Goal: Task Accomplishment & Management: Use online tool/utility

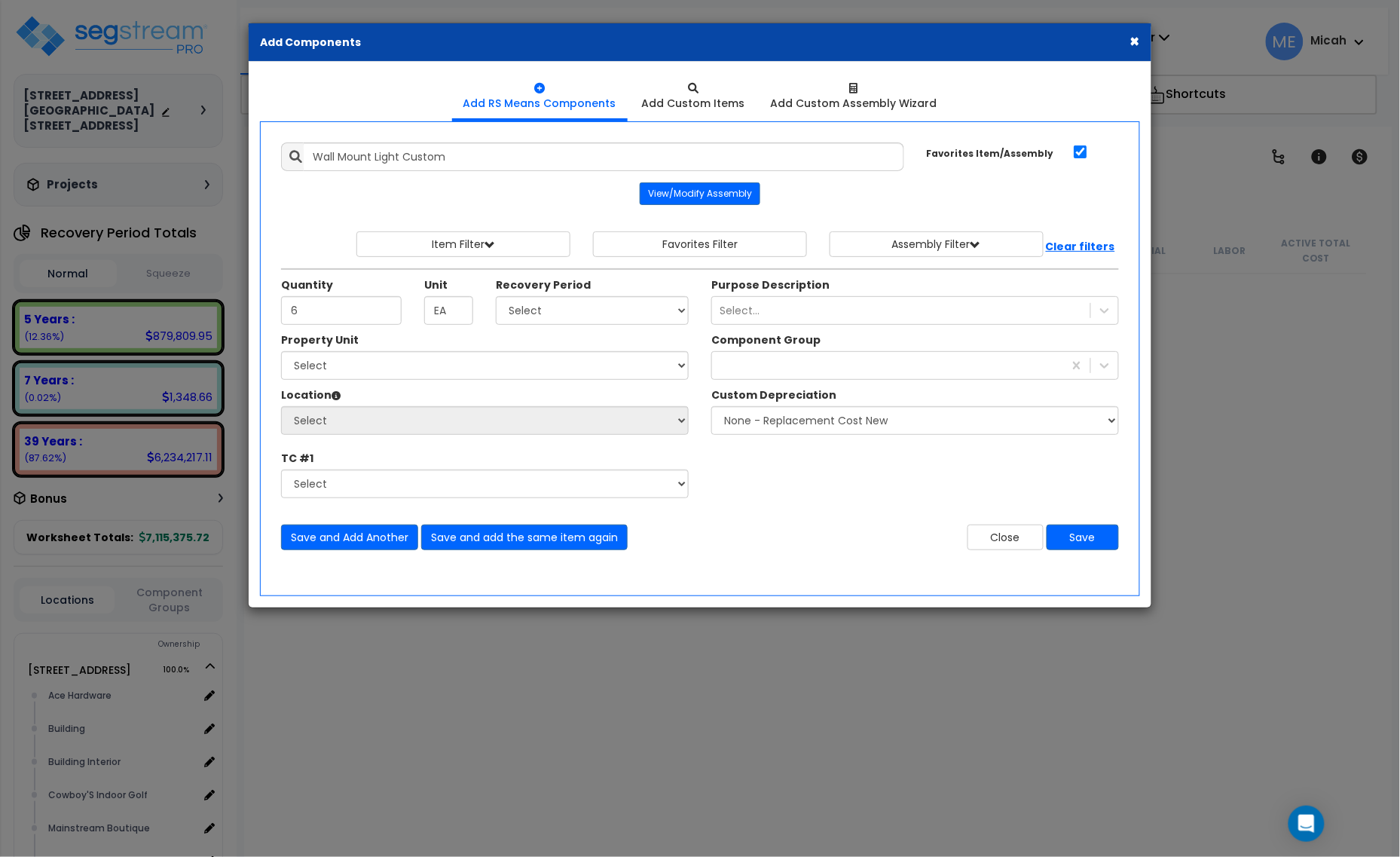
scroll to position [14040, 0]
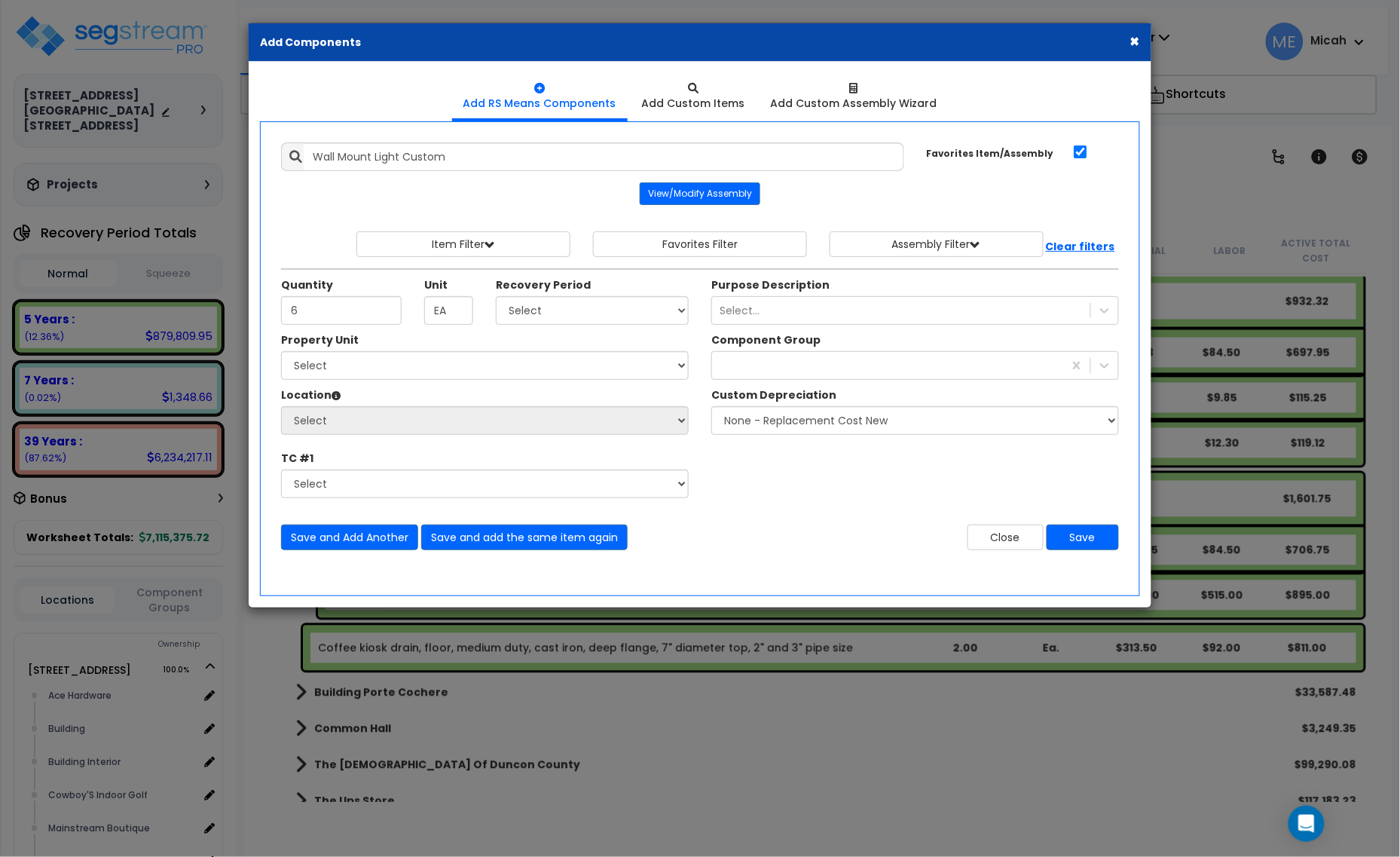
type input "6"
click at [432, 358] on select "Select [STREET_ADDRESS] [STREET_ADDRESS] Site Improvement [STREET_ADDRESS] Site…" at bounding box center [485, 365] width 408 height 29
select select "161428"
click at [281, 353] on select "Select [STREET_ADDRESS] [STREET_ADDRESS] Site Improvement [STREET_ADDRESS] Site…" at bounding box center [485, 365] width 408 height 29
click at [453, 421] on select "Select Alchemy Salon Studio Building Building Interior Building Interior Dick'S…" at bounding box center [485, 421] width 408 height 29
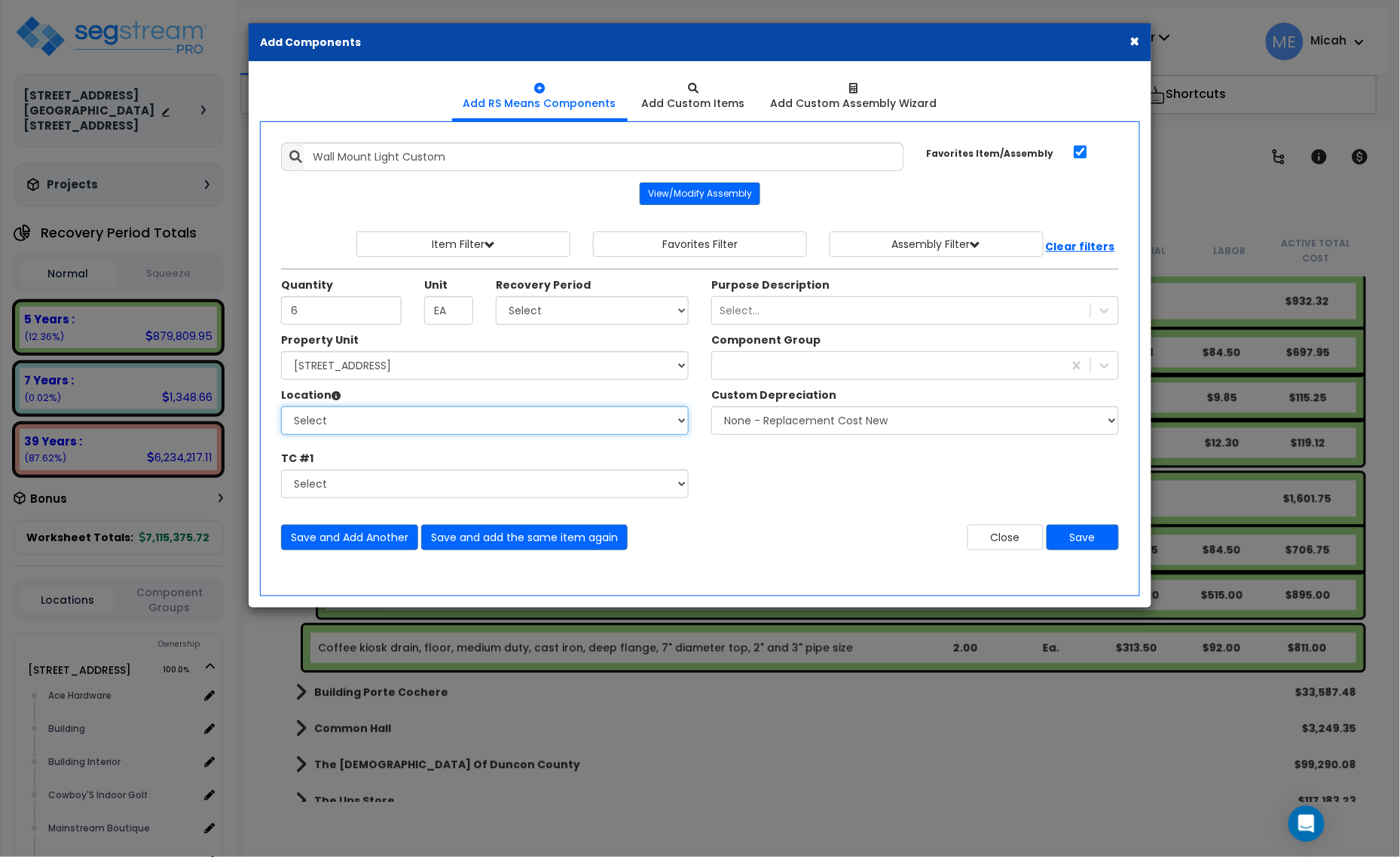
select select "31279"
click at [281, 408] on select "Select Alchemy Salon Studio Building Building Interior Building Interior Dick'S…" at bounding box center [485, 421] width 408 height 29
click at [769, 373] on div at bounding box center [887, 365] width 351 height 24
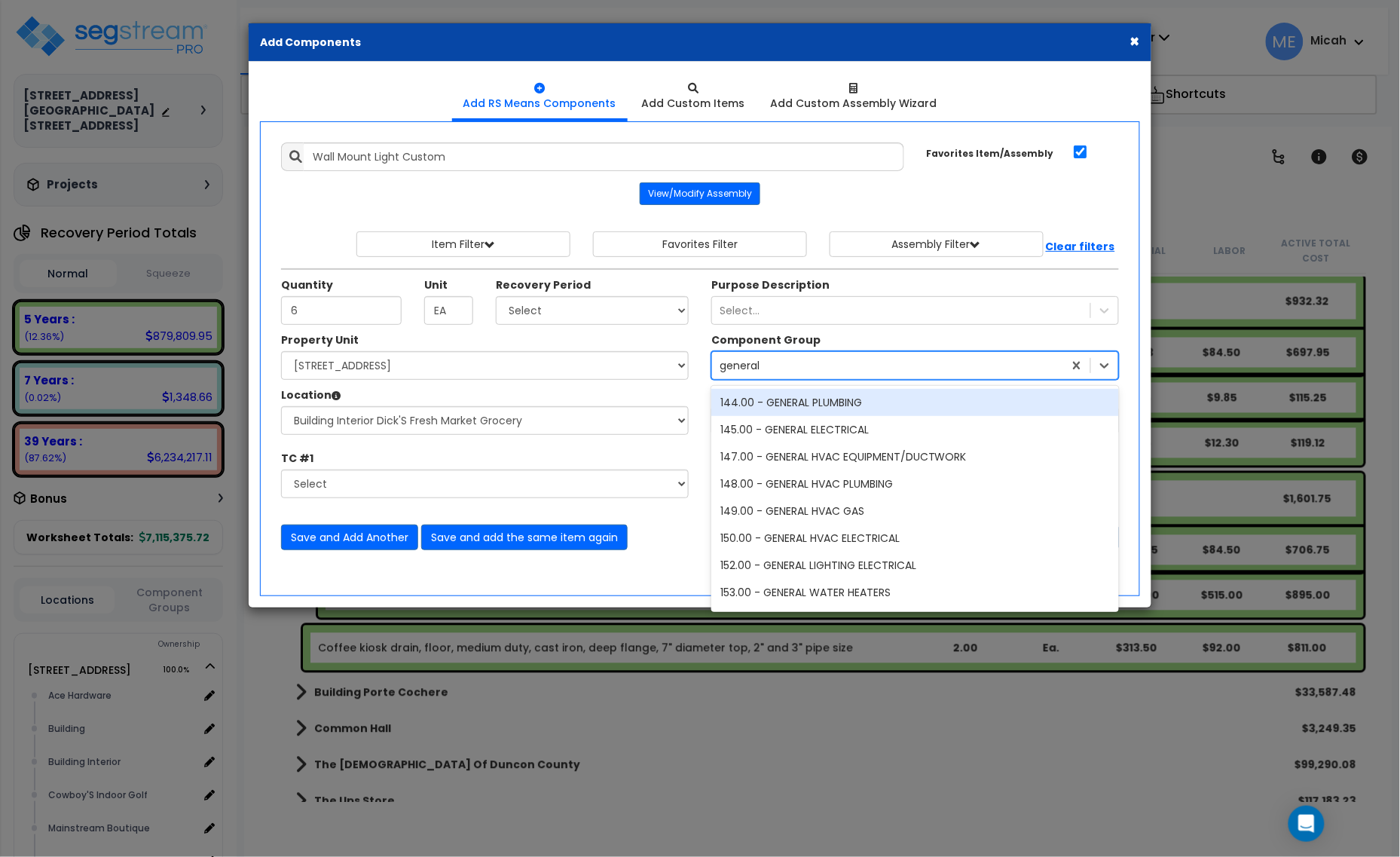
type input "general l"
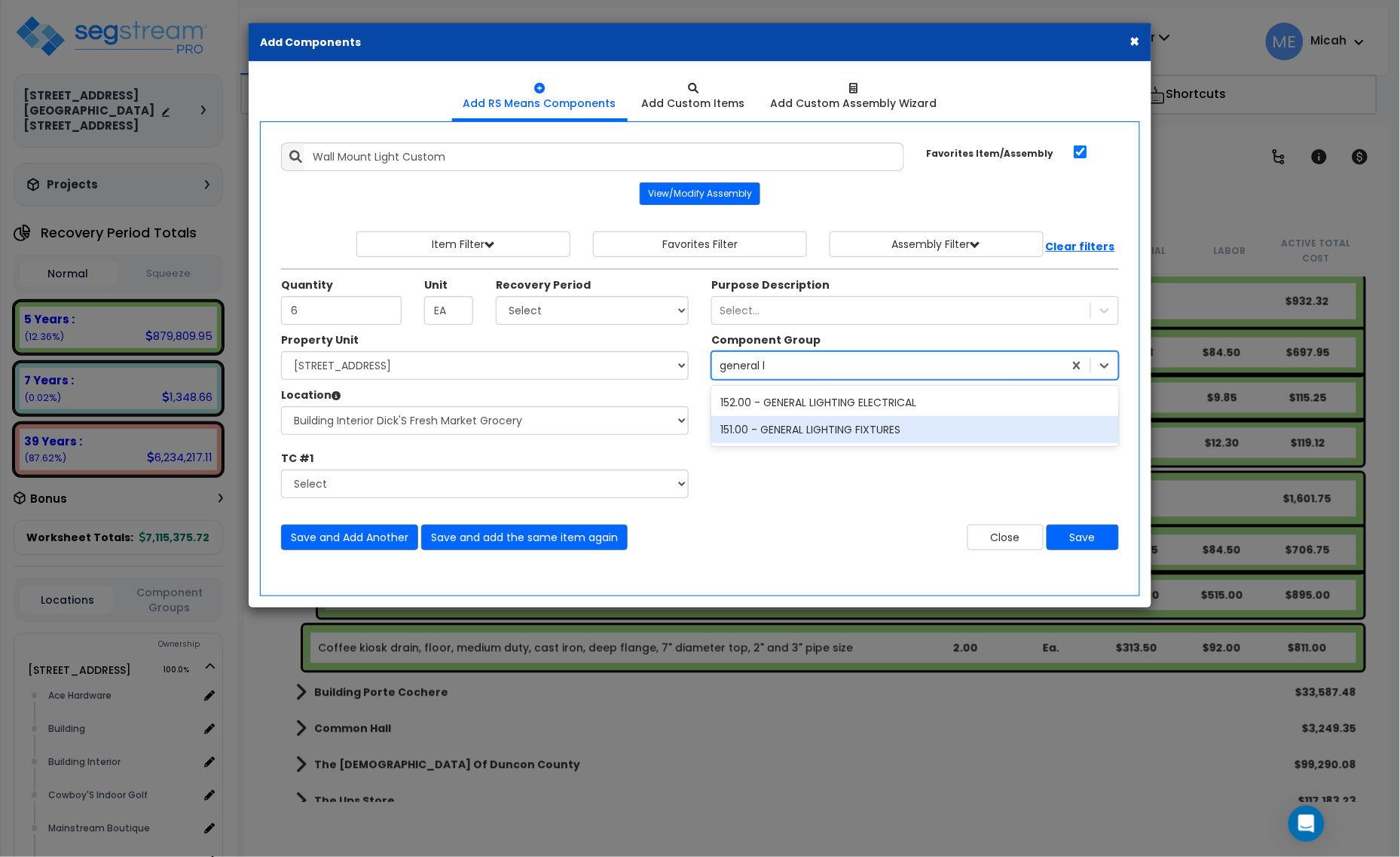
click at [844, 434] on div "151.00 - GENERAL LIGHTING FIXTURES" at bounding box center [915, 429] width 408 height 27
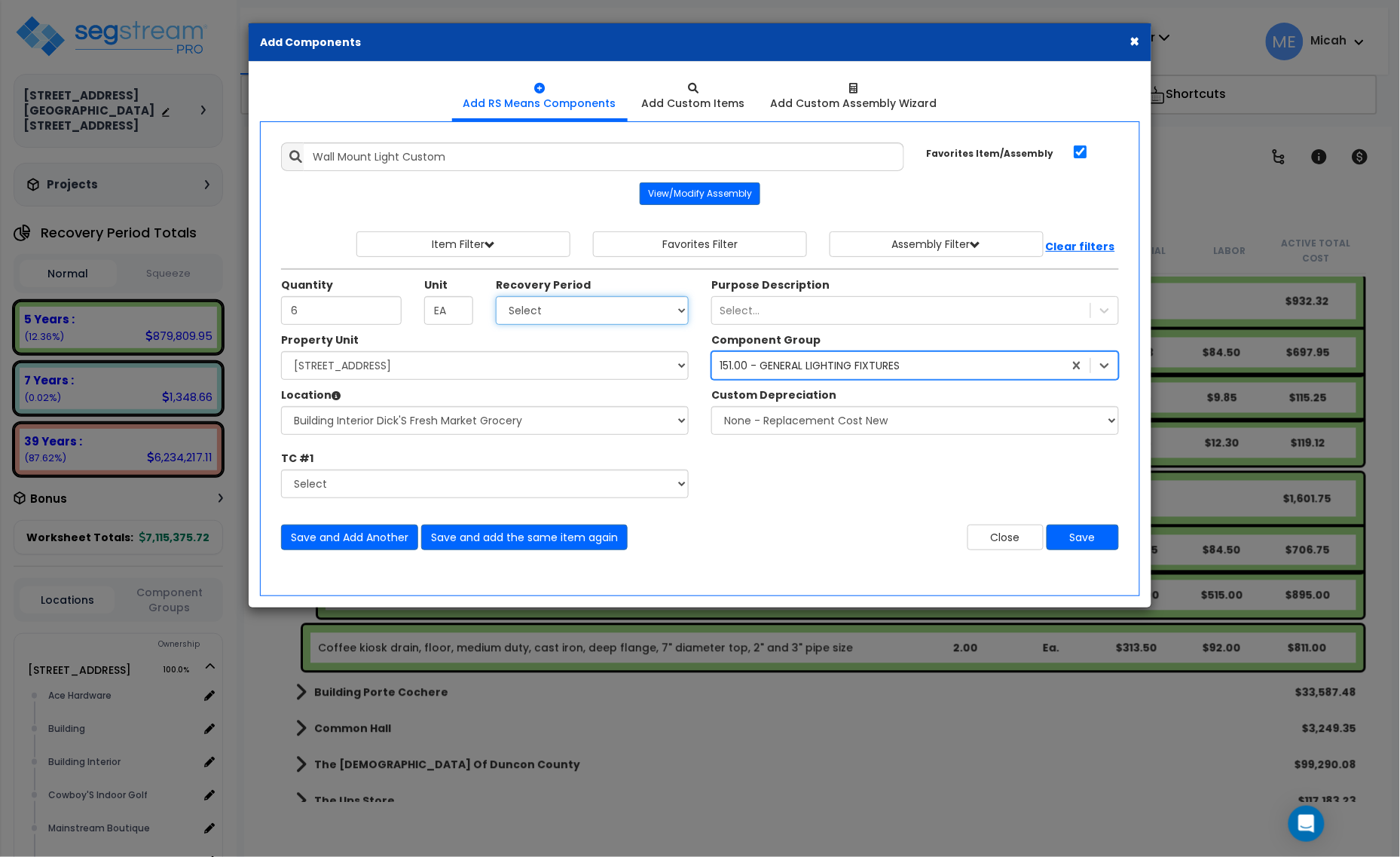
click at [577, 319] on select "Select 5 Years 7 Years 15 Years 20 Years 39 Years 27.5 Year" at bounding box center [592, 310] width 193 height 29
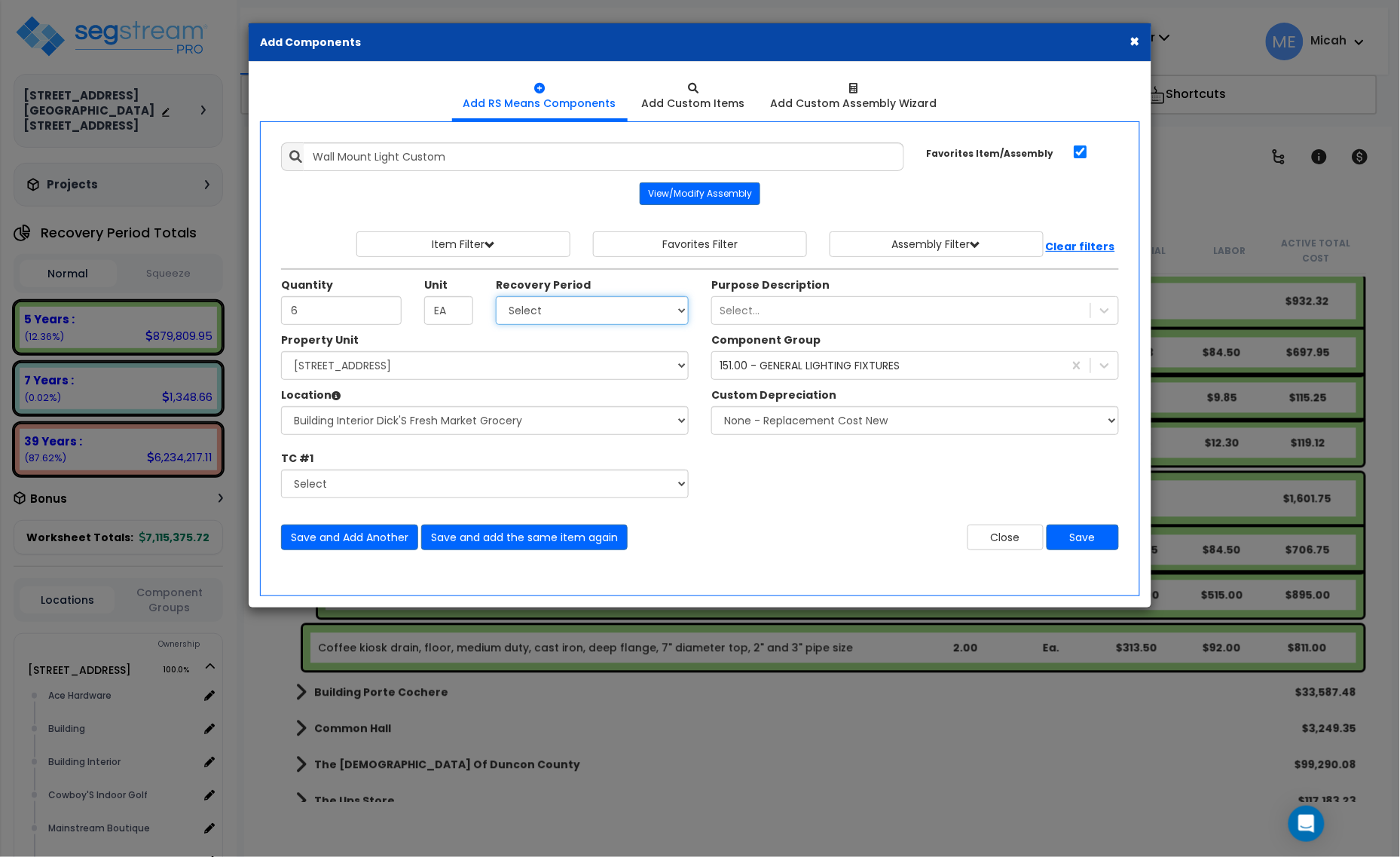
select select "5Y"
click at [497, 297] on select "Select 5 Years 7 Years 15 Years 20 Years 39 Years 27.5 Year" at bounding box center [592, 310] width 193 height 29
click at [1087, 547] on button "Save" at bounding box center [1083, 537] width 72 height 26
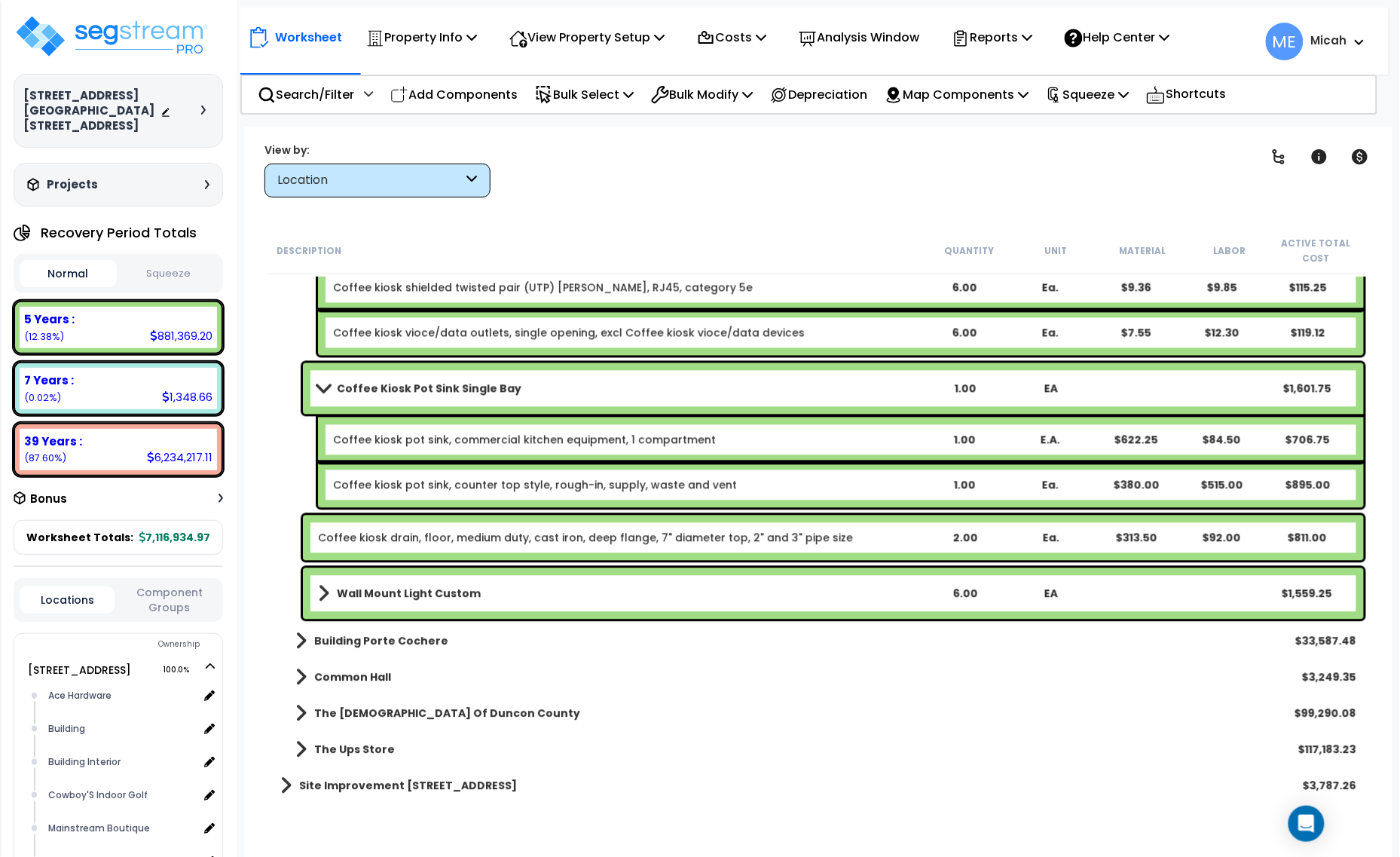
scroll to position [14151, 0]
click at [313, 581] on div "Wall Mount Light Custom 6.00 EA $1,559.25" at bounding box center [833, 593] width 1061 height 51
click at [321, 588] on span at bounding box center [324, 593] width 11 height 21
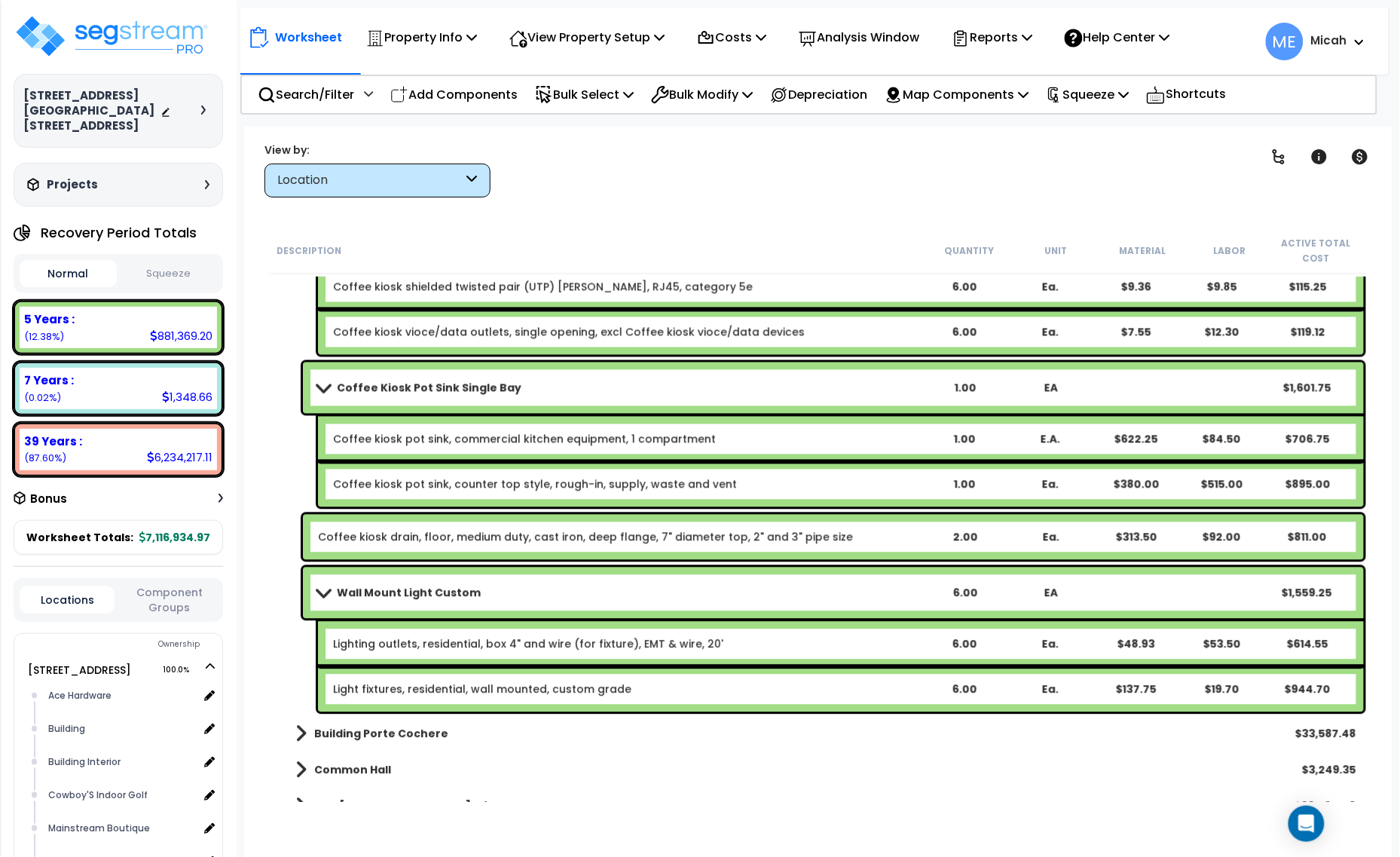
click at [461, 607] on div "Wall Mount Light Custom 6.00 EA $1,559.25" at bounding box center [833, 593] width 1061 height 51
click at [392, 588] on b "Wall Mount Light Custom" at bounding box center [409, 592] width 144 height 15
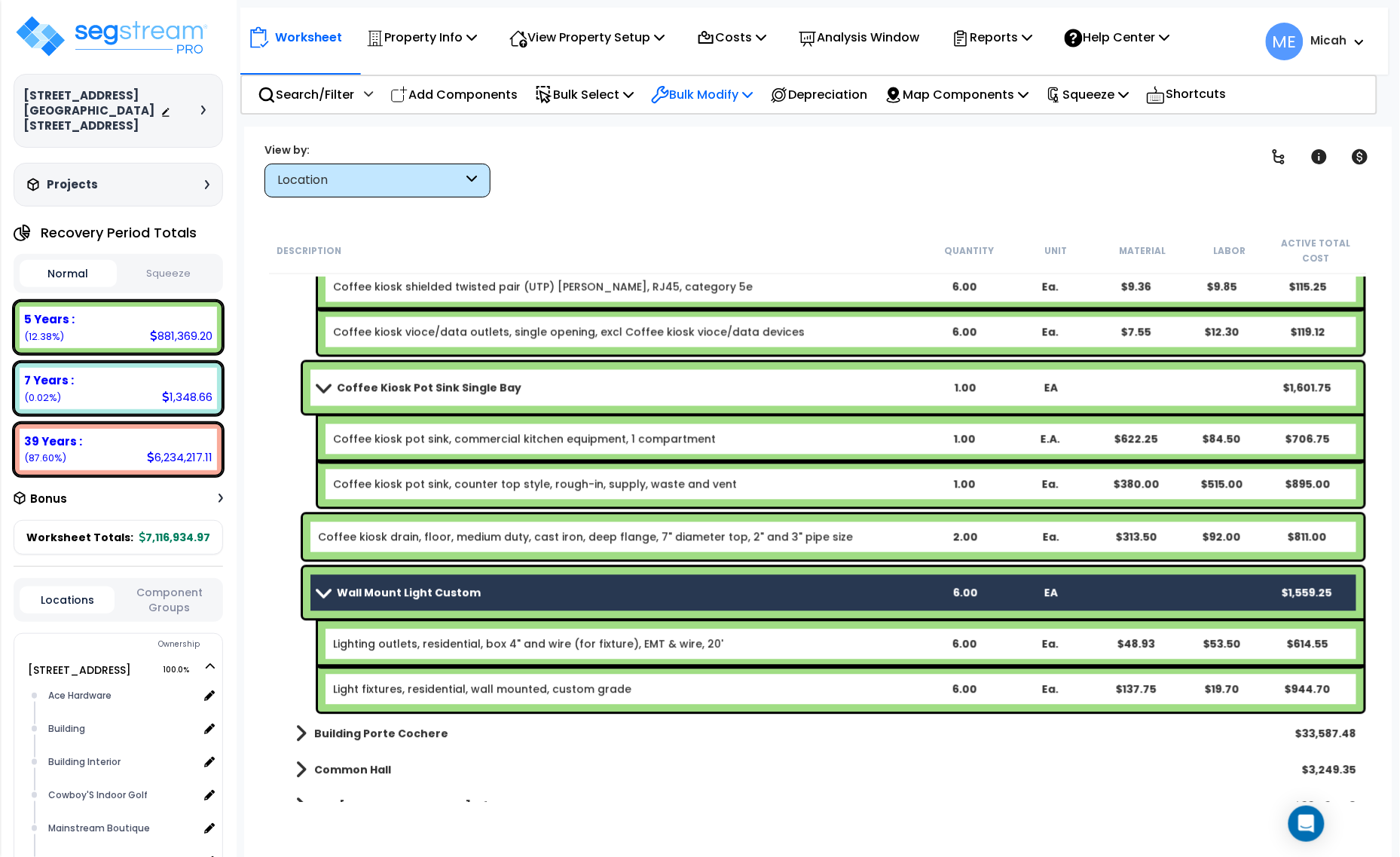
click at [726, 99] on p "Bulk Modify" at bounding box center [701, 94] width 102 height 20
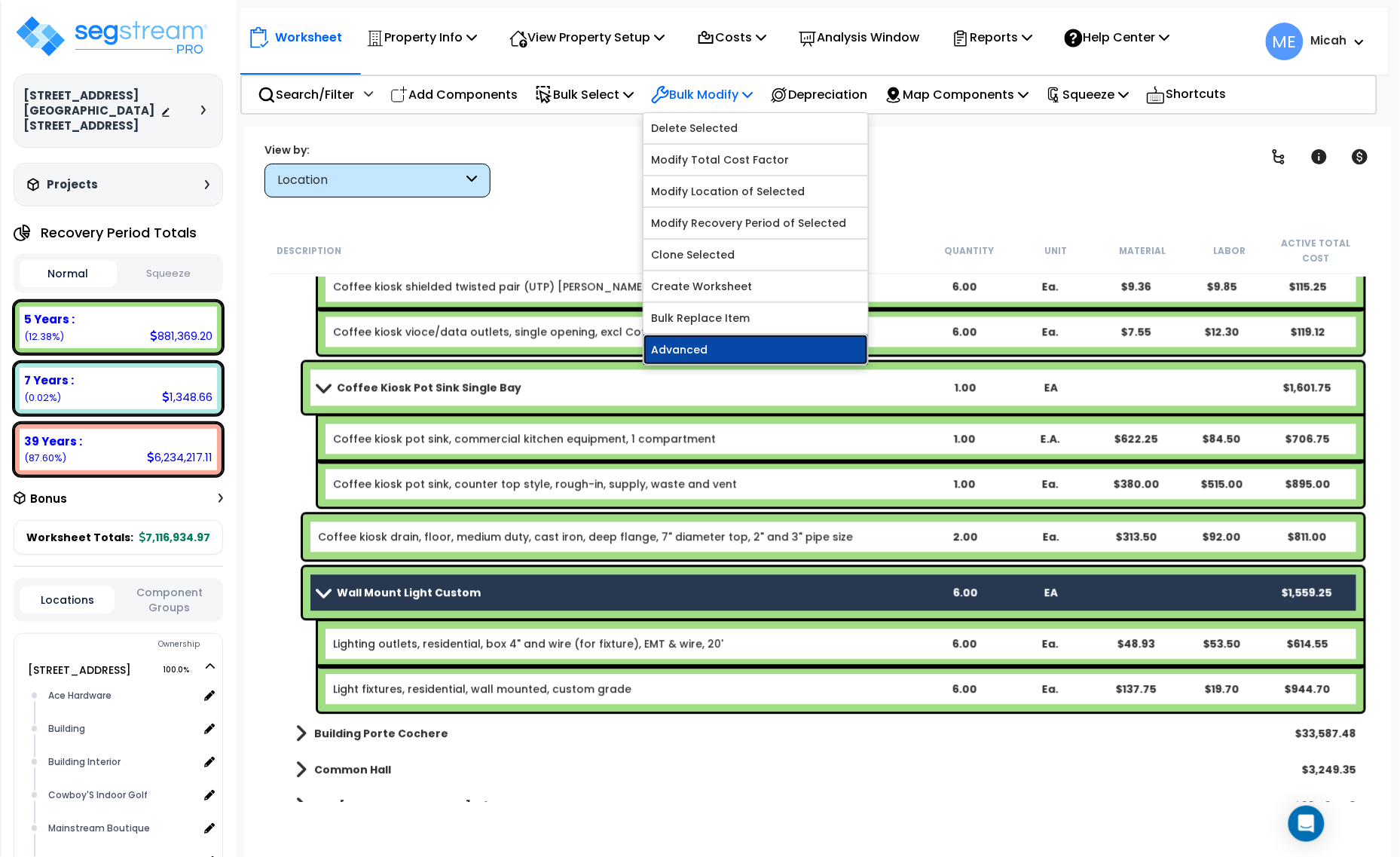
click at [741, 349] on link "Advanced" at bounding box center [756, 350] width 225 height 30
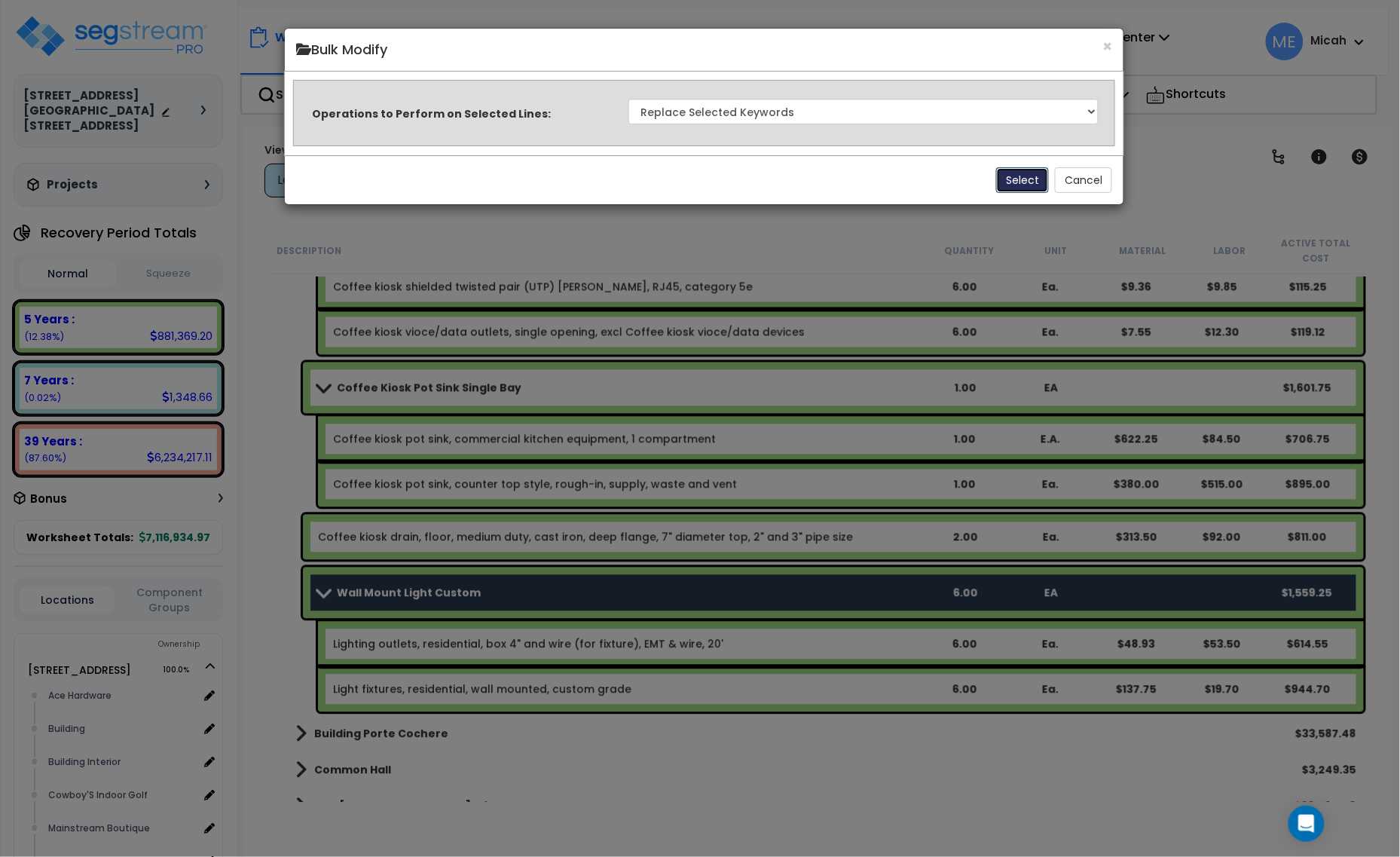
click at [1023, 177] on button "Select" at bounding box center [1023, 180] width 53 height 26
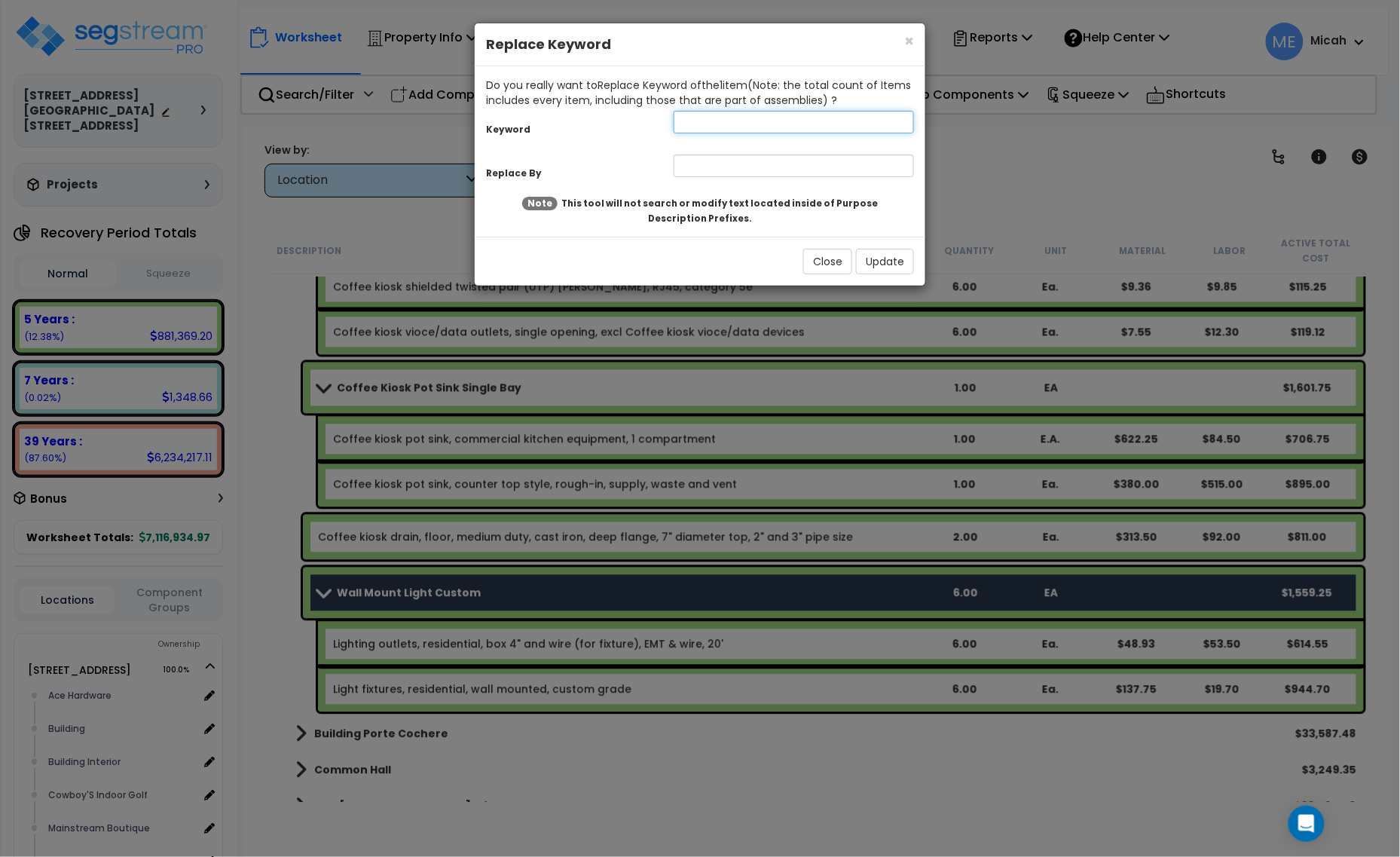
click at [699, 114] on input "text" at bounding box center [794, 122] width 241 height 22
type input "Wall"
click at [705, 169] on input "text" at bounding box center [794, 165] width 241 height 22
type input "Coffee Kiosk Wall"
click at [886, 260] on button "Update" at bounding box center [885, 261] width 58 height 26
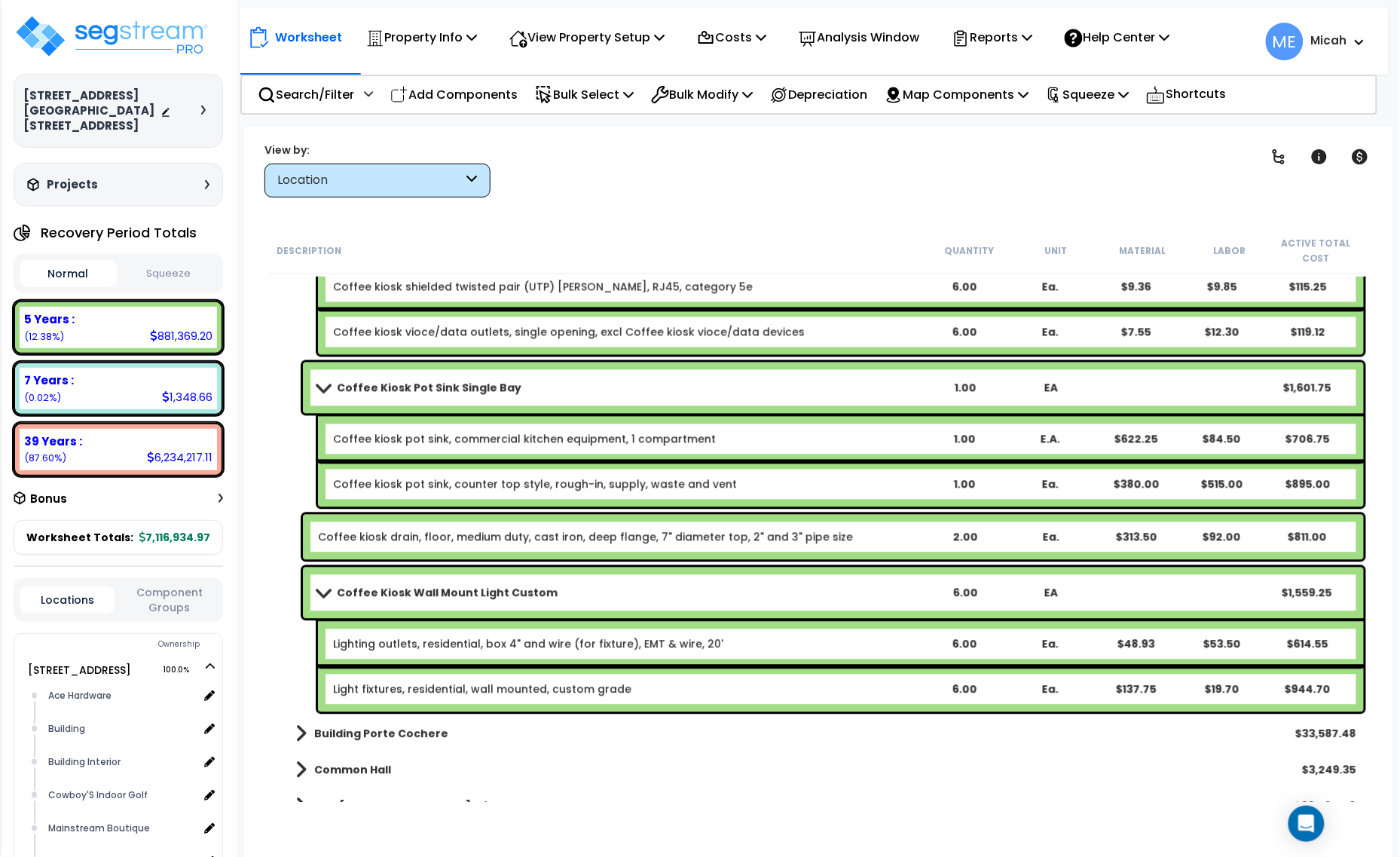
click at [383, 649] on link "Lighting outlets, residential, box 4" and wire (for fixture), EMT & wire, 20'" at bounding box center [528, 644] width 390 height 15
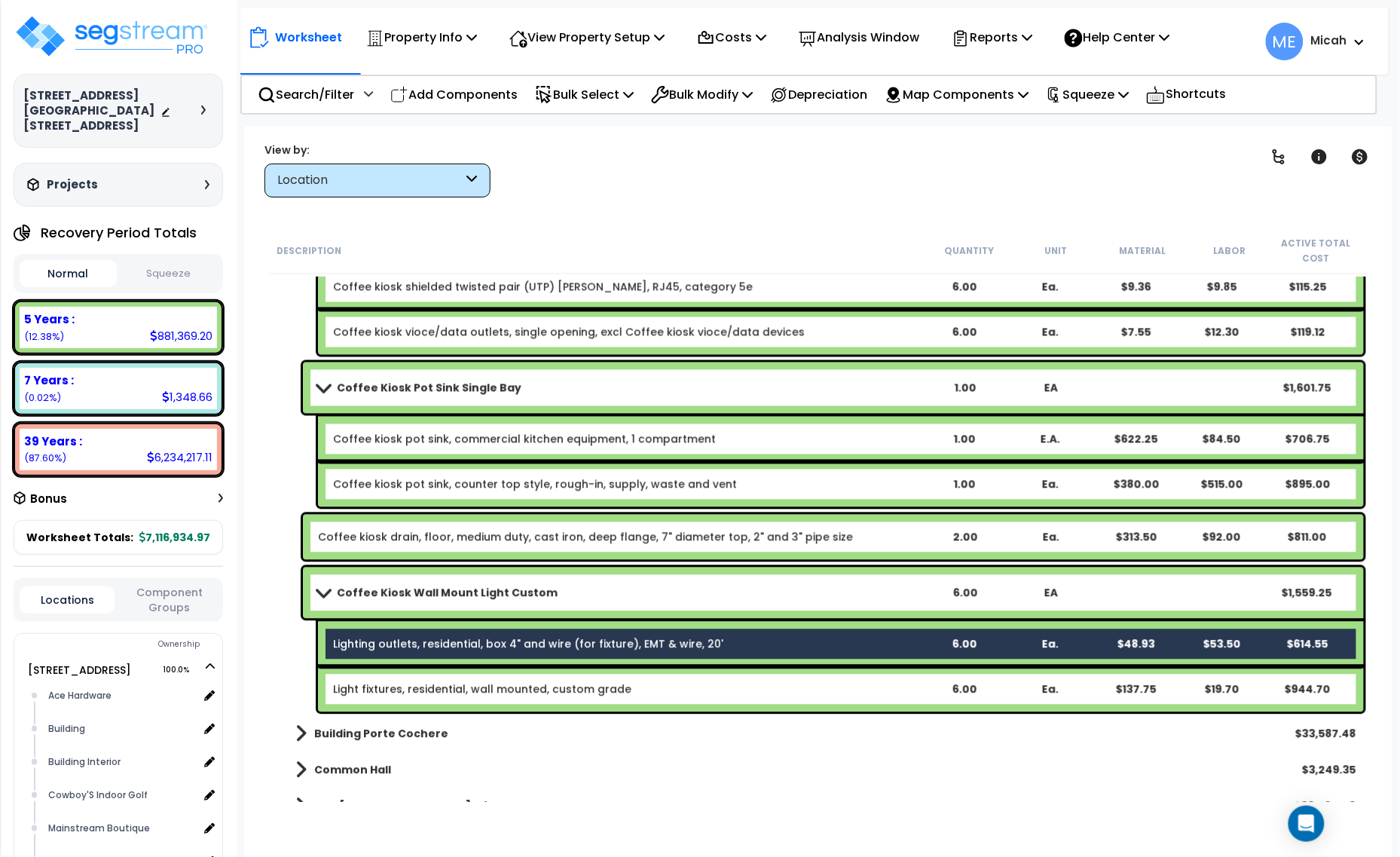
click at [374, 690] on link "Light fixtures, residential, wall mounted, custom grade" at bounding box center [482, 689] width 298 height 15
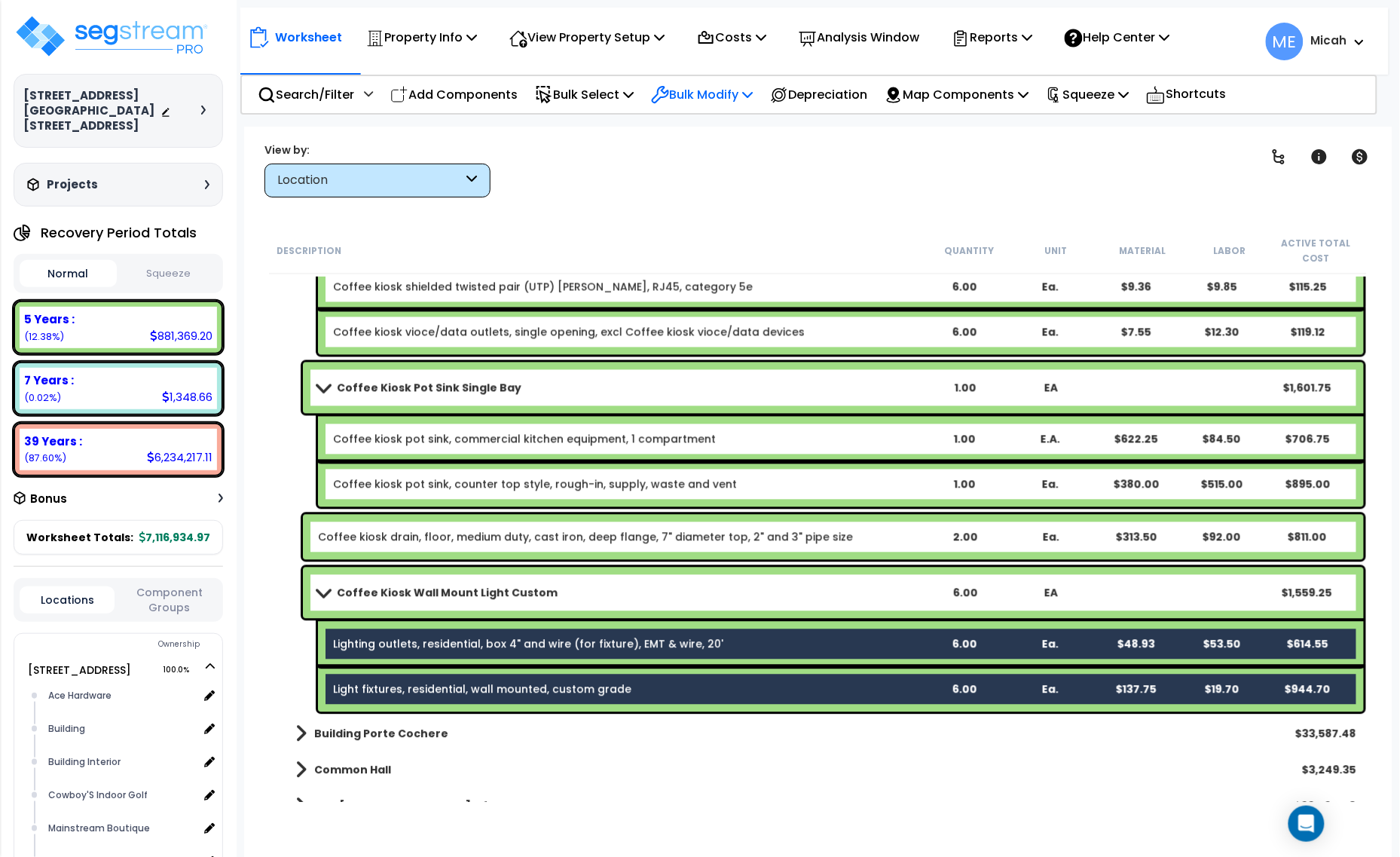
click at [753, 98] on p "Bulk Modify" at bounding box center [701, 94] width 102 height 20
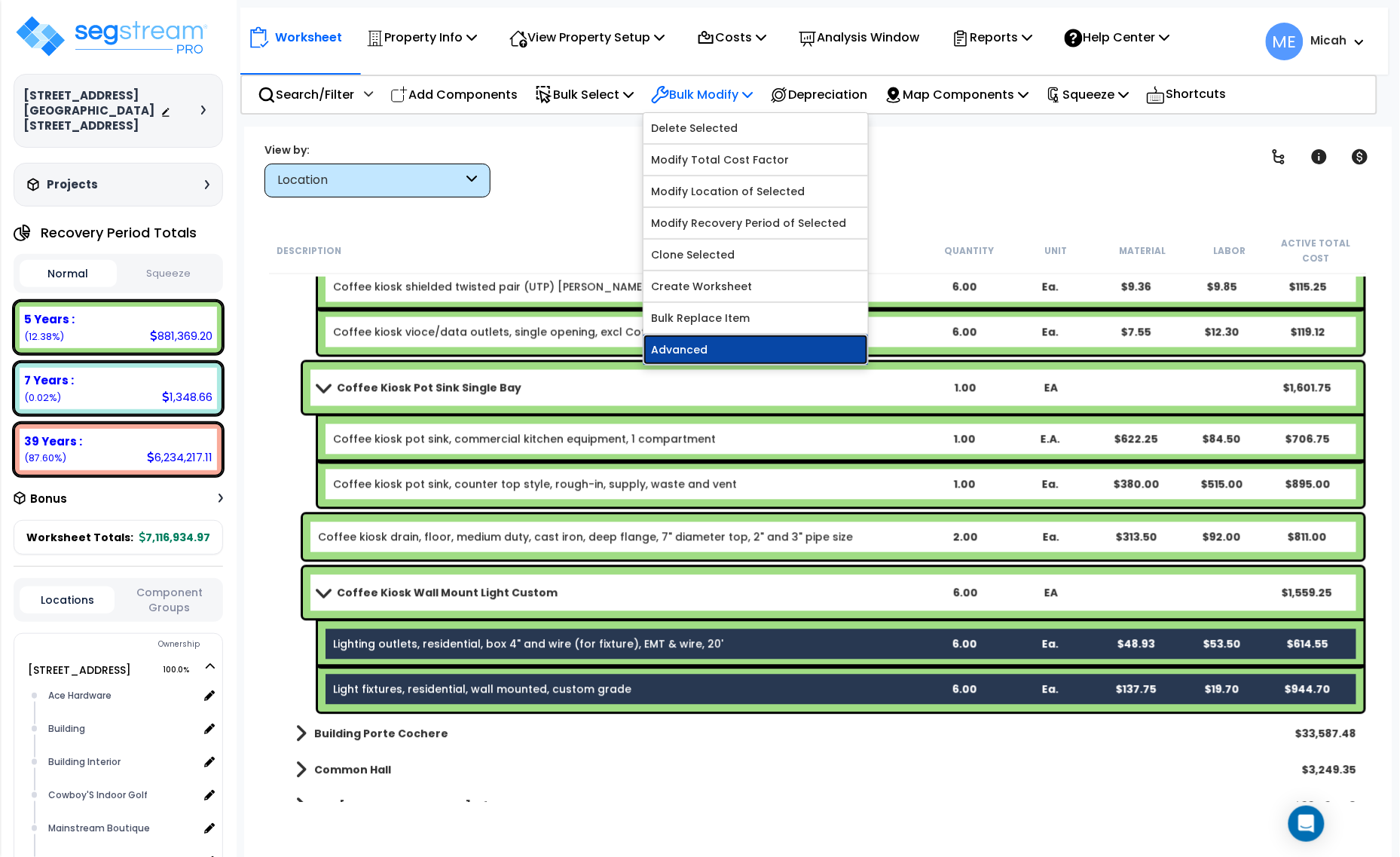
click at [752, 347] on link "Advanced" at bounding box center [756, 350] width 225 height 30
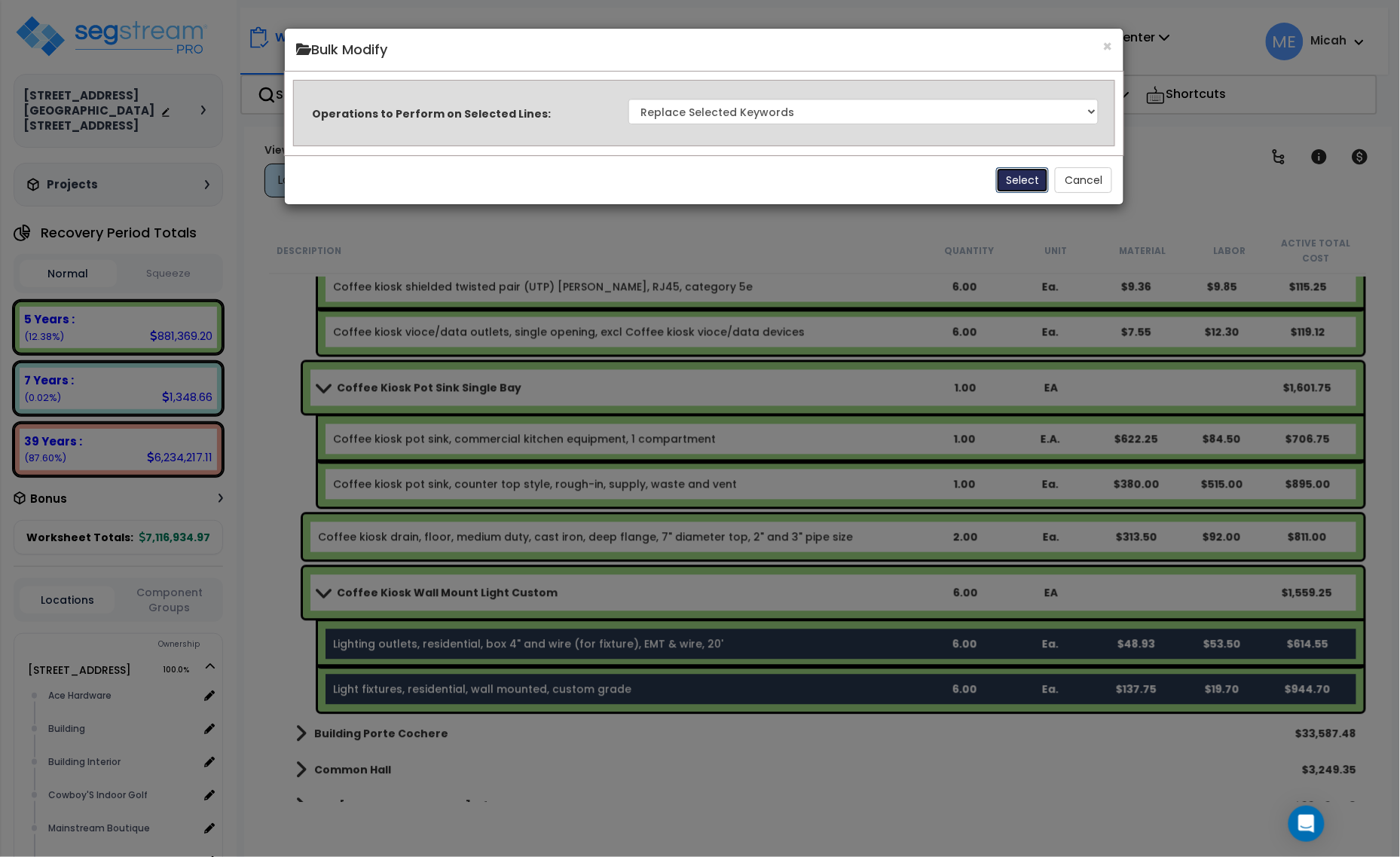
click at [1015, 183] on button "Select" at bounding box center [1023, 180] width 53 height 26
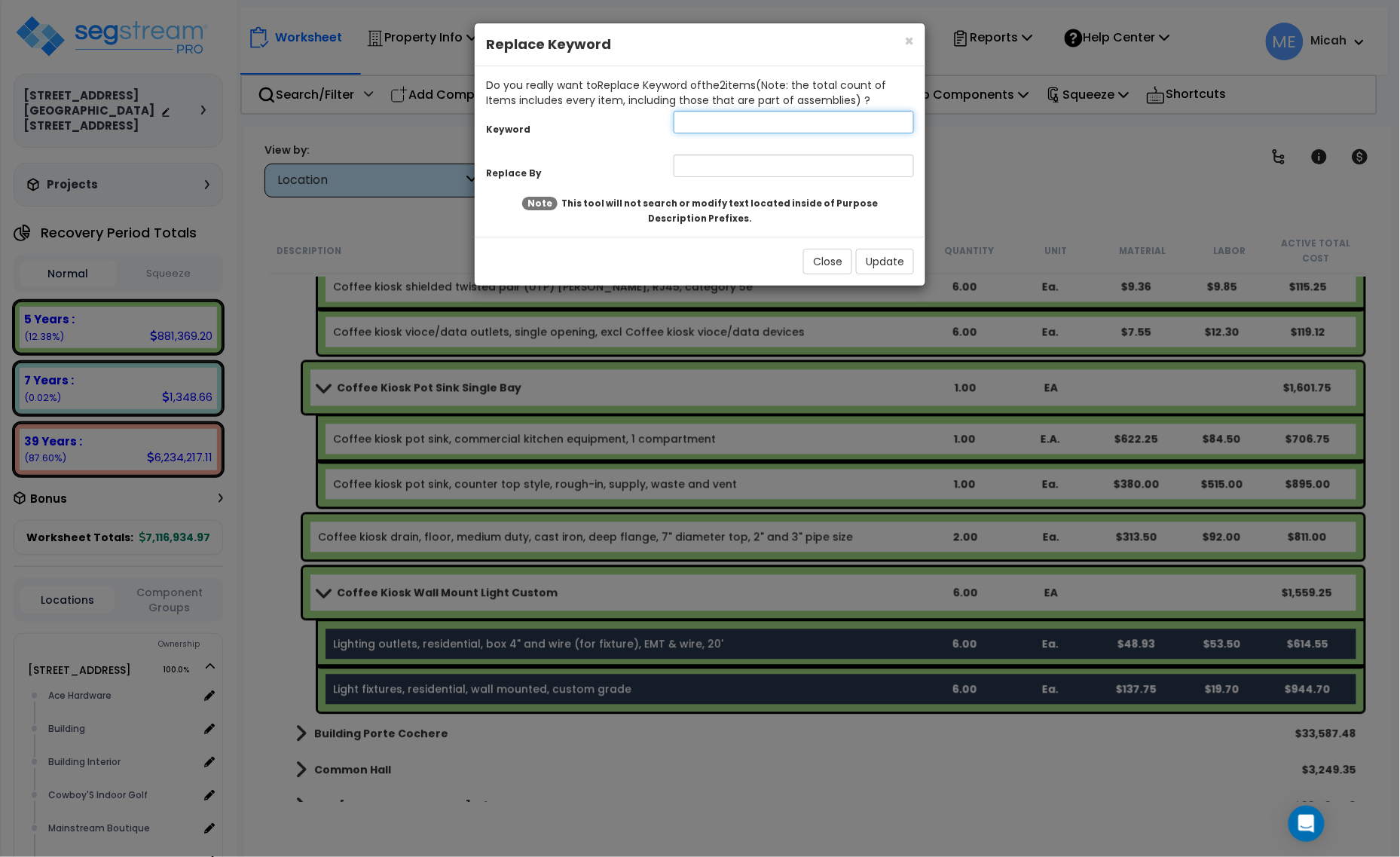
click at [729, 118] on input "text" at bounding box center [794, 122] width 241 height 22
type input "Light"
click at [721, 157] on input "text" at bounding box center [794, 165] width 241 height 22
type input "Coffee Kiosk light"
click at [897, 257] on button "Update" at bounding box center [885, 261] width 58 height 26
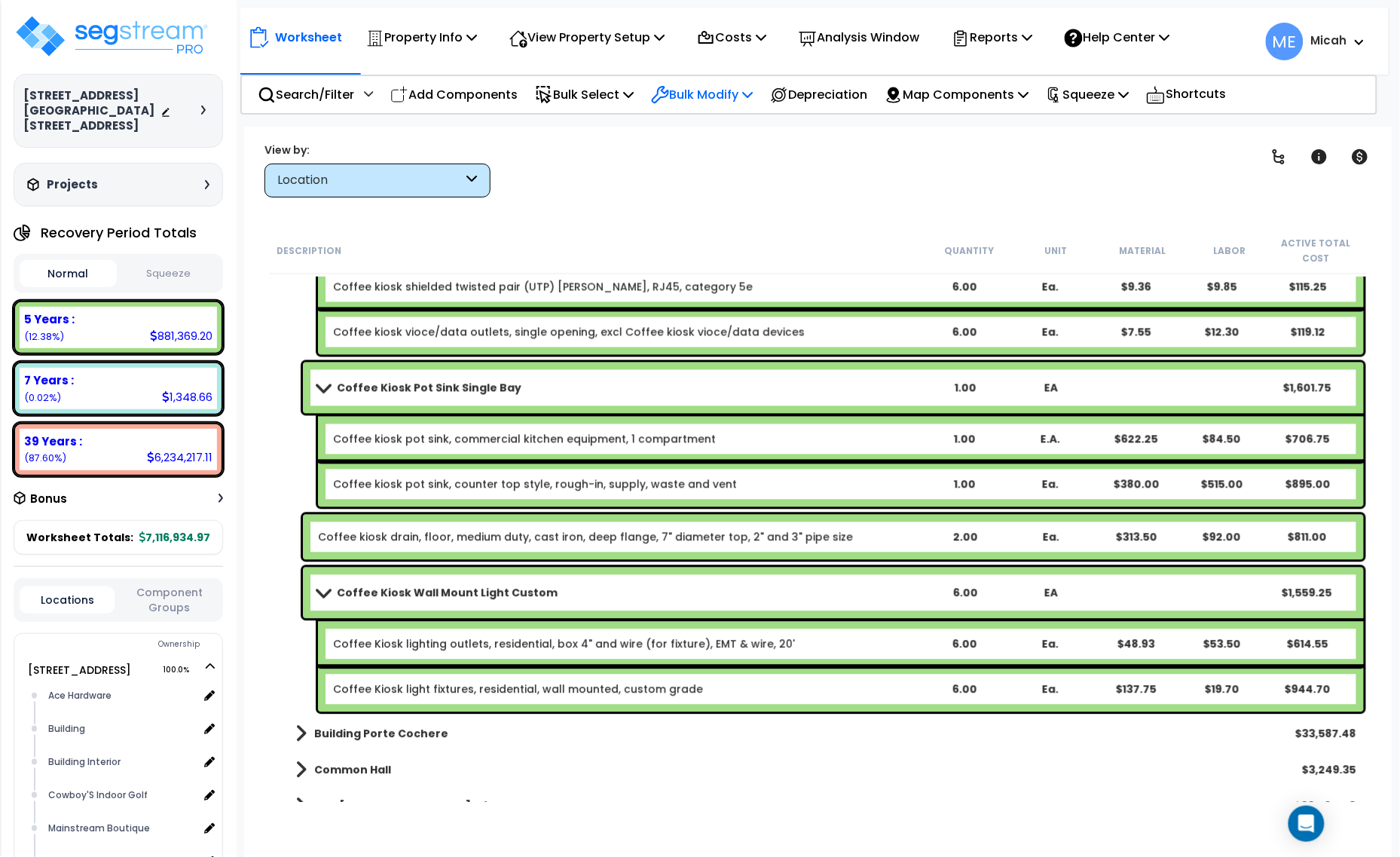
click at [735, 88] on p "Bulk Modify" at bounding box center [701, 94] width 102 height 20
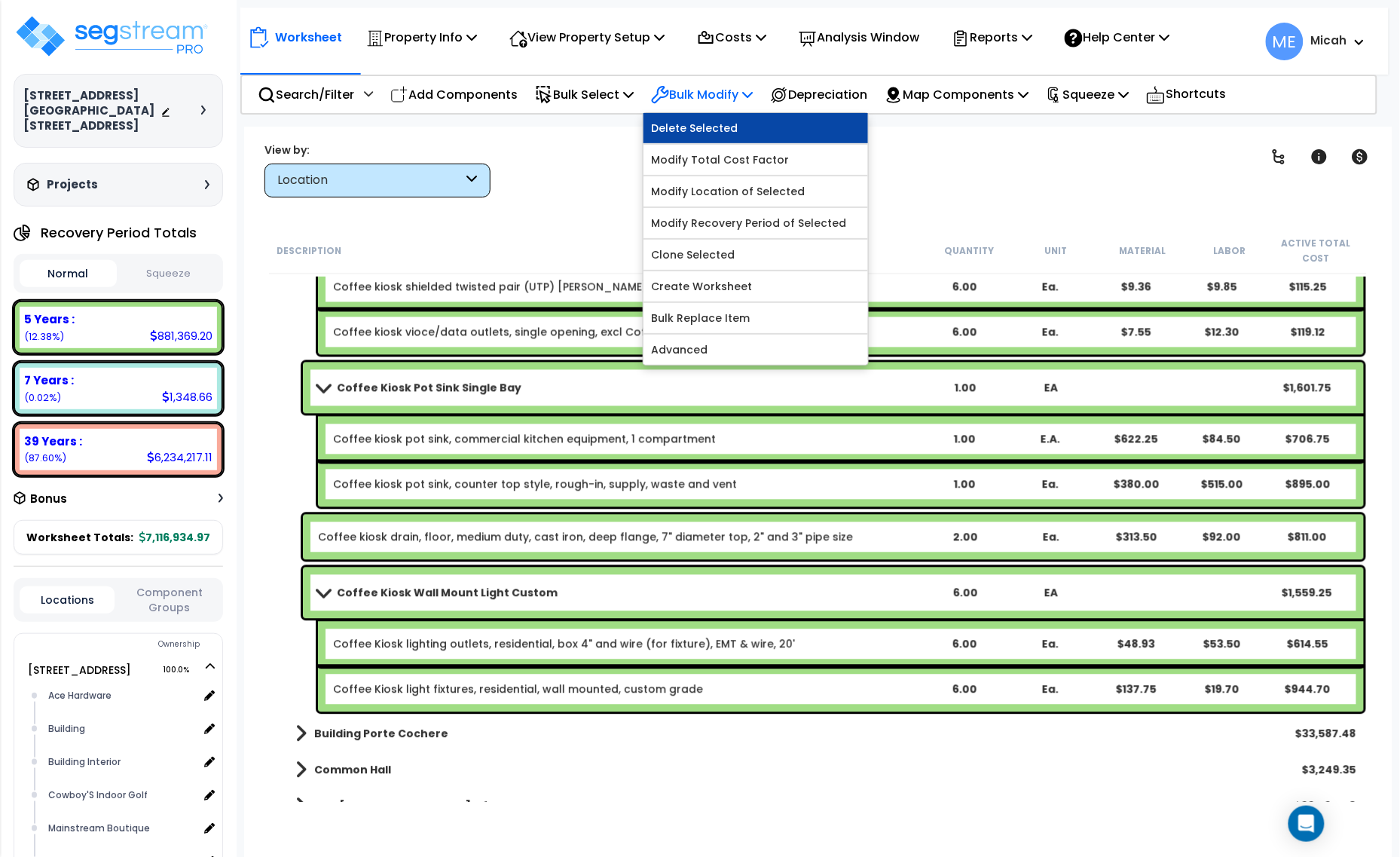
click at [732, 133] on link "Delete Selected" at bounding box center [756, 128] width 225 height 30
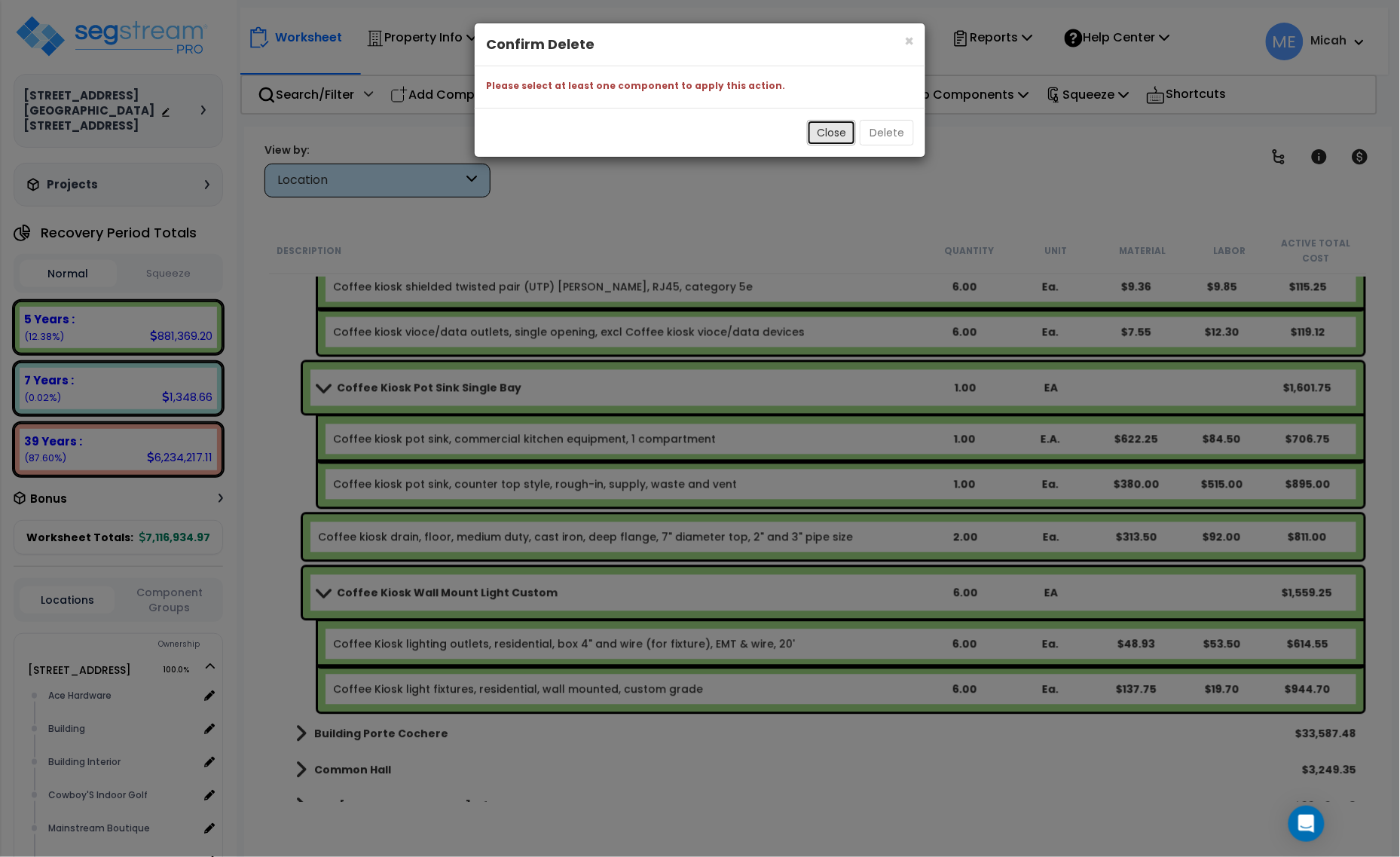
click at [833, 138] on button "Close" at bounding box center [832, 133] width 49 height 26
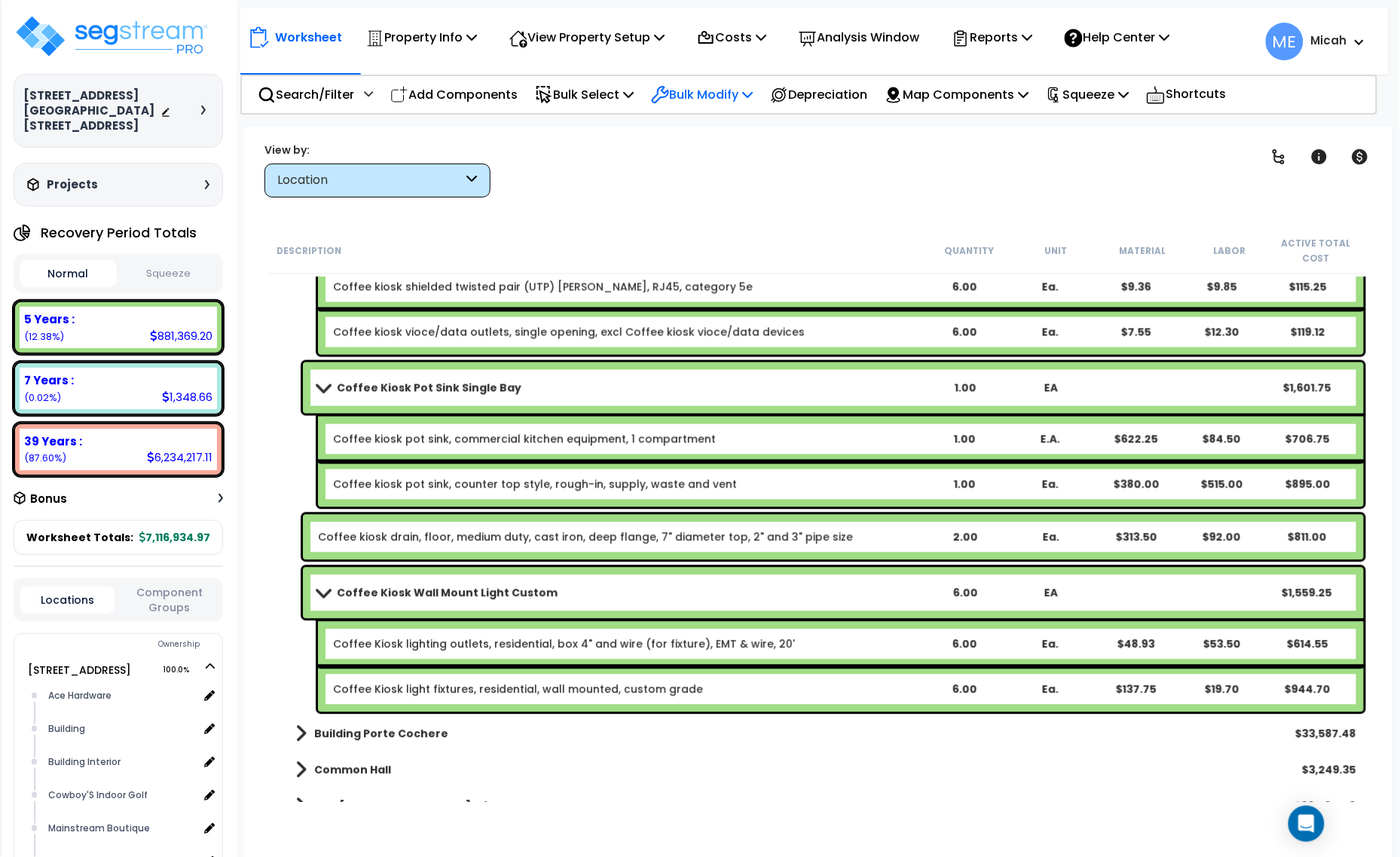
click at [717, 94] on p "Bulk Modify" at bounding box center [701, 94] width 102 height 20
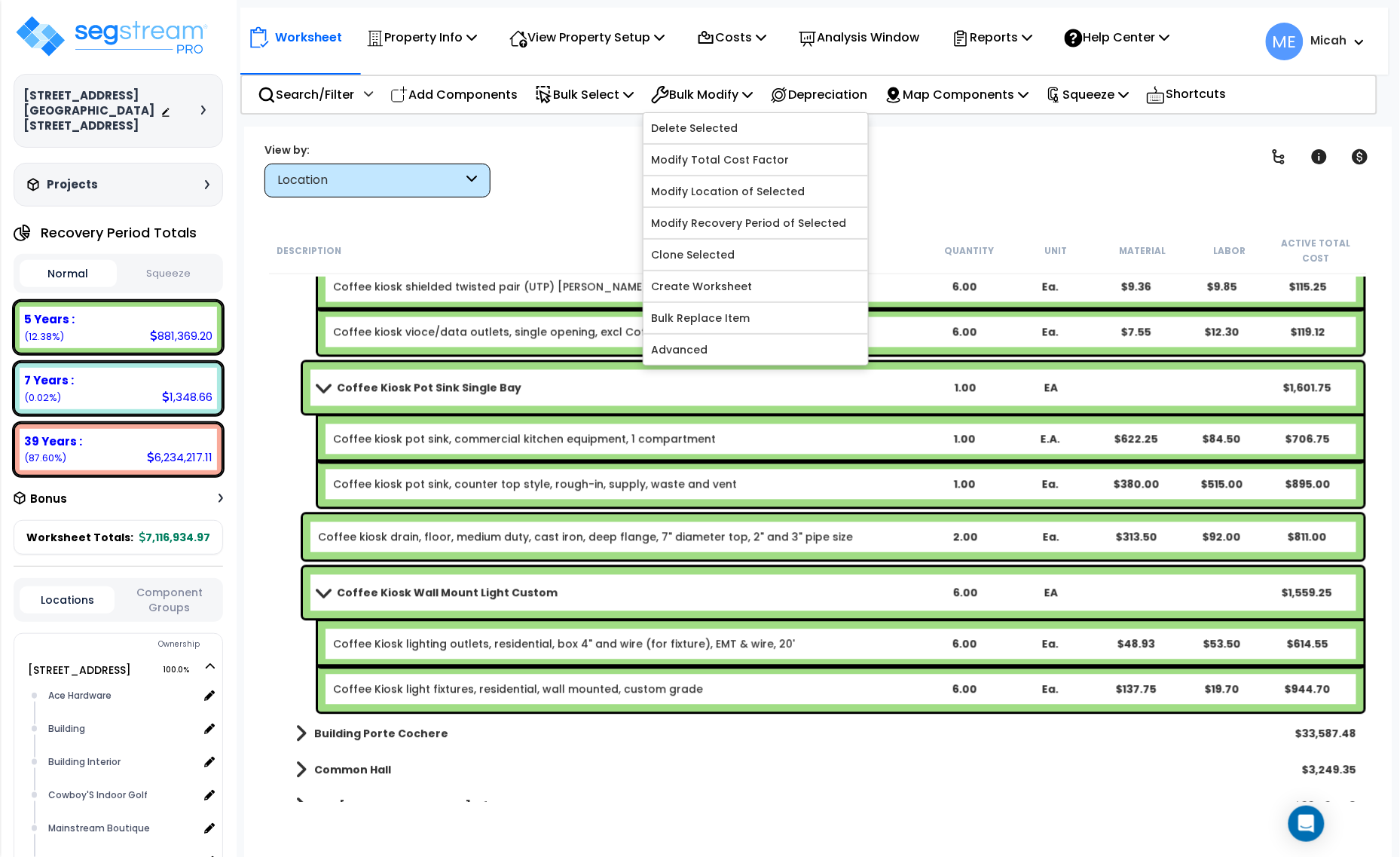
click at [612, 160] on div "Clear Filters" at bounding box center [871, 169] width 724 height 56
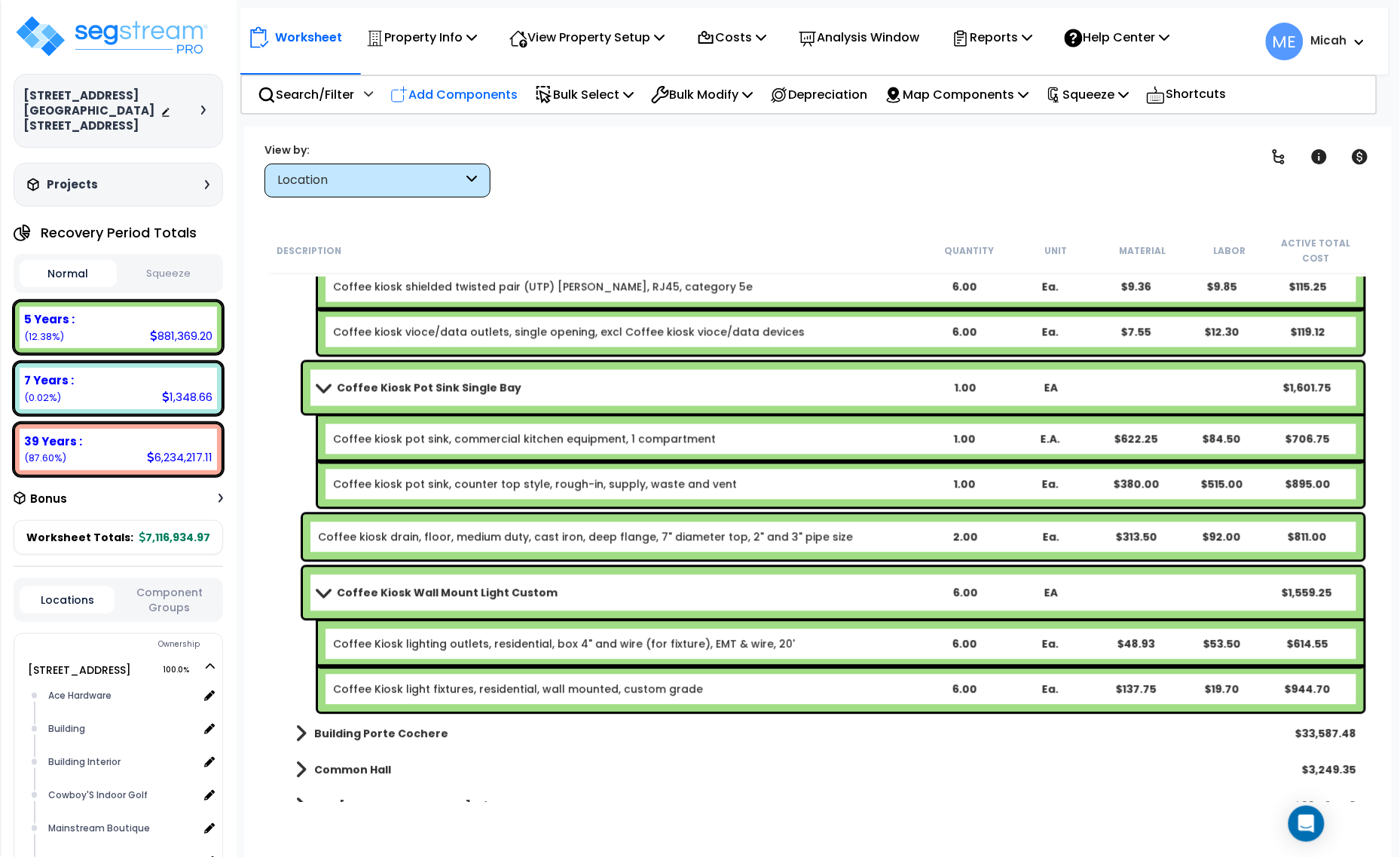
click at [497, 97] on p "Add Components" at bounding box center [453, 94] width 127 height 20
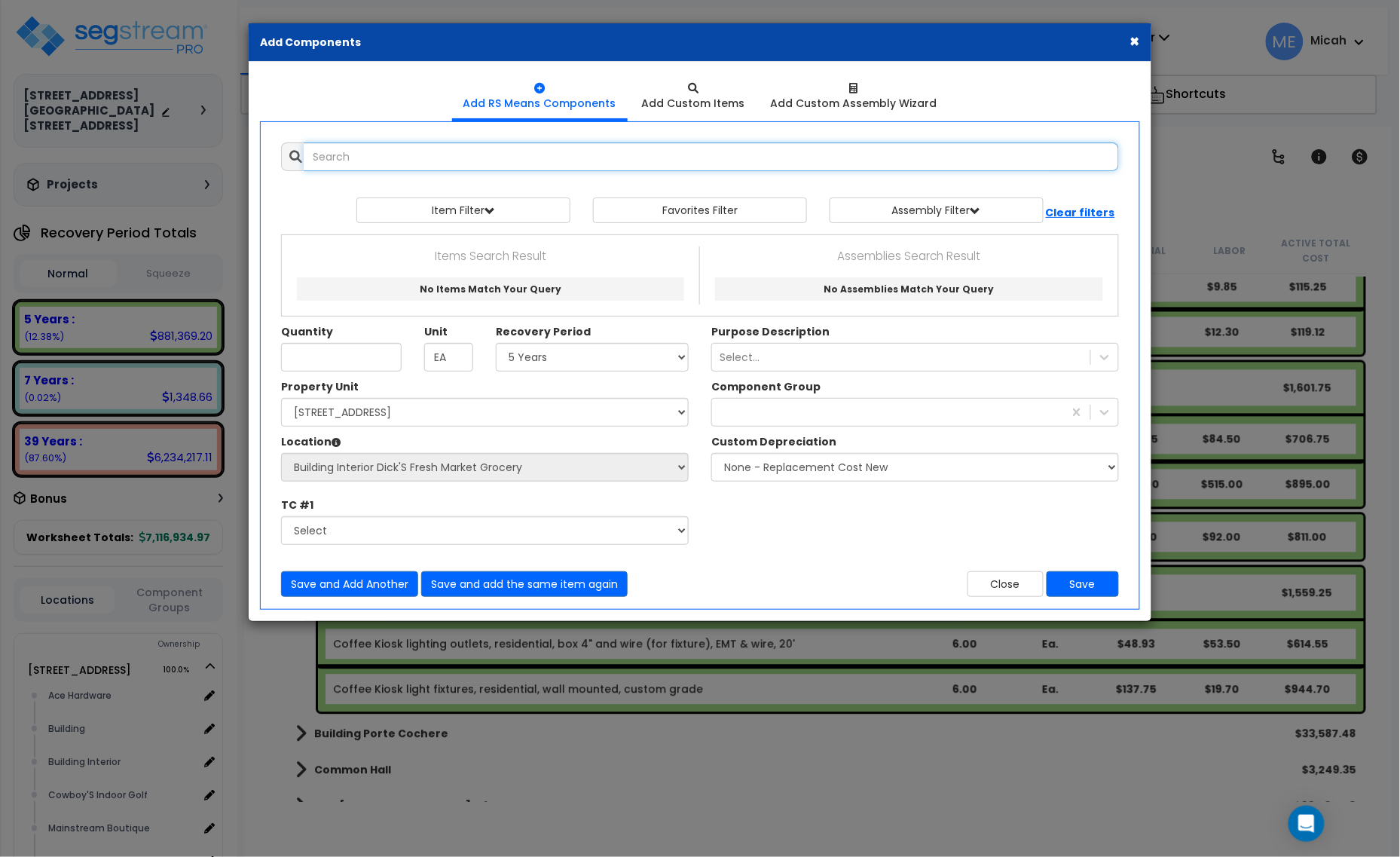
select select
type input "e"
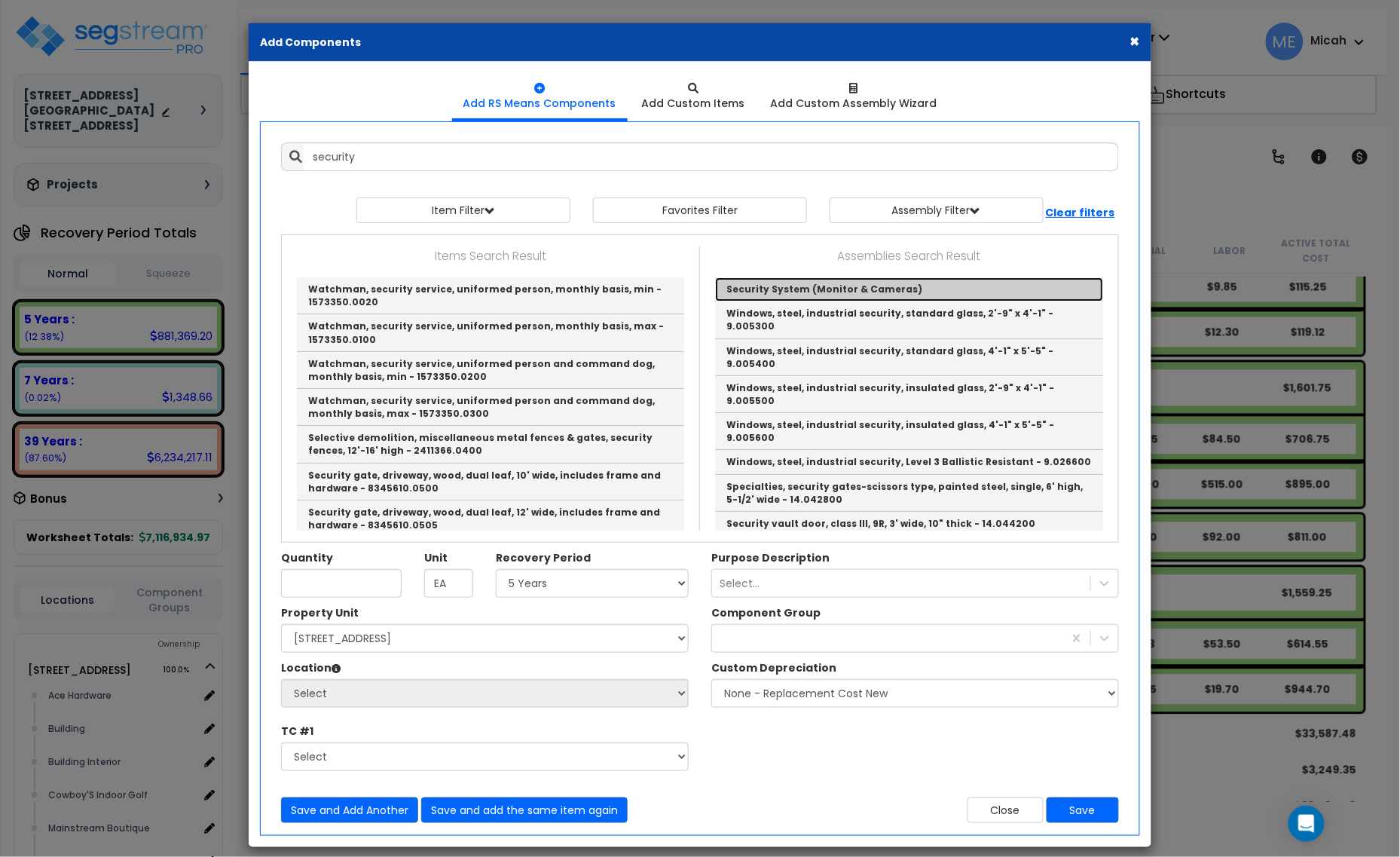
click at [796, 285] on link "Security System (Monitor & Cameras)" at bounding box center [909, 289] width 388 height 24
type input "Security System (Monitor & Cameras)"
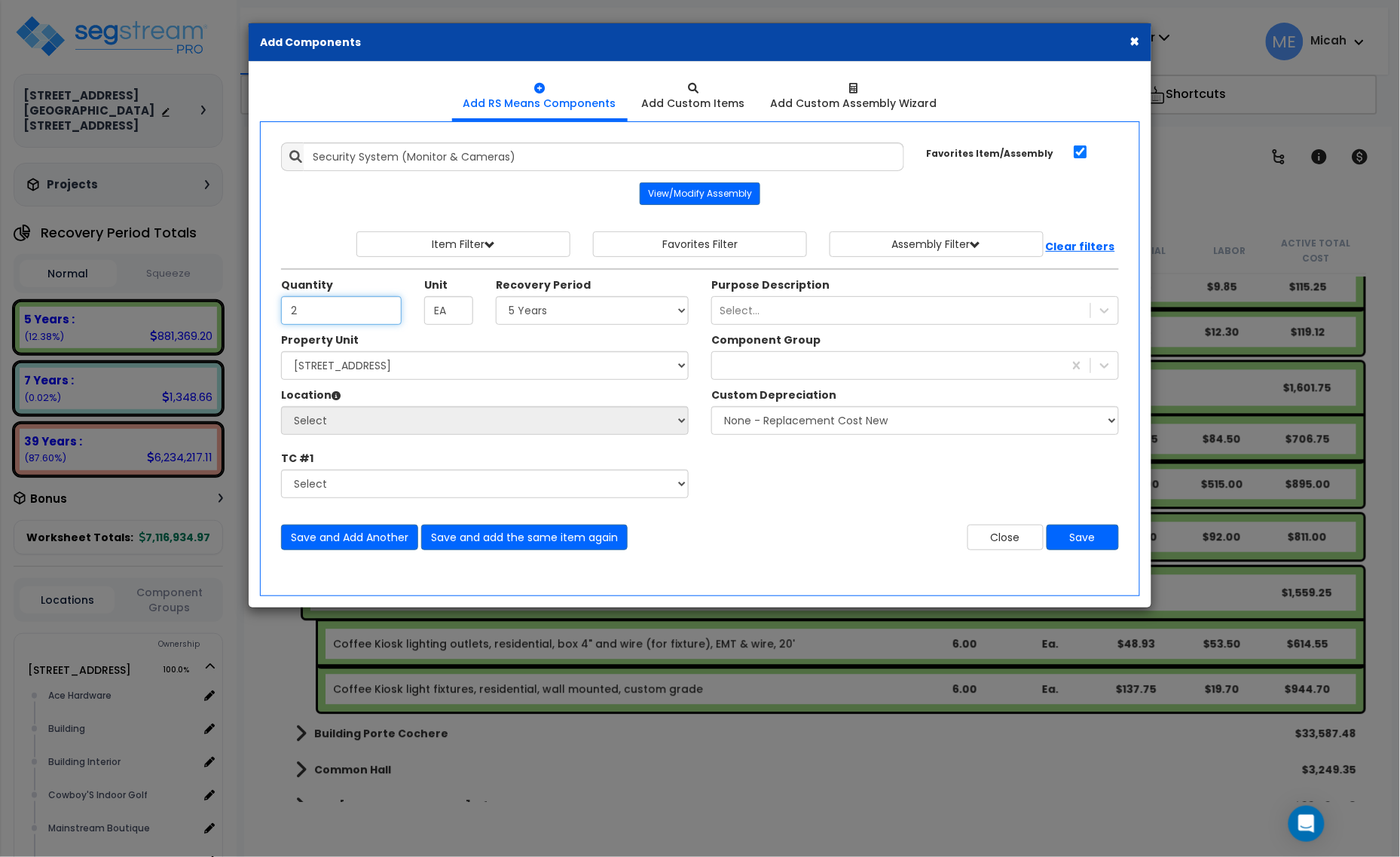
type input "2"
click at [525, 309] on select "Select 5 Years 7 Years 15 Years 20 Years 39 Years 27.5 Year" at bounding box center [592, 310] width 193 height 29
select select "39Y"
click at [497, 297] on select "Select 5 Years 7 Years 15 Years 20 Years 39 Years 27.5 Year" at bounding box center [592, 310] width 193 height 29
click at [413, 373] on select "Select [STREET_ADDRESS] [STREET_ADDRESS] Site Improvement [STREET_ADDRESS] Site…" at bounding box center [485, 365] width 408 height 29
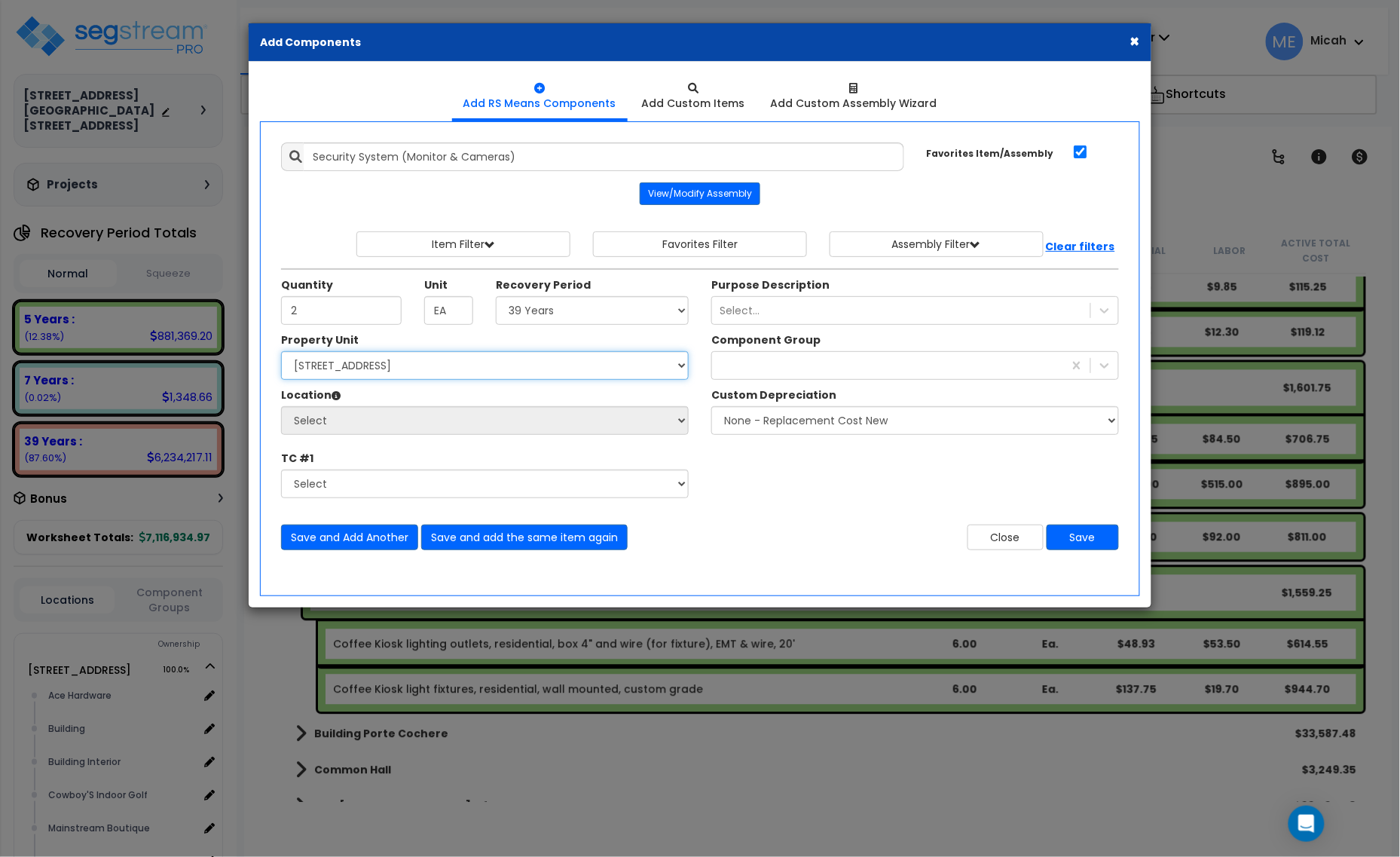
select select "161428"
click at [281, 353] on select "Select [STREET_ADDRESS] [STREET_ADDRESS] Site Improvement [STREET_ADDRESS] Site…" at bounding box center [485, 365] width 408 height 29
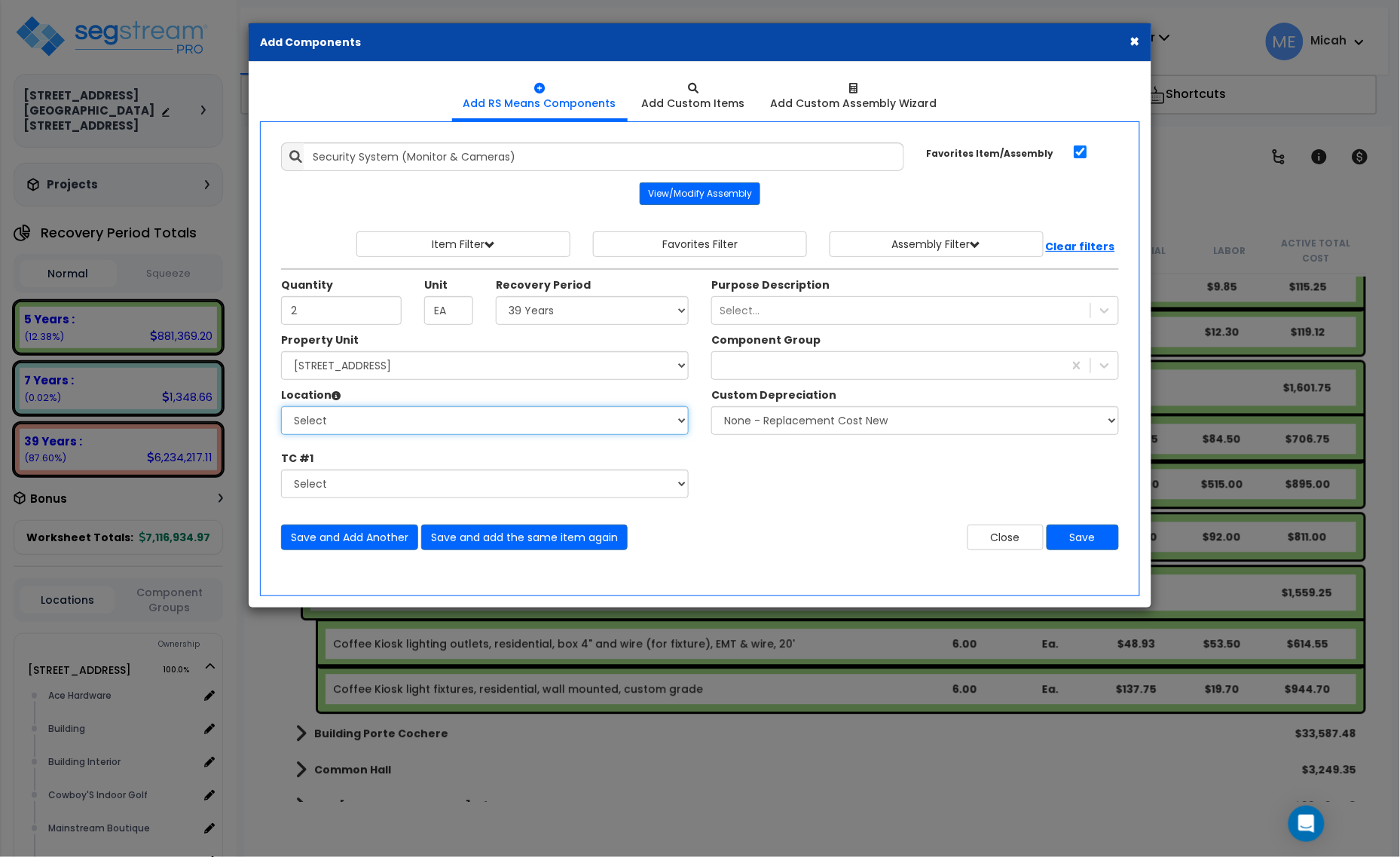
click at [438, 422] on select "Select Alchemy Salon Studio Building Building Interior Building Interior Dick'S…" at bounding box center [485, 421] width 408 height 29
select select "31279"
click at [281, 408] on select "Select Alchemy Salon Studio Building Building Interior Building Interior Dick'S…" at bounding box center [485, 421] width 408 height 29
click at [829, 363] on div "general l" at bounding box center [887, 365] width 351 height 24
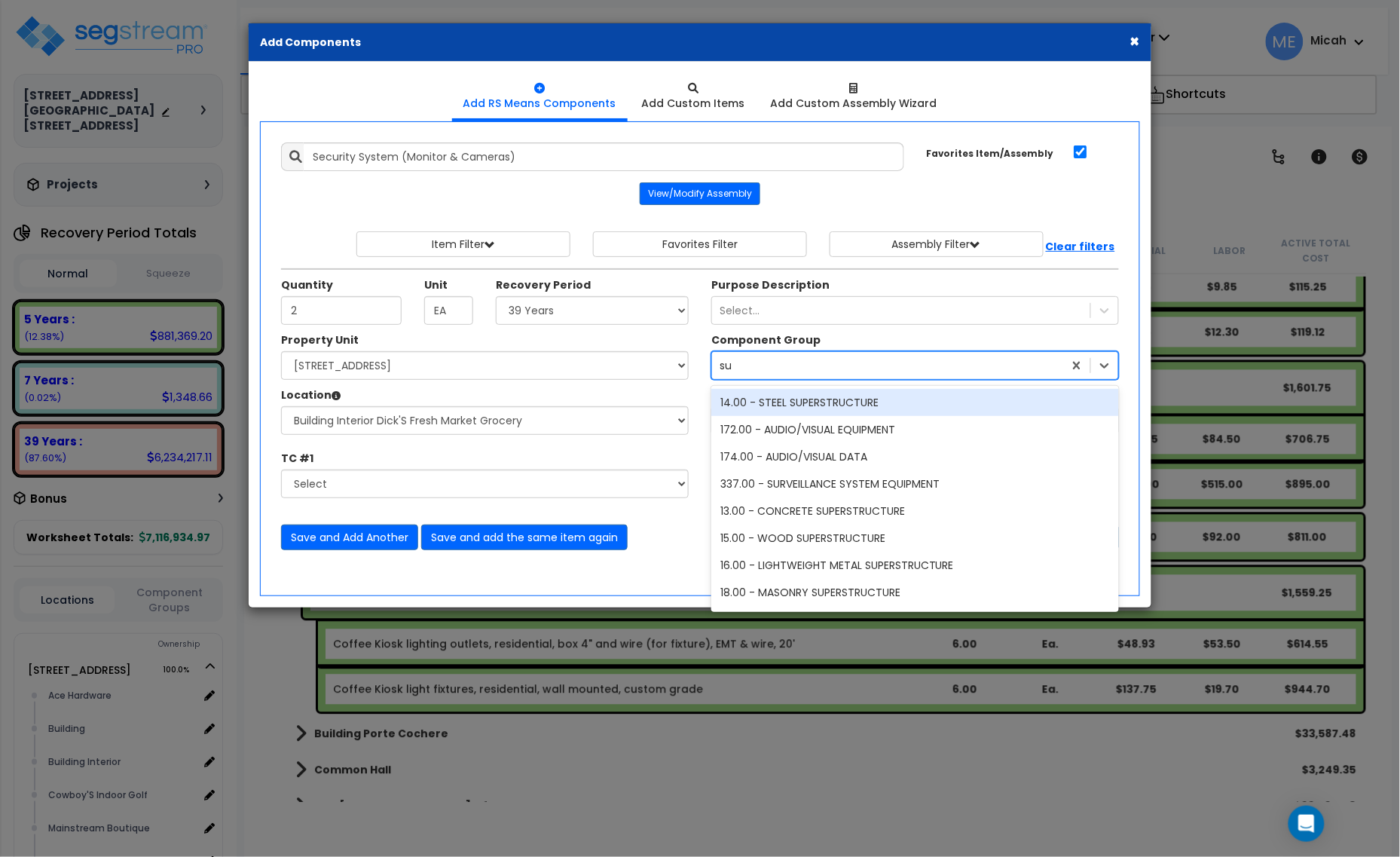
type input "sur"
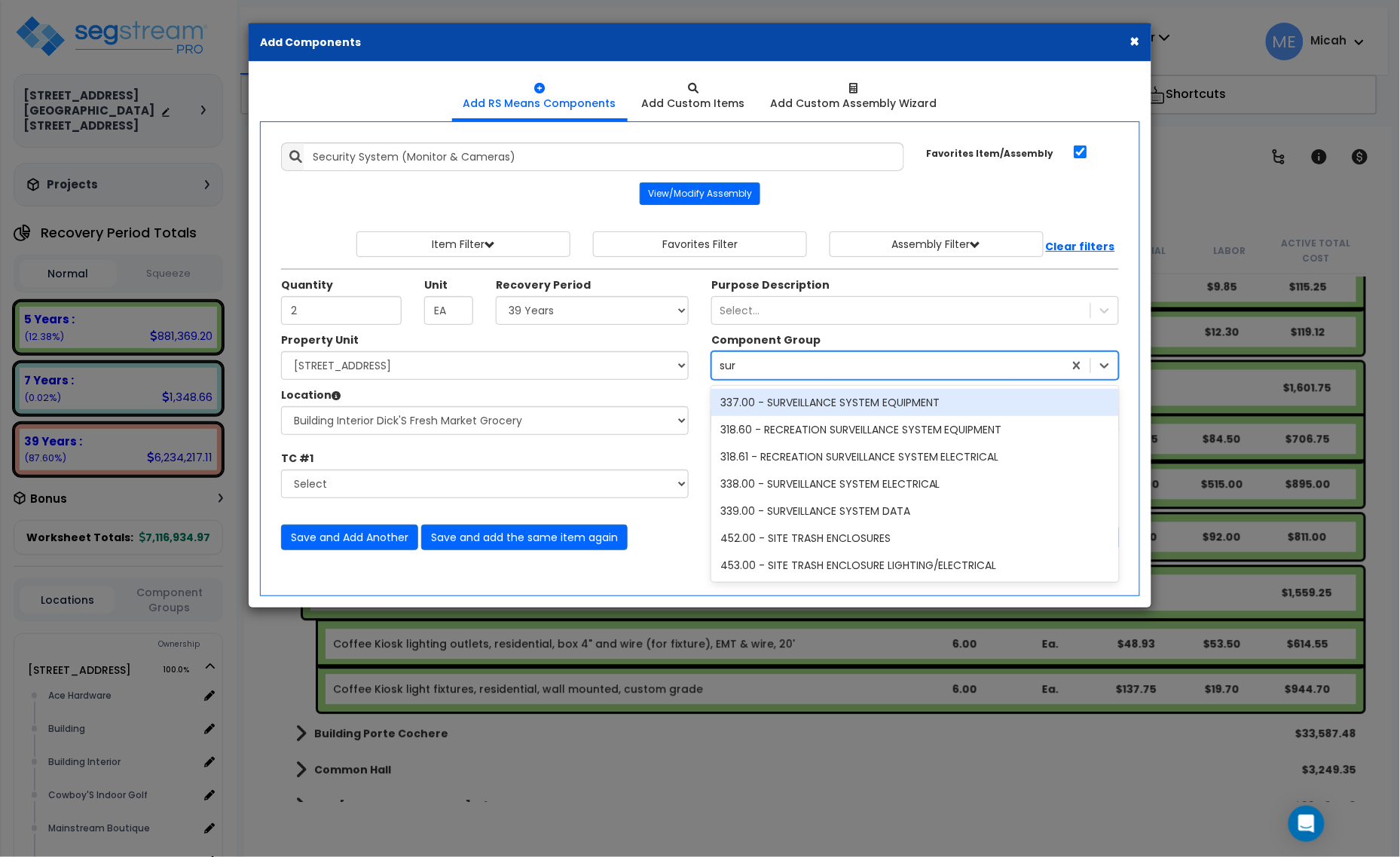
click at [838, 404] on div "337.00 - SURVEILLANCE SYSTEM EQUIPMENT" at bounding box center [915, 402] width 408 height 27
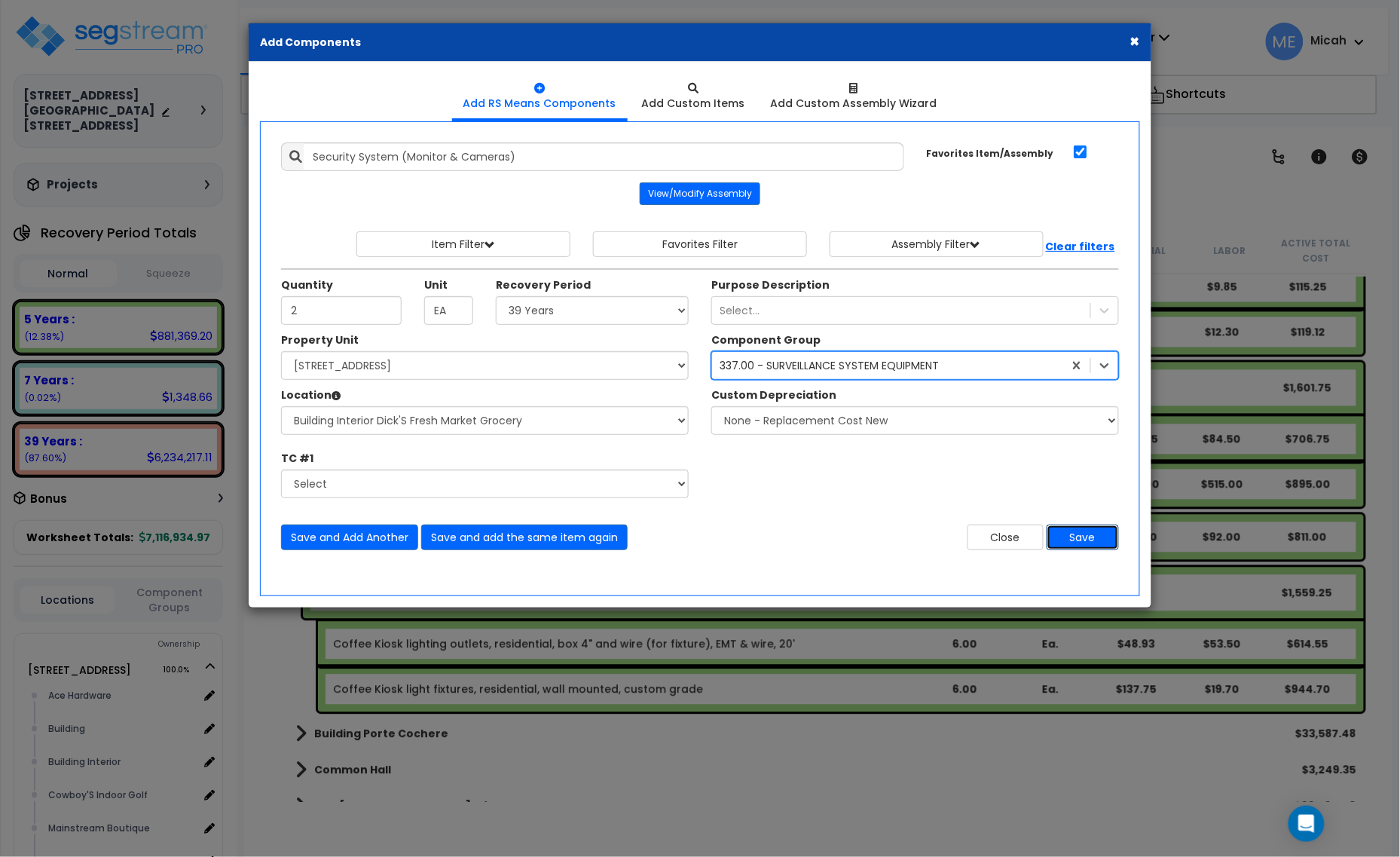
click at [1093, 543] on button "Save" at bounding box center [1083, 537] width 72 height 26
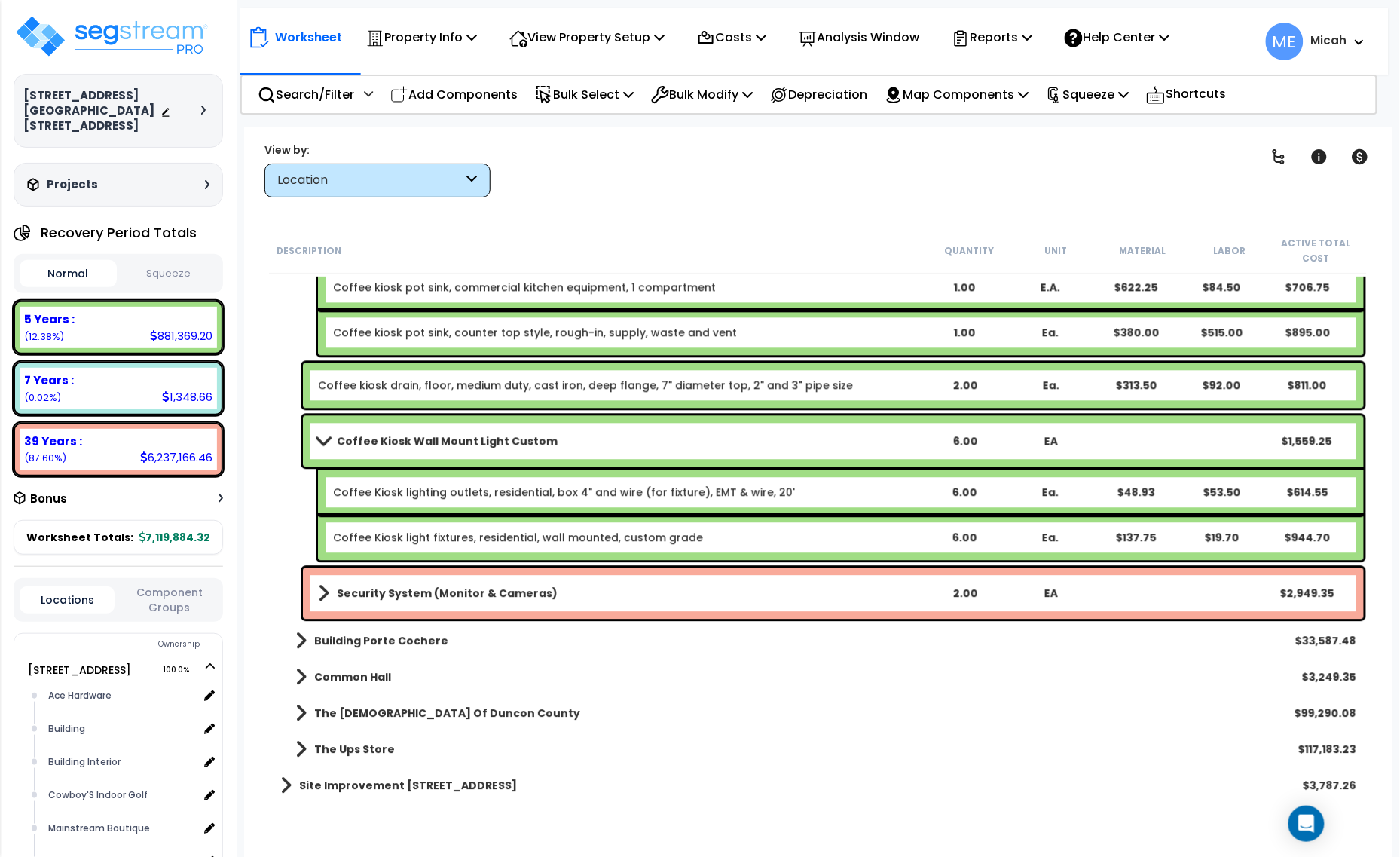
scroll to position [14304, 0]
click at [378, 594] on b "Security System (Monitor & Cameras)" at bounding box center [447, 592] width 221 height 15
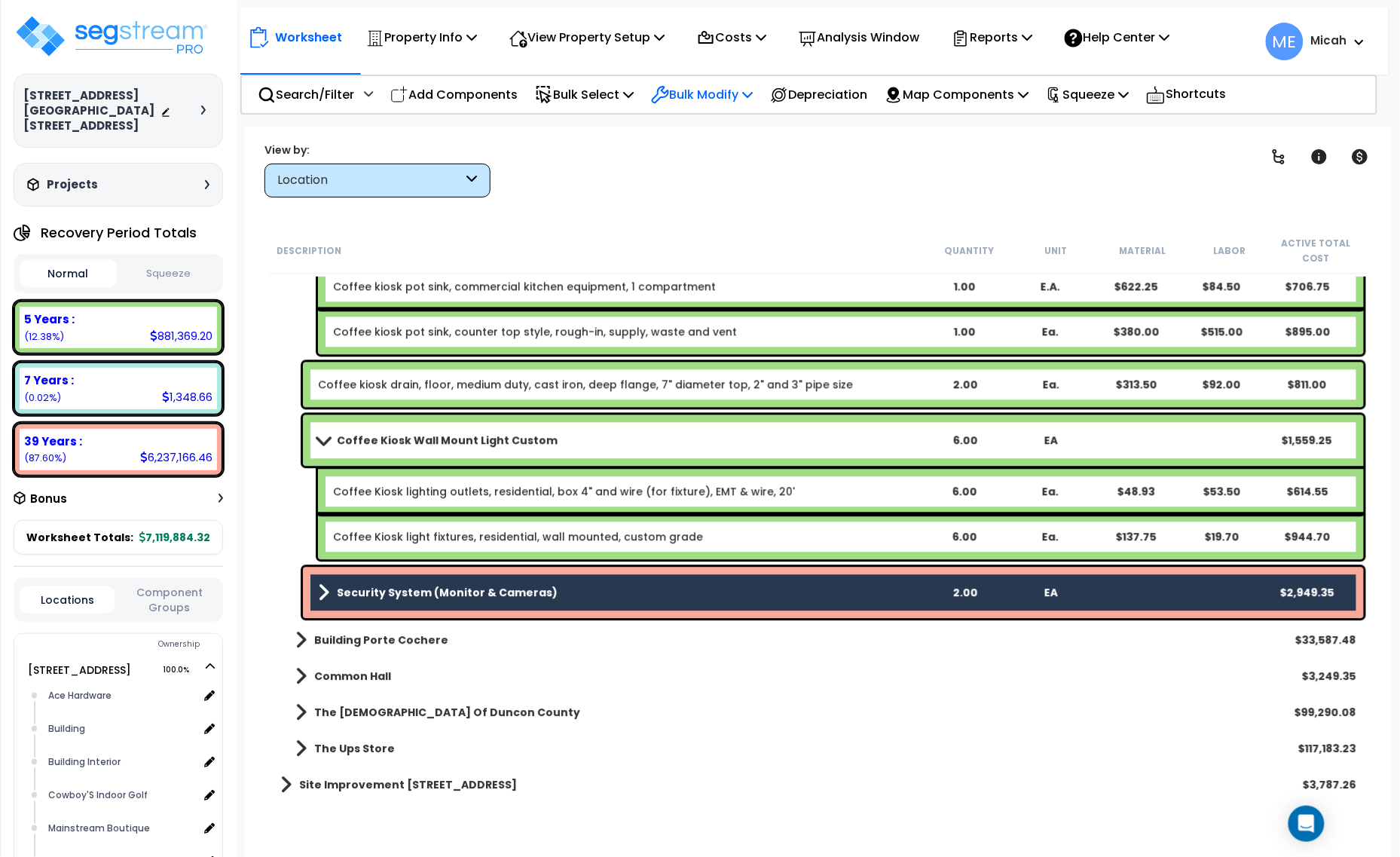
click at [712, 93] on p "Bulk Modify" at bounding box center [701, 94] width 102 height 20
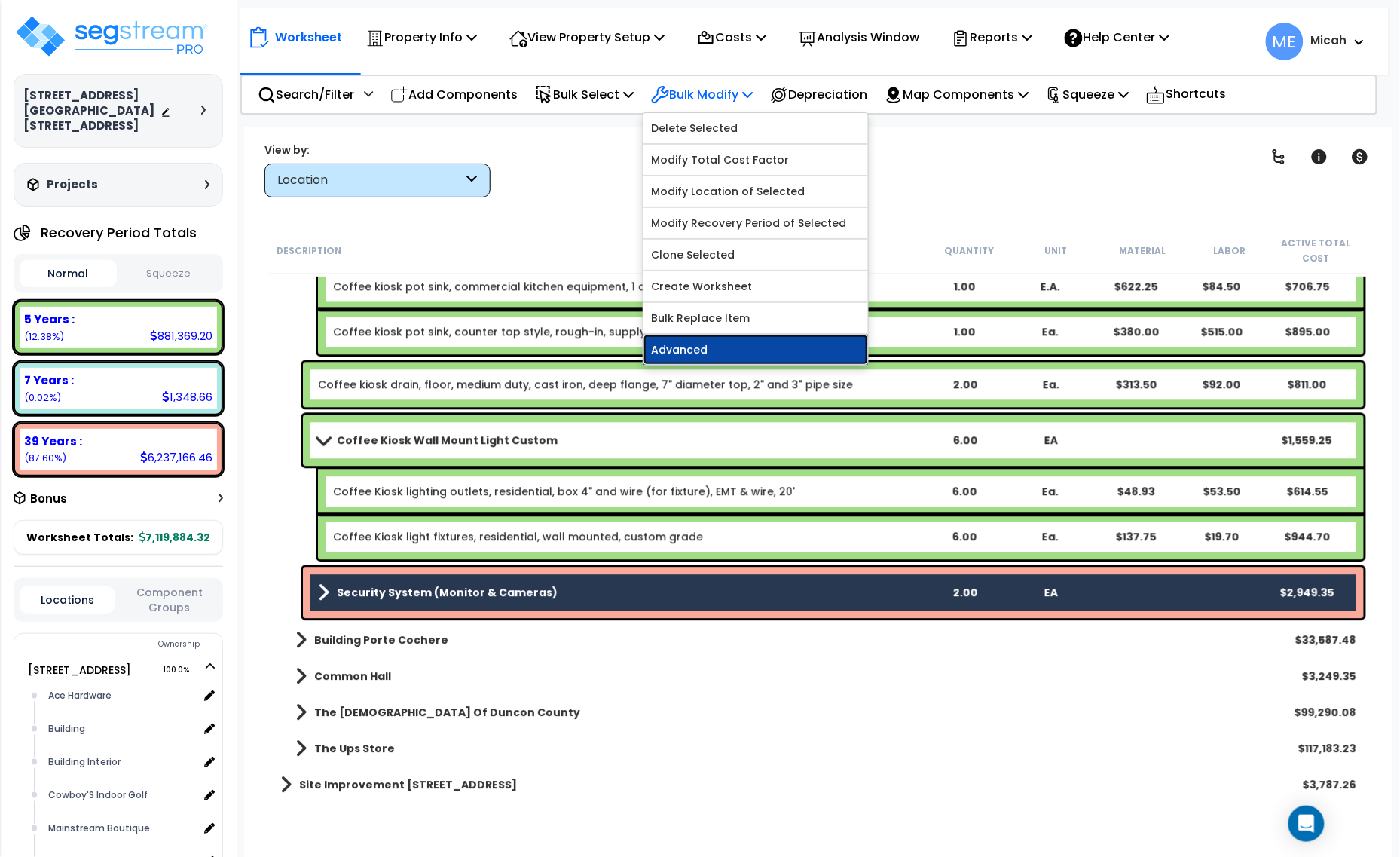
click at [765, 341] on link "Advanced" at bounding box center [756, 350] width 225 height 30
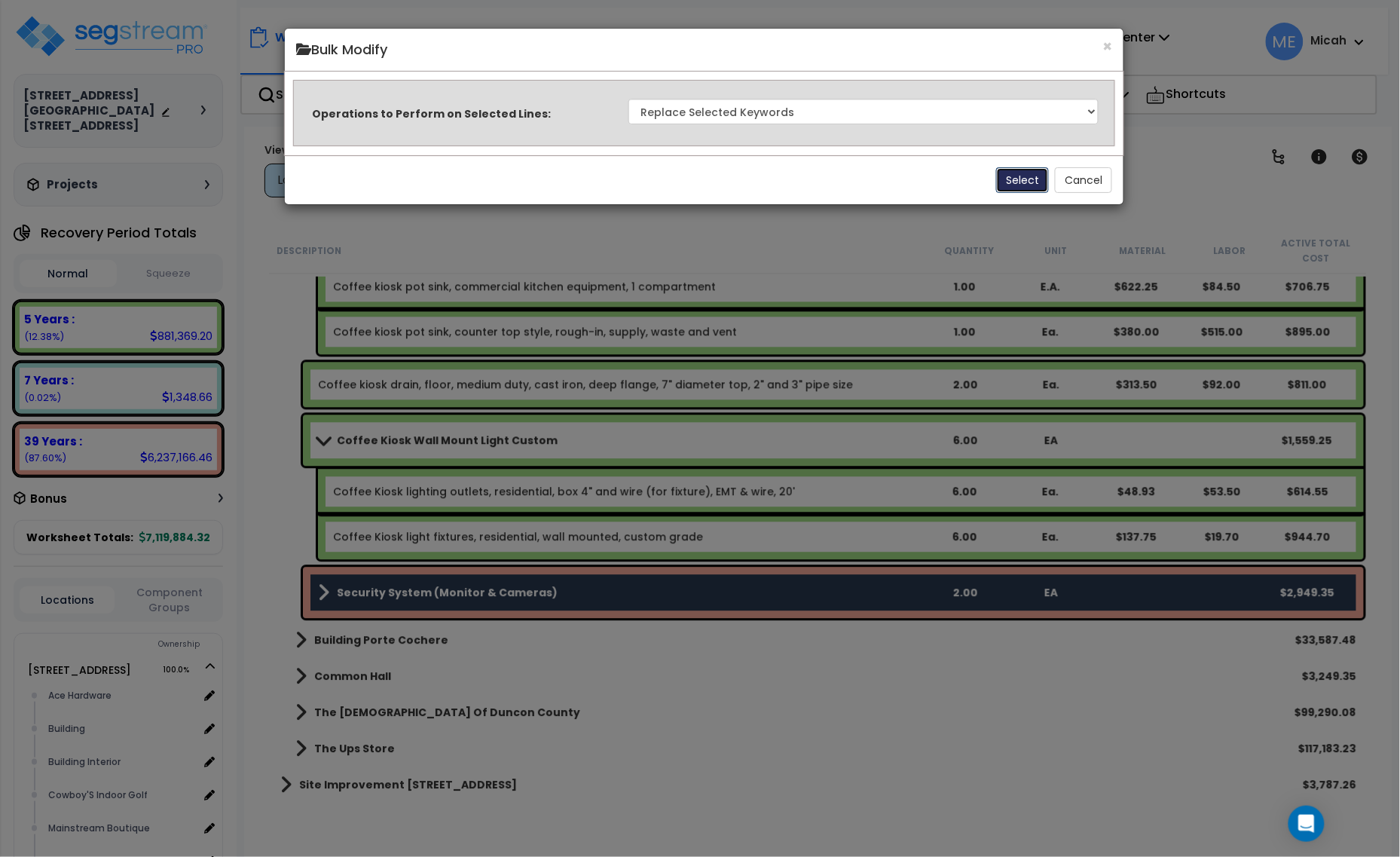
click at [1011, 167] on button "Select" at bounding box center [1023, 180] width 53 height 26
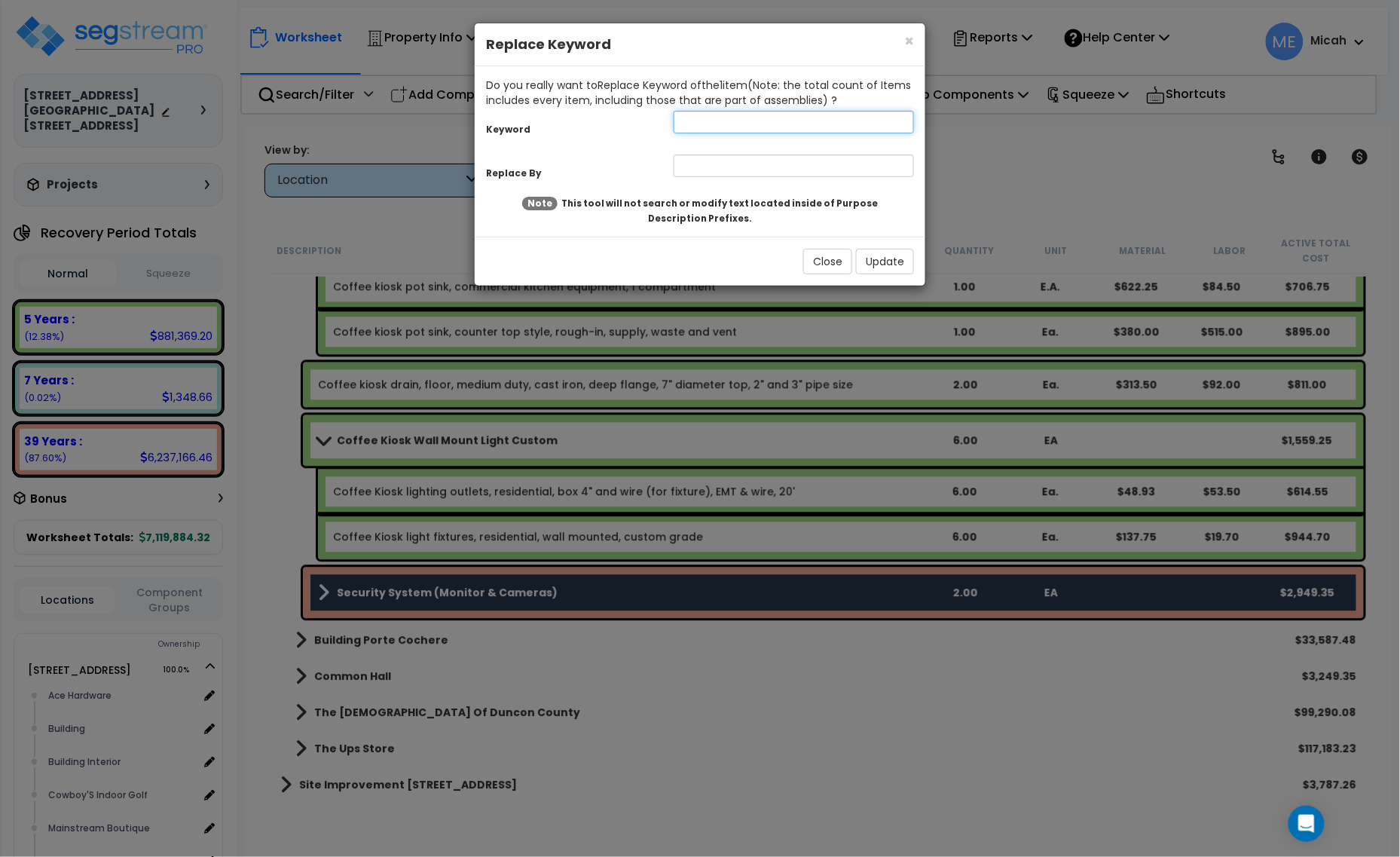
click at [720, 115] on input "text" at bounding box center [794, 122] width 241 height 22
type input "security"
click at [733, 164] on input "text" at bounding box center [794, 165] width 241 height 22
type input "Coffee Kiosk Security"
click at [900, 254] on button "Update" at bounding box center [885, 261] width 58 height 26
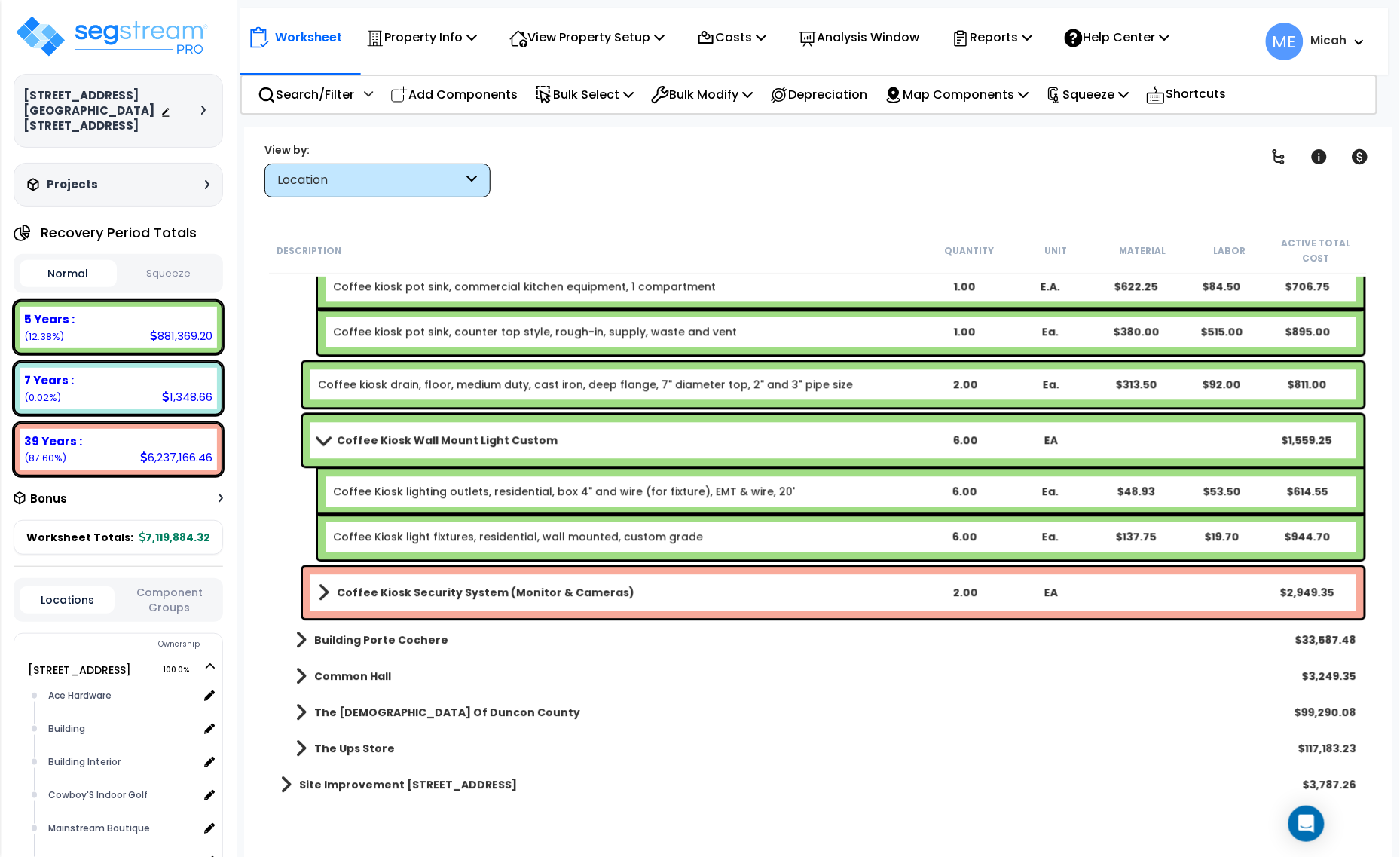
click at [333, 588] on link "Coffee Kiosk Security System (Monitor & Cameras)" at bounding box center [620, 592] width 604 height 21
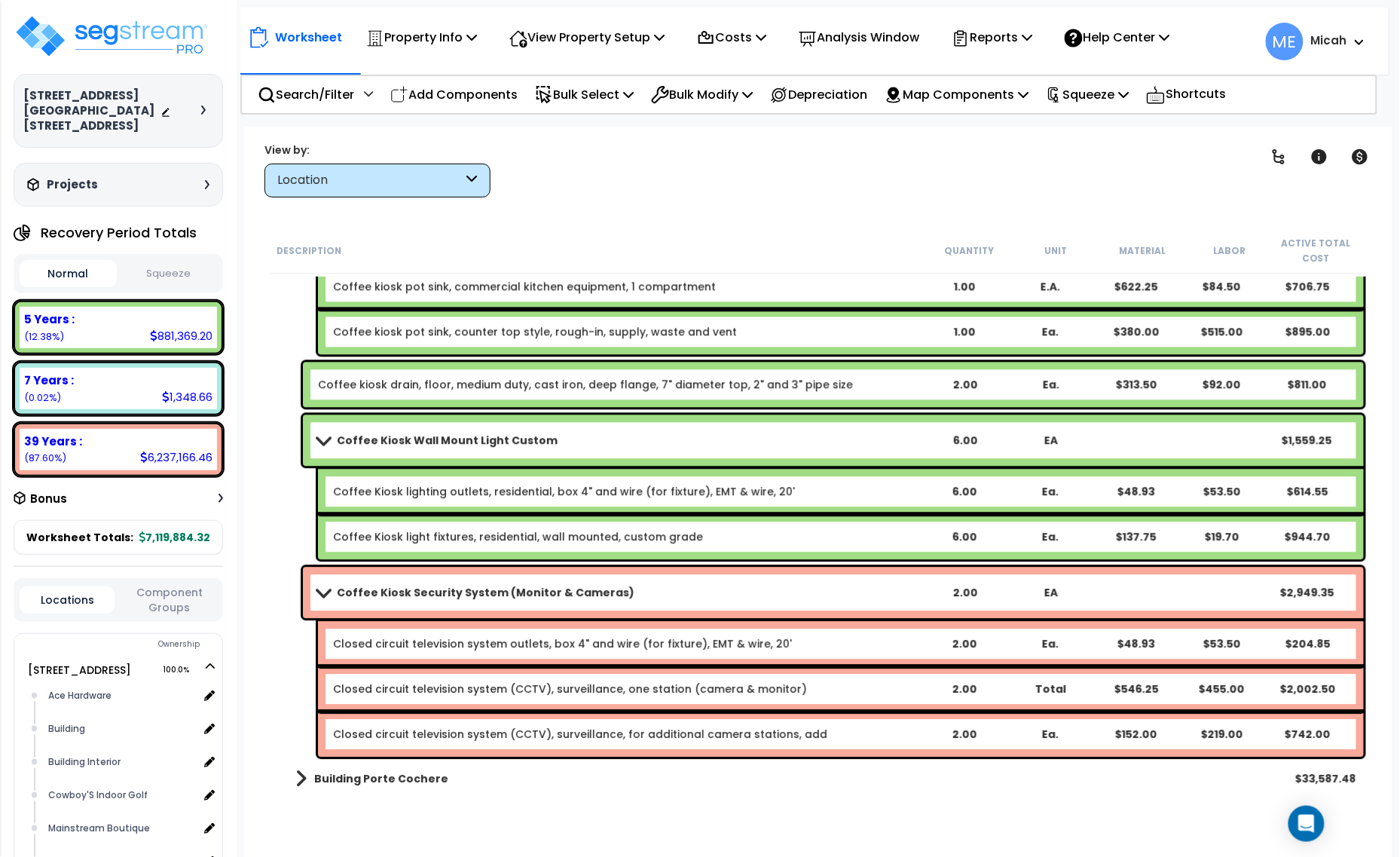
click at [465, 688] on link "Closed circuit television system (CCTV), surveillance, one station (camera & mo…" at bounding box center [570, 688] width 474 height 15
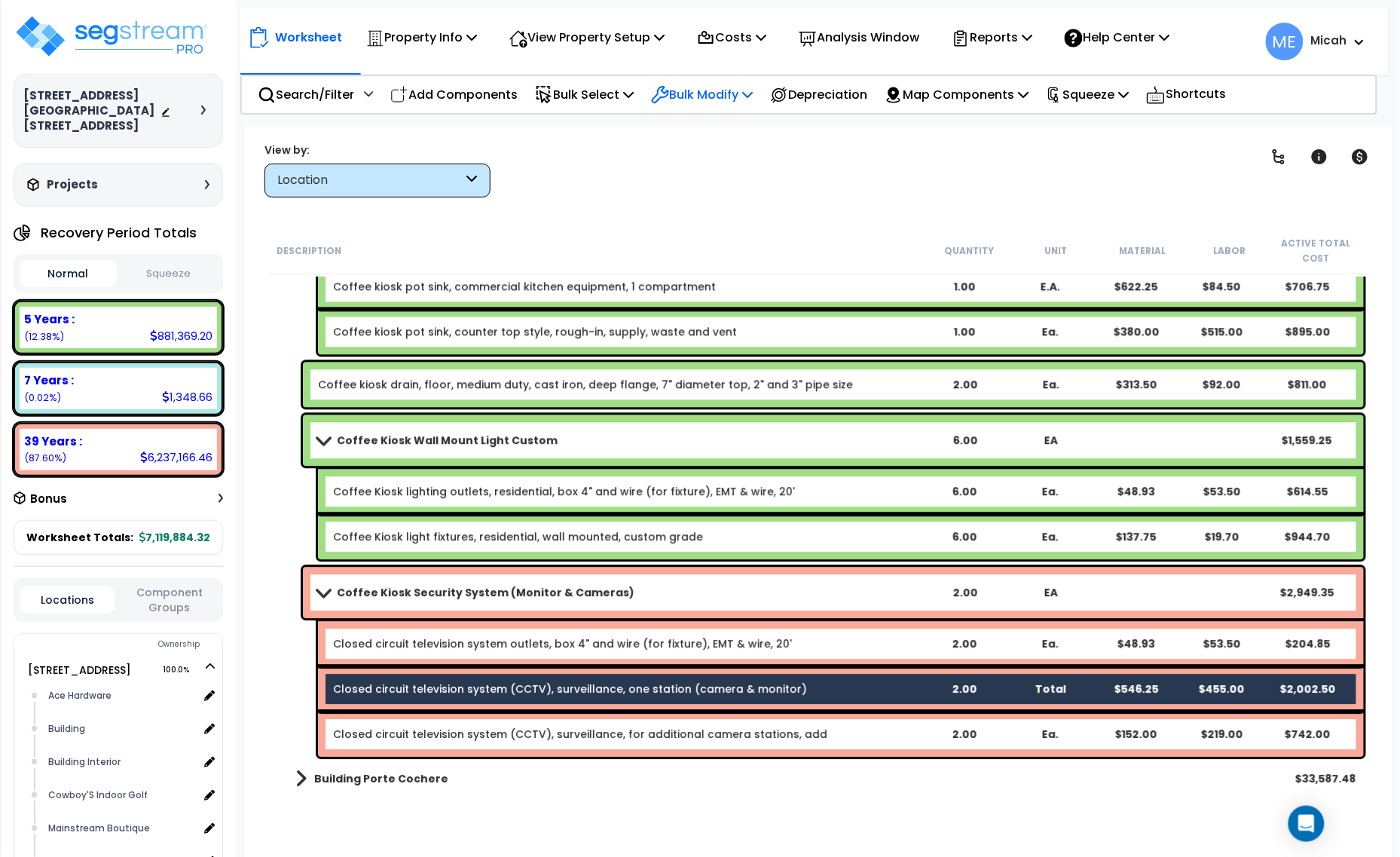
click at [753, 96] on p "Bulk Modify" at bounding box center [701, 94] width 102 height 20
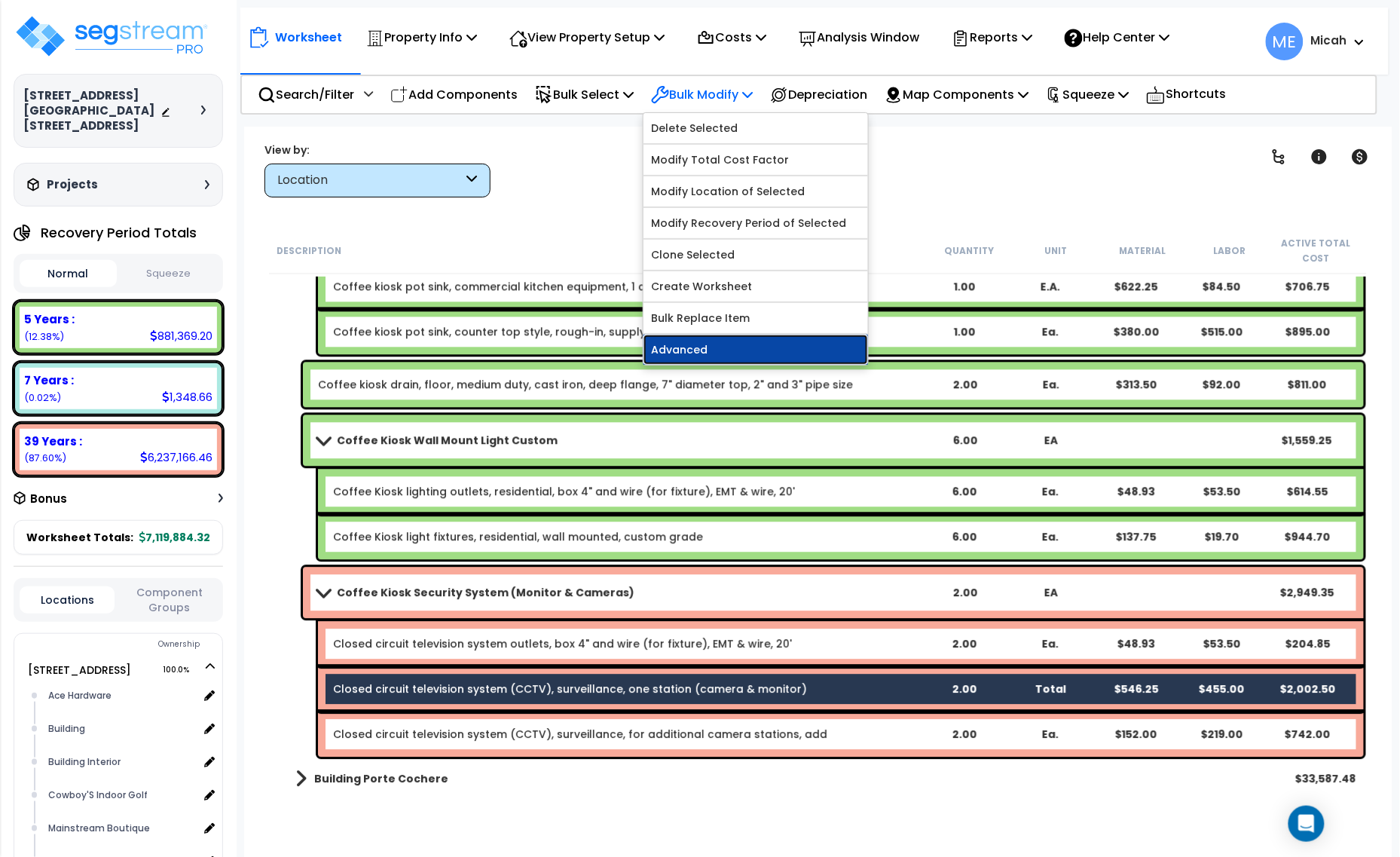
click at [752, 341] on link "Advanced" at bounding box center [756, 350] width 225 height 30
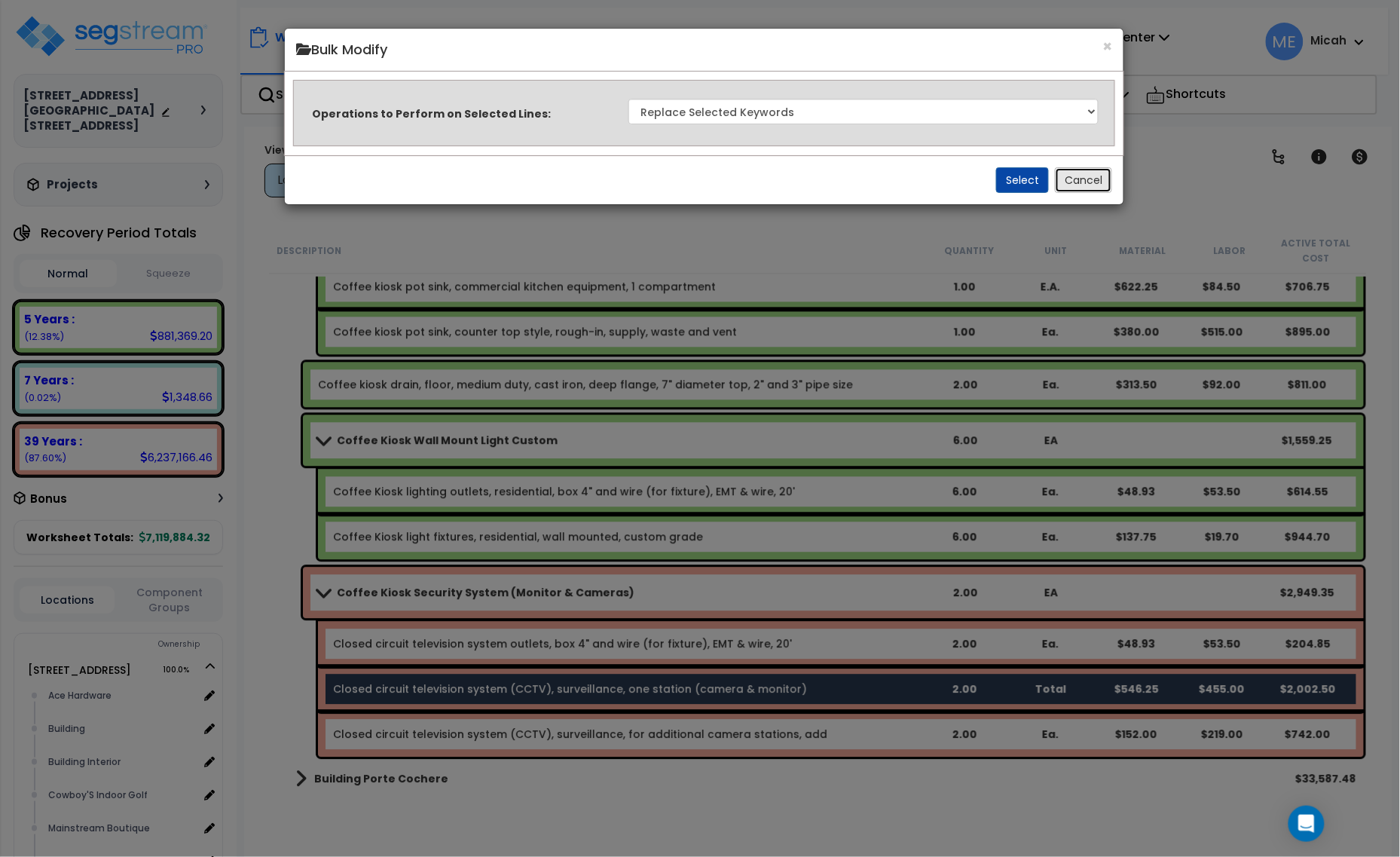
click at [1067, 174] on button "Cancel" at bounding box center [1084, 180] width 58 height 26
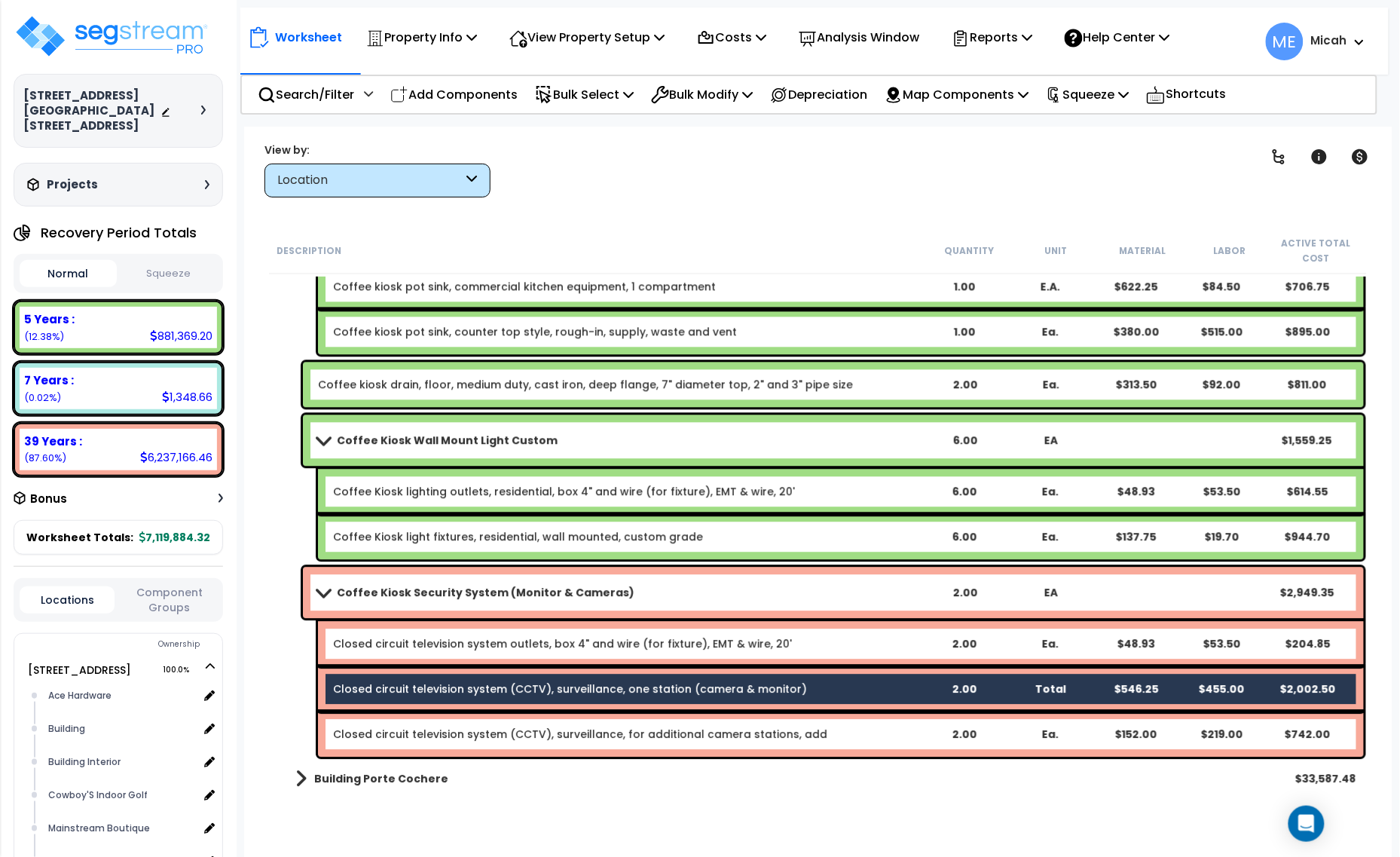
click at [461, 640] on link "Closed circuit television system outlets, box 4" and wire (for fixture), EMT & …" at bounding box center [563, 644] width 459 height 15
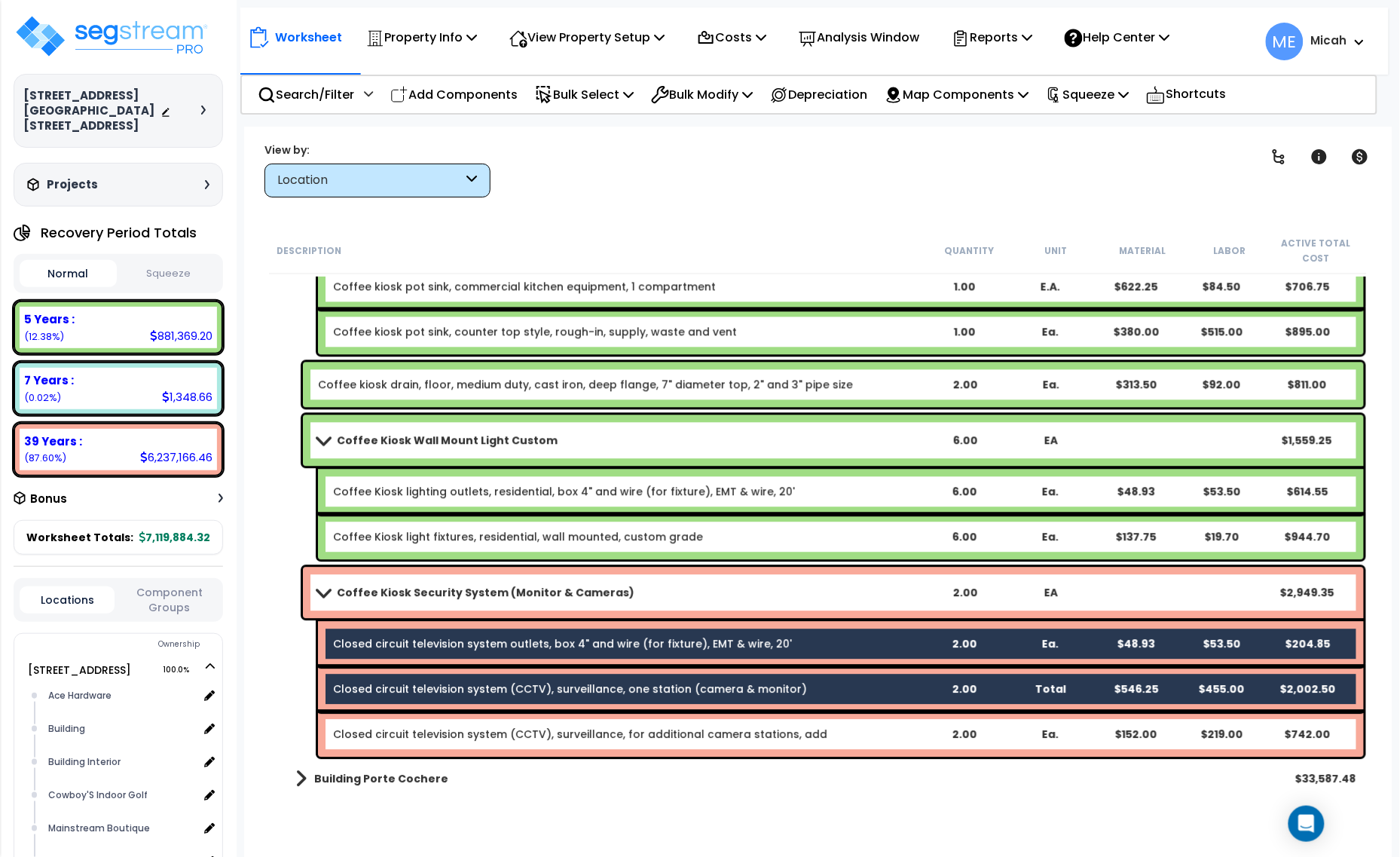
click at [430, 718] on div "Closed circuit television system (CCTV), surveillance, for additional camera st…" at bounding box center [841, 734] width 1046 height 46
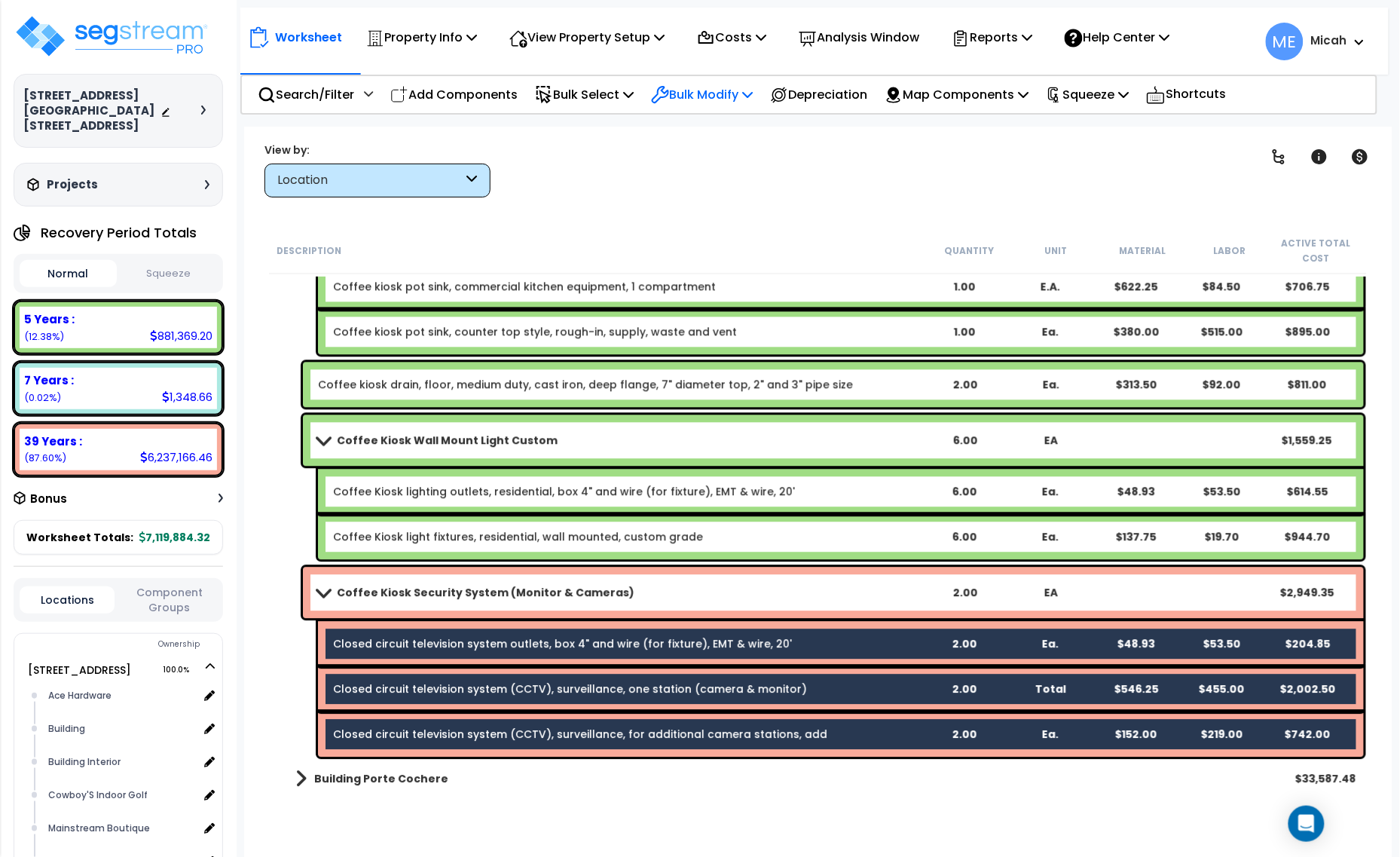
click at [746, 94] on p "Bulk Modify" at bounding box center [701, 94] width 102 height 20
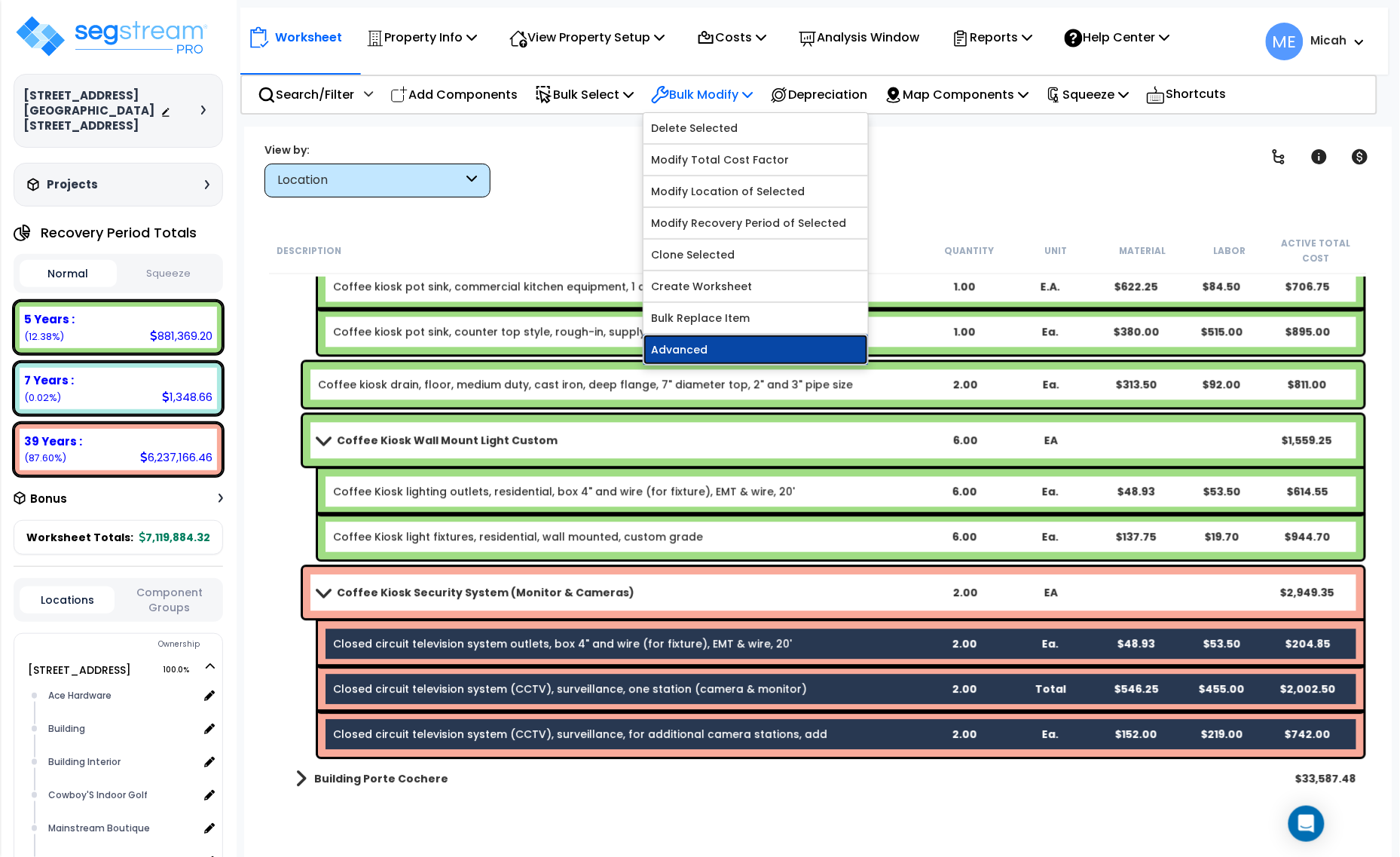
click at [756, 348] on link "Advanced" at bounding box center [756, 350] width 225 height 30
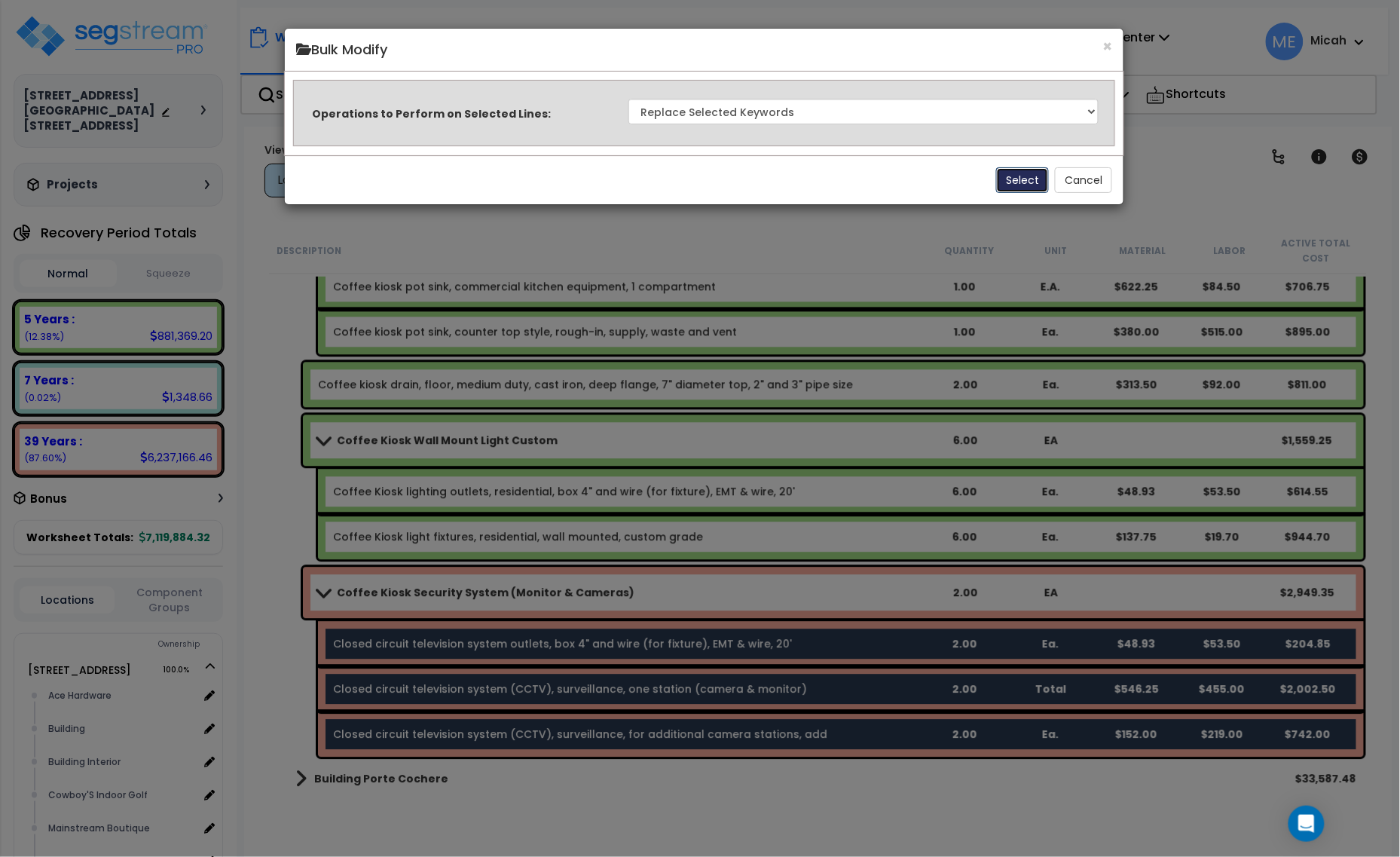
click at [1000, 189] on button "Select" at bounding box center [1023, 180] width 53 height 26
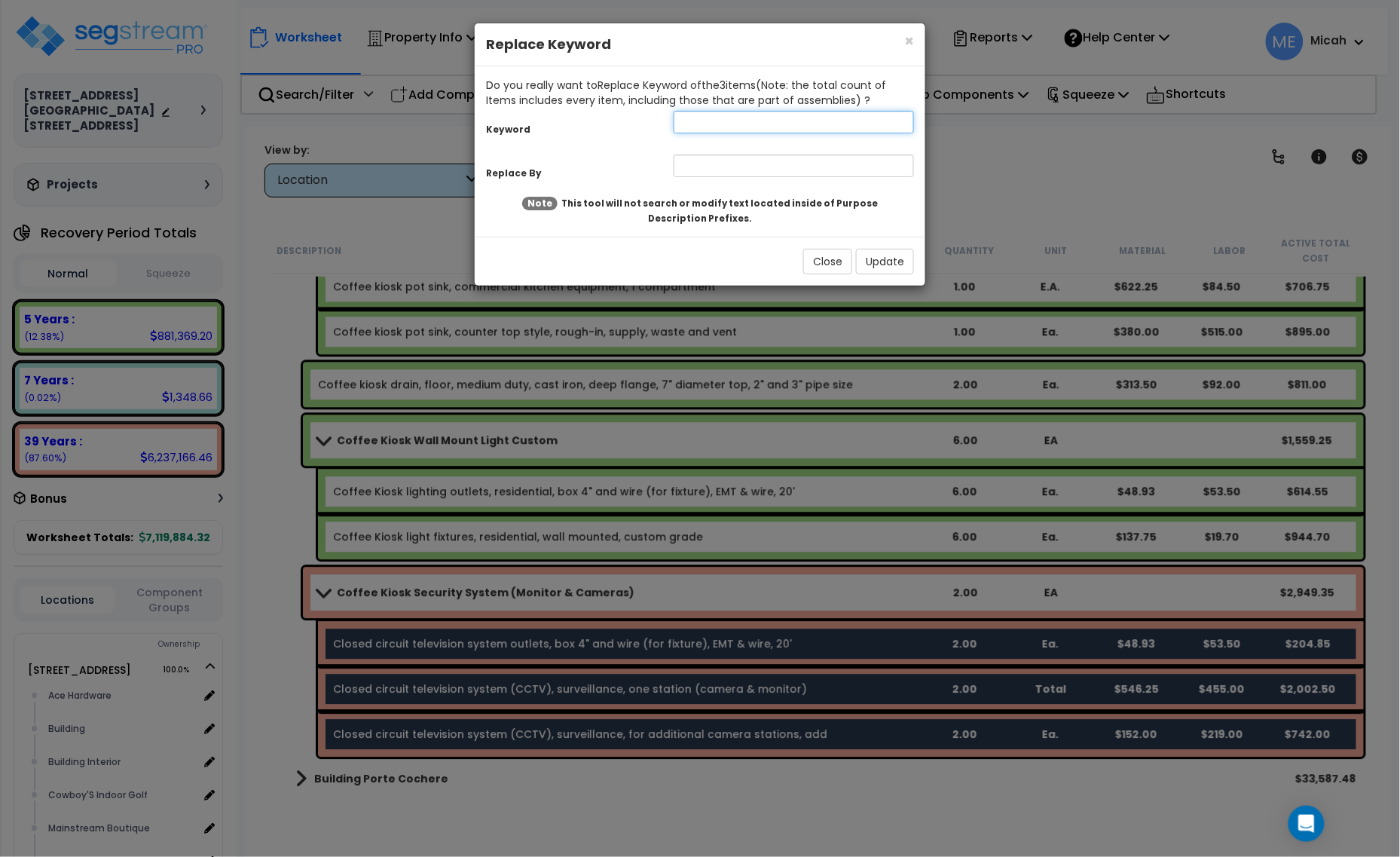
click at [759, 122] on input "text" at bounding box center [794, 122] width 241 height 22
type input "closed"
click at [735, 163] on input "text" at bounding box center [794, 165] width 241 height 22
type input "Coffee kiosk closed"
click at [891, 253] on button "Update" at bounding box center [885, 261] width 58 height 26
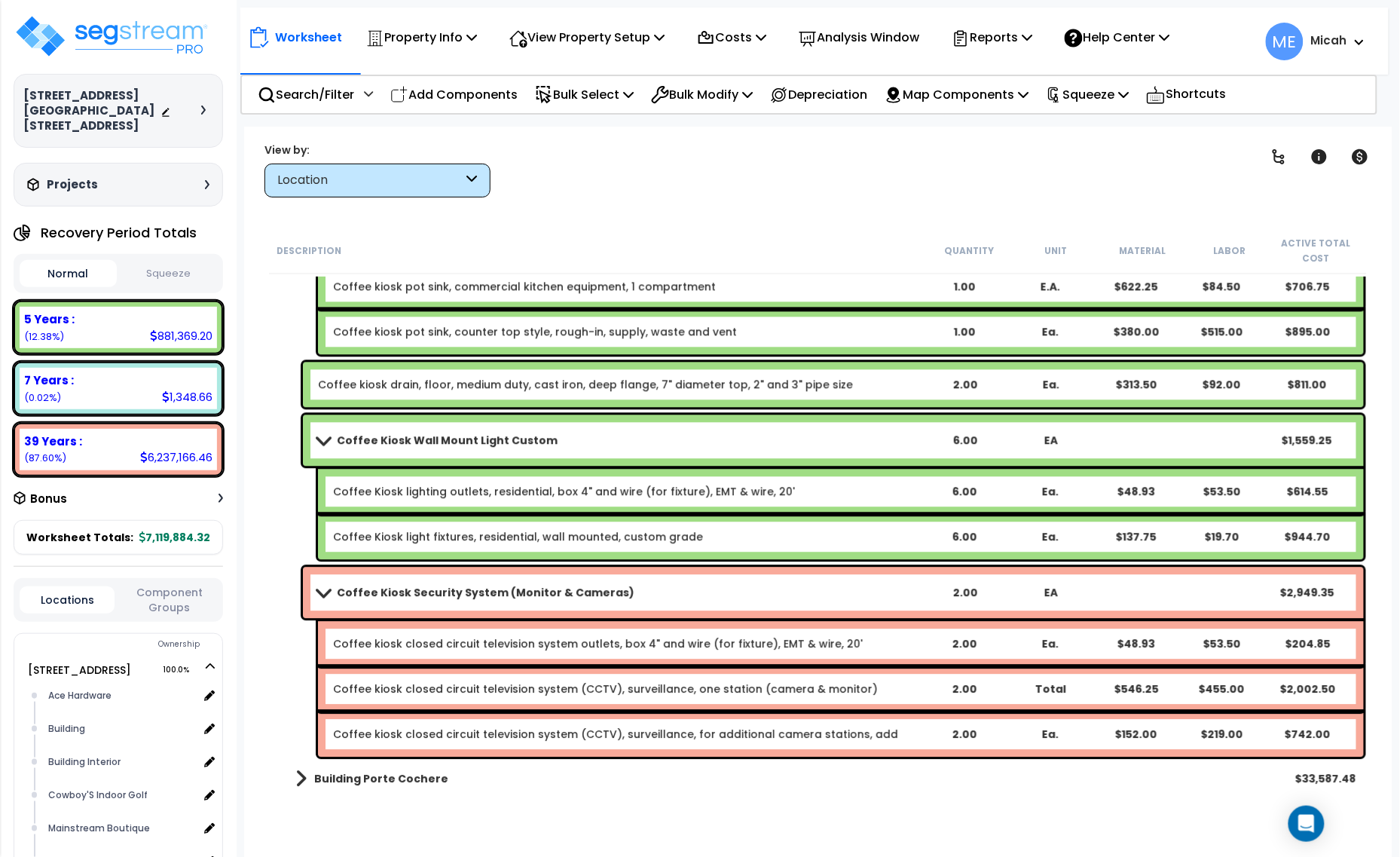
click at [524, 681] on link "Coffee kiosk closed circuit television system (CCTV), surveillance, one station…" at bounding box center [606, 688] width 545 height 15
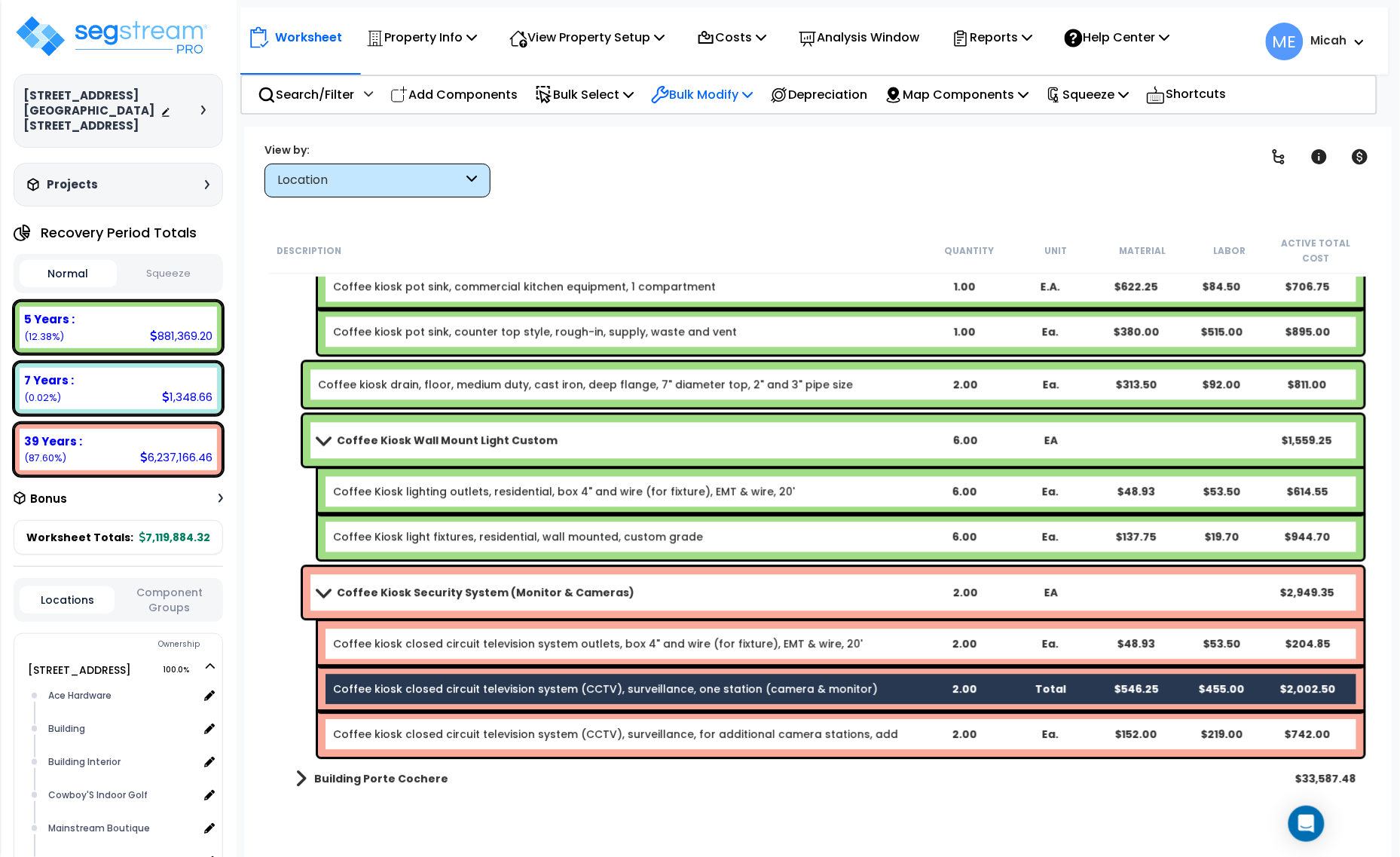
click at [732, 94] on p "Bulk Modify" at bounding box center [701, 94] width 102 height 20
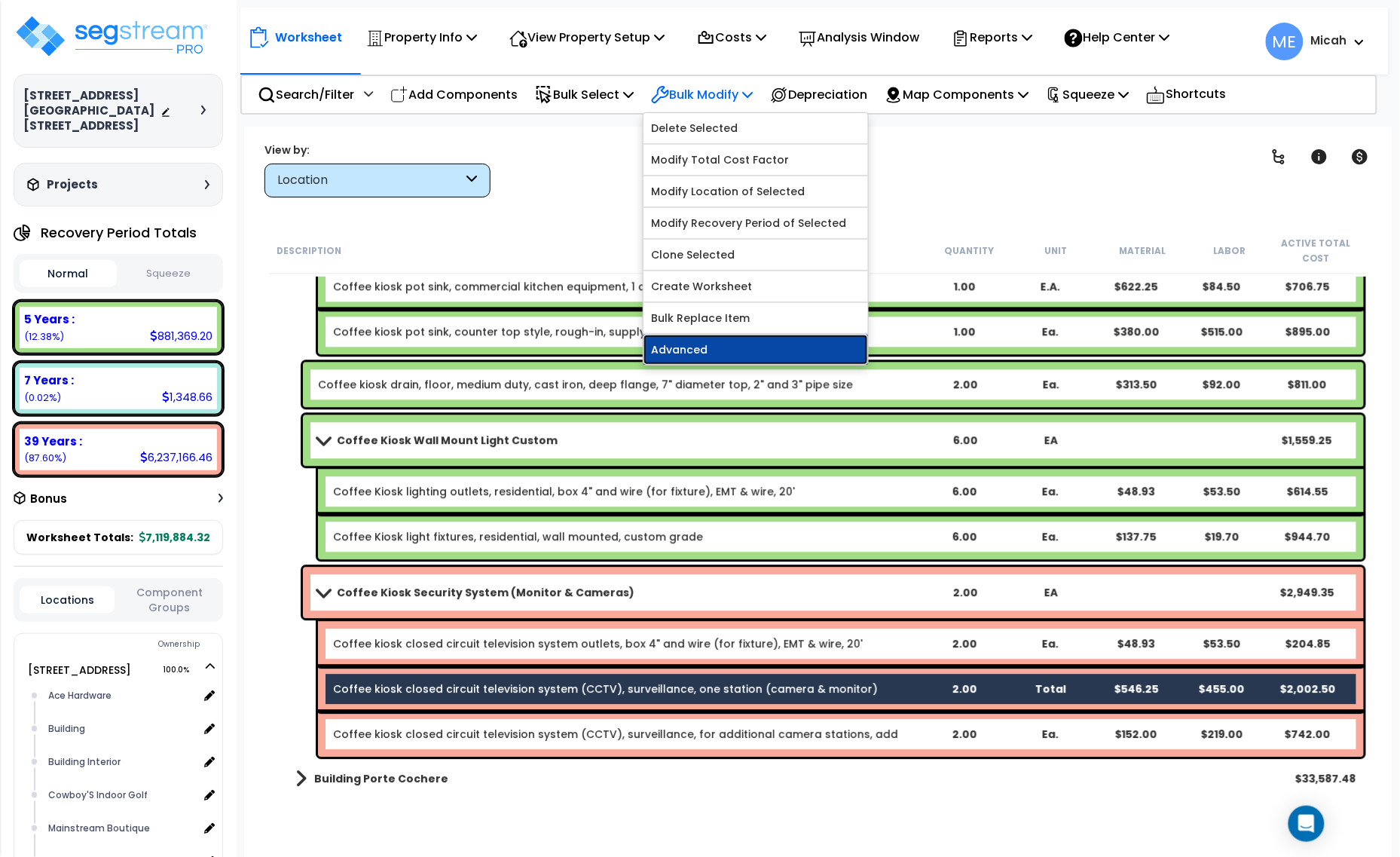
click at [752, 343] on link "Advanced" at bounding box center [756, 350] width 225 height 30
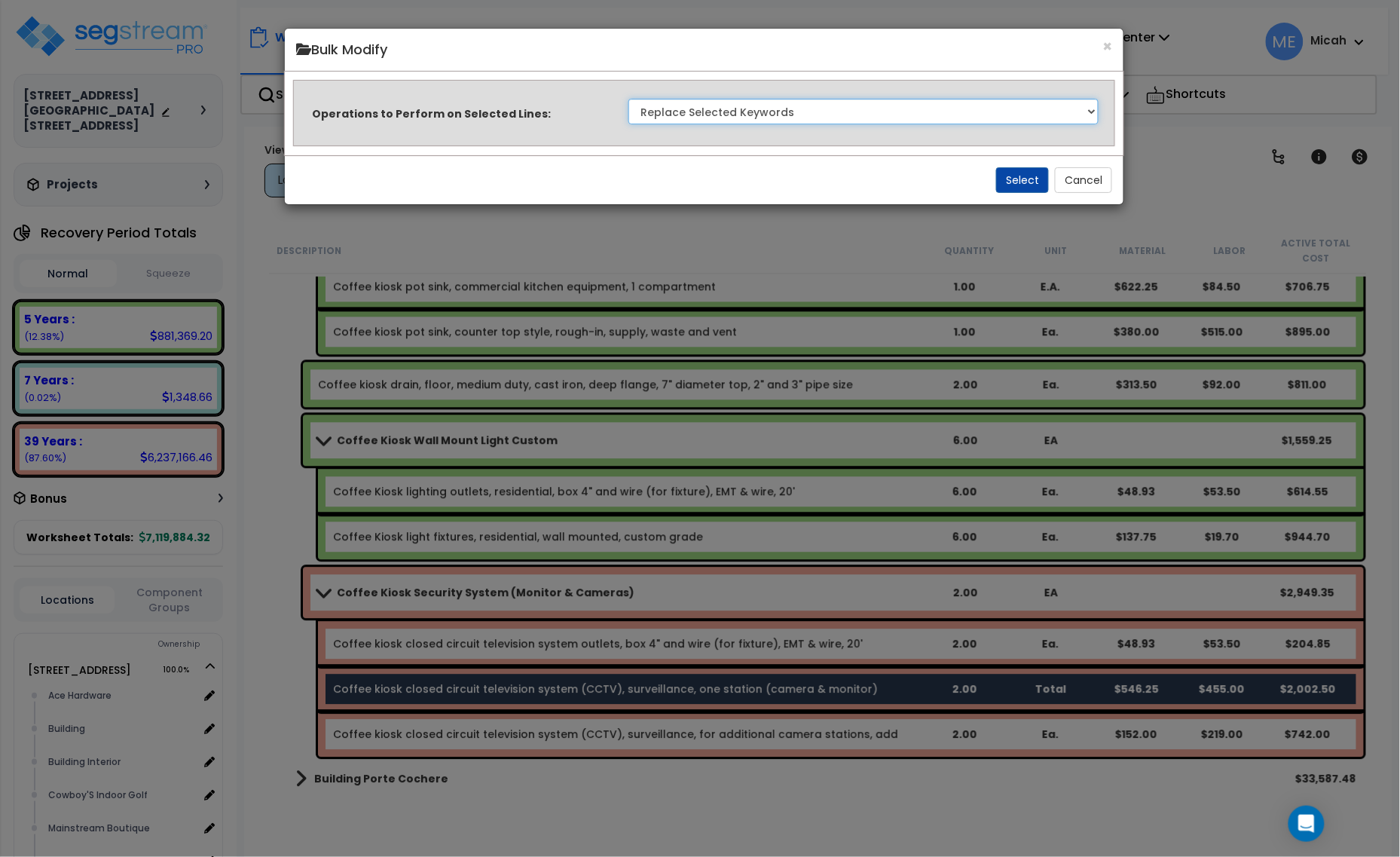
click at [908, 113] on select "Clone Delete Delete Zero Quantities Modify Component Group Modify Cost Sources …" at bounding box center [864, 111] width 471 height 26
select select "update_quantity"
click at [628, 98] on select "Clone Delete Delete Zero Quantities Modify Component Group Modify Cost Sources …" at bounding box center [864, 111] width 471 height 26
click at [1031, 173] on button "Select" at bounding box center [1023, 180] width 53 height 26
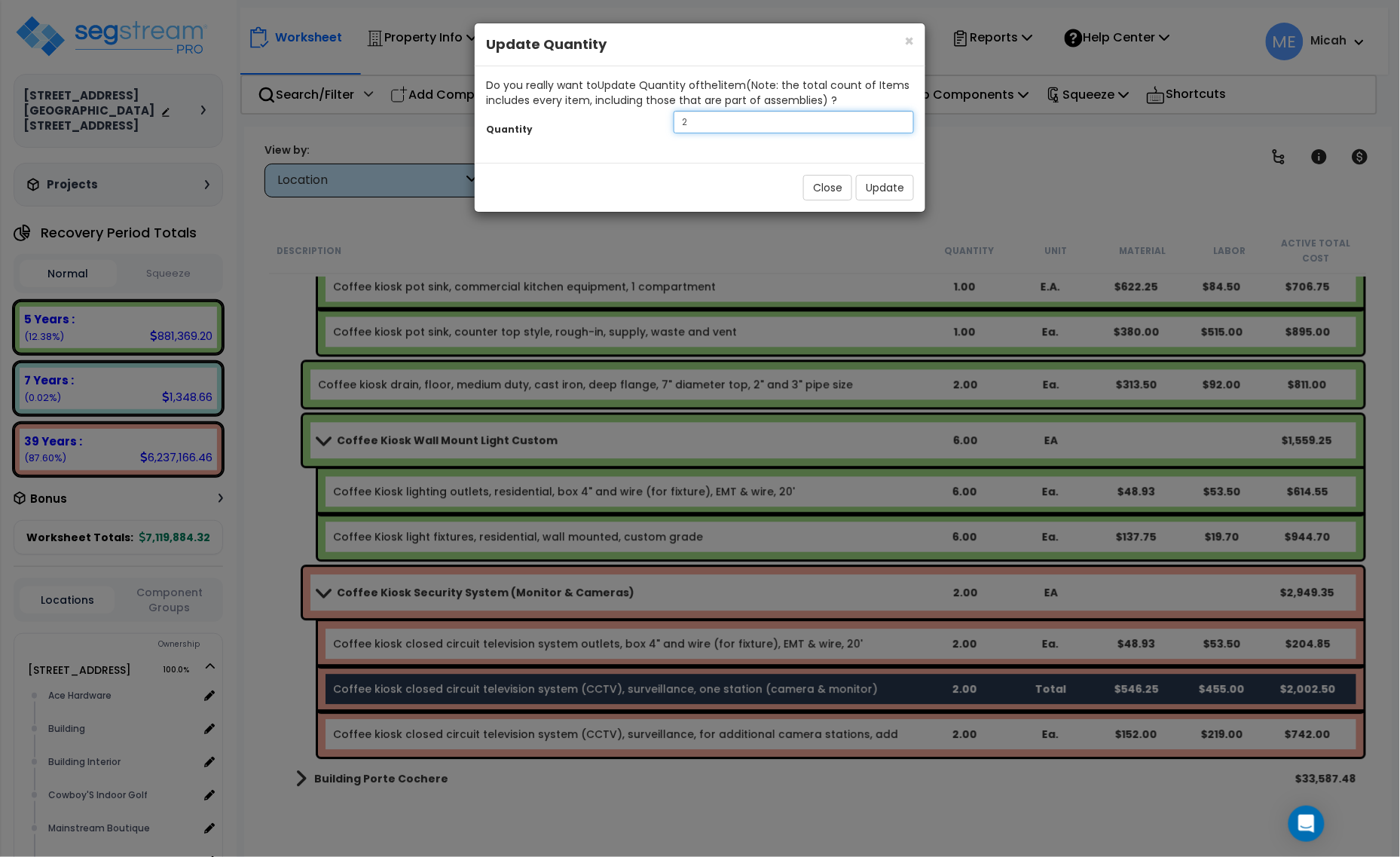
drag, startPoint x: 754, startPoint y: 122, endPoint x: 668, endPoint y: 114, distance: 86.4
click at [668, 114] on div "2" at bounding box center [794, 122] width 263 height 22
type input "1"
click at [886, 190] on button "Update" at bounding box center [885, 188] width 58 height 26
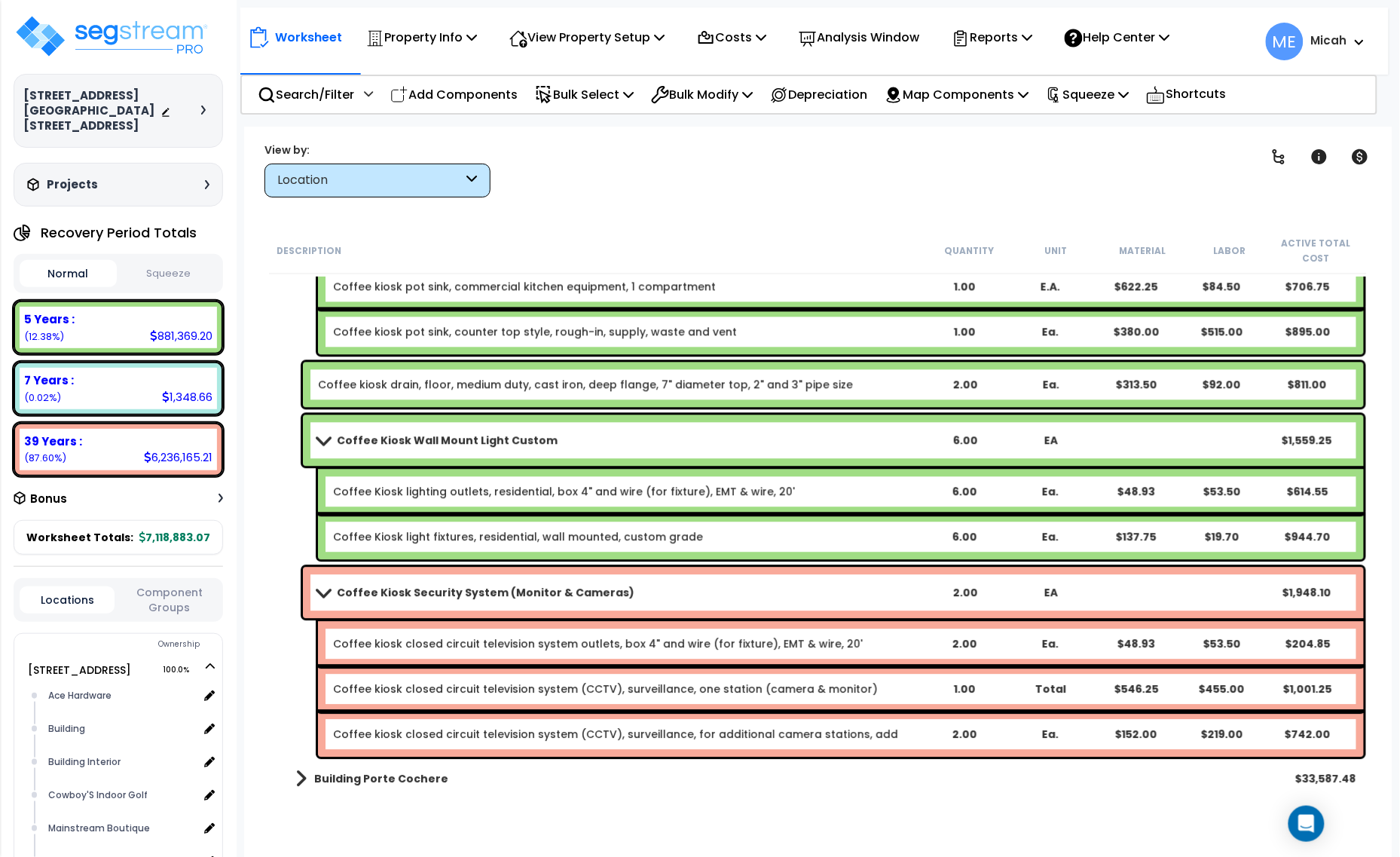
click at [374, 737] on link "Coffee kiosk closed circuit television system (CCTV), surveillance, for additio…" at bounding box center [616, 734] width 565 height 15
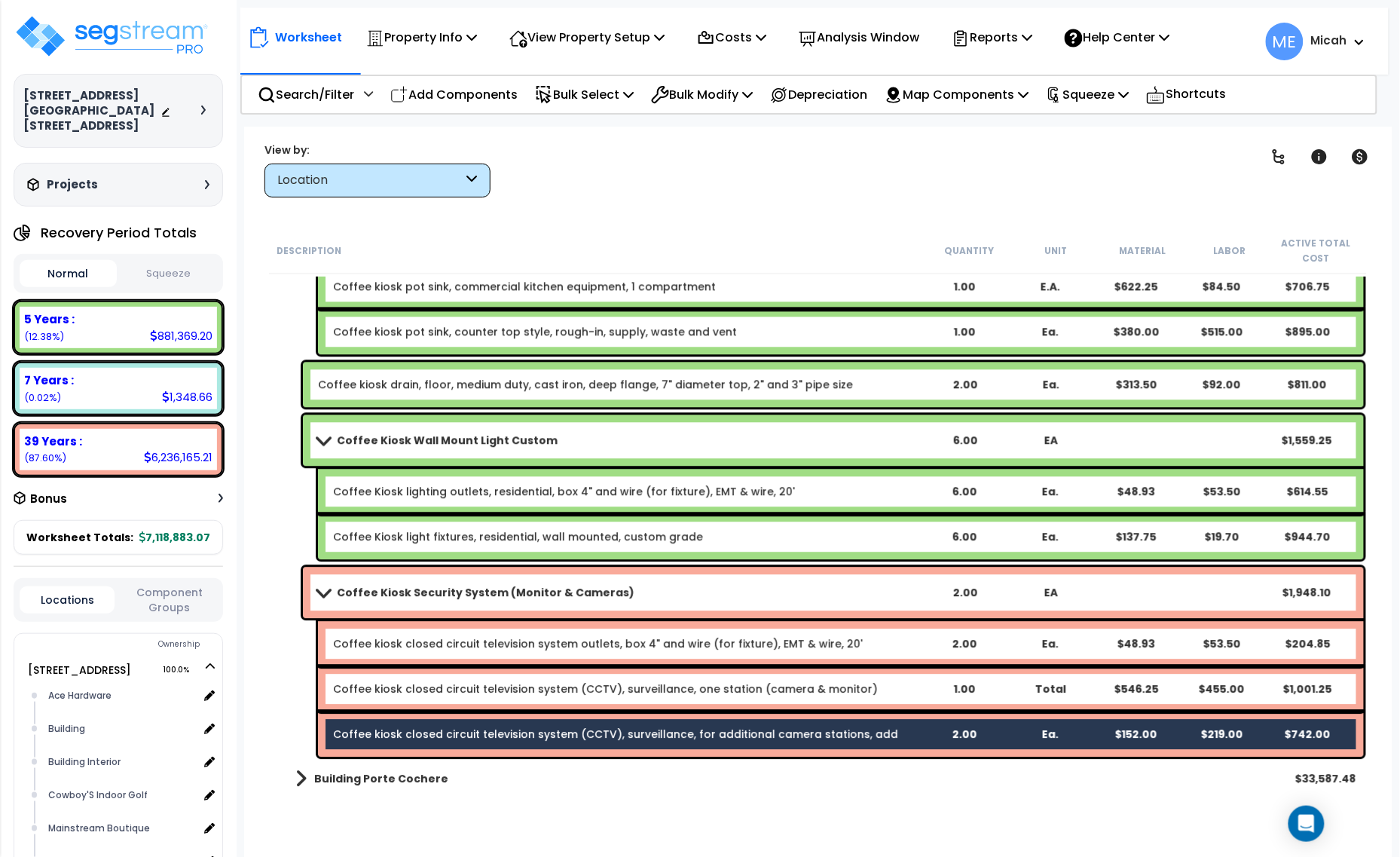
click at [373, 683] on link "Coffee kiosk closed circuit television system (CCTV), surveillance, one station…" at bounding box center [606, 688] width 545 height 15
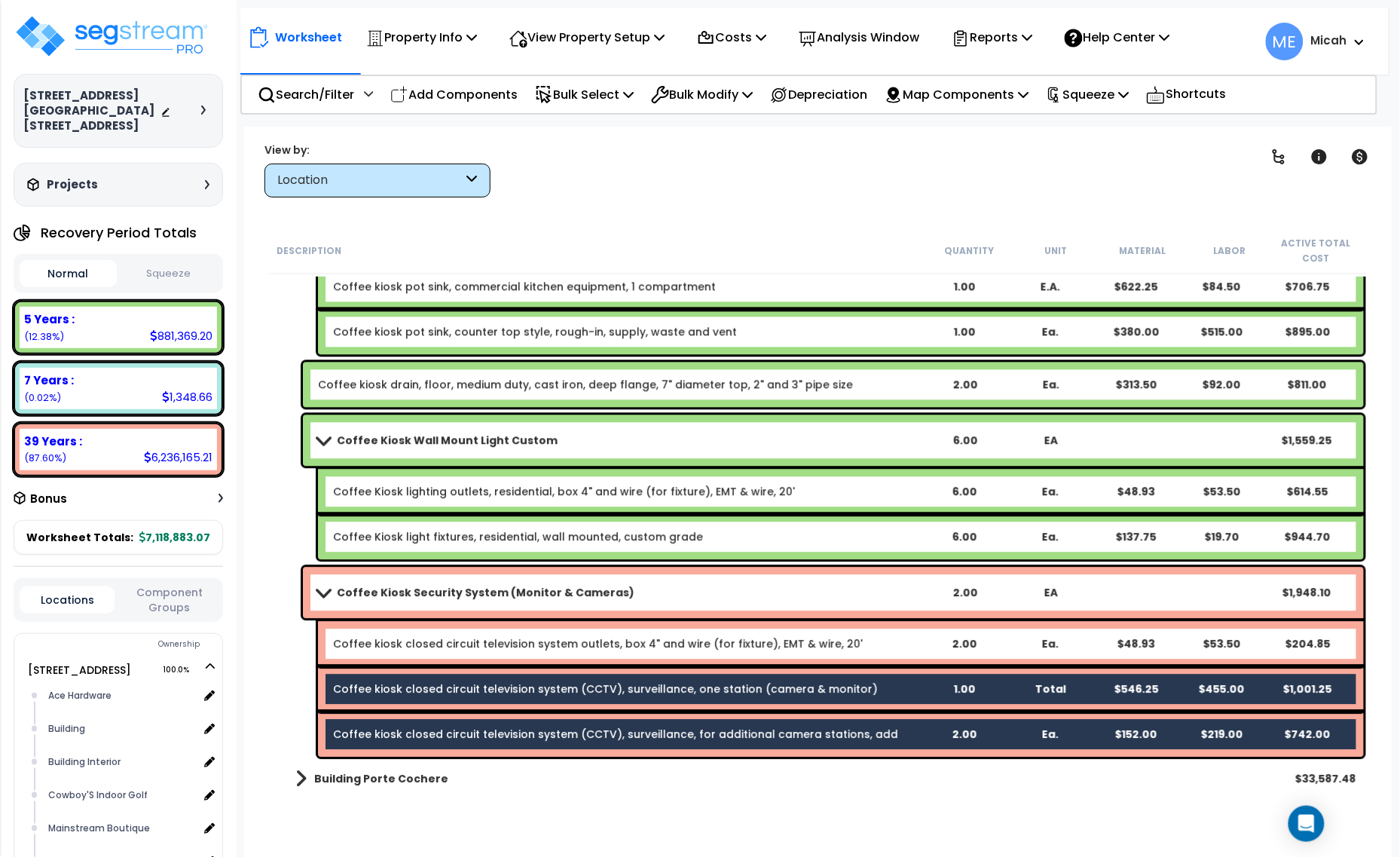
click at [374, 650] on link "Coffee kiosk closed circuit television system outlets, box 4" and wire (for fix…" at bounding box center [598, 644] width 530 height 15
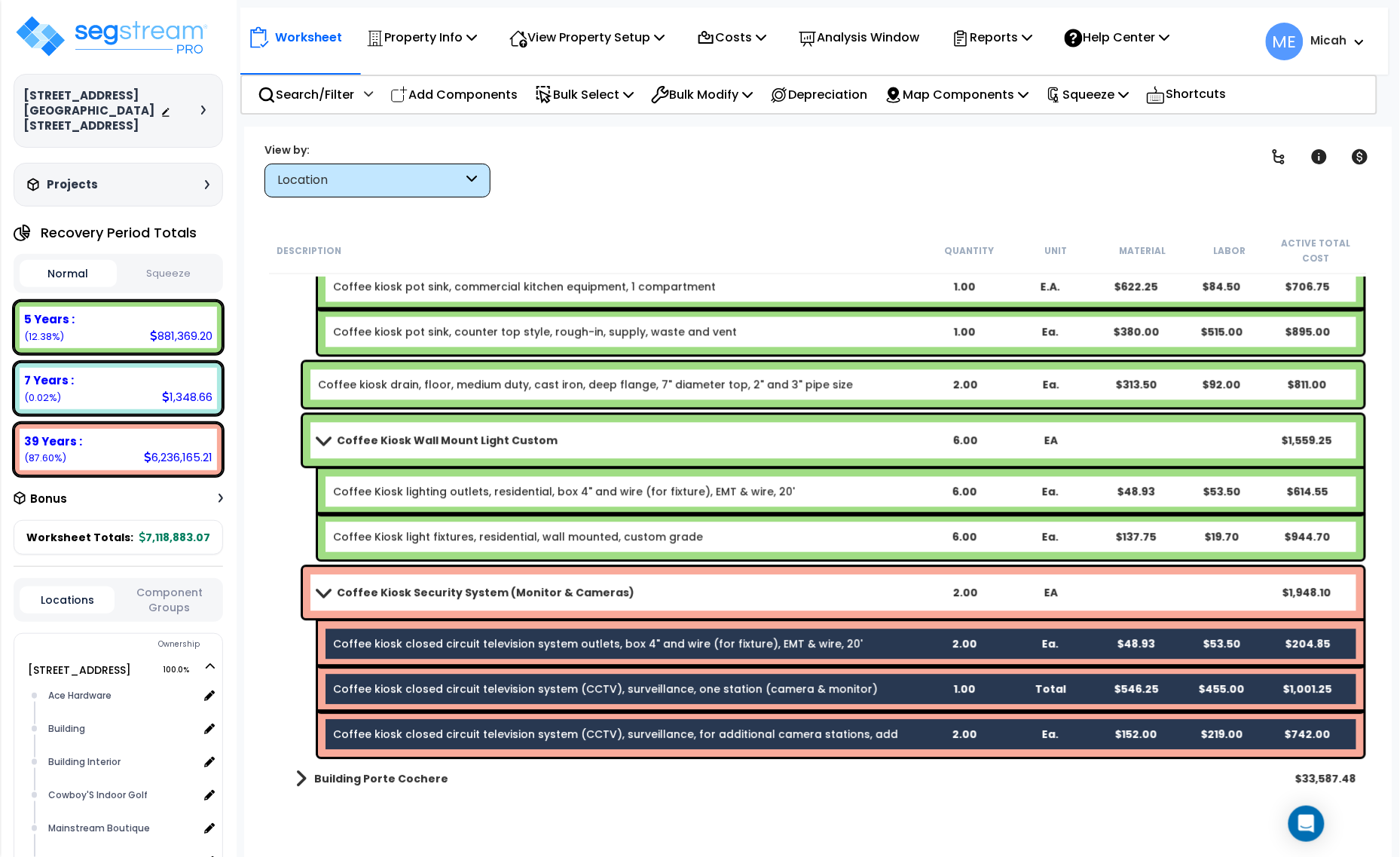
click at [372, 540] on link "Coffee Kiosk light fixtures, residential, wall mounted, custom grade" at bounding box center [518, 536] width 370 height 15
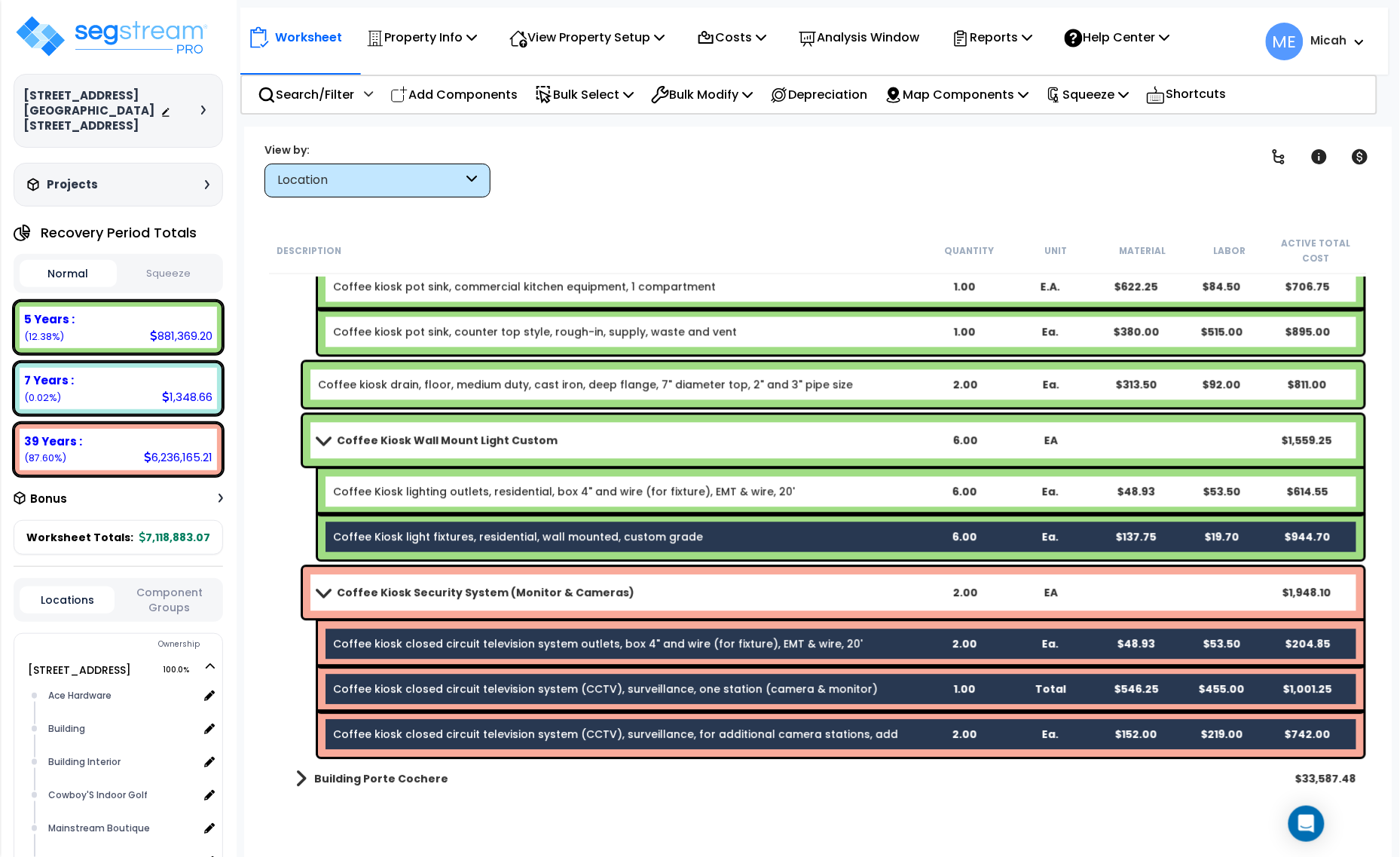
click at [370, 486] on link "Coffee Kiosk lighting outlets, residential, box 4" and wire (for fixture), EMT …" at bounding box center [564, 491] width 462 height 15
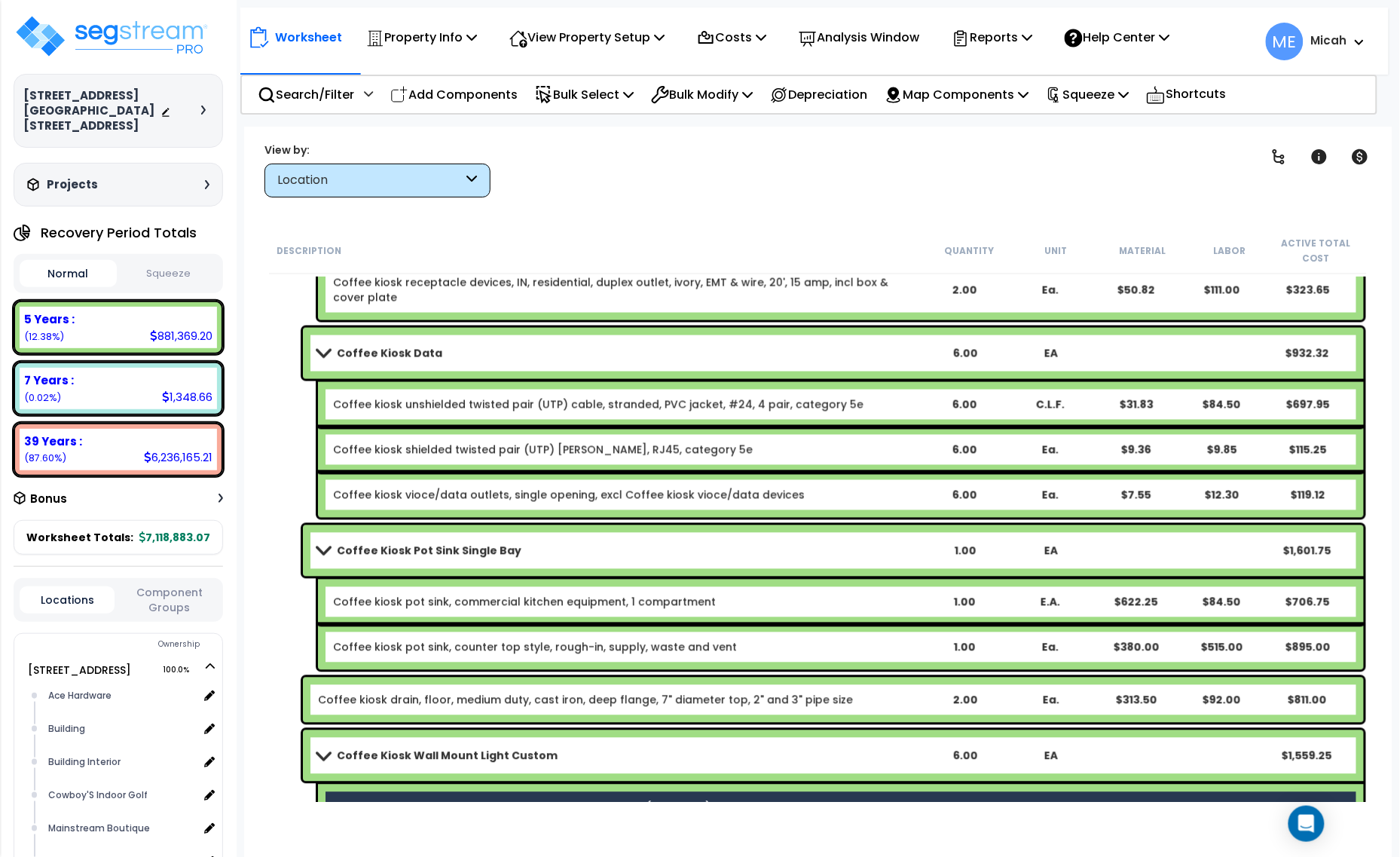
scroll to position [14116, 0]
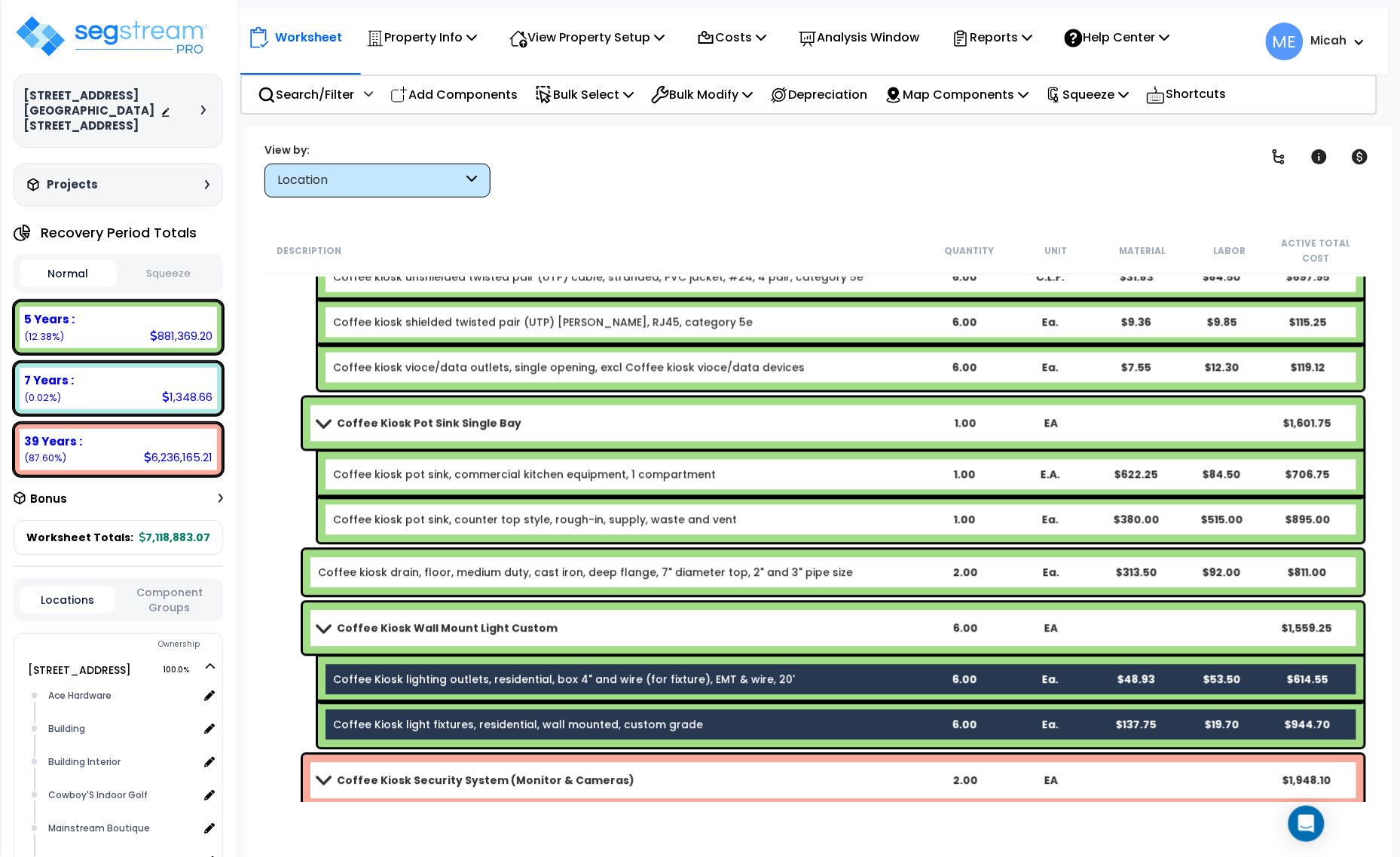
click at [378, 522] on link "Coffee kiosk pot sink, counter top style, rough-in, supply, waste and vent" at bounding box center [535, 520] width 404 height 15
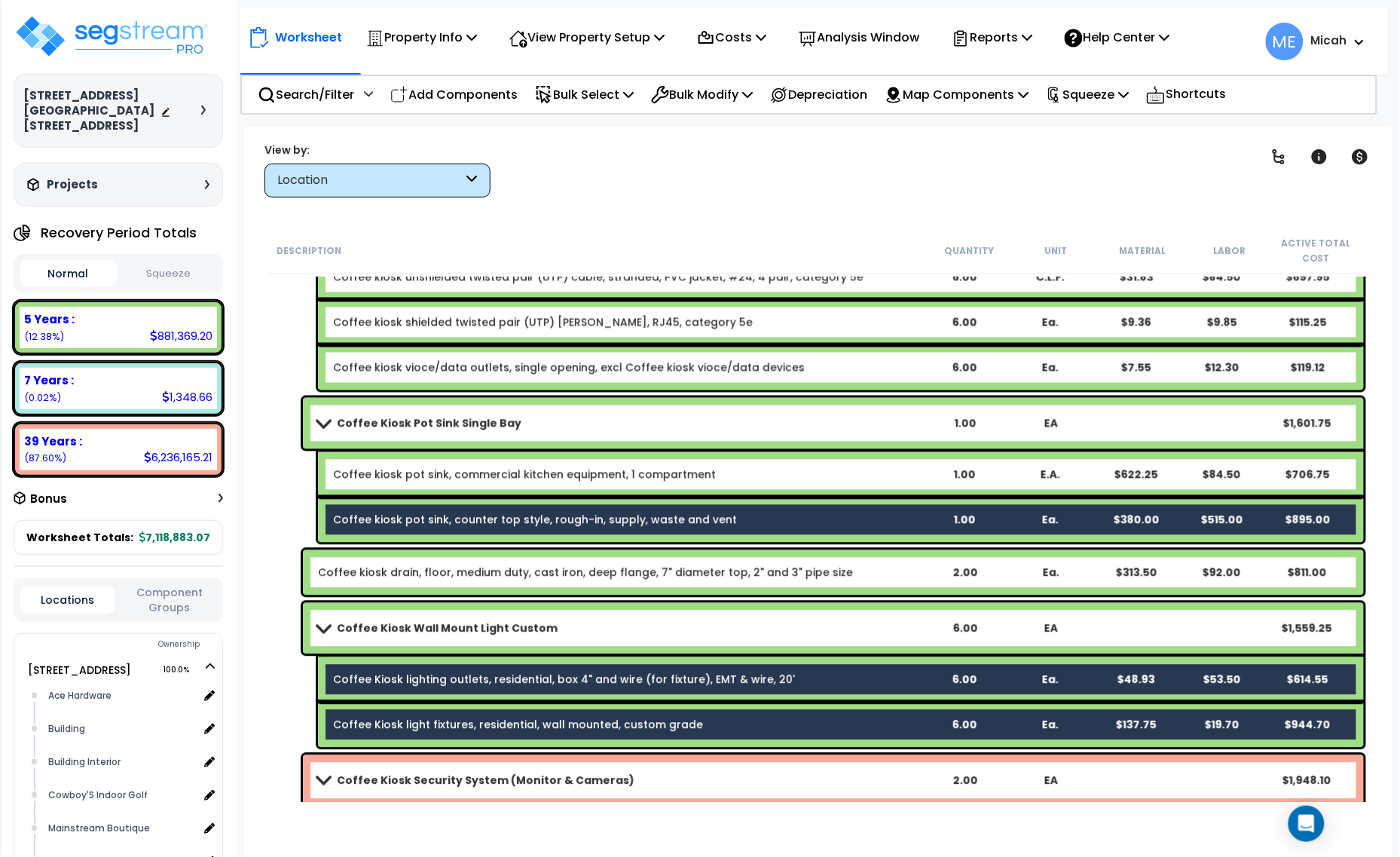
click at [378, 473] on link "Coffee kiosk pot sink, commercial kitchen equipment, 1 compartment" at bounding box center [525, 474] width 383 height 15
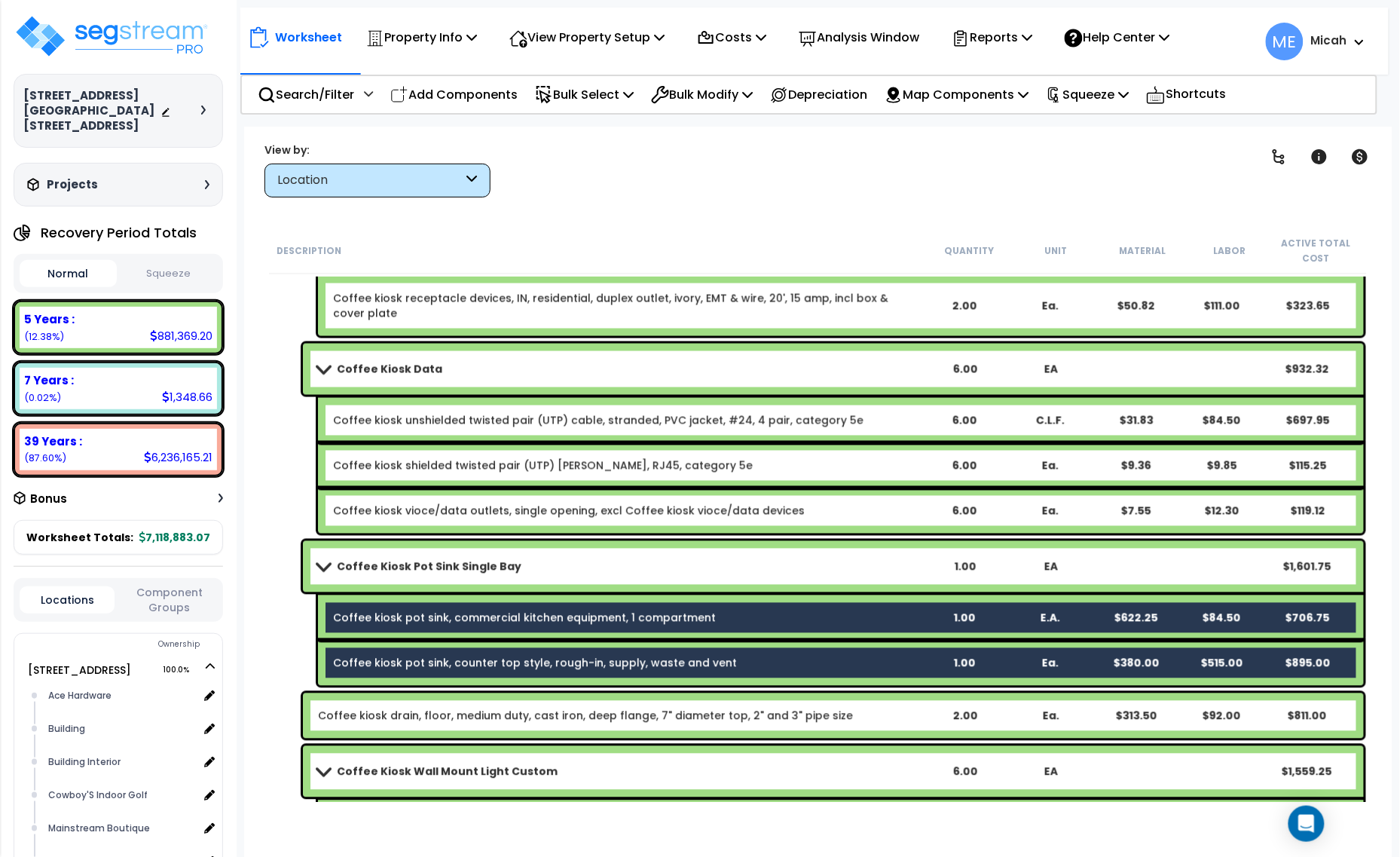
scroll to position [13927, 0]
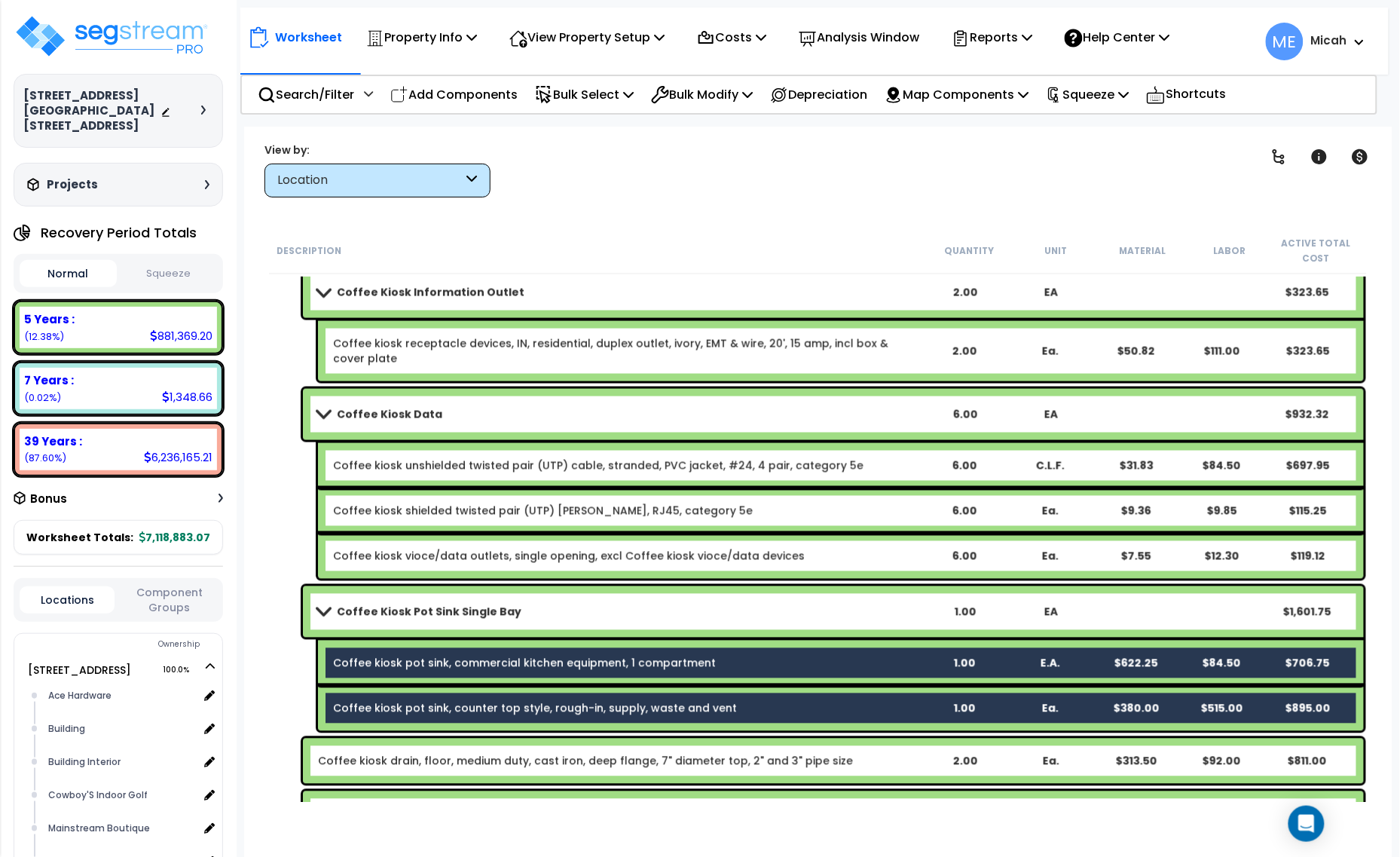
click at [371, 547] on div "Coffee kiosk vioce/data outlets, single opening, excl Coffee kiosk vioce/data d…" at bounding box center [841, 556] width 1046 height 46
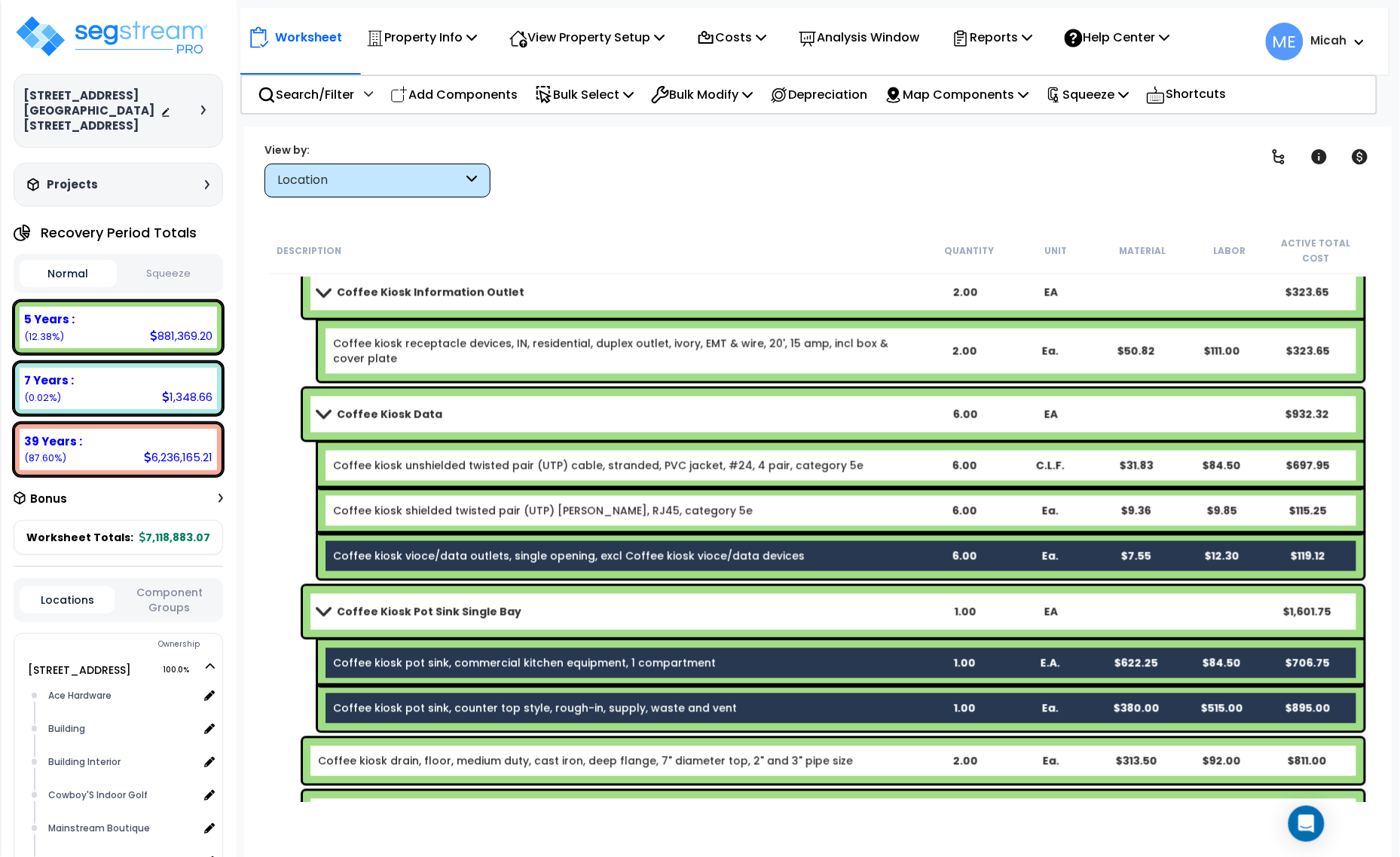
click at [381, 501] on div "Coffee kiosk shielded twisted pair (UTP) [PERSON_NAME], RJ45, category 5e 6.00 …" at bounding box center [841, 511] width 1046 height 46
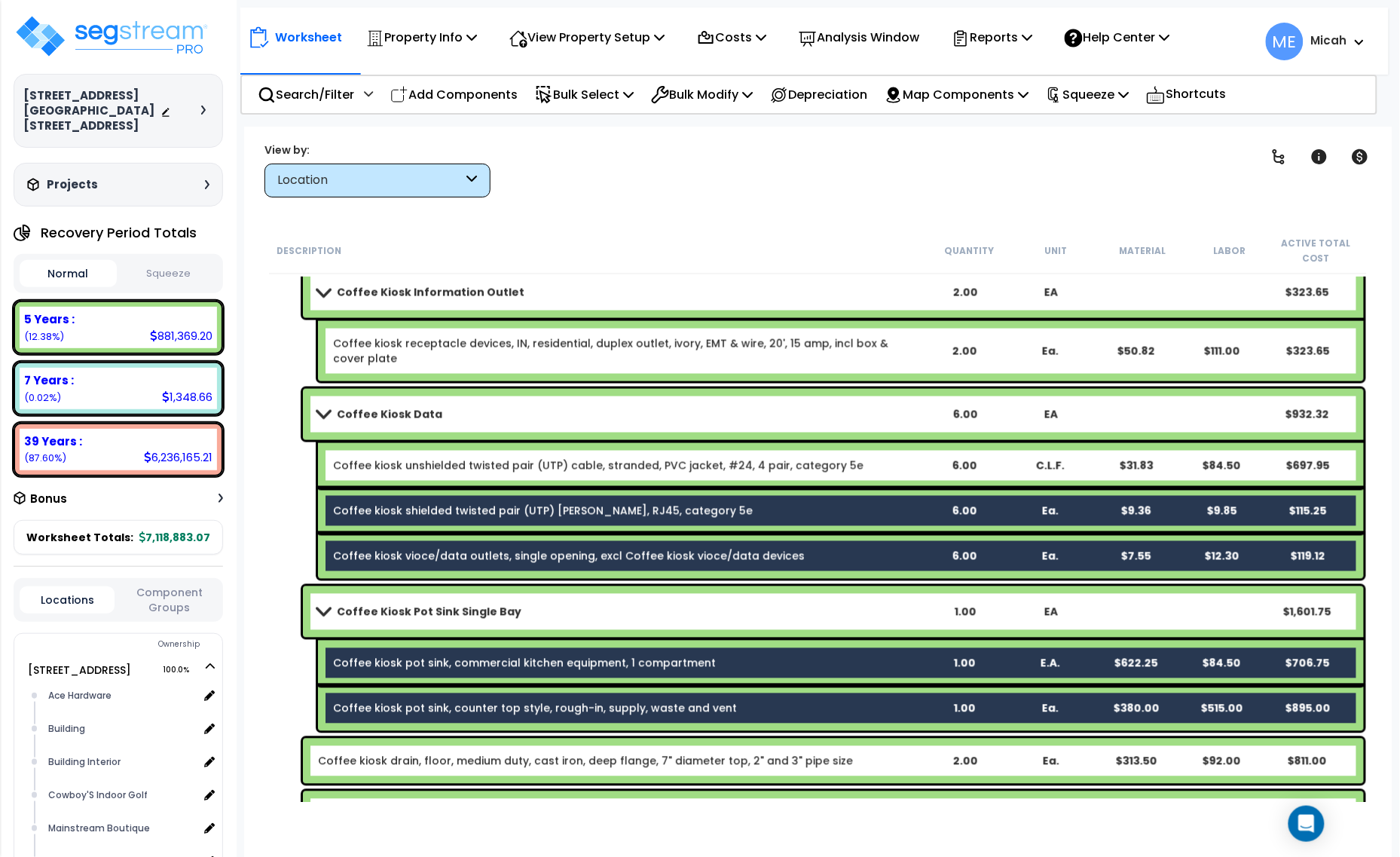
click at [381, 477] on div "Coffee kiosk unshielded twisted pair (UTP) cable, stranded, PVC jacket, #24, 4 …" at bounding box center [841, 465] width 1046 height 46
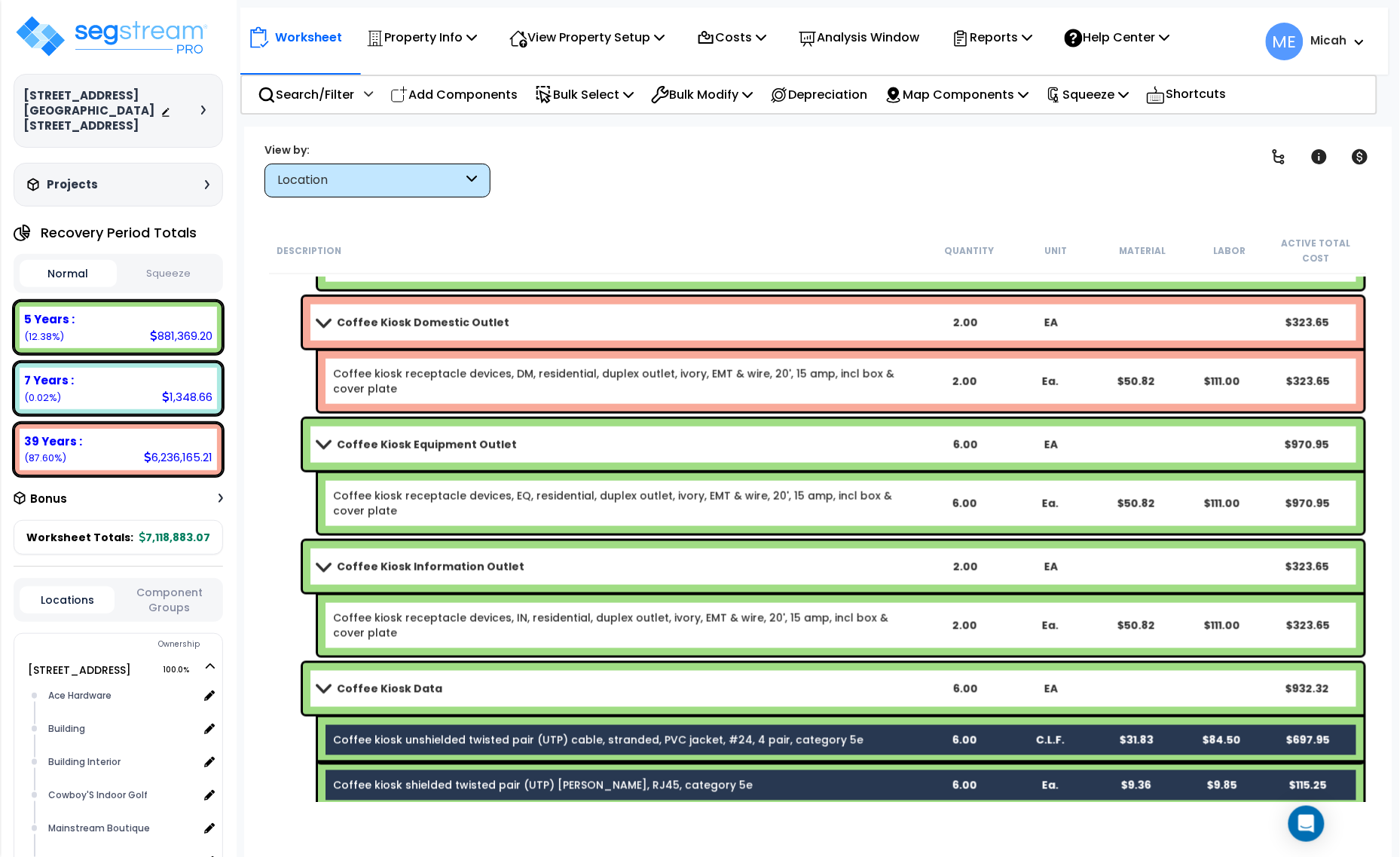
scroll to position [13644, 0]
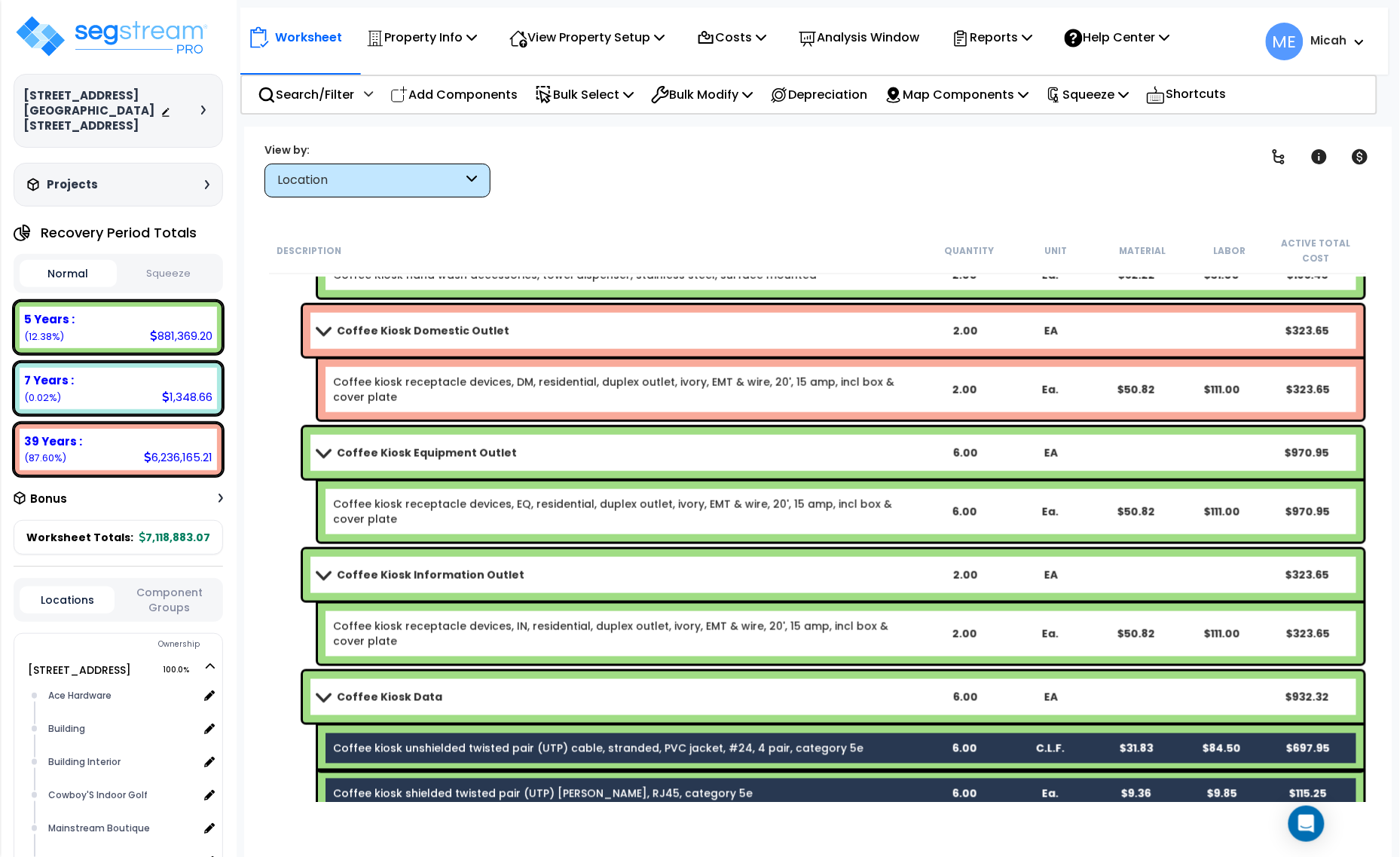
click at [387, 630] on link "Coffee kiosk receptacle devices, IN, residential, duplex outlet, ivory, EMT & w…" at bounding box center [611, 634] width 556 height 30
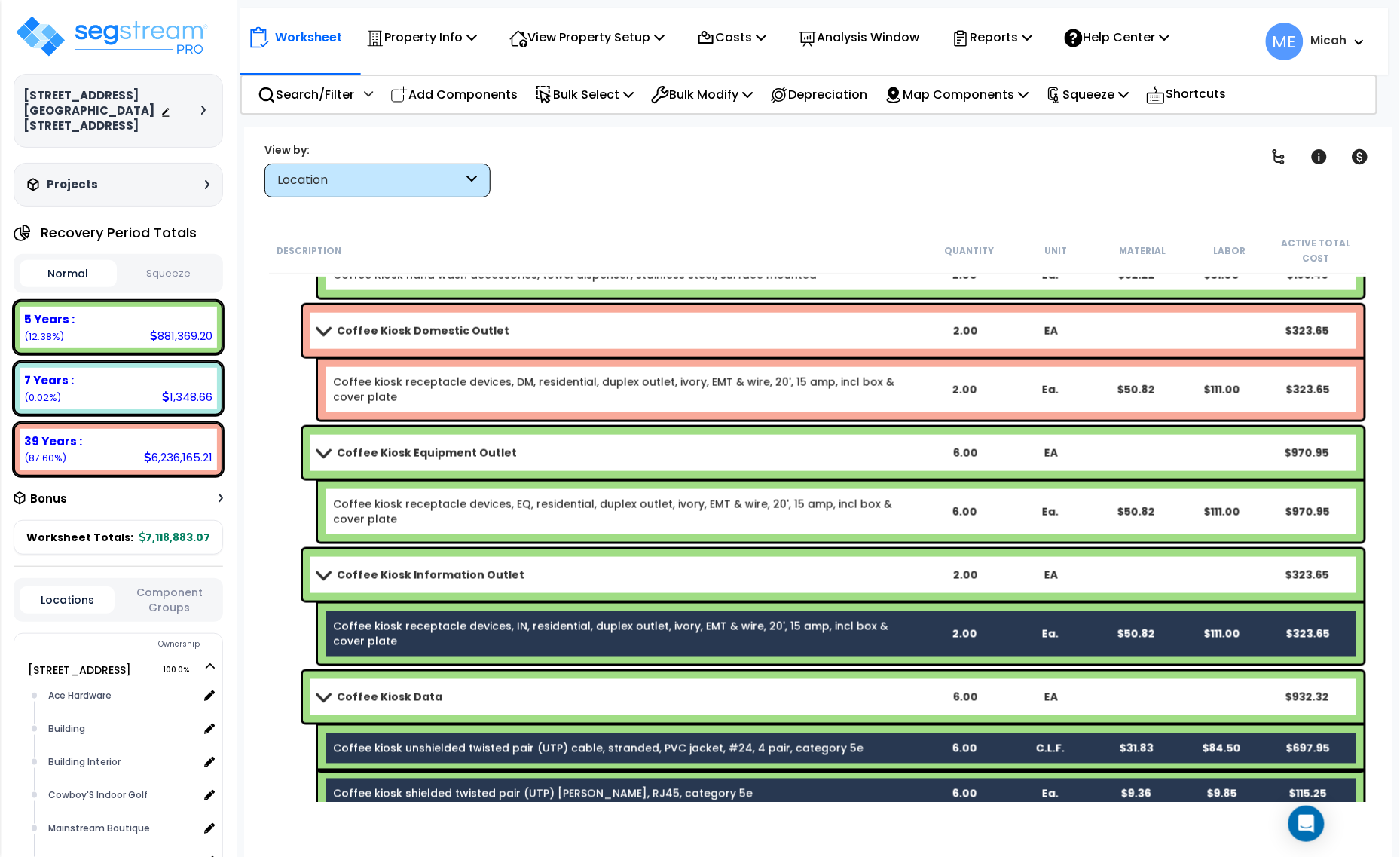
click at [382, 518] on div "Coffee kiosk receptacle devices, EQ, residential, duplex outlet, ivory, EMT & w…" at bounding box center [627, 512] width 587 height 30
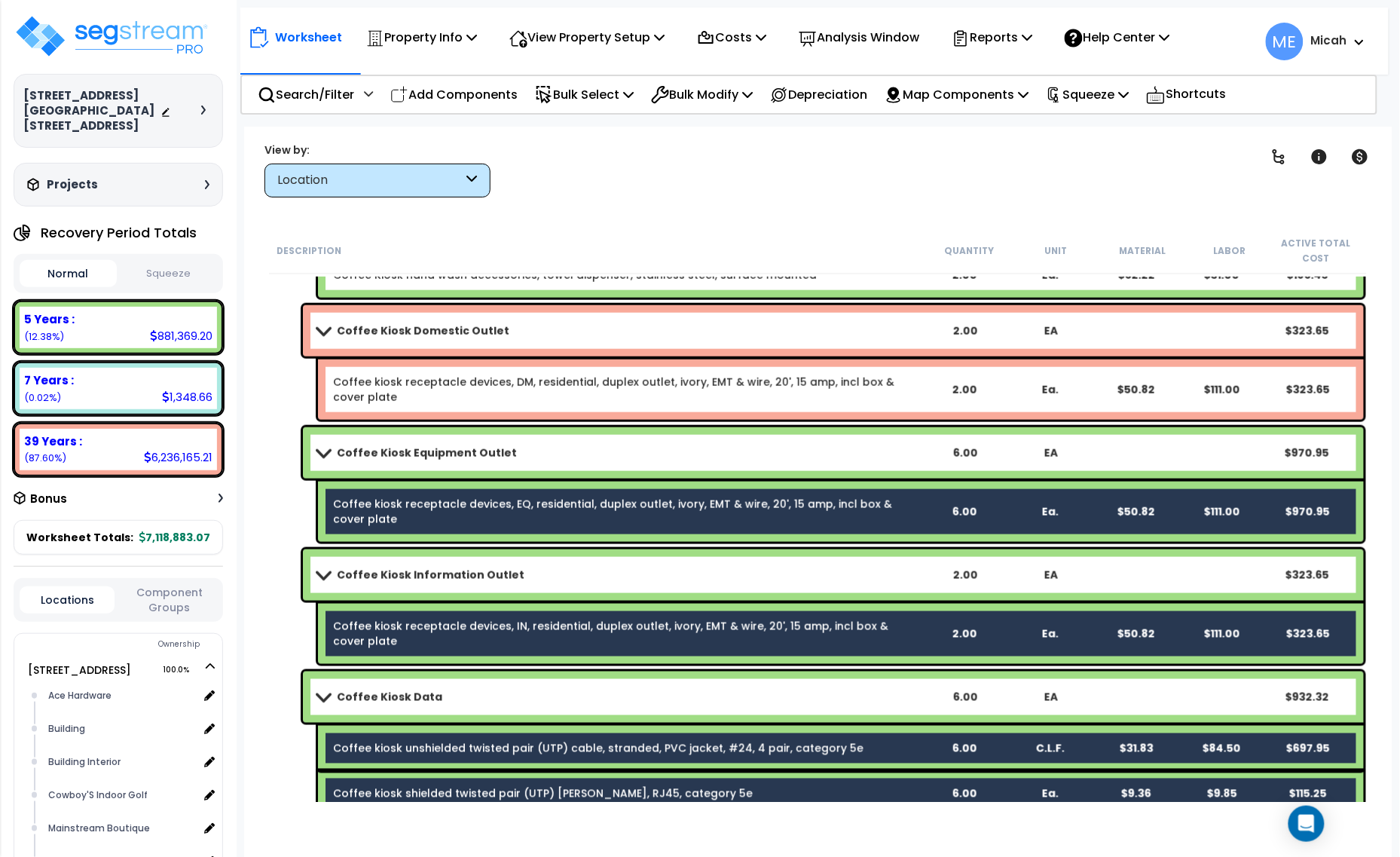
click at [378, 393] on div "Coffee kiosk receptacle devices, DM, residential, duplex outlet, ivory, EMT & w…" at bounding box center [627, 389] width 587 height 30
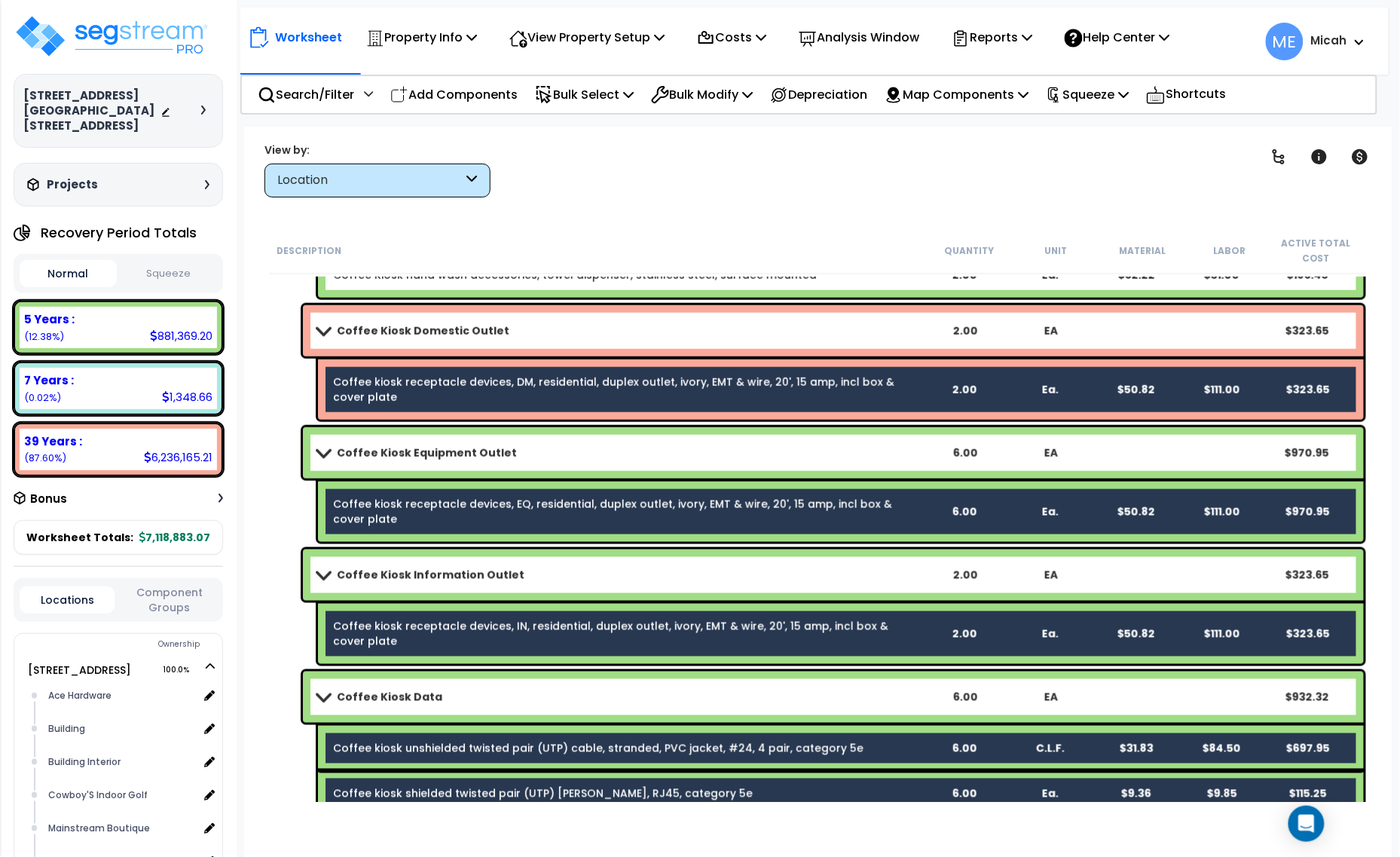
scroll to position [13362, 0]
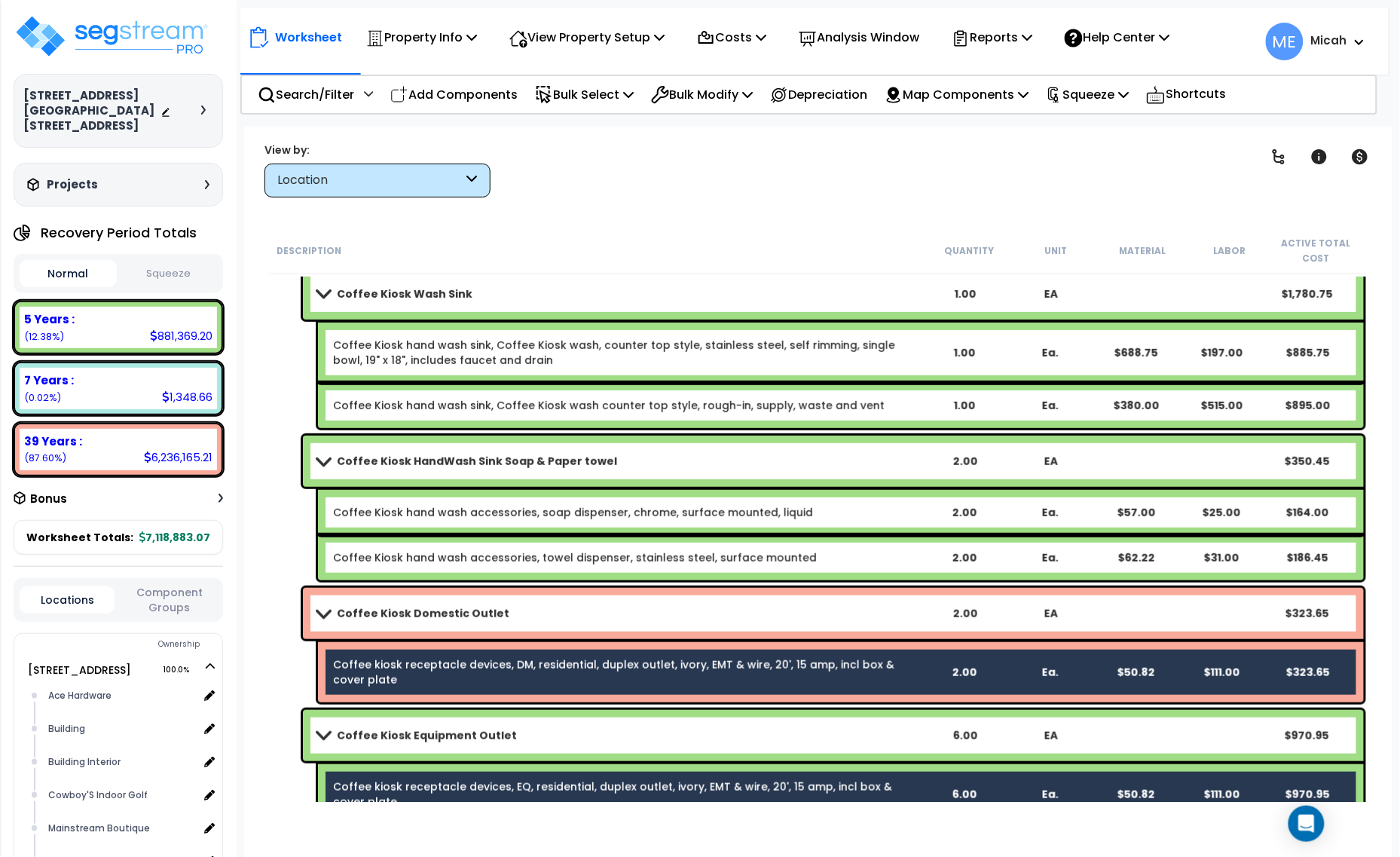
click at [381, 560] on link "Coffee Kiosk hand wash accessories, towel dispenser, stainless steel, surface m…" at bounding box center [575, 557] width 484 height 15
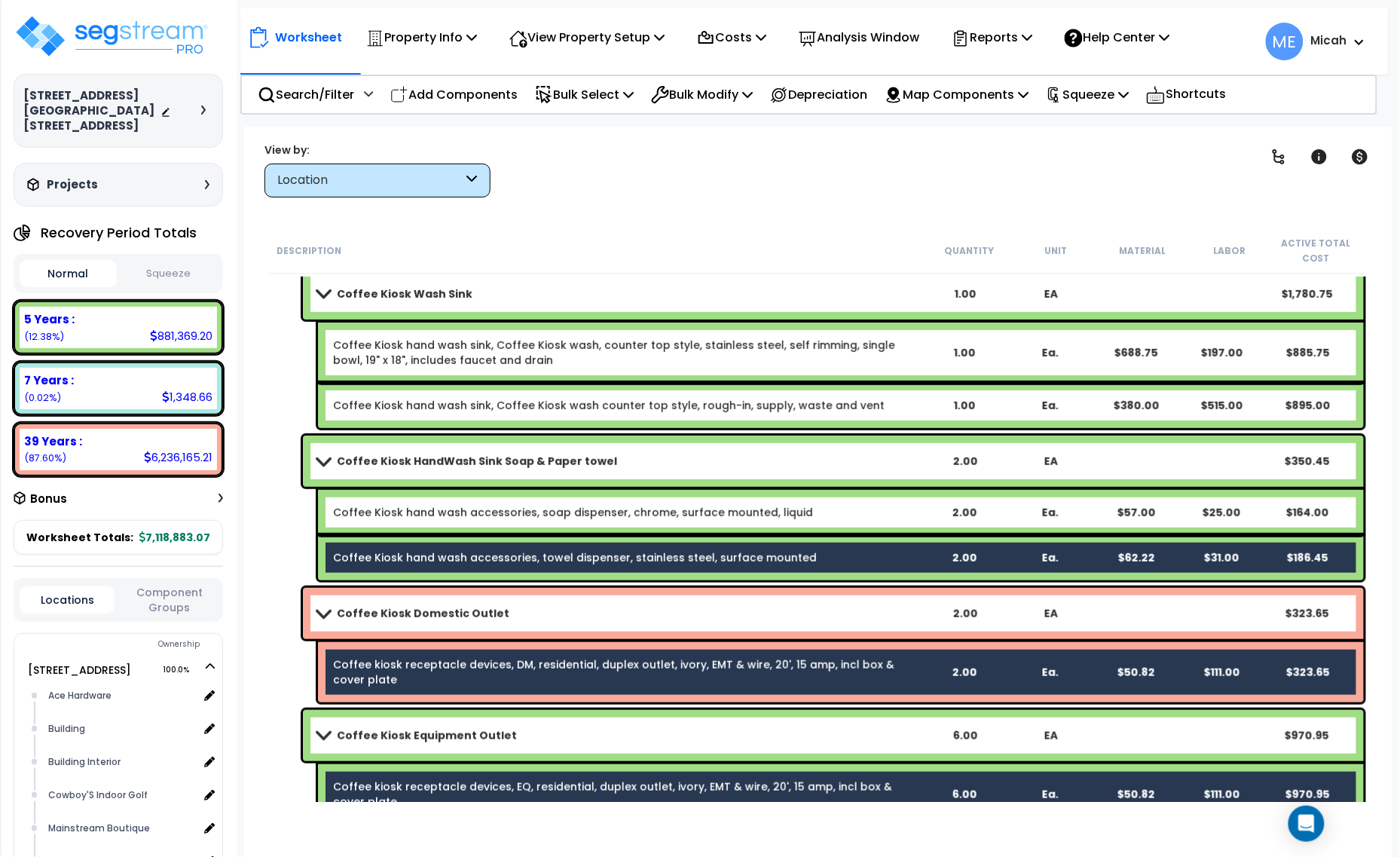
click at [371, 508] on link "Coffee Kiosk hand wash accessories, soap dispenser, chrome, surface mounted, li…" at bounding box center [573, 512] width 480 height 15
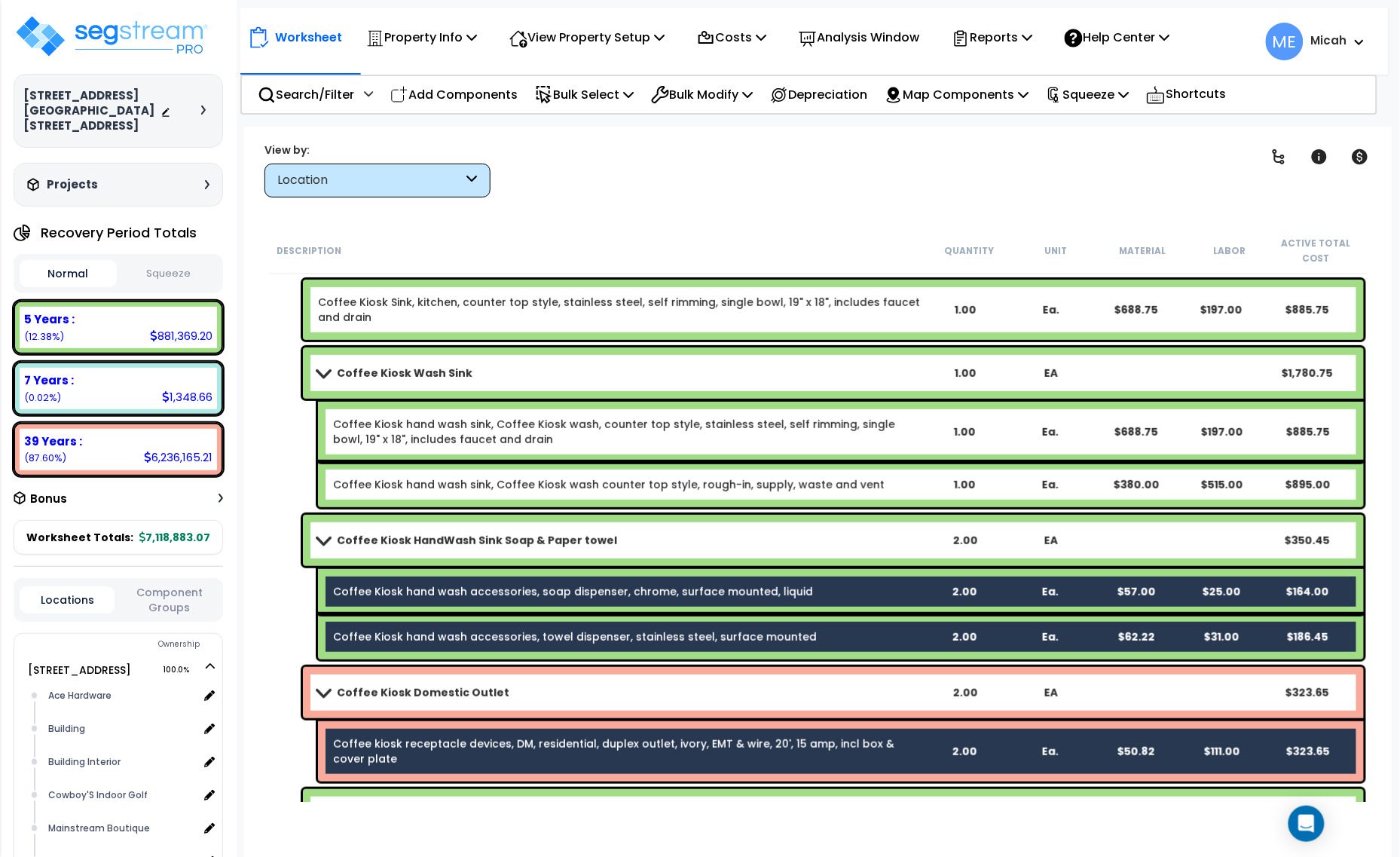
scroll to position [13173, 0]
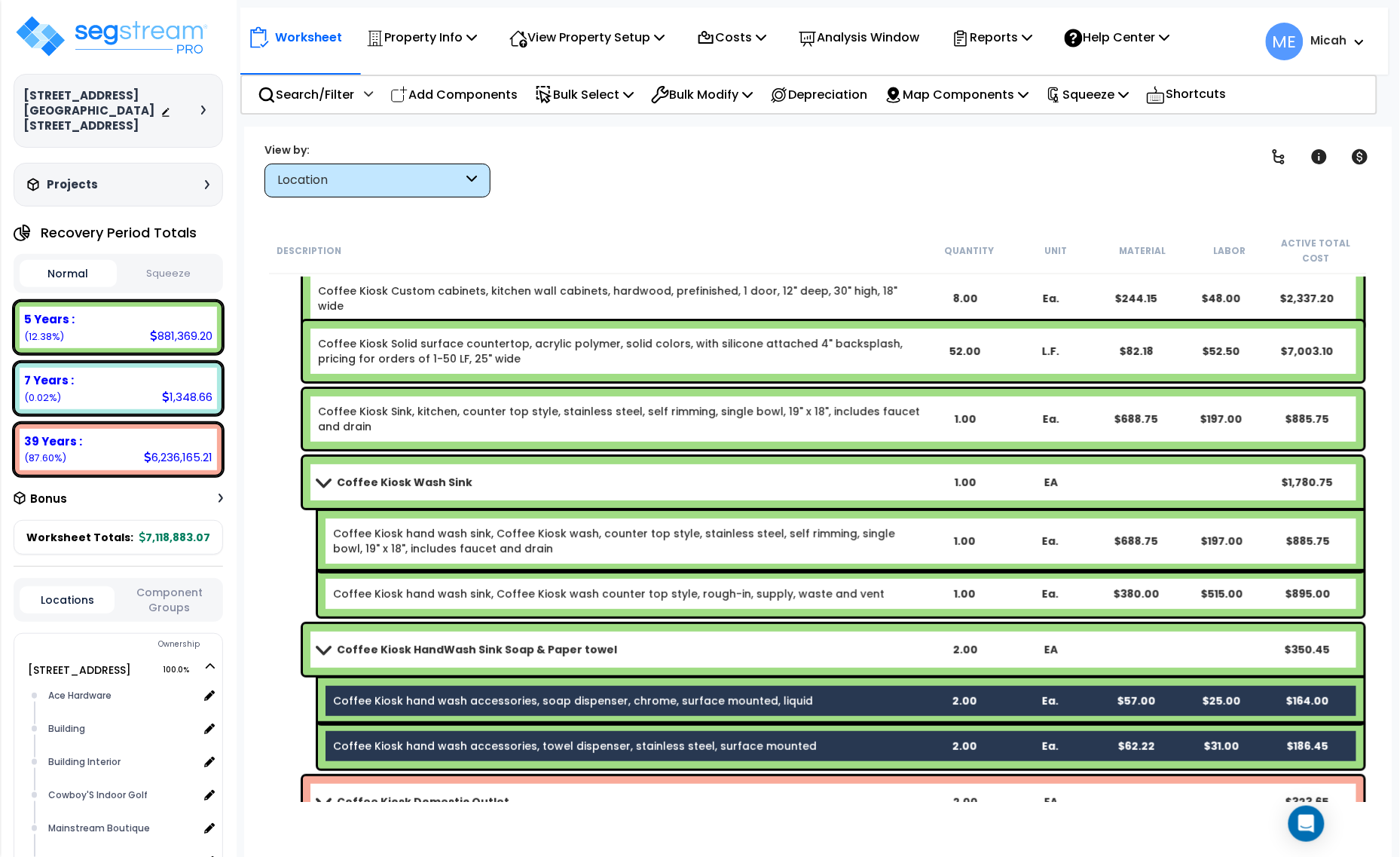
click at [387, 586] on link "Coffee Kiosk hand wash sink, Coffee Kiosk wash counter top style, rough-in, sup…" at bounding box center [609, 593] width 552 height 15
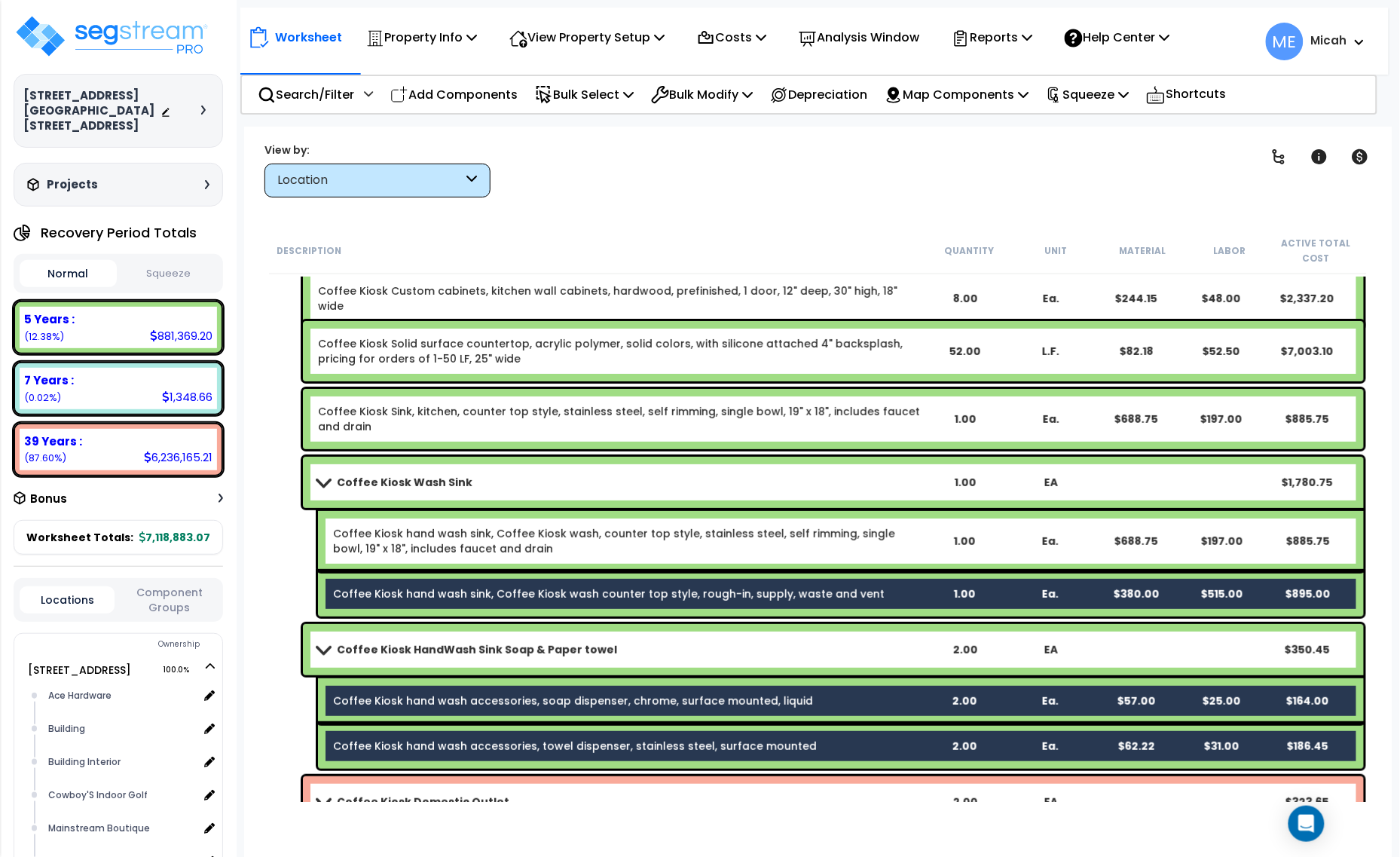
click at [381, 544] on link "Coffee Kiosk hand wash sink, Coffee Kiosk wash, counter top style, stainless st…" at bounding box center [614, 541] width 562 height 30
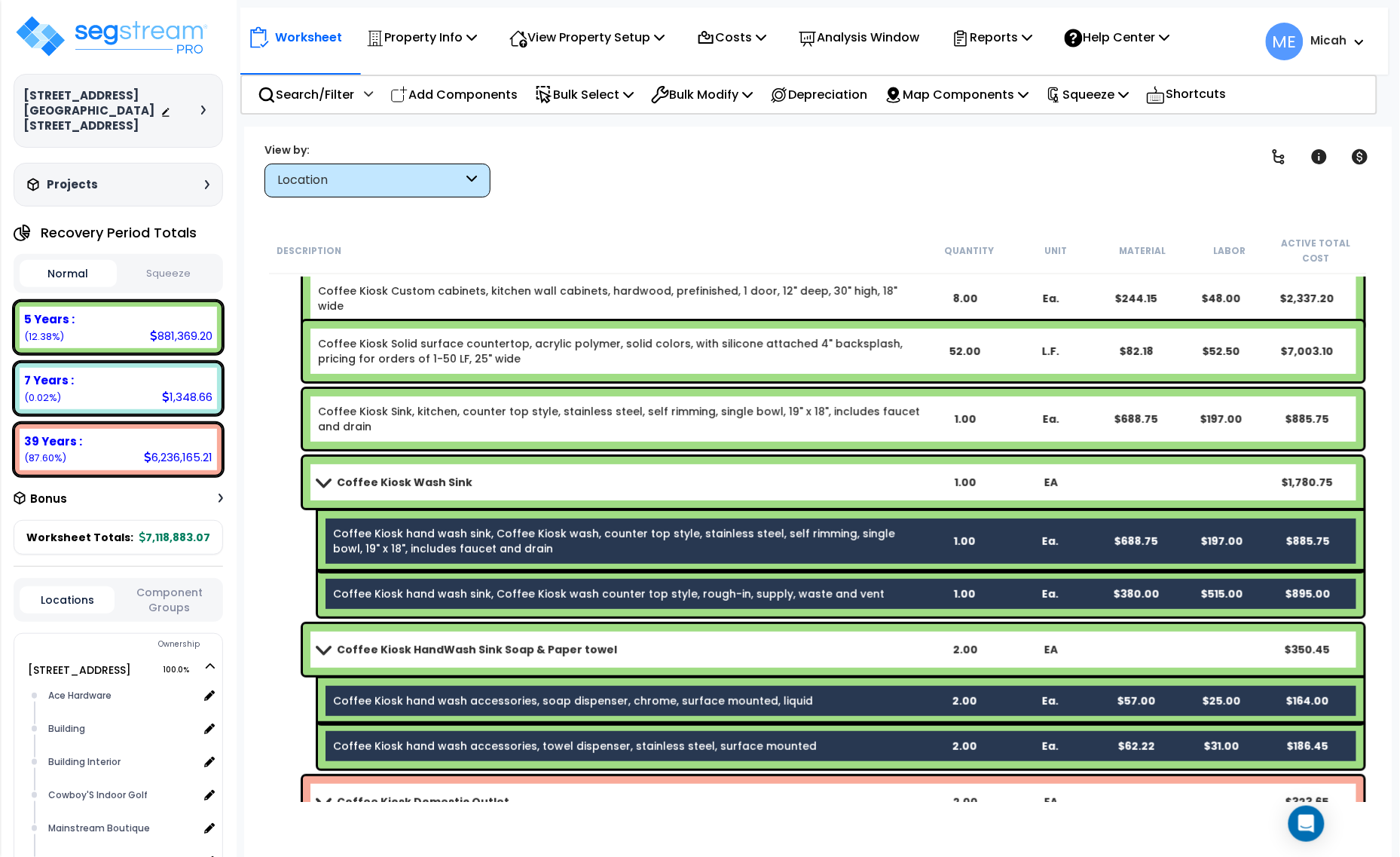
click at [374, 409] on link "Coffee Kiosk Sink, kitchen, counter top style, stainless steel, self rimming, s…" at bounding box center [619, 419] width 602 height 30
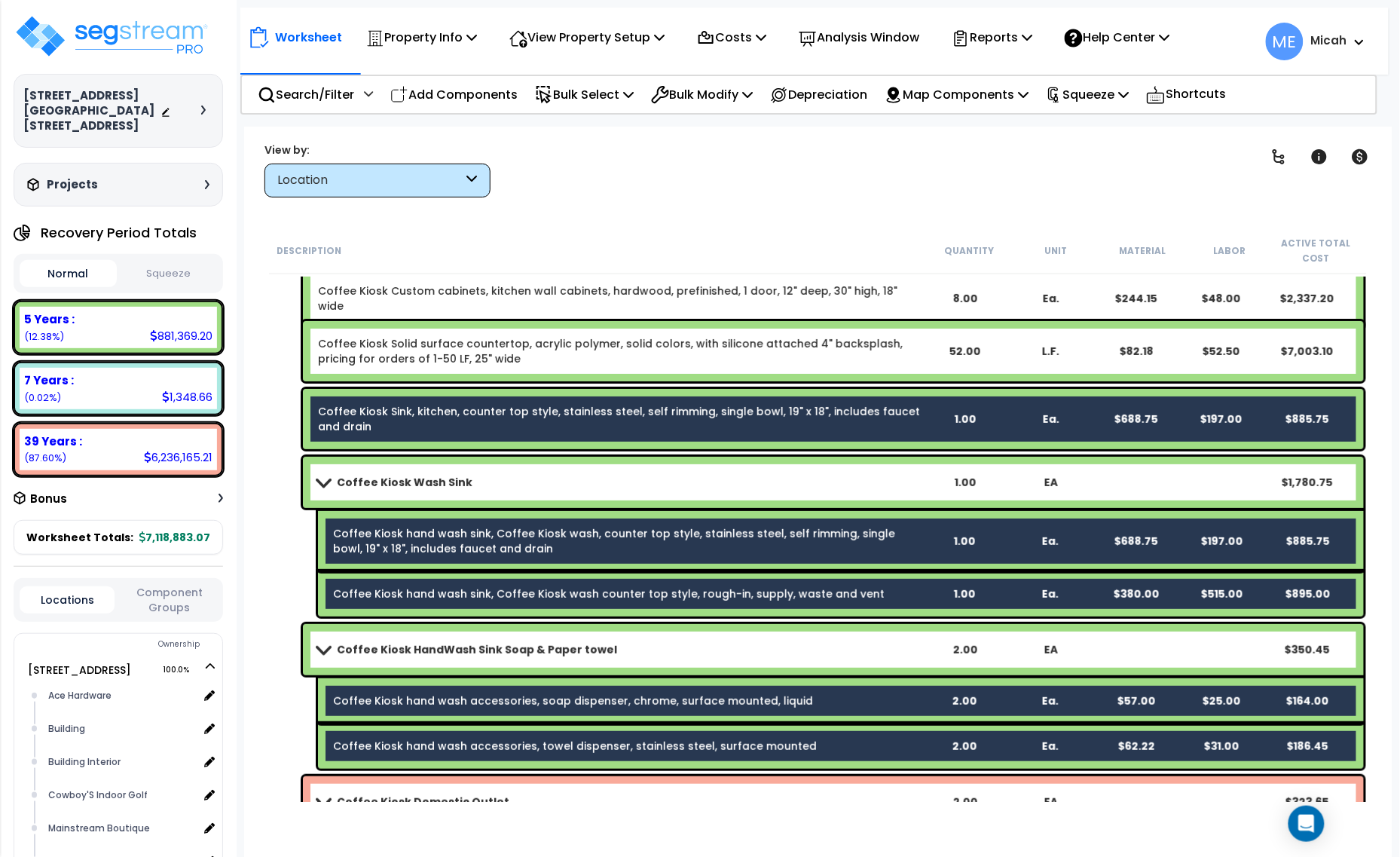
click at [367, 364] on link "Coffee Kiosk Solid surface countertop, acrylic polymer, solid colors, with sili…" at bounding box center [610, 351] width 584 height 30
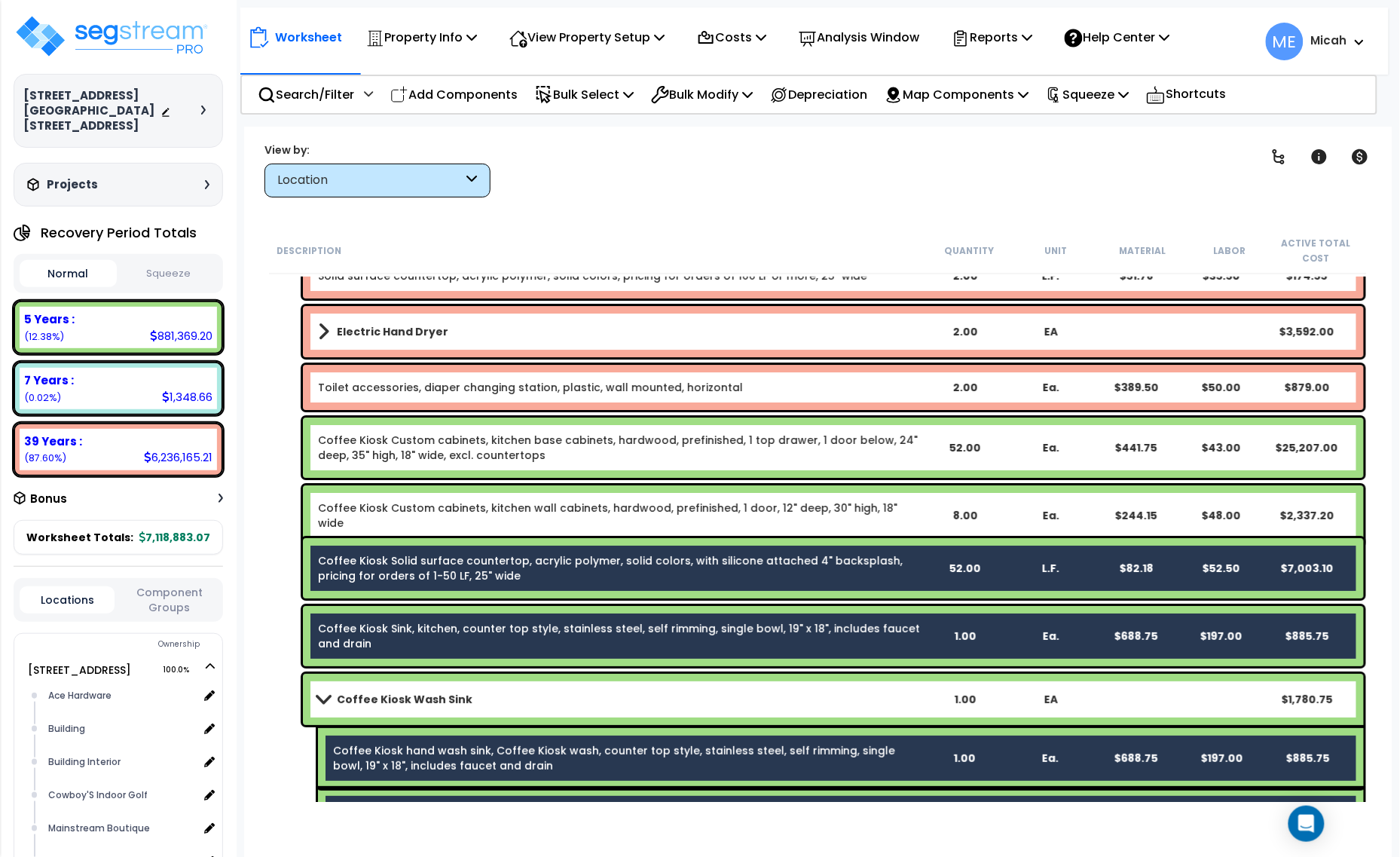
scroll to position [12891, 0]
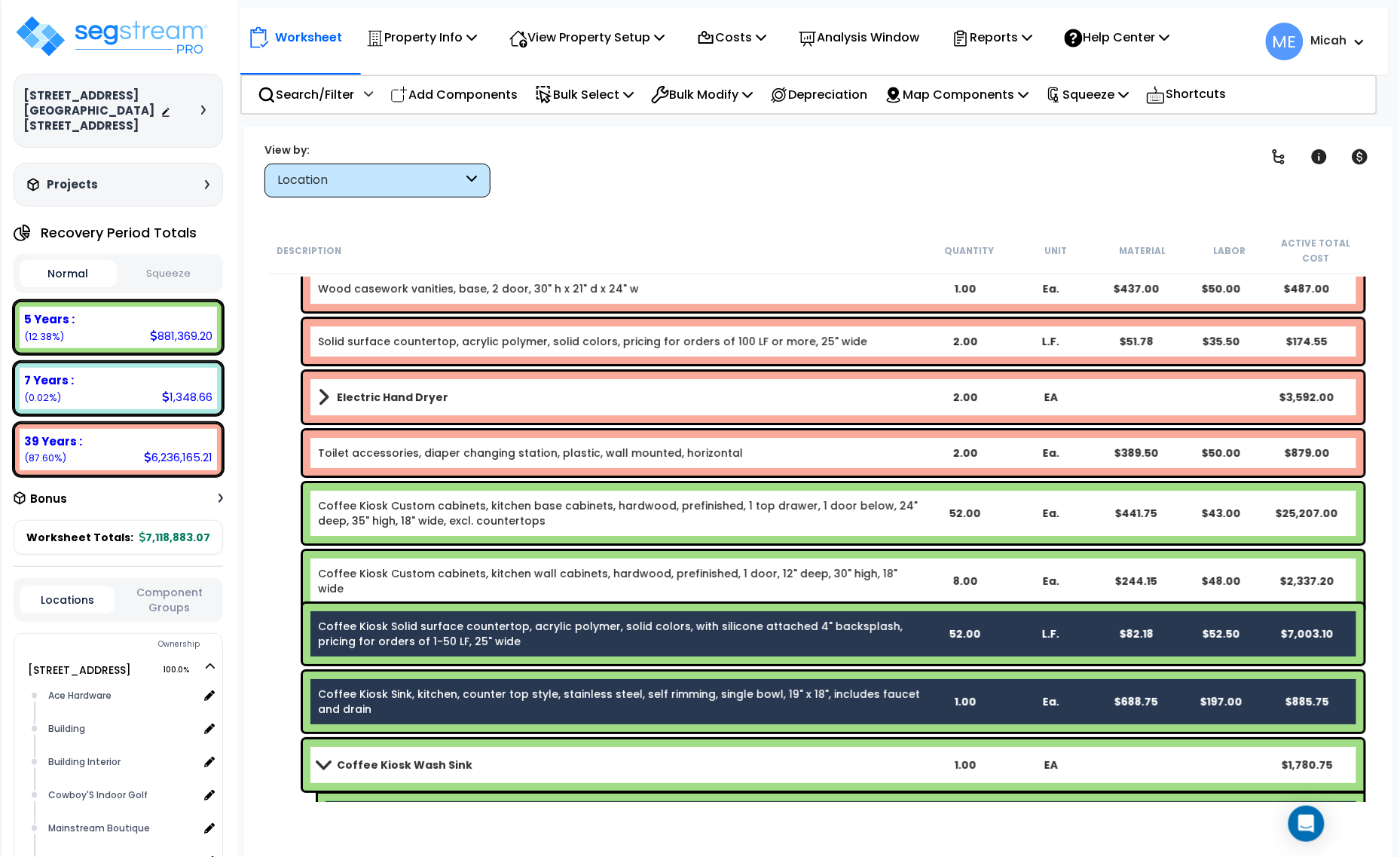
click at [400, 576] on link "Coffee Kiosk Custom cabinets, kitchen wall cabinets, hardwood, prefinished, 1 d…" at bounding box center [608, 581] width 580 height 30
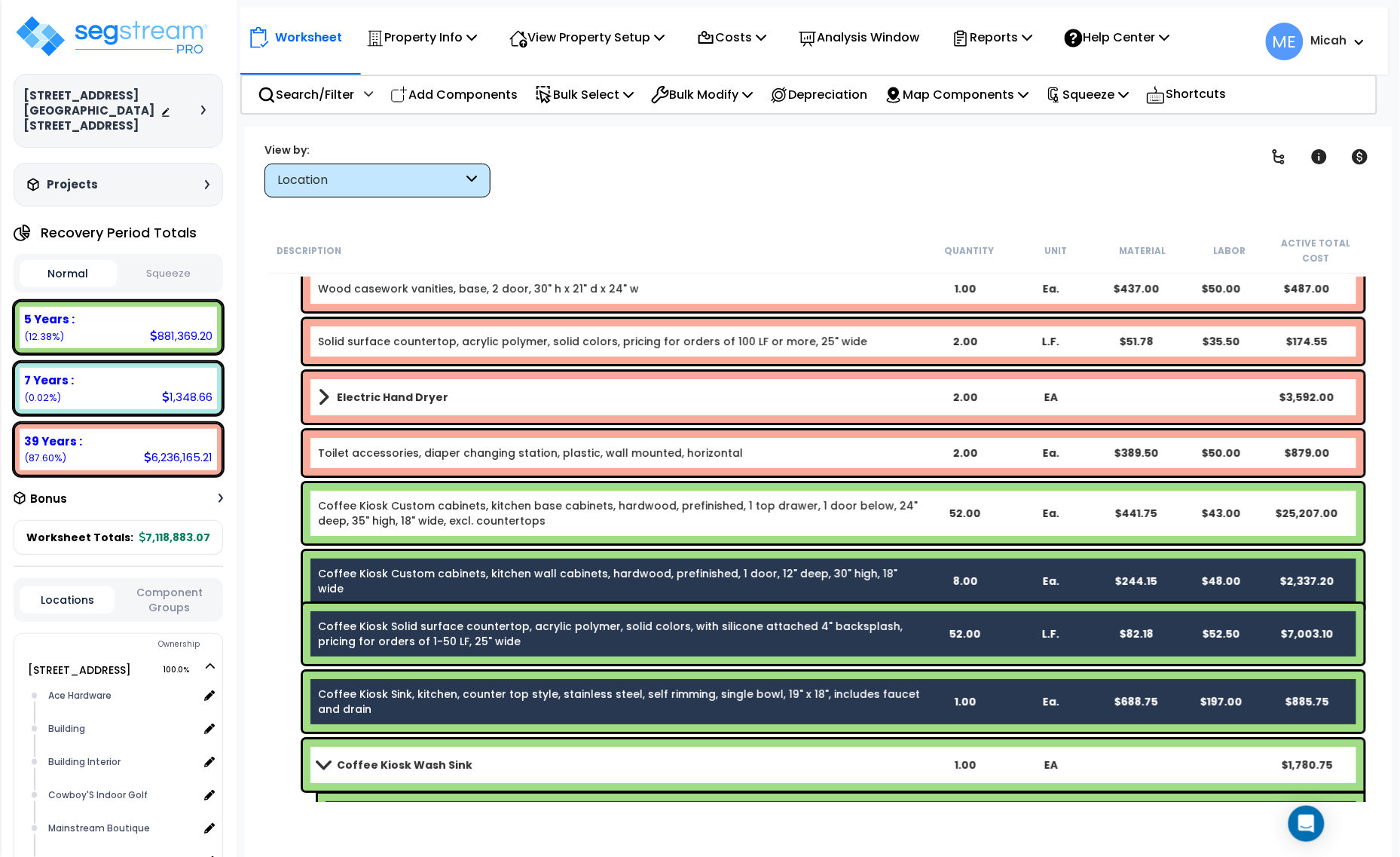
click at [377, 510] on link "Coffee Kiosk Custom cabinets, kitchen base cabinets, hardwood, prefinished, 1 t…" at bounding box center [618, 513] width 600 height 30
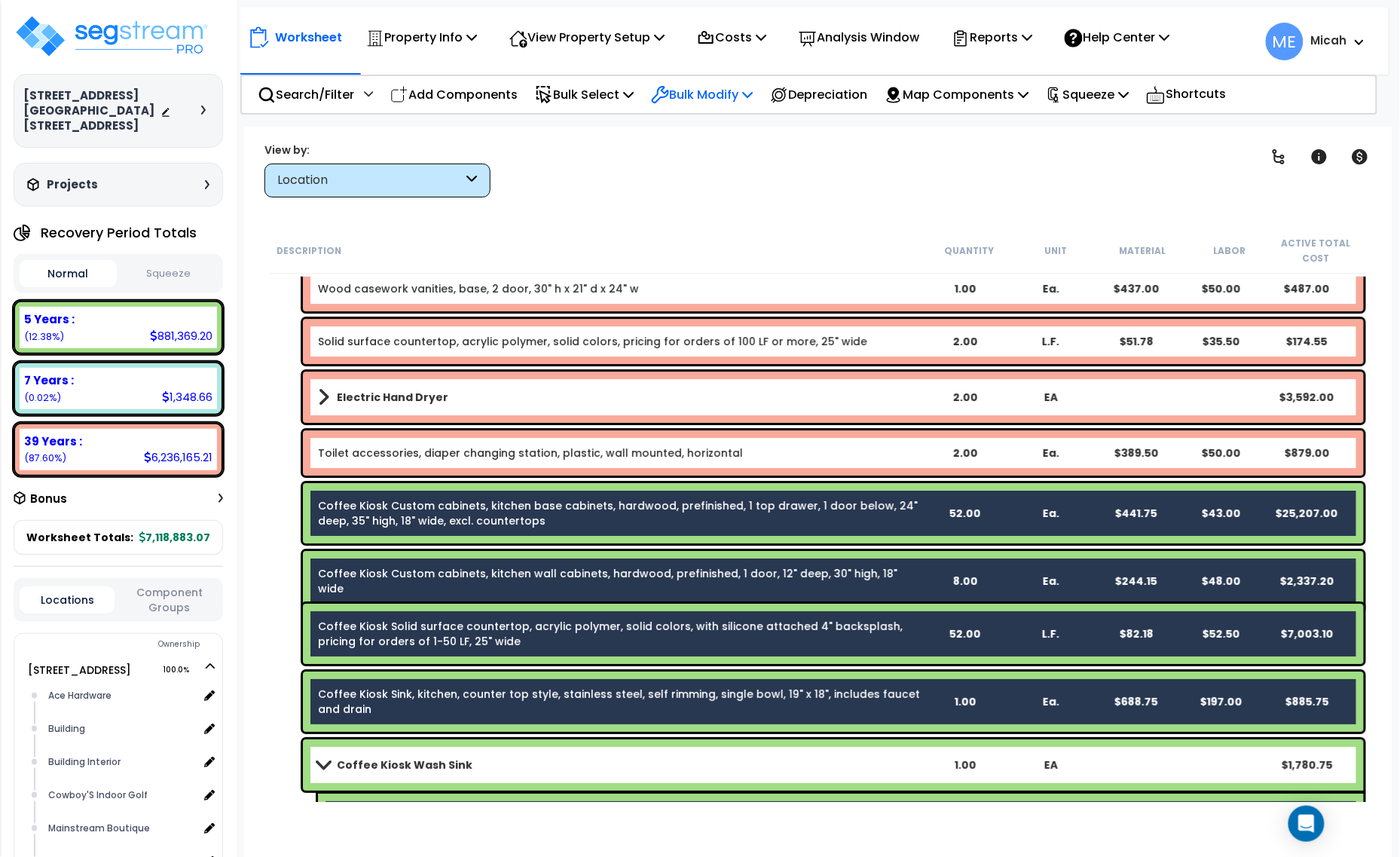
drag, startPoint x: 744, startPoint y: 83, endPoint x: 744, endPoint y: 98, distance: 15.0
click at [744, 85] on p "Bulk Modify" at bounding box center [701, 94] width 102 height 20
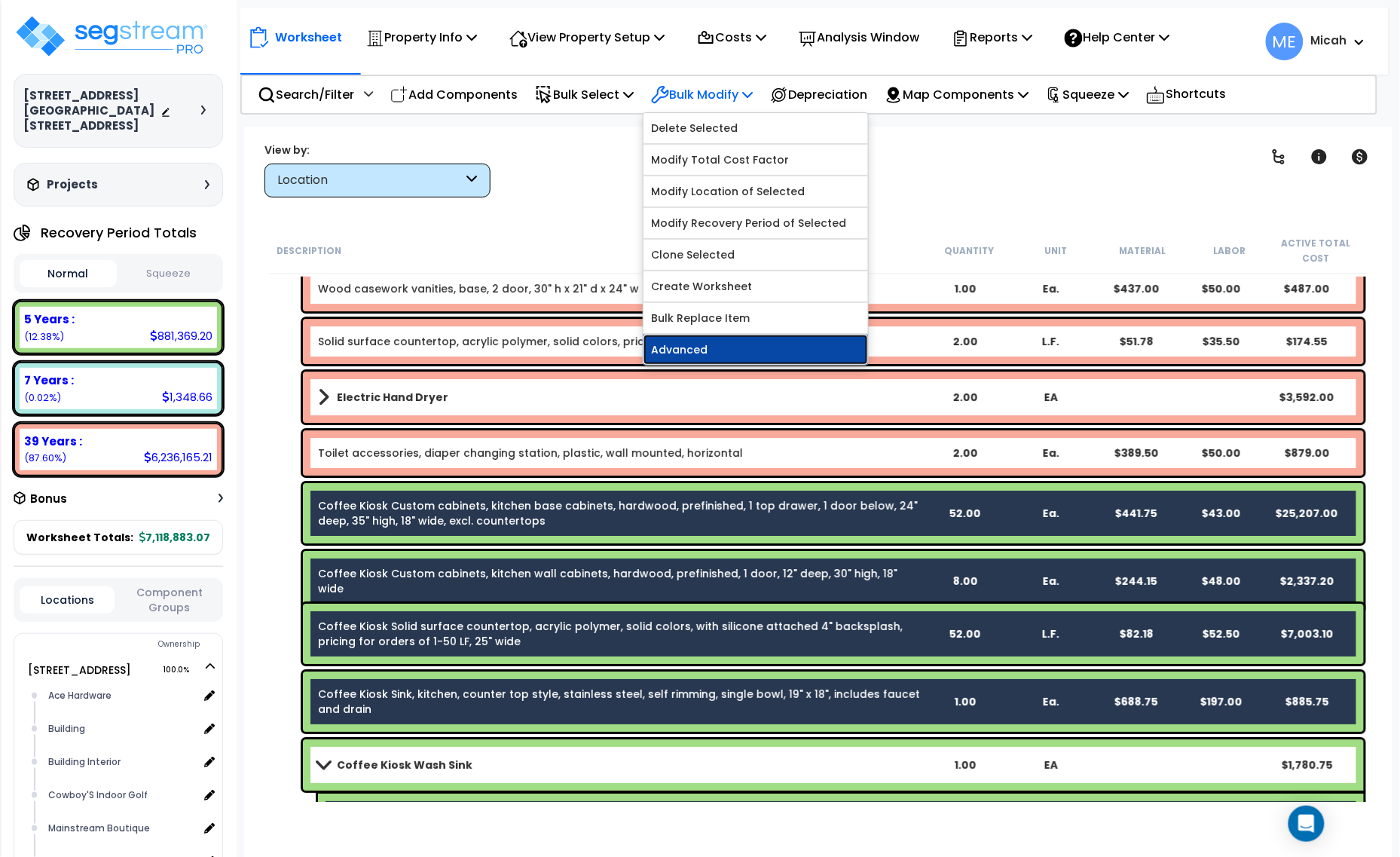
click at [756, 345] on link "Advanced" at bounding box center [756, 350] width 225 height 30
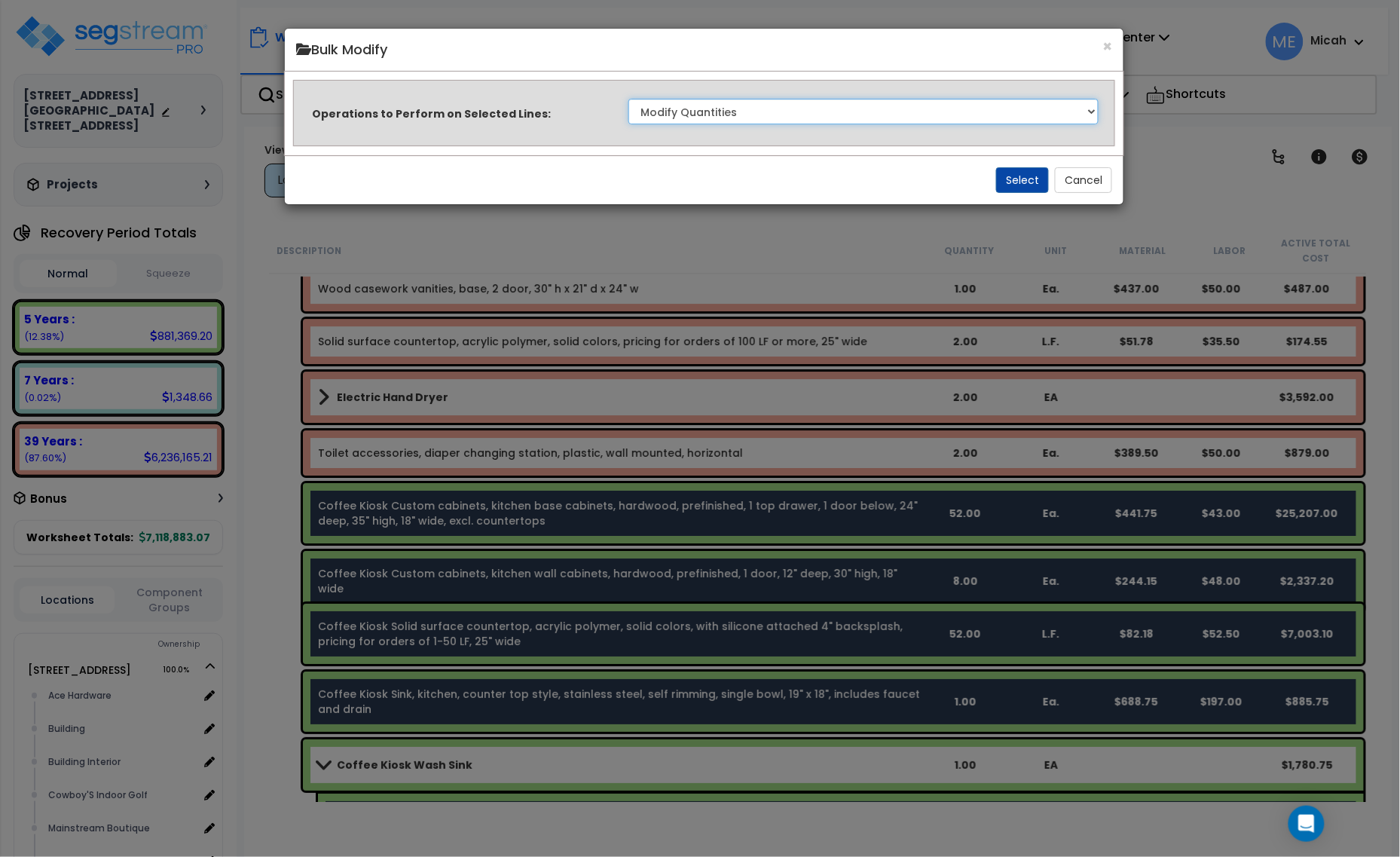
click at [932, 115] on select "Clone Delete Delete Zero Quantities Modify Component Group Modify Cost Sources …" at bounding box center [864, 111] width 471 height 26
select select "updateReplaceKeyword"
click at [628, 98] on select "Clone Delete Delete Zero Quantities Modify Component Group Modify Cost Sources …" at bounding box center [864, 111] width 471 height 26
click at [1023, 175] on button "Select" at bounding box center [1023, 180] width 53 height 26
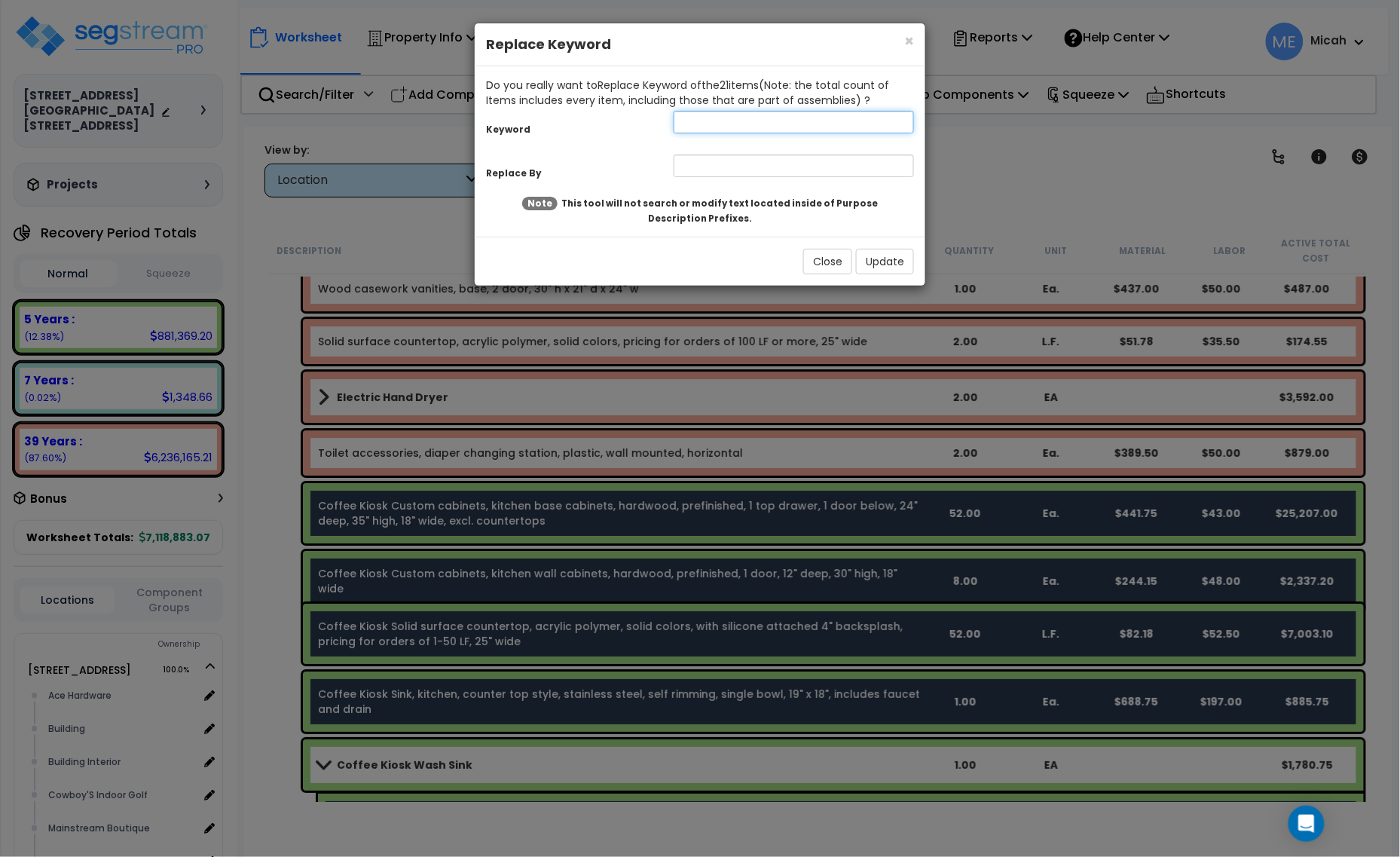
click at [713, 129] on input "text" at bounding box center [794, 122] width 241 height 22
type input "coffee kiosk"
click at [714, 157] on input "text" at bounding box center [794, 165] width 241 height 22
type input "Caribou coffee"
click at [884, 269] on button "Update" at bounding box center [885, 261] width 58 height 26
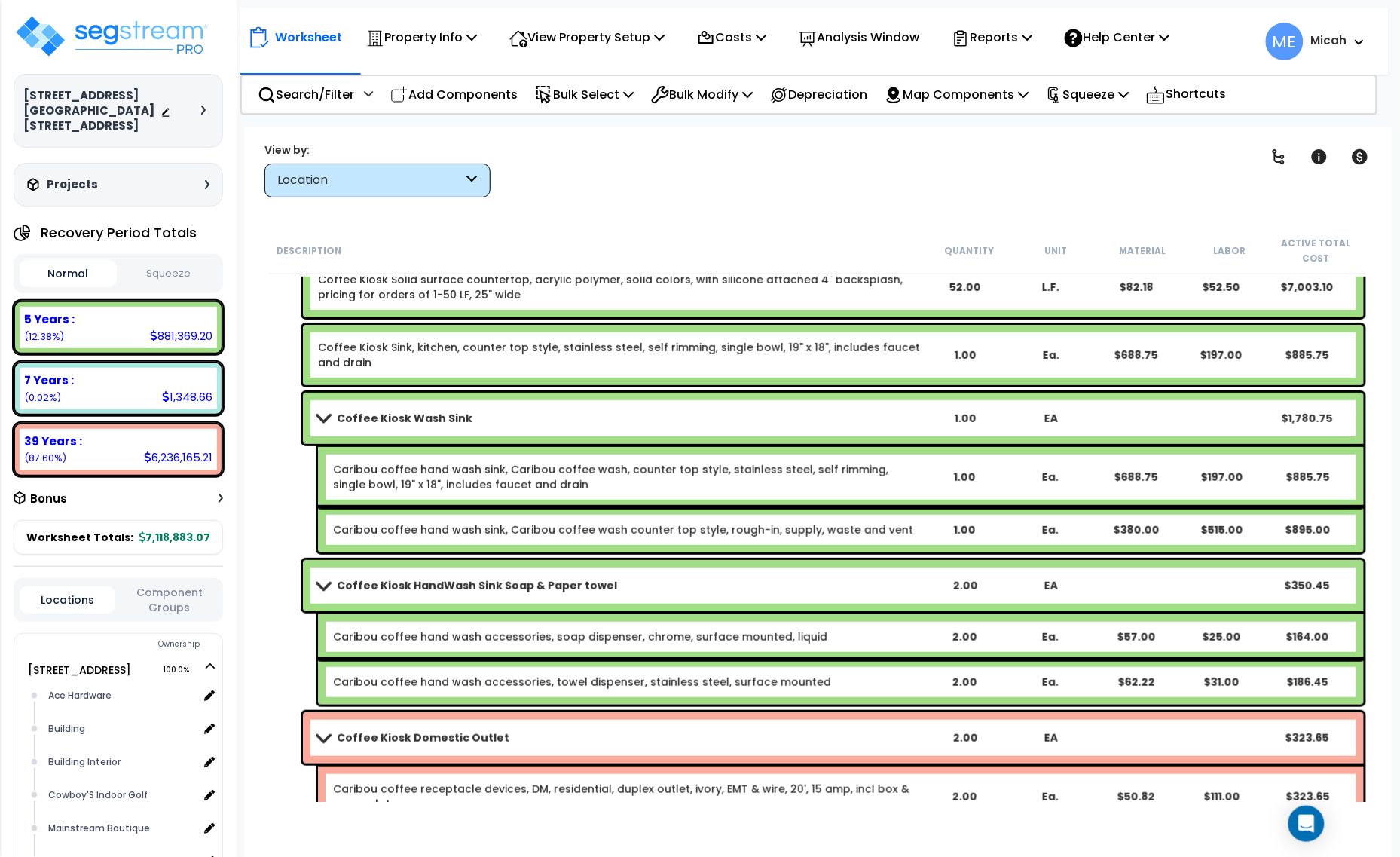
scroll to position [13268, 0]
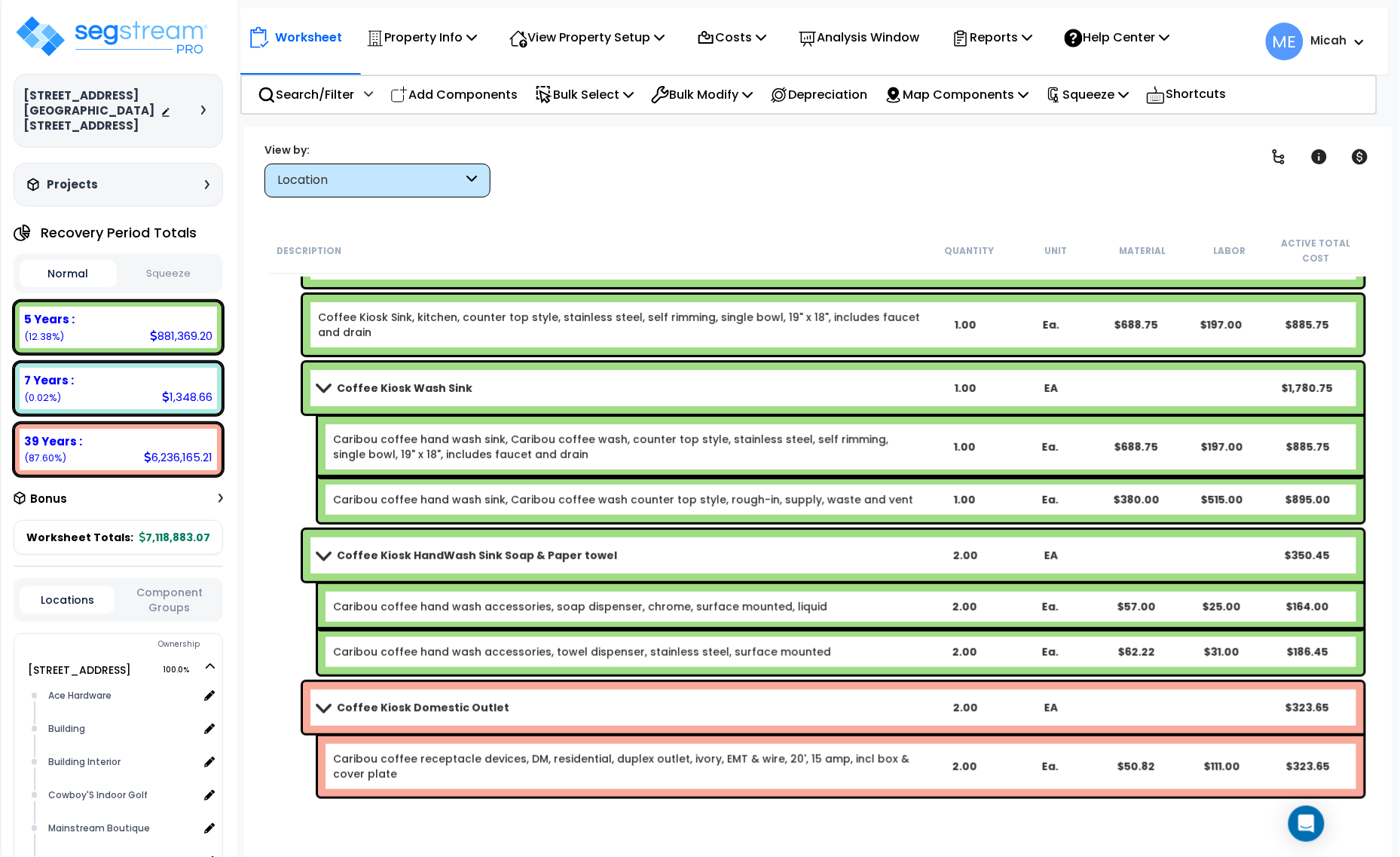
click at [318, 389] on span at bounding box center [323, 388] width 21 height 11
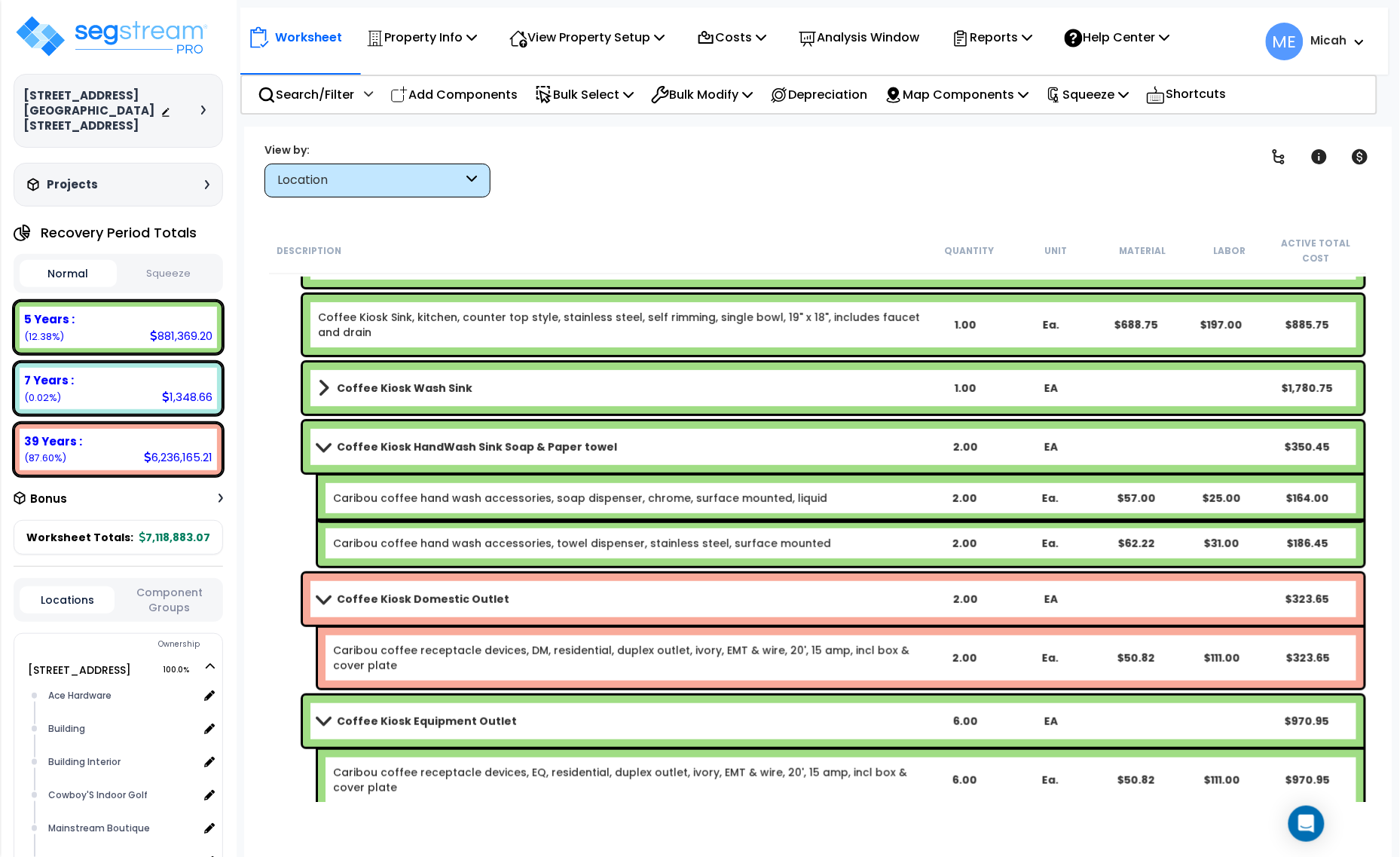
click at [321, 446] on span at bounding box center [323, 446] width 21 height 11
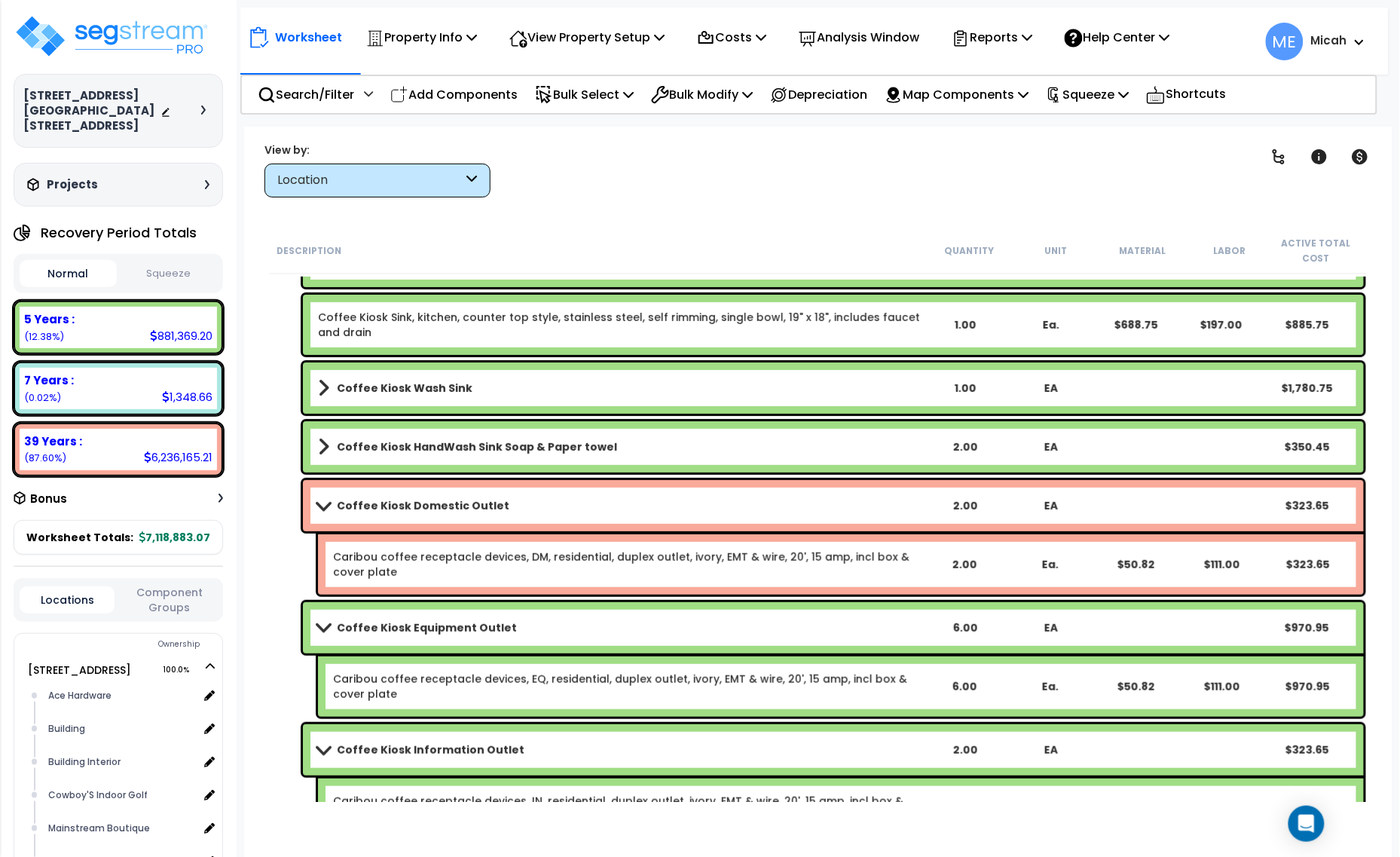
click at [324, 507] on span at bounding box center [323, 505] width 21 height 11
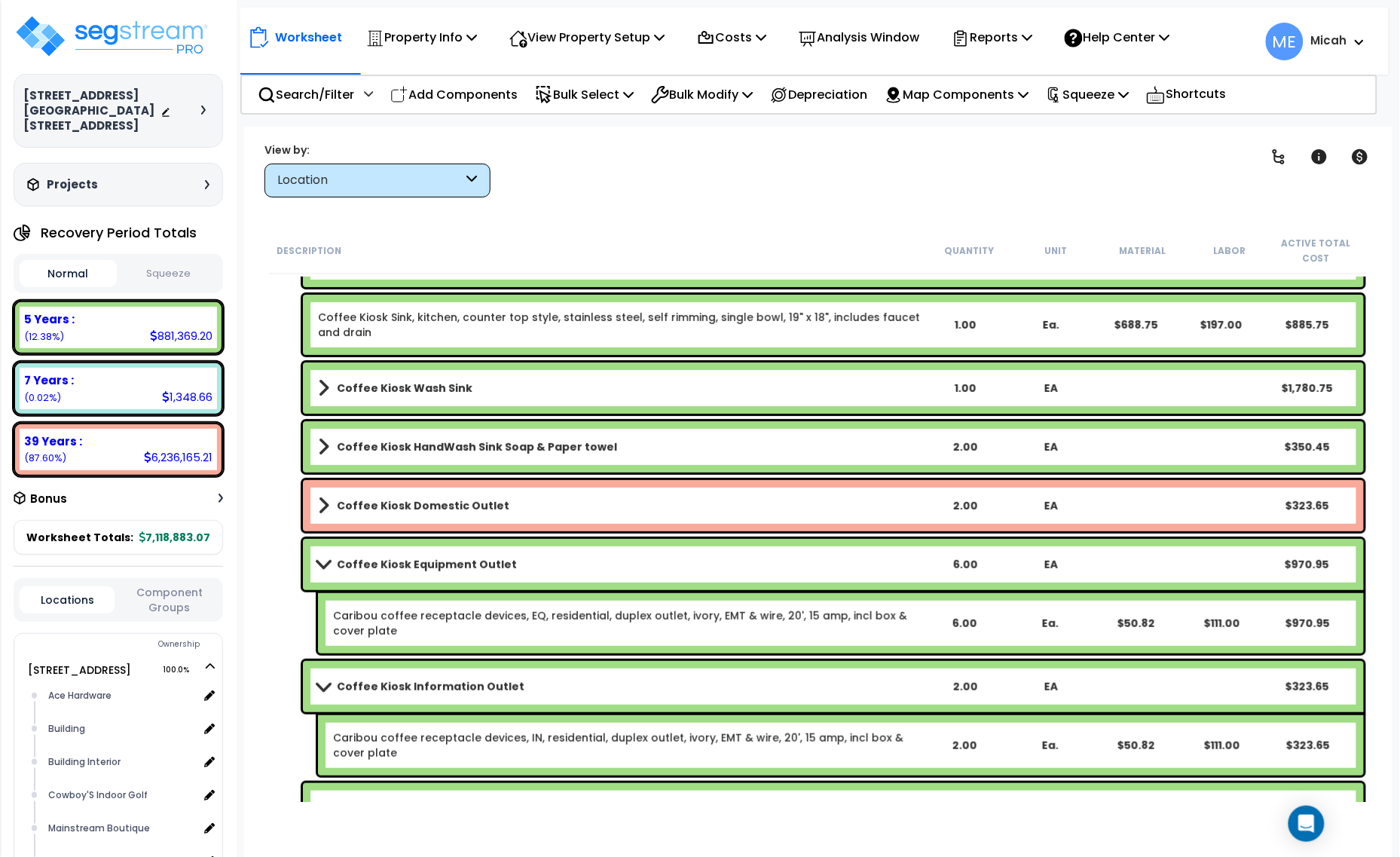
drag, startPoint x: 332, startPoint y: 555, endPoint x: 333, endPoint y: 572, distance: 17.0
click at [332, 556] on link "Coffee Kiosk Equipment Outlet" at bounding box center [620, 564] width 604 height 21
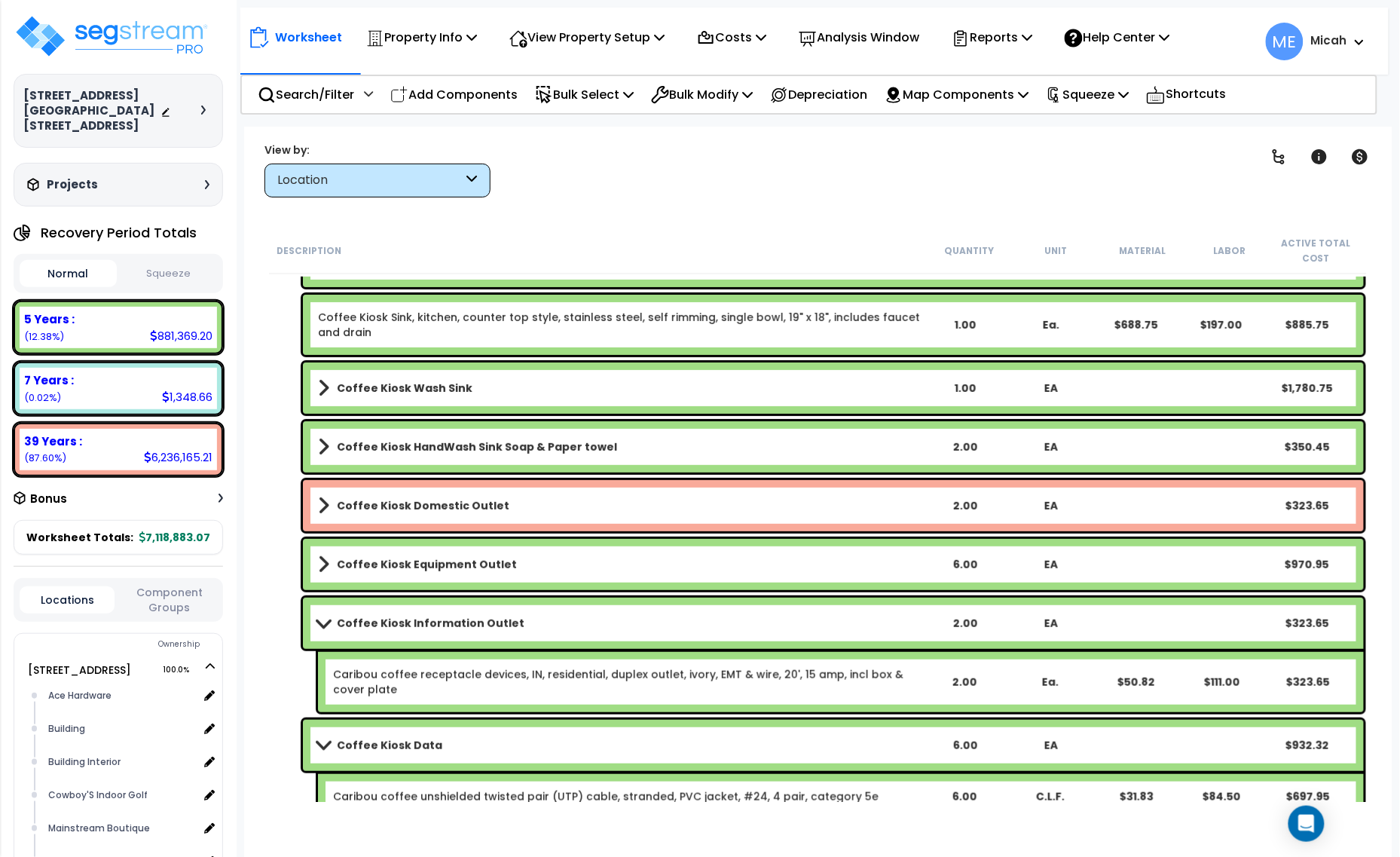
click at [321, 624] on span at bounding box center [323, 623] width 21 height 11
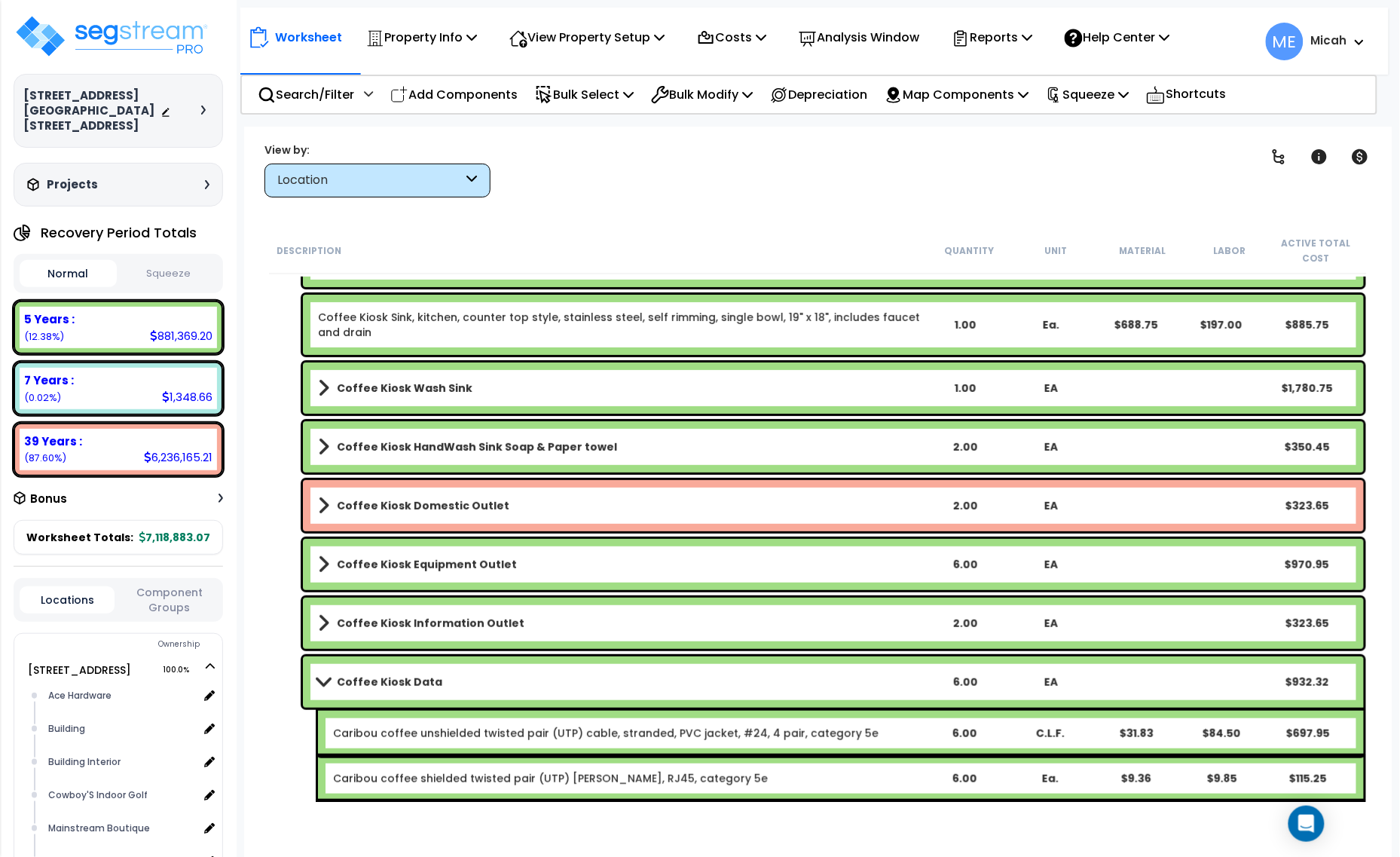
click at [321, 682] on span at bounding box center [323, 682] width 21 height 11
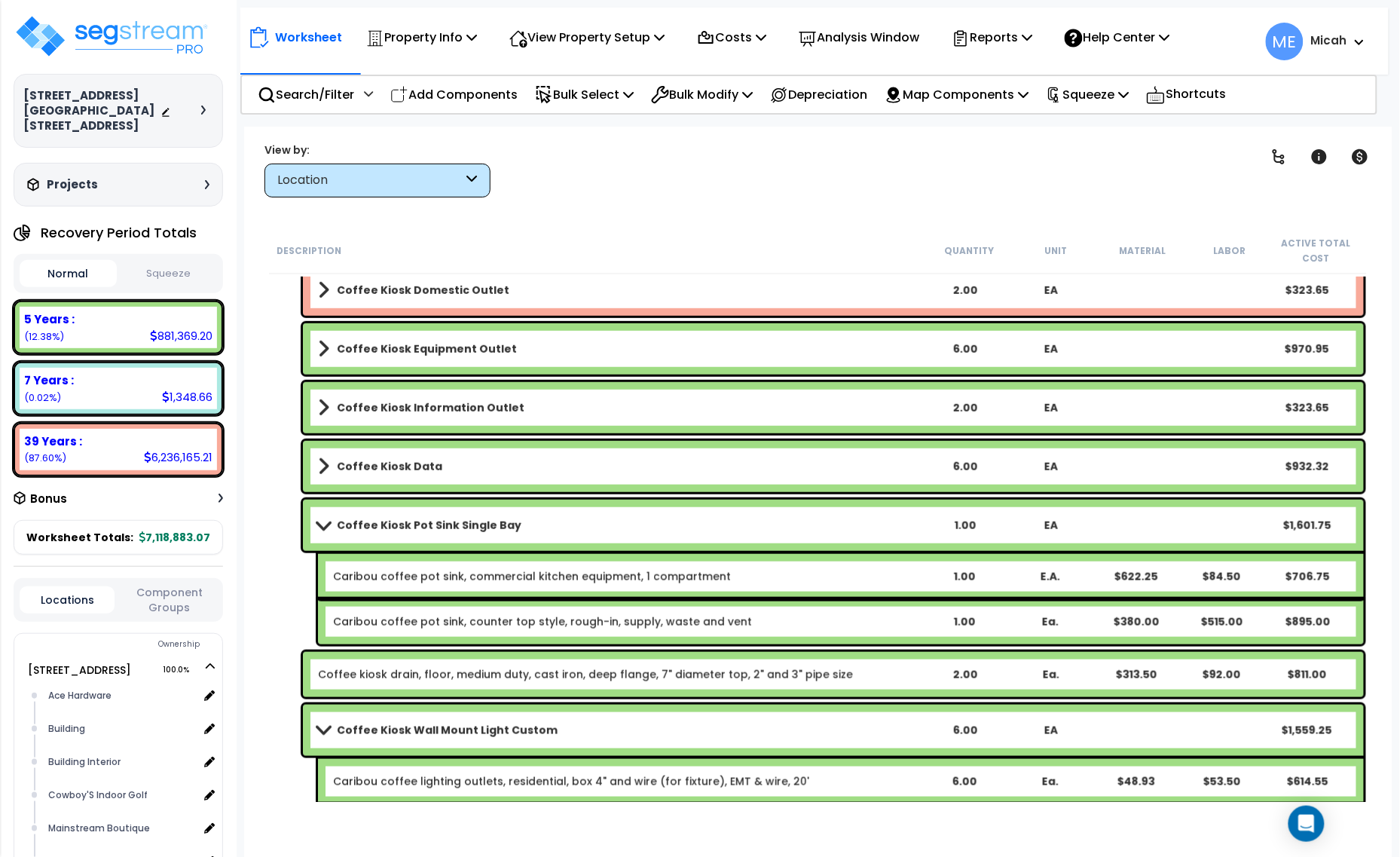
scroll to position [13551, 0]
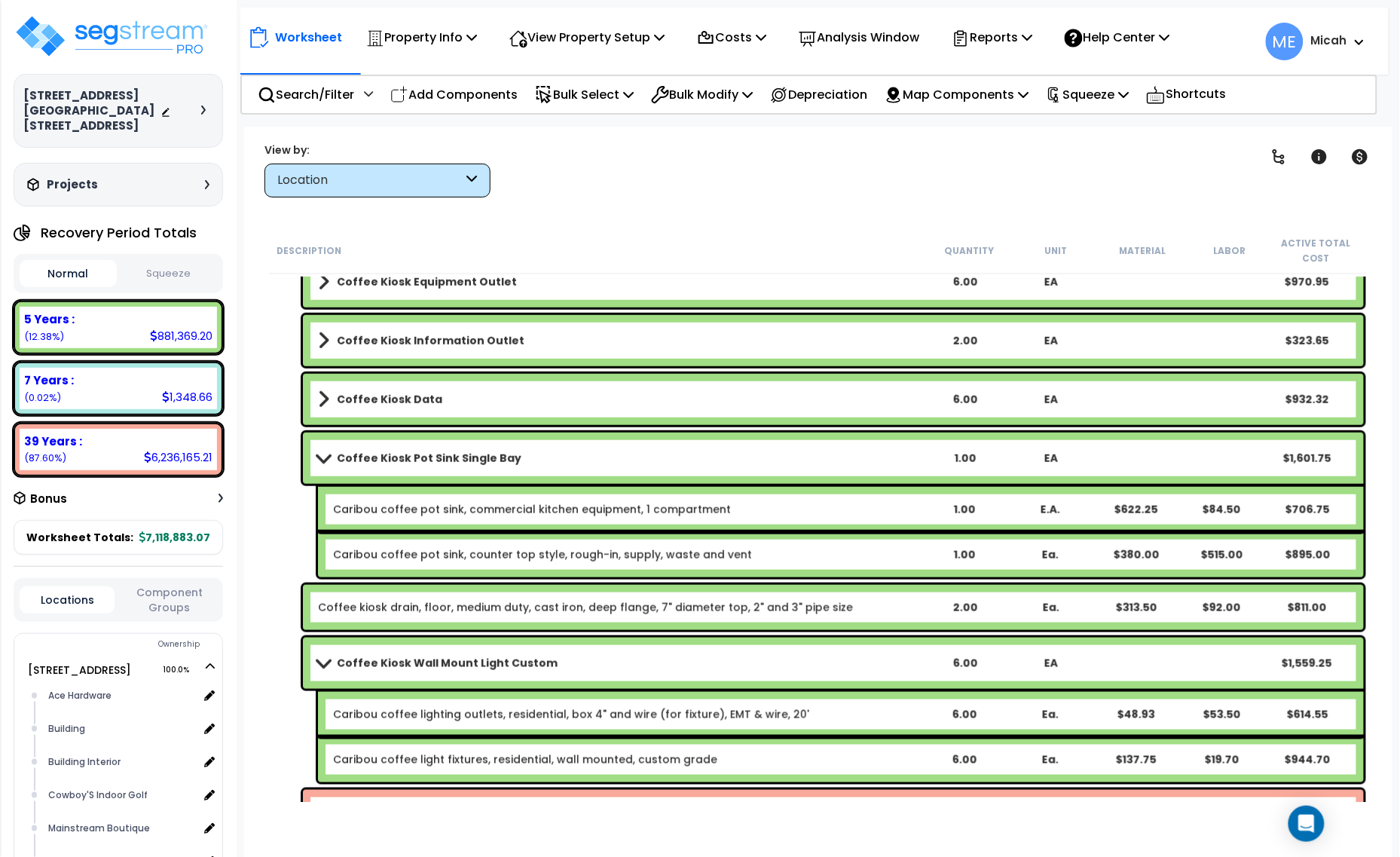
click at [329, 452] on link "Coffee Kiosk Pot Sink Single Bay" at bounding box center [620, 458] width 604 height 21
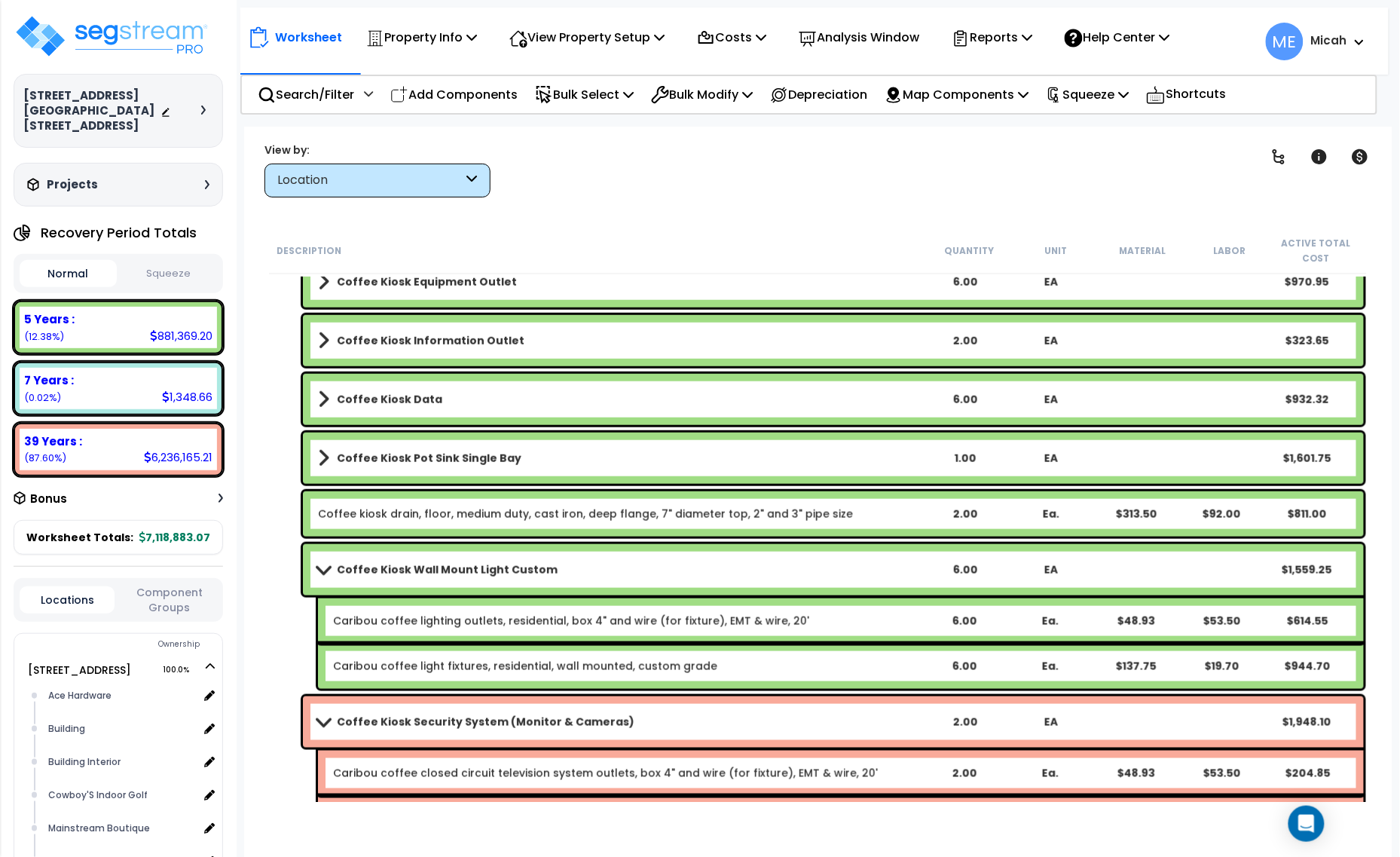
click at [318, 562] on link "Coffee Kiosk Wall Mount Light Custom" at bounding box center [620, 569] width 604 height 21
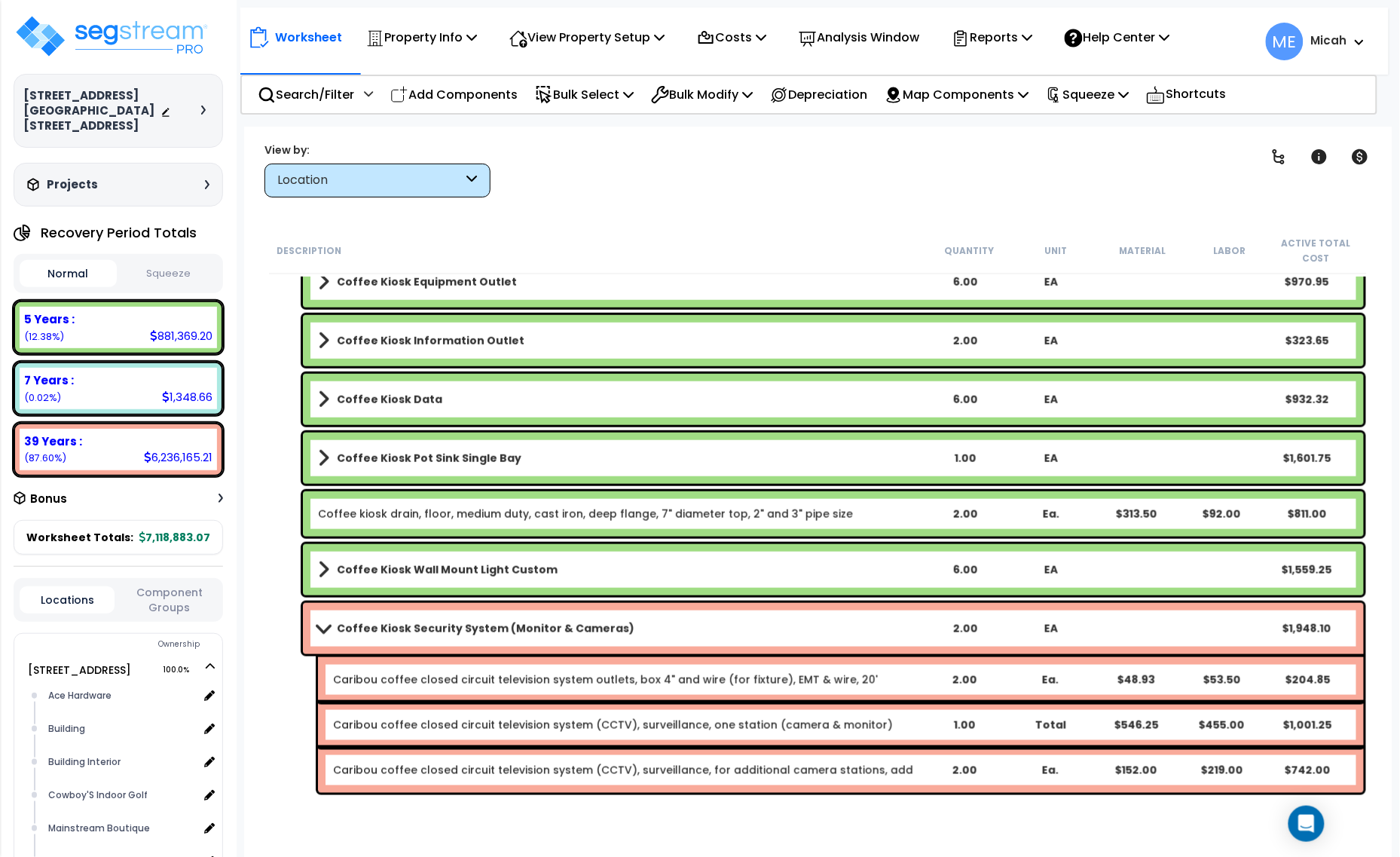
click at [321, 624] on span at bounding box center [323, 628] width 21 height 11
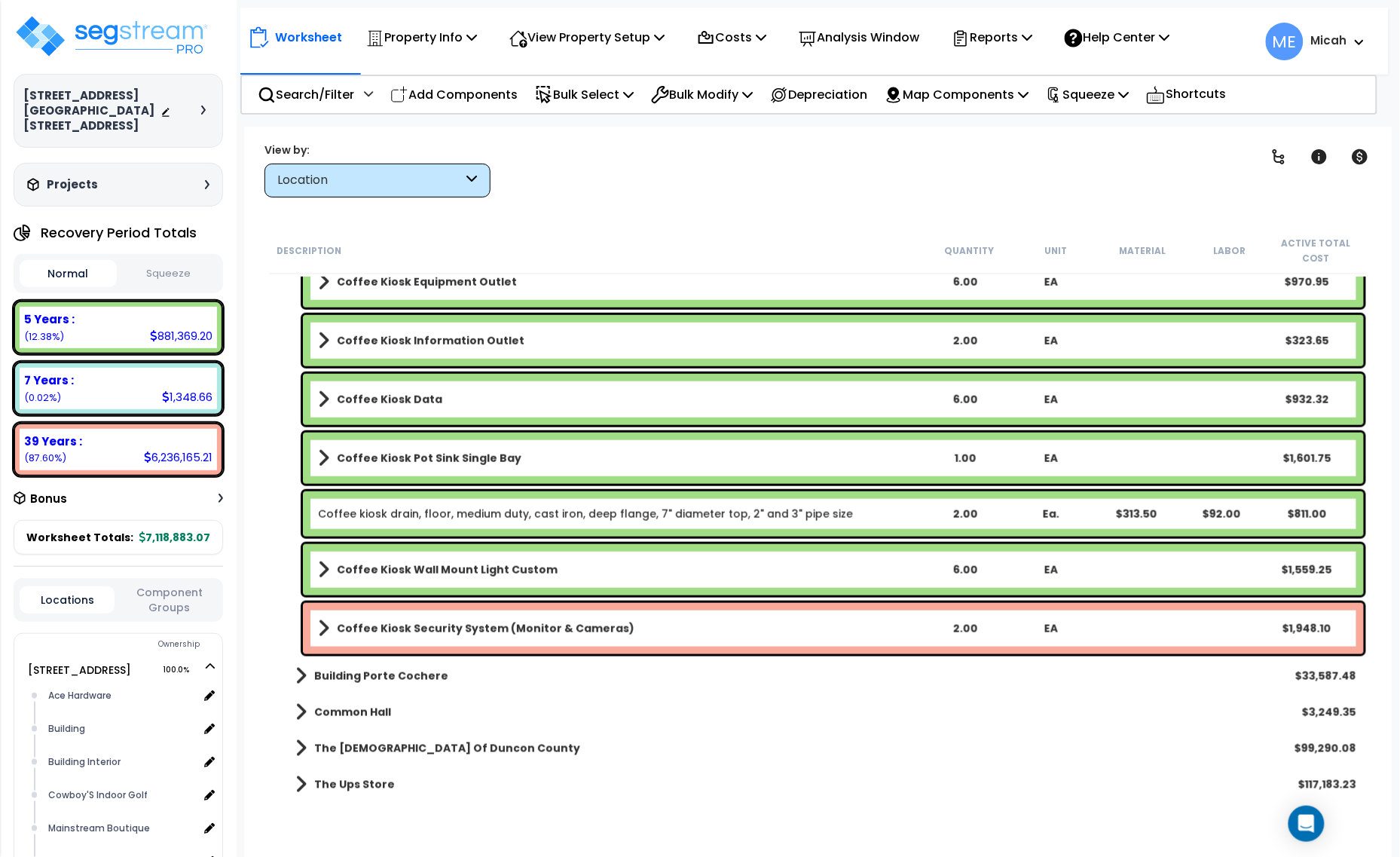
click at [392, 624] on b "Coffee Kiosk Security System (Monitor & Cameras)" at bounding box center [485, 628] width 297 height 15
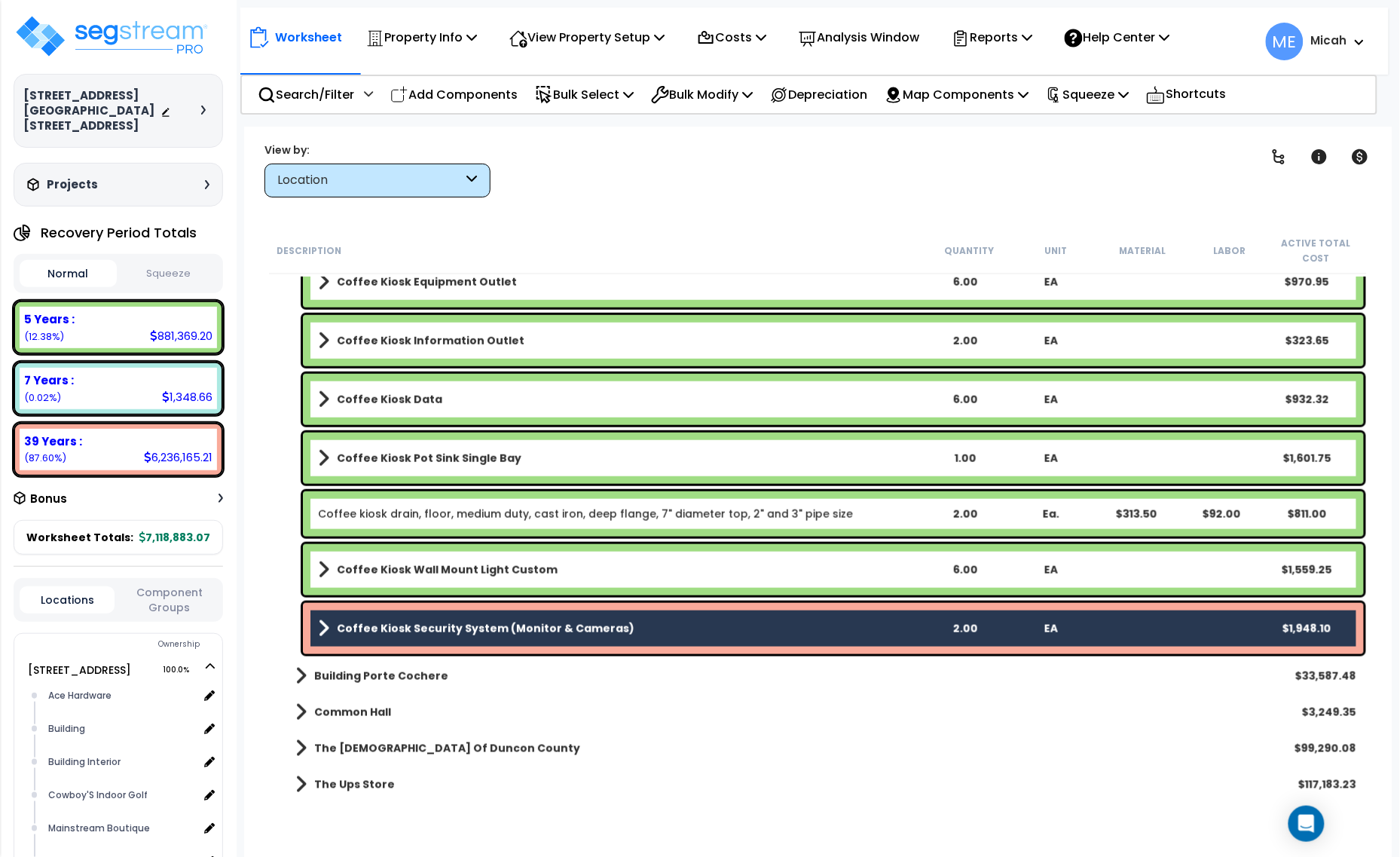
click at [387, 559] on link "Coffee Kiosk Wall Mount Light Custom" at bounding box center [620, 569] width 604 height 21
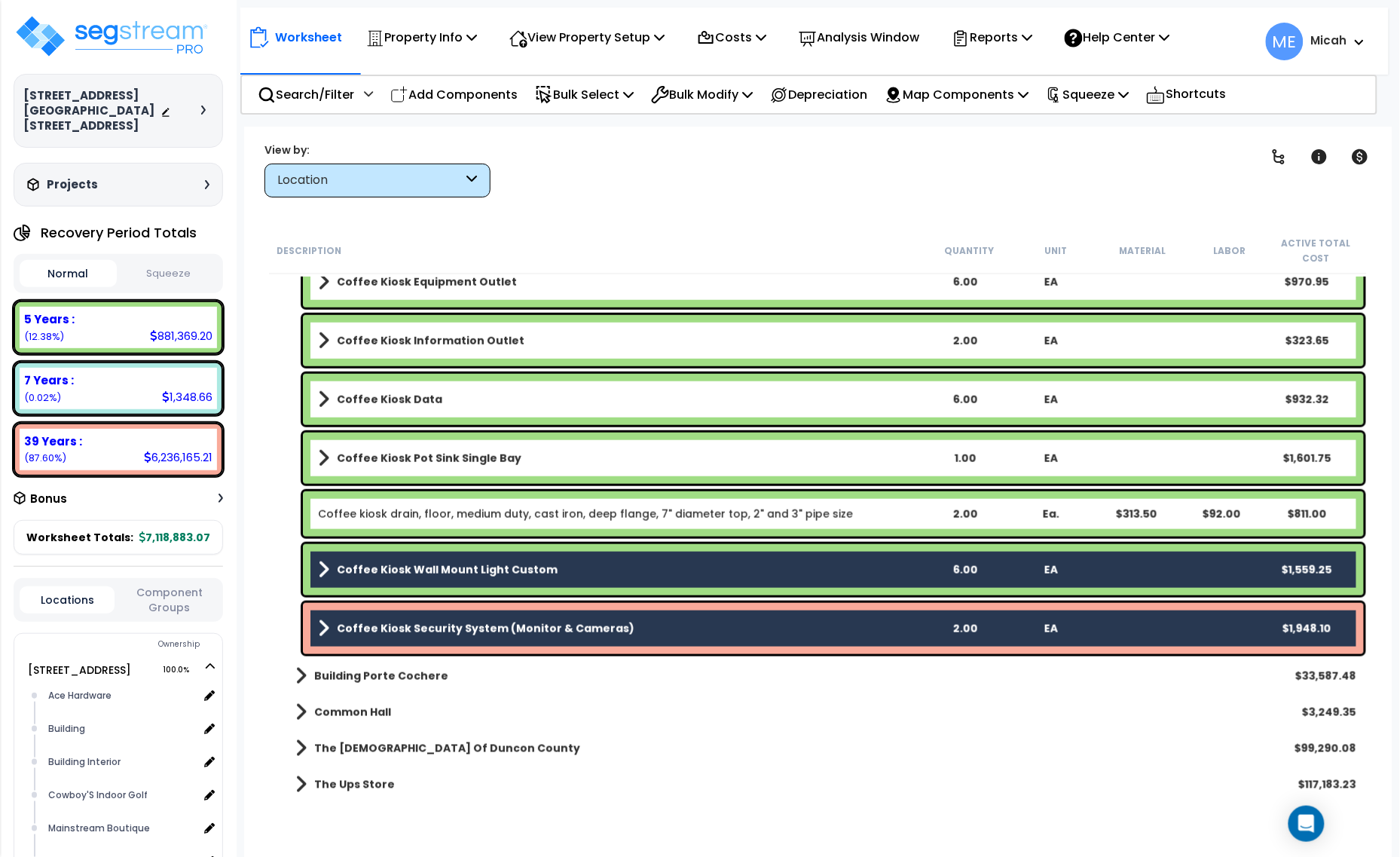
click at [382, 456] on b "Coffee Kiosk Pot Sink Single Bay" at bounding box center [429, 458] width 185 height 15
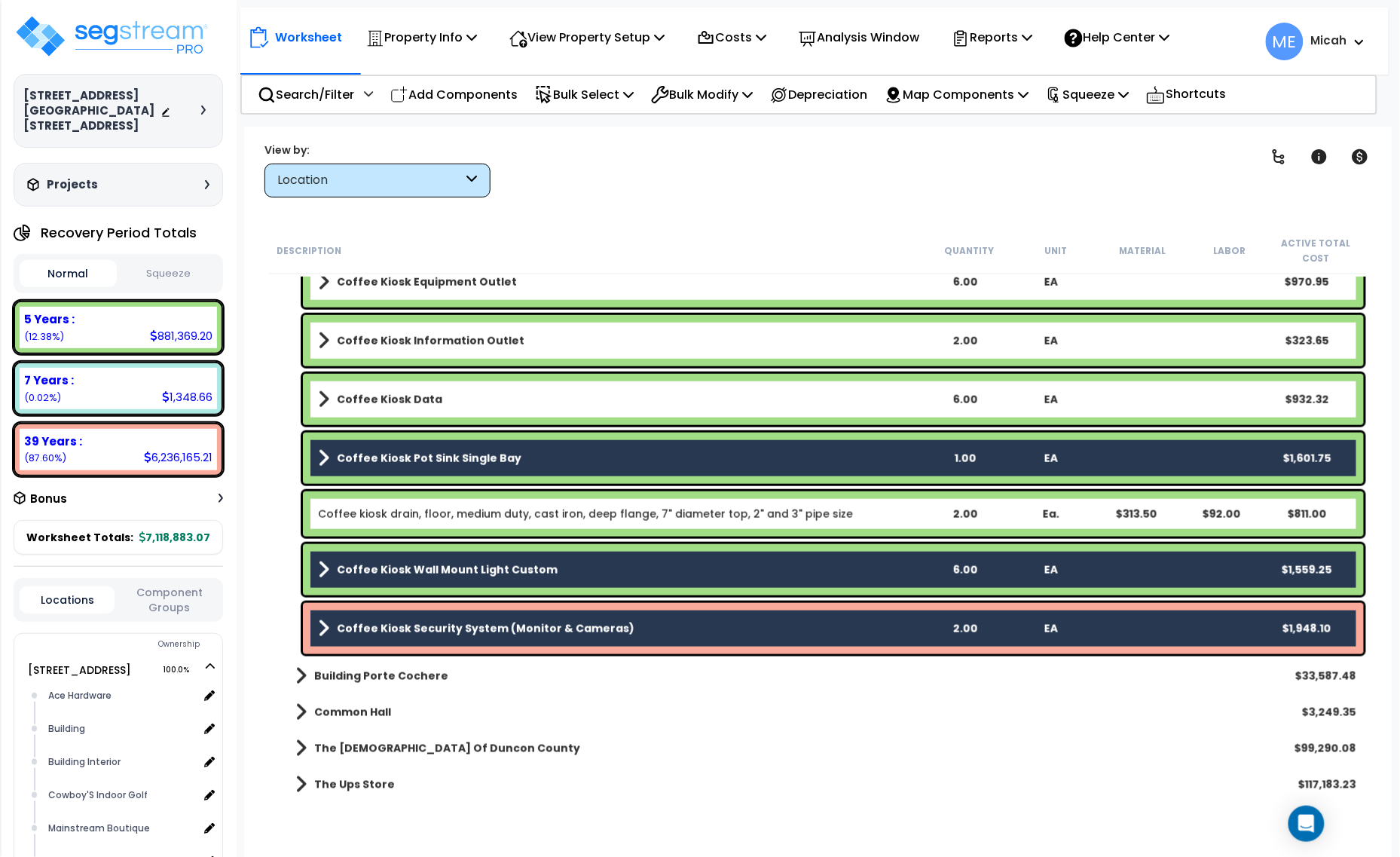
click at [367, 394] on b "Coffee Kiosk Data" at bounding box center [389, 399] width 106 height 15
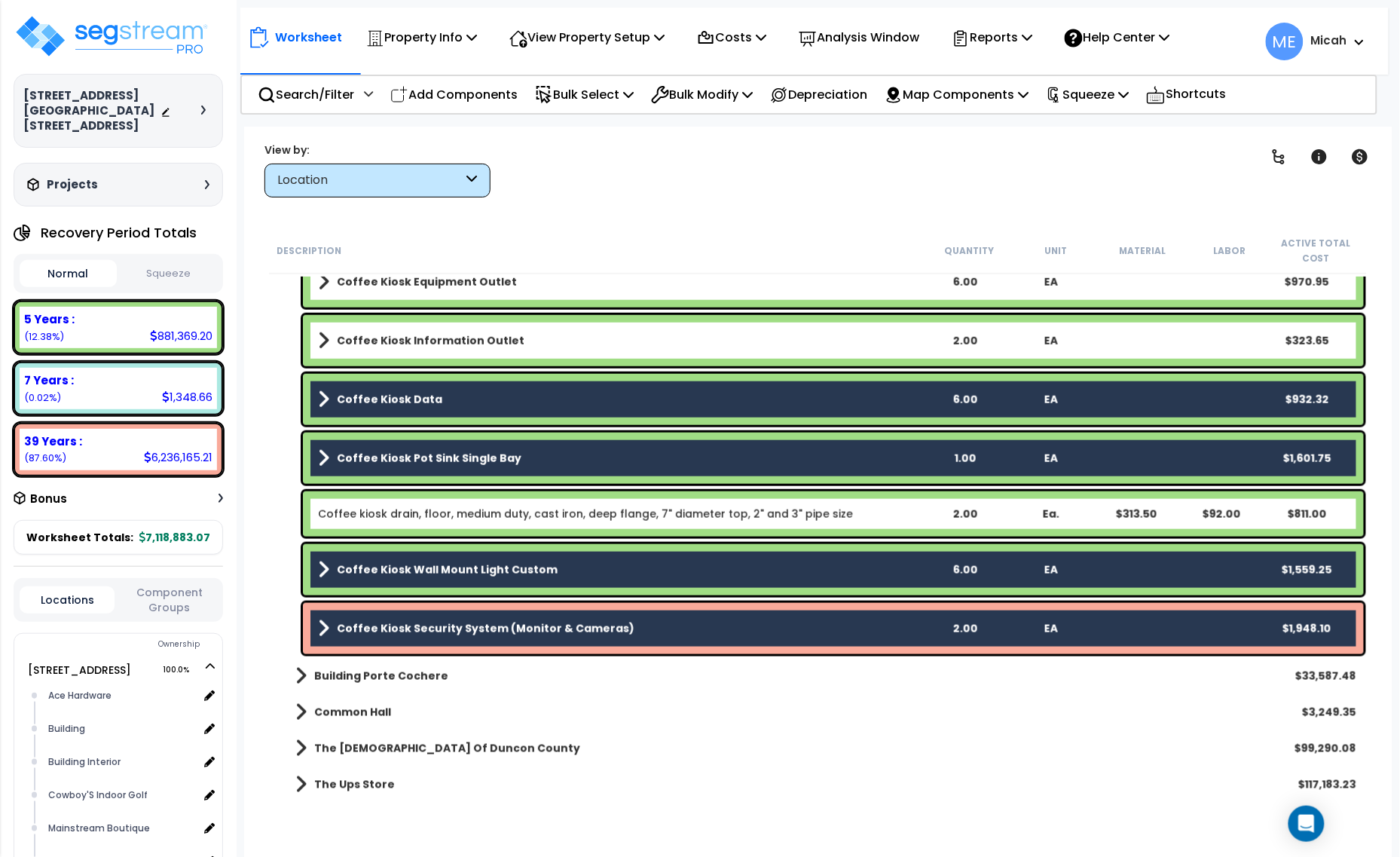
click at [372, 347] on b "Coffee Kiosk Information Outlet" at bounding box center [430, 341] width 188 height 15
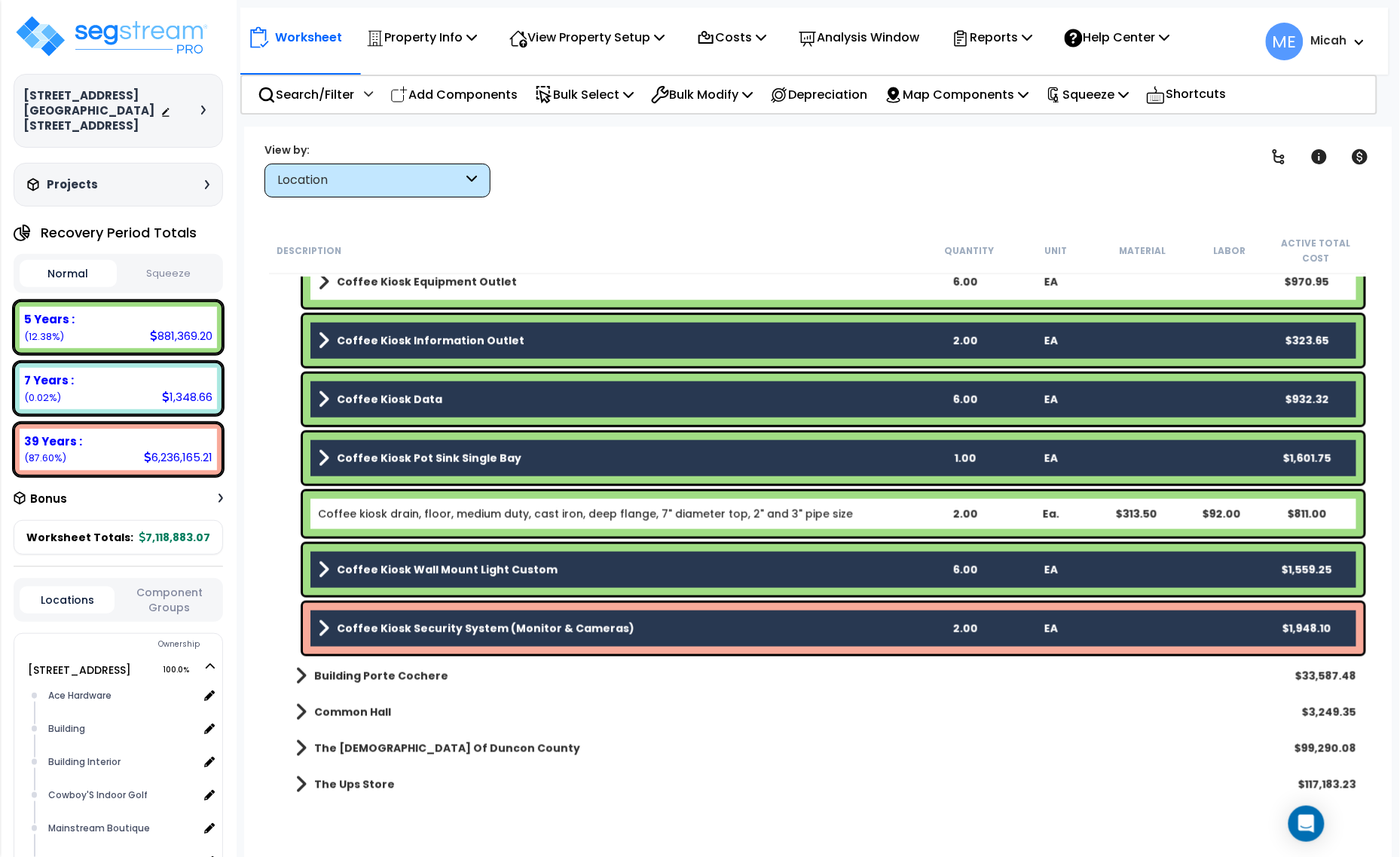
scroll to position [13456, 0]
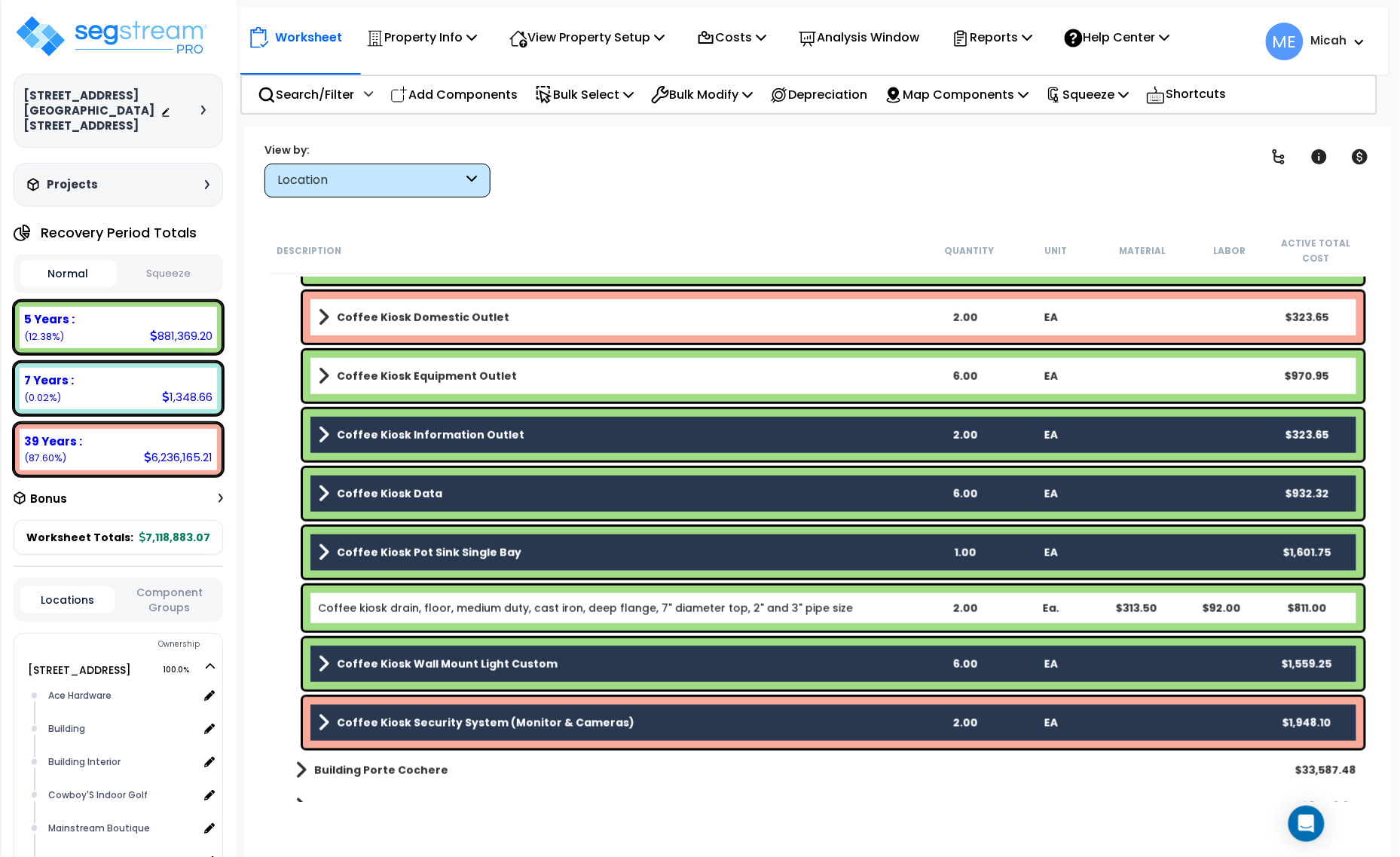
click at [409, 377] on b "Coffee Kiosk Equipment Outlet" at bounding box center [426, 376] width 180 height 15
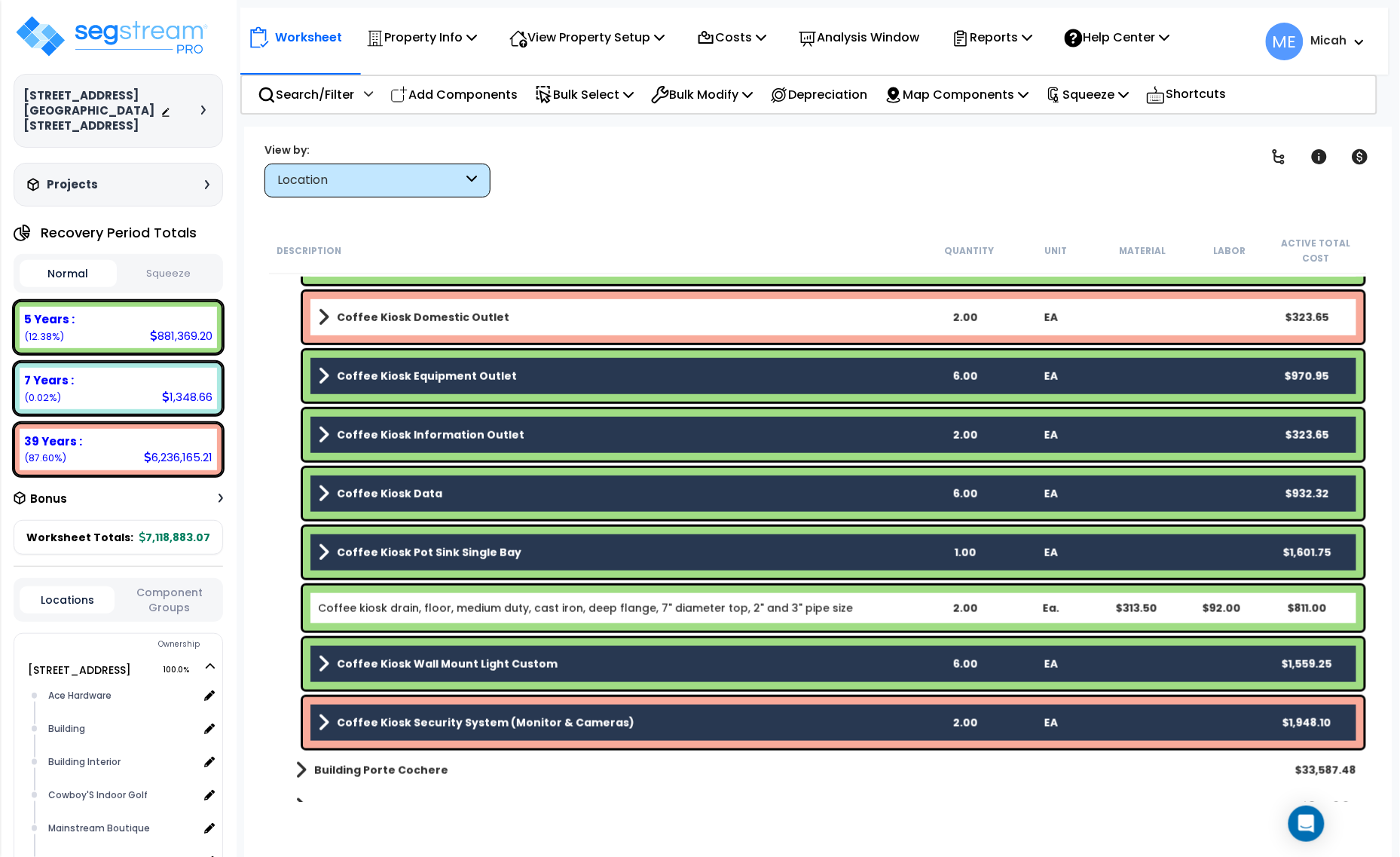
click at [408, 333] on div "Coffee Kiosk Domestic Outlet 2.00 EA $323.65" at bounding box center [833, 317] width 1061 height 51
click at [408, 322] on b "Coffee Kiosk Domestic Outlet" at bounding box center [423, 317] width 173 height 15
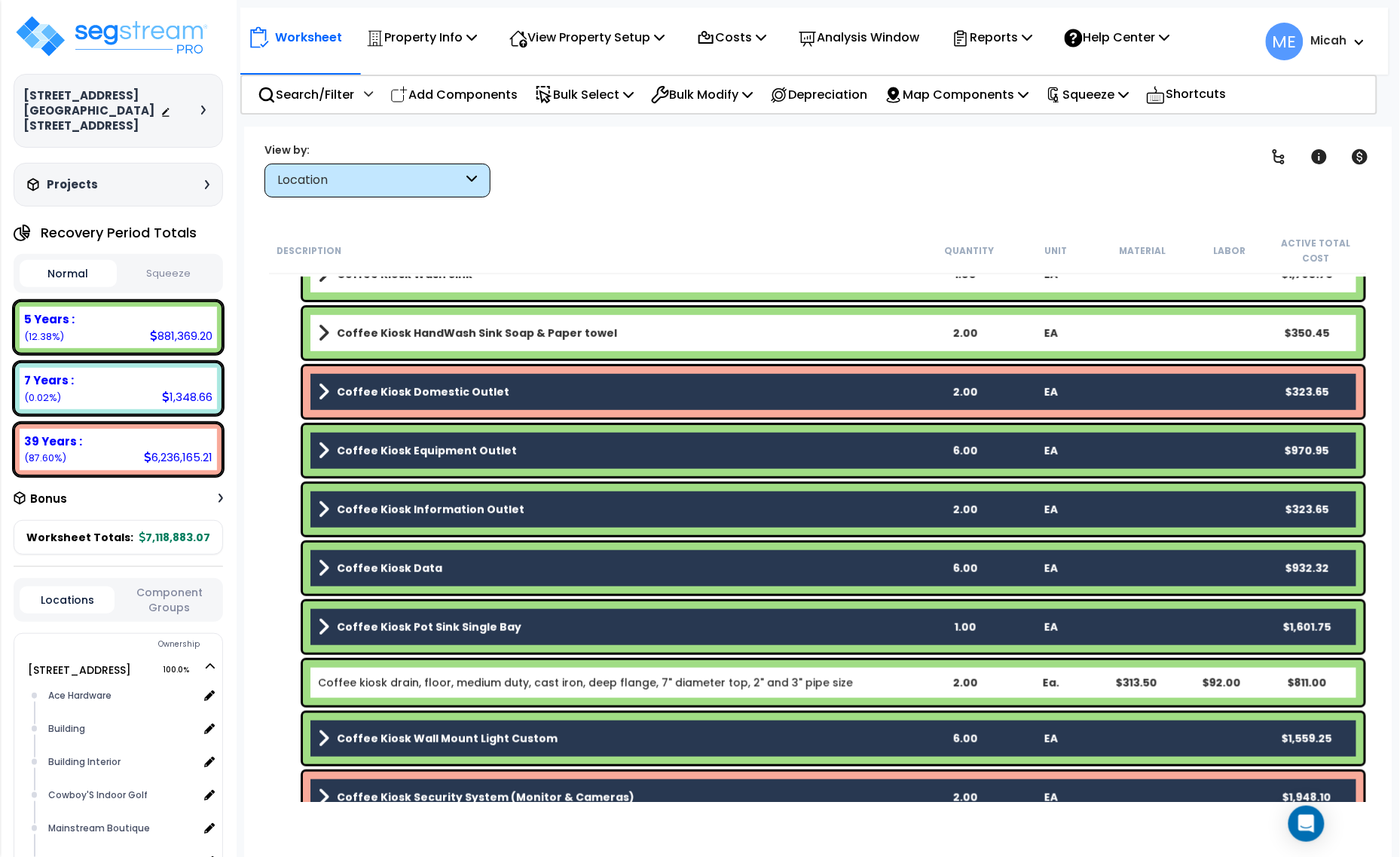
scroll to position [13268, 0]
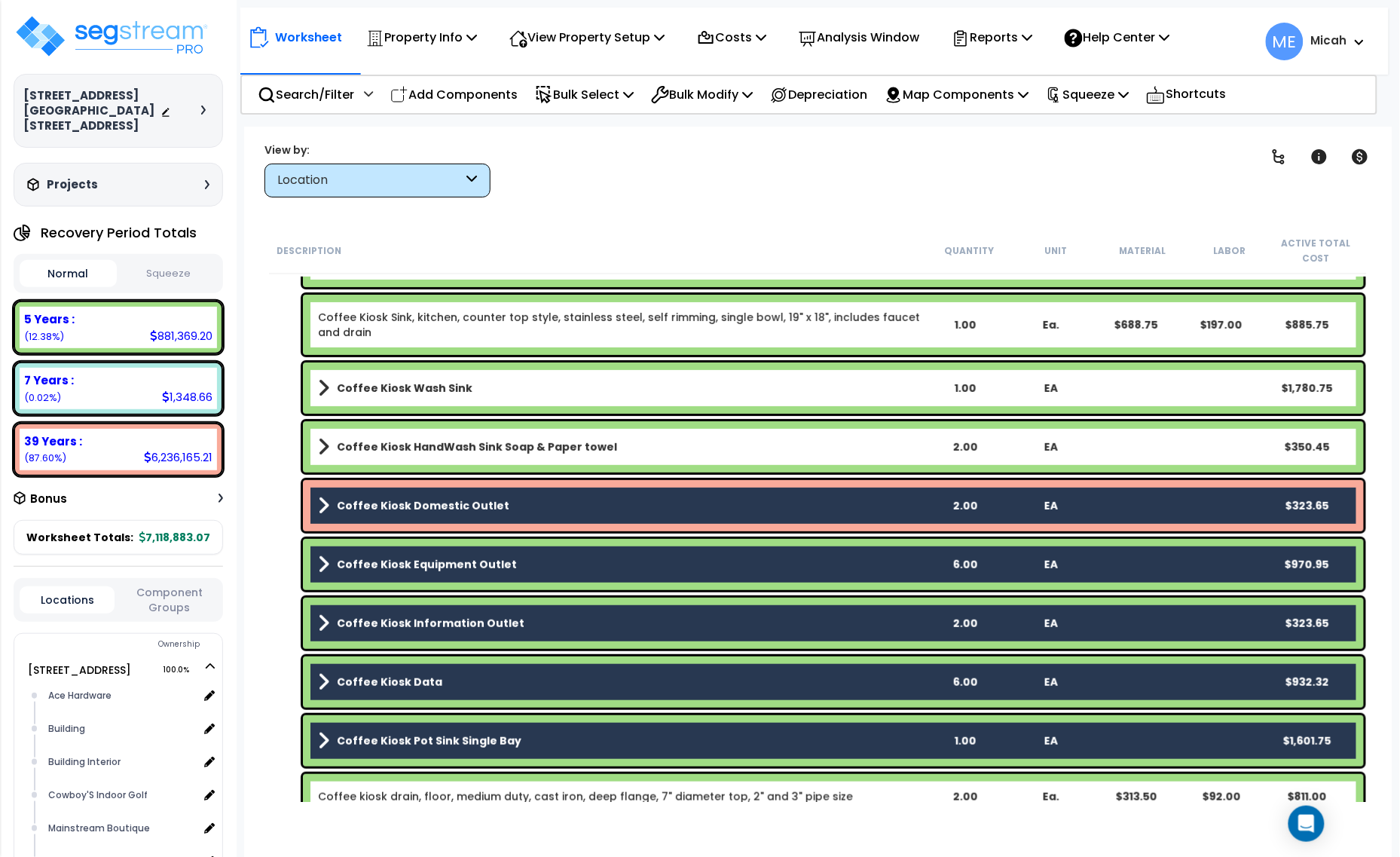
click at [433, 433] on div "Coffee Kiosk HandWash Sink Soap & Paper towel 2.00 EA $350.45" at bounding box center [833, 447] width 1061 height 51
click at [412, 385] on b "Coffee Kiosk Wash Sink" at bounding box center [405, 388] width 136 height 15
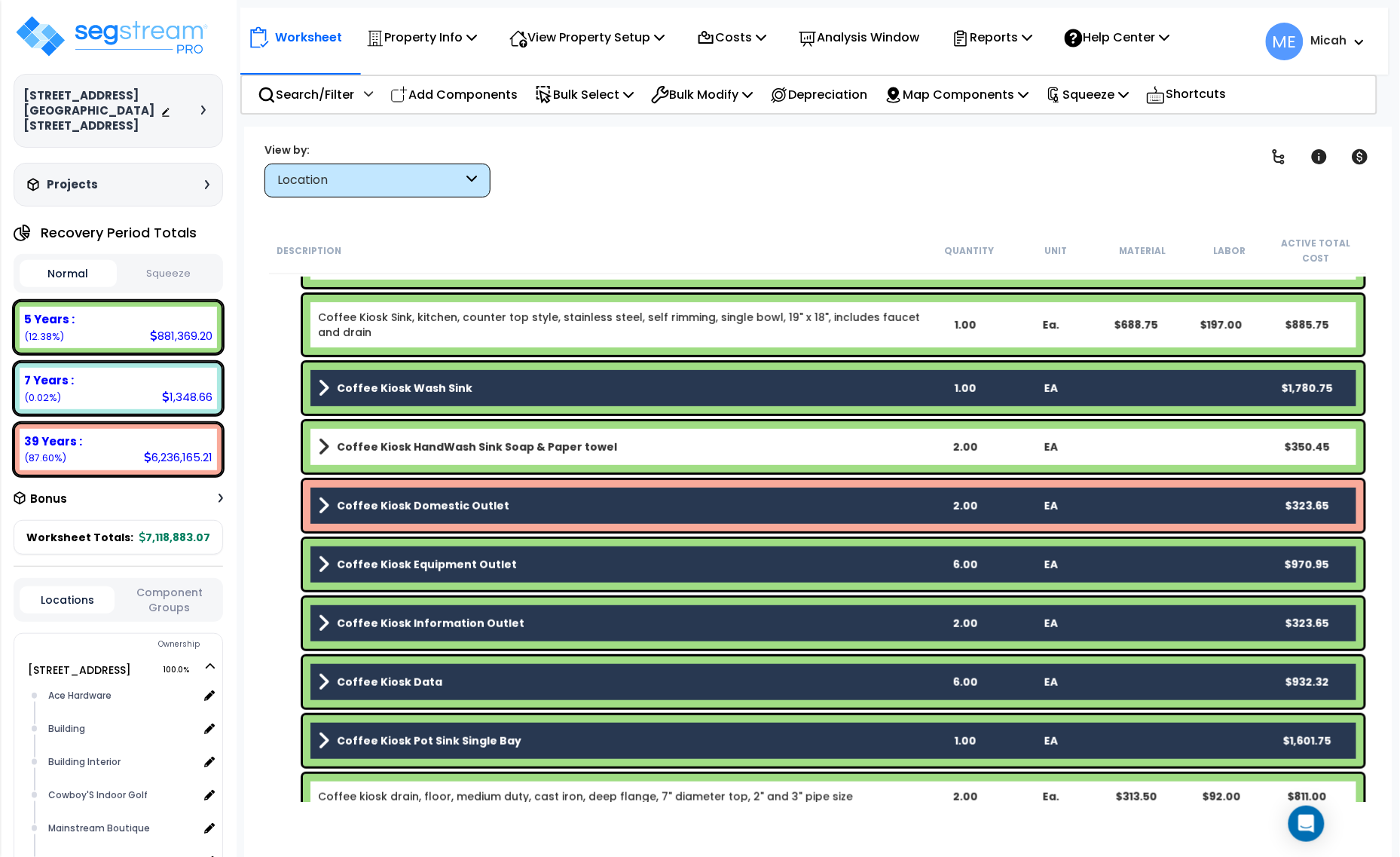
click at [411, 437] on link "Coffee Kiosk HandWash Sink Soap & Paper towel" at bounding box center [620, 447] width 604 height 21
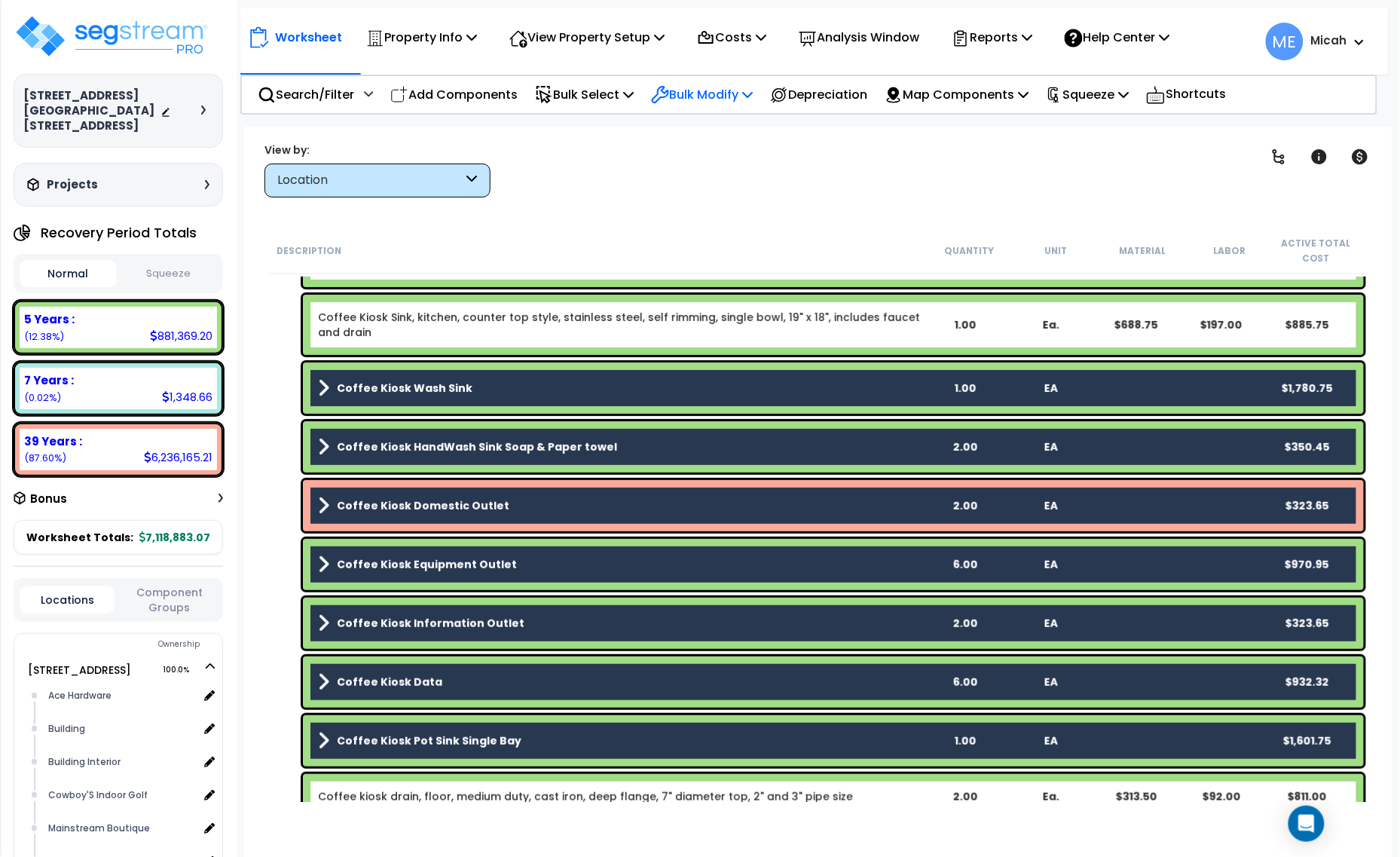
click at [747, 98] on p "Bulk Modify" at bounding box center [701, 94] width 102 height 20
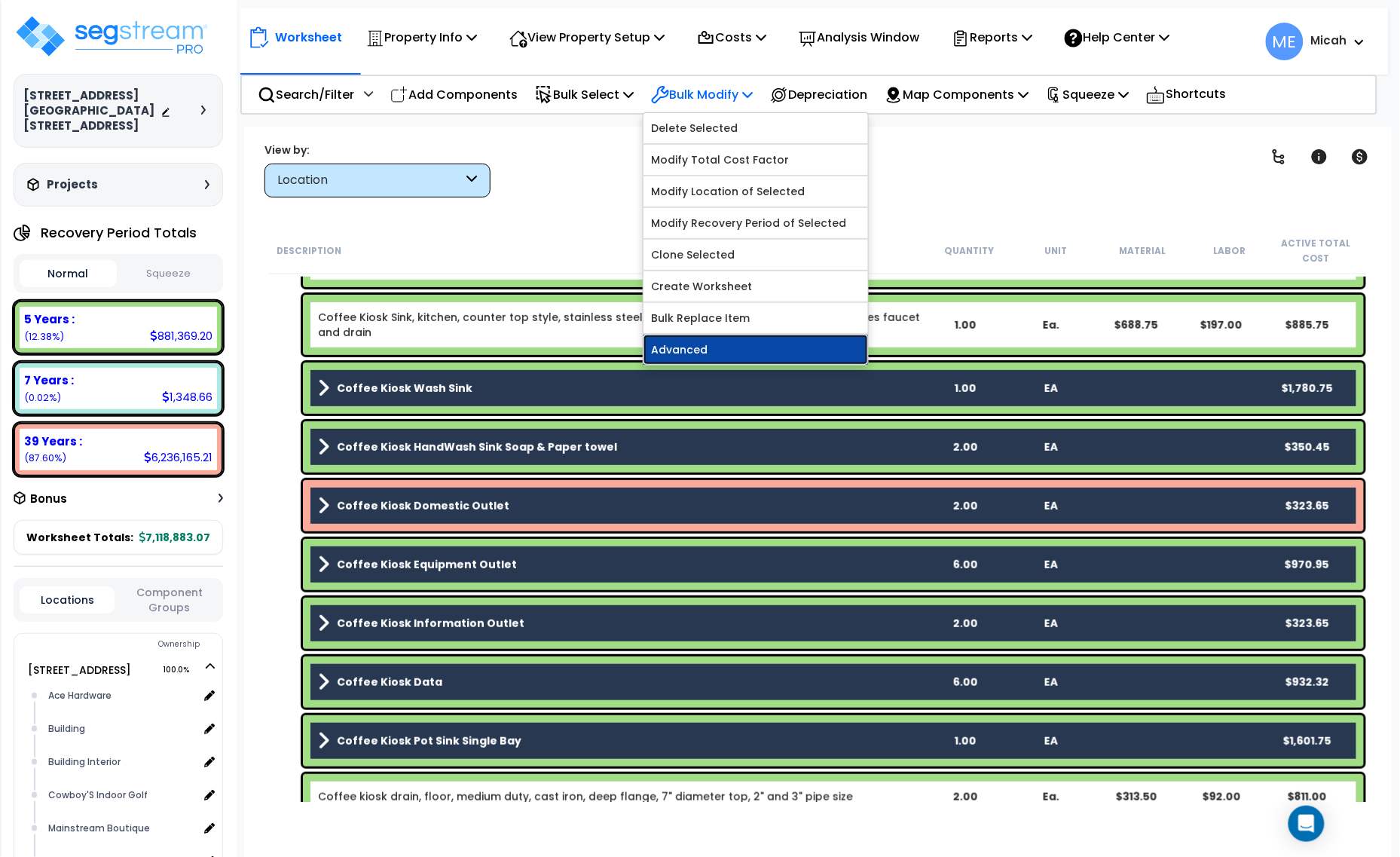
click at [772, 354] on link "Advanced" at bounding box center [756, 350] width 225 height 30
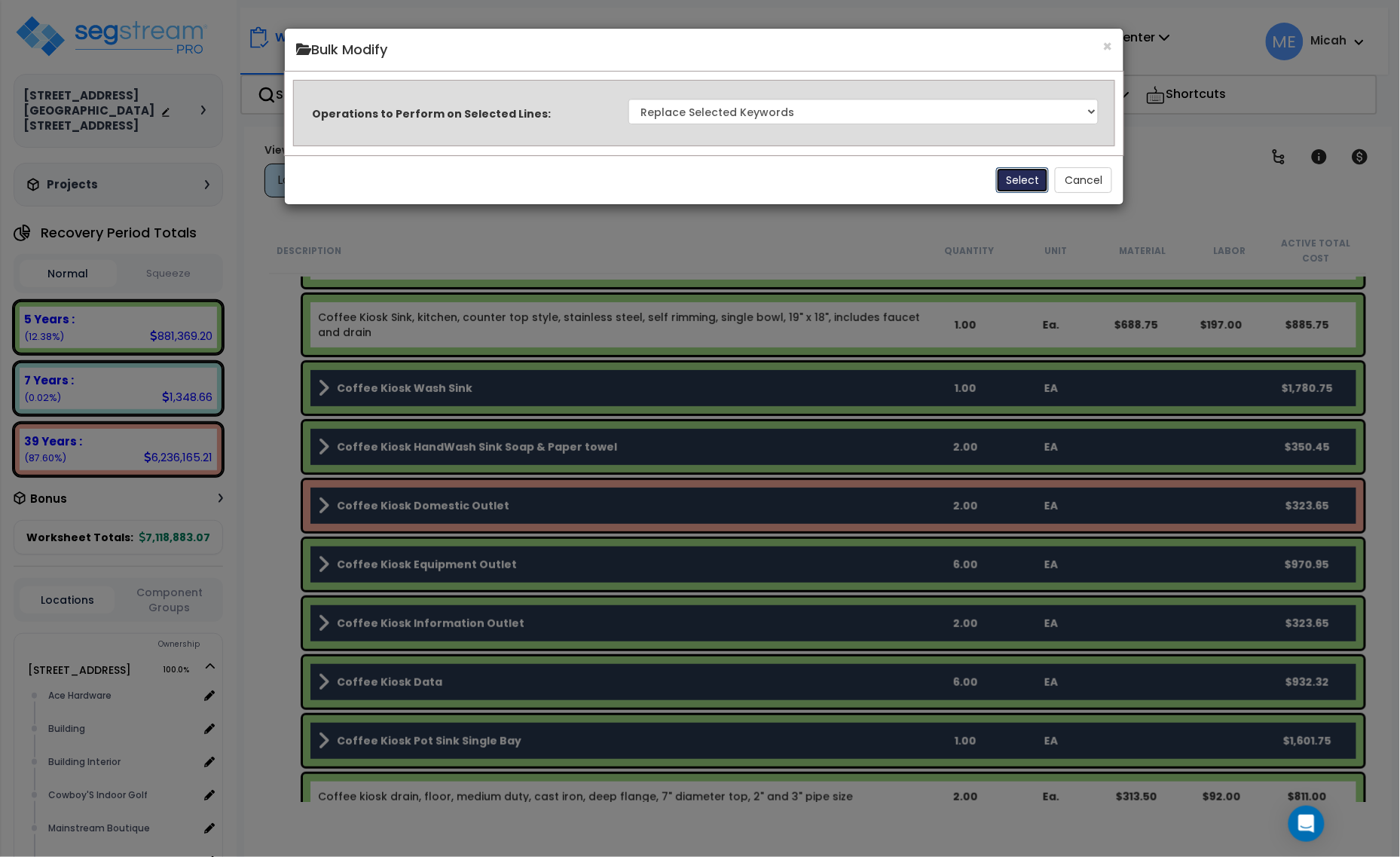
click at [1003, 185] on button "Select" at bounding box center [1023, 180] width 53 height 26
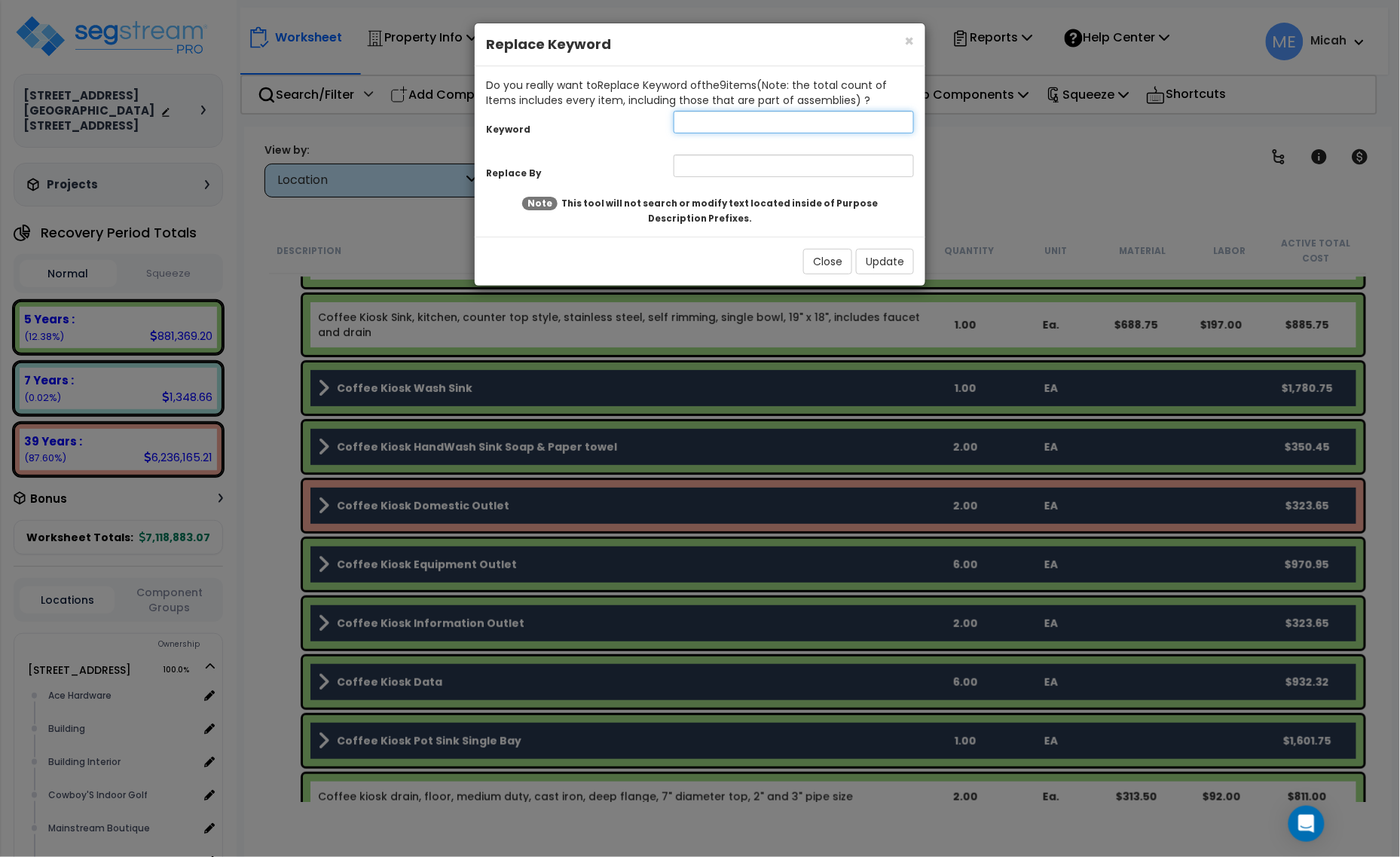
click at [756, 118] on input "text" at bounding box center [794, 122] width 241 height 22
type input "coffee kiosk"
click at [720, 161] on input "text" at bounding box center [794, 165] width 241 height 22
type input "Caribou Coffee"
click at [891, 272] on button "Update" at bounding box center [885, 261] width 58 height 26
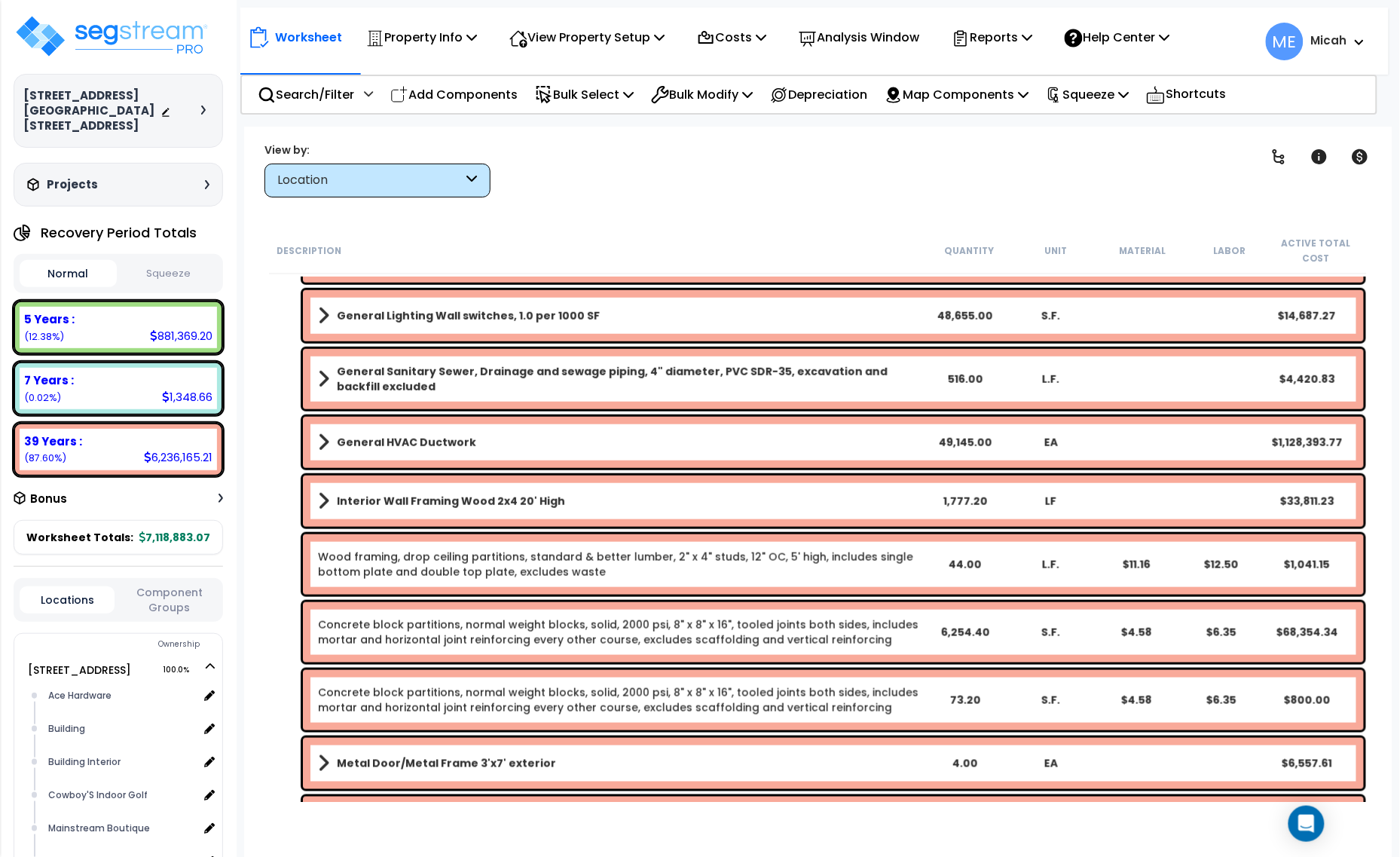
scroll to position [0, 0]
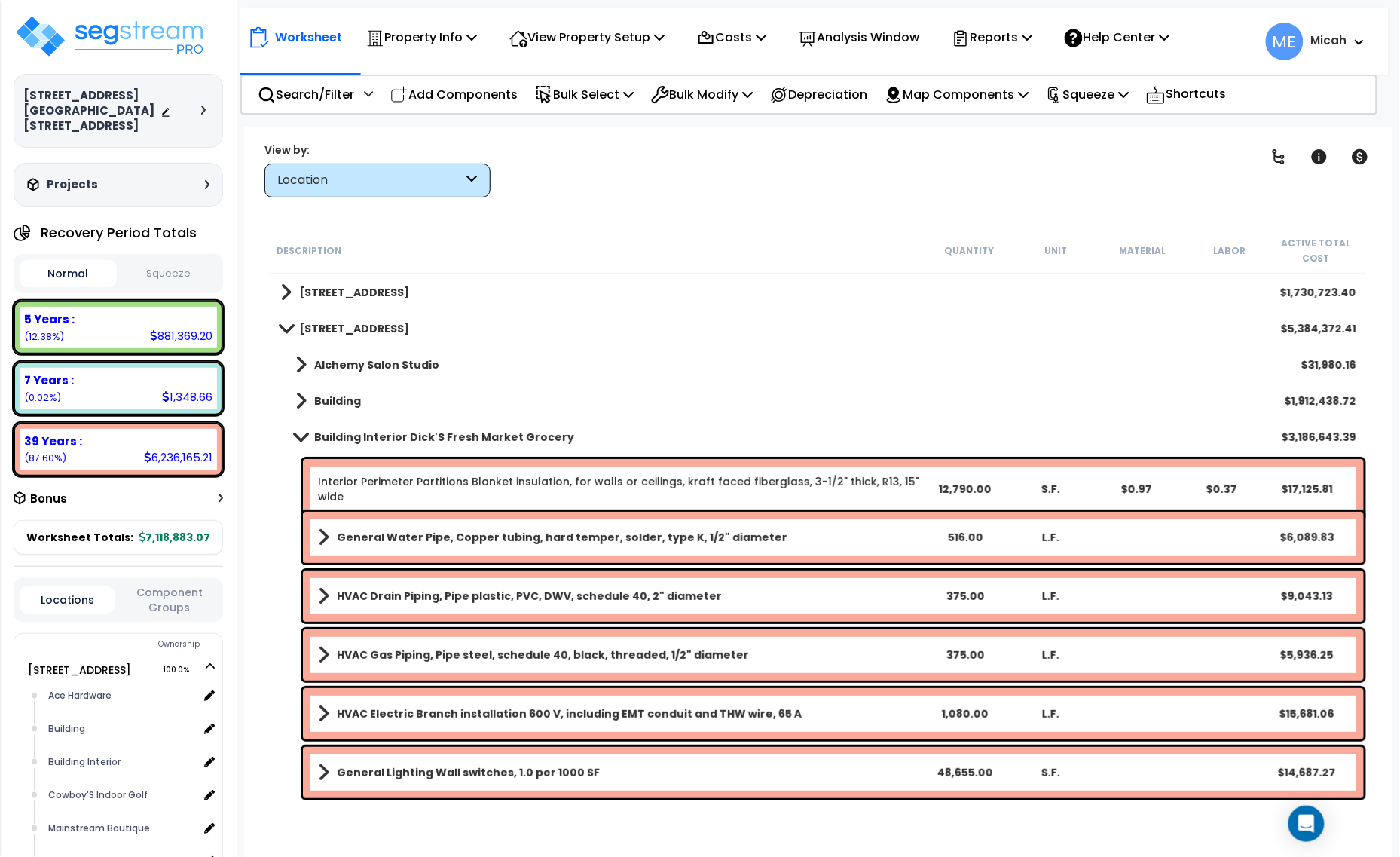
click at [300, 435] on span at bounding box center [301, 436] width 21 height 11
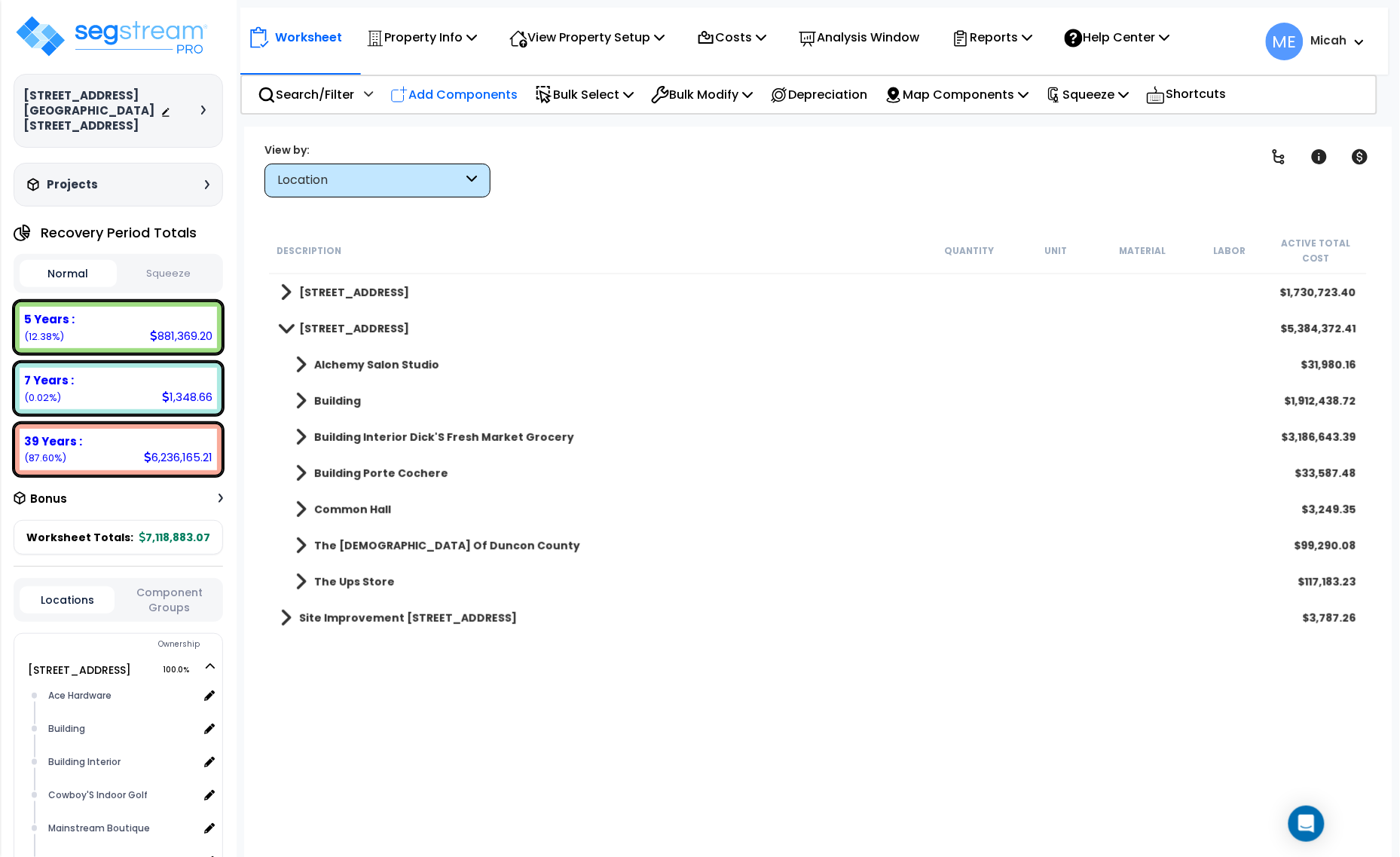
click at [457, 99] on p "Add Components" at bounding box center [453, 94] width 127 height 20
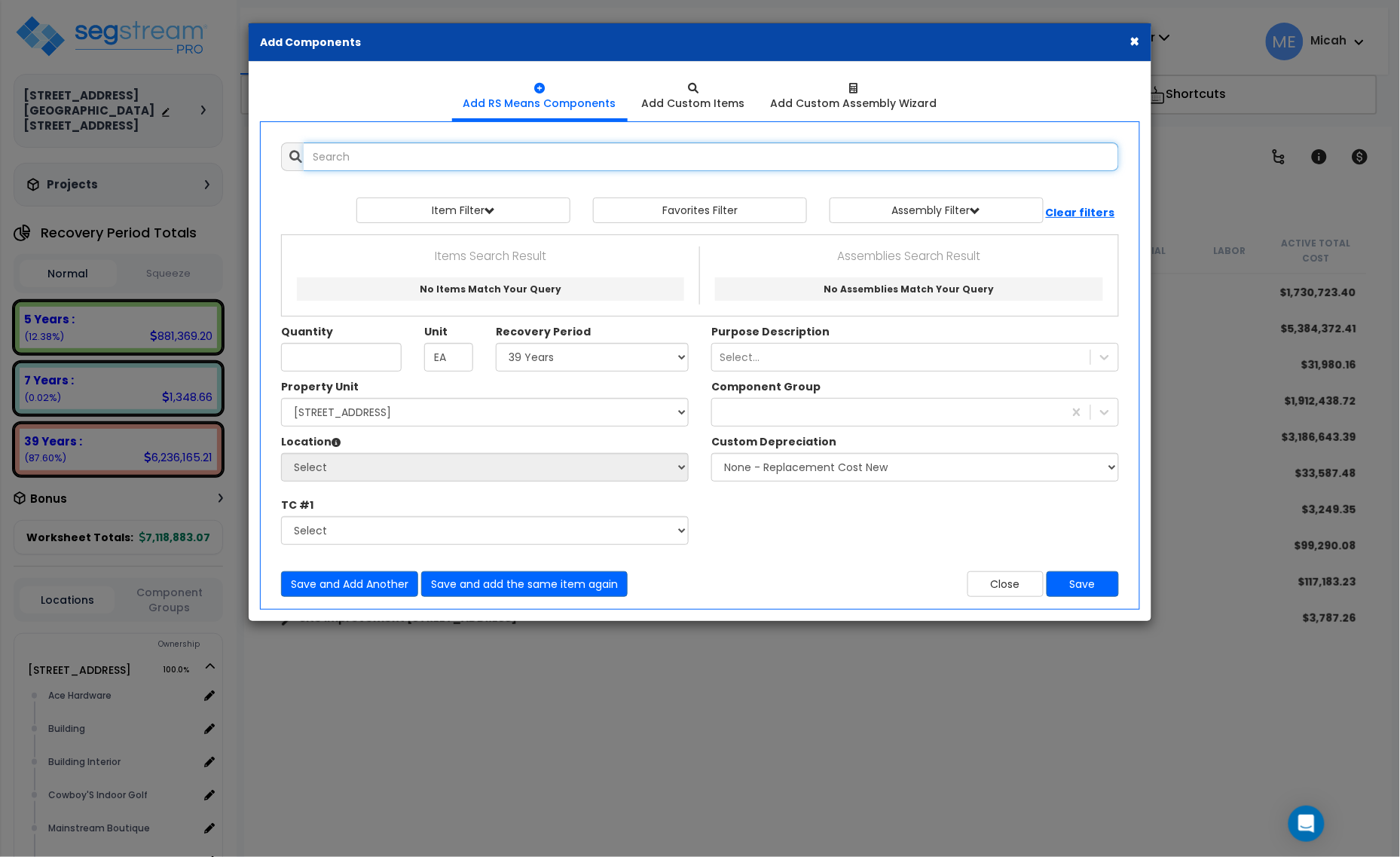
select select
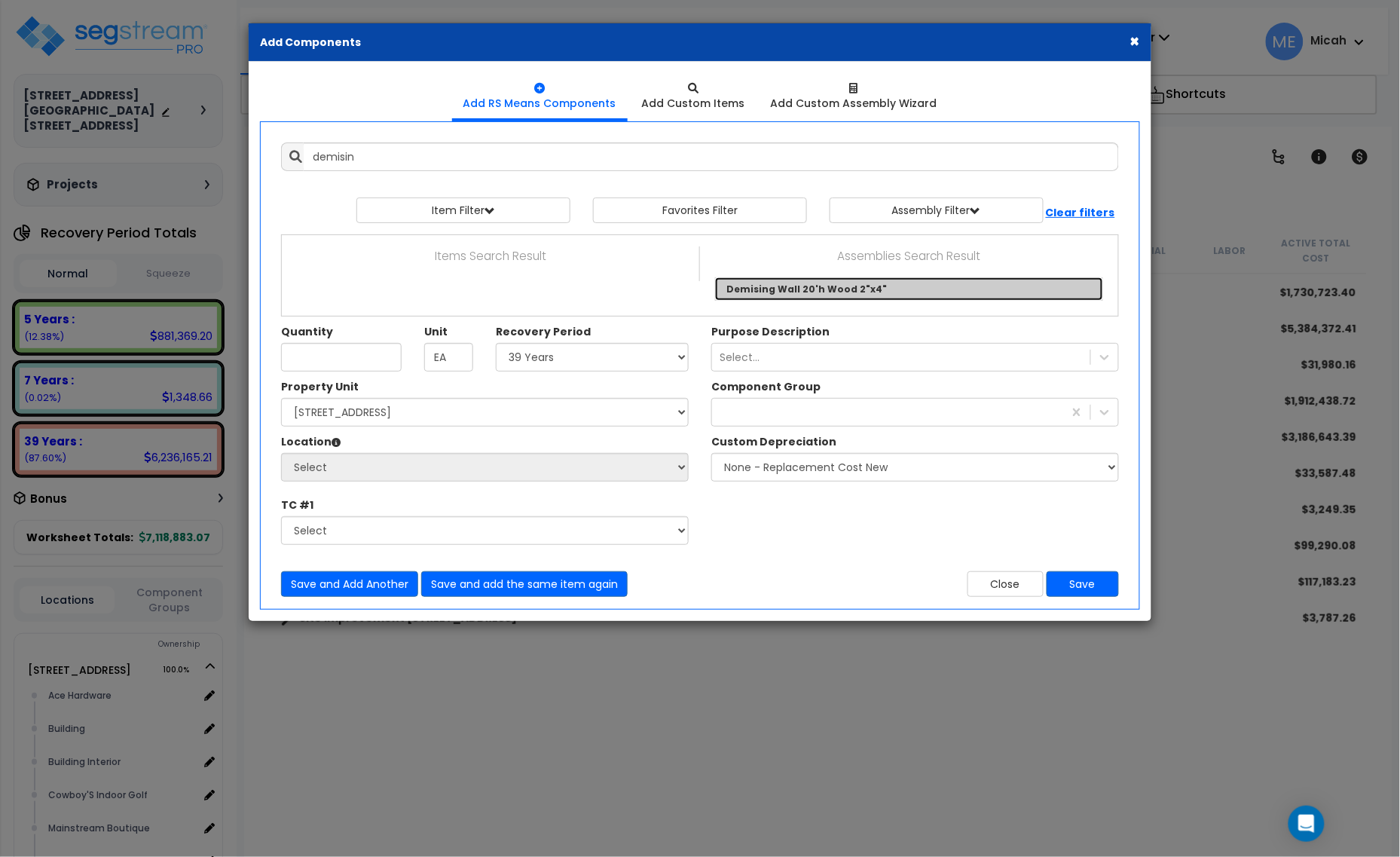
click at [875, 284] on link "Demising Wall 20'h Wood 2"x4"" at bounding box center [909, 289] width 388 height 23
type input "Demising Wall 20'h Wood 2"x4""
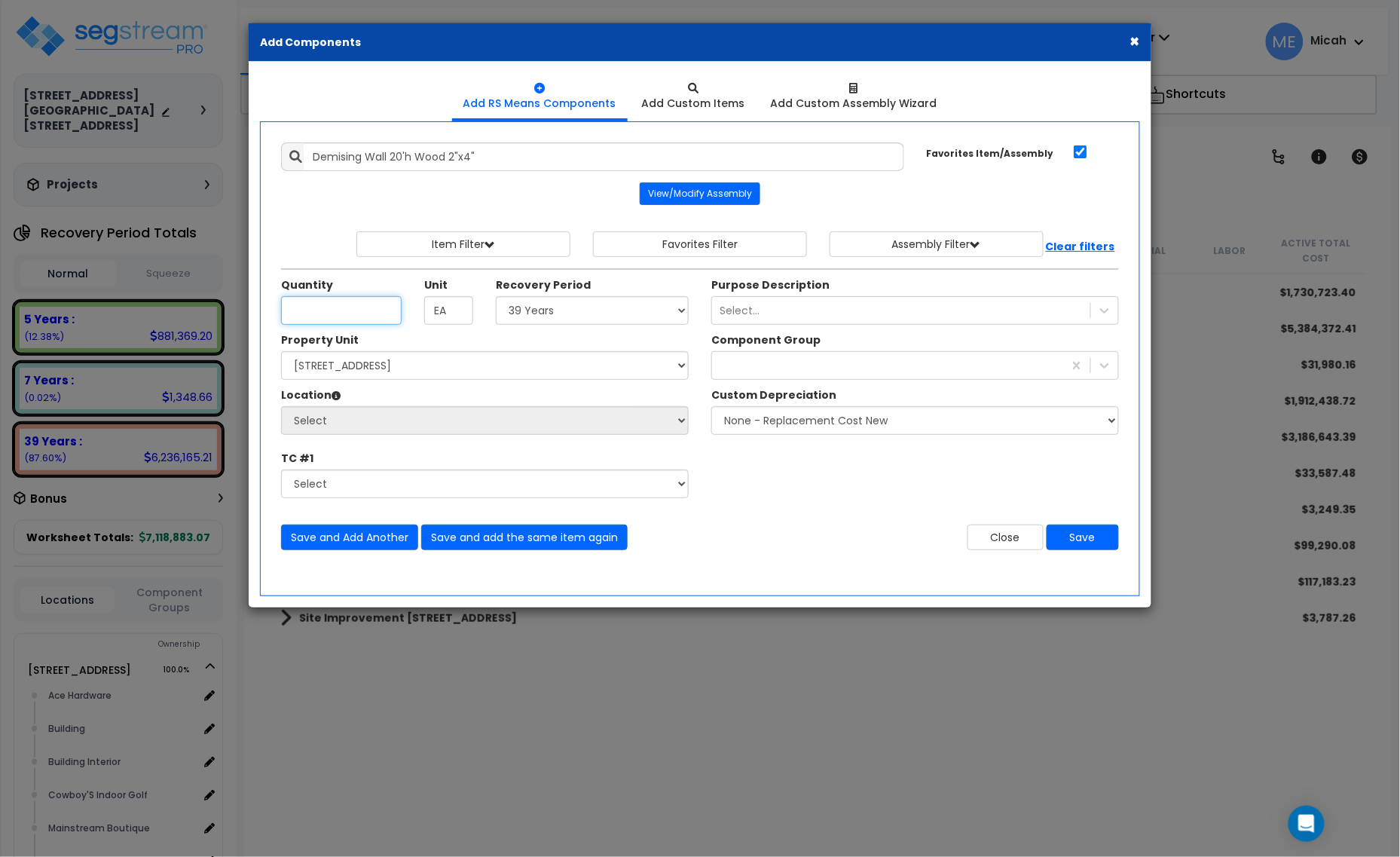
click at [333, 313] on input "Quantity" at bounding box center [341, 310] width 121 height 29
type input "124.2"
click at [543, 315] on select "Select 5 Years 7 Years 15 Years 20 Years 39 Years 27.5 Year" at bounding box center [592, 310] width 193 height 29
select select "39Y"
click at [497, 297] on select "Select 5 Years 7 Years 15 Years 20 Years 39 Years 27.5 Year" at bounding box center [592, 310] width 193 height 29
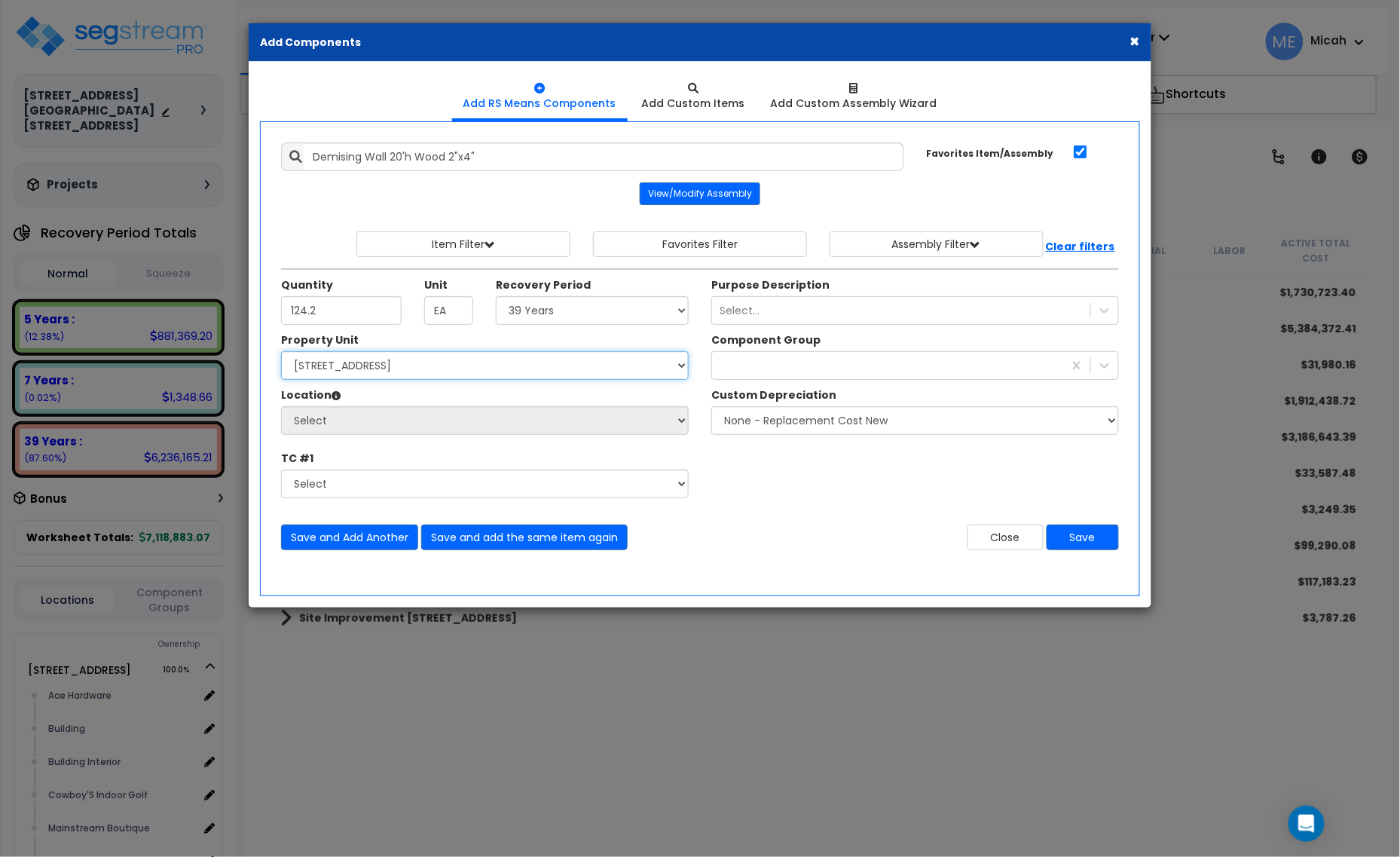
click at [547, 368] on select "Select [STREET_ADDRESS] [STREET_ADDRESS] Site Improvement [STREET_ADDRESS] Site…" at bounding box center [485, 365] width 408 height 29
select select "161428"
click at [281, 353] on select "Select [STREET_ADDRESS] [STREET_ADDRESS] Site Improvement [STREET_ADDRESS] Site…" at bounding box center [485, 365] width 408 height 29
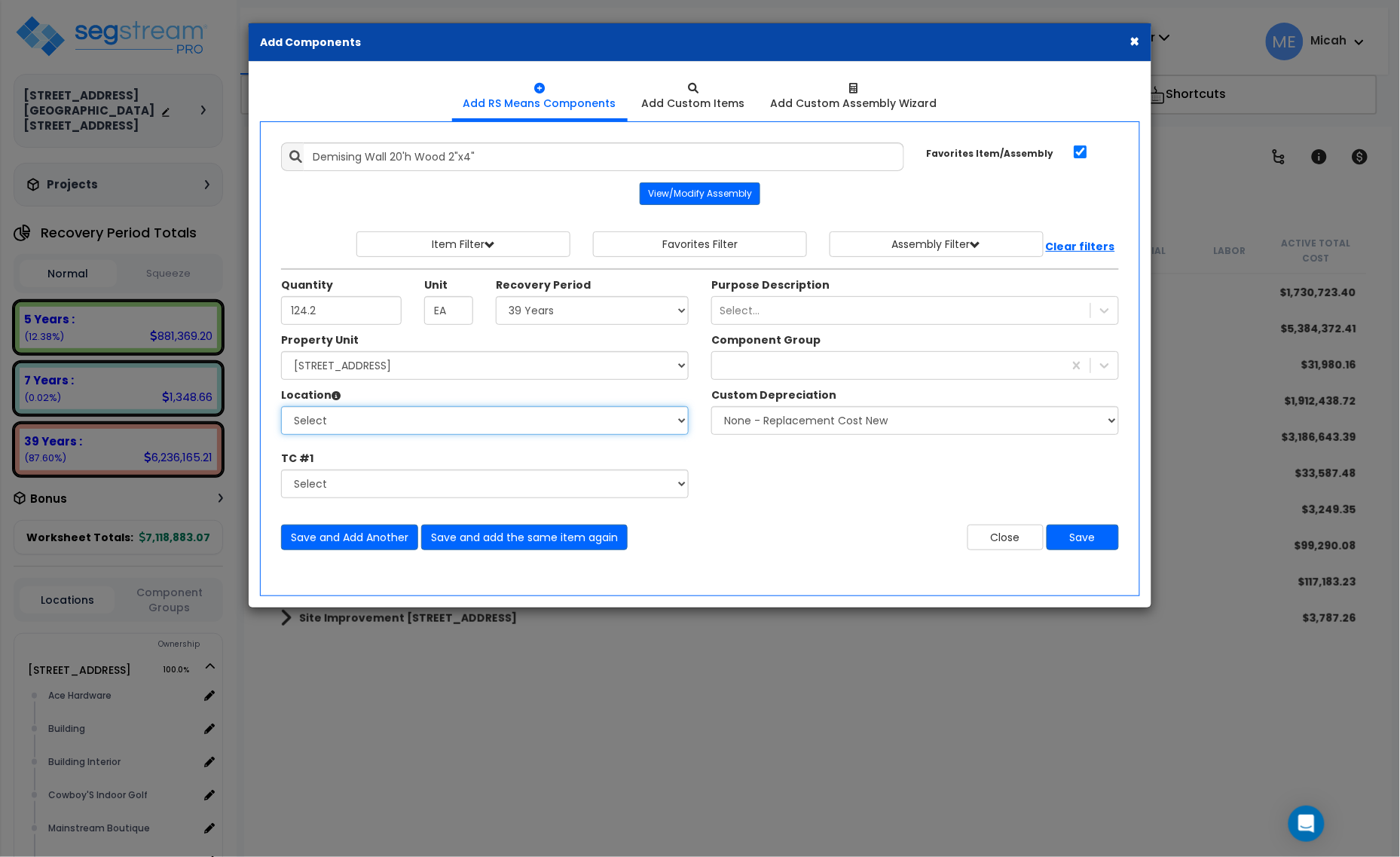
click at [552, 411] on select "Select Alchemy Salon Studio Building Building Interior Building Interior Dick'S…" at bounding box center [485, 421] width 408 height 29
select select "31282"
click at [281, 408] on select "Select Alchemy Salon Studio Building Building Interior Building Interior Dick'S…" at bounding box center [485, 421] width 408 height 29
click at [793, 366] on div "sur" at bounding box center [887, 365] width 351 height 24
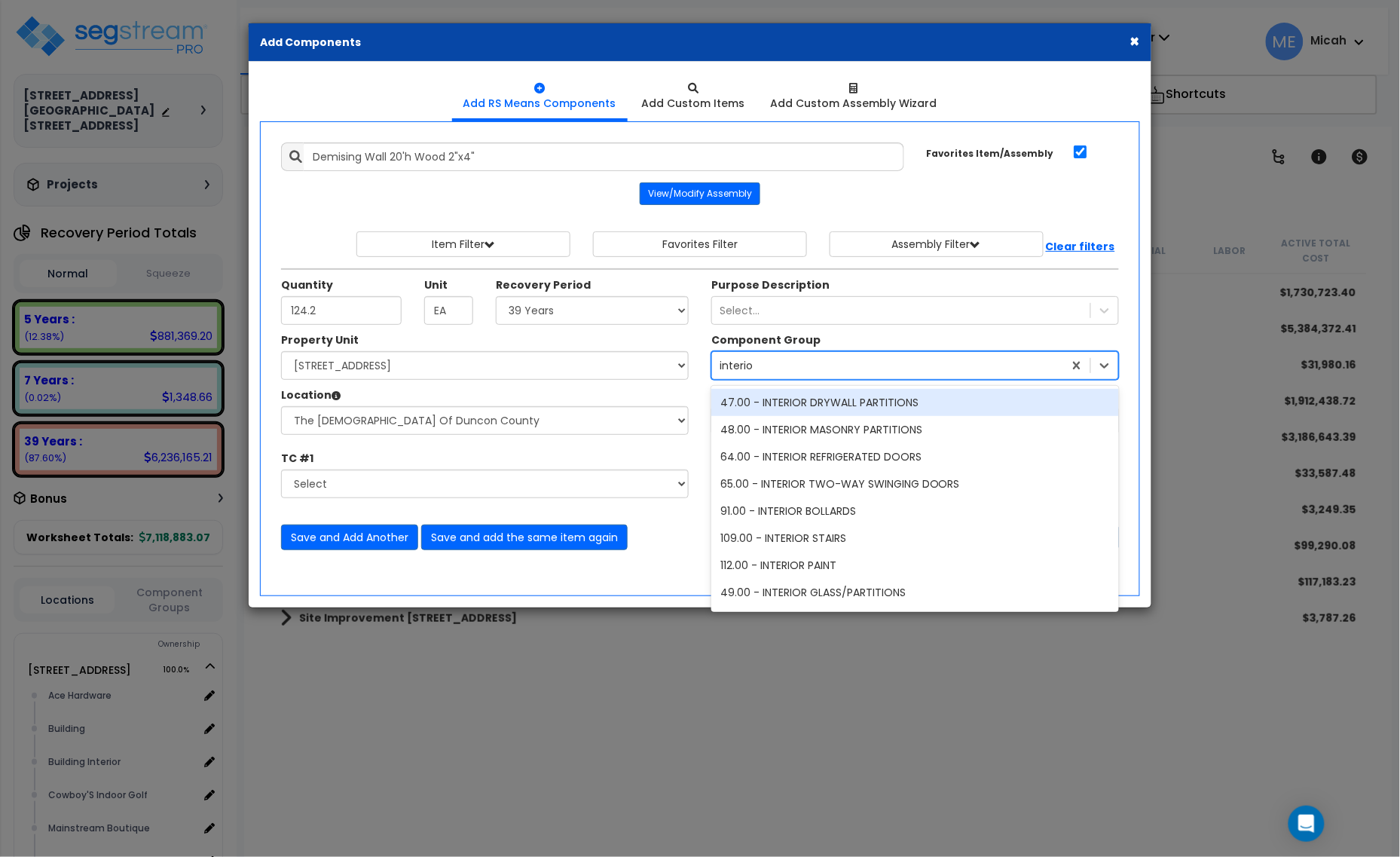
type input "interior"
click at [804, 407] on div "47.00 - INTERIOR DRYWALL PARTITIONS" at bounding box center [915, 402] width 408 height 27
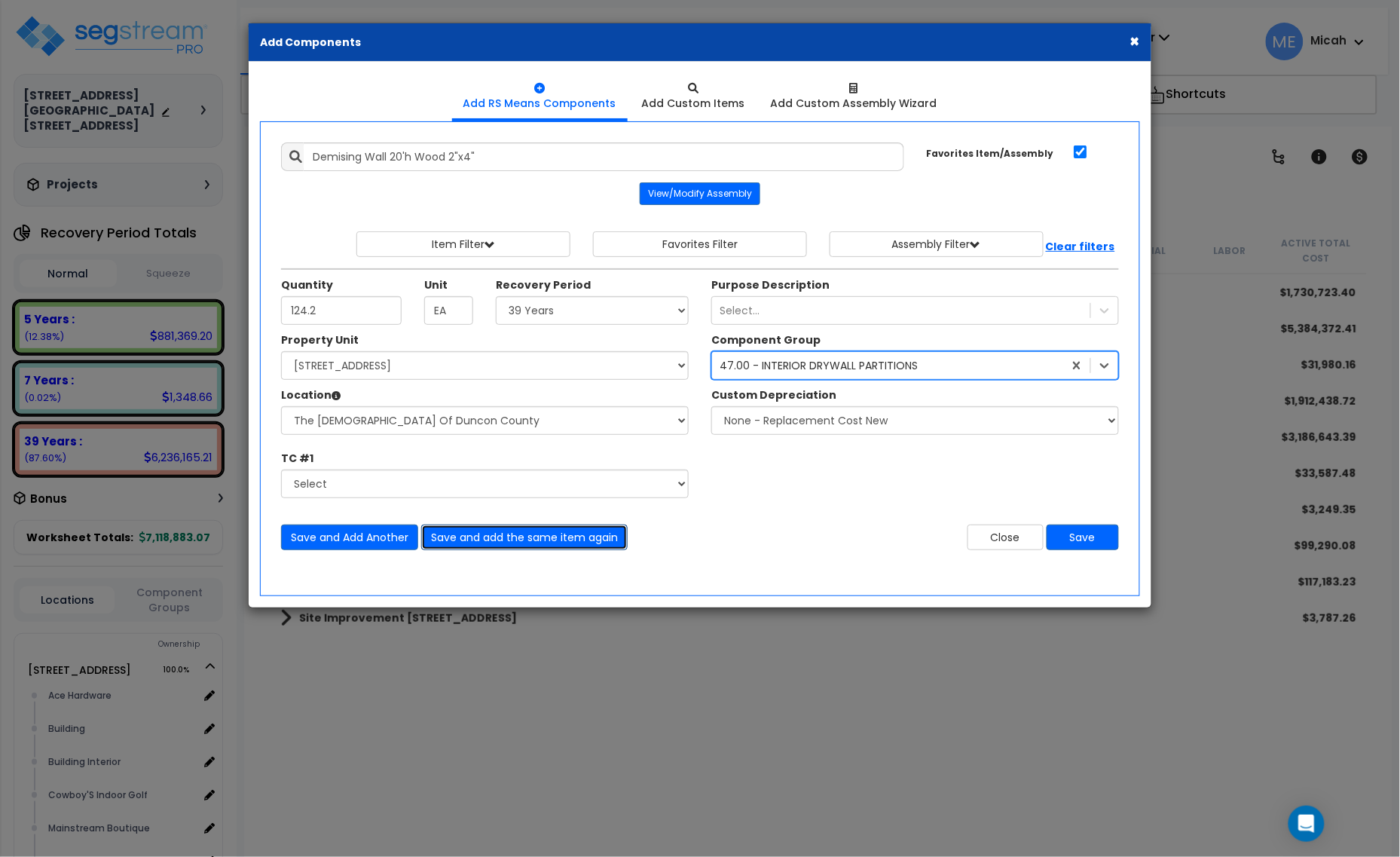
click at [584, 532] on button "Save and add the same item again" at bounding box center [525, 537] width 206 height 26
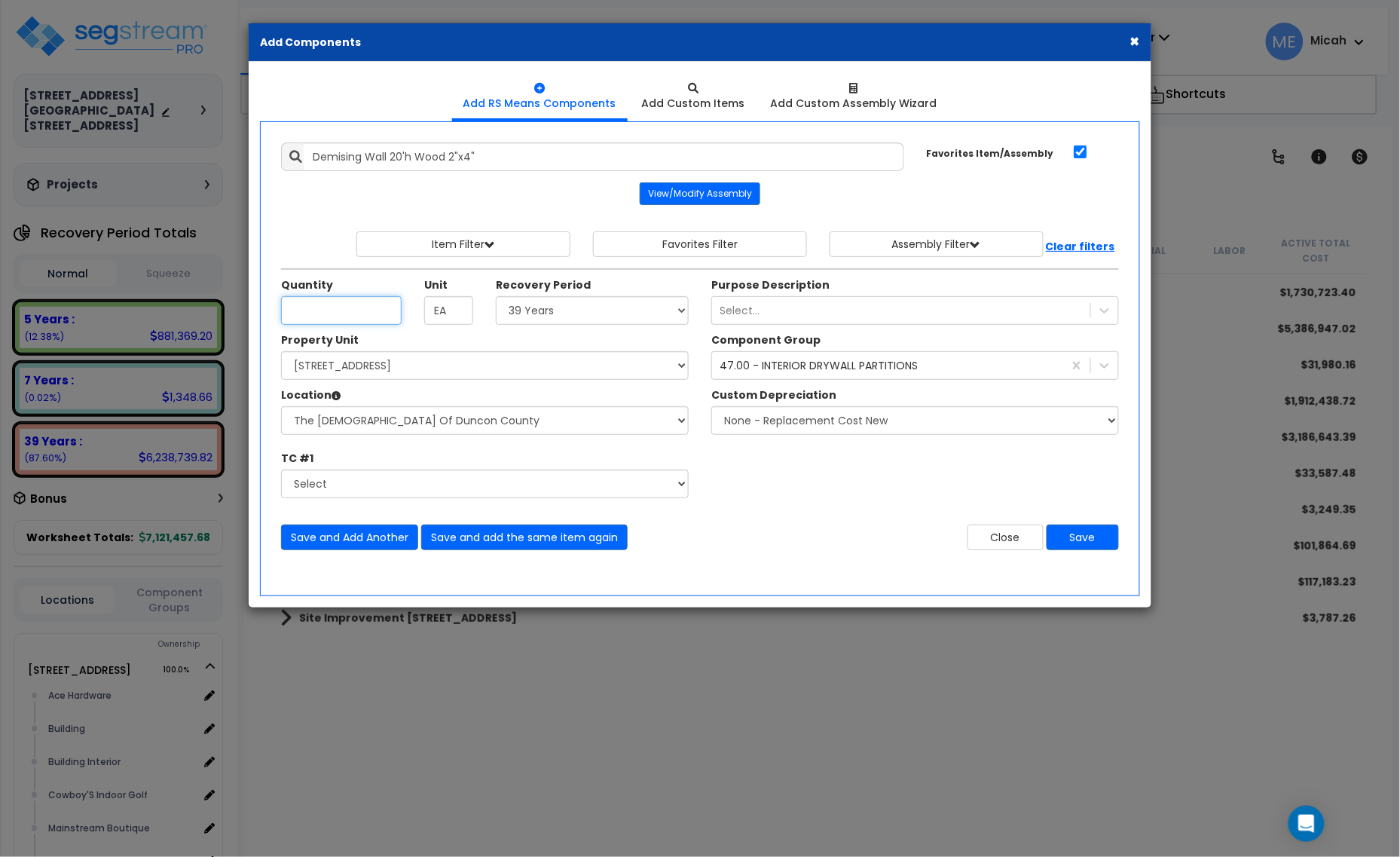
click at [340, 309] on input "Quantity" at bounding box center [341, 310] width 121 height 29
type input "32.1"
click at [442, 422] on select "Select Alchemy Salon Studio Building Building Interior Building Interior Dick'S…" at bounding box center [485, 421] width 408 height 29
select select "31139"
click at [281, 408] on select "Select Alchemy Salon Studio Building Building Interior Building Interior Dick'S…" at bounding box center [485, 421] width 408 height 29
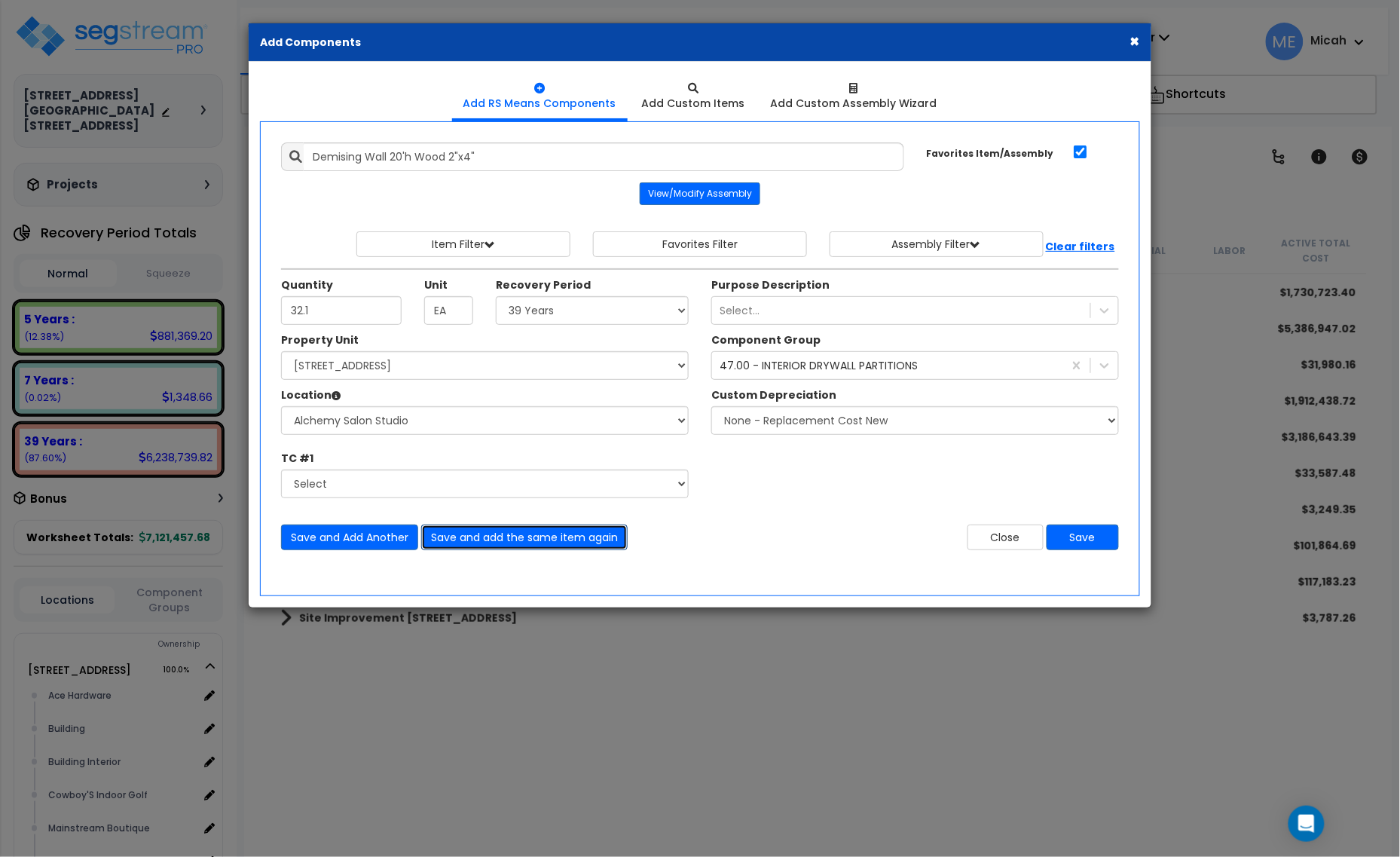
click at [540, 539] on button "Save and add the same item again" at bounding box center [525, 537] width 206 height 26
click at [325, 309] on input "Quantity" at bounding box center [341, 310] width 121 height 29
type input "151.9"
click at [386, 426] on select "Select Alchemy Salon Studio Building Building Interior Building Interior Dick'S…" at bounding box center [485, 421] width 408 height 29
select select "2627"
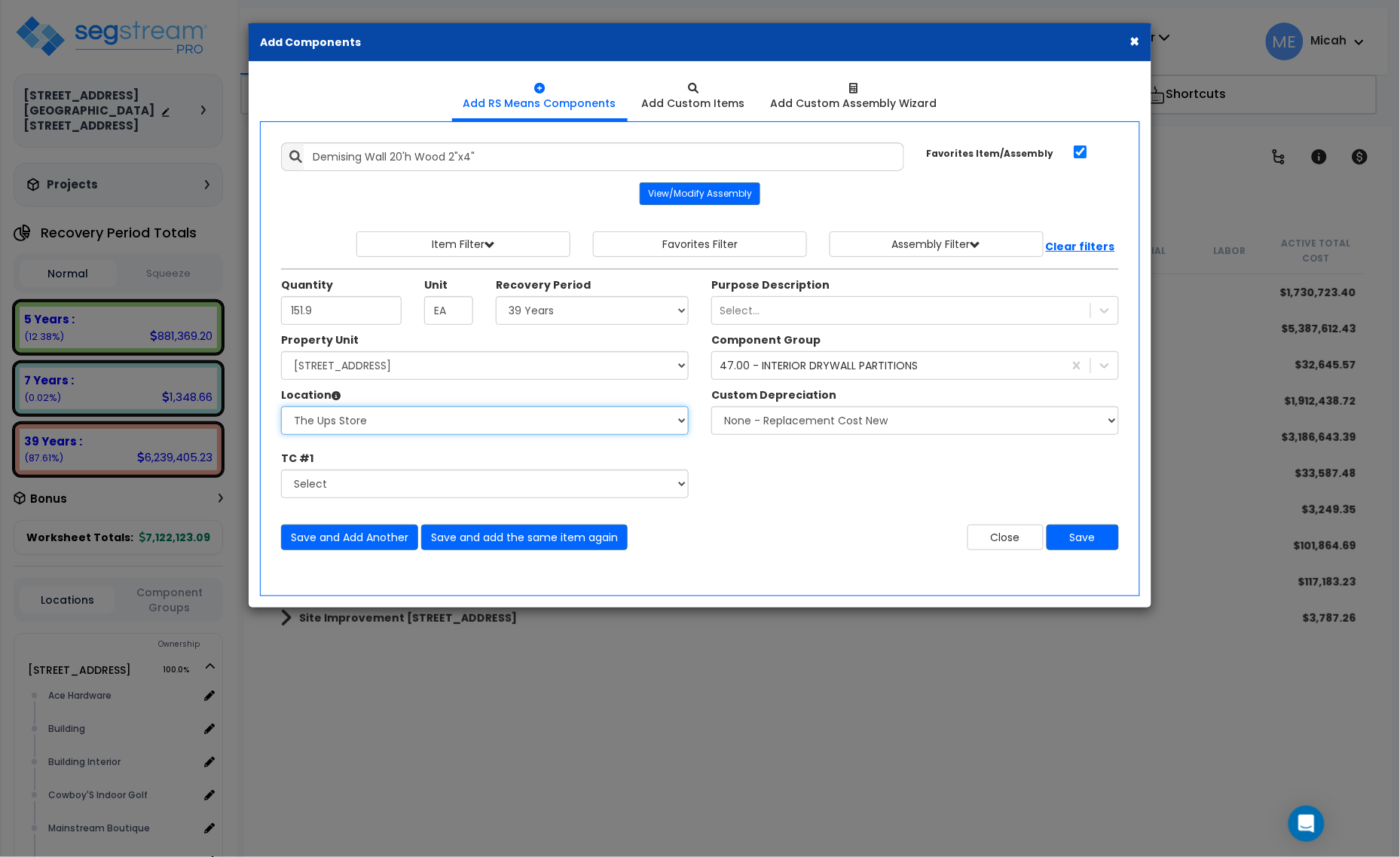
click at [281, 408] on select "Select Alchemy Salon Studio Building Building Interior Building Interior Dick'S…" at bounding box center [485, 421] width 408 height 29
click at [381, 537] on button "Save and Add Another" at bounding box center [350, 537] width 138 height 26
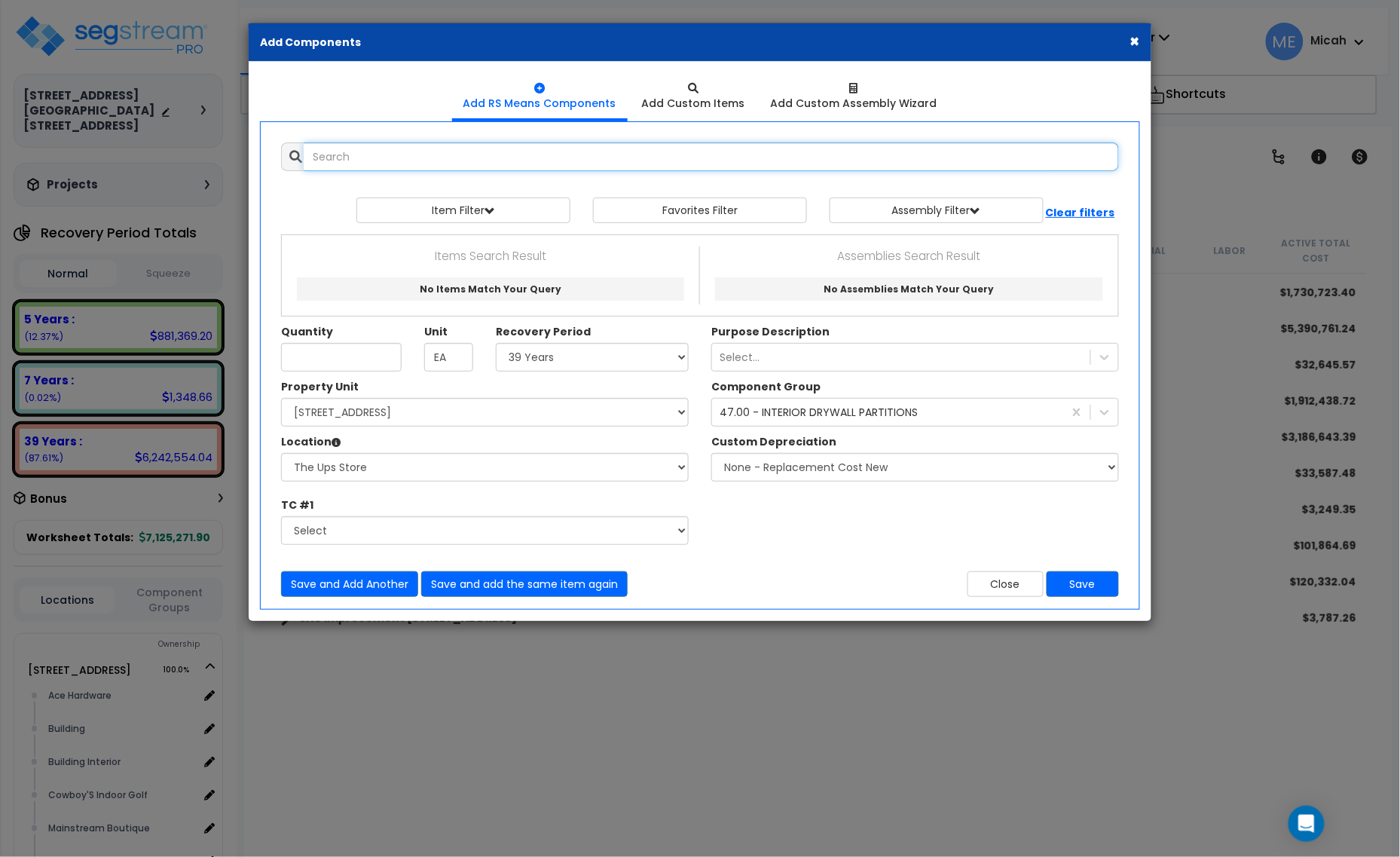
click at [454, 158] on input "text" at bounding box center [712, 157] width 816 height 29
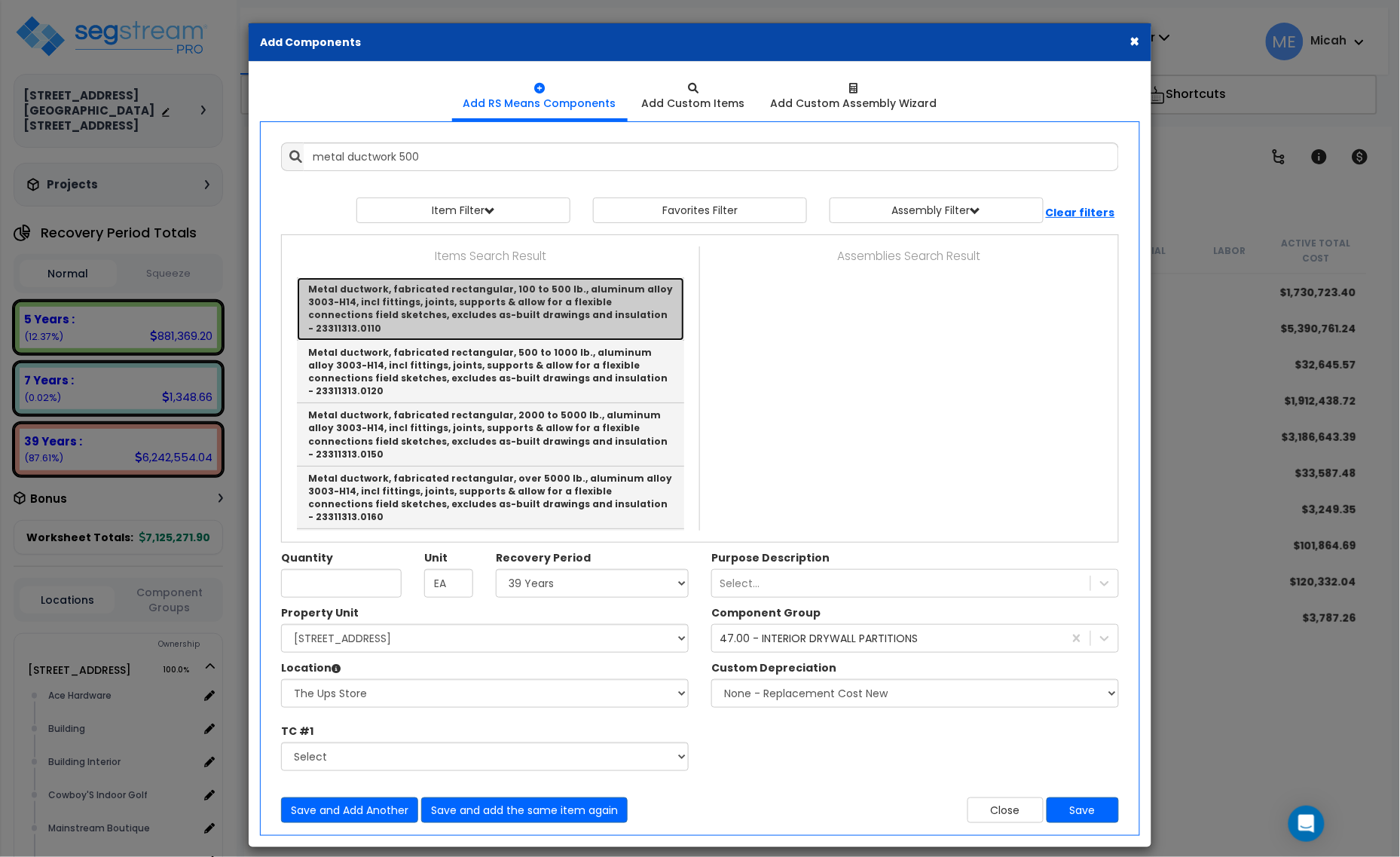
click at [458, 310] on link "Metal ductwork, fabricated rectangular, 100 to 500 lb., aluminum alloy 3003-H14…" at bounding box center [490, 309] width 388 height 63
type input "Metal ductwork, fabricated rectangular, 100 to 500 lb., aluminum alloy 3003-H14…"
checkbox input "false"
type input "Lb."
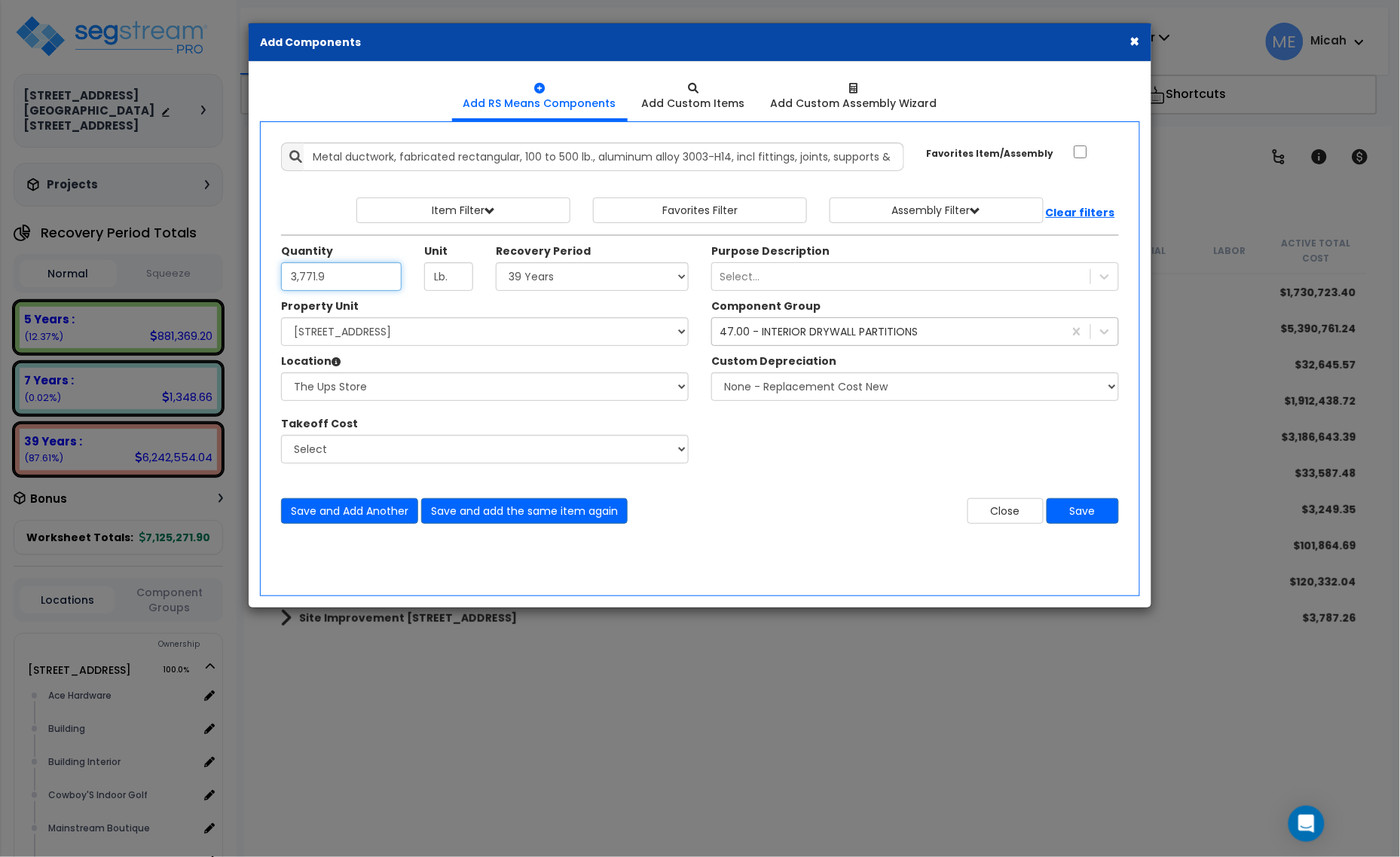
type input "3,771.9"
click at [789, 332] on div "47.00 - INTERIOR DRYWALL PARTITIONS" at bounding box center [819, 331] width 198 height 15
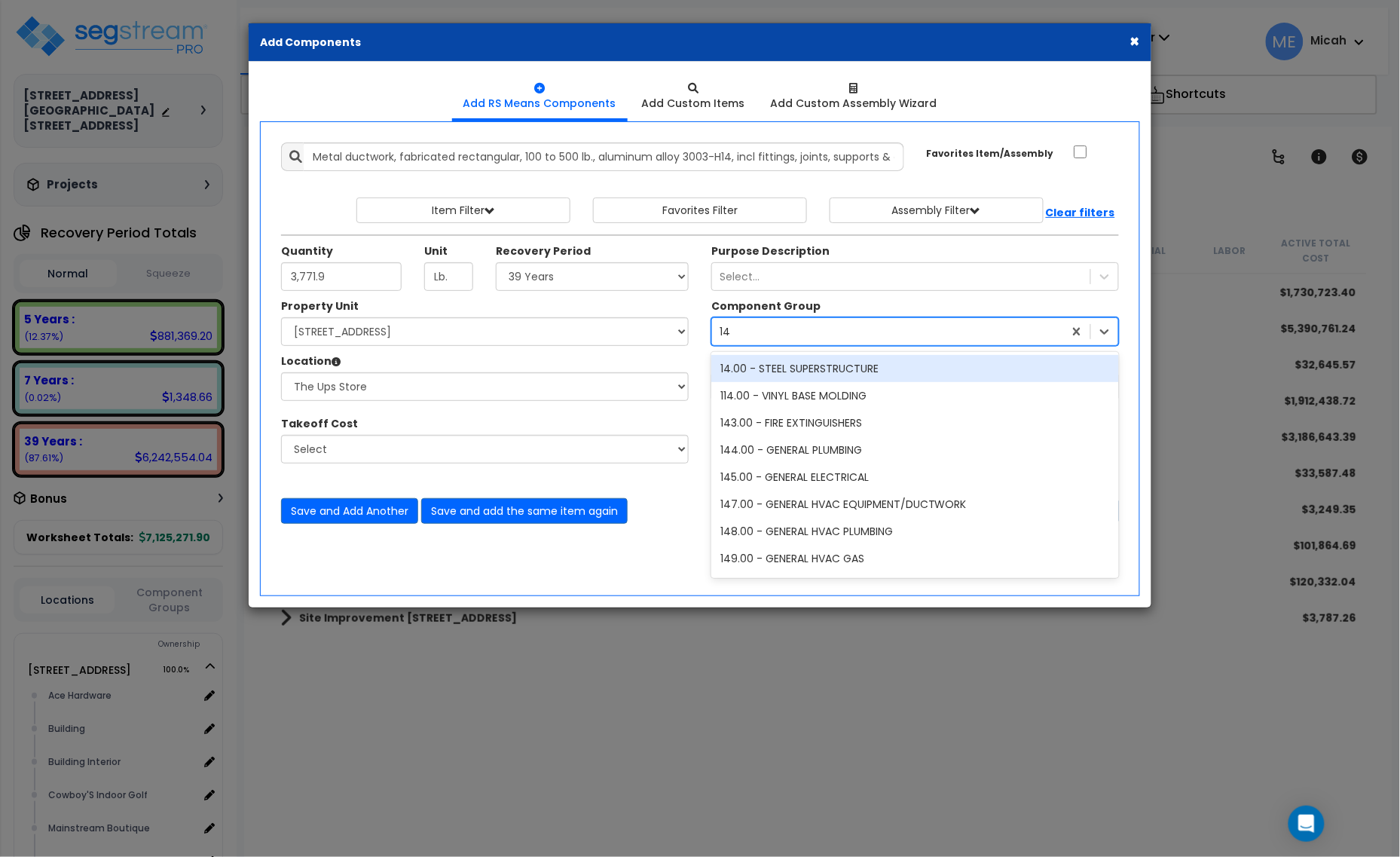
type input "147"
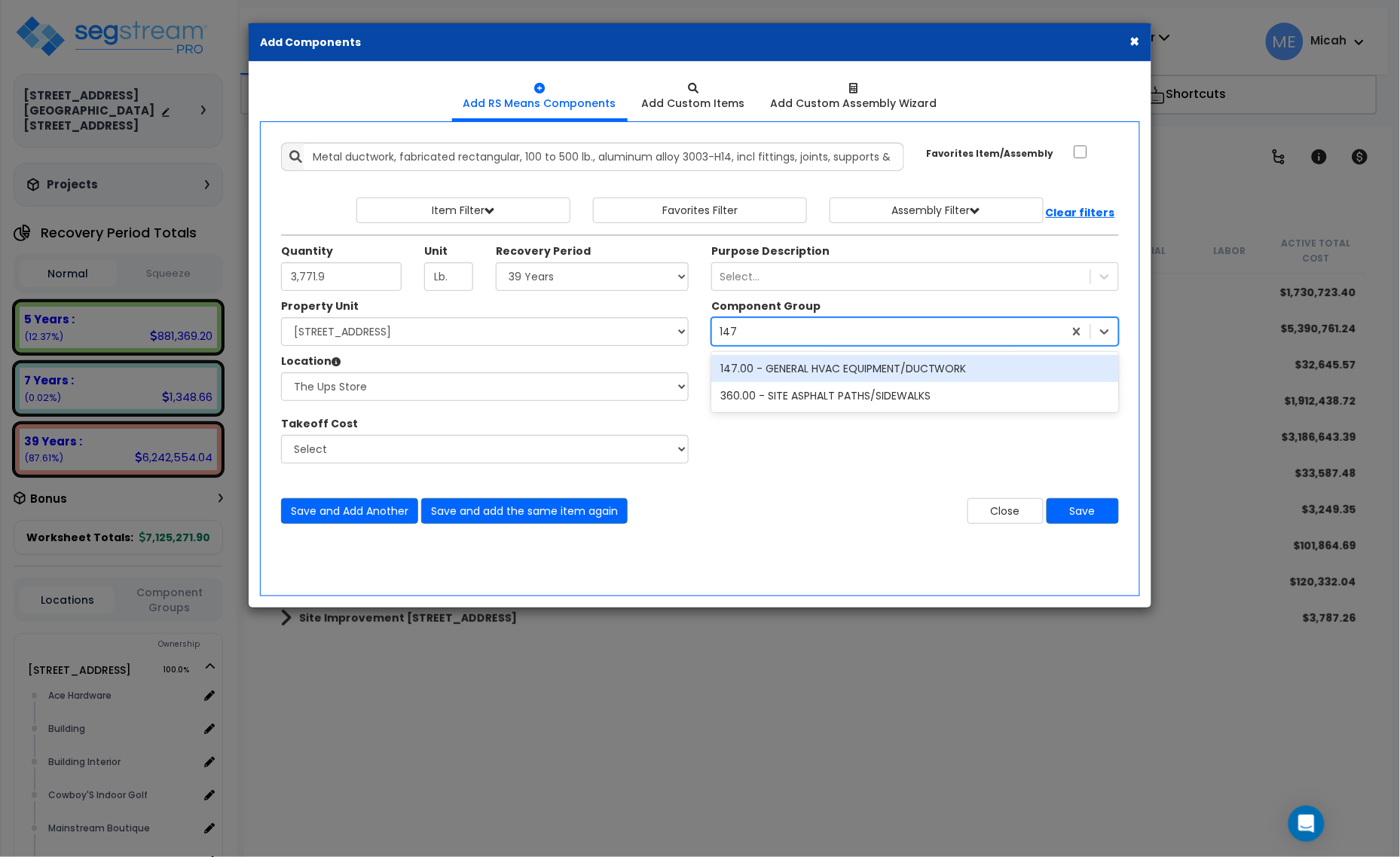
click at [814, 365] on div "147.00 - GENERAL HVAC EQUIPMENT/DUCTWORK" at bounding box center [915, 369] width 408 height 27
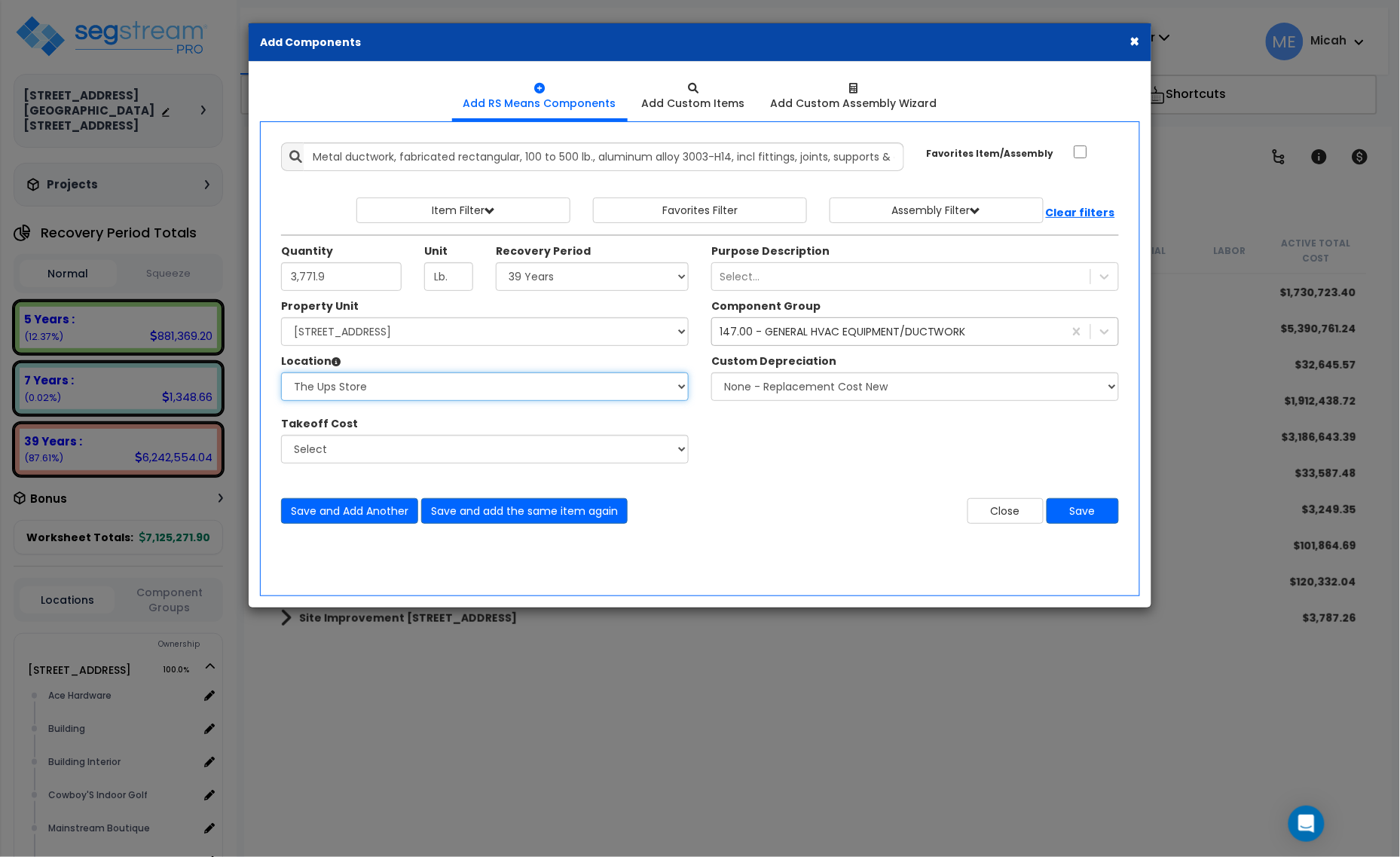
click at [524, 389] on select "Select Alchemy Salon Studio Building Building Interior Building Interior Dick'S…" at bounding box center [485, 387] width 408 height 29
select select "31282"
click at [281, 373] on select "Select Alchemy Salon Studio Building Building Interior Building Interior Dick'S…" at bounding box center [485, 387] width 408 height 29
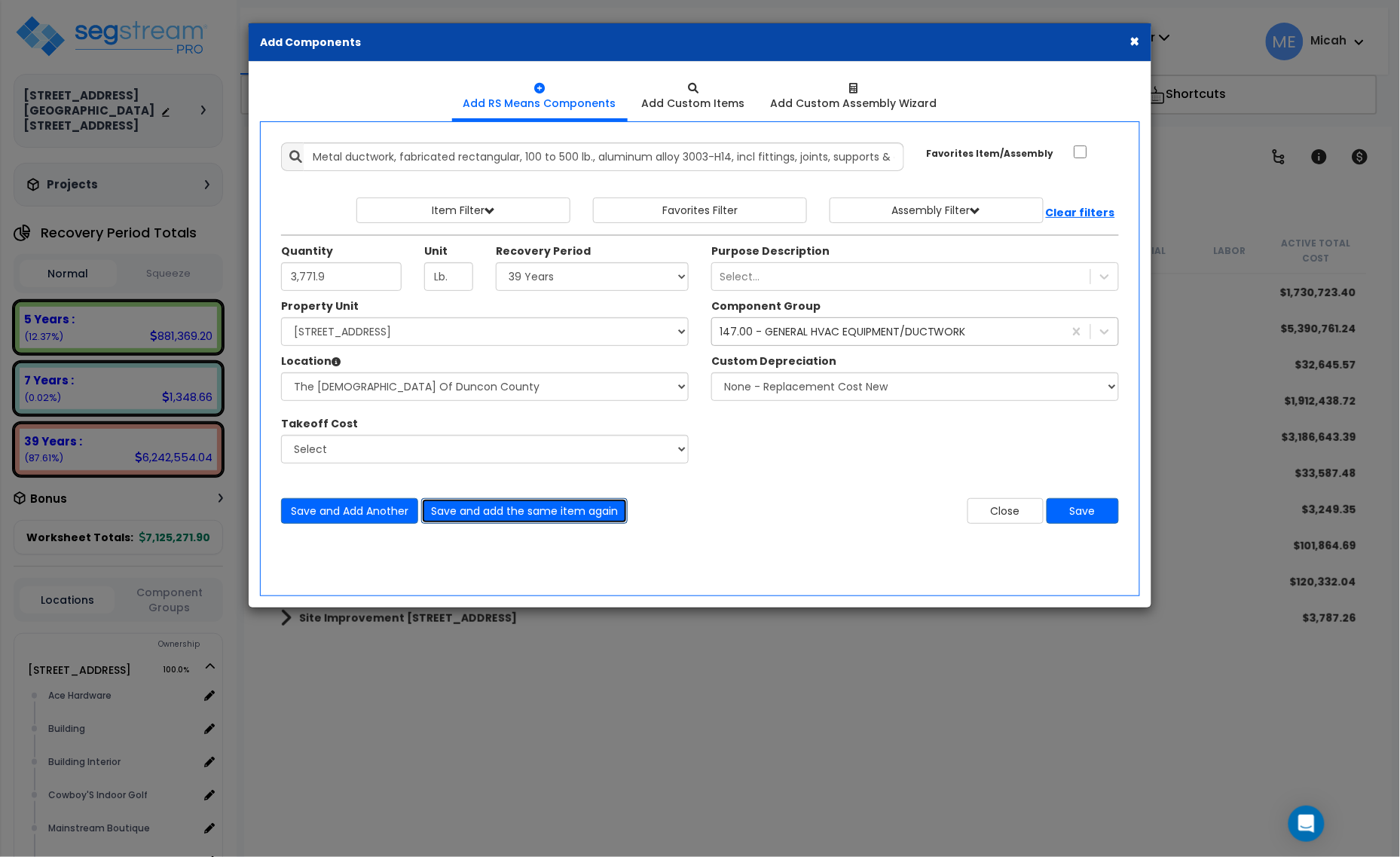
click at [541, 505] on button "Save and add the same item again" at bounding box center [525, 511] width 206 height 26
click at [322, 287] on input "Quantity" at bounding box center [341, 277] width 121 height 29
type input "1,022"
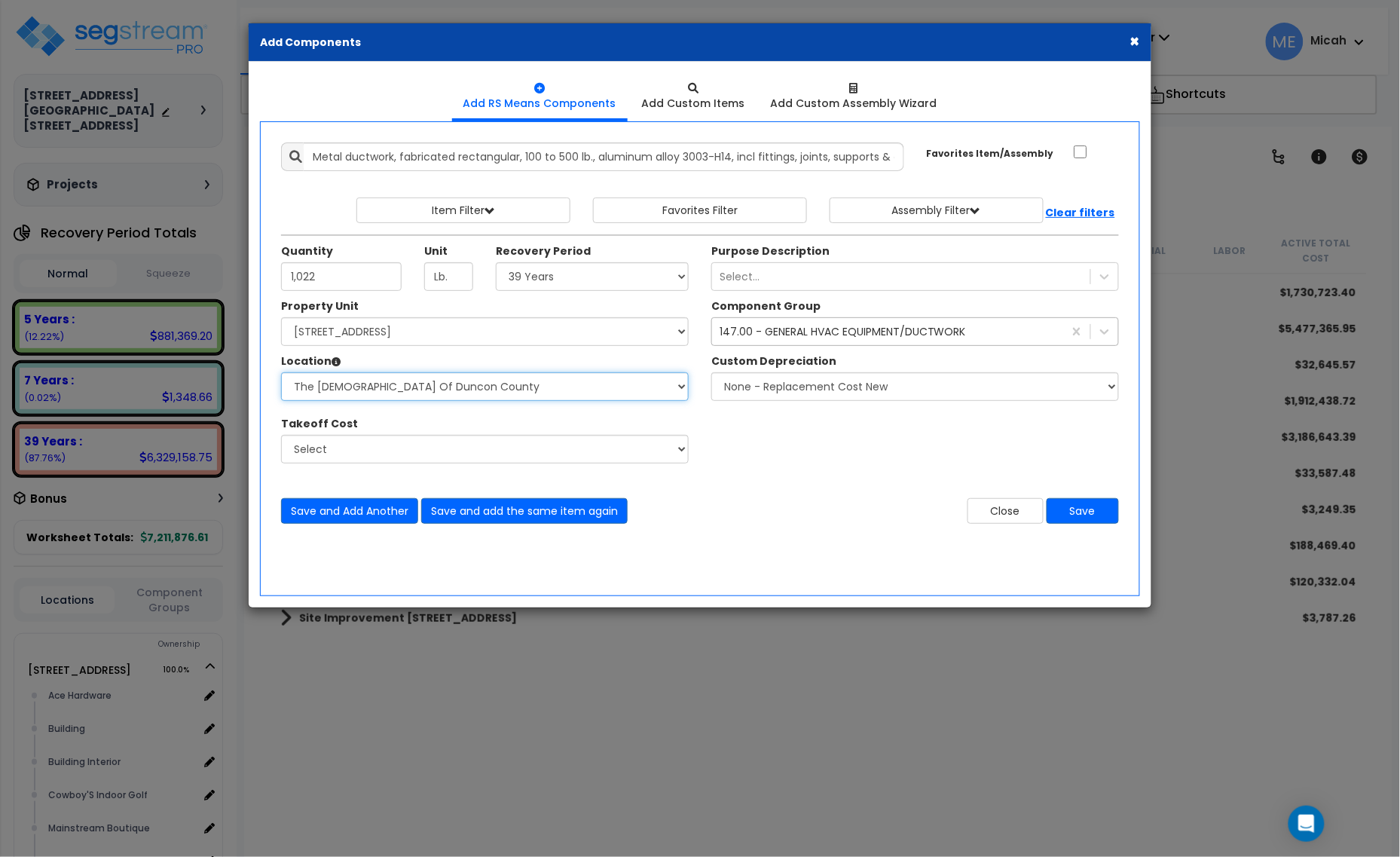
click at [494, 386] on select "Select Alchemy Salon Studio Building Building Interior Building Interior Dick'S…" at bounding box center [485, 387] width 408 height 29
select select "31139"
click at [281, 373] on select "Select Alchemy Salon Studio Building Building Interior Building Interior Dick'S…" at bounding box center [485, 387] width 408 height 29
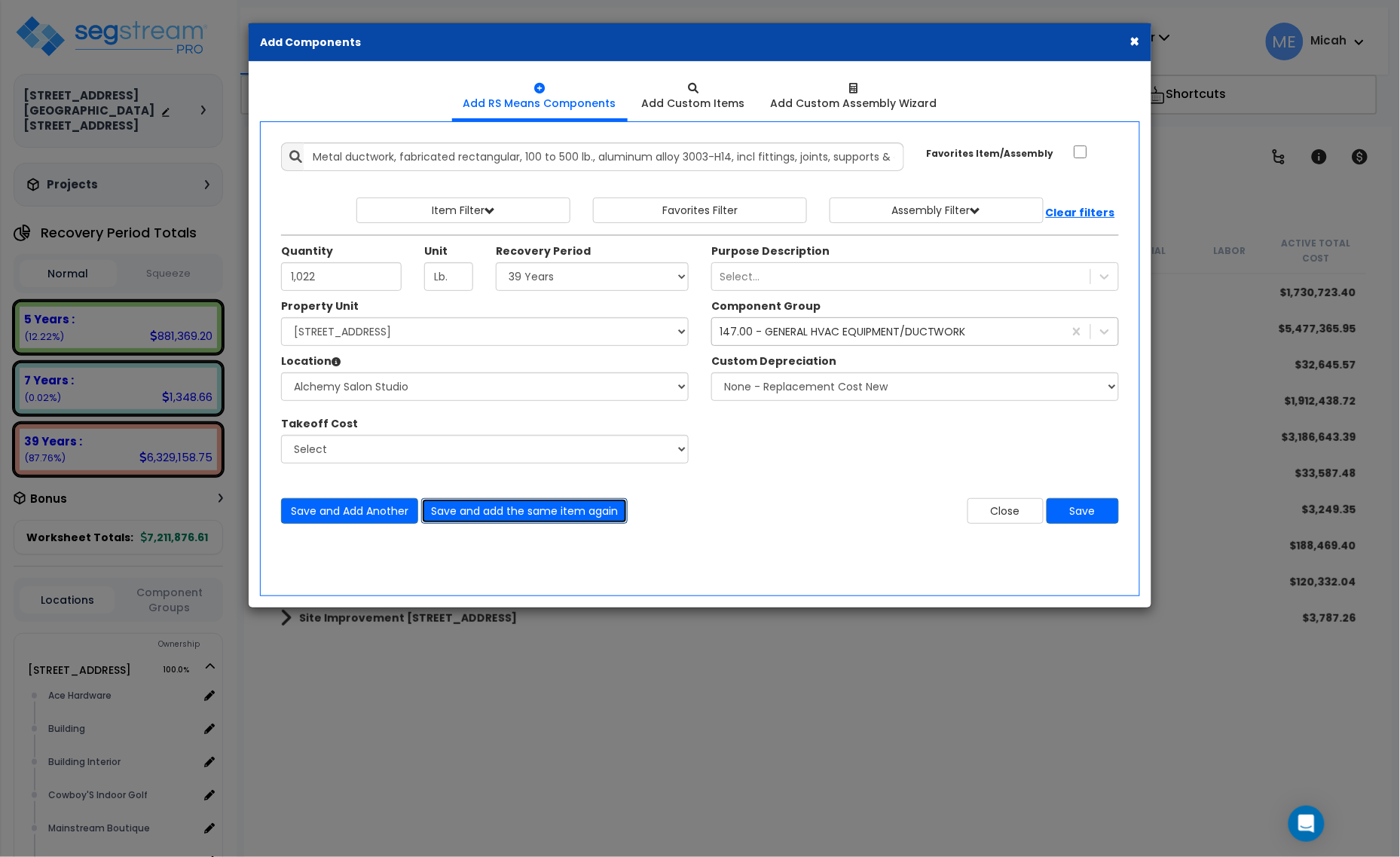
click at [539, 519] on button "Save and add the same item again" at bounding box center [525, 511] width 206 height 26
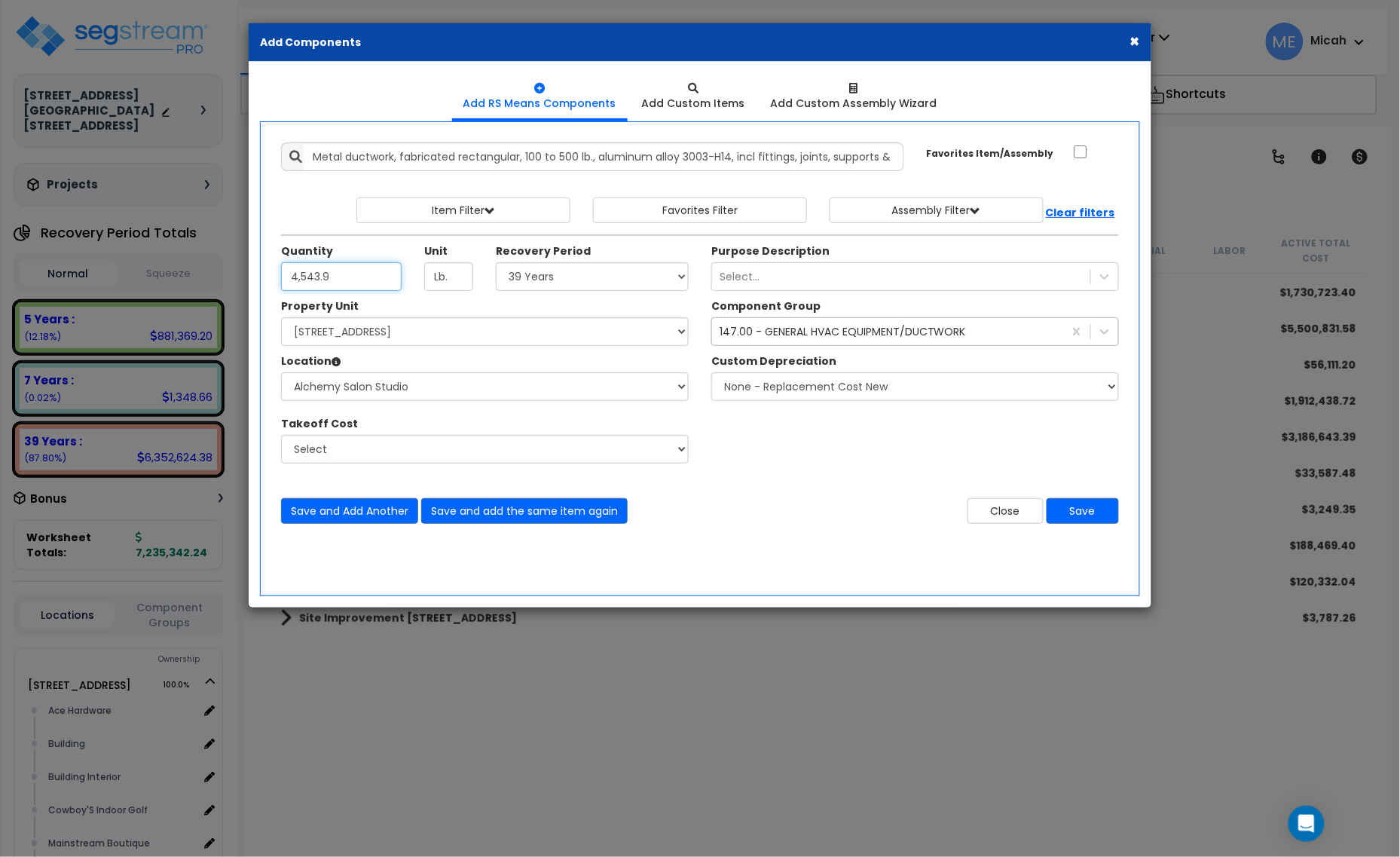
type input "4,543.9"
click at [446, 388] on select "Select Alchemy Salon Studio Building Building Interior Building Interior Dick'S…" at bounding box center [485, 387] width 408 height 29
select select "2627"
click at [281, 373] on select "Select Alchemy Salon Studio Building Building Interior Building Interior Dick'S…" at bounding box center [485, 387] width 408 height 29
click at [541, 512] on button "Save and add the same item again" at bounding box center [525, 511] width 206 height 26
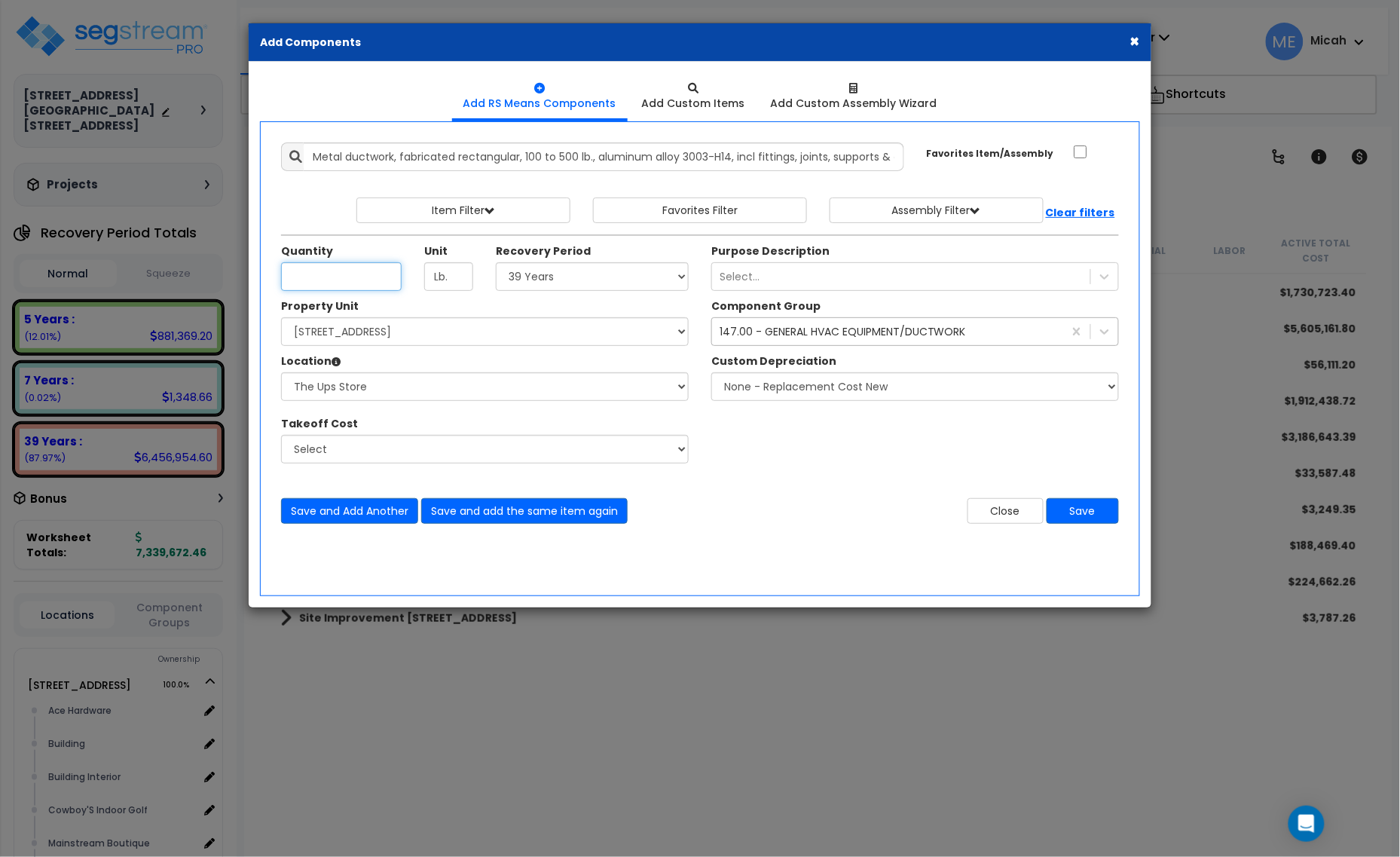
click at [348, 289] on input "Quantity" at bounding box center [341, 277] width 121 height 29
type input "141.3"
click at [413, 397] on select "Select Alchemy Salon Studio Building Building Interior Building Interior Dick'S…" at bounding box center [485, 387] width 408 height 29
select select "31283"
click at [281, 373] on select "Select Alchemy Salon Studio Building Building Interior Building Interior Dick'S…" at bounding box center [485, 387] width 408 height 29
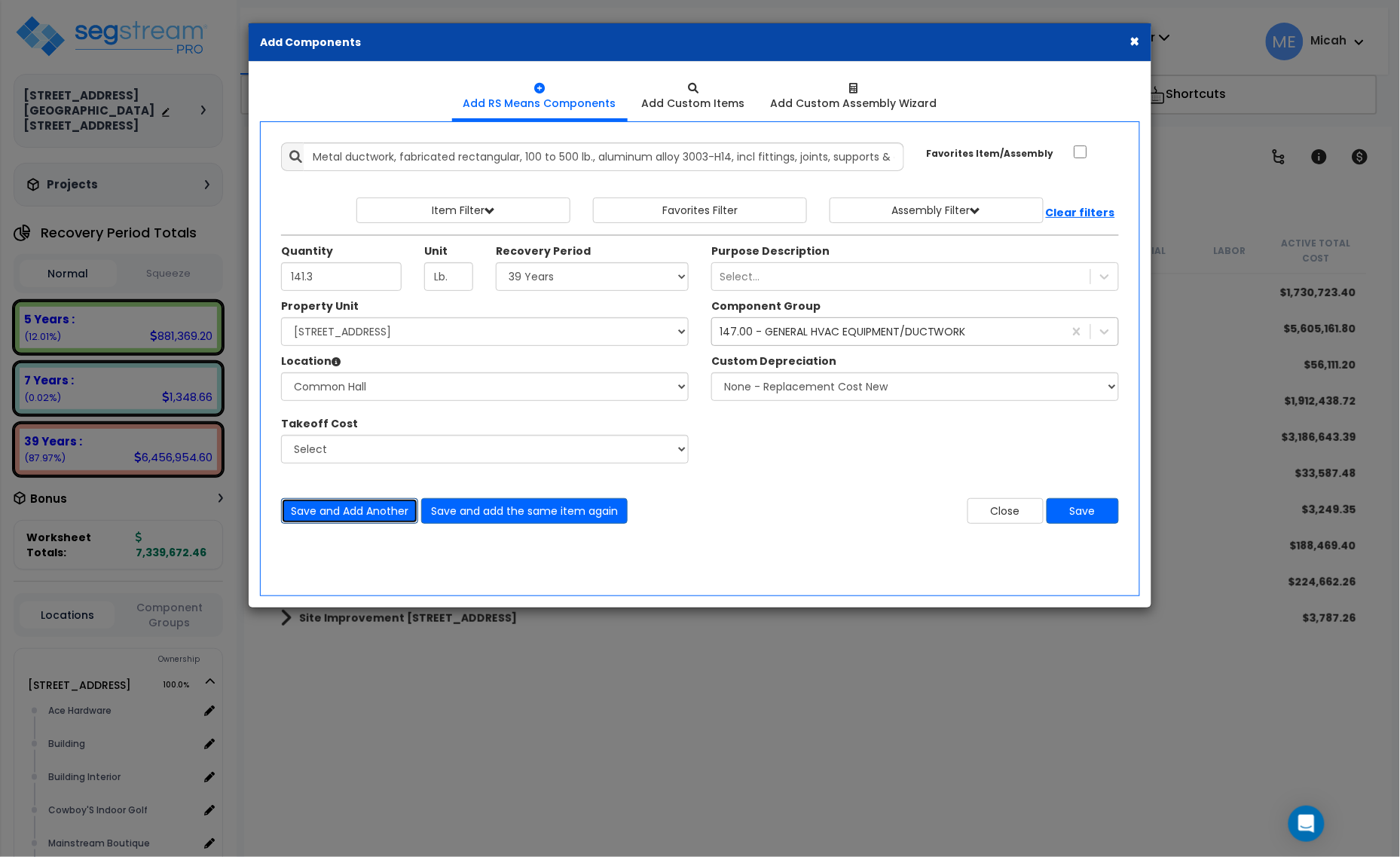
click at [357, 514] on button "Save and Add Another" at bounding box center [350, 511] width 138 height 26
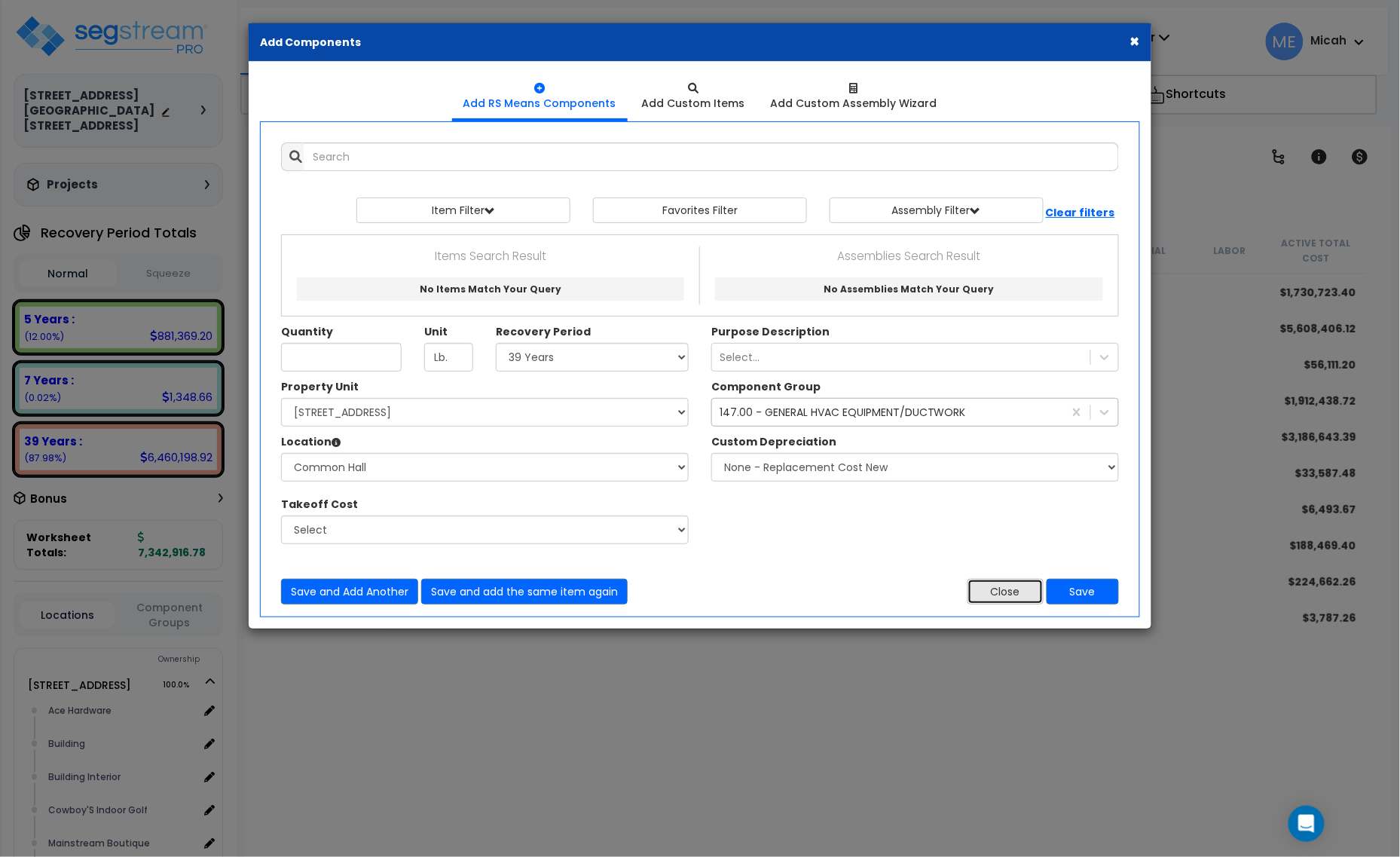
click at [997, 589] on button "Close" at bounding box center [1005, 592] width 76 height 26
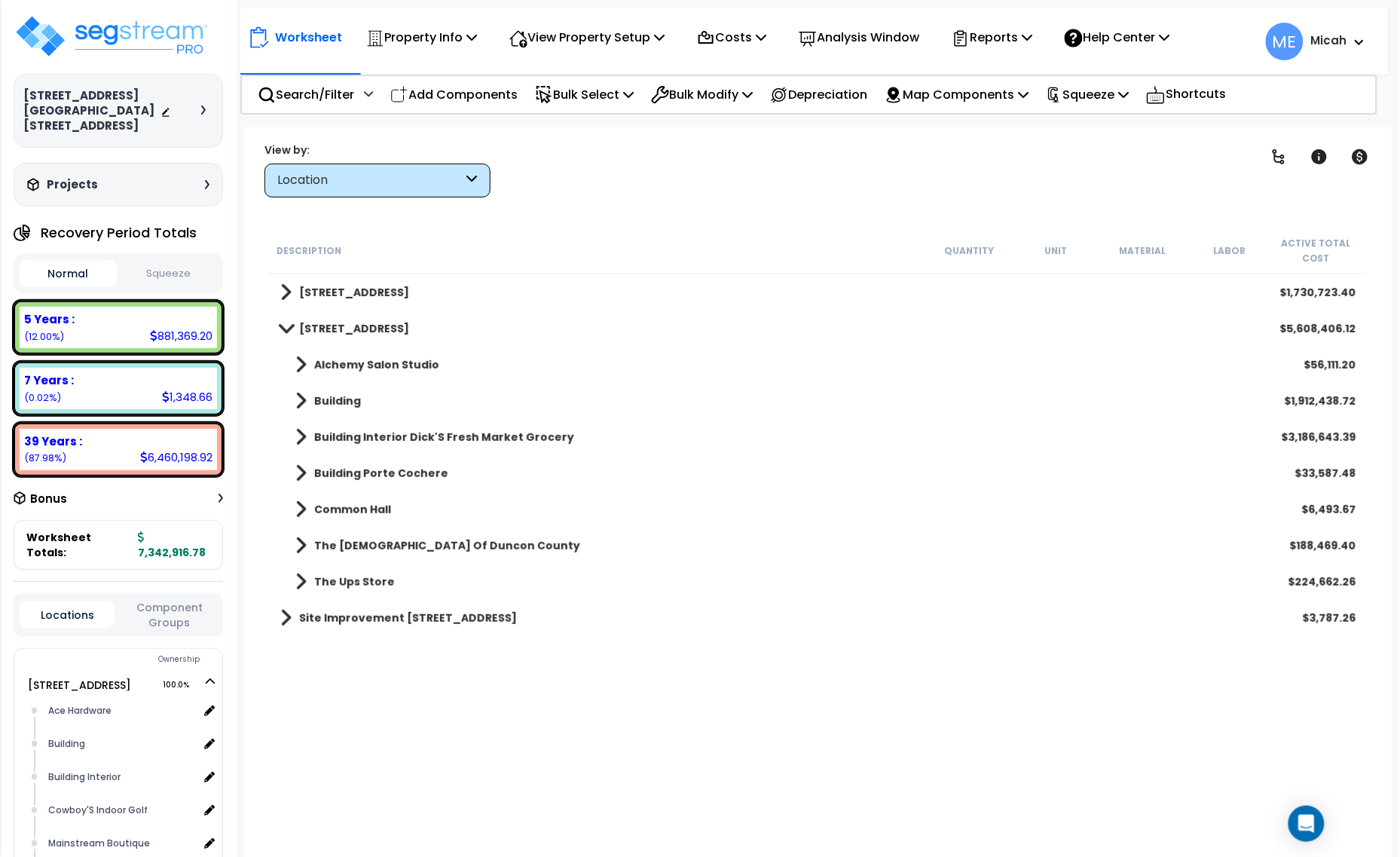
click at [296, 361] on span at bounding box center [301, 365] width 11 height 21
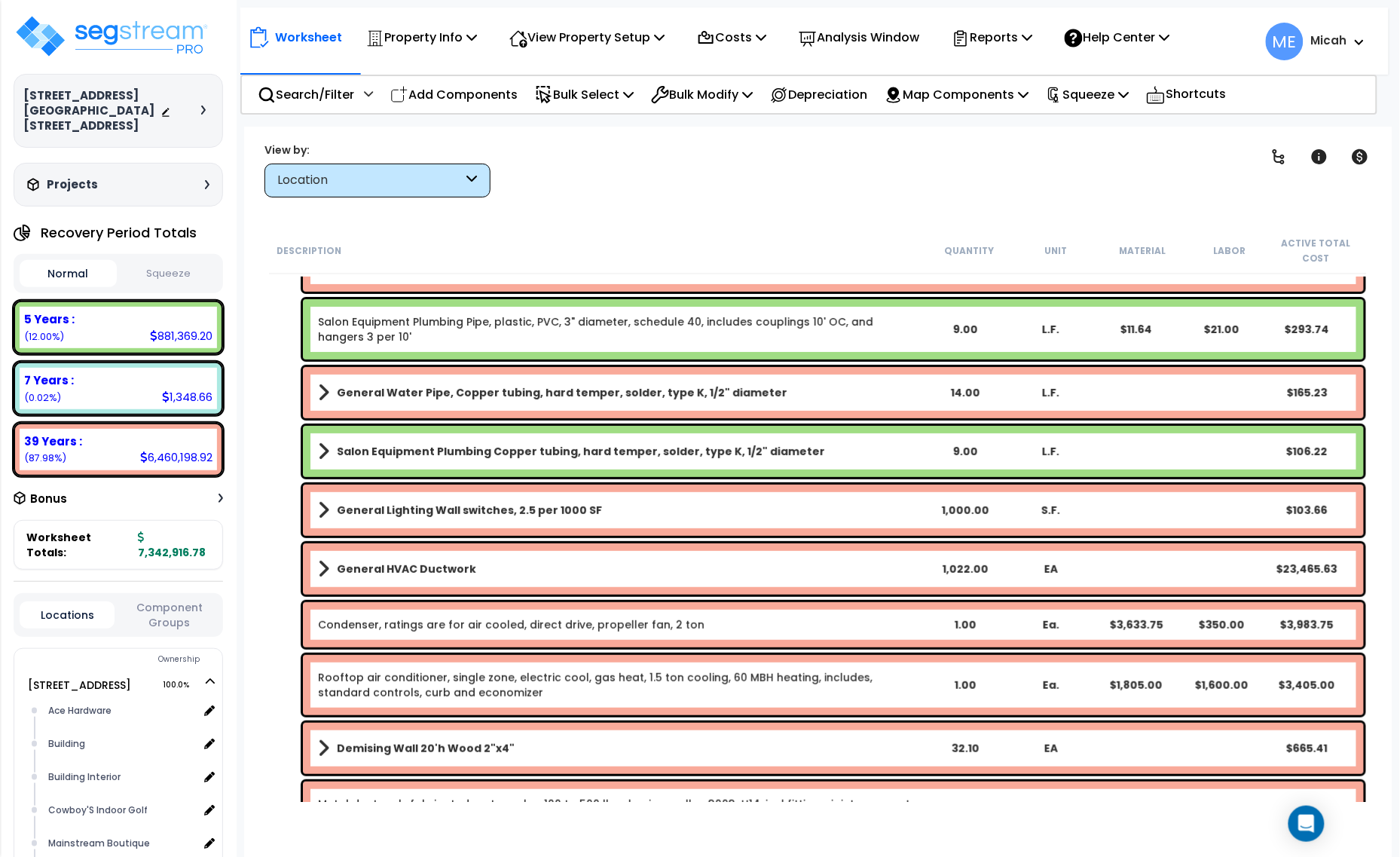
scroll to position [189, 0]
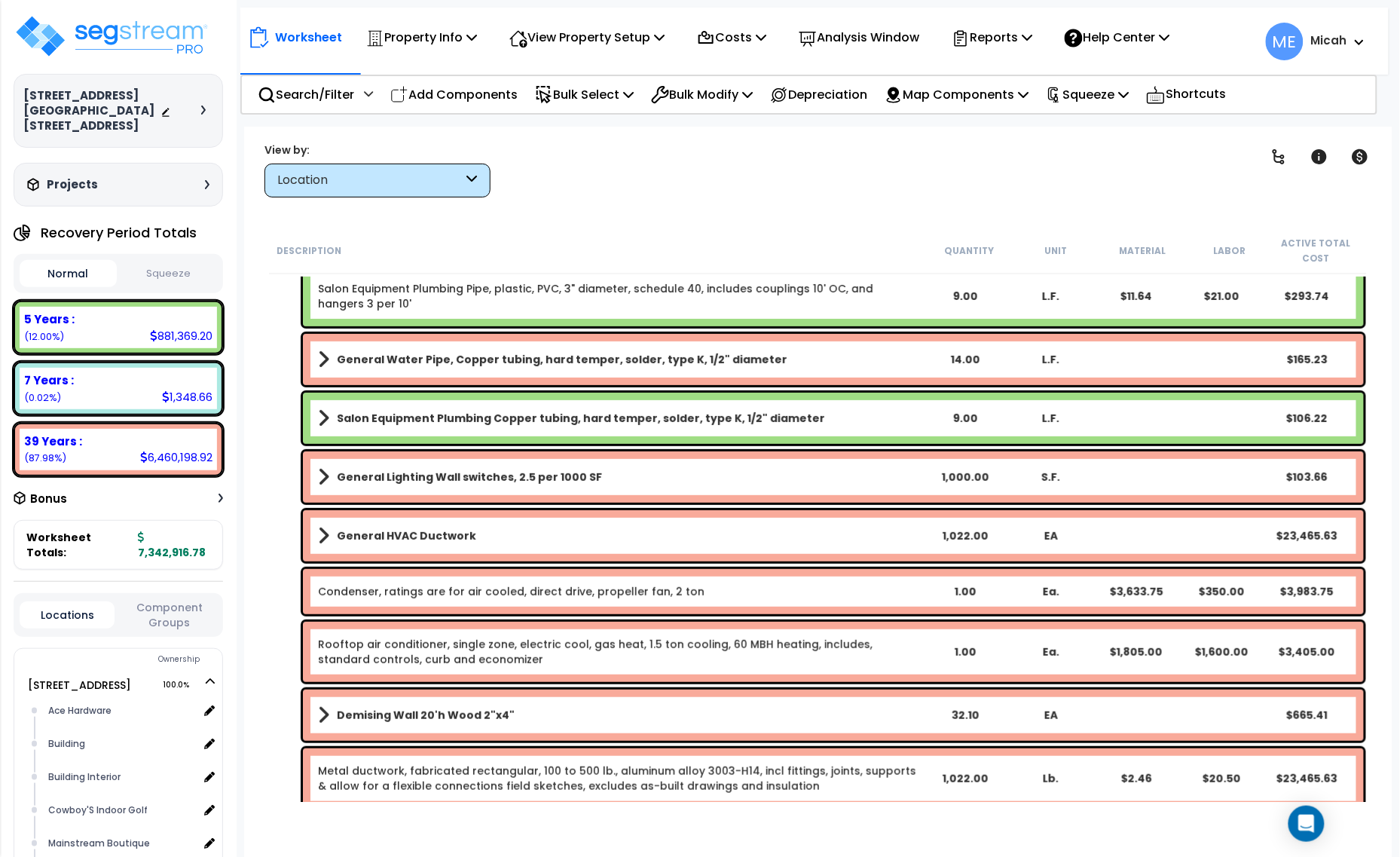
click at [321, 536] on span at bounding box center [324, 536] width 11 height 21
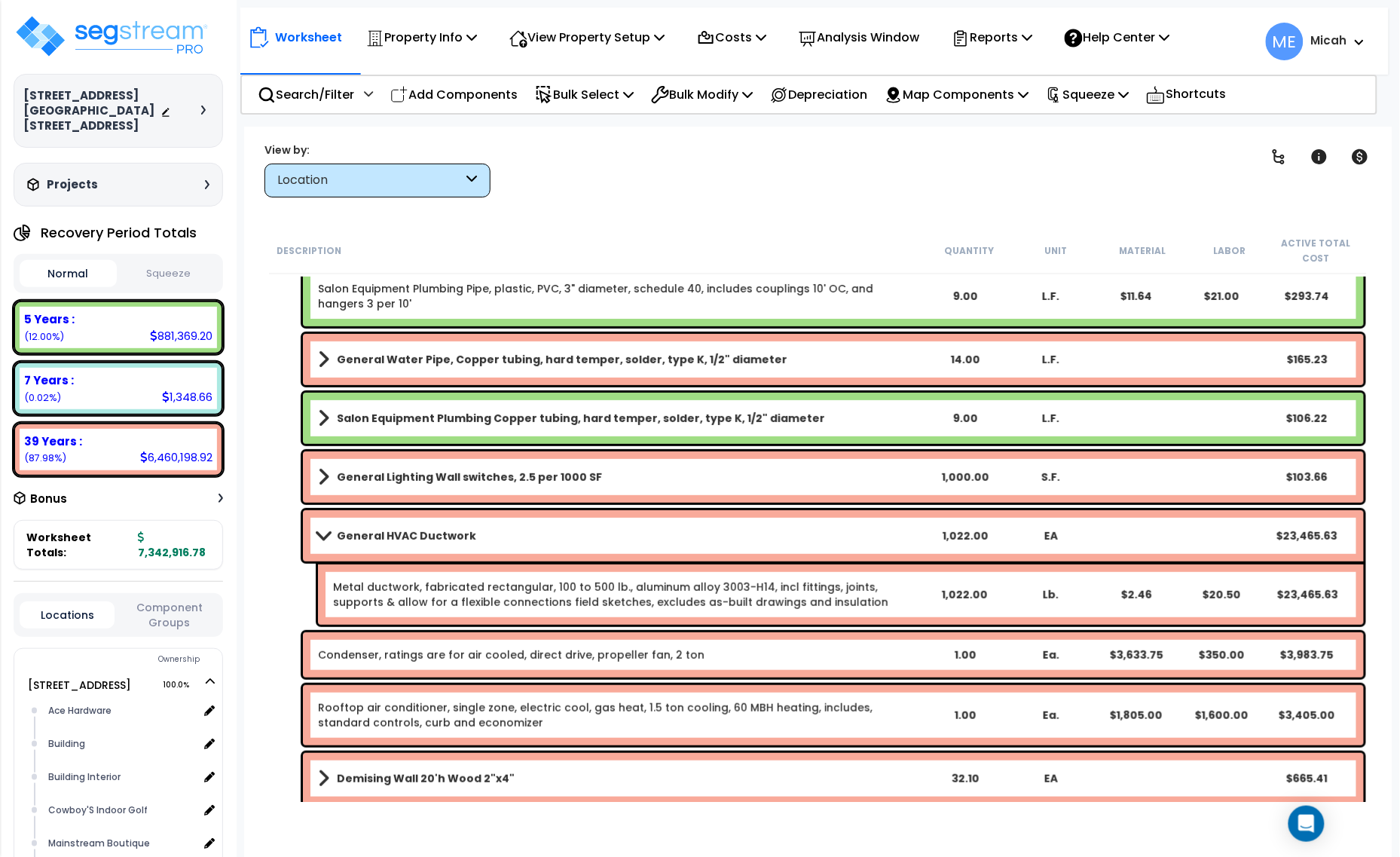
click at [715, 584] on link "Metal ductwork, fabricated rectangular, 100 to 500 lb., aluminum alloy 3003-H14…" at bounding box center [611, 595] width 556 height 30
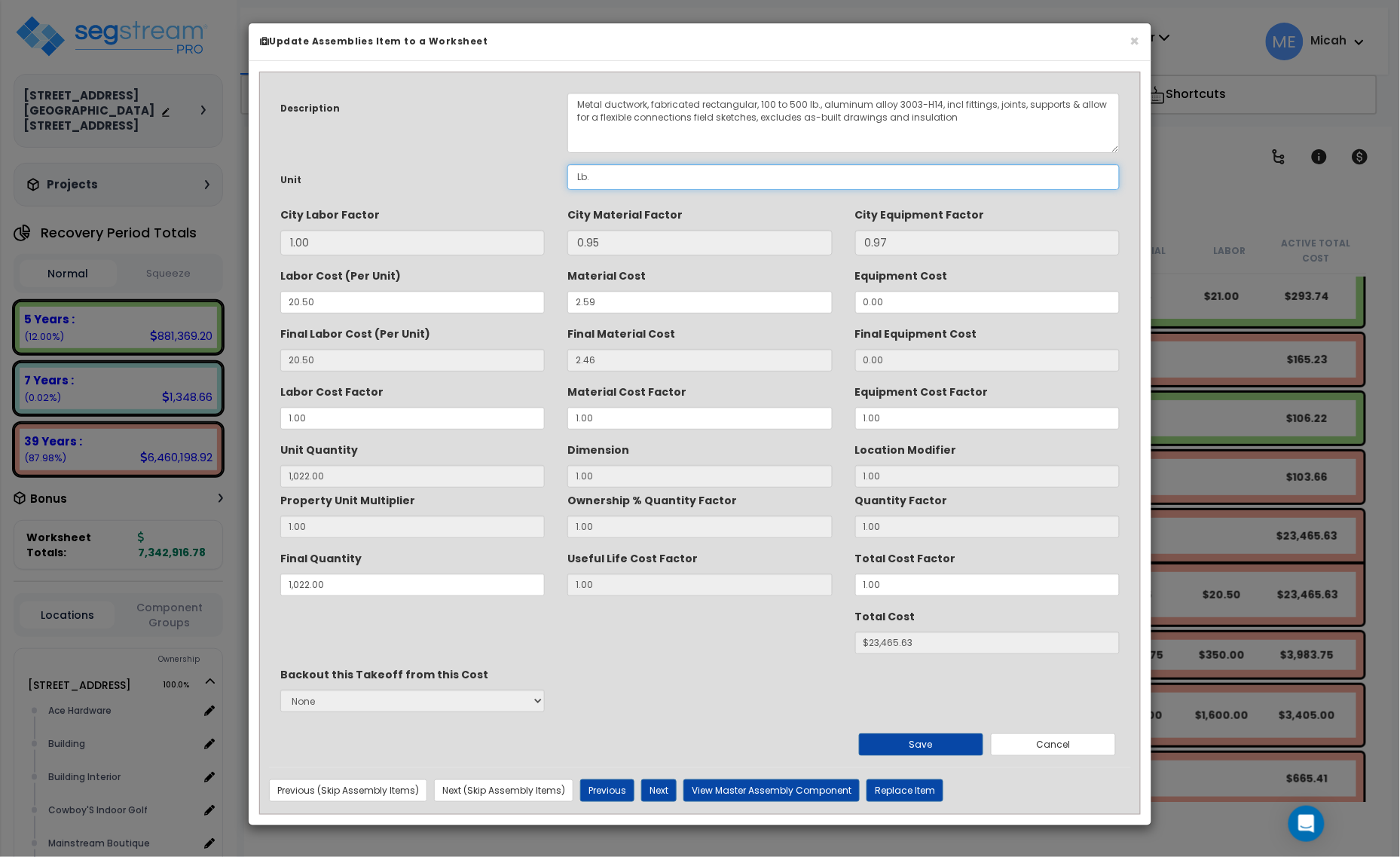
click at [626, 176] on input "Lb." at bounding box center [844, 177] width 552 height 26
drag, startPoint x: 652, startPoint y: 178, endPoint x: 555, endPoint y: 183, distance: 97.1
click at [556, 183] on div "Lb." at bounding box center [844, 177] width 575 height 26
type input "SF."
click at [951, 754] on button "Save" at bounding box center [922, 744] width 125 height 22
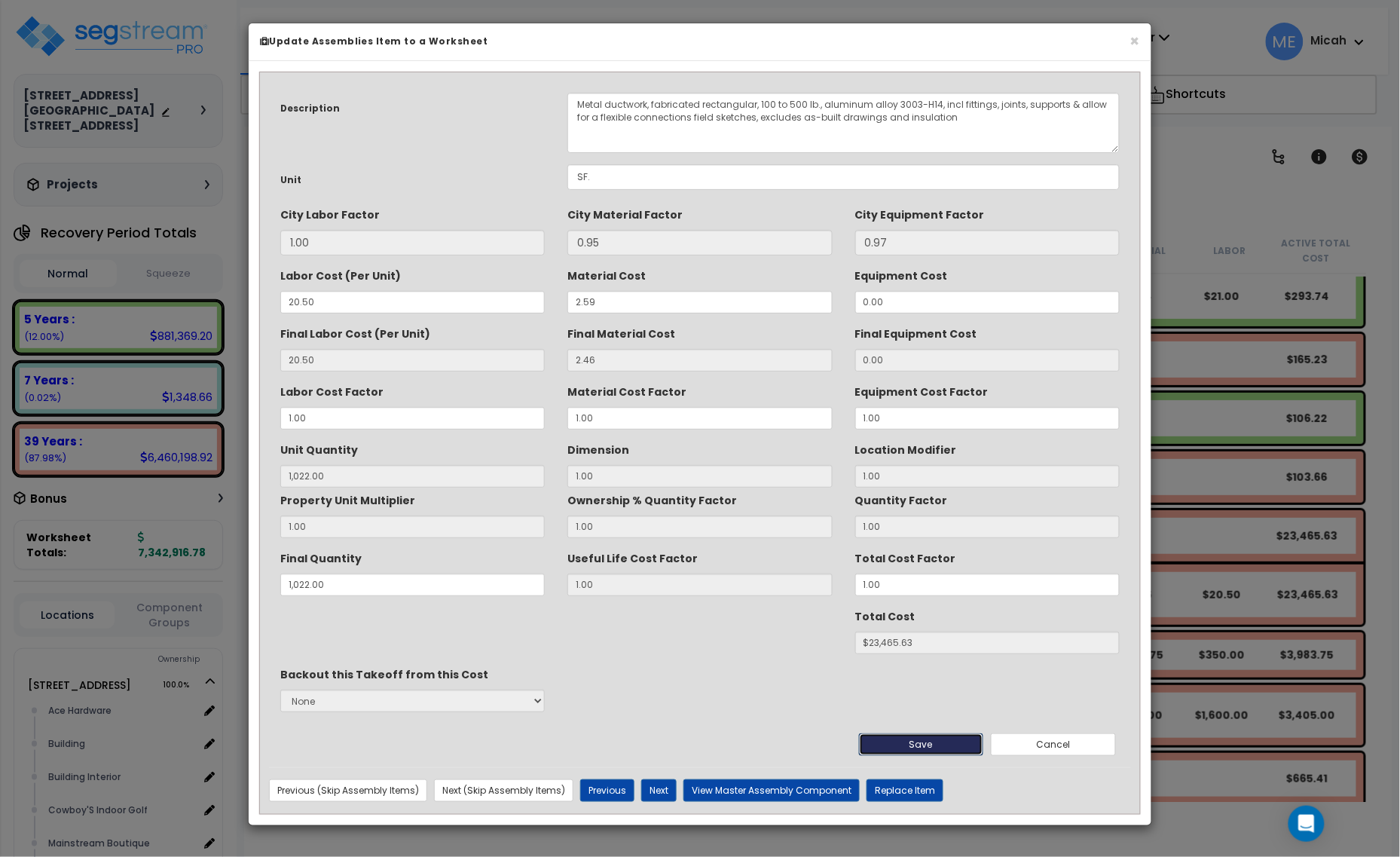
type input "1022.00"
type input "23465.63"
click at [1054, 751] on button "Cancel" at bounding box center [1054, 744] width 125 height 22
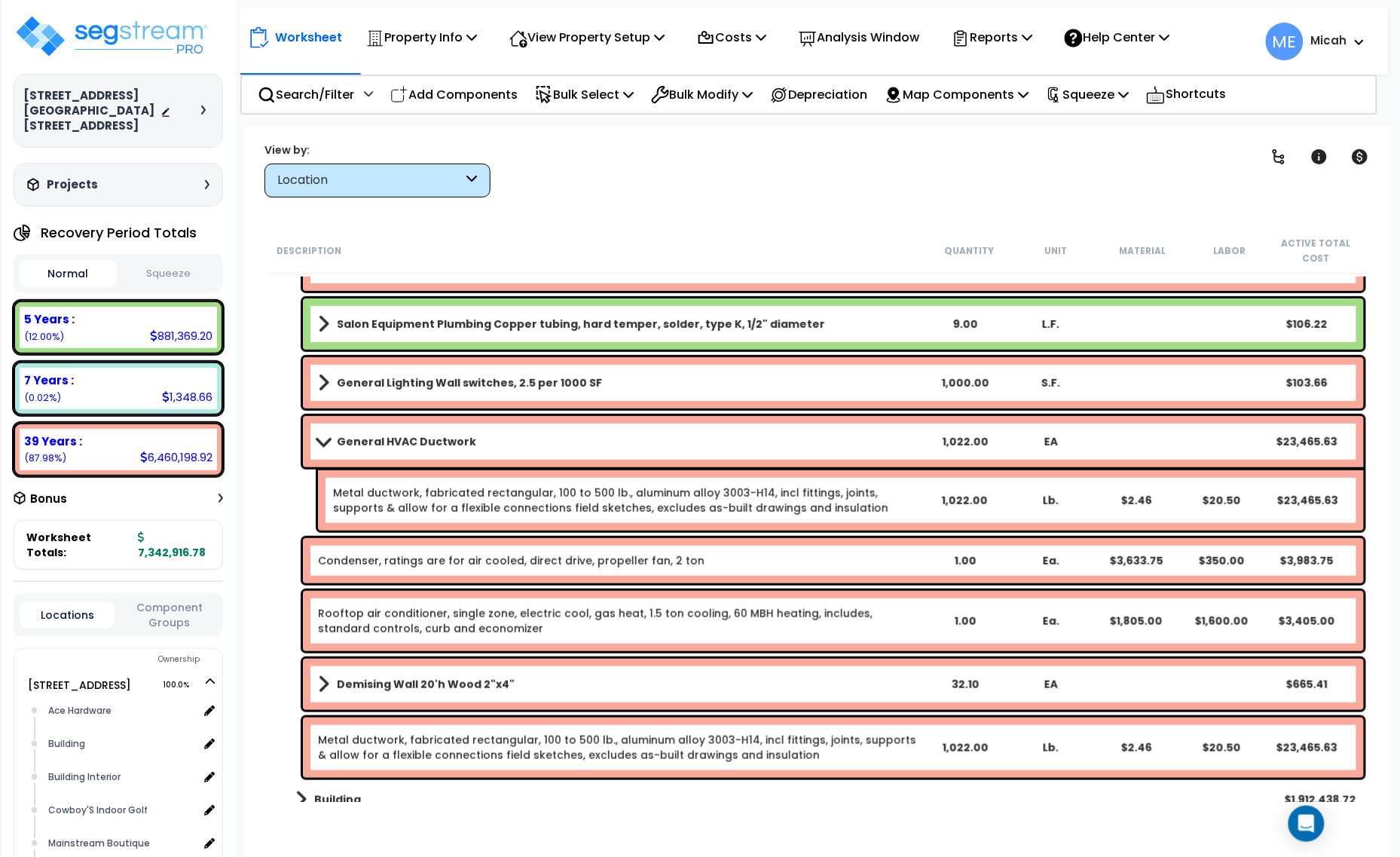
scroll to position [377, 0]
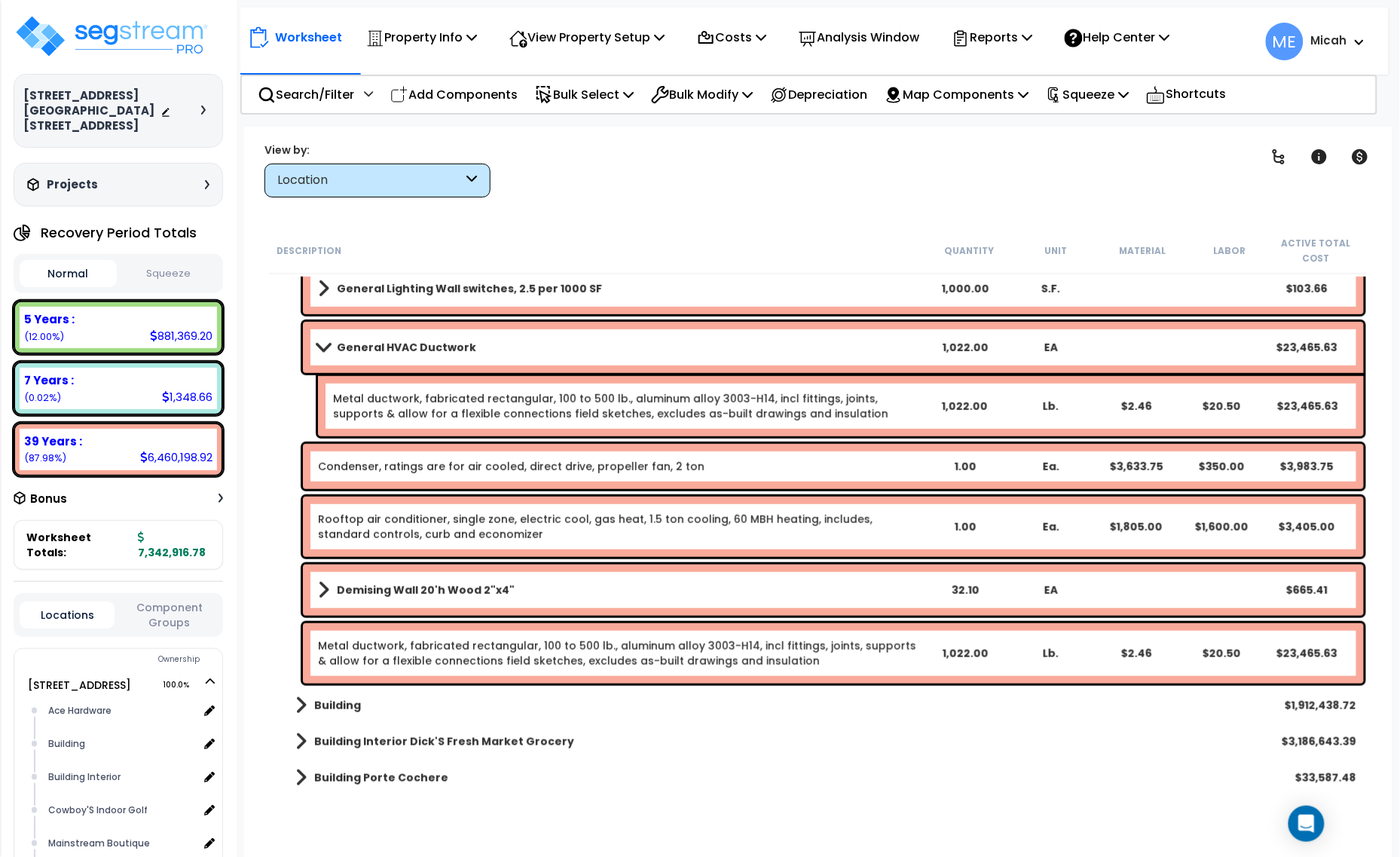
click at [918, 396] on div "Metal ductwork, fabricated rectangular, 100 to 500 lb., aluminum alloy 3003-H14…" at bounding box center [627, 406] width 587 height 30
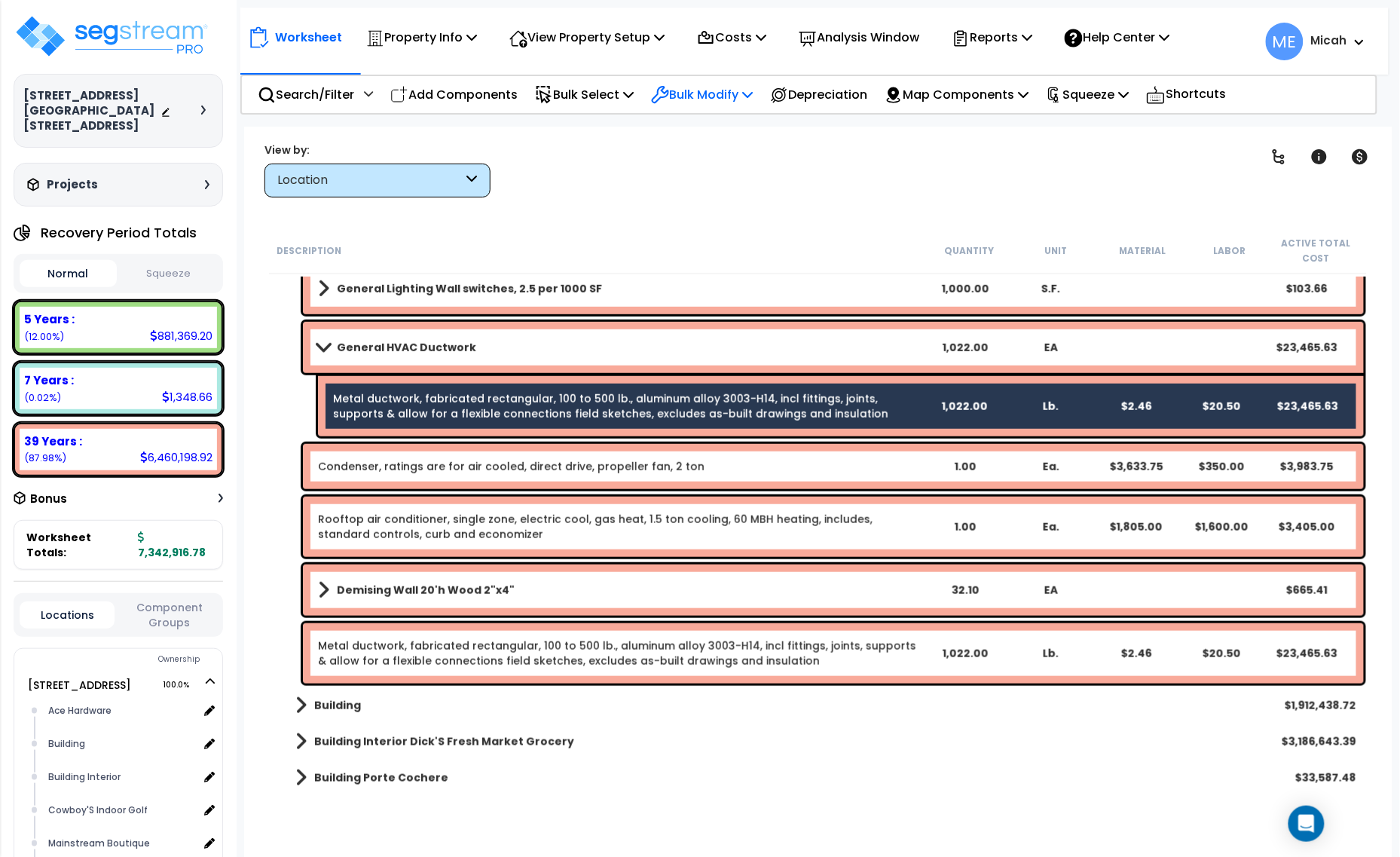
click at [748, 85] on p "Bulk Modify" at bounding box center [701, 94] width 102 height 20
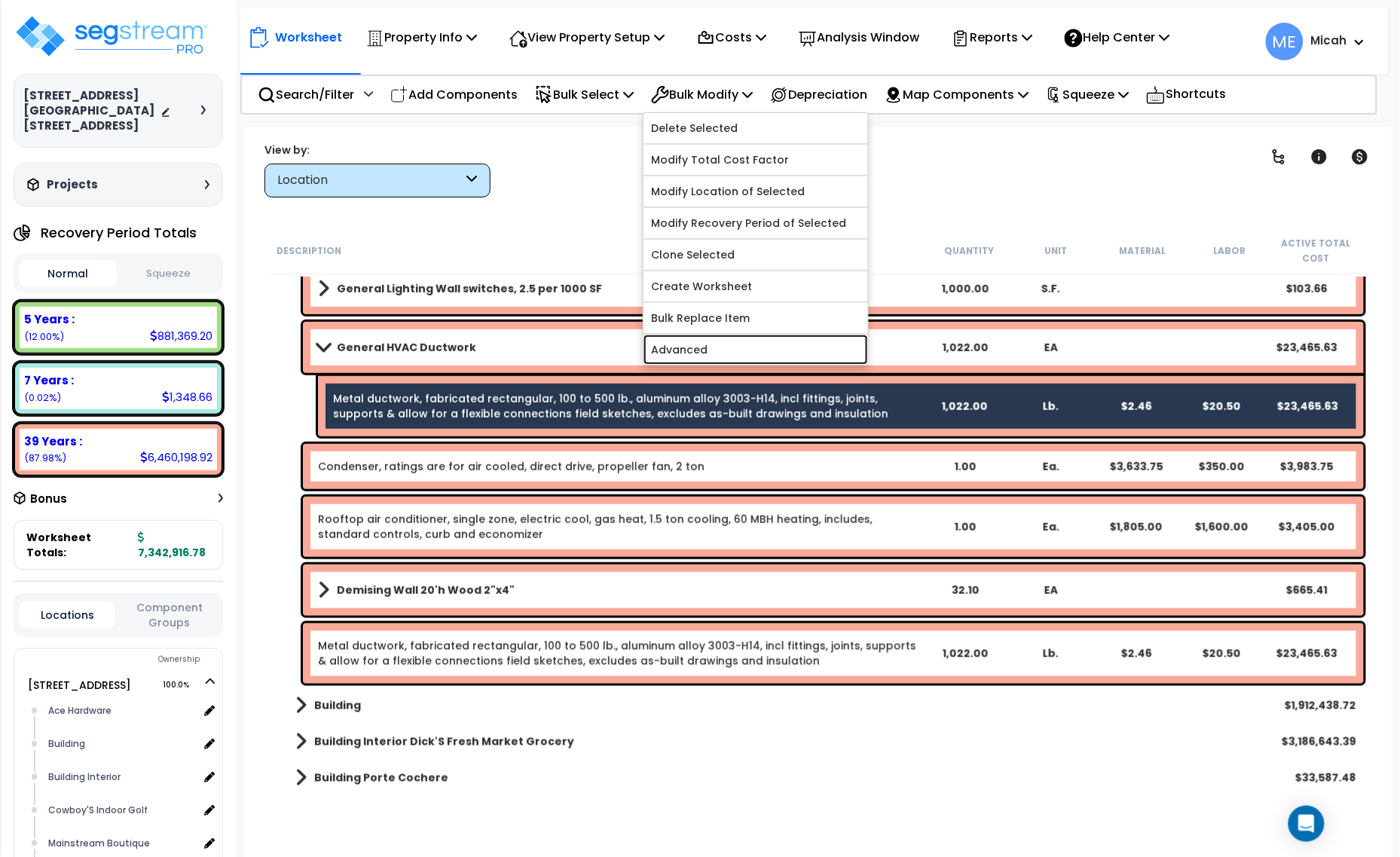
click at [764, 345] on link "Advanced" at bounding box center [756, 350] width 225 height 30
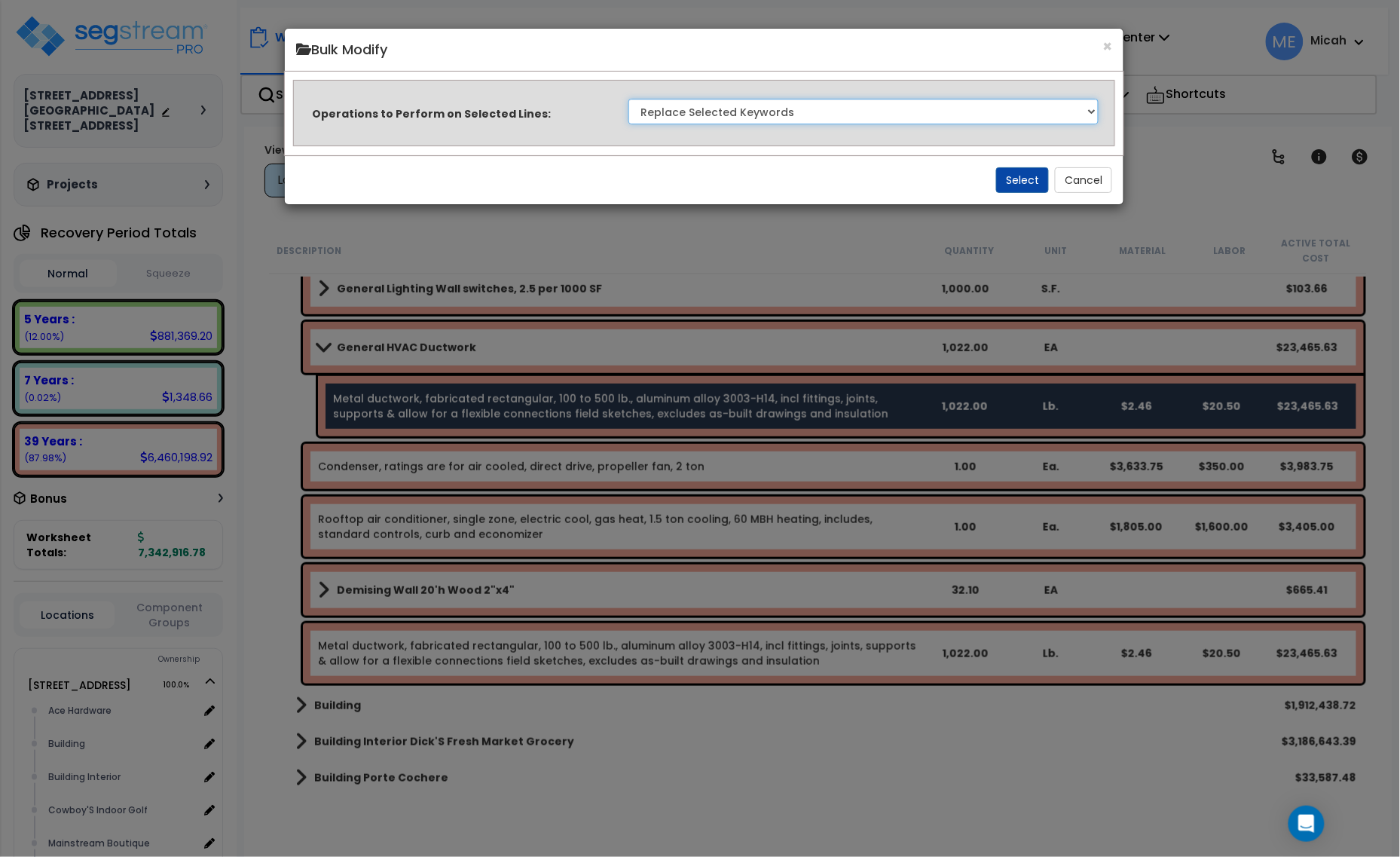
click at [1086, 111] on select "Clone Delete Delete Zero Quantities Modify Component Group Modify Cost Sources …" at bounding box center [864, 111] width 471 height 26
select select "updateCostUnit"
click at [628, 98] on select "Clone Delete Delete Zero Quantities Modify Component Group Modify Cost Sources …" at bounding box center [864, 111] width 471 height 26
click at [1018, 174] on button "Select" at bounding box center [1023, 180] width 53 height 26
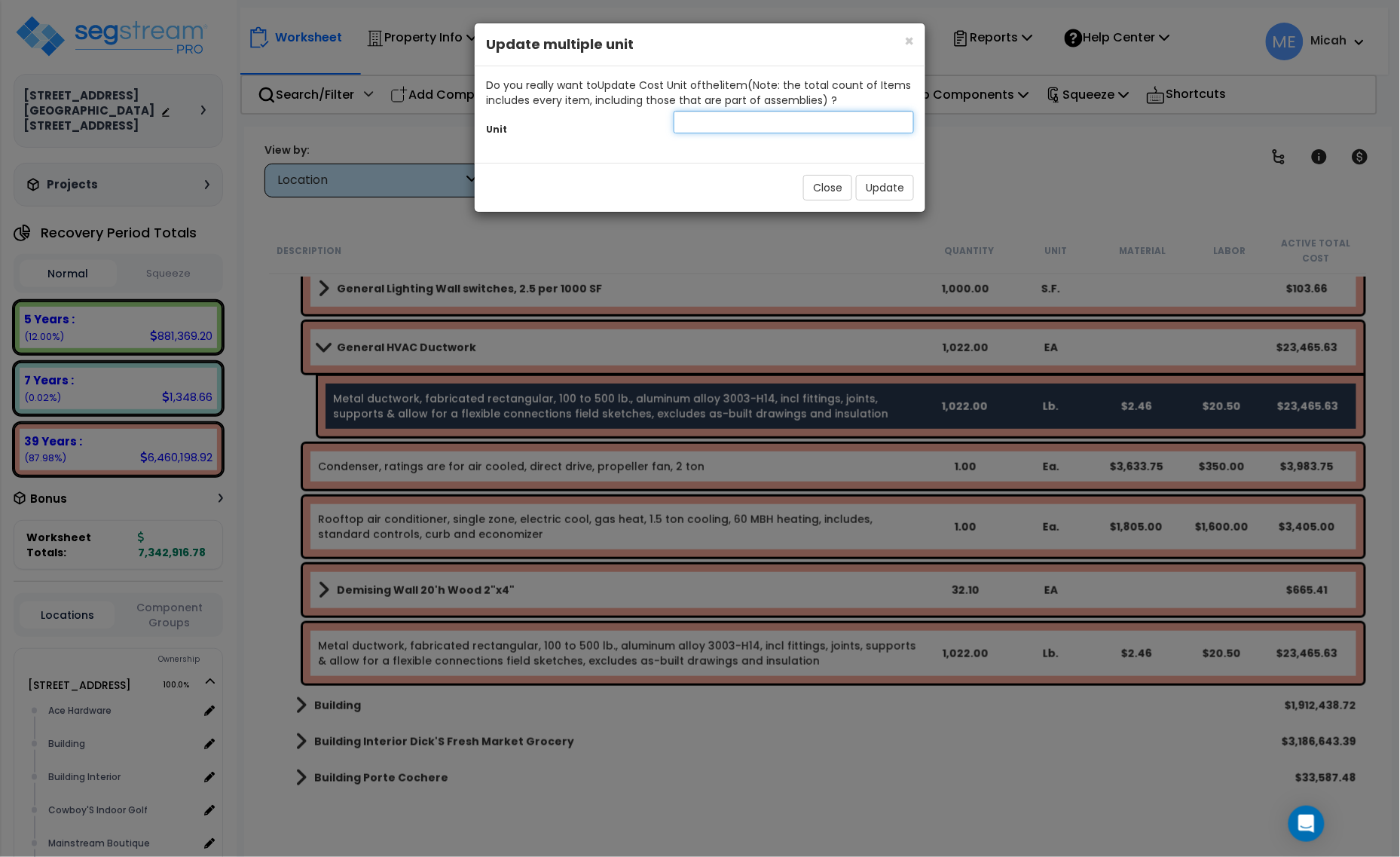
click at [800, 132] on input "text" at bounding box center [794, 122] width 241 height 22
type input "SF"
click at [879, 189] on button "Update" at bounding box center [885, 188] width 58 height 26
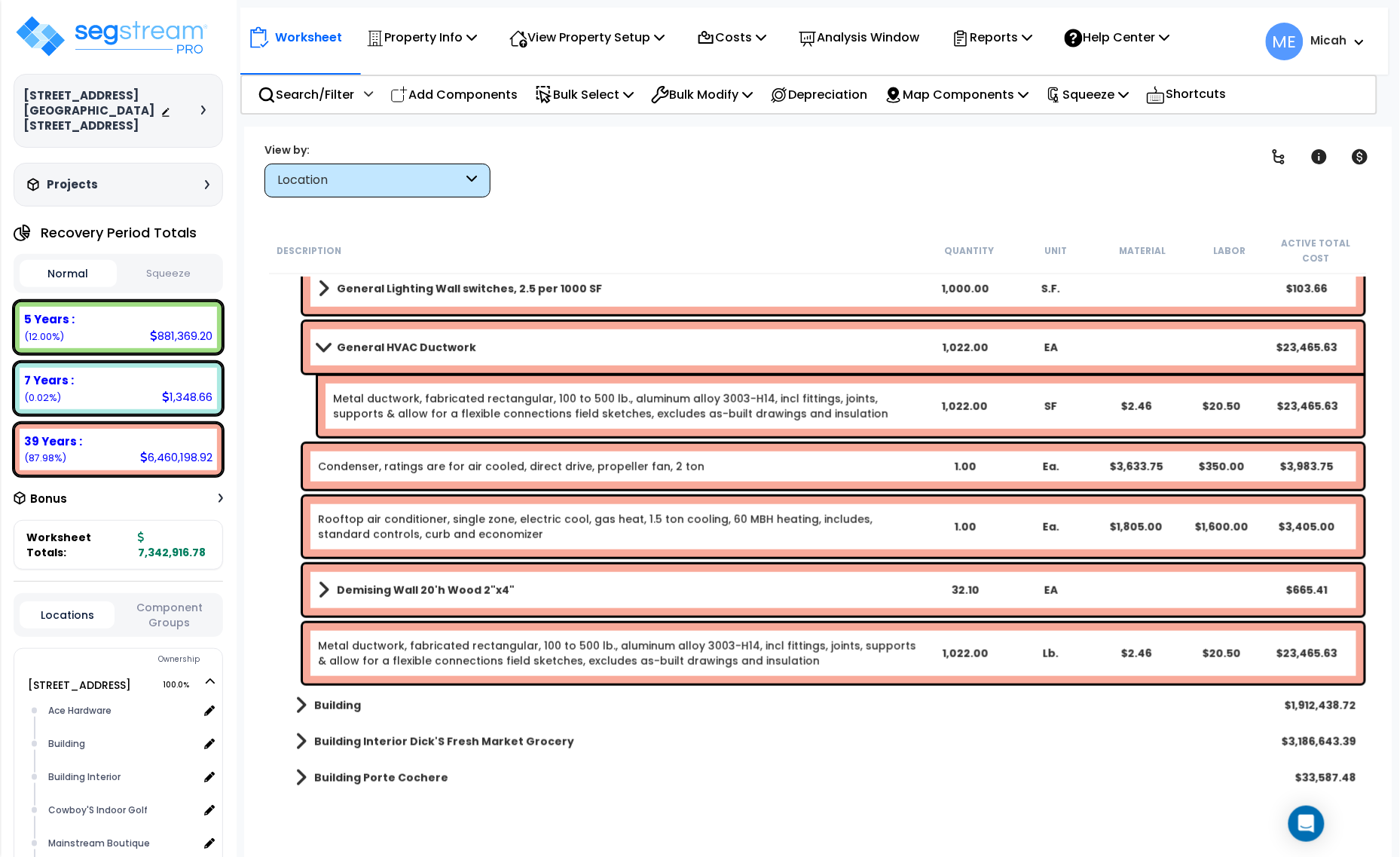
click at [321, 345] on span at bounding box center [323, 347] width 21 height 11
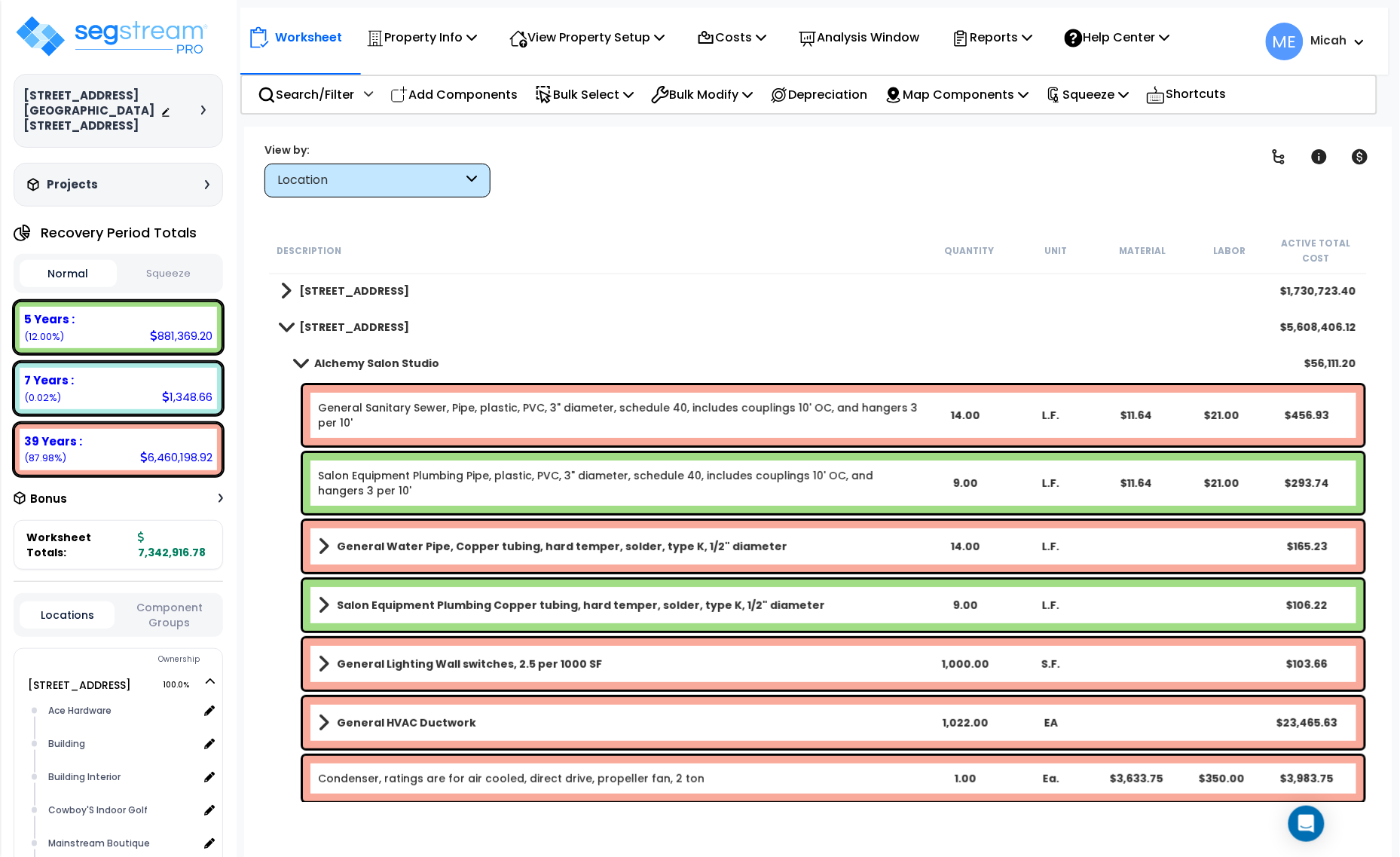
scroll to position [0, 0]
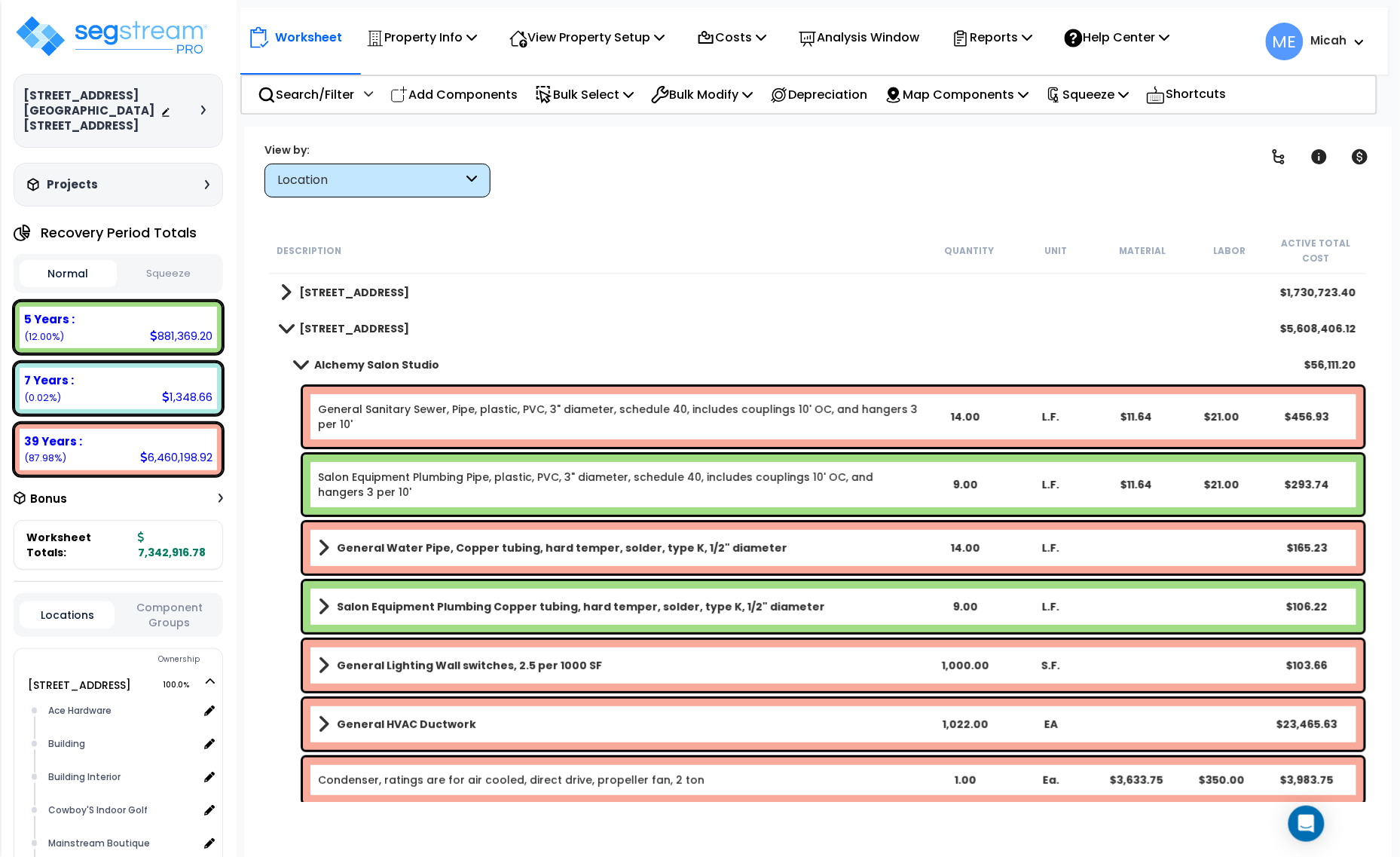
click at [301, 361] on span at bounding box center [301, 365] width 21 height 11
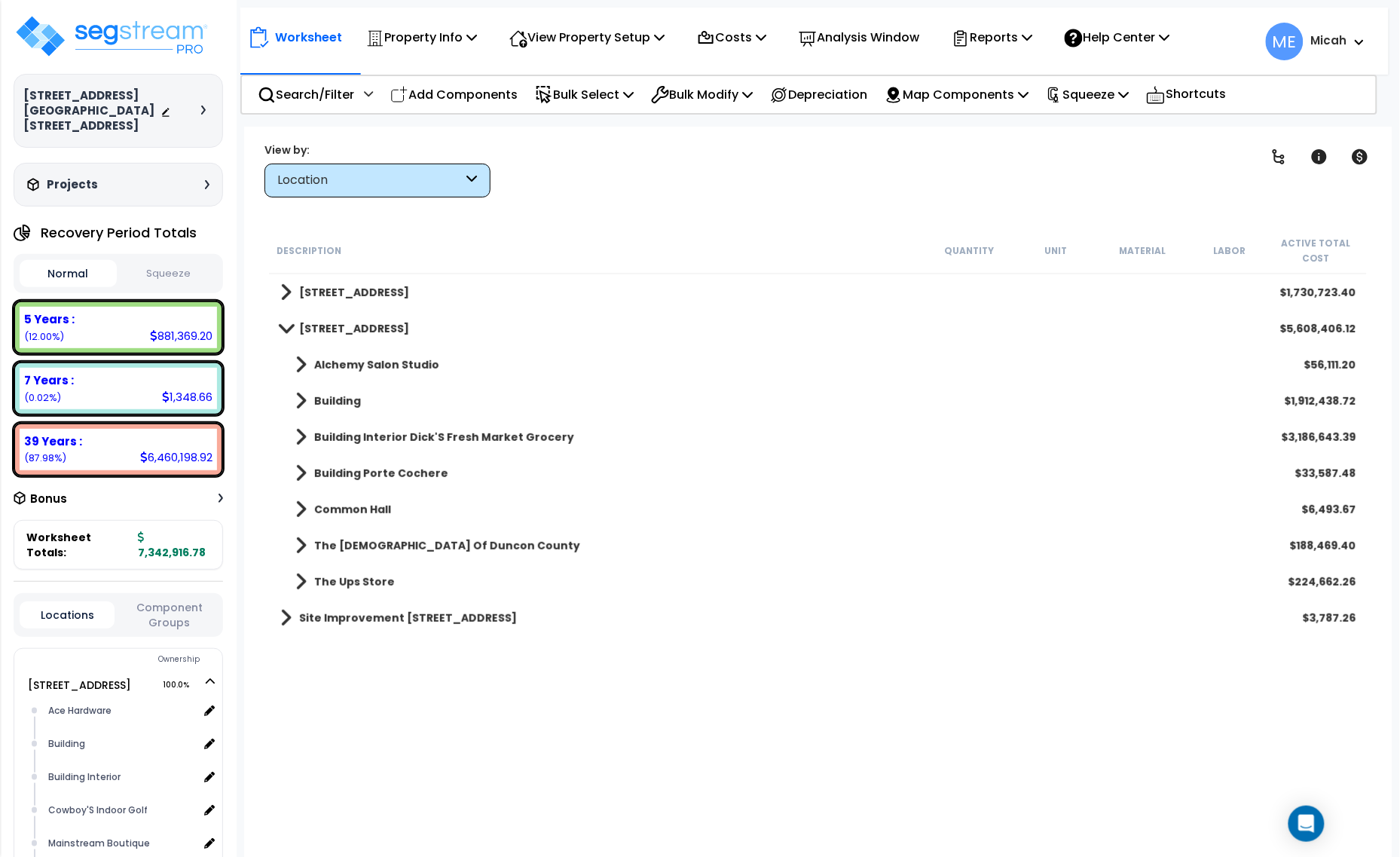
click at [302, 504] on span at bounding box center [301, 509] width 11 height 21
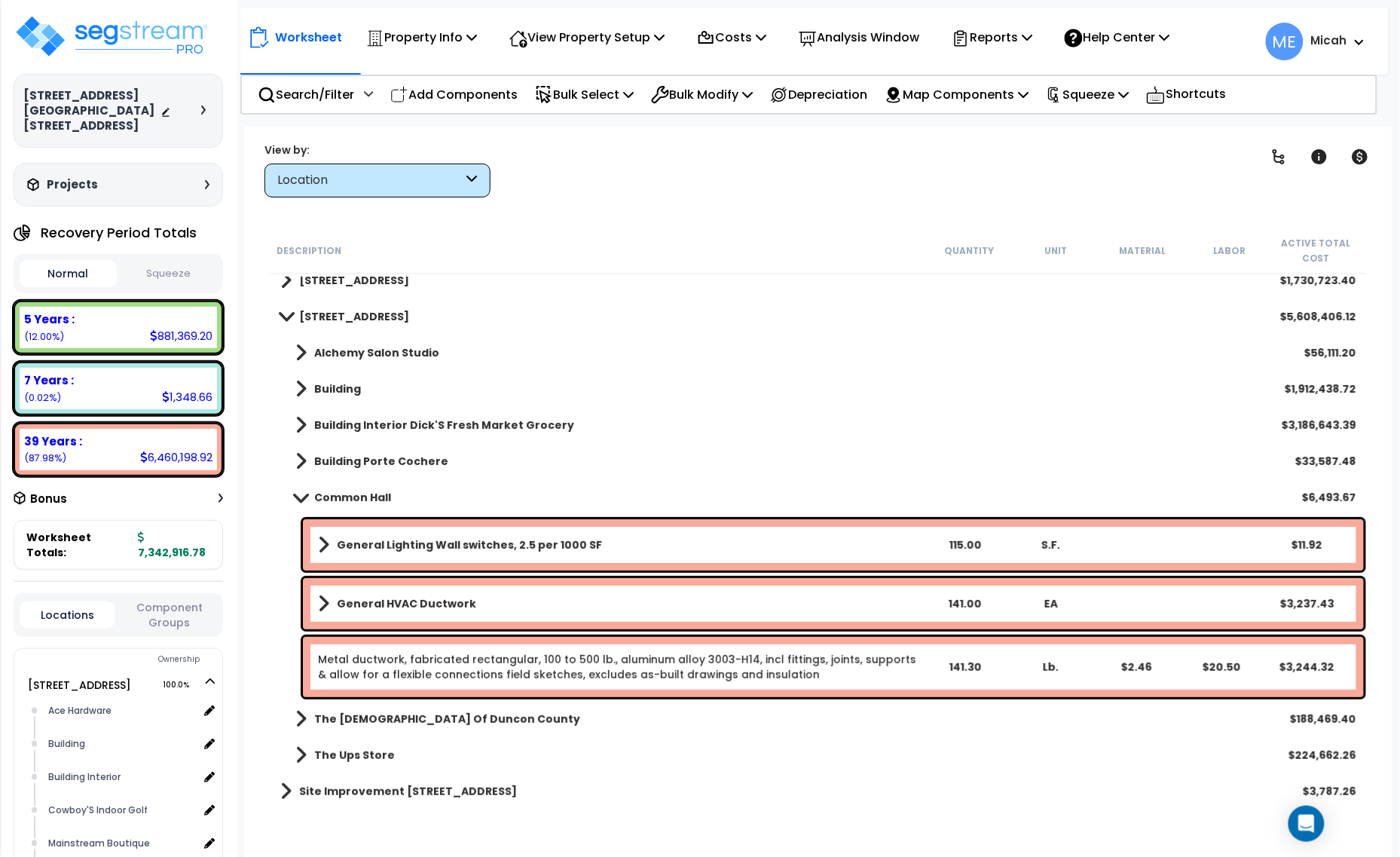
scroll to position [19, 0]
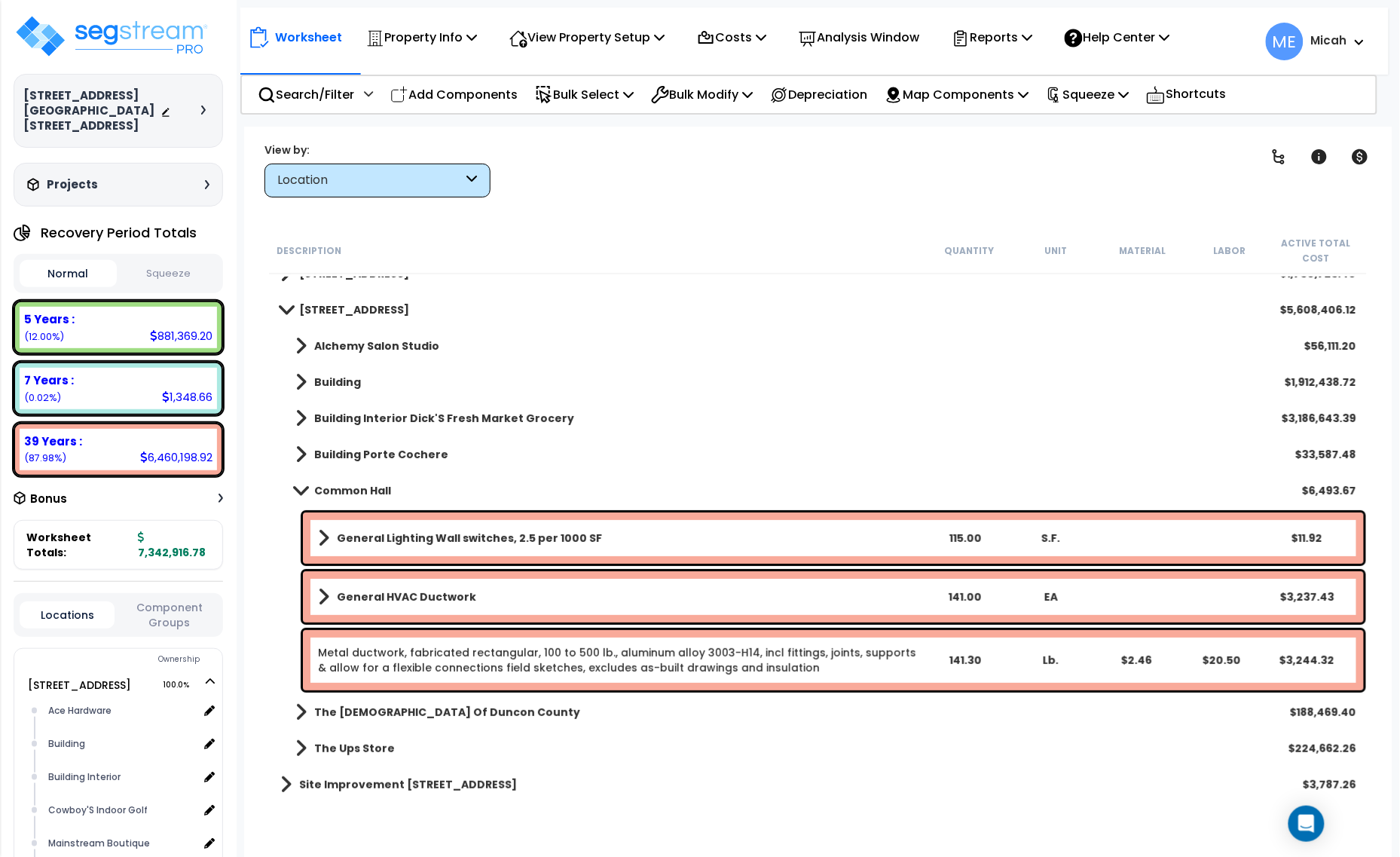
click at [501, 656] on link "Metal ductwork, fabricated rectangular, 100 to 500 lb., aluminum alloy 3003-H14…" at bounding box center [617, 660] width 598 height 30
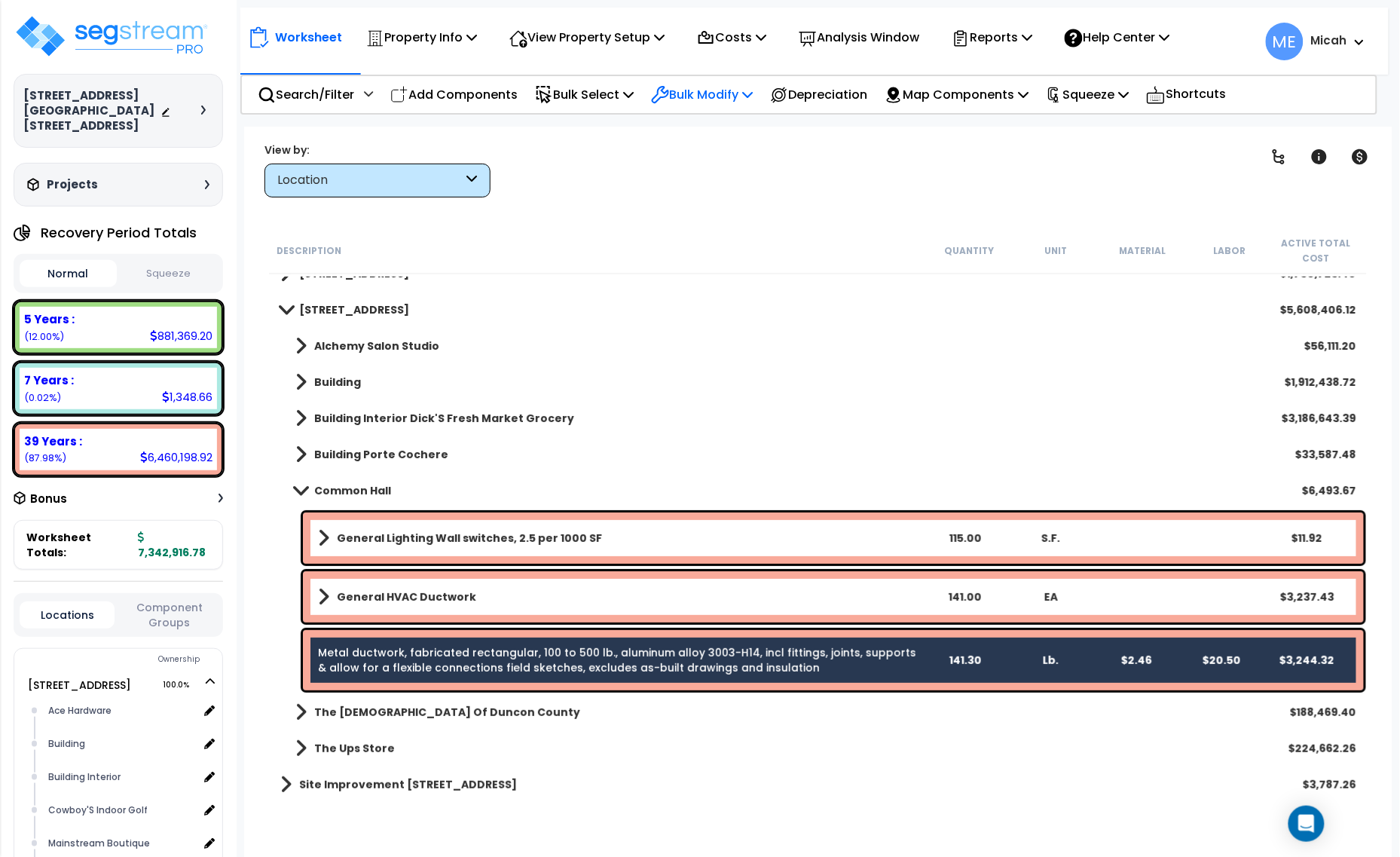
click at [741, 94] on p "Bulk Modify" at bounding box center [701, 94] width 102 height 20
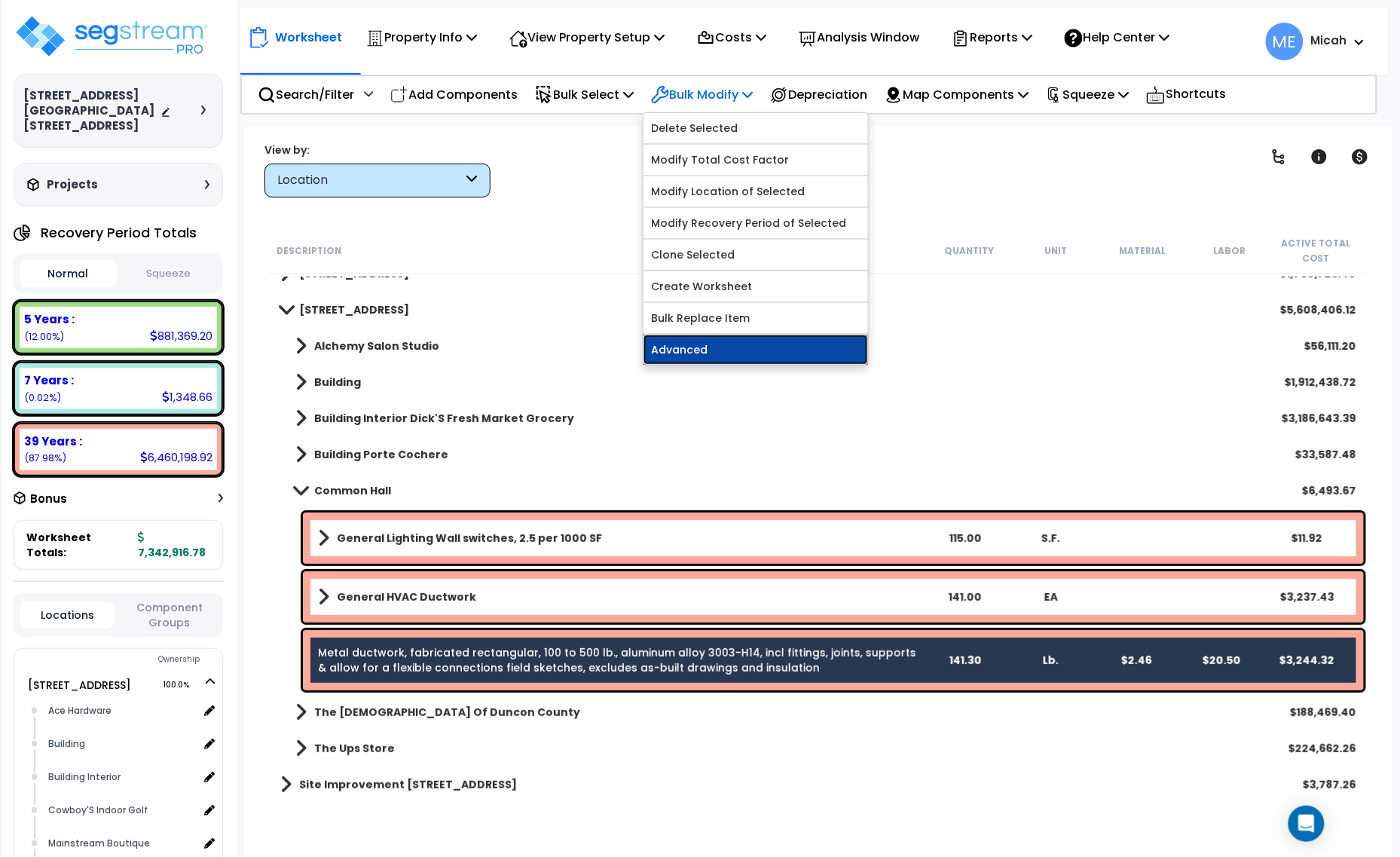
click at [781, 355] on link "Advanced" at bounding box center [756, 350] width 225 height 30
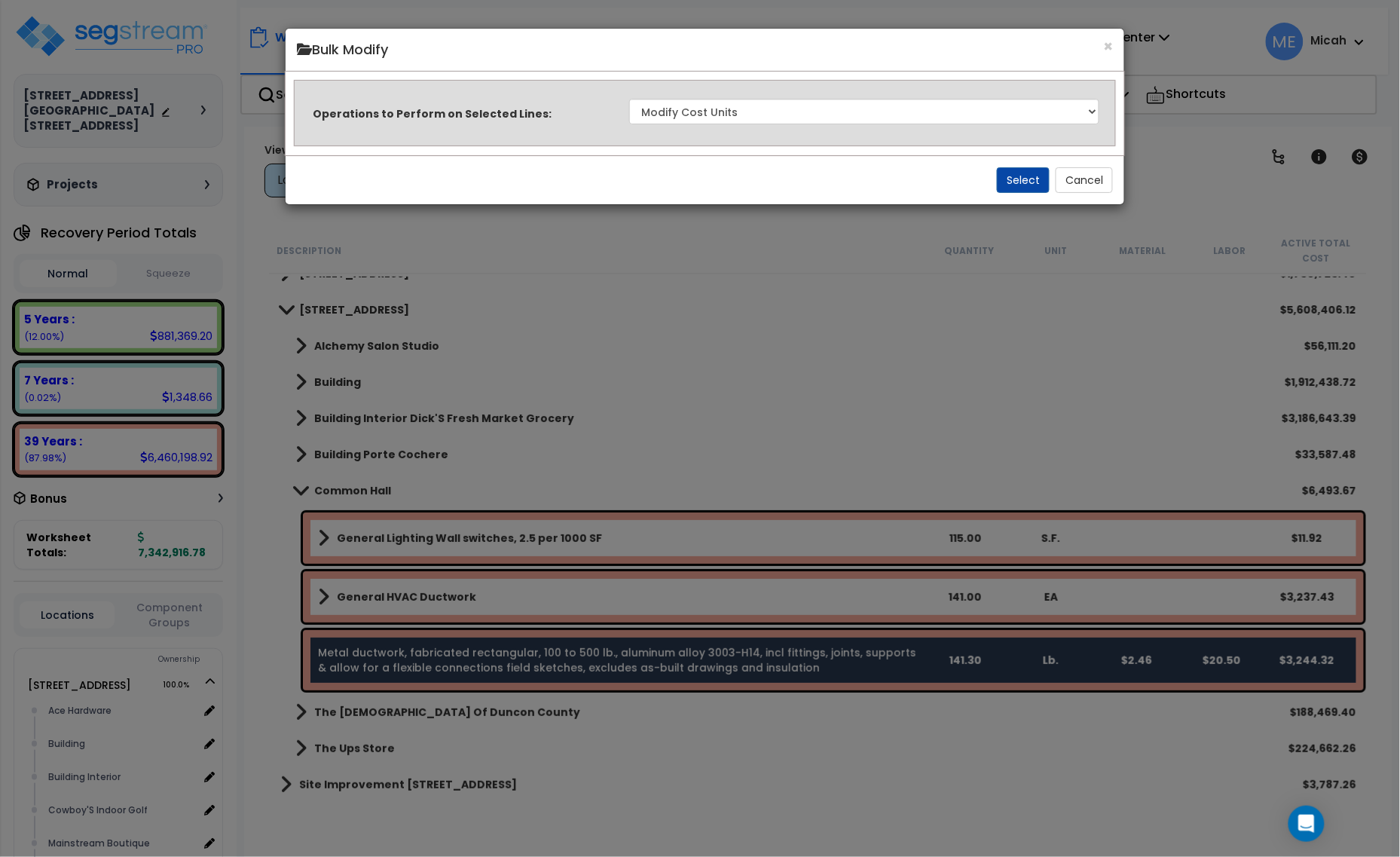
click at [993, 182] on div "Select Cancel" at bounding box center [704, 179] width 839 height 49
click at [1007, 189] on button "Select" at bounding box center [1024, 180] width 53 height 26
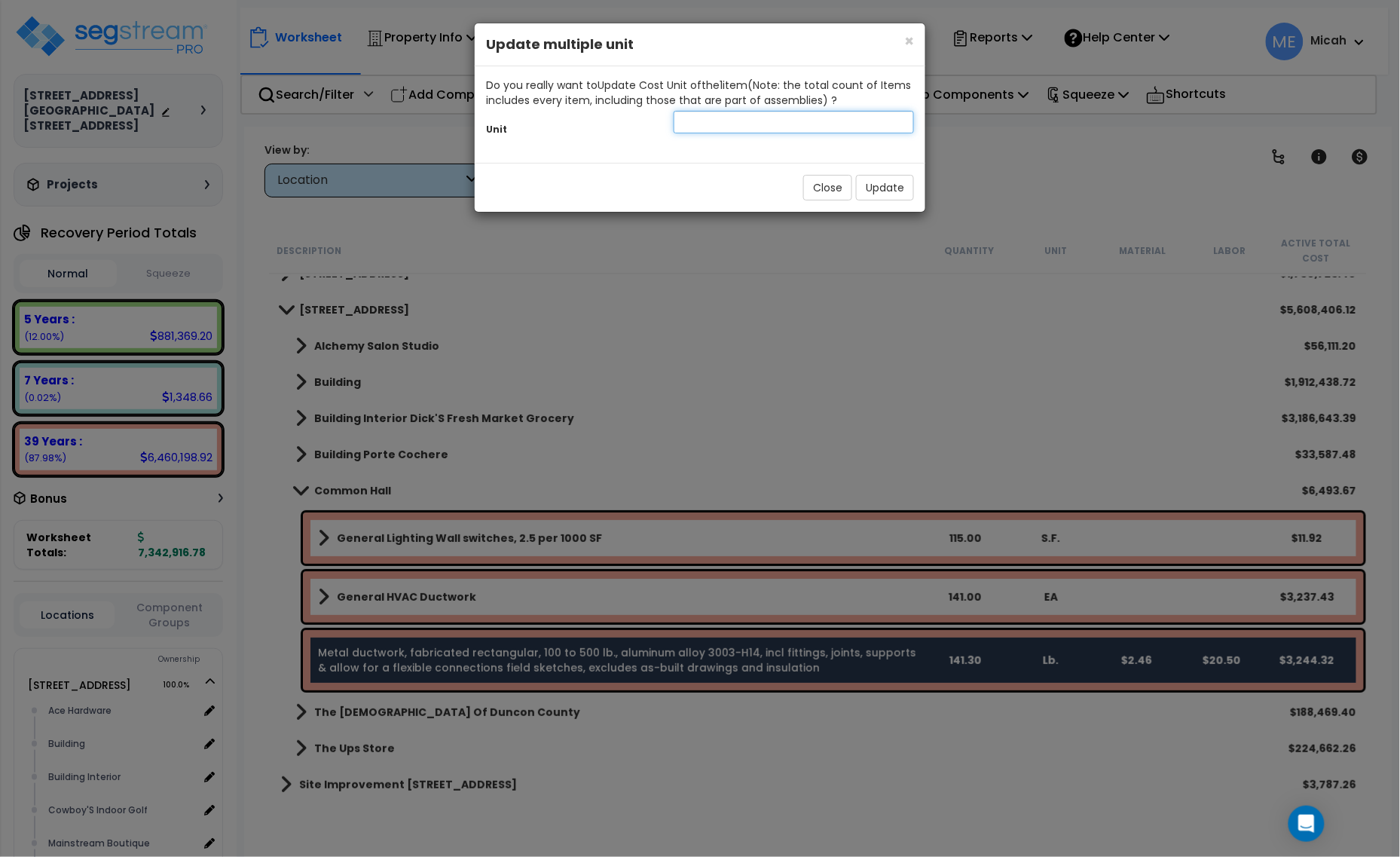
click at [735, 125] on input "text" at bounding box center [794, 122] width 241 height 22
type input "SF"
click at [946, 189] on div "× Close Update multiple unit Do you really want to Update Cost Unit of the 1 it…" at bounding box center [700, 428] width 1400 height 857
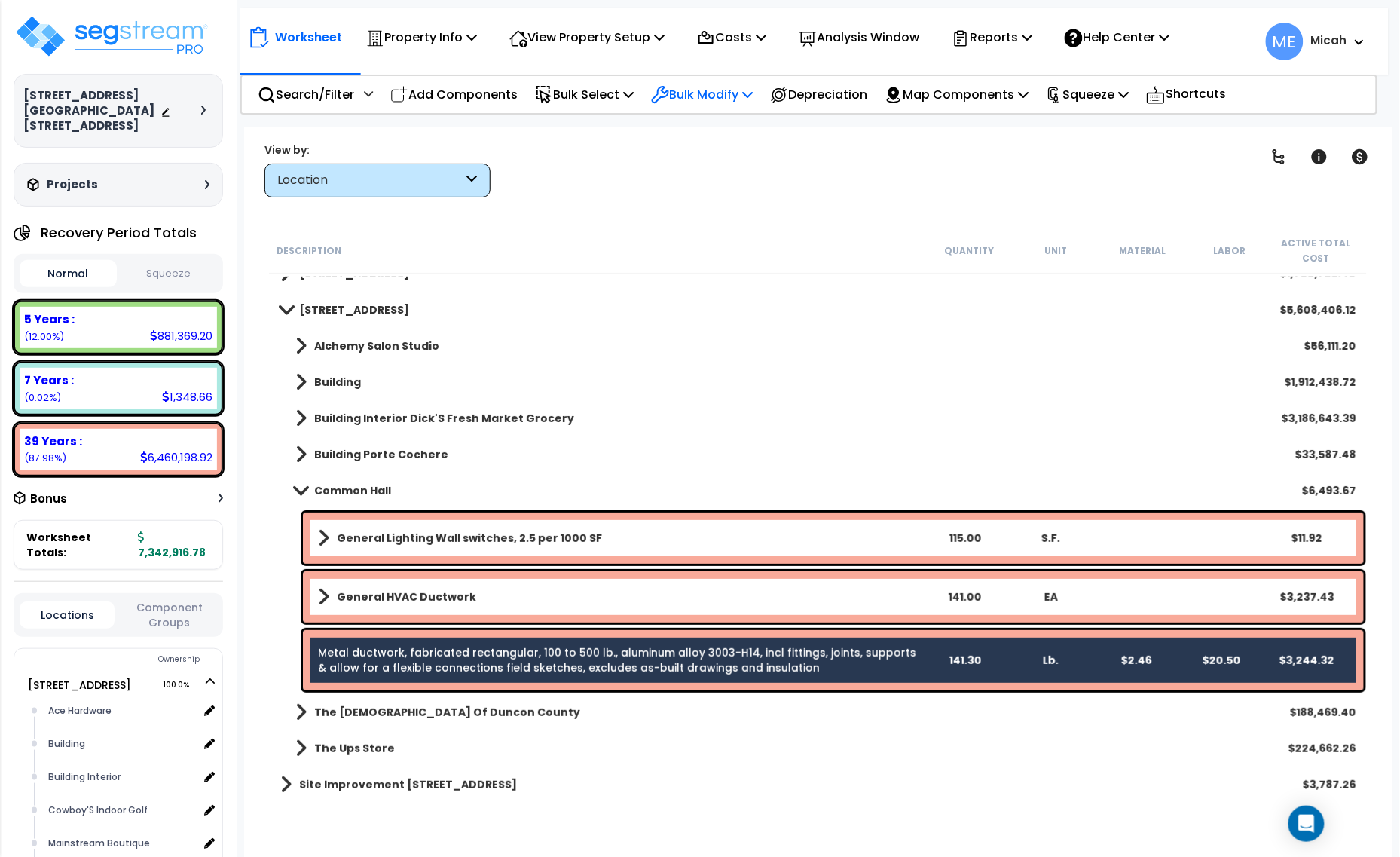
click at [753, 94] on icon at bounding box center [748, 94] width 10 height 12
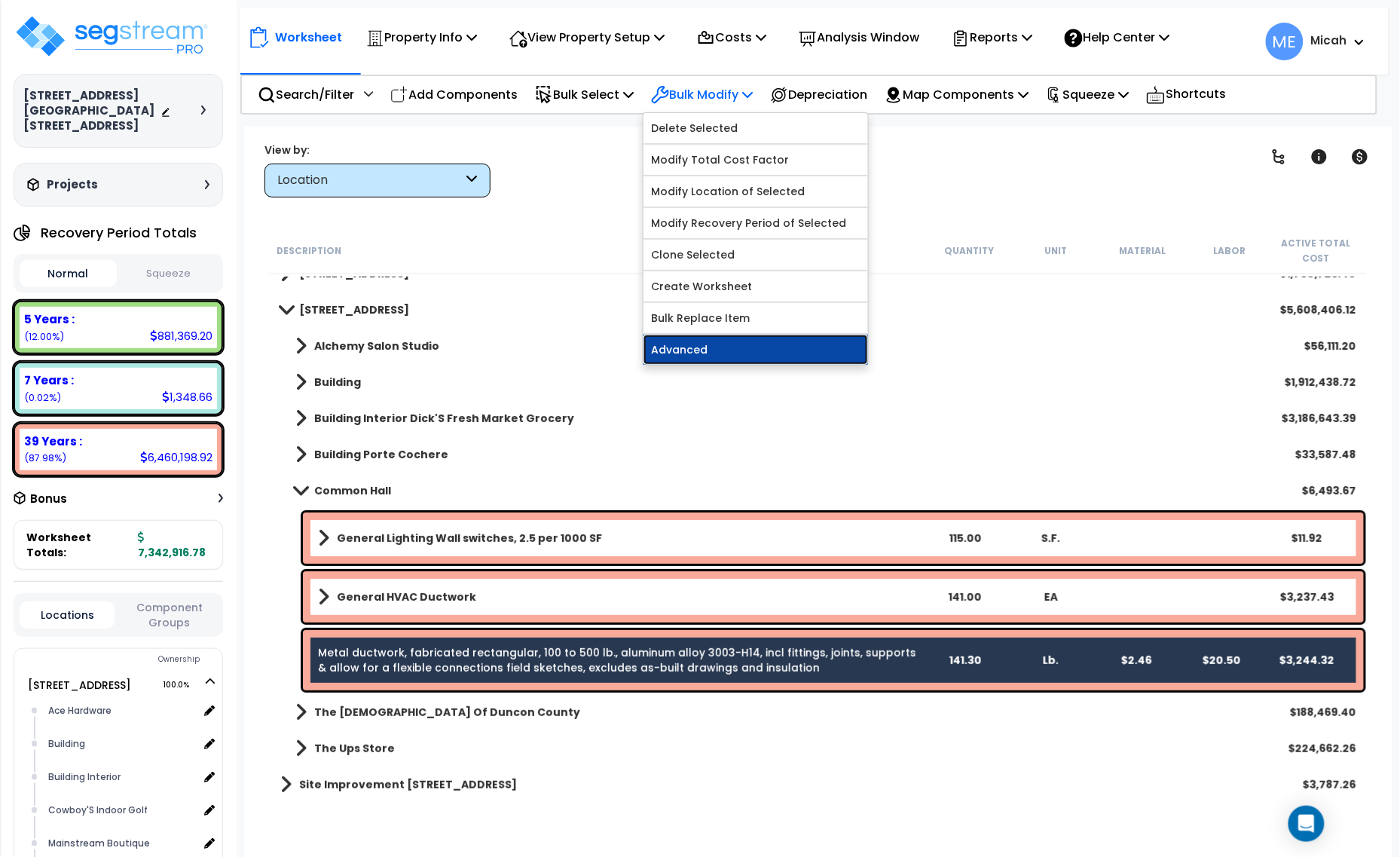
click at [748, 352] on link "Advanced" at bounding box center [756, 350] width 225 height 30
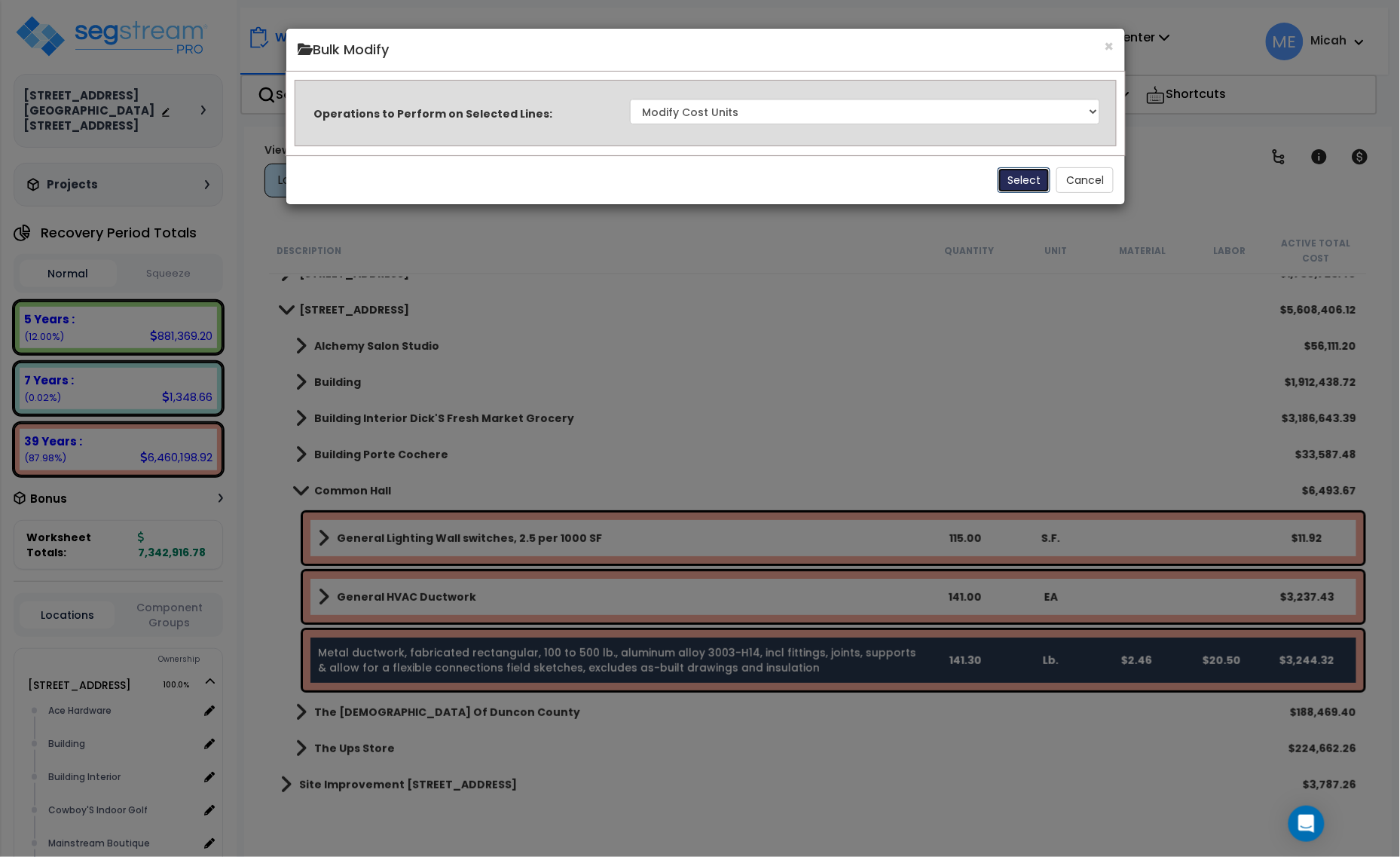
click at [1036, 182] on button "Select" at bounding box center [1024, 180] width 53 height 26
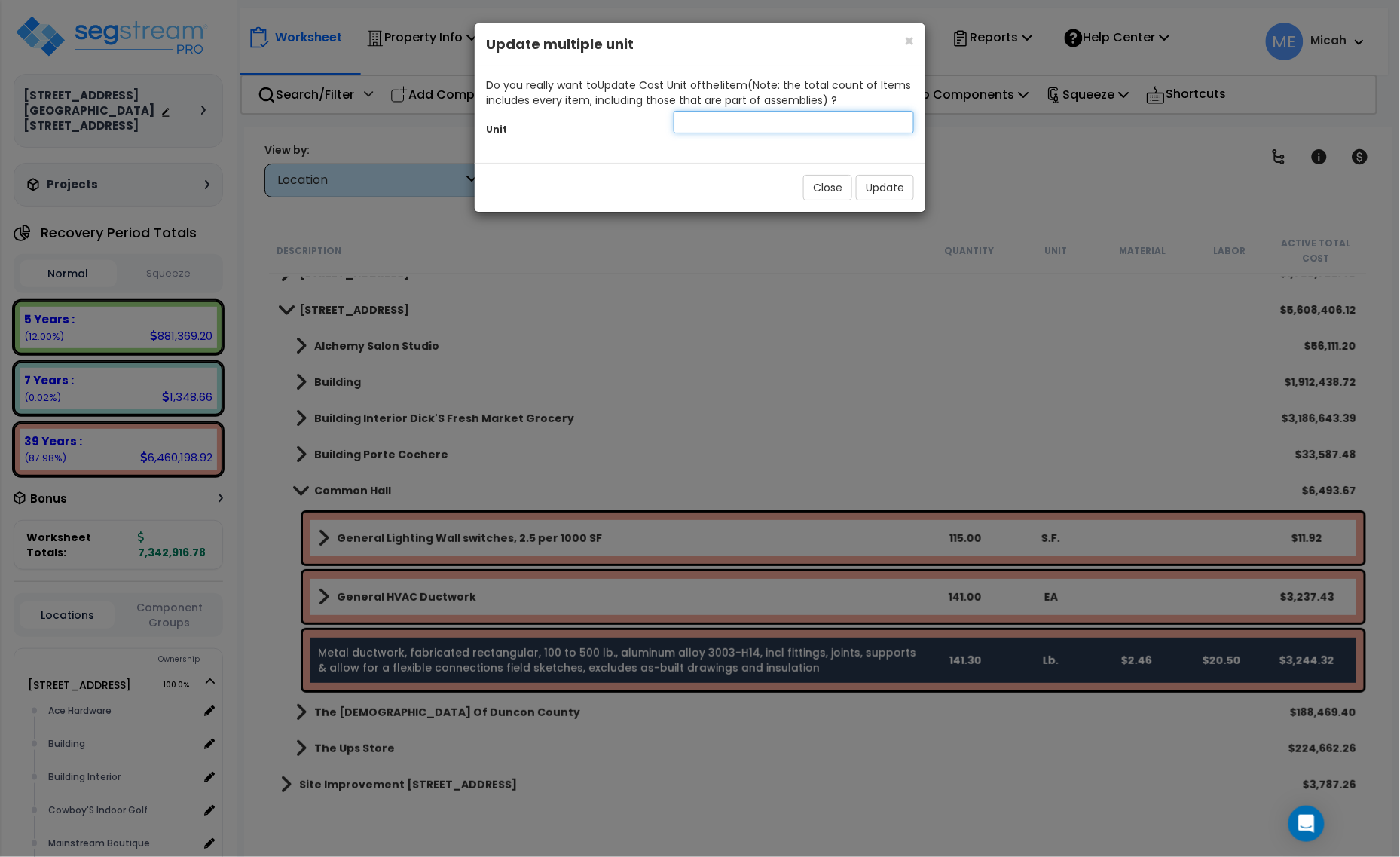
click at [779, 126] on input "text" at bounding box center [794, 122] width 241 height 22
type input "SF"
click at [893, 186] on button "Update" at bounding box center [885, 188] width 58 height 26
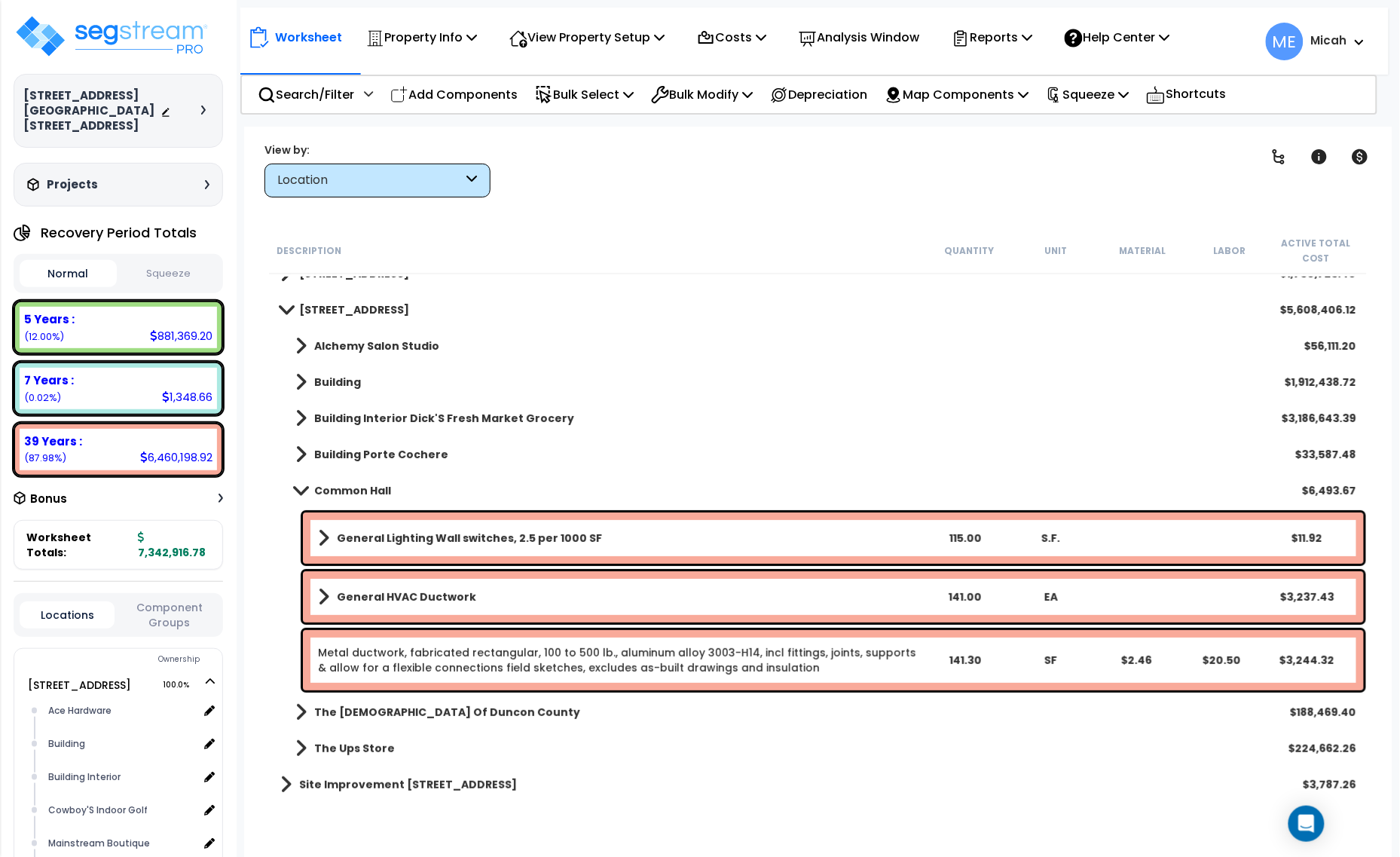
click at [294, 486] on span at bounding box center [301, 490] width 21 height 11
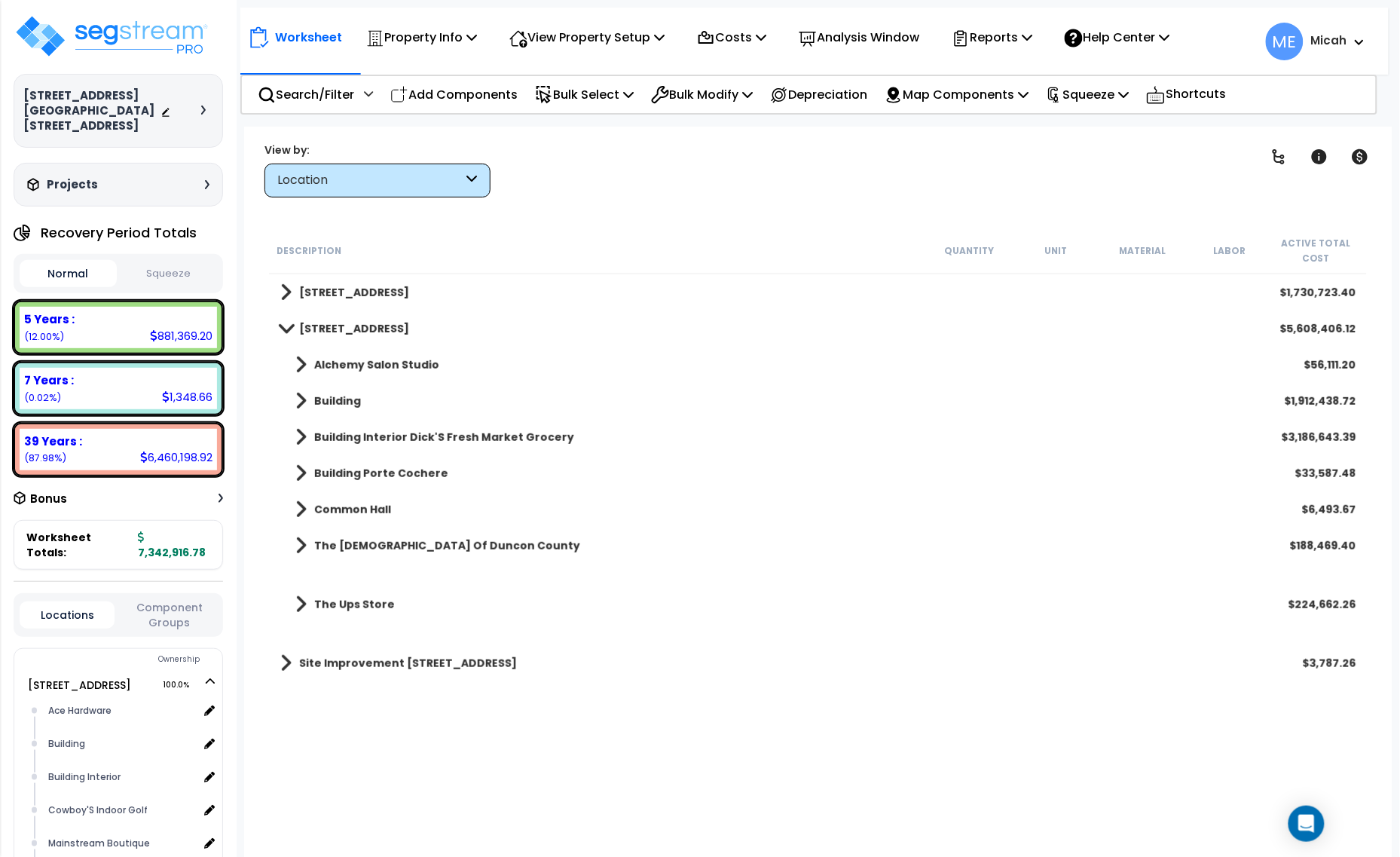
click at [302, 537] on span at bounding box center [301, 545] width 11 height 21
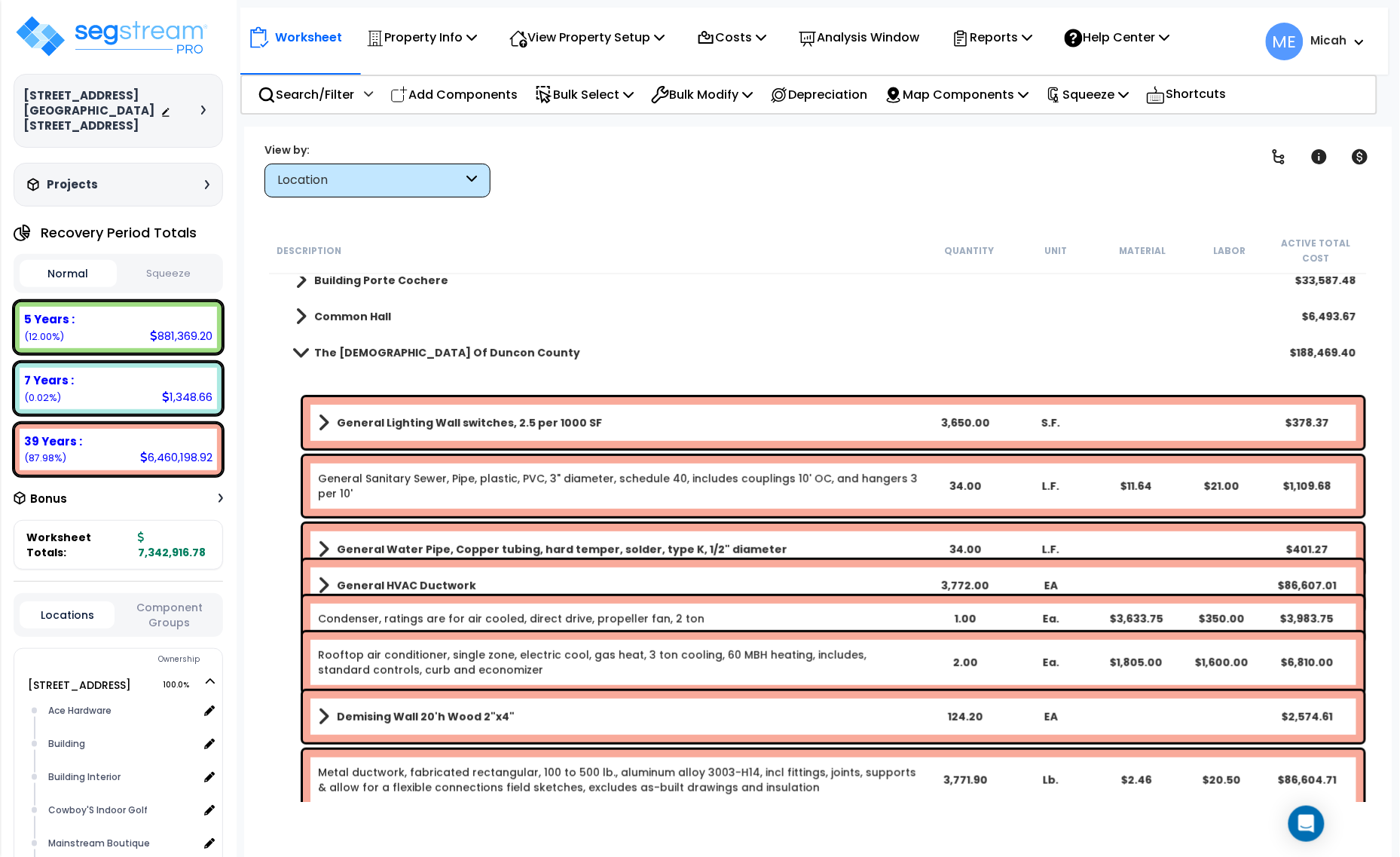
scroll to position [268, 0]
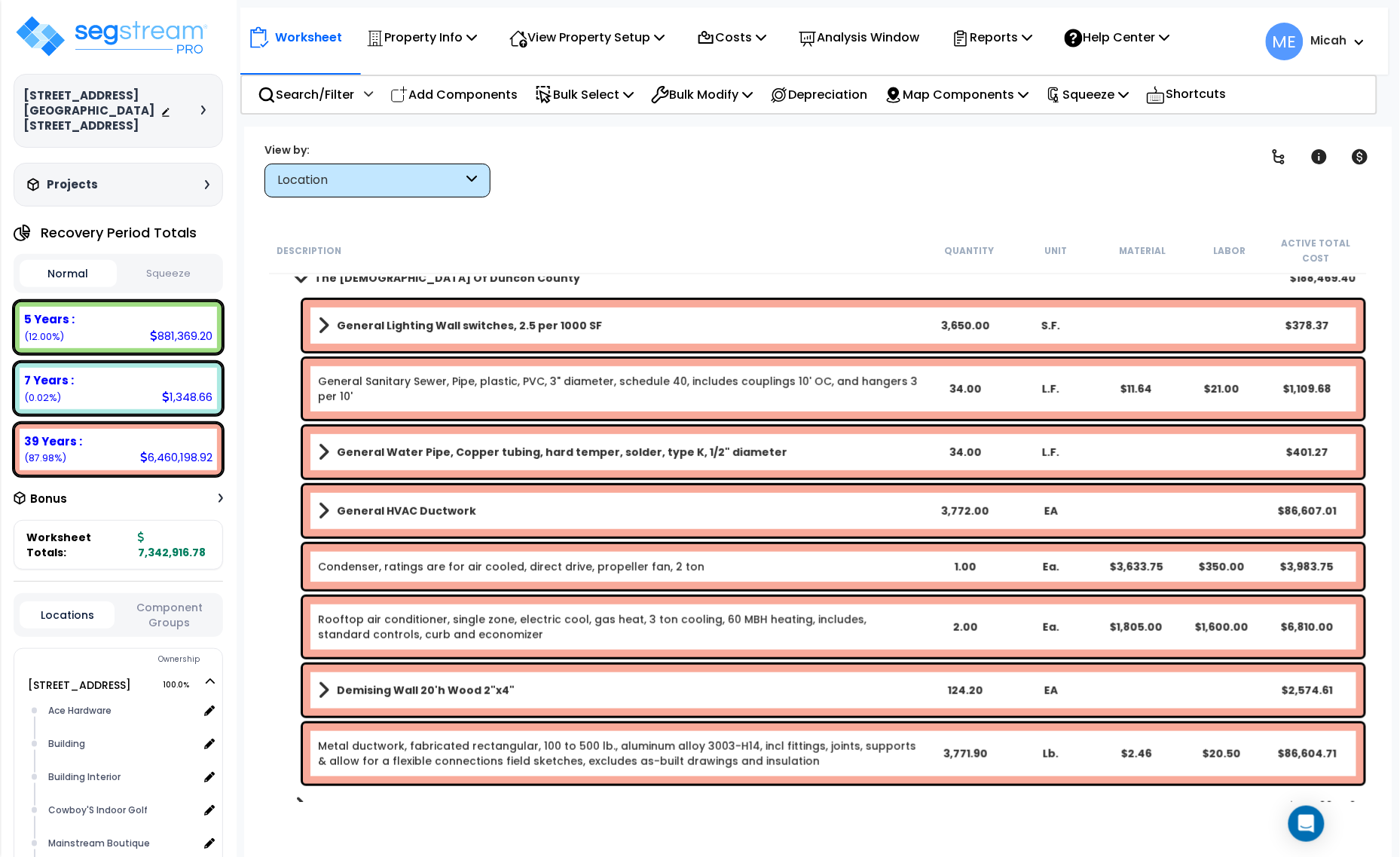
click at [620, 755] on link "Metal ductwork, fabricated rectangular, 100 to 500 lb., aluminum alloy 3003-H14…" at bounding box center [617, 754] width 598 height 30
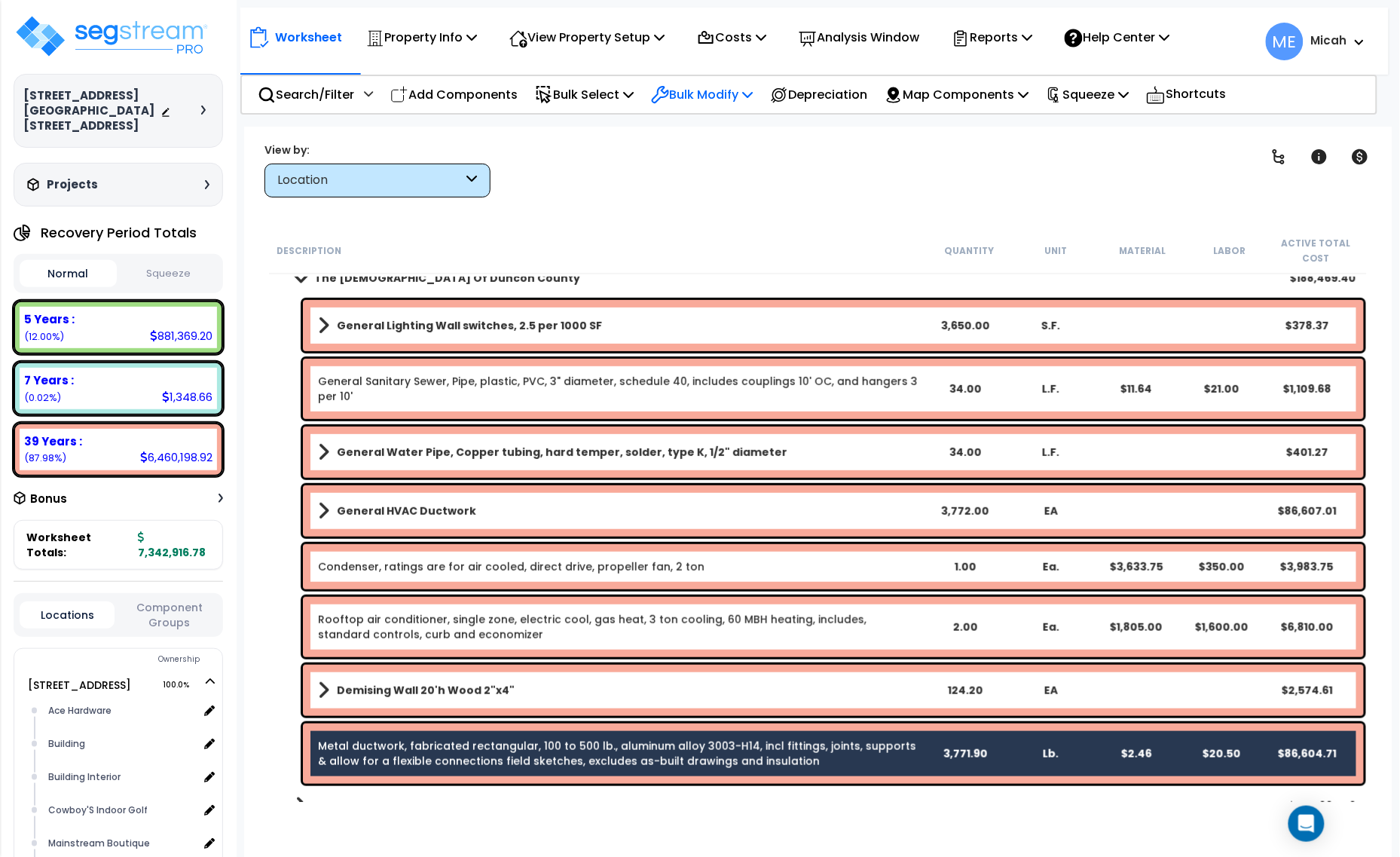
click at [753, 97] on icon at bounding box center [748, 94] width 10 height 12
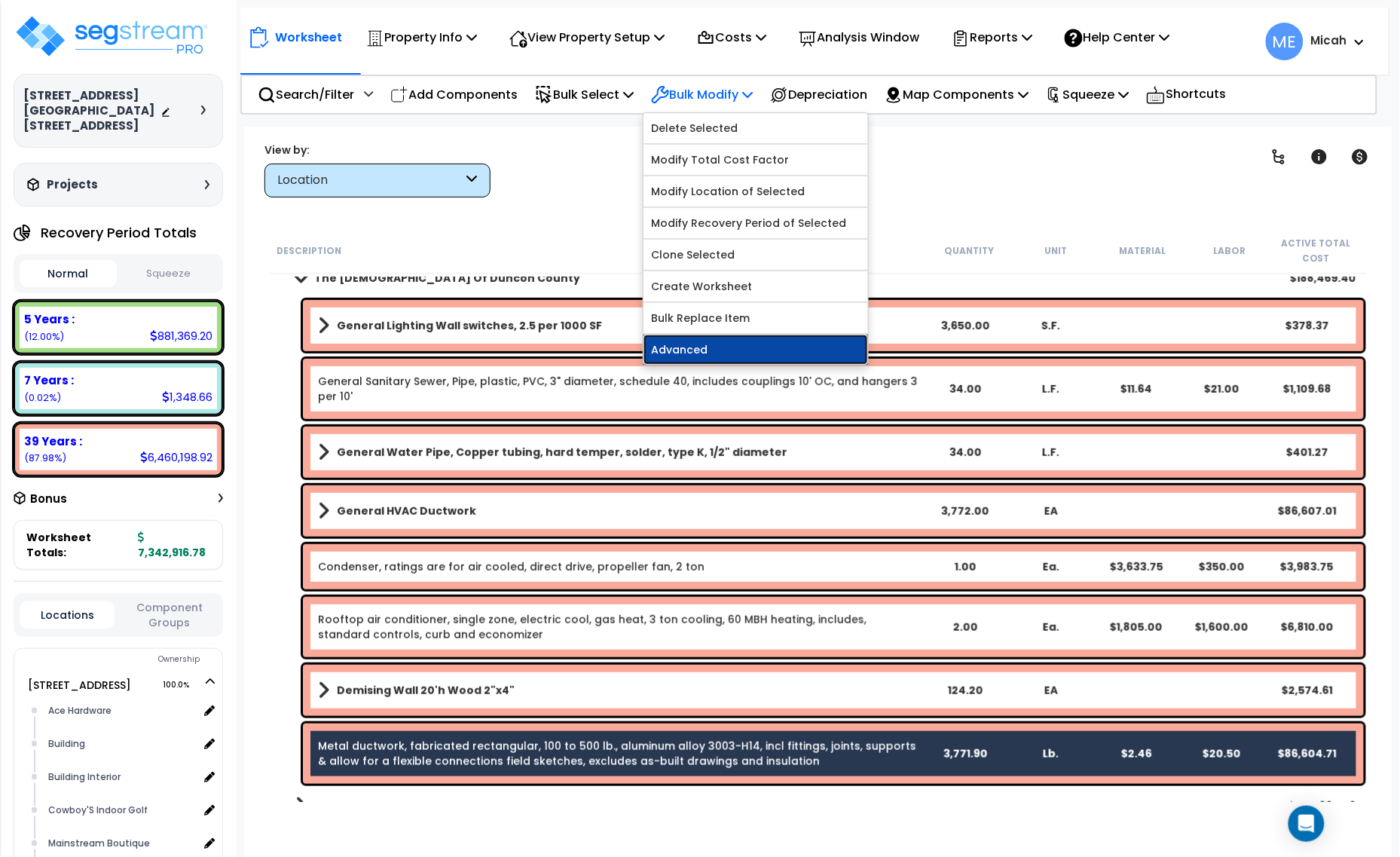
click at [750, 350] on link "Advanced" at bounding box center [756, 350] width 225 height 30
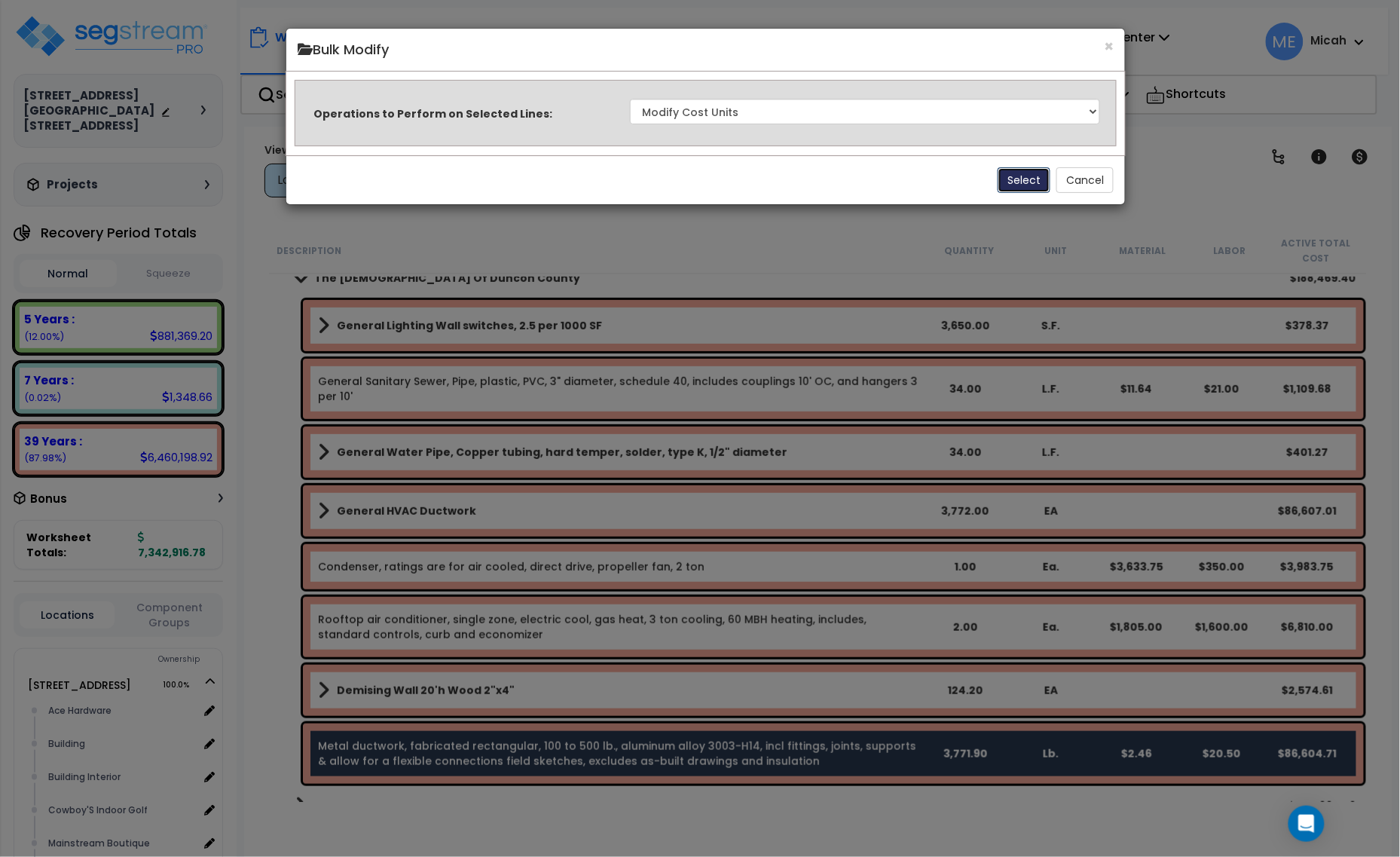
click at [1011, 181] on button "Select" at bounding box center [1024, 180] width 53 height 26
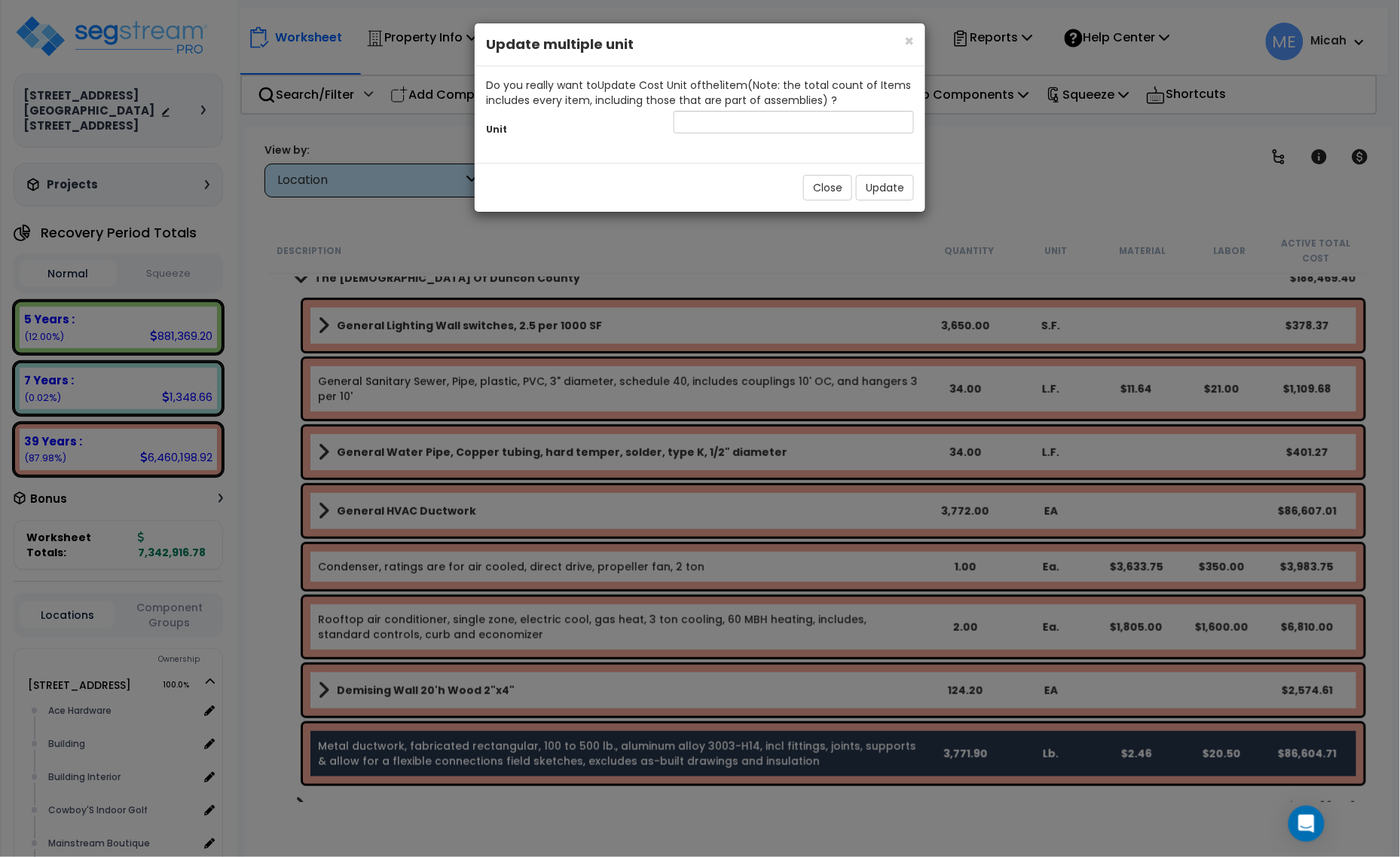
click at [808, 137] on div "Unit" at bounding box center [700, 124] width 451 height 33
click at [799, 123] on input "text" at bounding box center [794, 122] width 241 height 22
type input "SF"
click at [890, 181] on button "Update" at bounding box center [885, 188] width 58 height 26
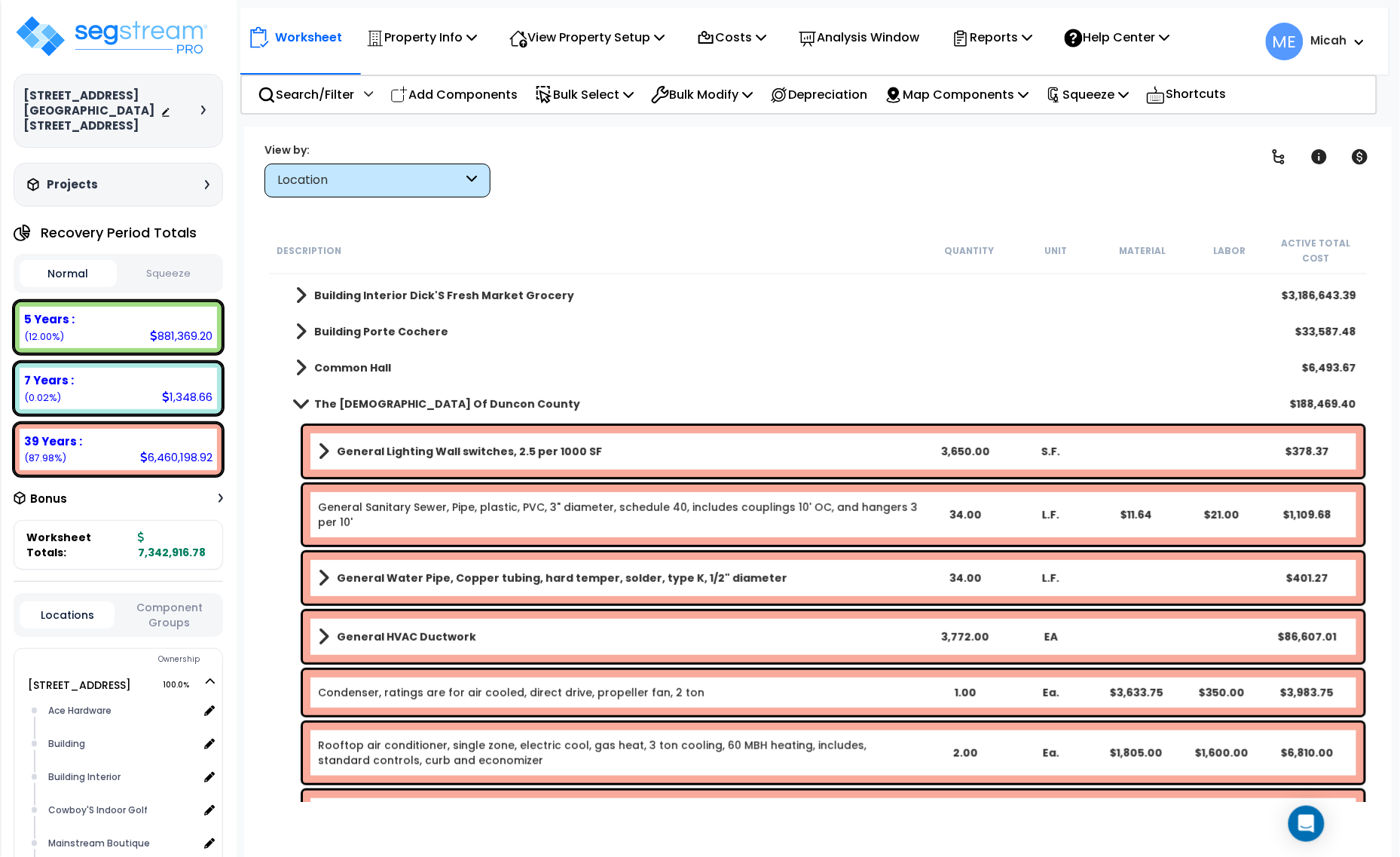
scroll to position [0, 0]
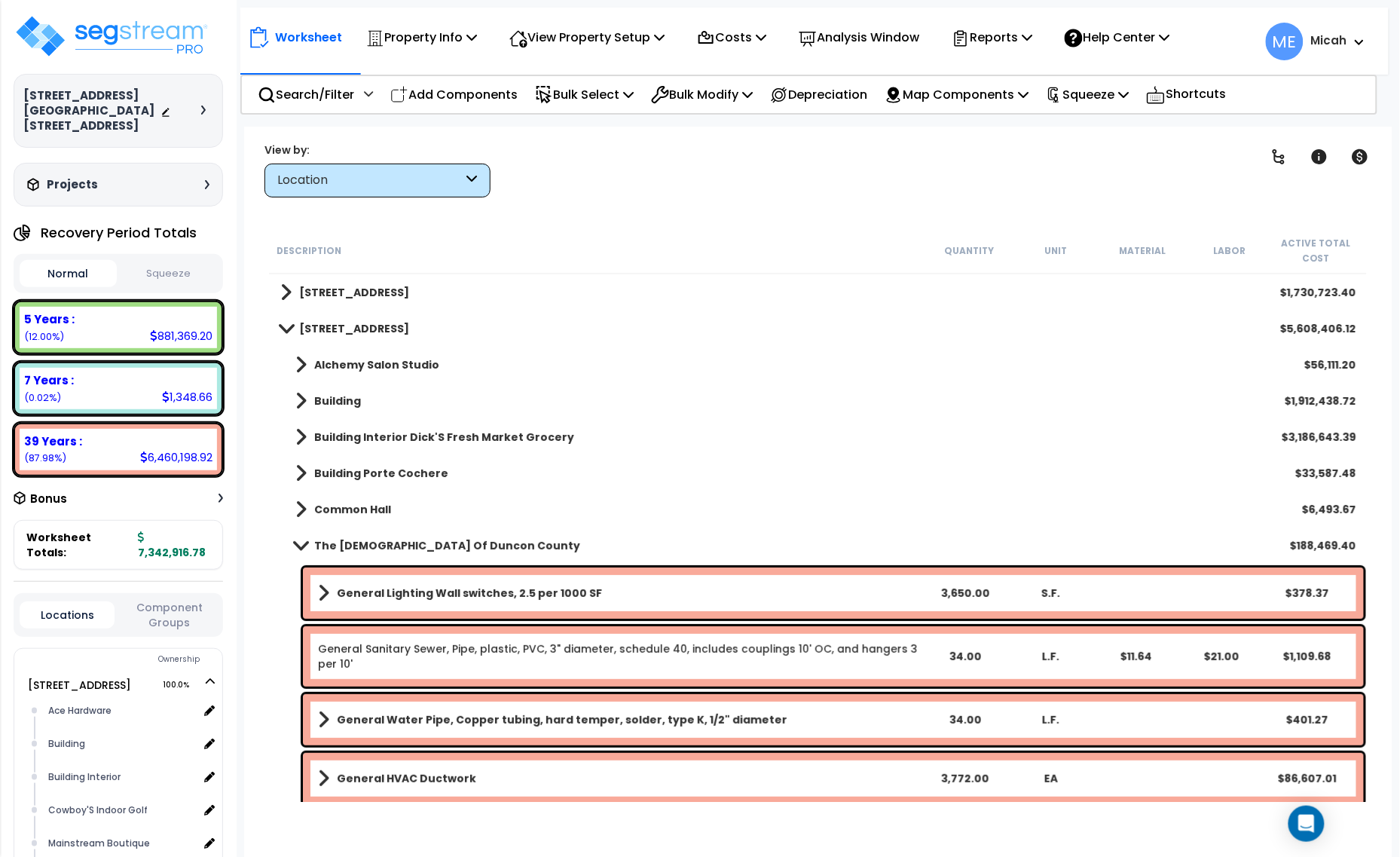
click at [300, 543] on span at bounding box center [301, 545] width 21 height 11
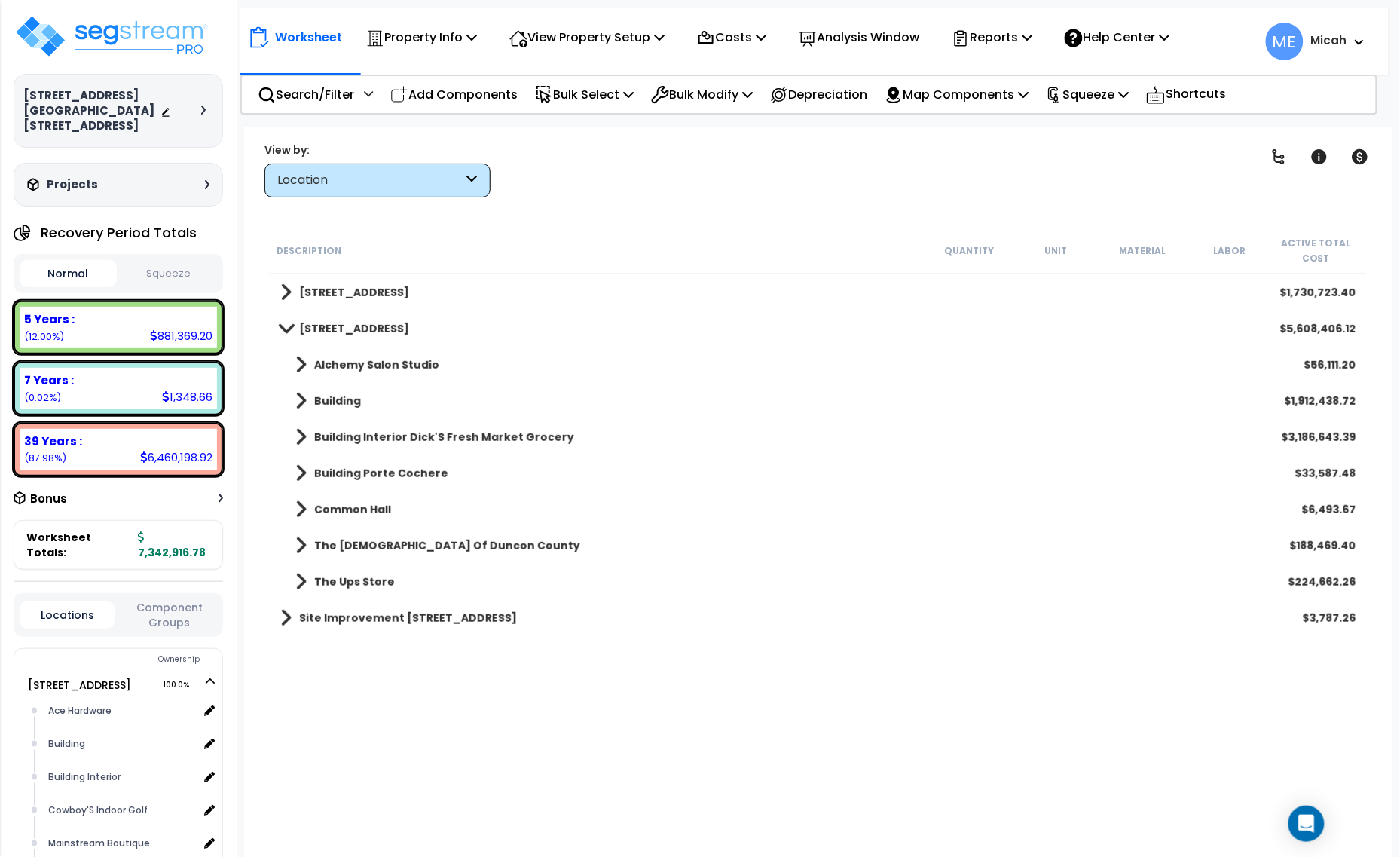
click at [306, 580] on link "The Ups Store" at bounding box center [337, 582] width 114 height 21
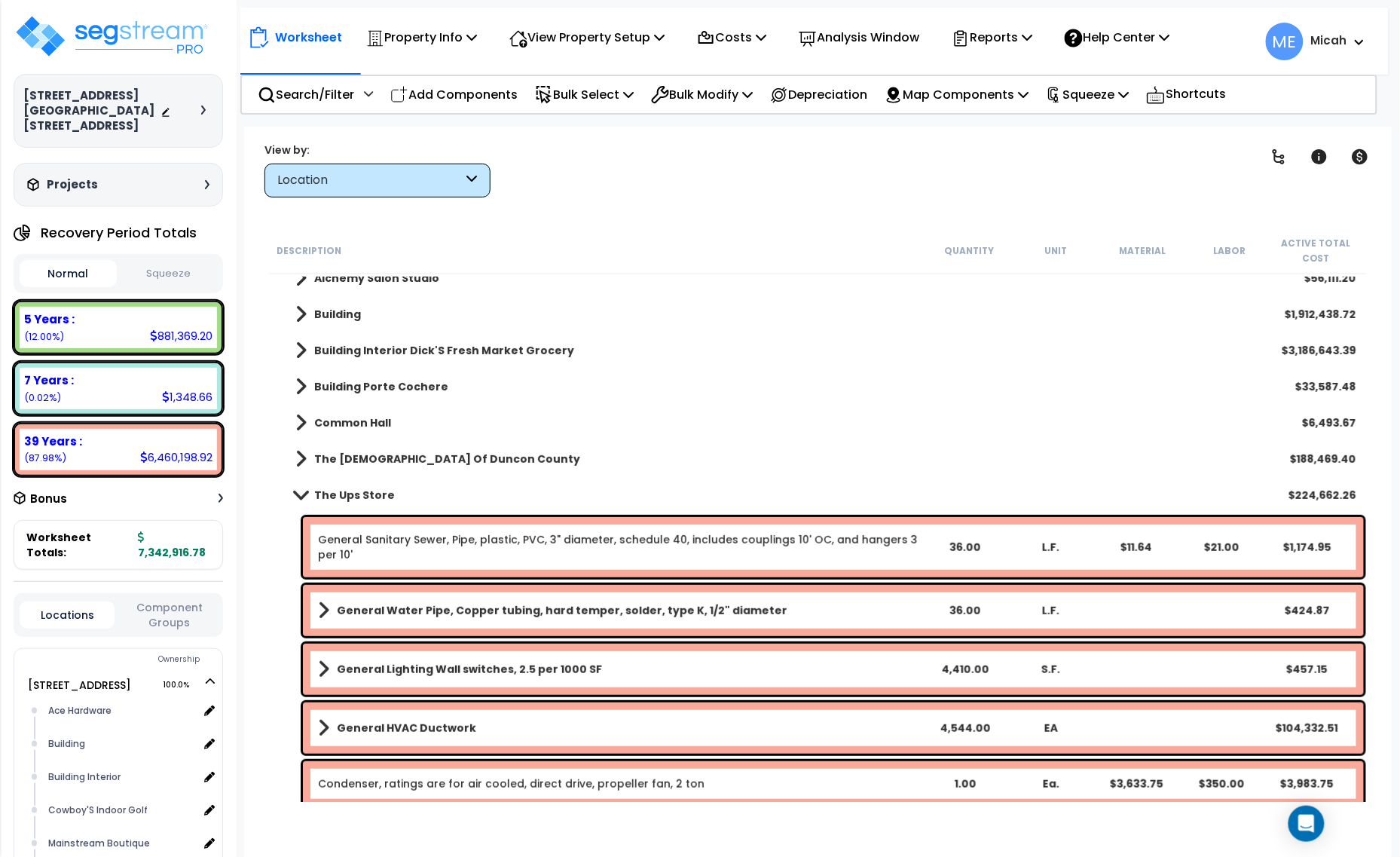
scroll to position [325, 0]
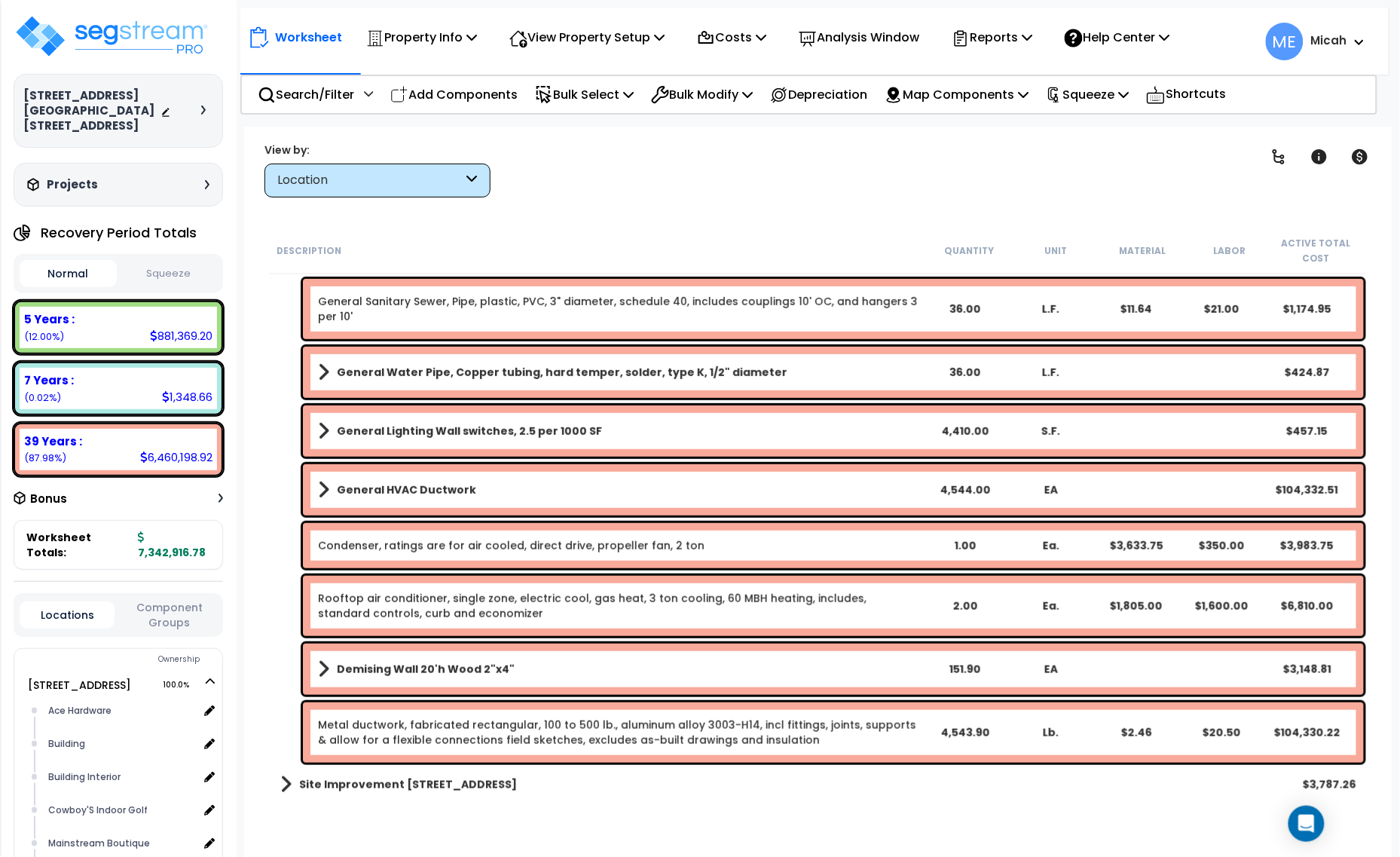
click at [489, 729] on link "Metal ductwork, fabricated rectangular, 100 to 500 lb., aluminum alloy 3003-H14…" at bounding box center [617, 732] width 598 height 30
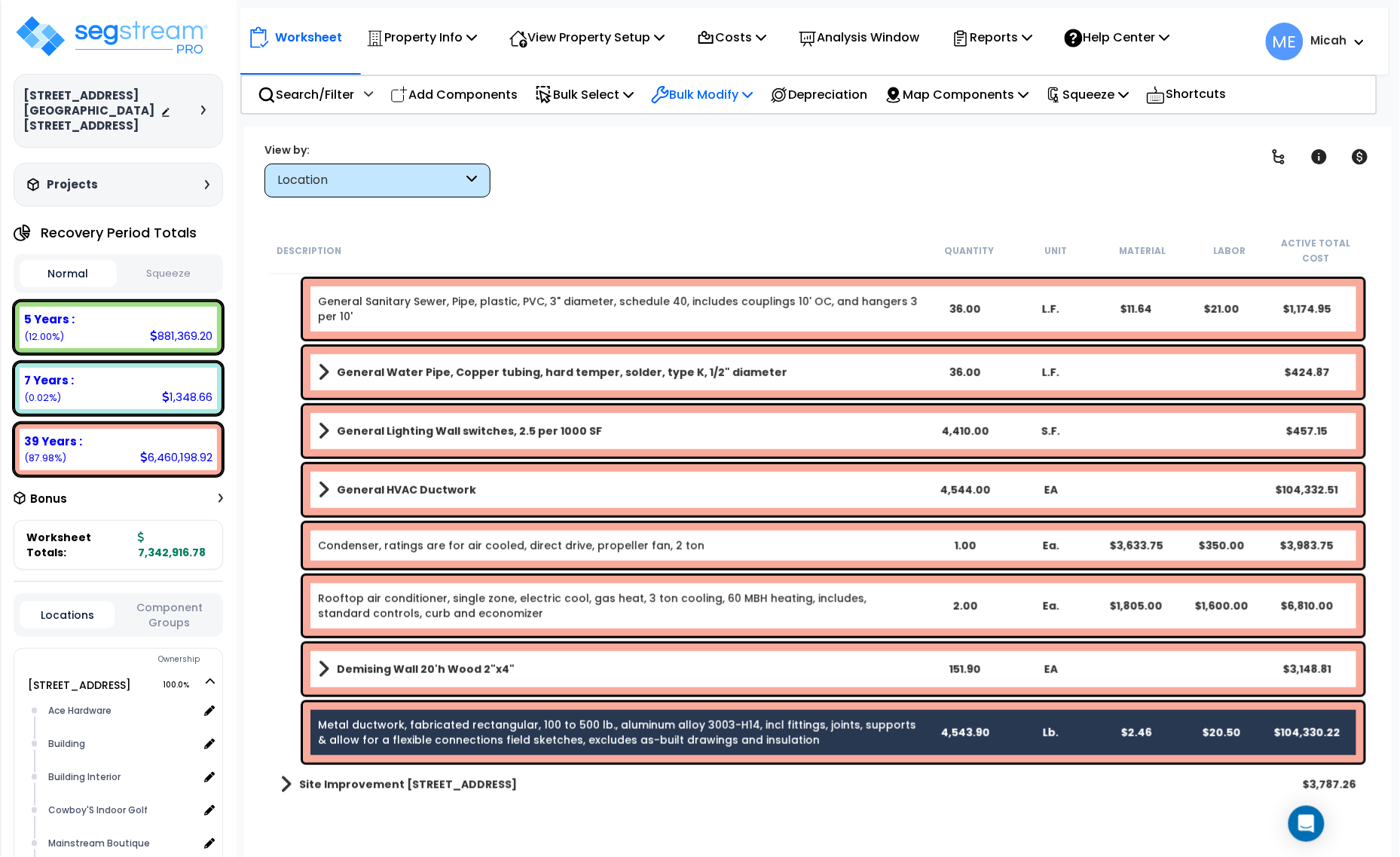
click at [761, 86] on div "Bulk Modify Delete Selected Modify Total Cost Factor Modify Location of Selecte…" at bounding box center [702, 94] width 118 height 35
click at [753, 91] on p "Bulk Modify" at bounding box center [701, 94] width 102 height 20
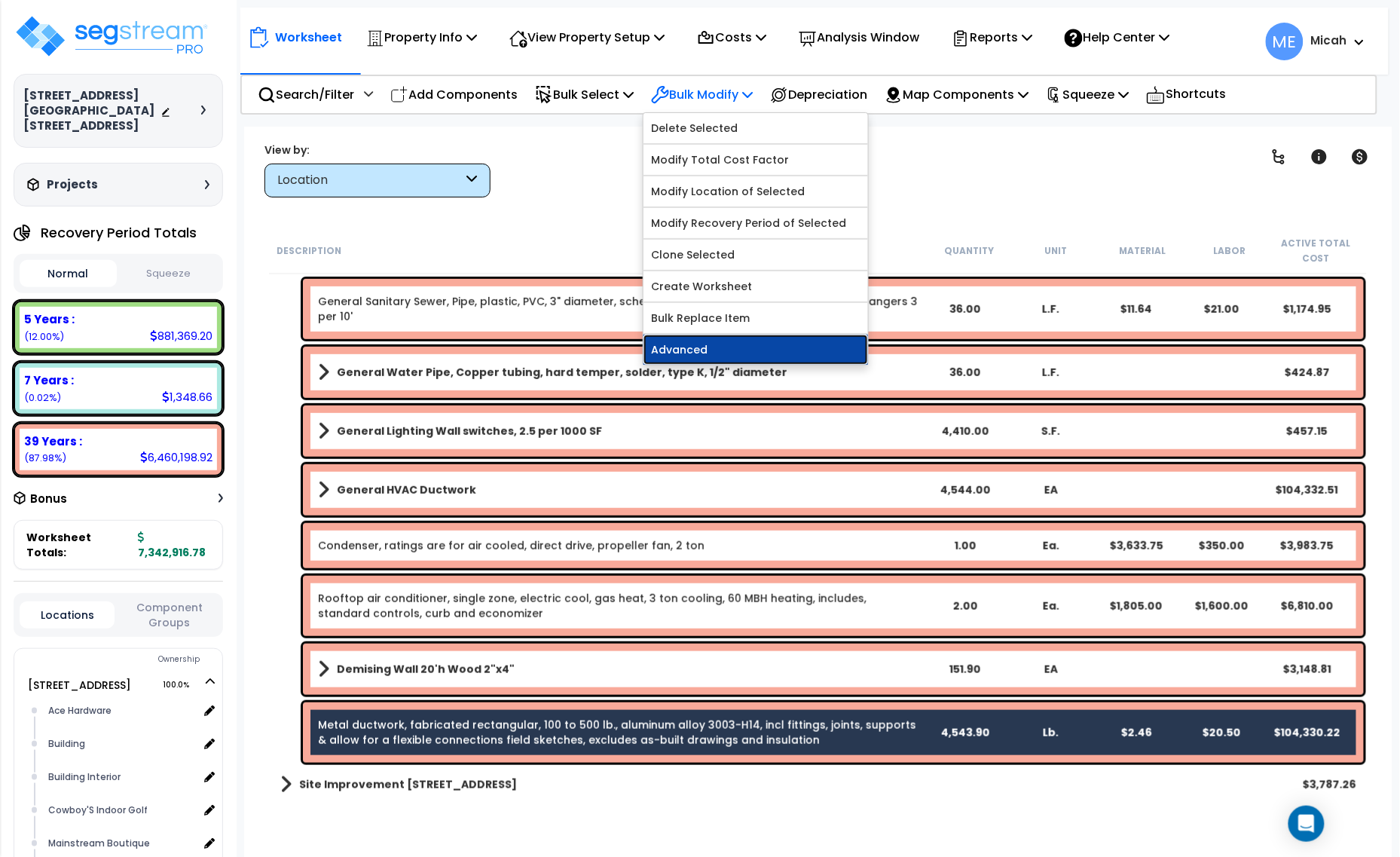
click at [729, 352] on link "Advanced" at bounding box center [756, 350] width 225 height 30
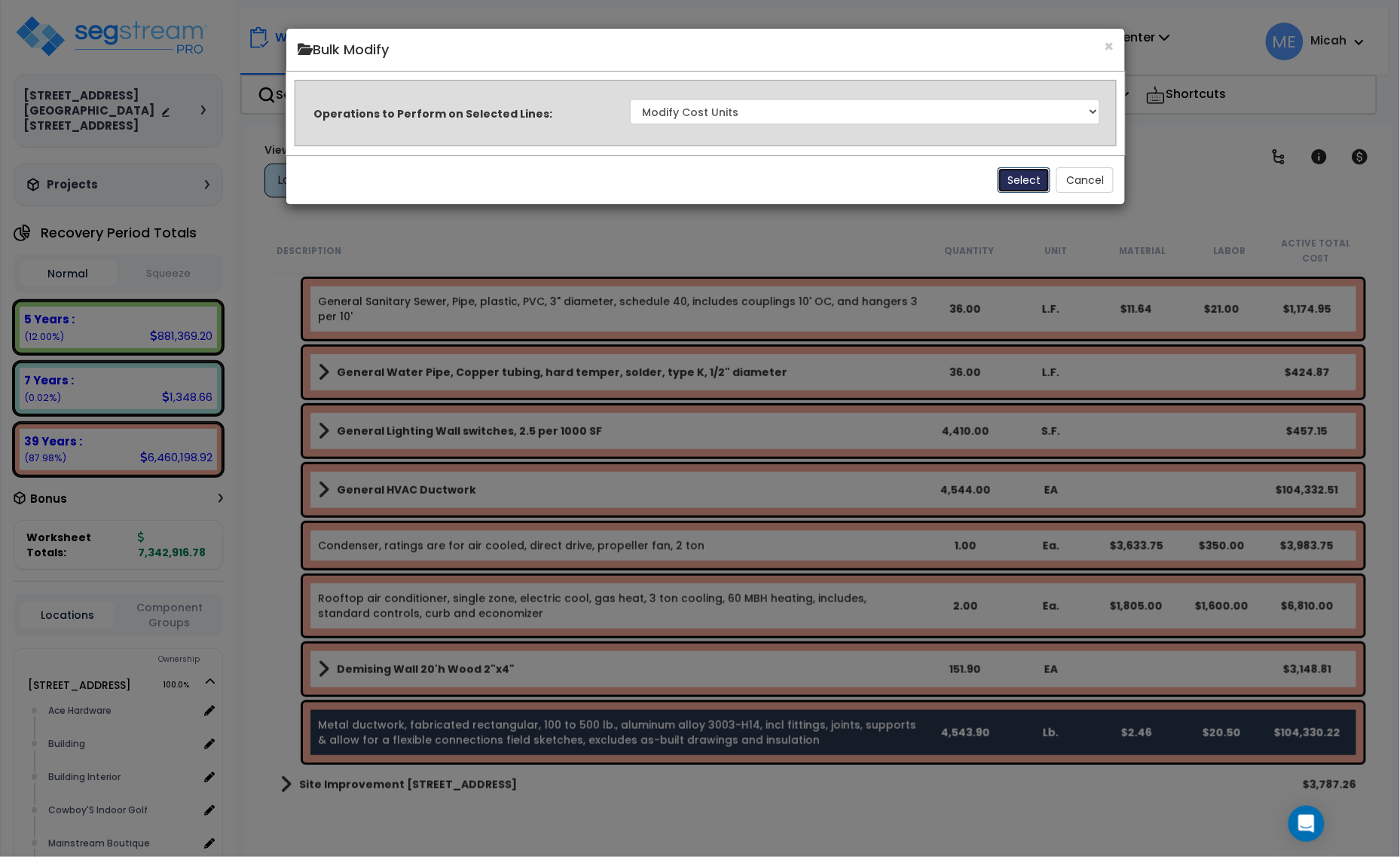
click at [1016, 181] on button "Select" at bounding box center [1024, 180] width 53 height 26
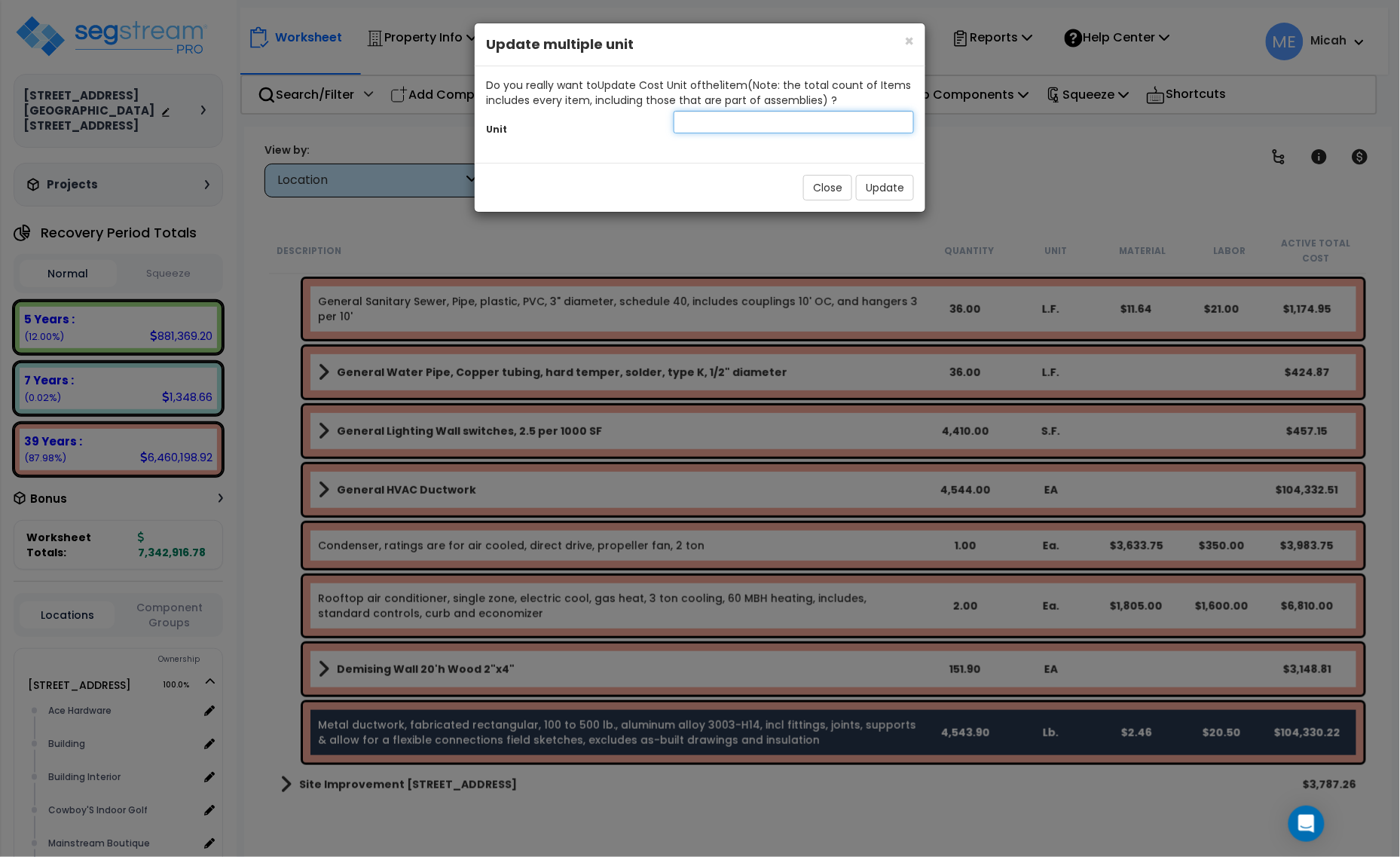
click at [794, 126] on input "text" at bounding box center [794, 122] width 241 height 22
type input "SF"
click at [887, 181] on button "Update" at bounding box center [885, 188] width 58 height 26
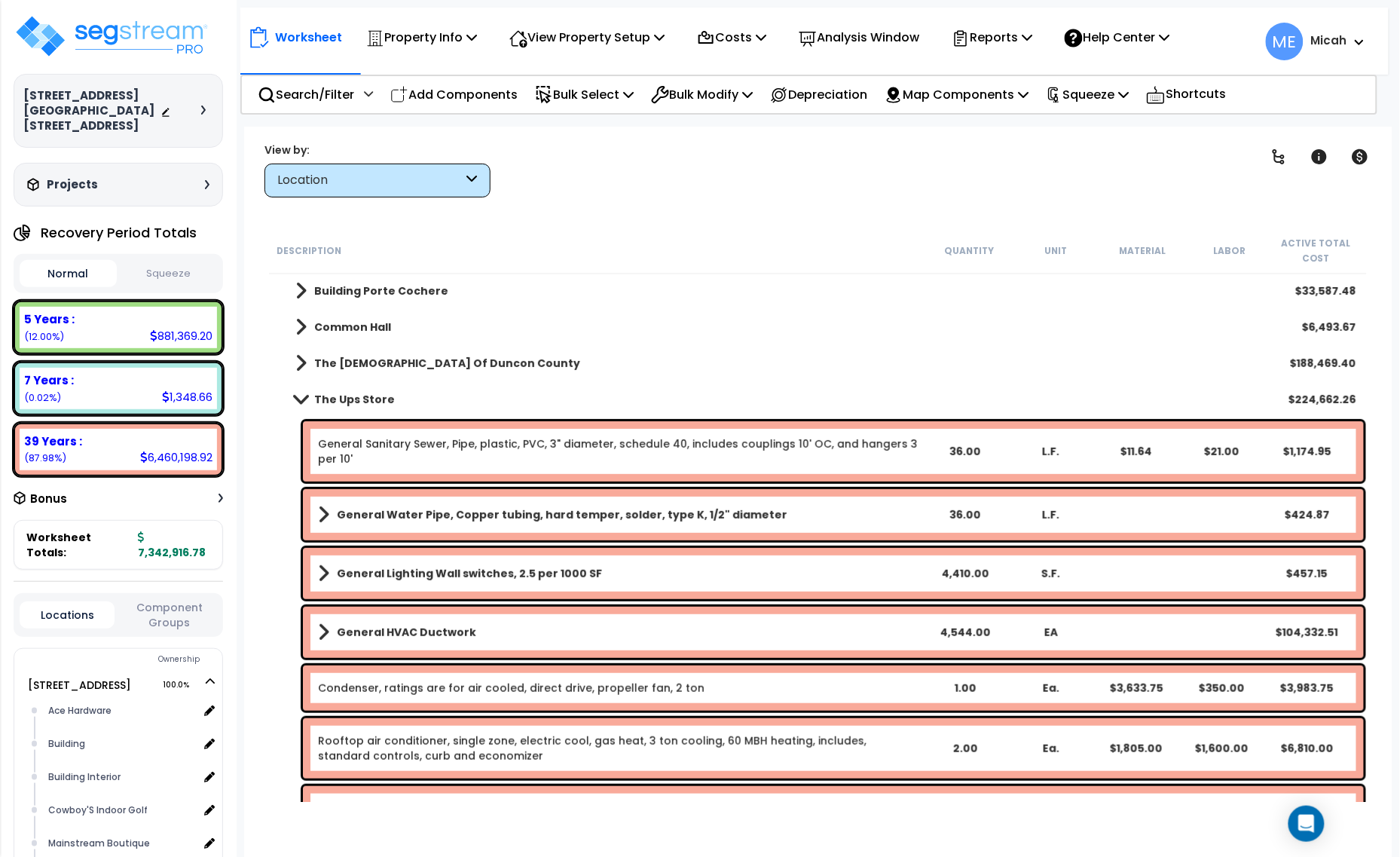
scroll to position [137, 0]
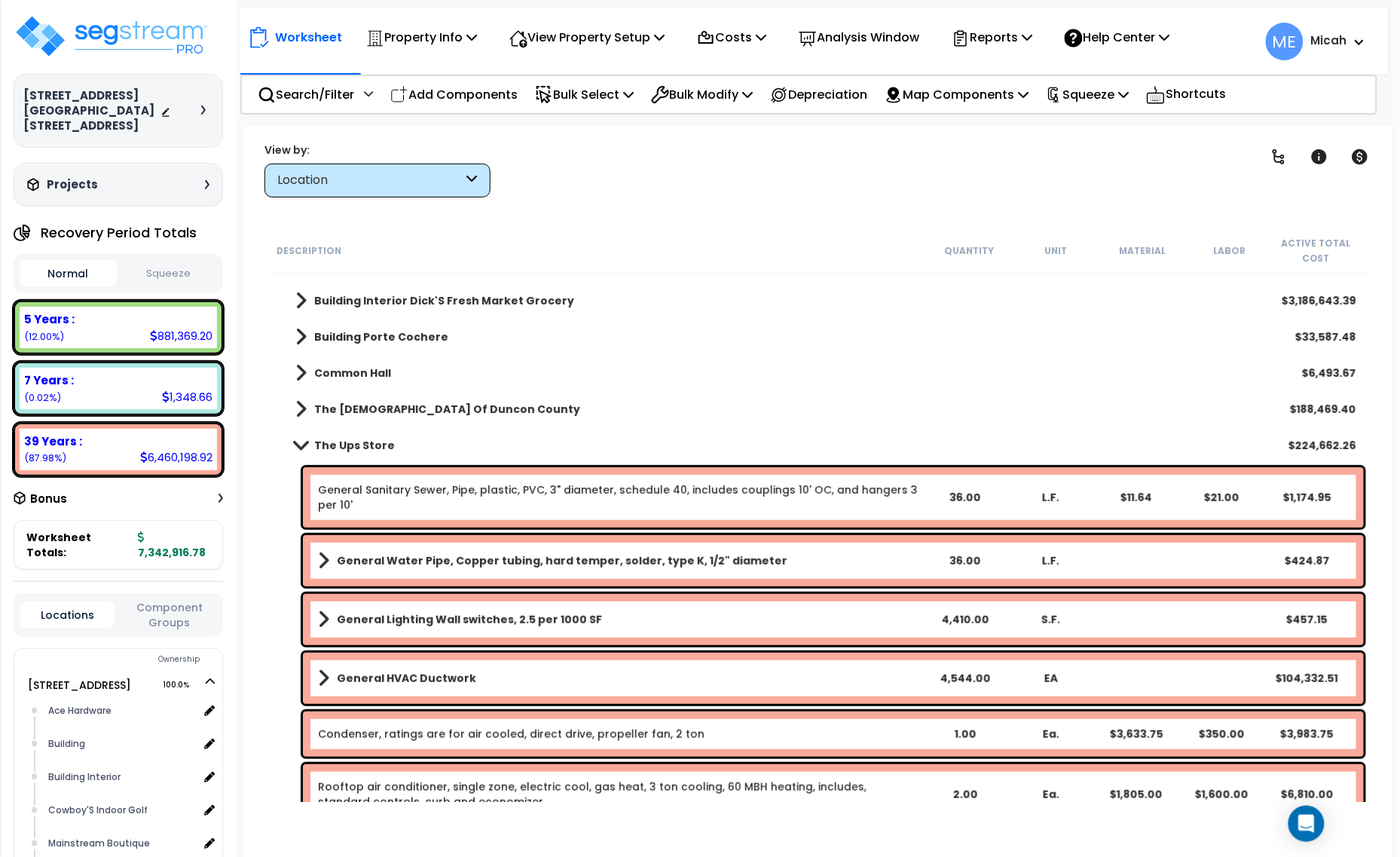
click at [300, 445] on span at bounding box center [301, 445] width 21 height 11
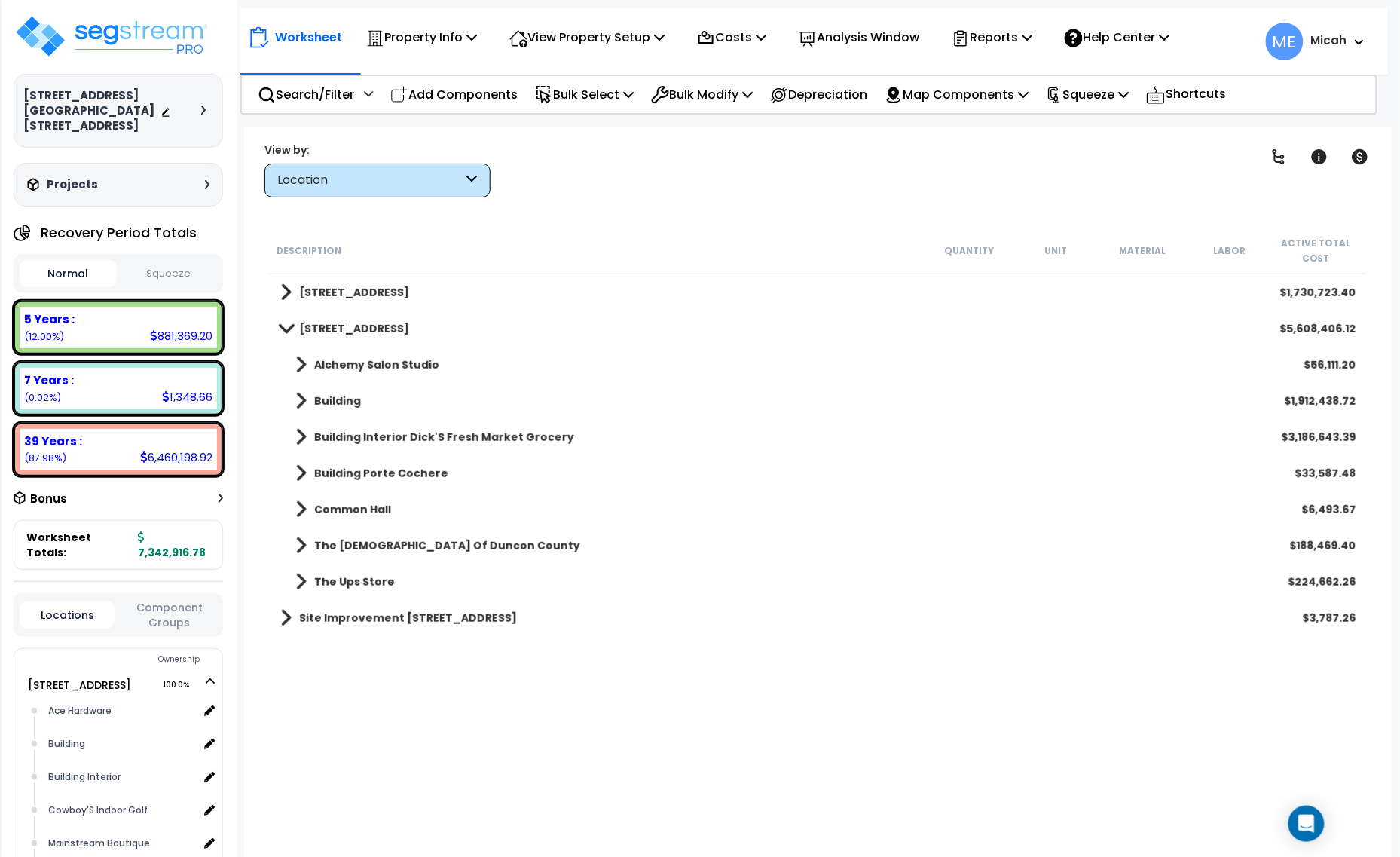
scroll to position [0, 0]
click at [453, 91] on p "Add Components" at bounding box center [453, 94] width 127 height 20
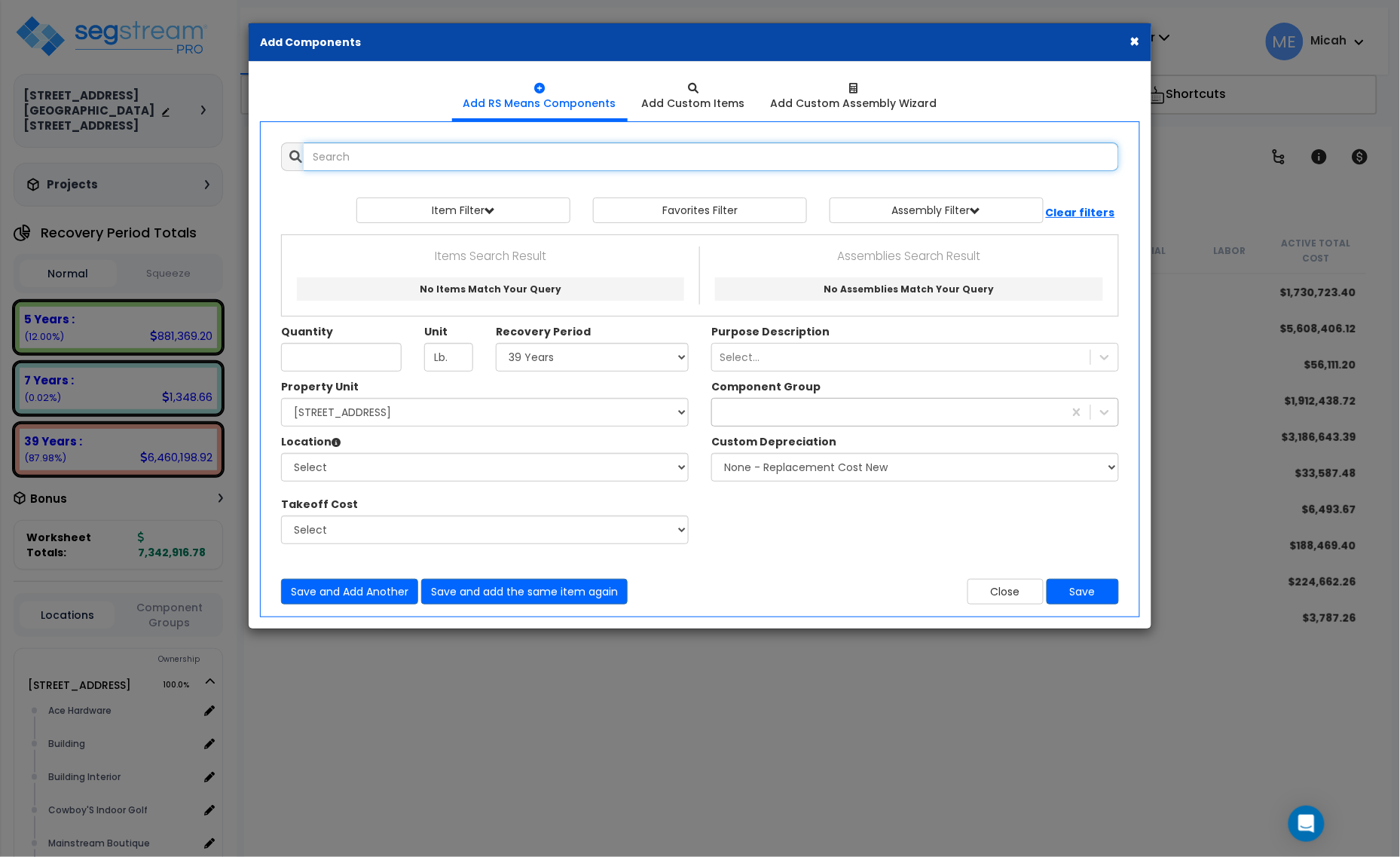
select select
click at [456, 145] on input "text" at bounding box center [712, 157] width 816 height 29
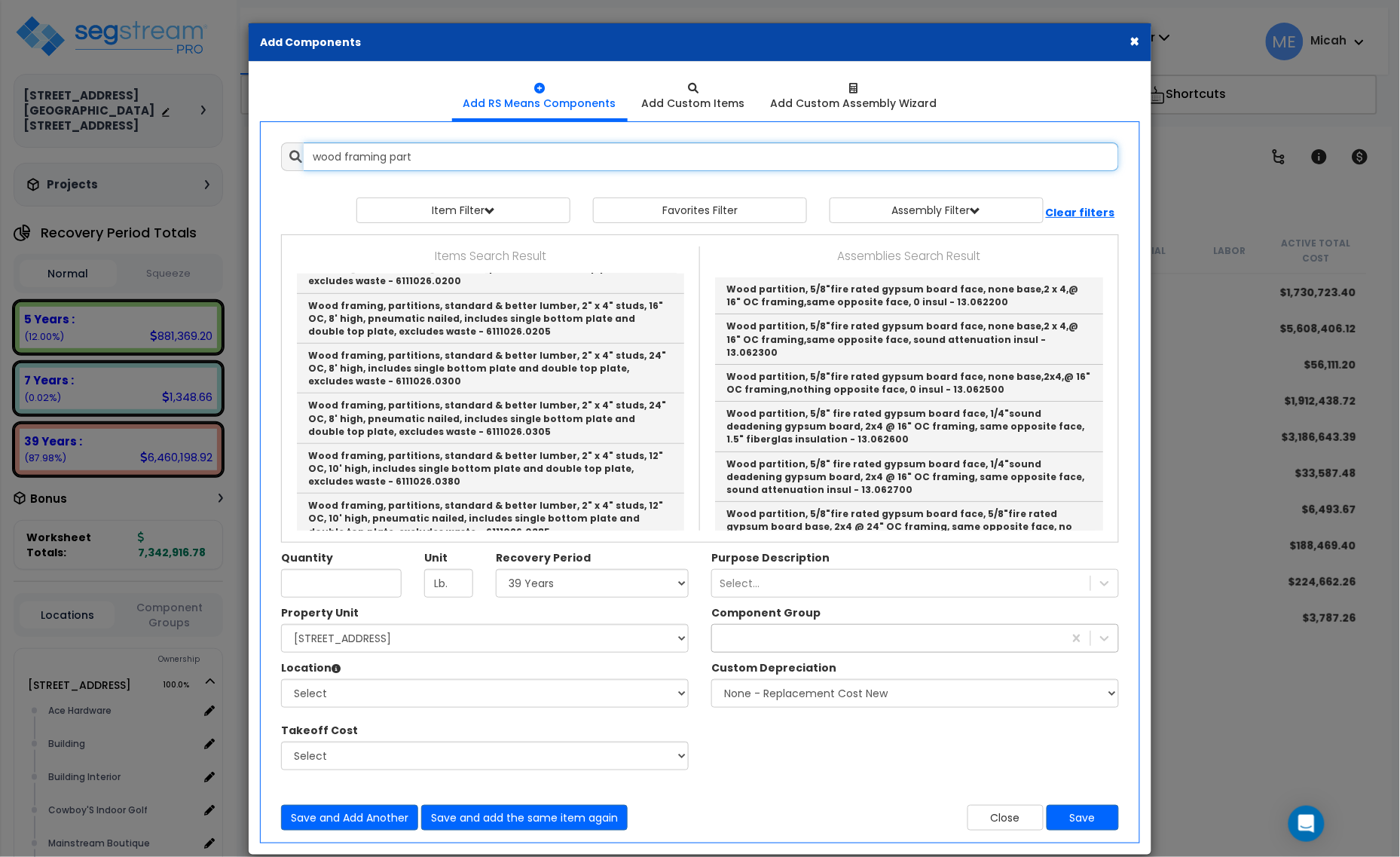
scroll to position [377, 0]
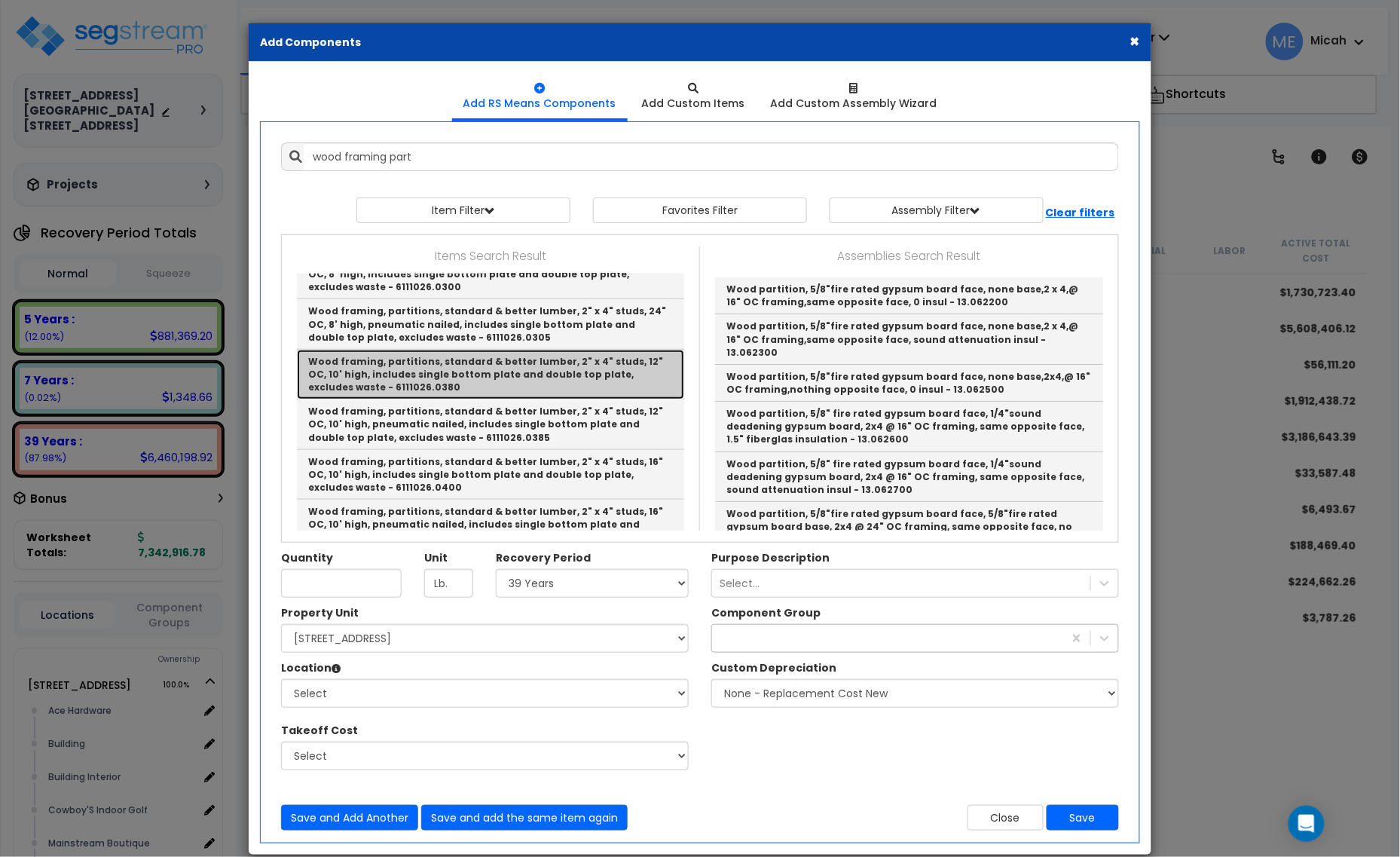
click at [525, 374] on link "Wood framing, partitions, standard & better lumber, 2" x 4" studs, 12" OC, 10' …" at bounding box center [490, 374] width 388 height 50
type input "Wood framing, partitions, standard & better lumber, 2" x 4" studs, 12" OC, 10' …"
type input "L.F."
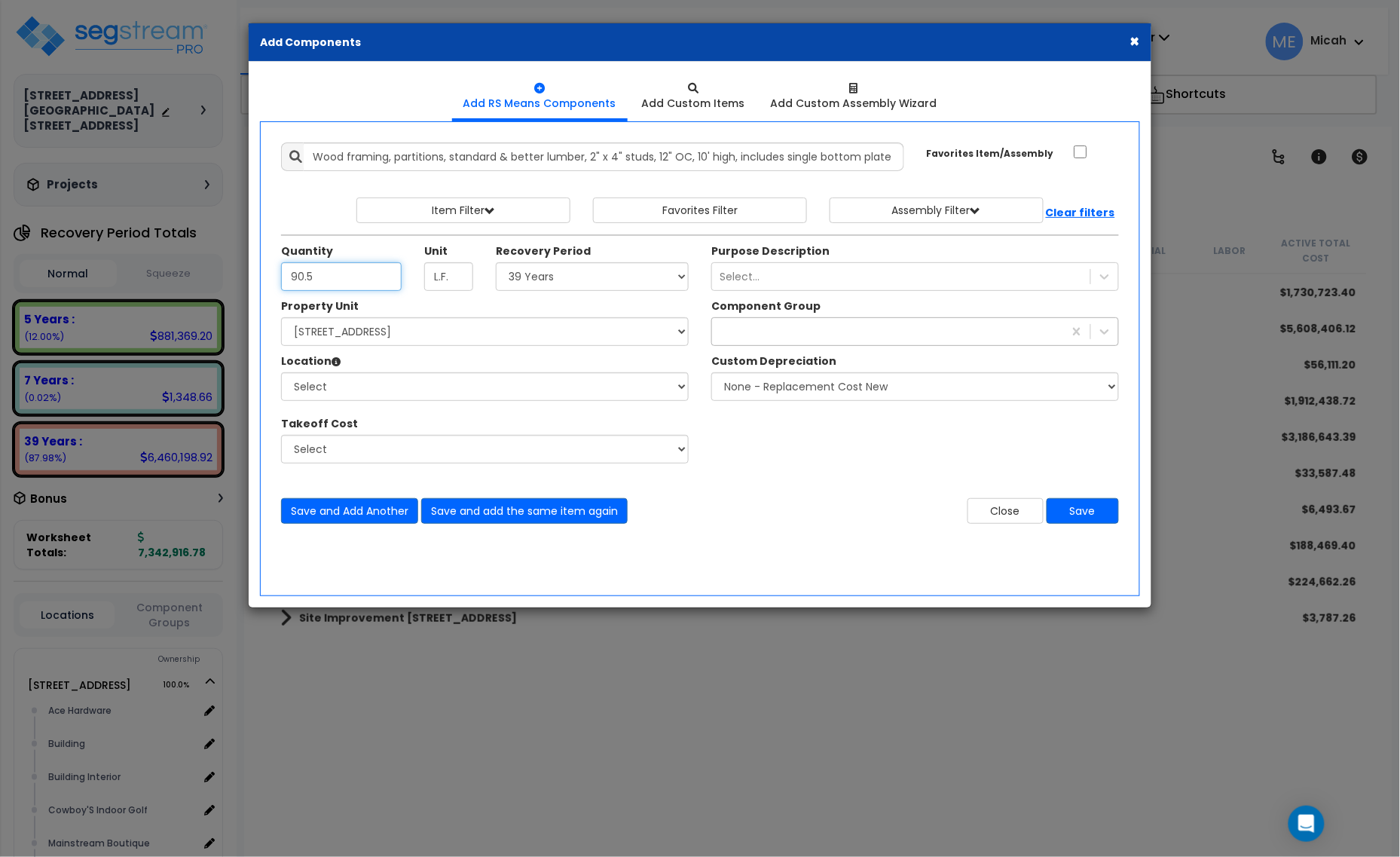
type input "90.5"
click at [441, 337] on select "Select [STREET_ADDRESS] [STREET_ADDRESS] Site Improvement [STREET_ADDRESS] Site…" at bounding box center [485, 332] width 408 height 29
select select "161428"
click at [281, 318] on select "Select [STREET_ADDRESS] [STREET_ADDRESS] Site Improvement [STREET_ADDRESS] Site…" at bounding box center [485, 332] width 408 height 29
click at [438, 396] on select "Select Alchemy Salon Studio Building Building Interior Building Interior Dick'S…" at bounding box center [485, 387] width 408 height 29
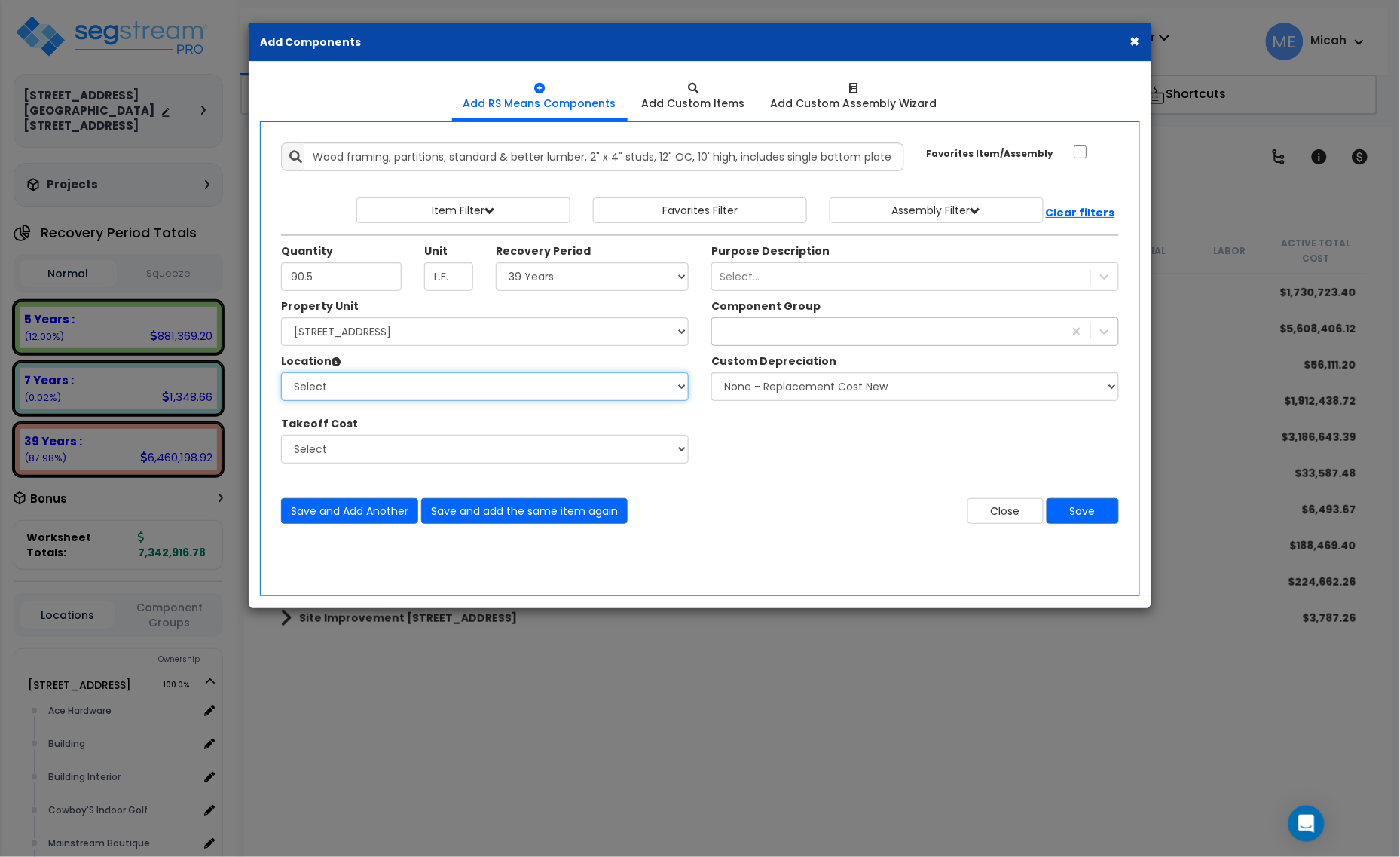
select select "31282"
click at [281, 373] on select "Select Alchemy Salon Studio Building Building Interior Building Interior Dick'S…" at bounding box center [485, 387] width 408 height 29
click at [586, 273] on select "Select 5 Years 7 Years 15 Years 20 Years 39 Years 27.5 Year" at bounding box center [592, 277] width 193 height 29
select select "39Y"
click at [497, 263] on select "Select 5 Years 7 Years 15 Years 20 Years 39 Years 27.5 Year" at bounding box center [592, 277] width 193 height 29
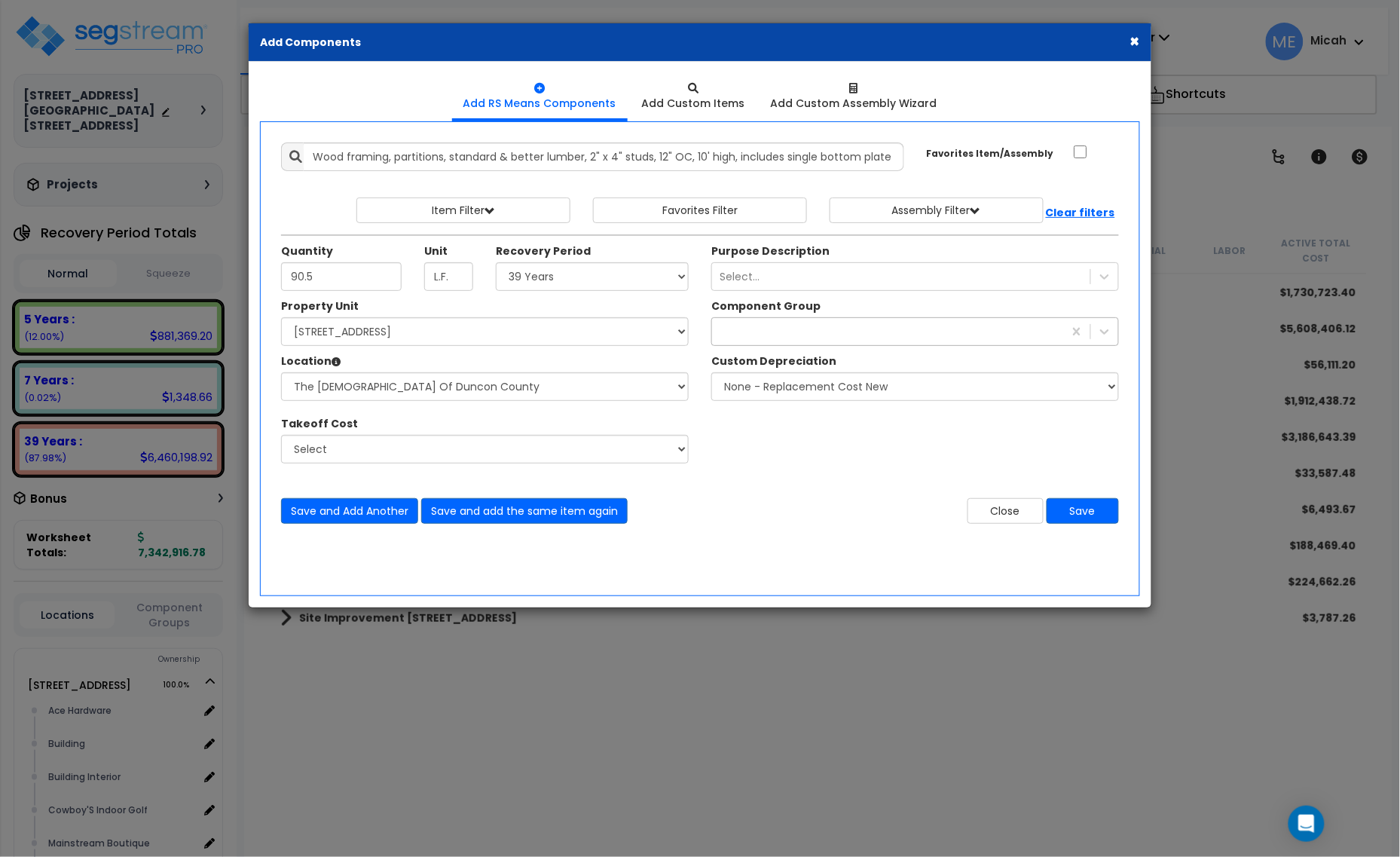
click at [782, 325] on div "147" at bounding box center [887, 332] width 351 height 24
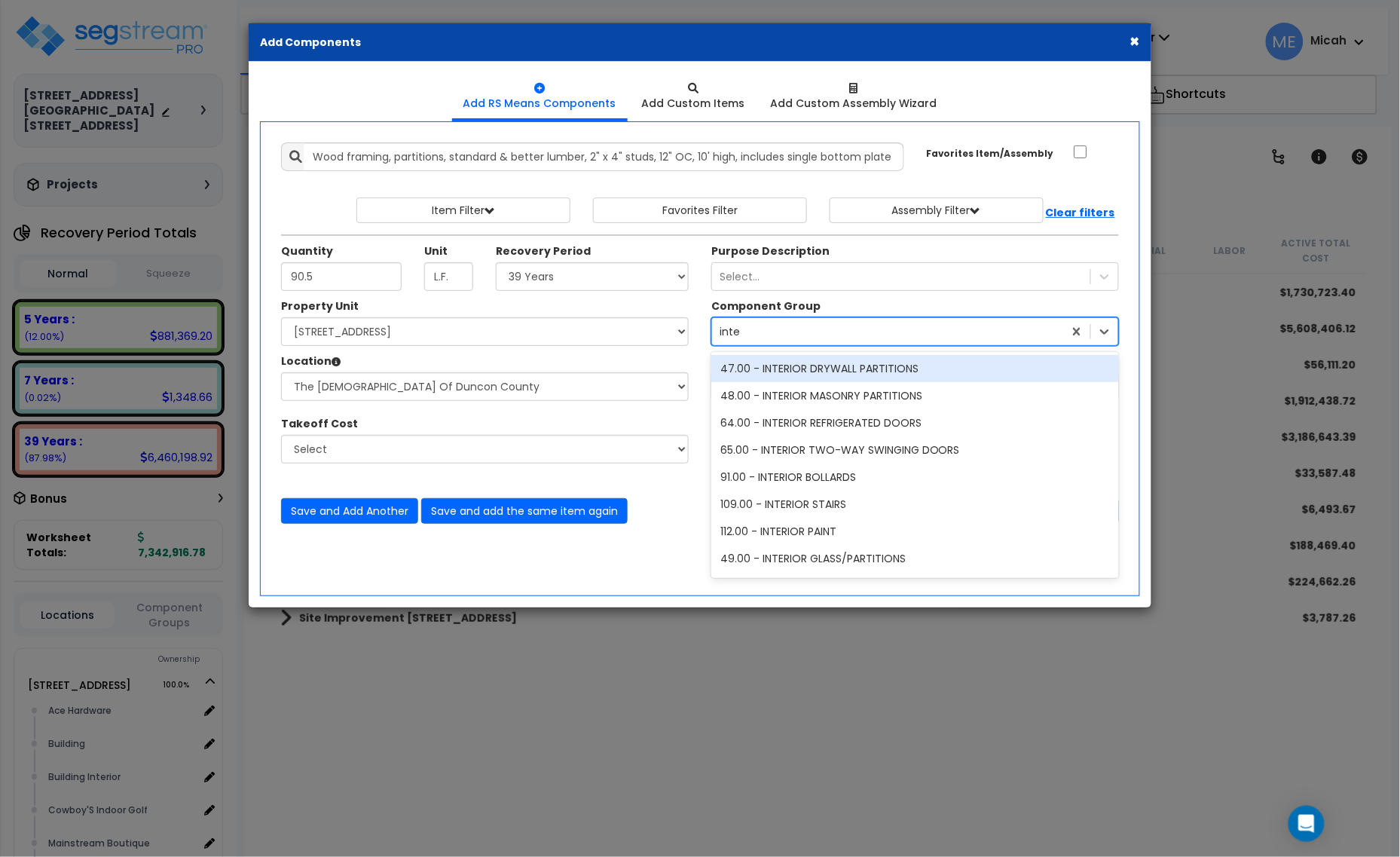
type input "inter"
click at [801, 378] on div "47.00 - INTERIOR DRYWALL PARTITIONS" at bounding box center [915, 369] width 408 height 27
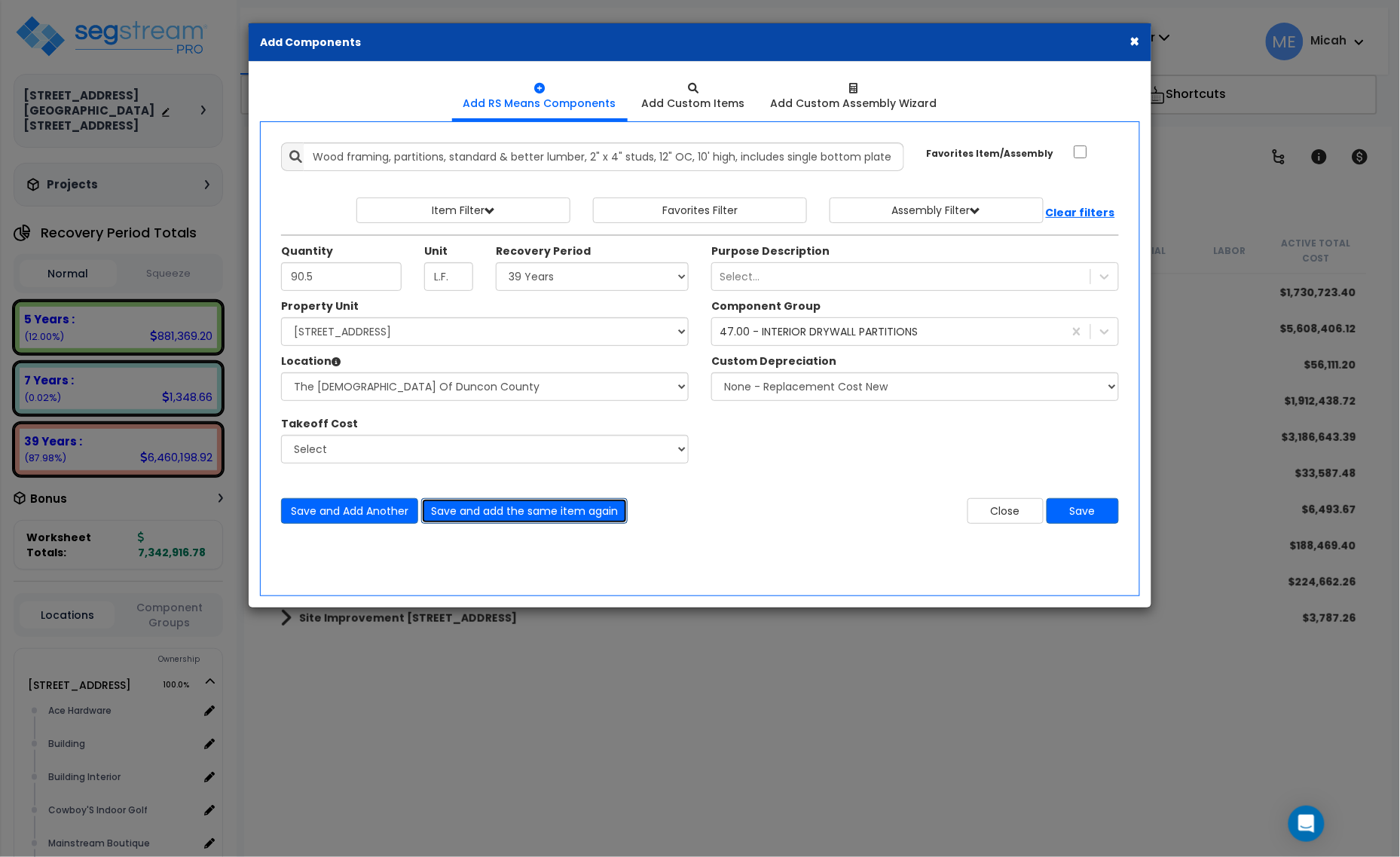
click at [471, 520] on button "Save and add the same item again" at bounding box center [525, 511] width 206 height 26
click at [349, 285] on input "Quantity" at bounding box center [341, 277] width 121 height 29
type input "41.7"
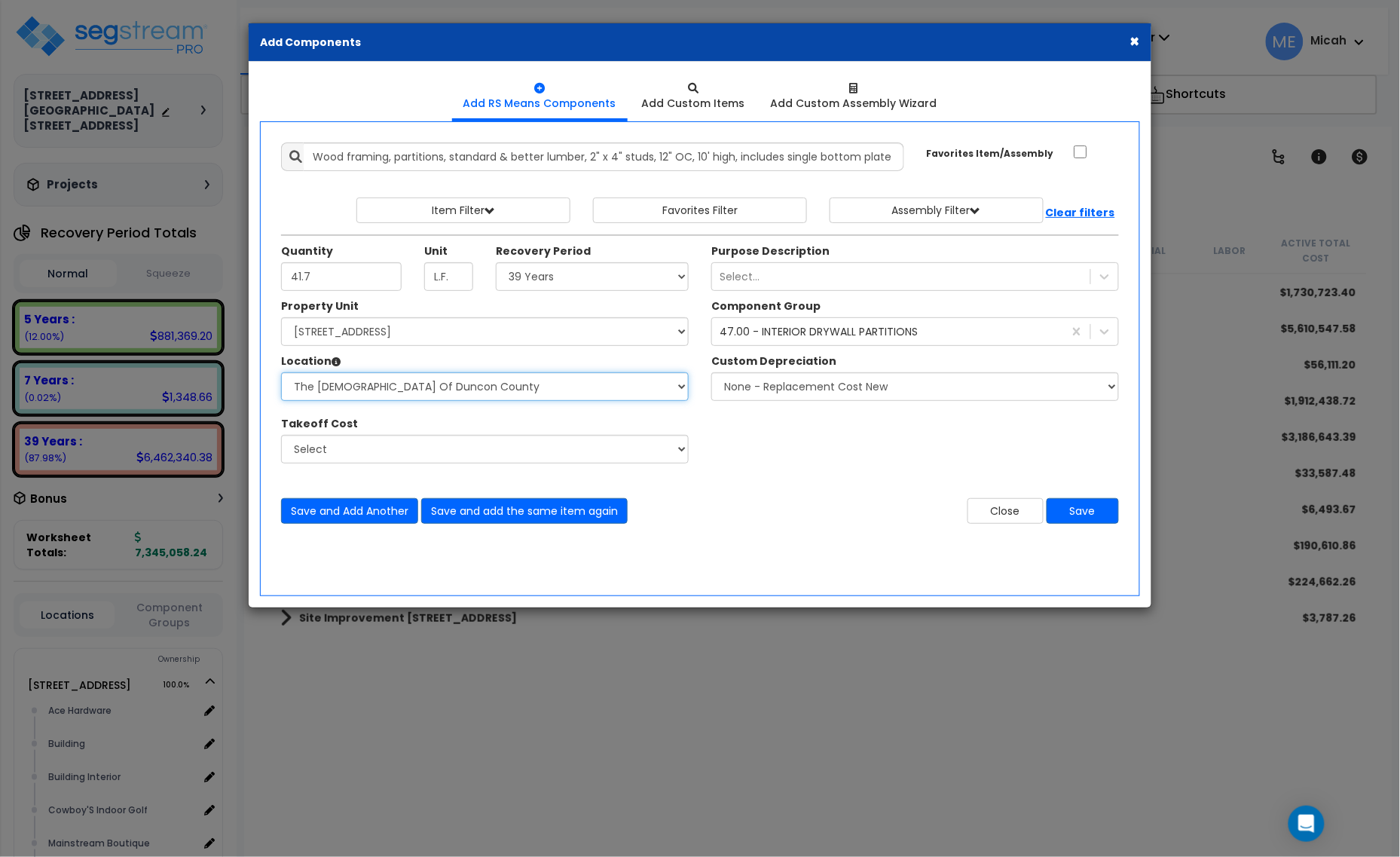
click at [392, 386] on select "Select Alchemy Salon Studio Building Building Interior Building Interior Dick'S…" at bounding box center [485, 387] width 408 height 29
select select "31139"
click at [281, 373] on select "Select Alchemy Salon Studio Building Building Interior Building Interior Dick'S…" at bounding box center [485, 387] width 408 height 29
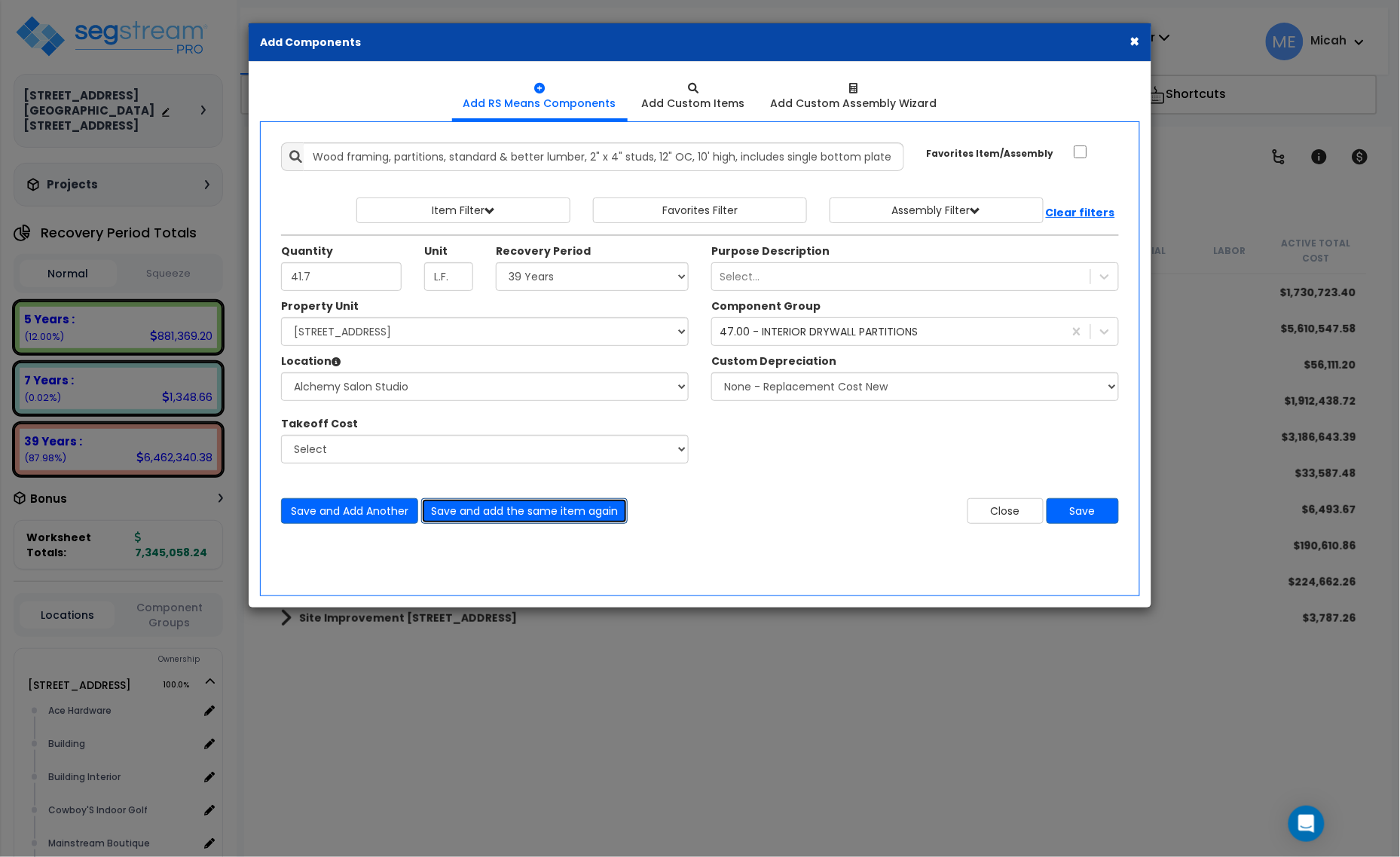
click at [494, 517] on button "Save and add the same item again" at bounding box center [525, 511] width 206 height 26
click at [322, 279] on input "Quantity" at bounding box center [341, 277] width 121 height 29
type input "90.2"
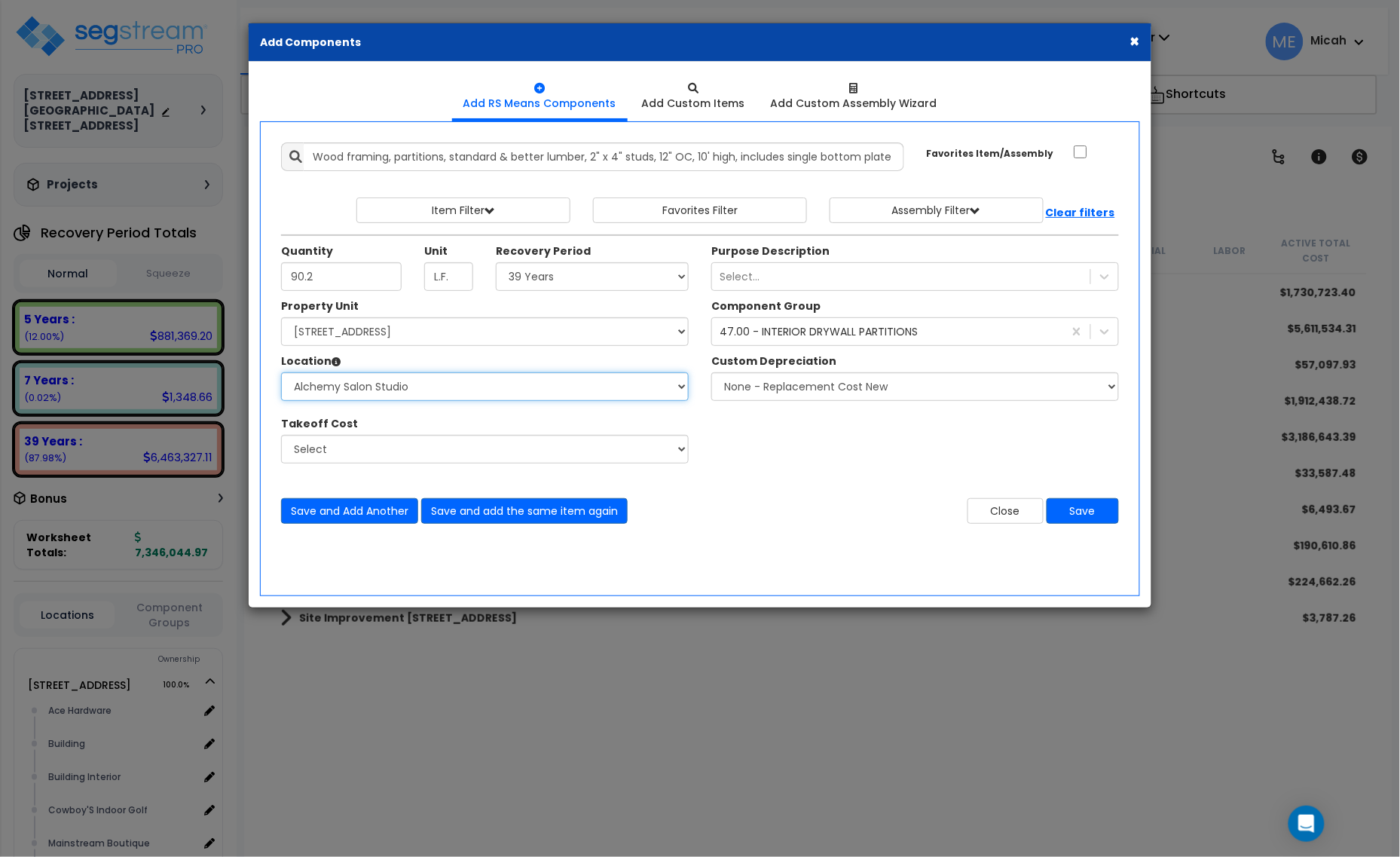
click at [370, 386] on select "Select Alchemy Salon Studio Building Building Interior Building Interior Dick'S…" at bounding box center [485, 387] width 408 height 29
select select "2627"
click at [281, 373] on select "Select Alchemy Salon Studio Building Building Interior Building Interior Dick'S…" at bounding box center [485, 387] width 408 height 29
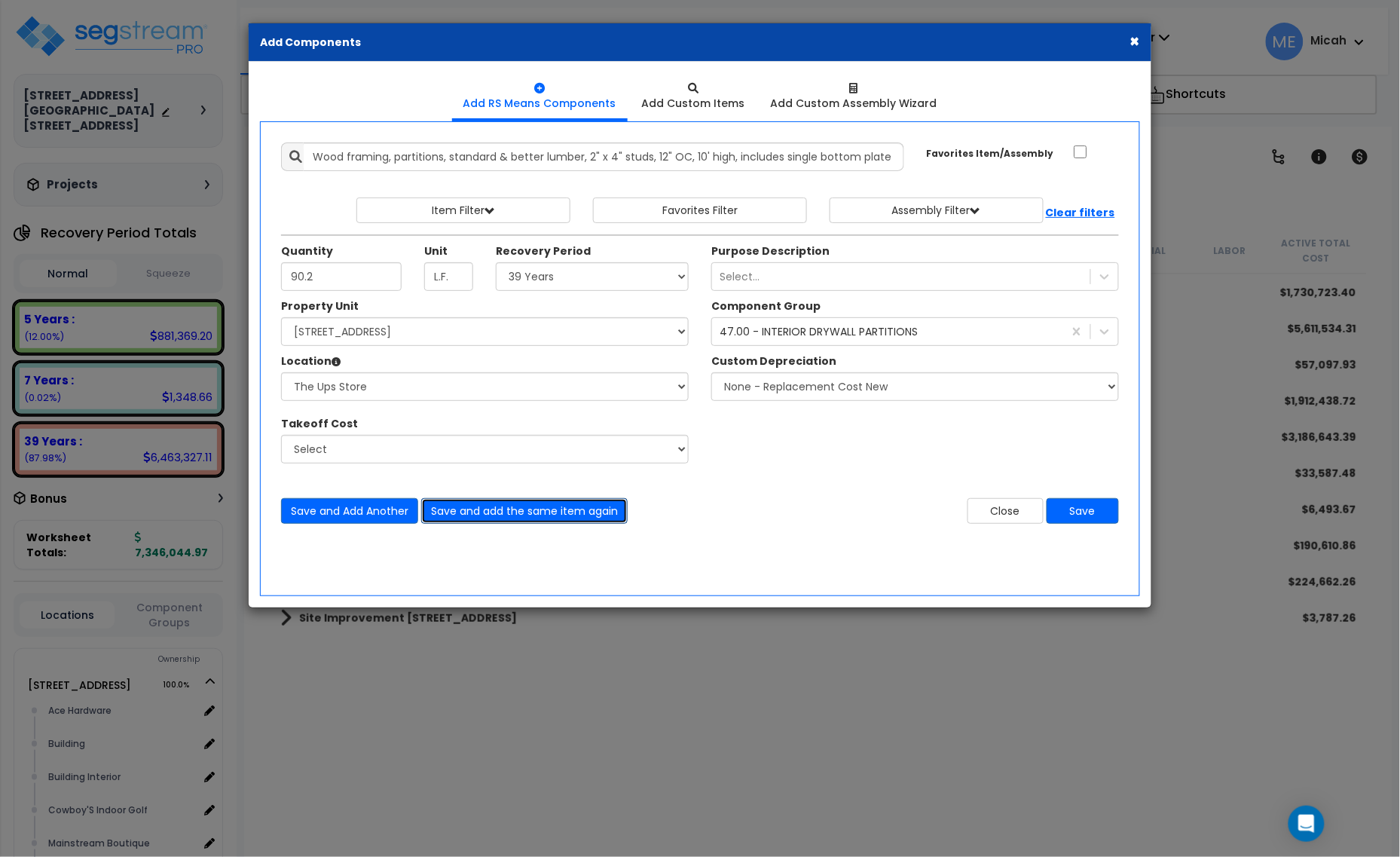
click at [506, 513] on button "Save and add the same item again" at bounding box center [525, 511] width 206 height 26
click at [339, 273] on input "Quantity" at bounding box center [341, 277] width 121 height 29
type input "8.1"
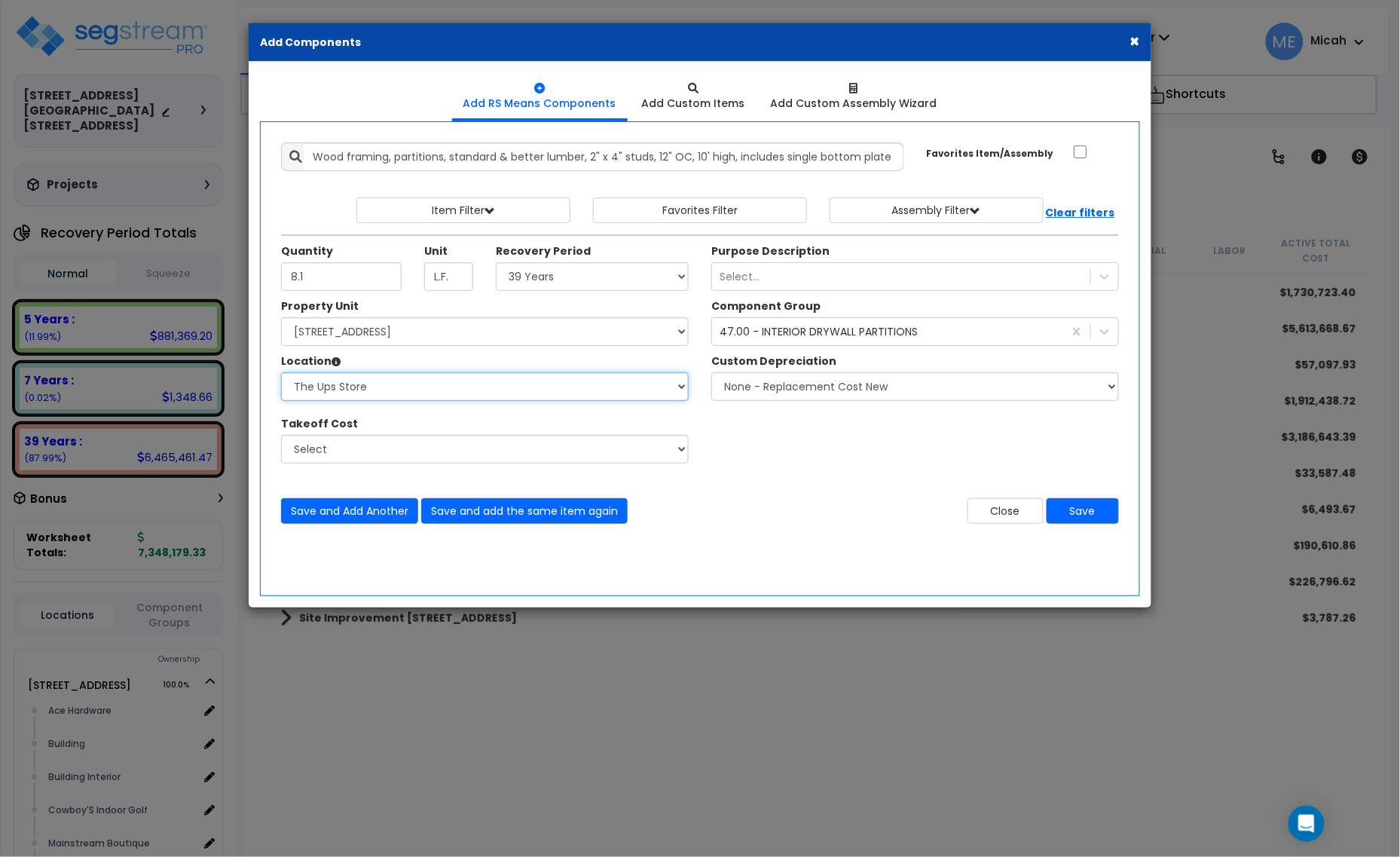
drag, startPoint x: 427, startPoint y: 387, endPoint x: 430, endPoint y: 397, distance: 10.4
click at [427, 389] on select "Select Alchemy Salon Studio Building Building Interior Building Interior Dick'S…" at bounding box center [485, 387] width 408 height 29
select select "31139"
click at [281, 373] on select "Select Alchemy Salon Studio Building Building Interior Building Interior Dick'S…" at bounding box center [485, 387] width 408 height 29
click at [1110, 516] on button "Save" at bounding box center [1083, 511] width 72 height 26
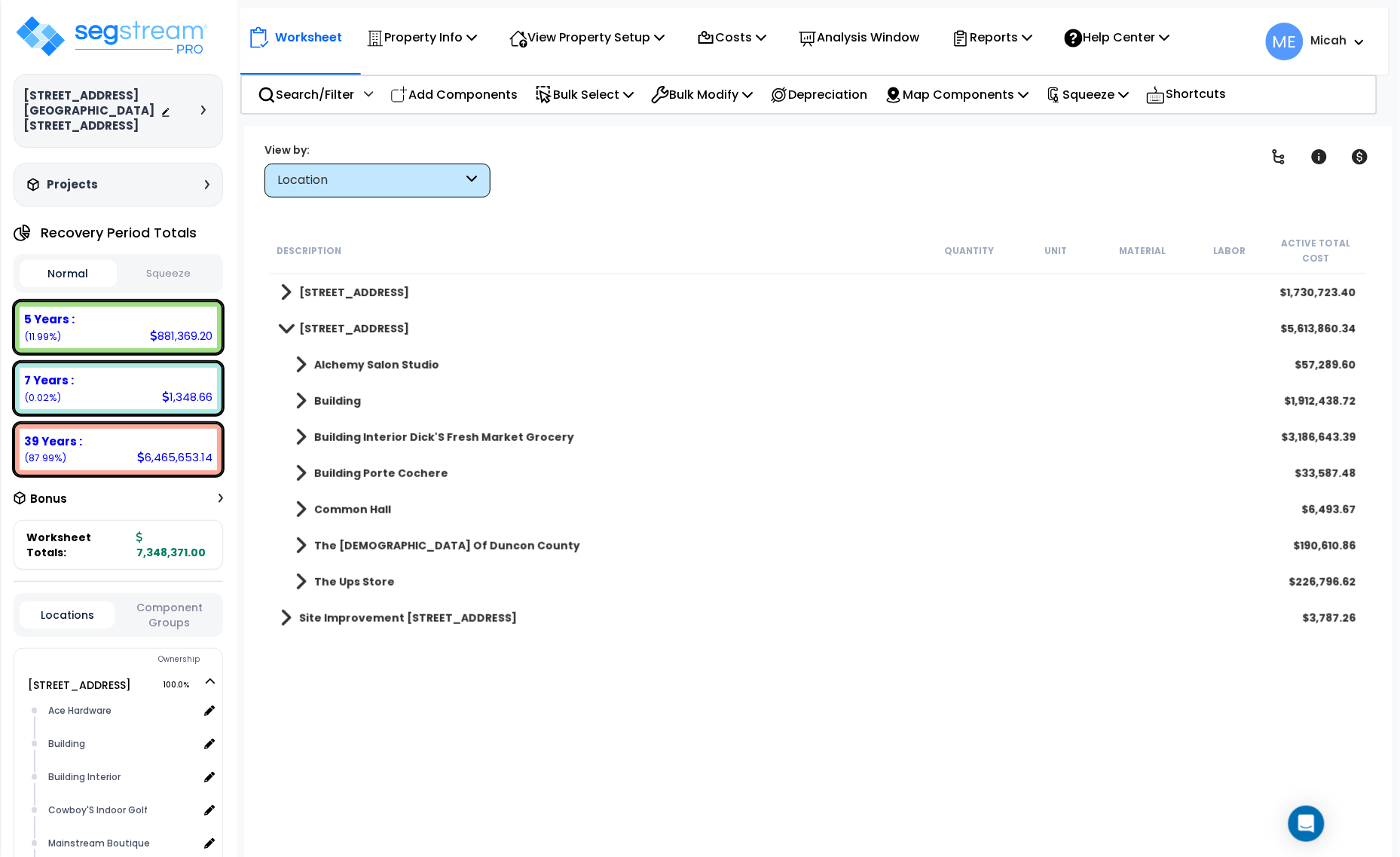
click at [301, 360] on span at bounding box center [301, 365] width 11 height 21
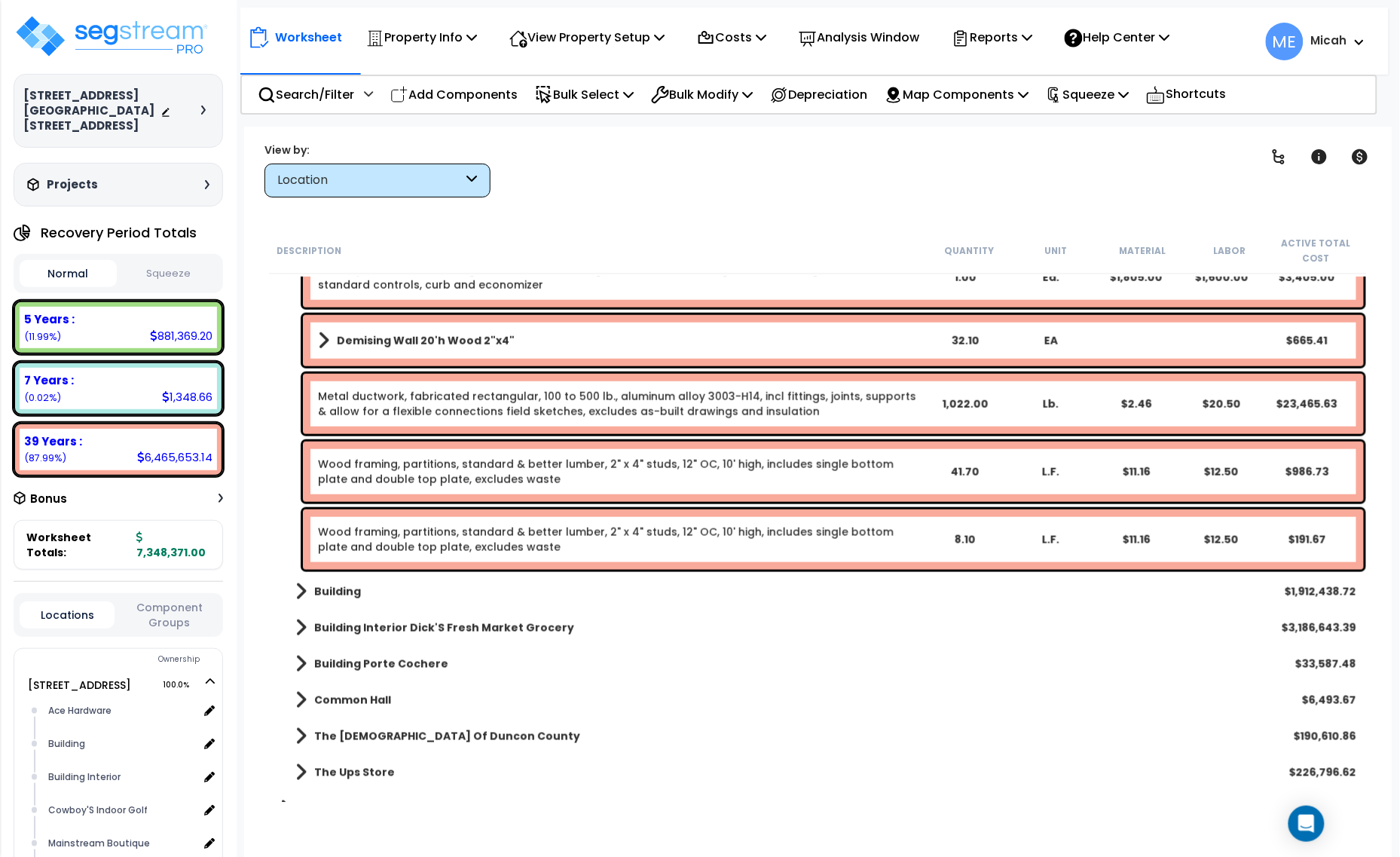
scroll to position [565, 0]
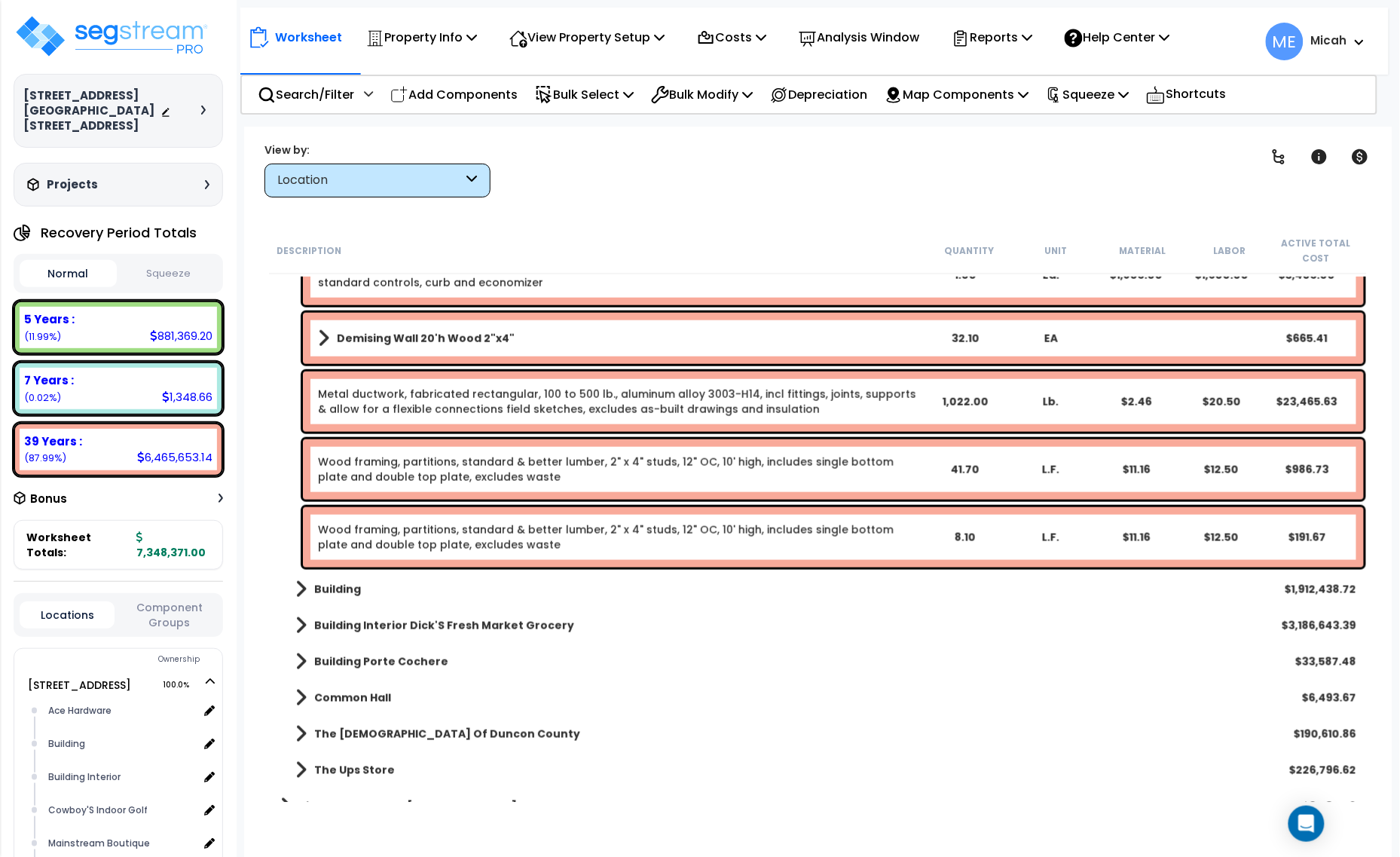
click at [449, 533] on link "Wood framing, partitions, standard & better lumber, 2" x 4" studs, 12" OC, 10' …" at bounding box center [606, 537] width 576 height 30
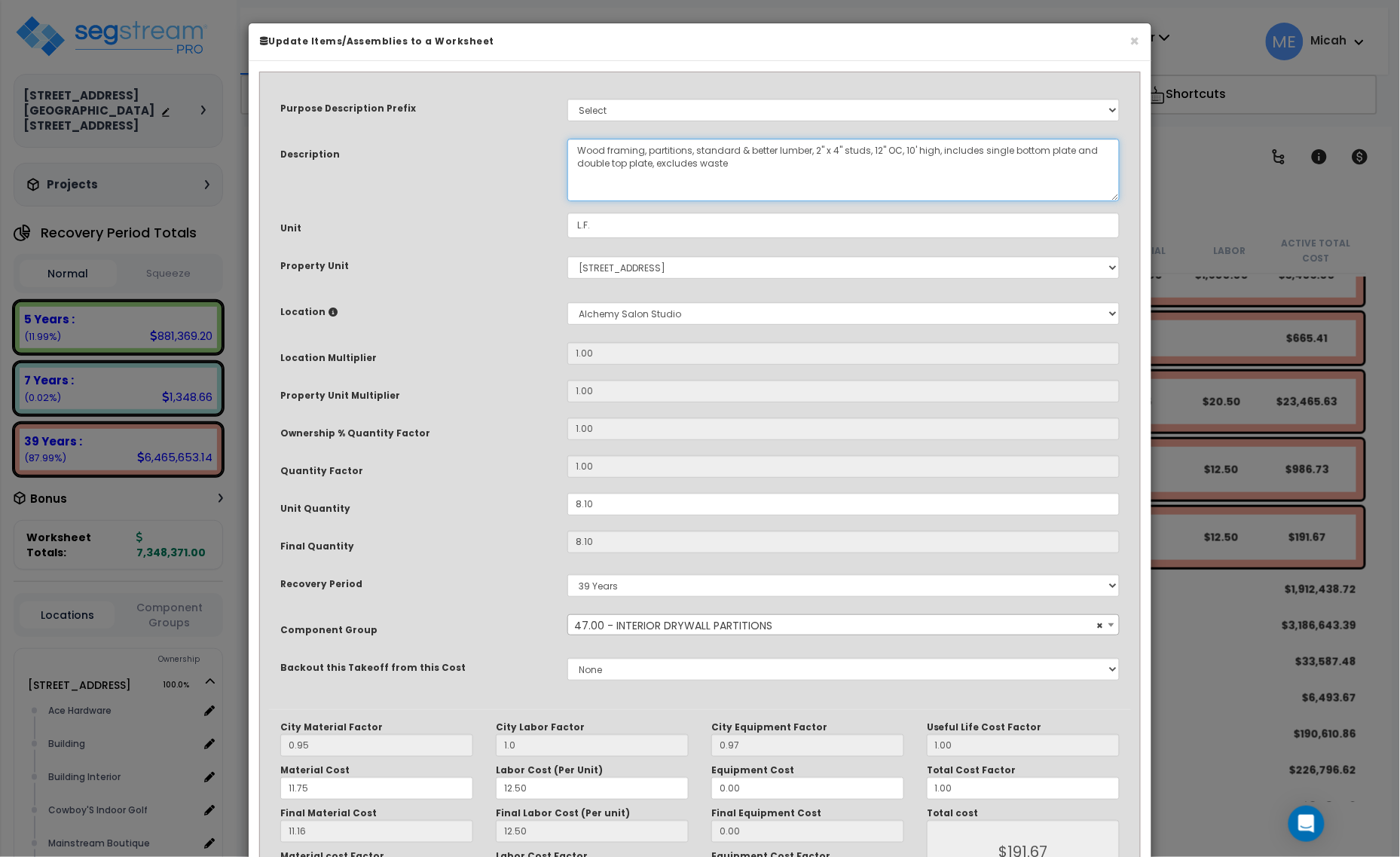
click at [641, 151] on textarea "Wood framing, partitions, standard & better lumber, 2" x 4" studs, 12" OC, 10' …" at bounding box center [844, 169] width 552 height 62
click at [942, 147] on textarea "Wood framing, partitions, standard & better lumber, 2" x 4" studs, 12" OC, 10' …" at bounding box center [844, 169] width 552 height 62
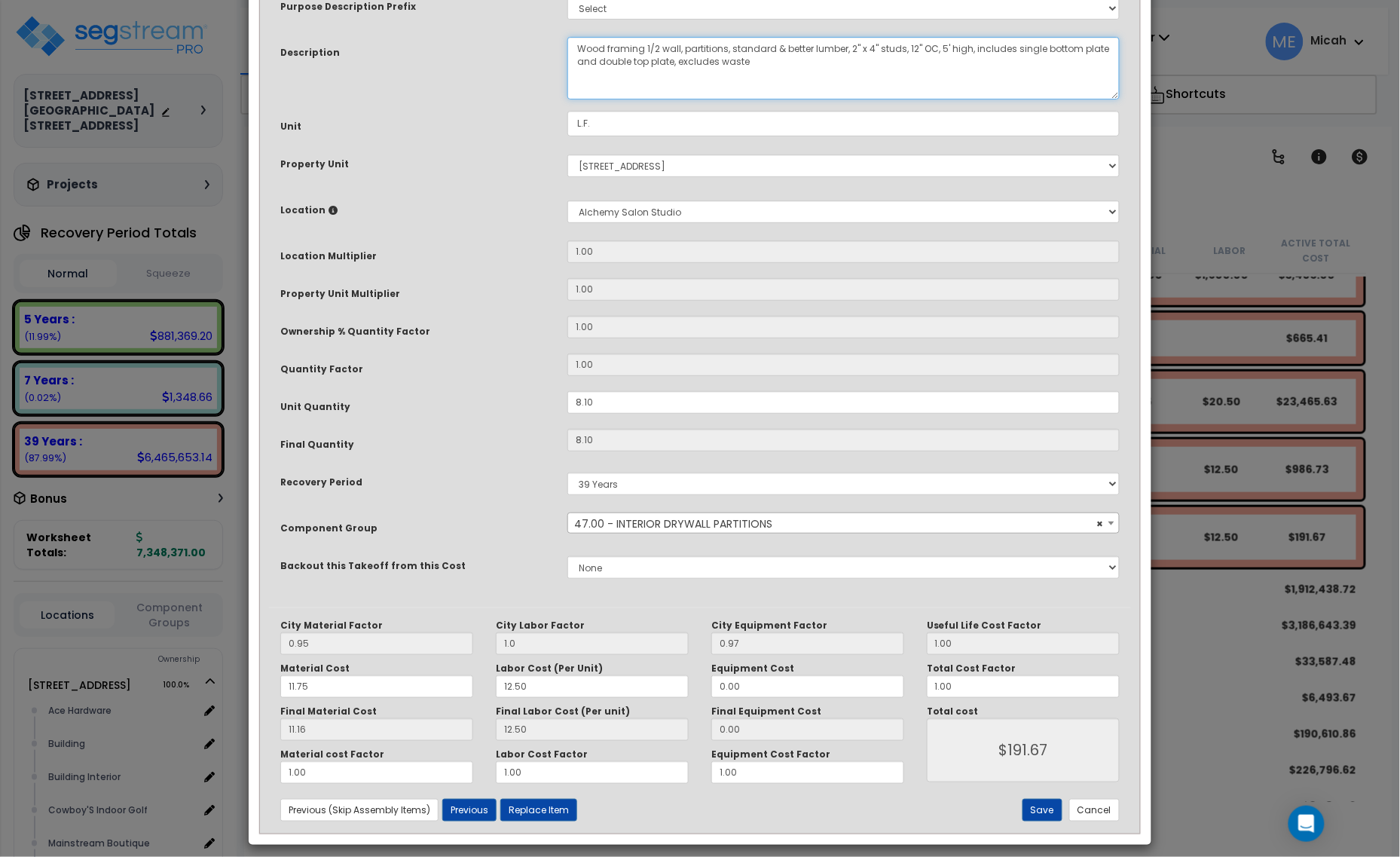
scroll to position [114, 0]
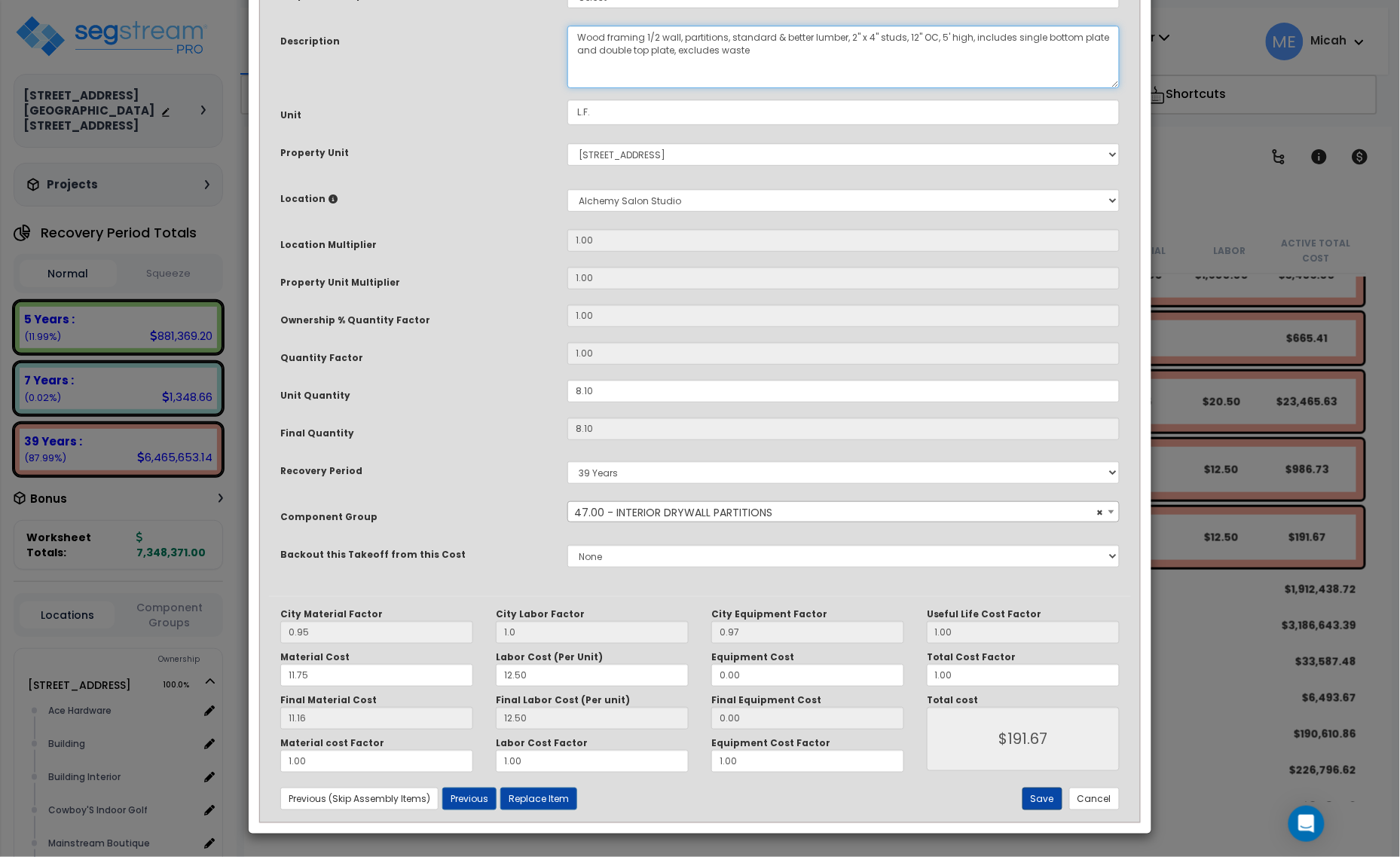
type textarea "Wood framing 1/2 wall, partitions, standard & better lumber, 2" x 4" studs, 12"…"
click at [1045, 794] on button "Save" at bounding box center [1043, 799] width 40 height 22
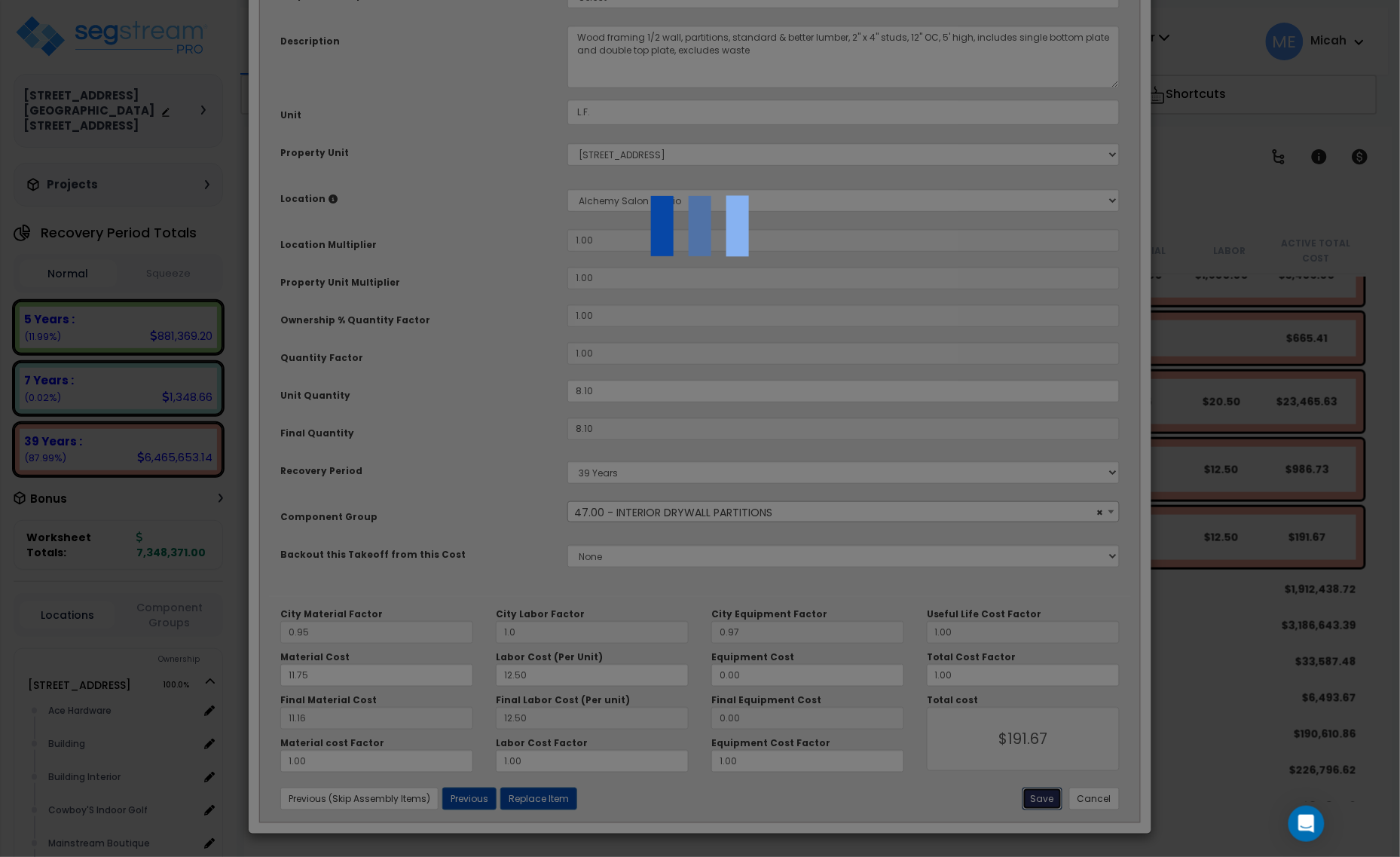
type input "1.00"
type input "191.67"
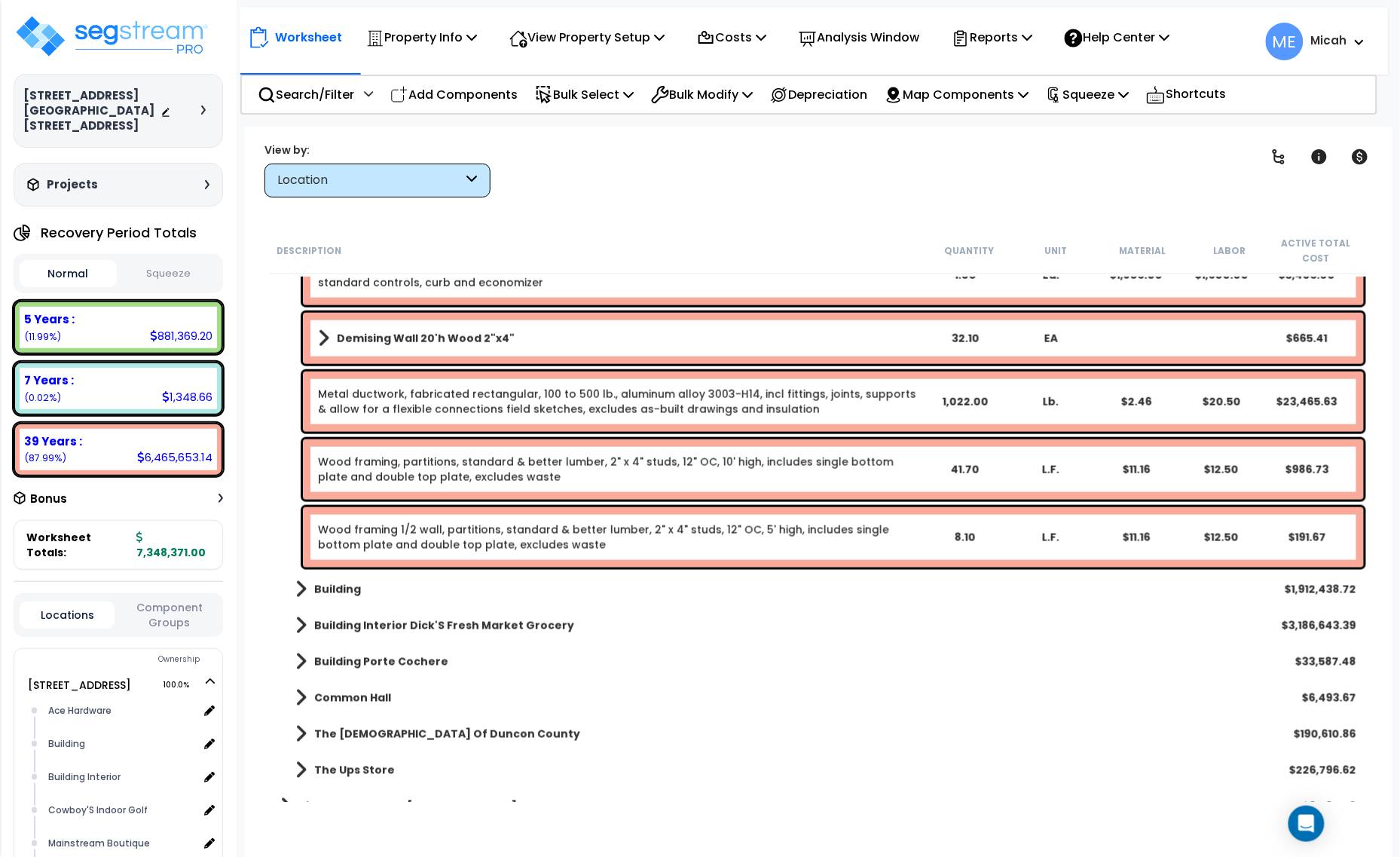
click at [321, 333] on span at bounding box center [324, 338] width 11 height 21
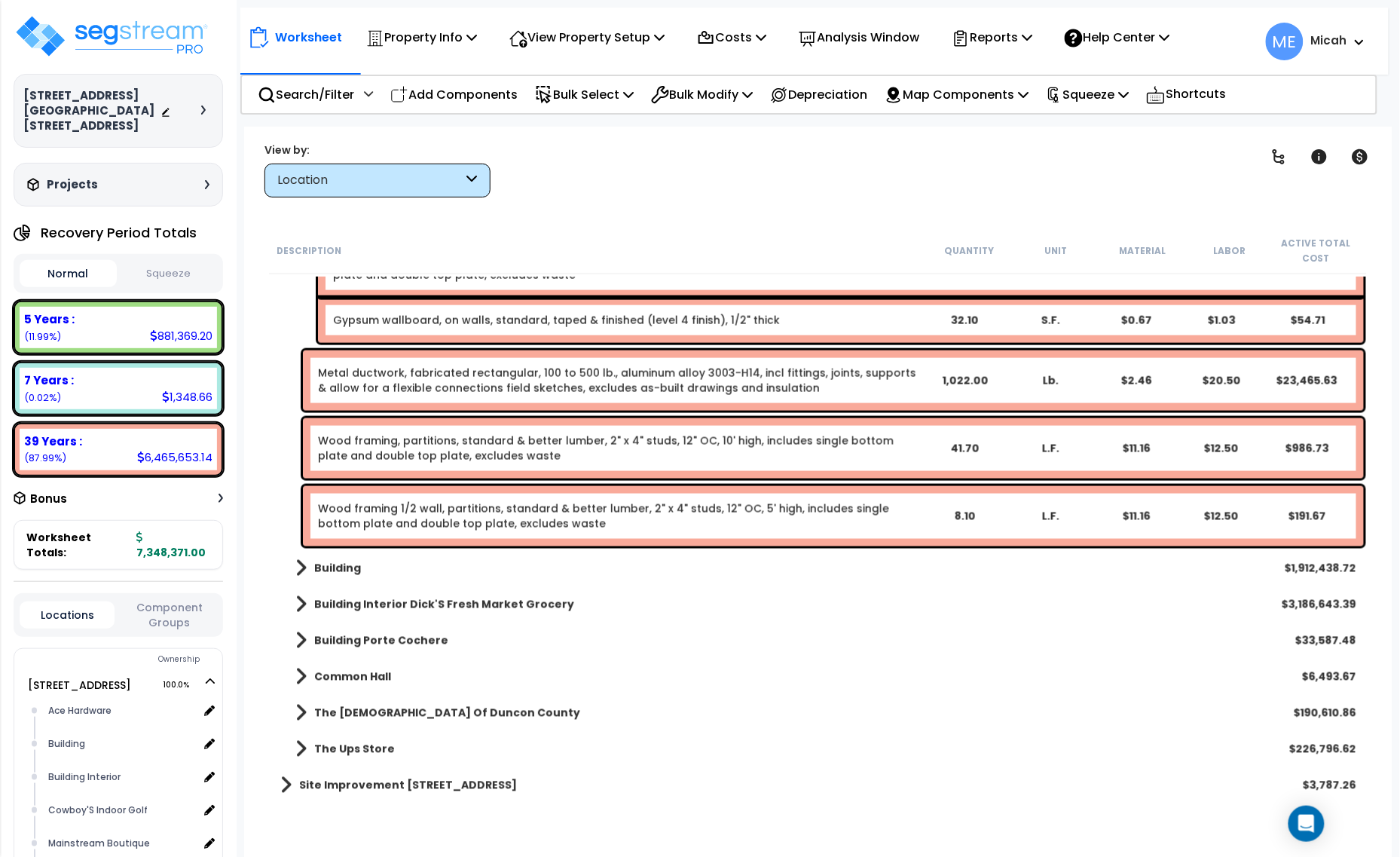
scroll to position [600, 0]
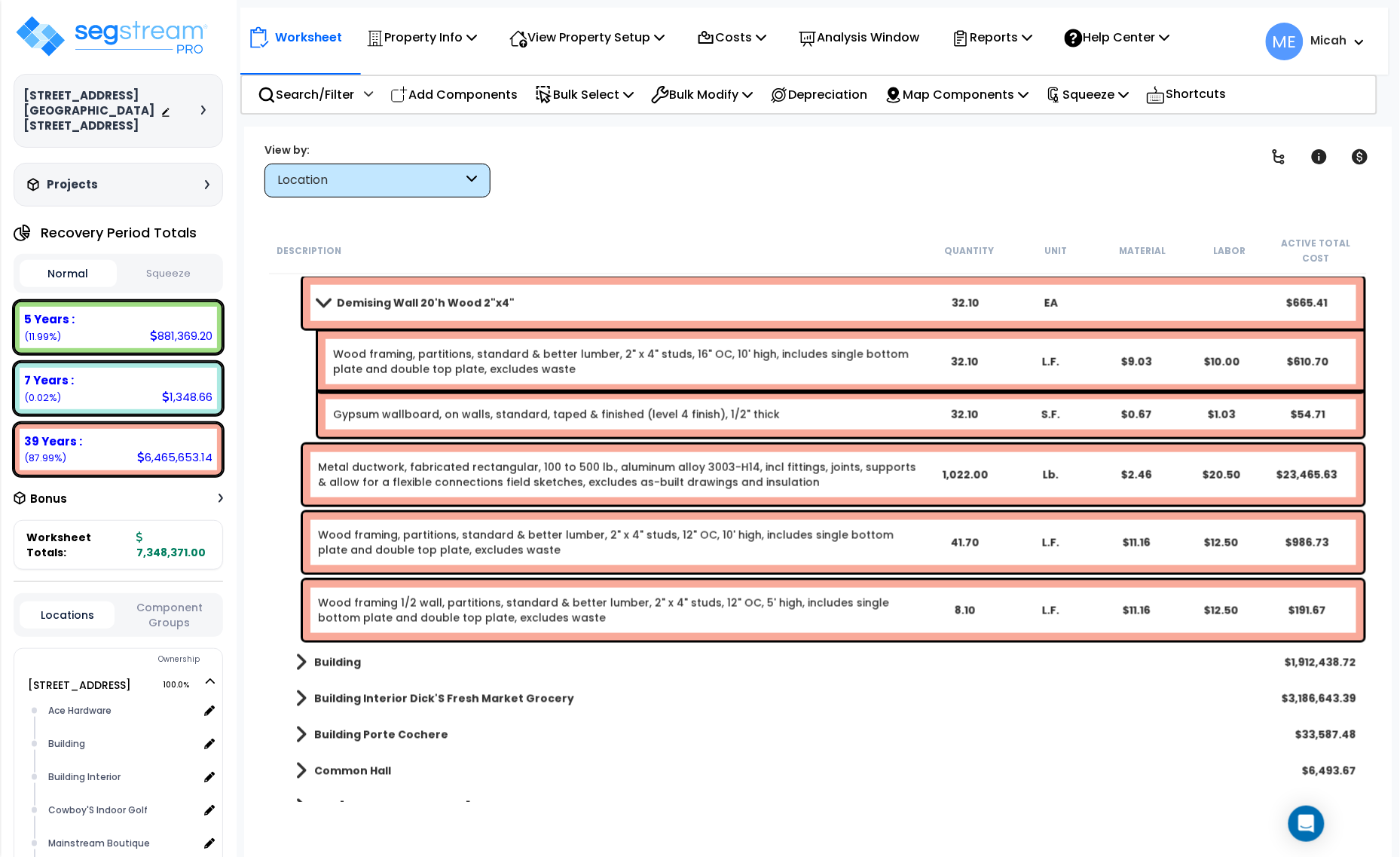
click at [860, 415] on div "Gypsum wallboard, on walls, standard, taped & finished (level 4 finish), 1/2" t…" at bounding box center [627, 414] width 587 height 15
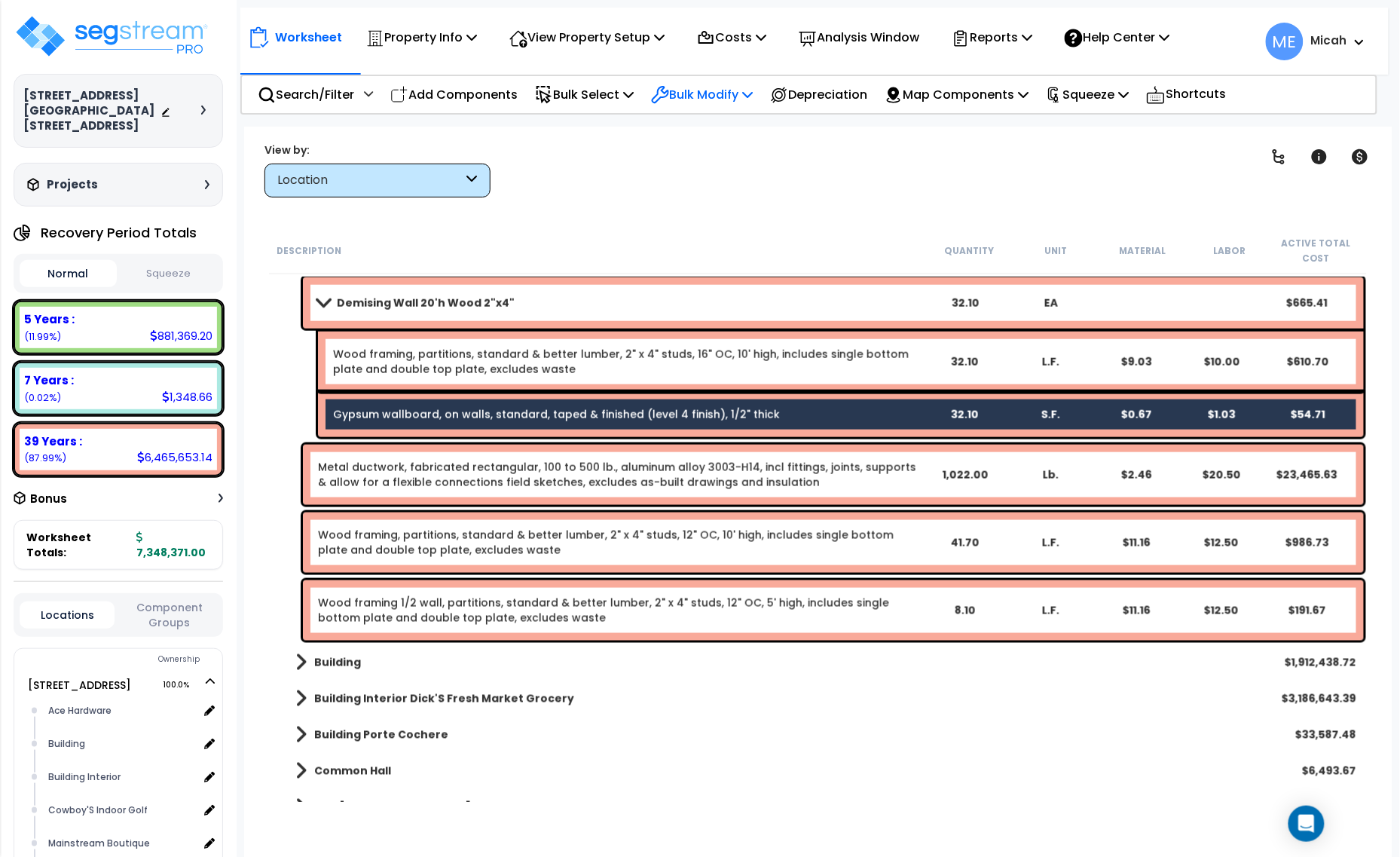
click at [683, 95] on p "Bulk Modify" at bounding box center [701, 94] width 102 height 20
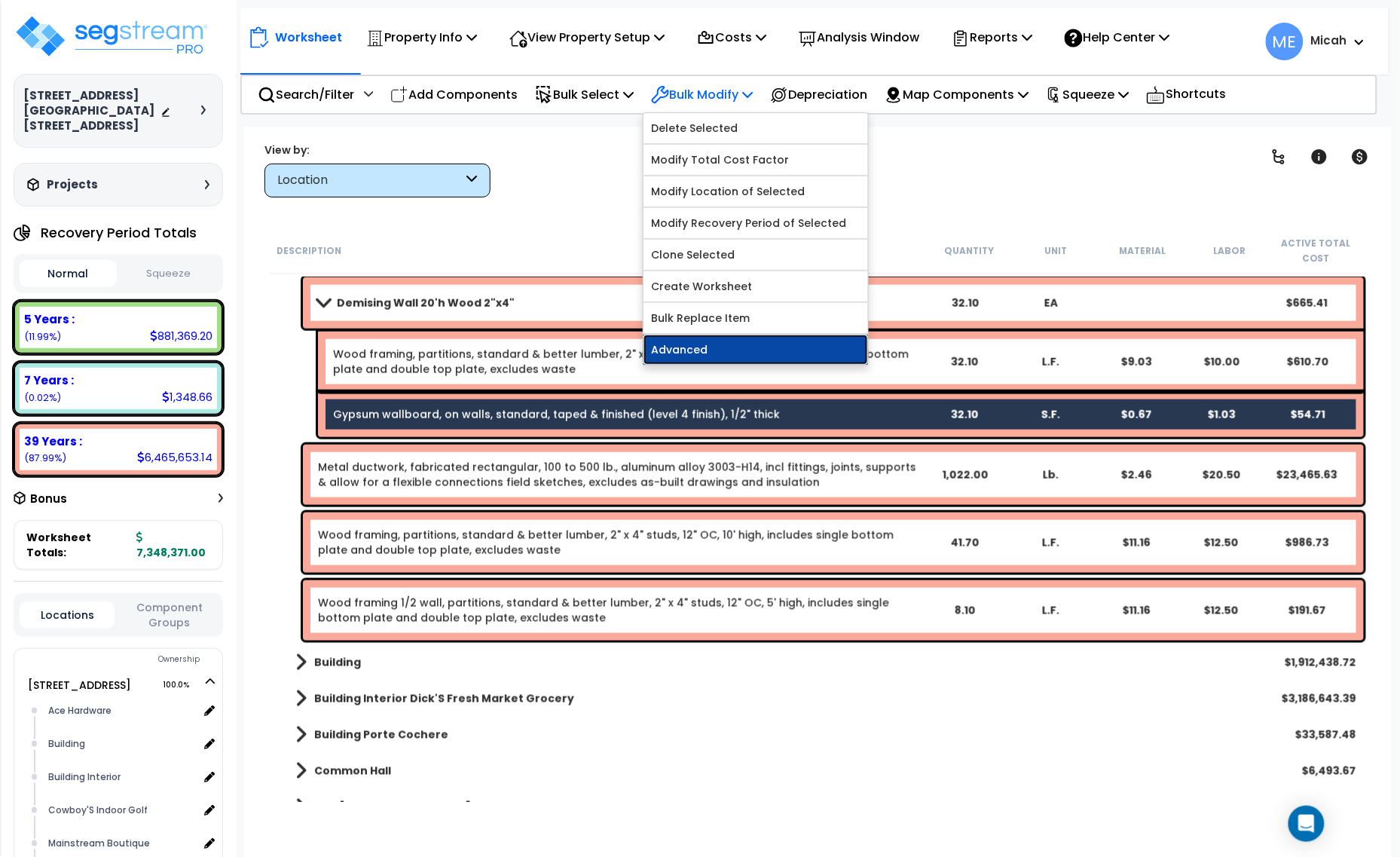
click at [756, 348] on link "Advanced" at bounding box center [756, 350] width 225 height 30
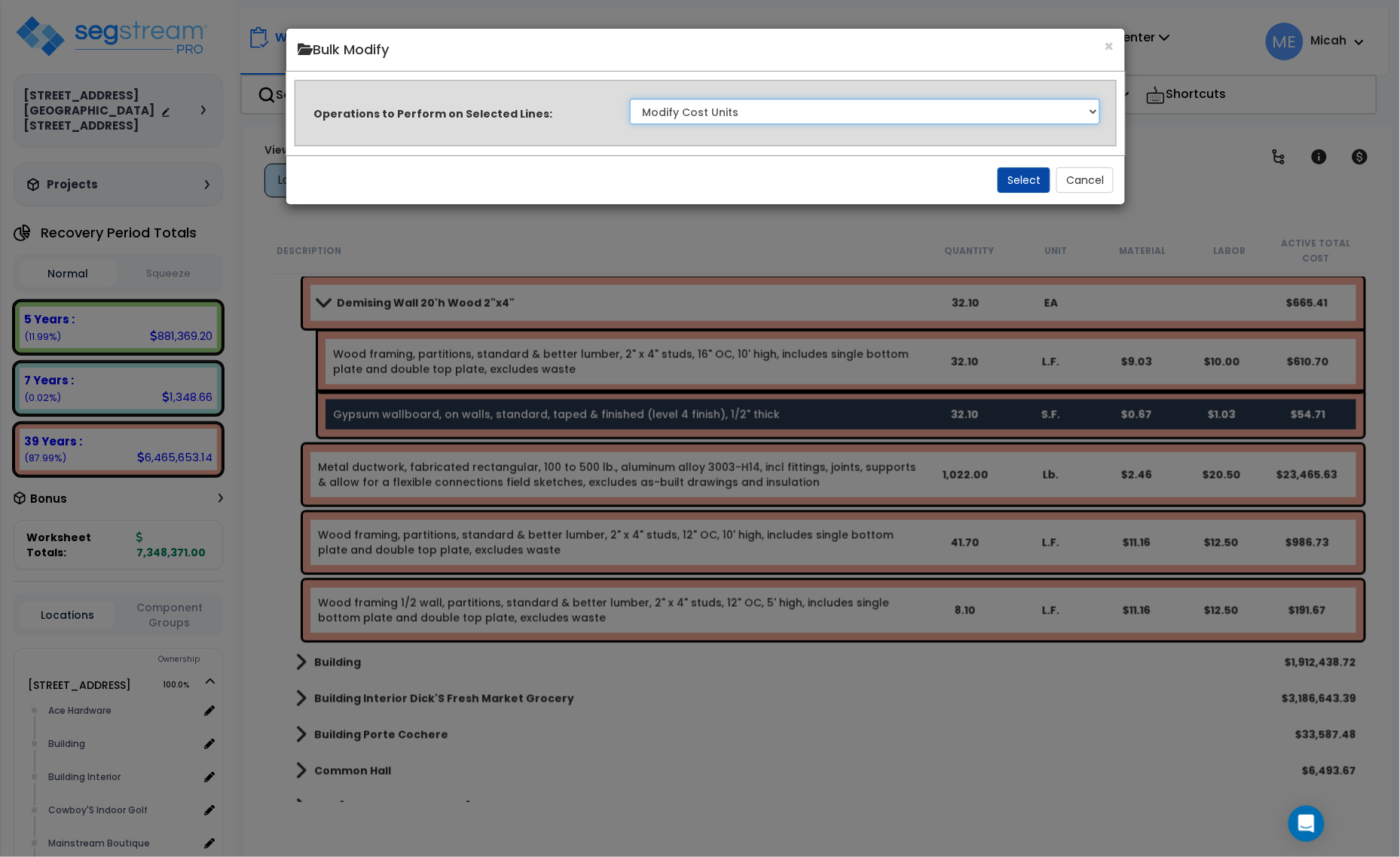
click at [875, 115] on select "Clone Delete Delete Zero Quantities Modify Component Group Modify Cost Sources …" at bounding box center [865, 111] width 471 height 26
select select "update_quantity"
click at [630, 98] on select "Clone Delete Delete Zero Quantities Modify Component Group Modify Cost Sources …" at bounding box center [865, 111] width 471 height 26
click at [1022, 174] on button "Select" at bounding box center [1024, 180] width 53 height 26
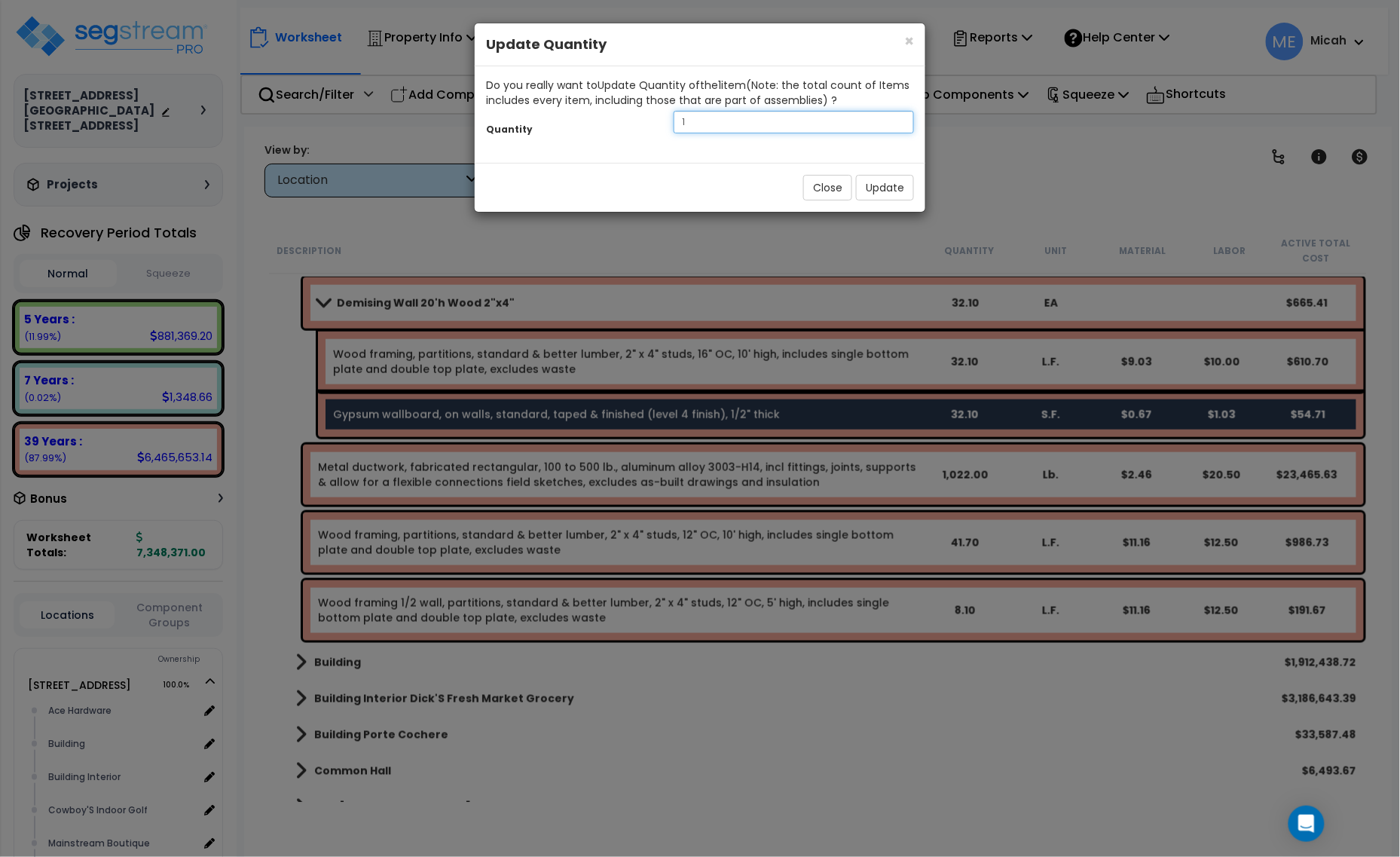
click at [616, 125] on div "Quantity 1" at bounding box center [700, 124] width 451 height 33
type input "481.5"
click at [879, 197] on button "Update" at bounding box center [885, 188] width 58 height 26
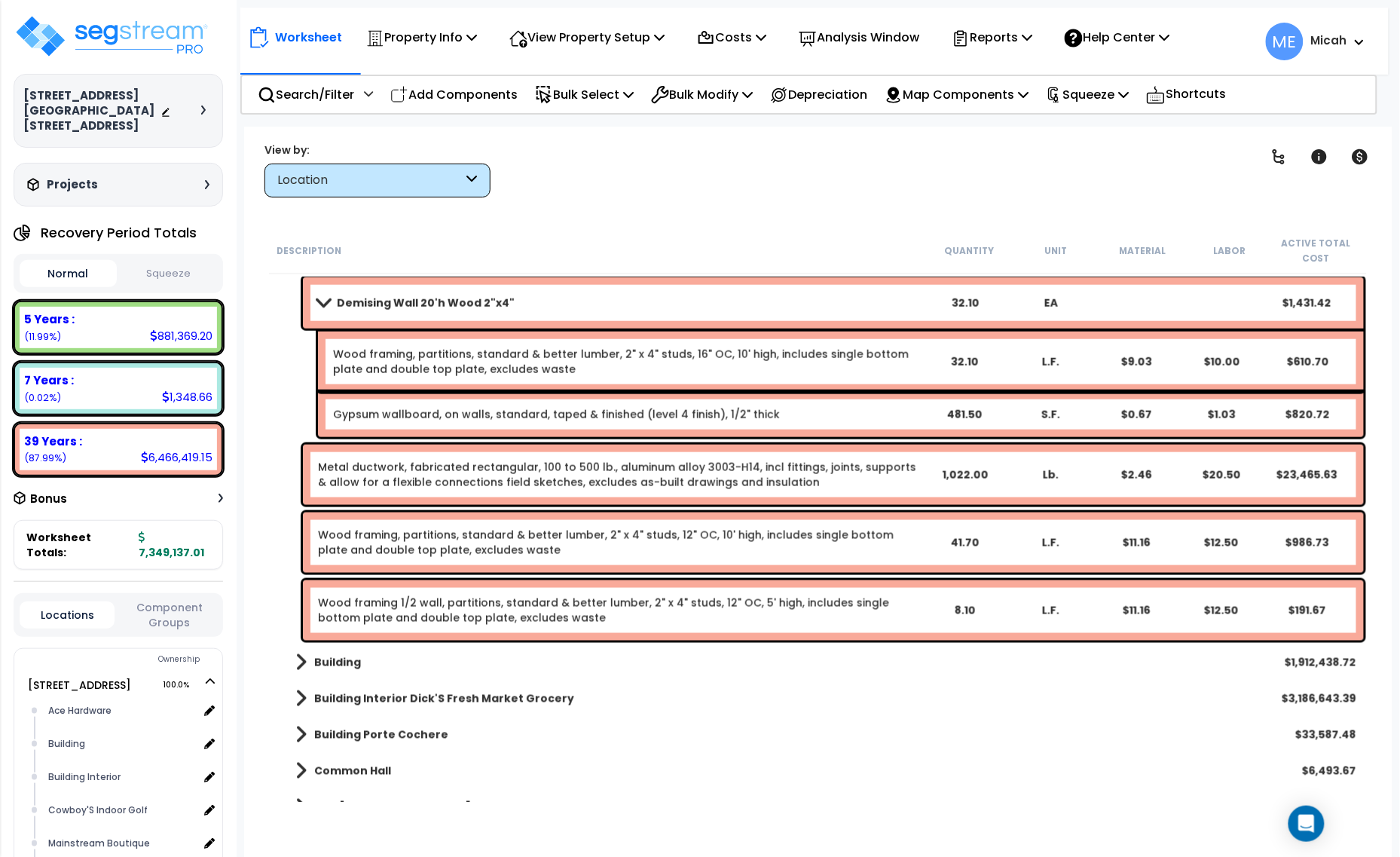
click at [321, 299] on span at bounding box center [323, 302] width 21 height 11
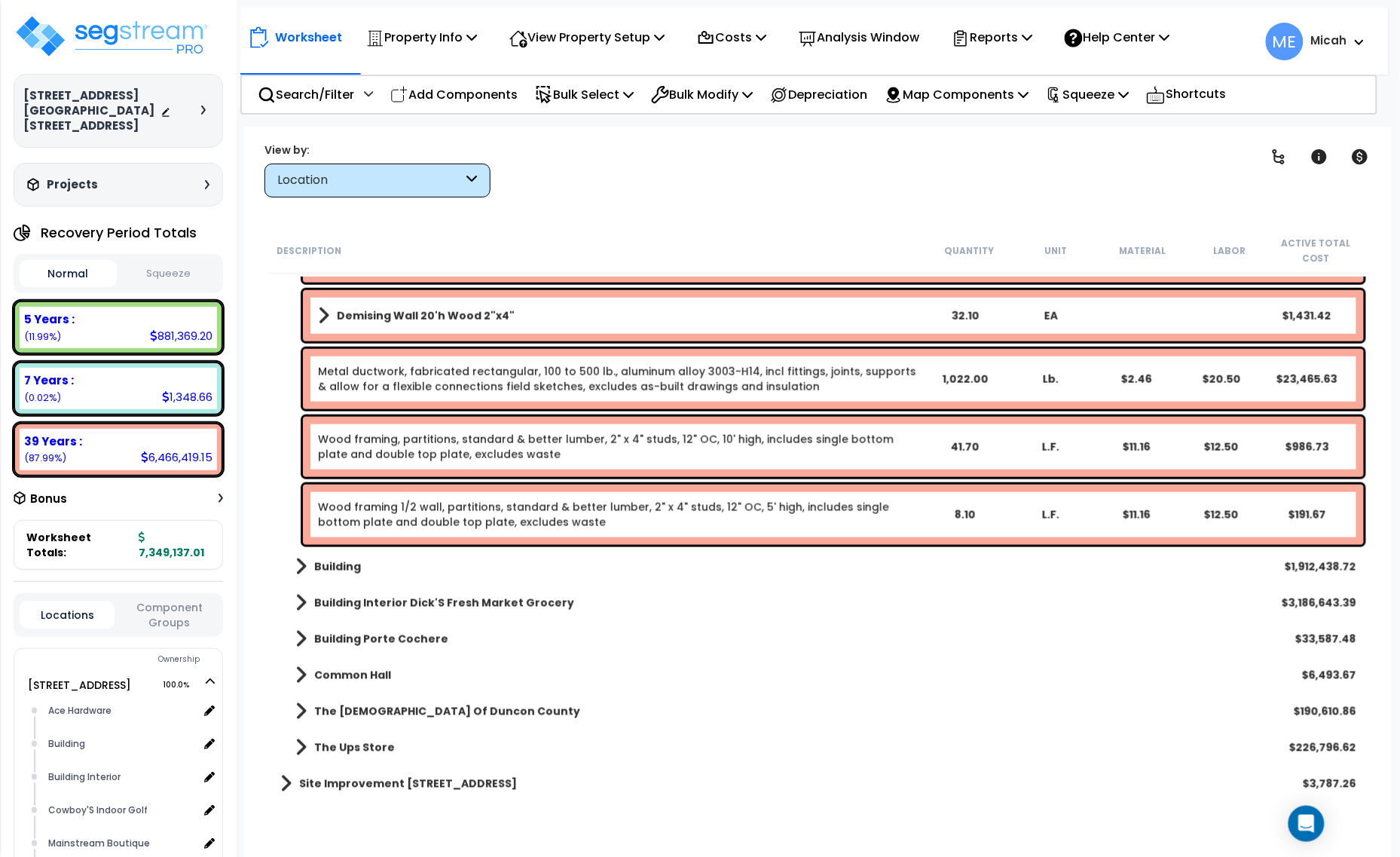
scroll to position [586, 0]
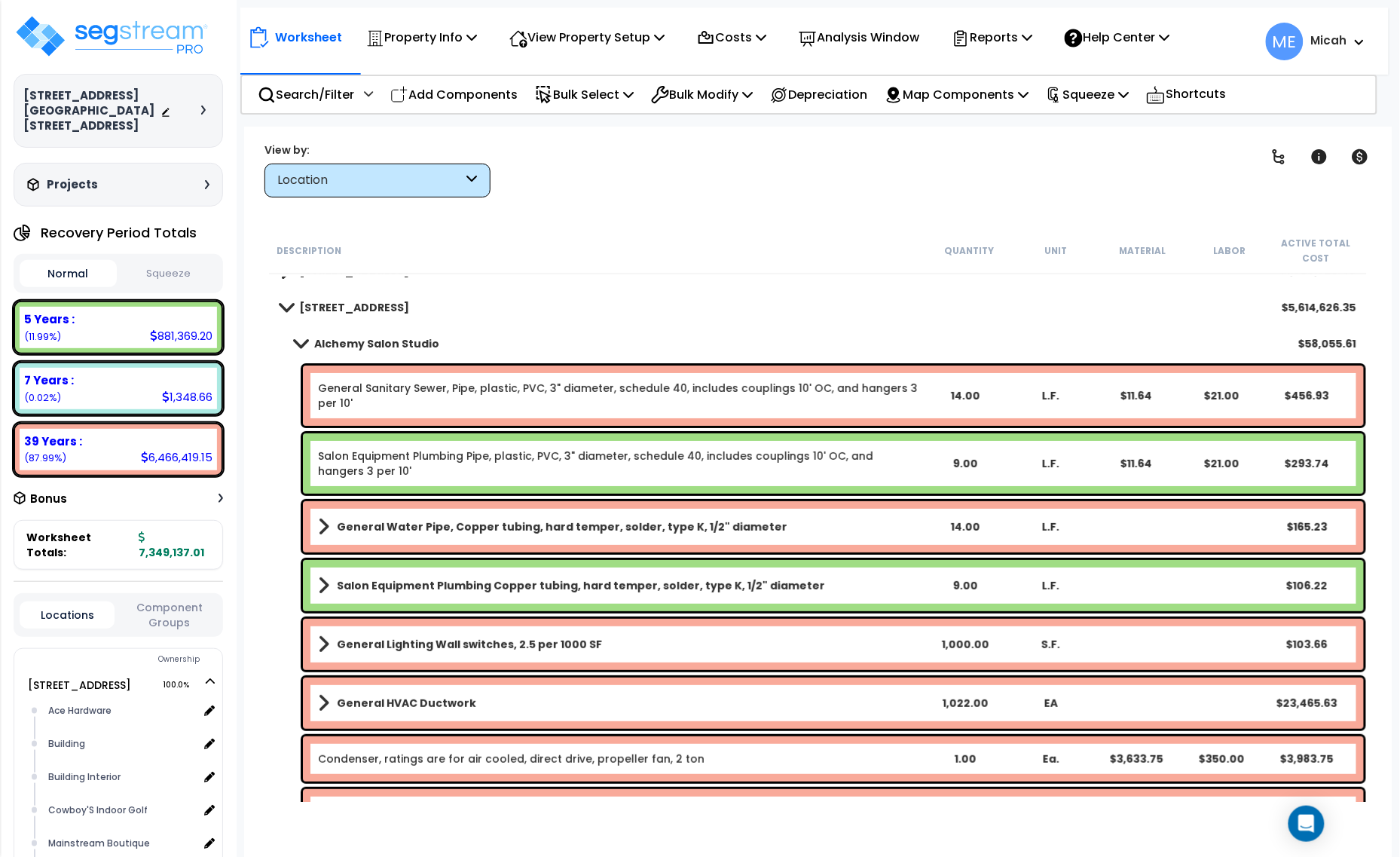
click at [303, 343] on span at bounding box center [301, 343] width 21 height 11
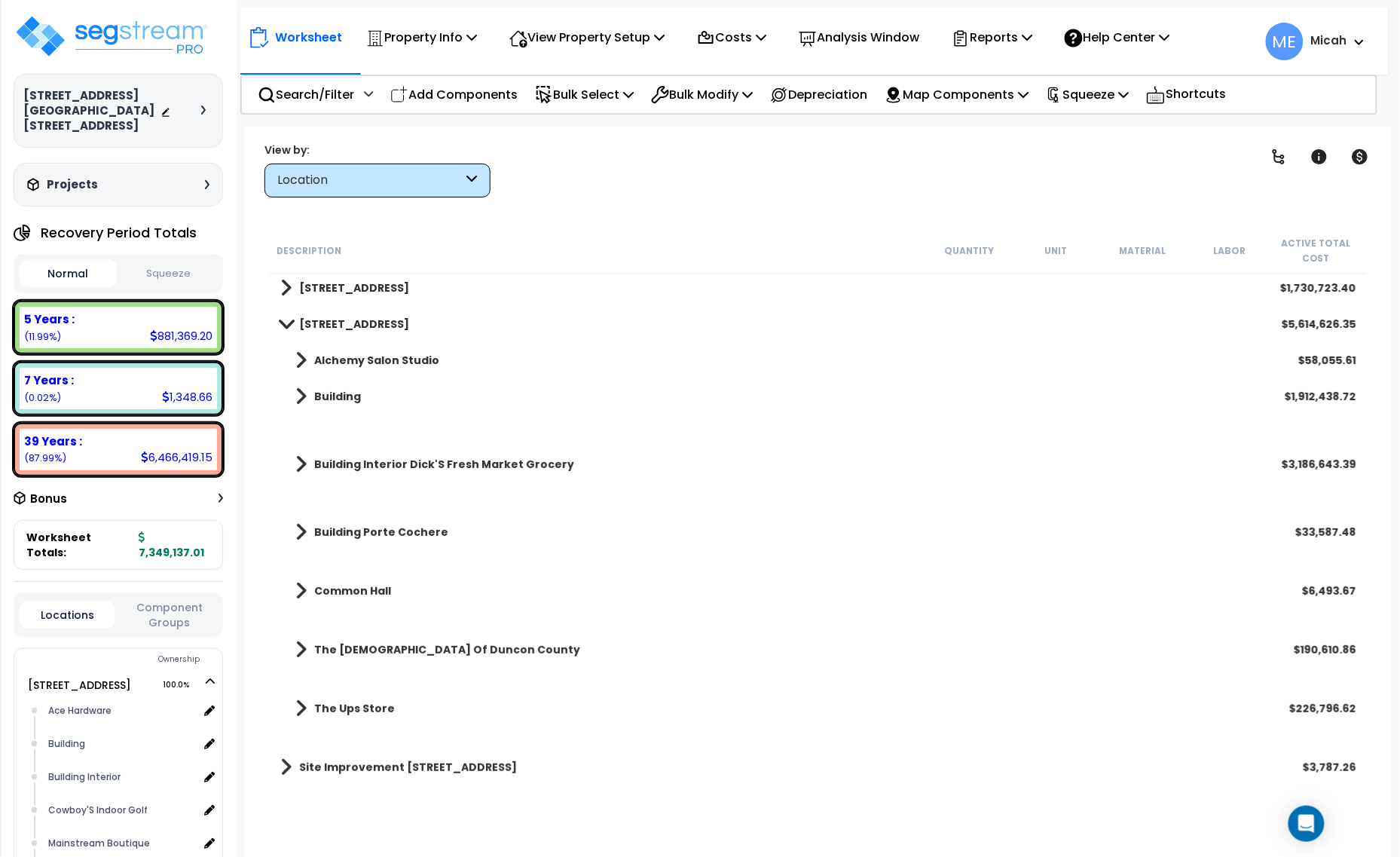
scroll to position [4, 0]
click at [296, 589] on span at bounding box center [301, 592] width 11 height 21
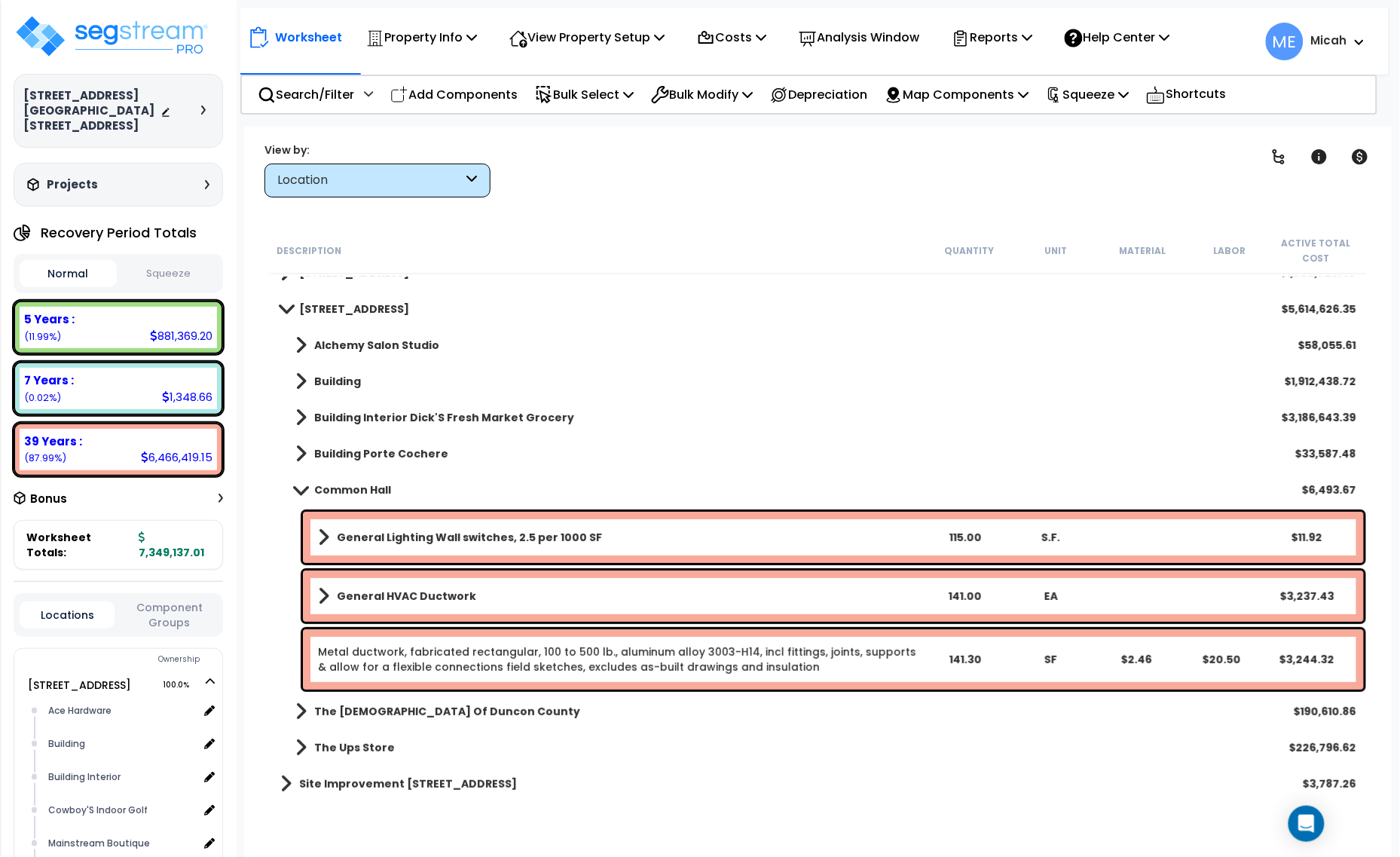
scroll to position [19, 0]
click at [304, 484] on span at bounding box center [301, 490] width 21 height 11
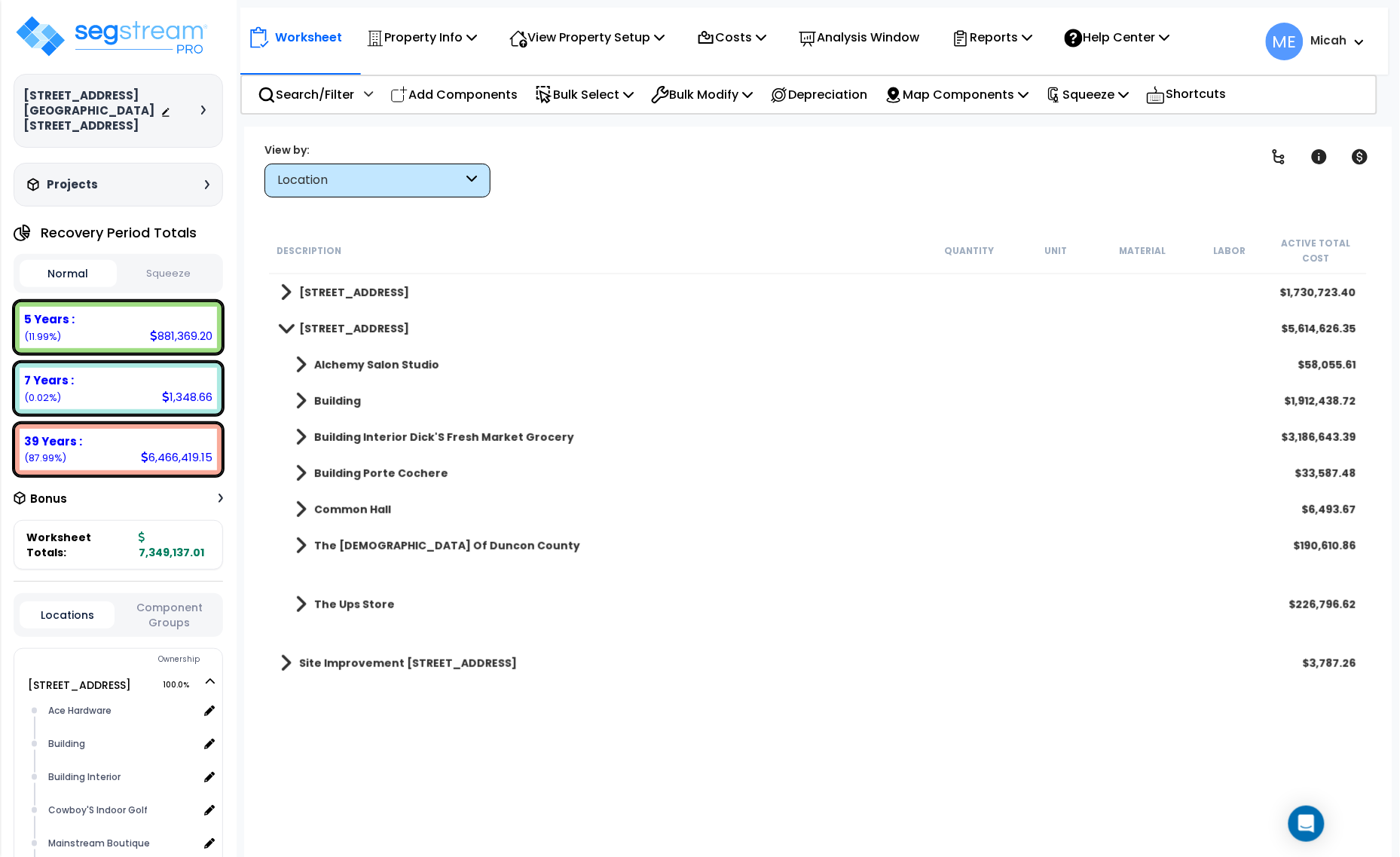
click at [309, 548] on link "The [DEMOGRAPHIC_DATA] Of Duncon County" at bounding box center [430, 545] width 300 height 21
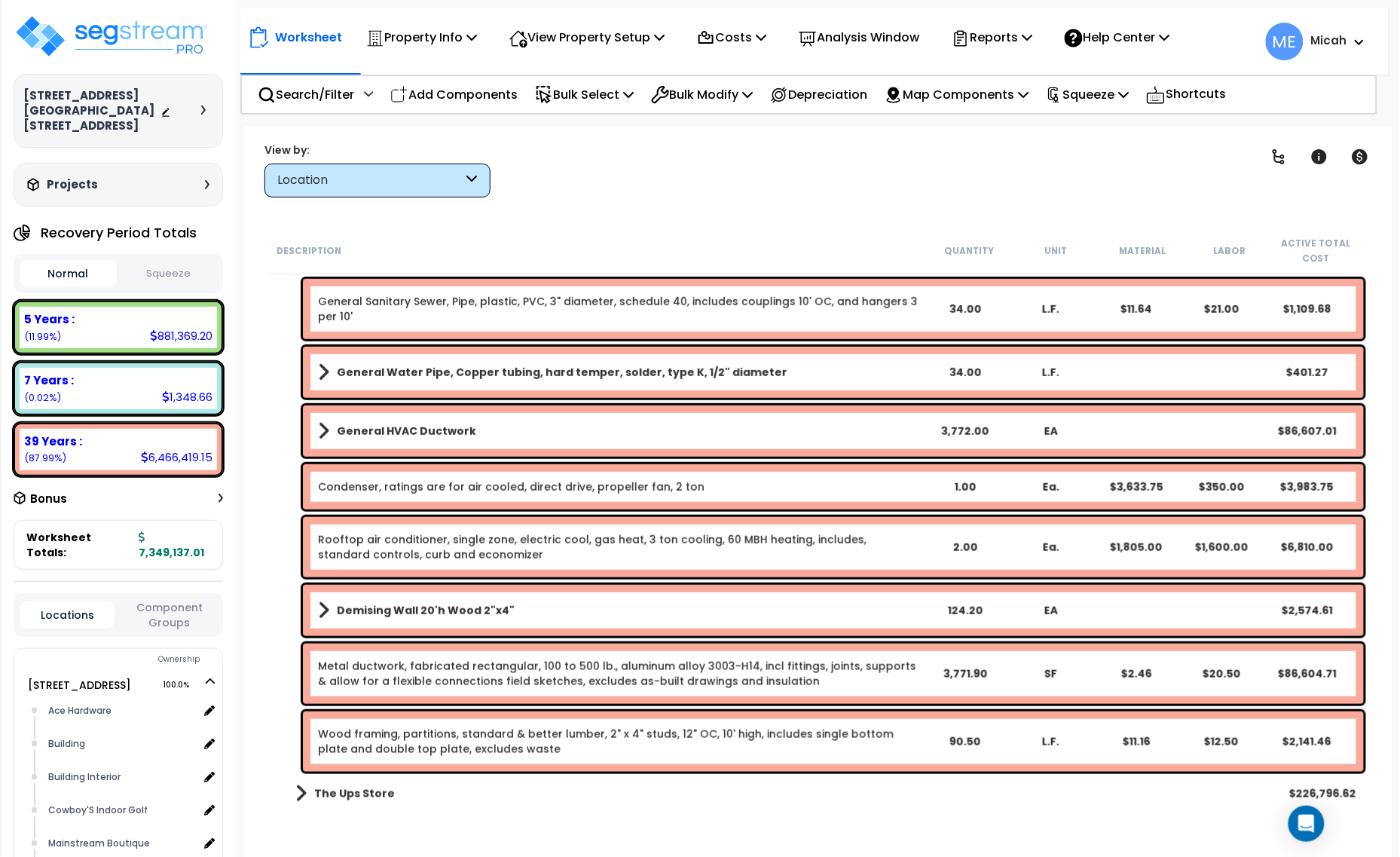
scroll to position [393, 0]
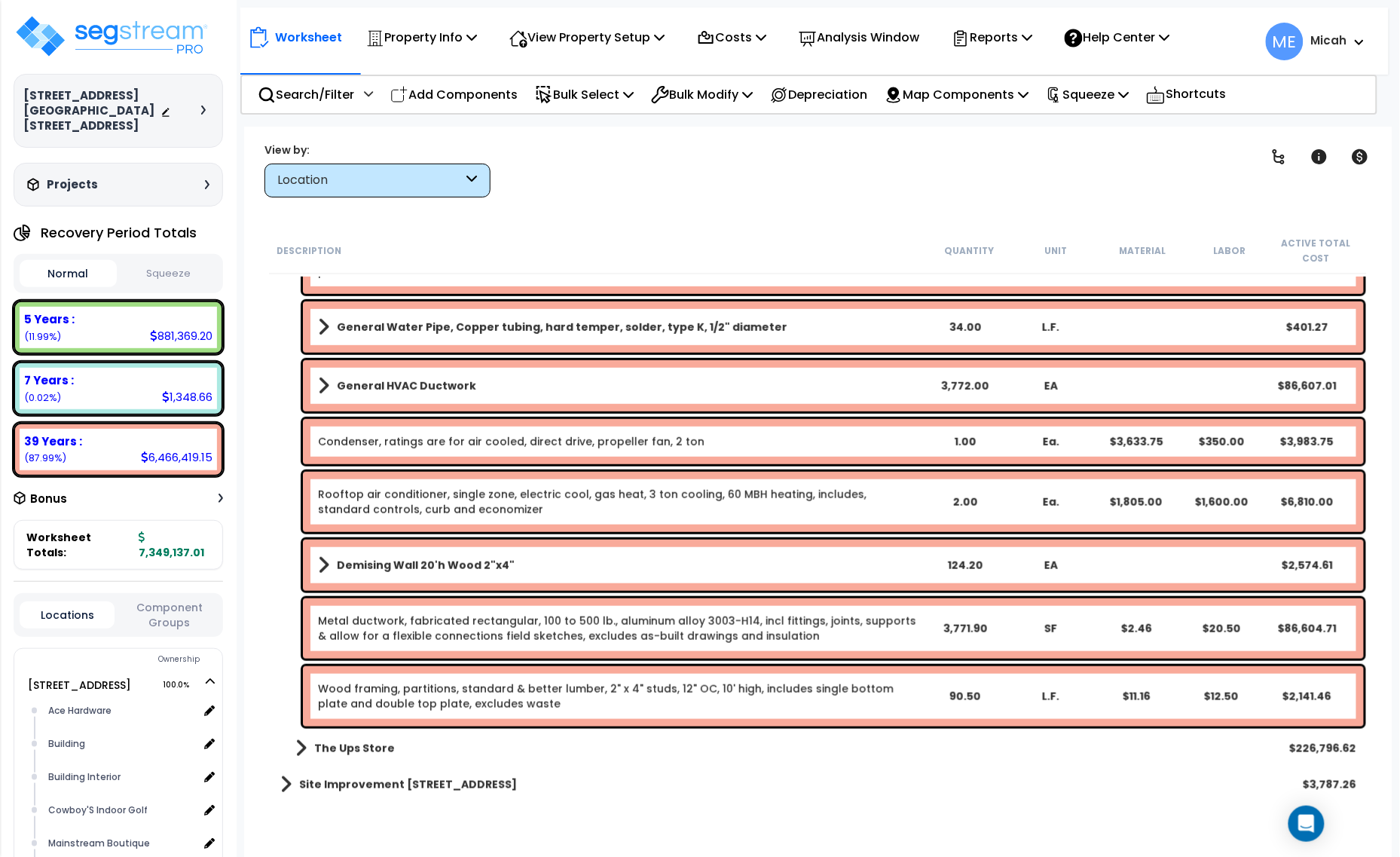
click at [322, 562] on span at bounding box center [324, 565] width 11 height 21
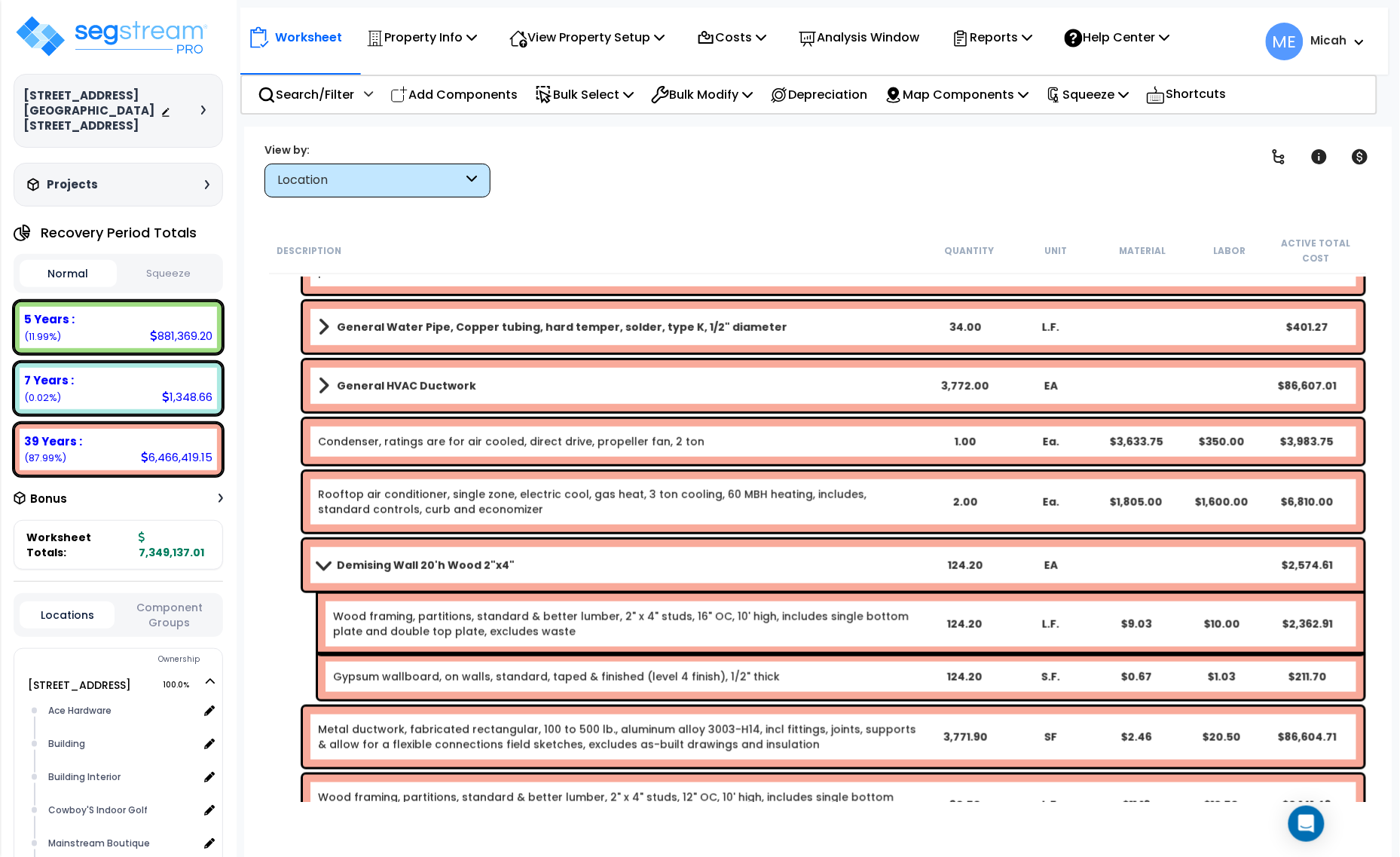
click at [598, 680] on link "Gypsum wallboard, on walls, standard, taped & finished (level 4 finish), 1/2" t…" at bounding box center [556, 676] width 447 height 15
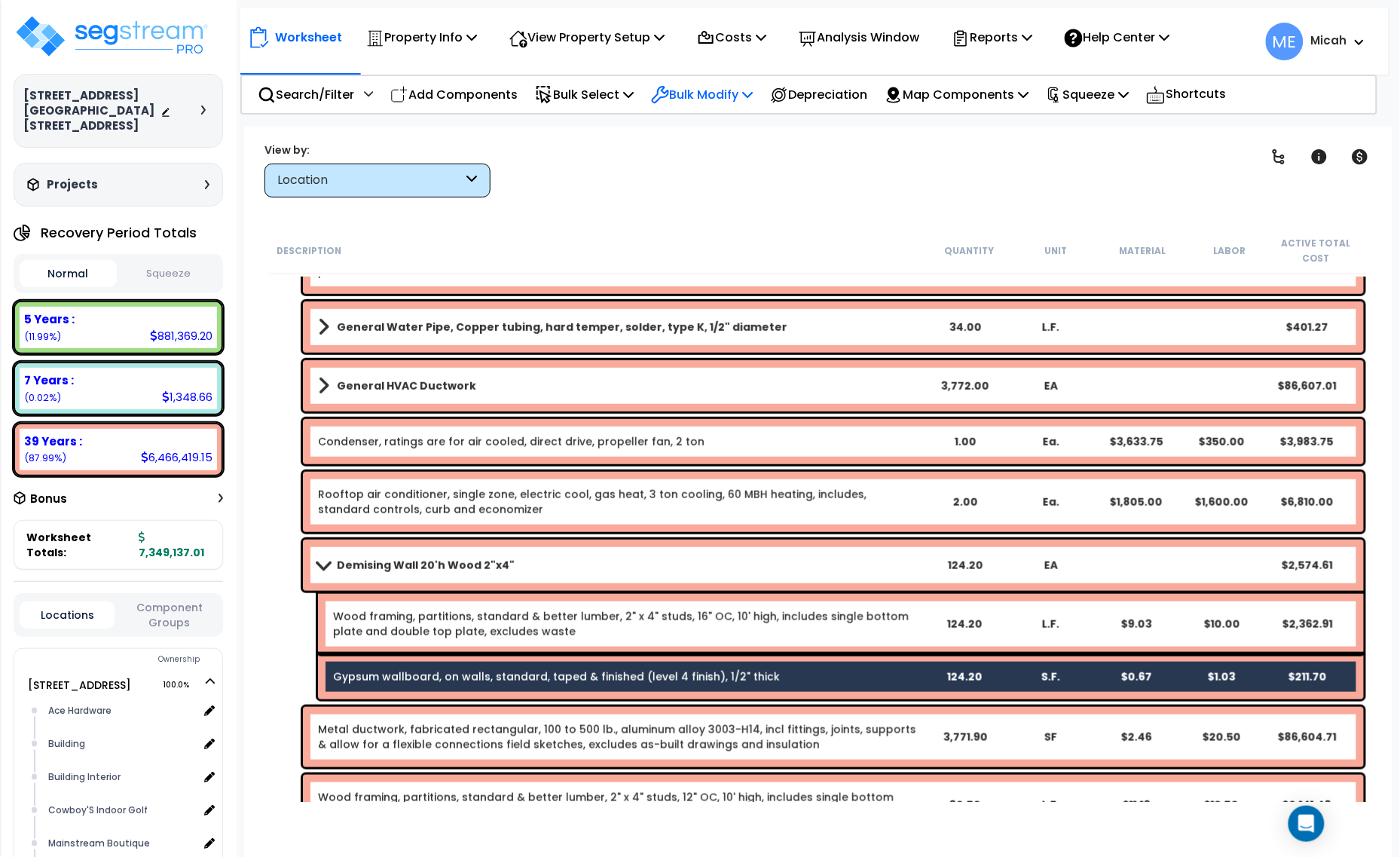
click at [715, 93] on p "Bulk Modify" at bounding box center [701, 94] width 102 height 20
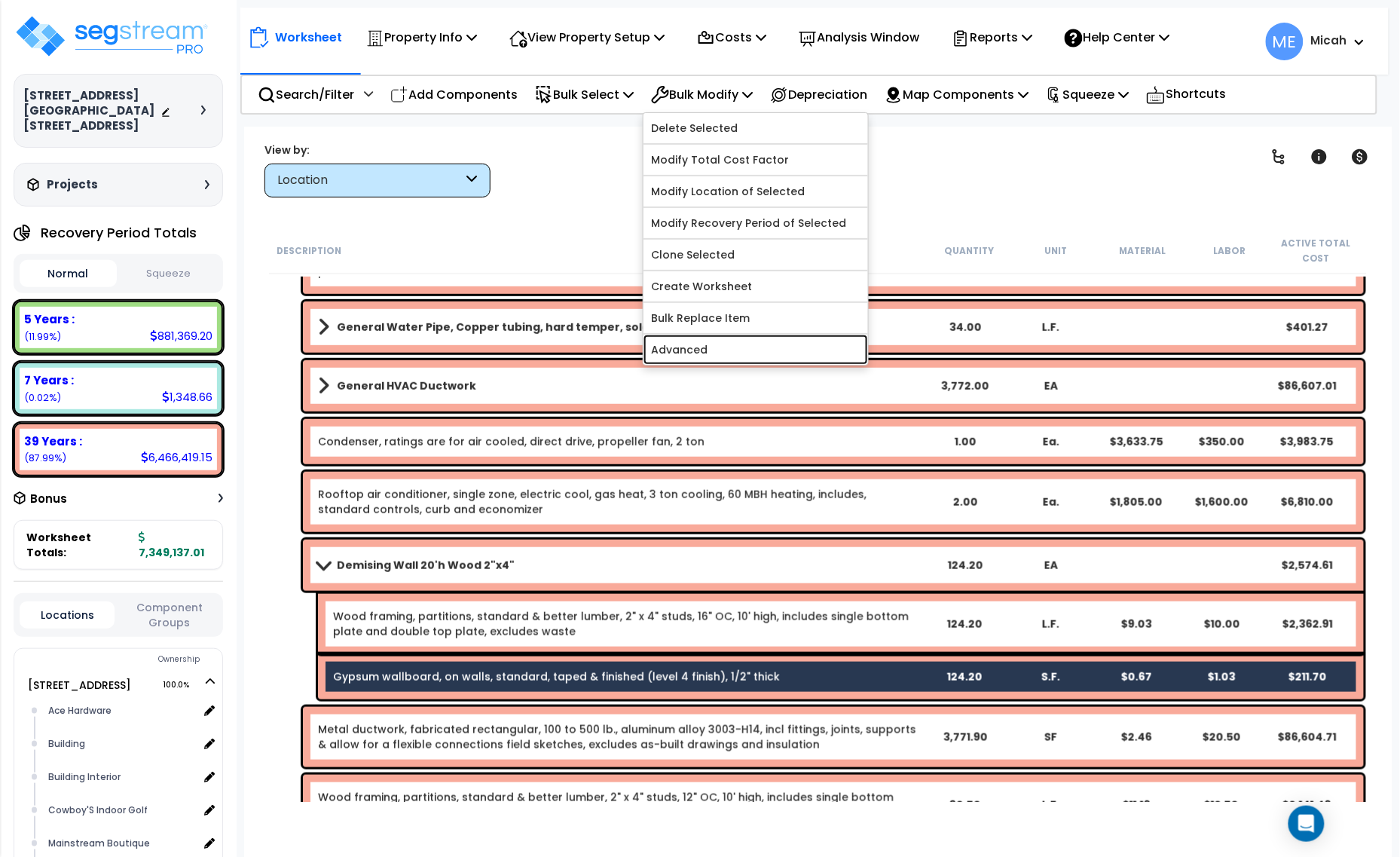
click at [741, 358] on link "Advanced" at bounding box center [756, 350] width 225 height 30
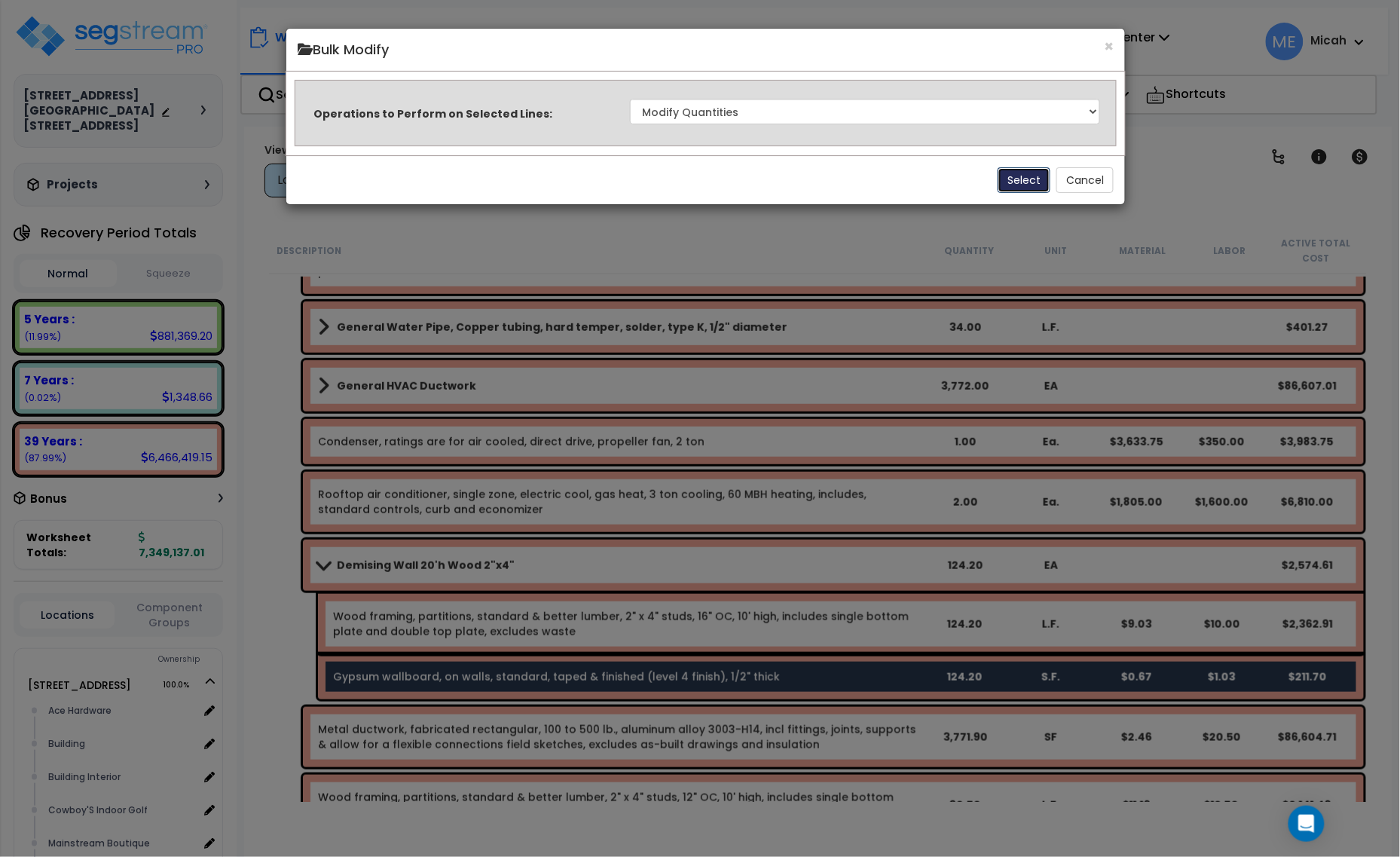
click at [1007, 181] on button "Select" at bounding box center [1024, 180] width 53 height 26
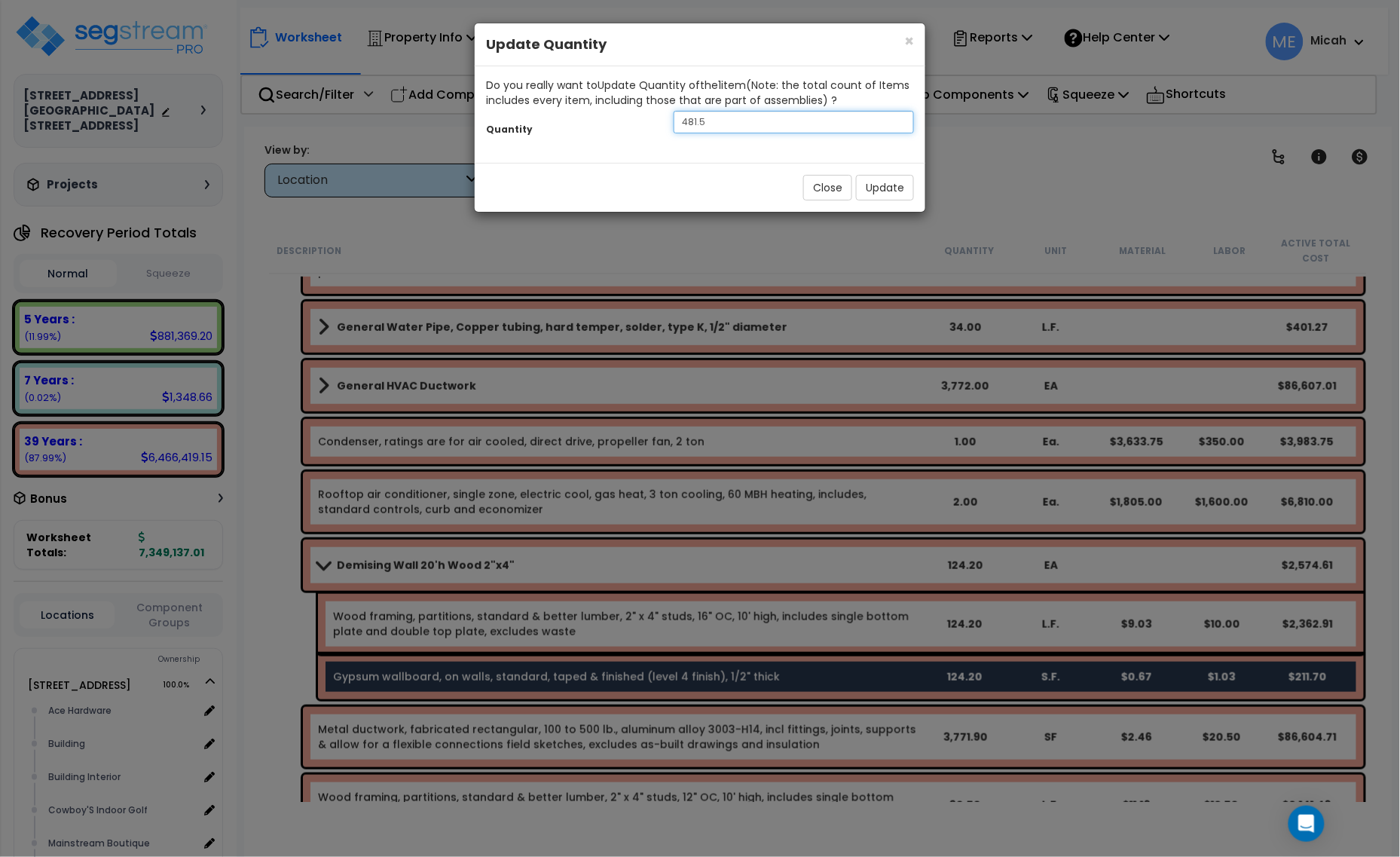
drag, startPoint x: 731, startPoint y: 123, endPoint x: 631, endPoint y: 132, distance: 100.4
click at [633, 132] on div "Quantity 481.5" at bounding box center [700, 124] width 451 height 33
type input "1863"
click at [887, 186] on button "Update" at bounding box center [885, 188] width 58 height 26
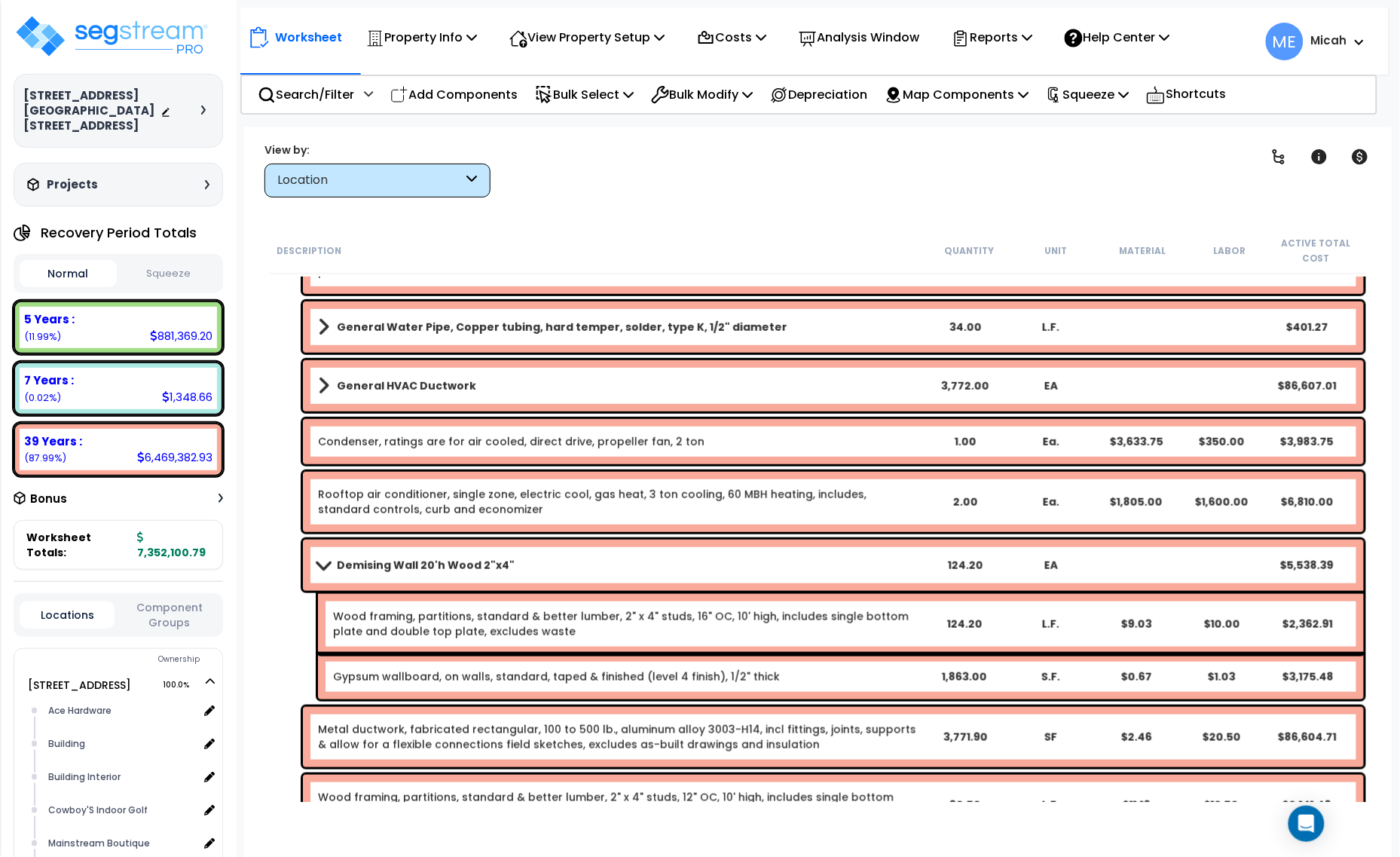
click at [319, 564] on span at bounding box center [323, 564] width 21 height 11
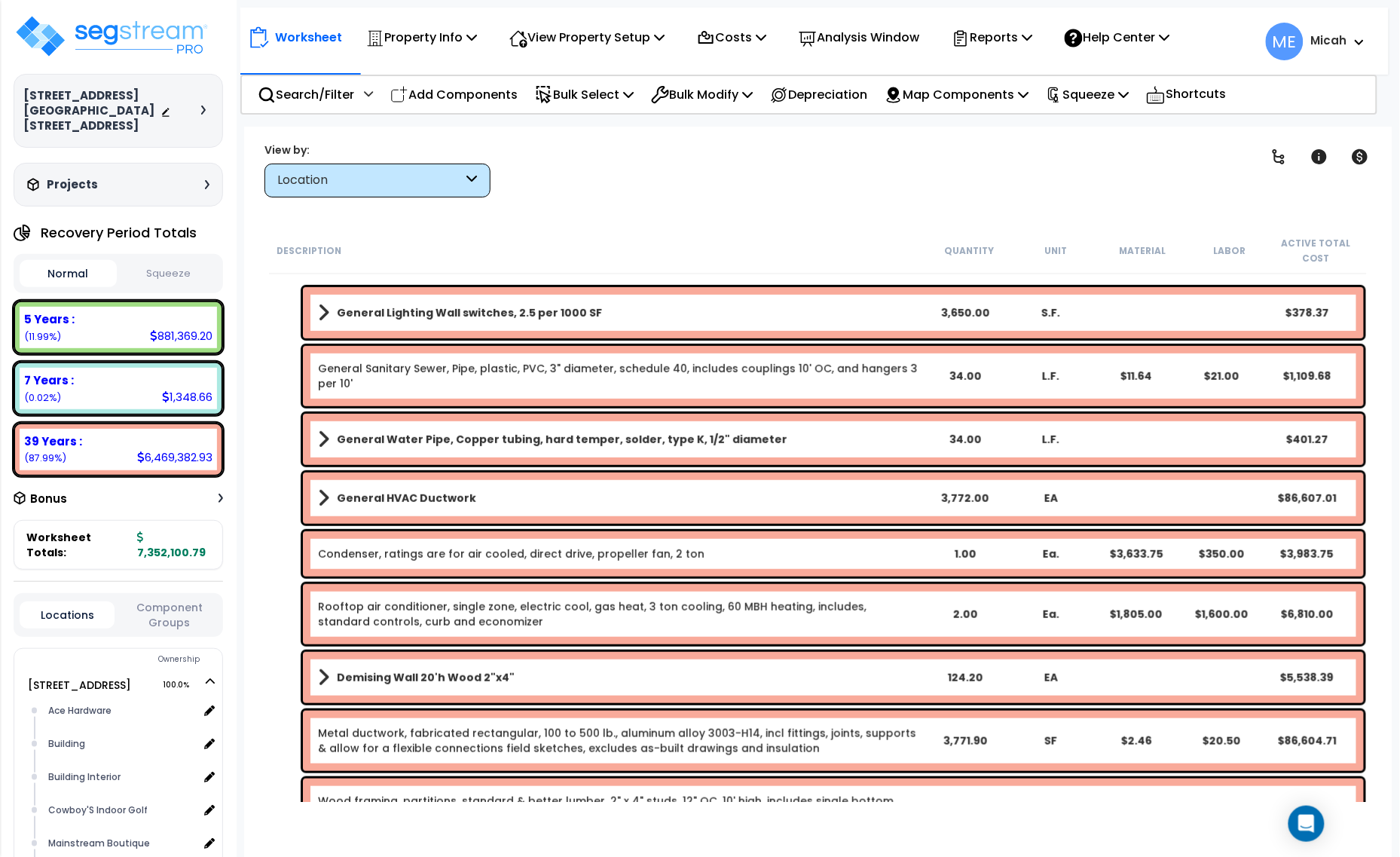
scroll to position [16, 0]
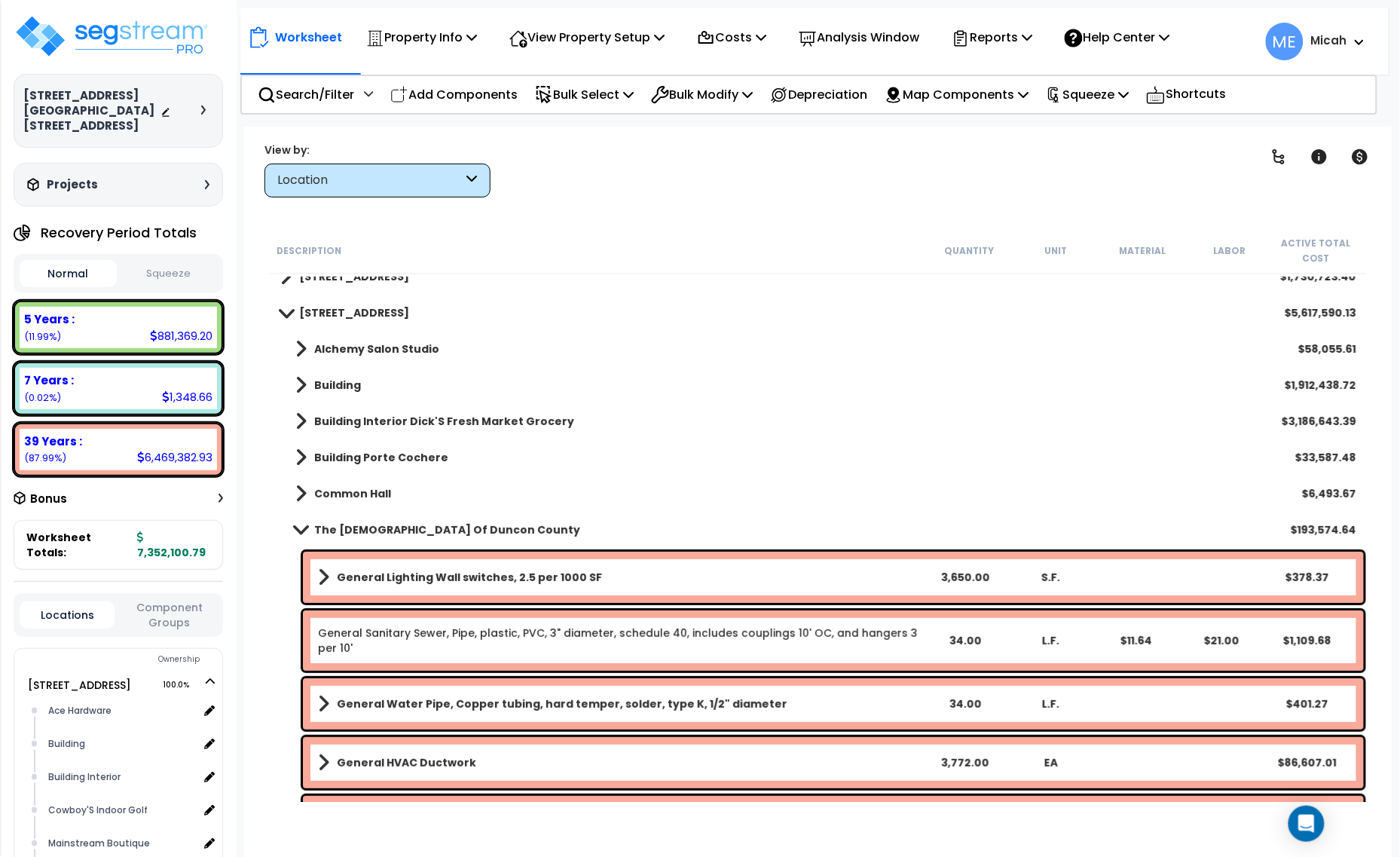
click at [296, 528] on span at bounding box center [301, 529] width 21 height 11
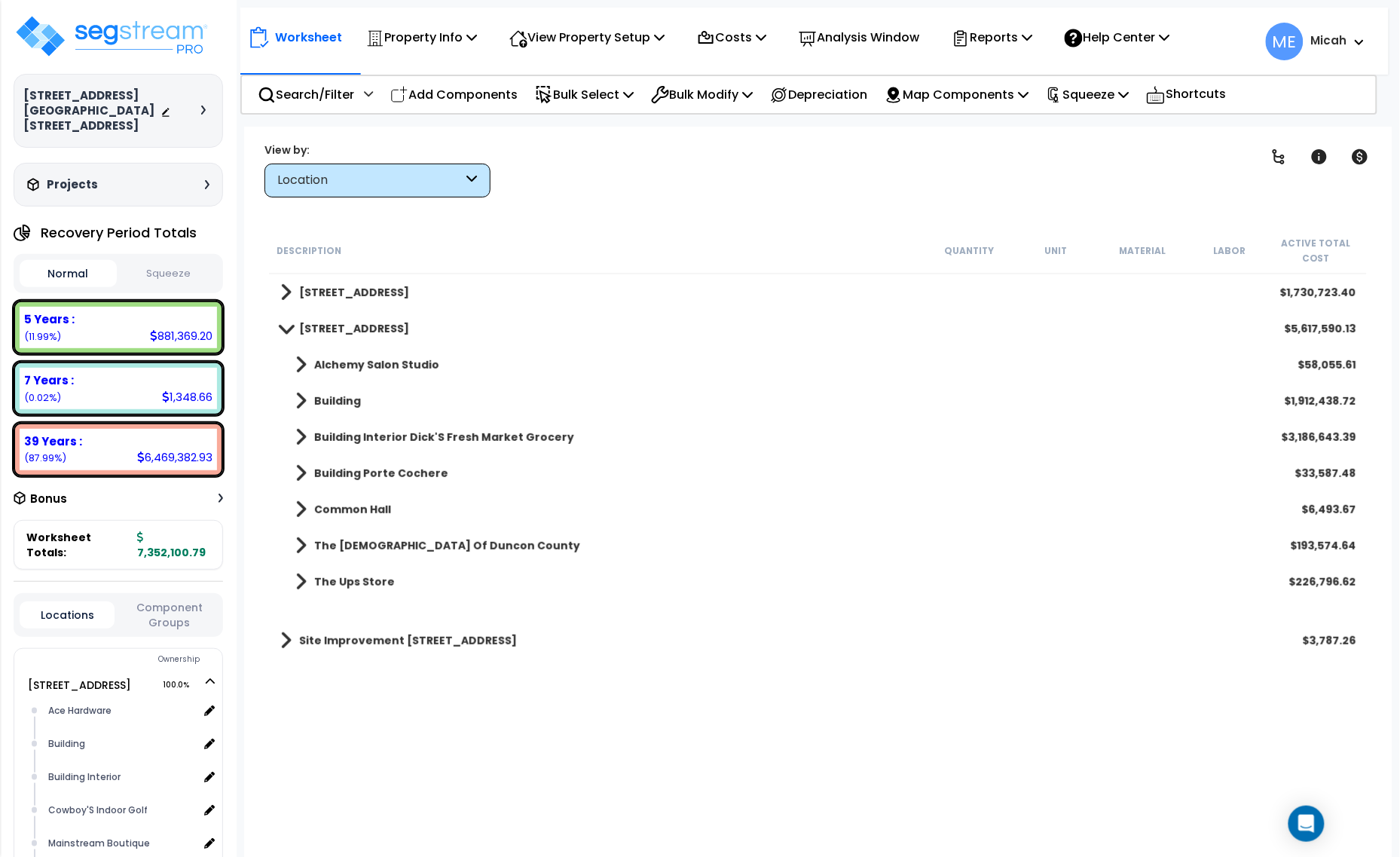
click at [285, 574] on link "The Ups Store" at bounding box center [337, 582] width 114 height 21
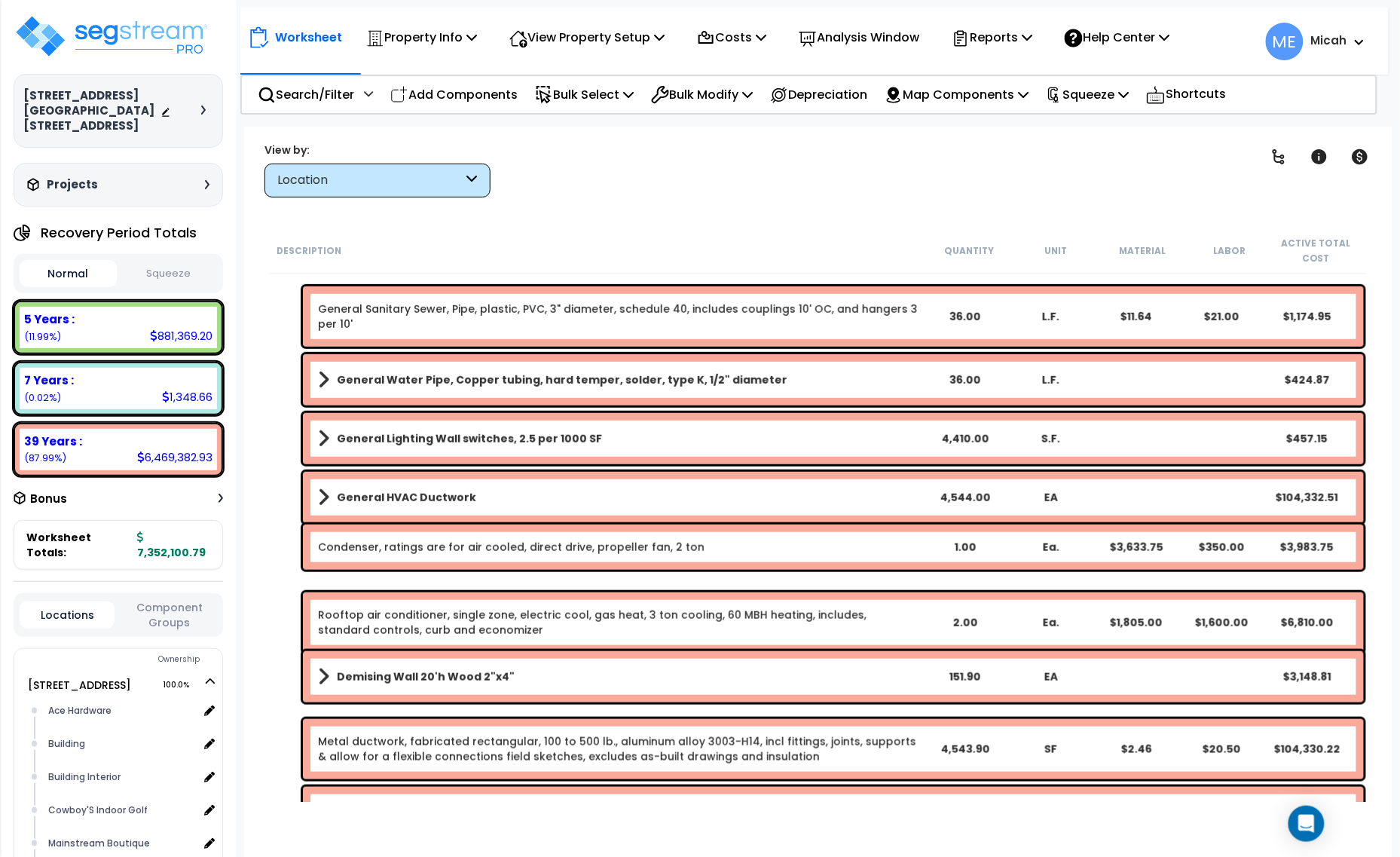
scroll to position [377, 0]
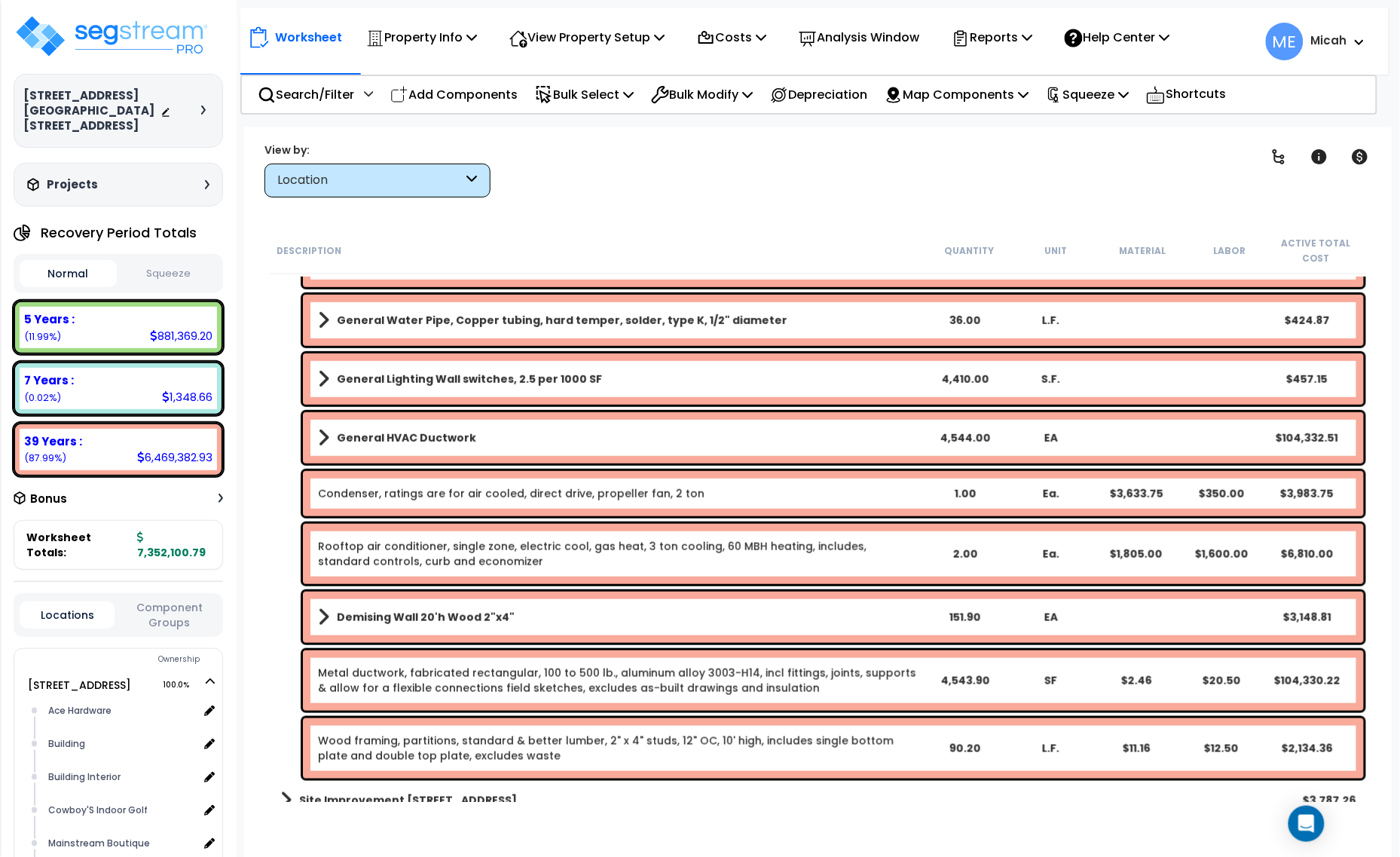
click at [318, 436] on span at bounding box center [324, 437] width 11 height 21
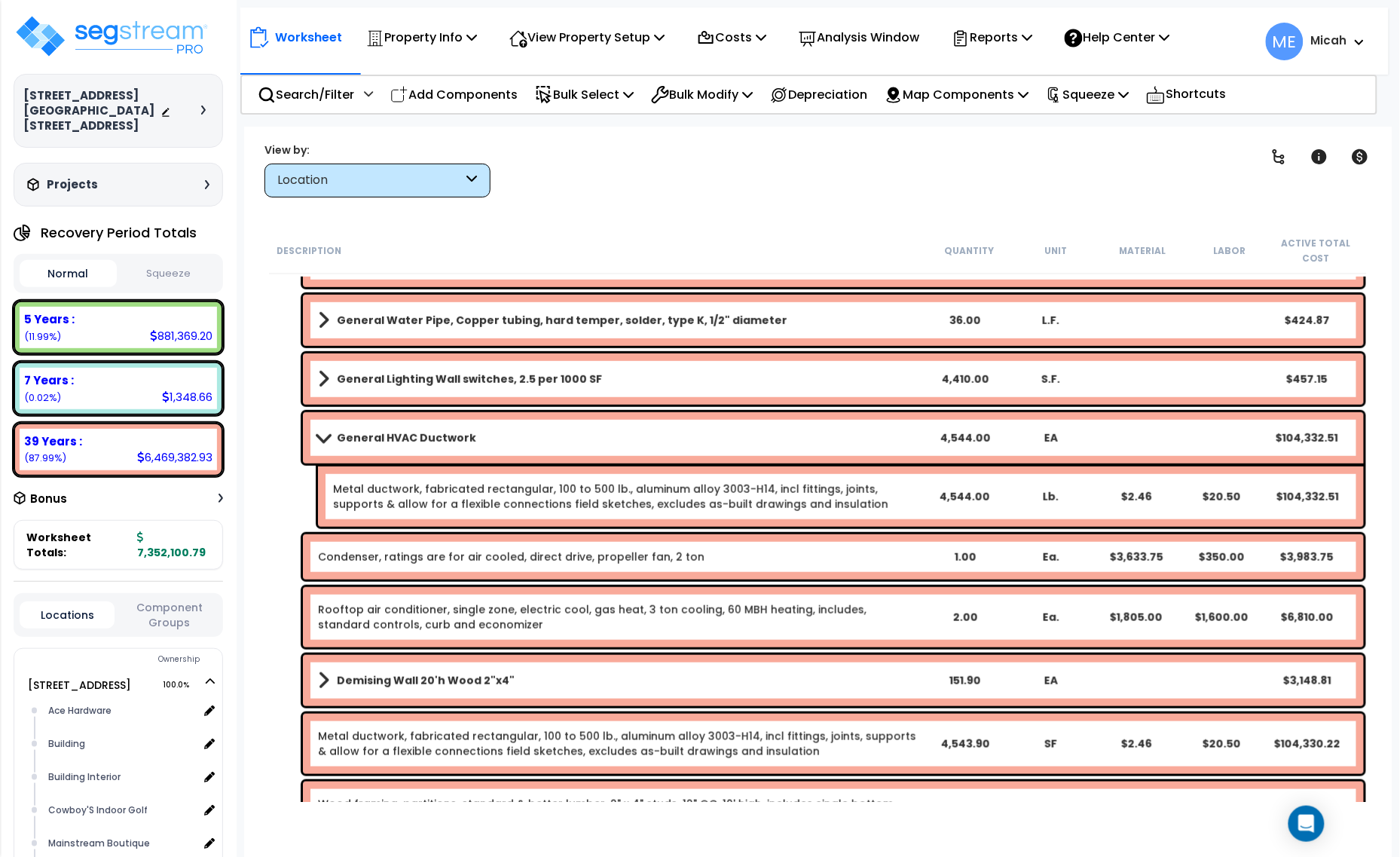
click at [322, 436] on span at bounding box center [323, 437] width 21 height 11
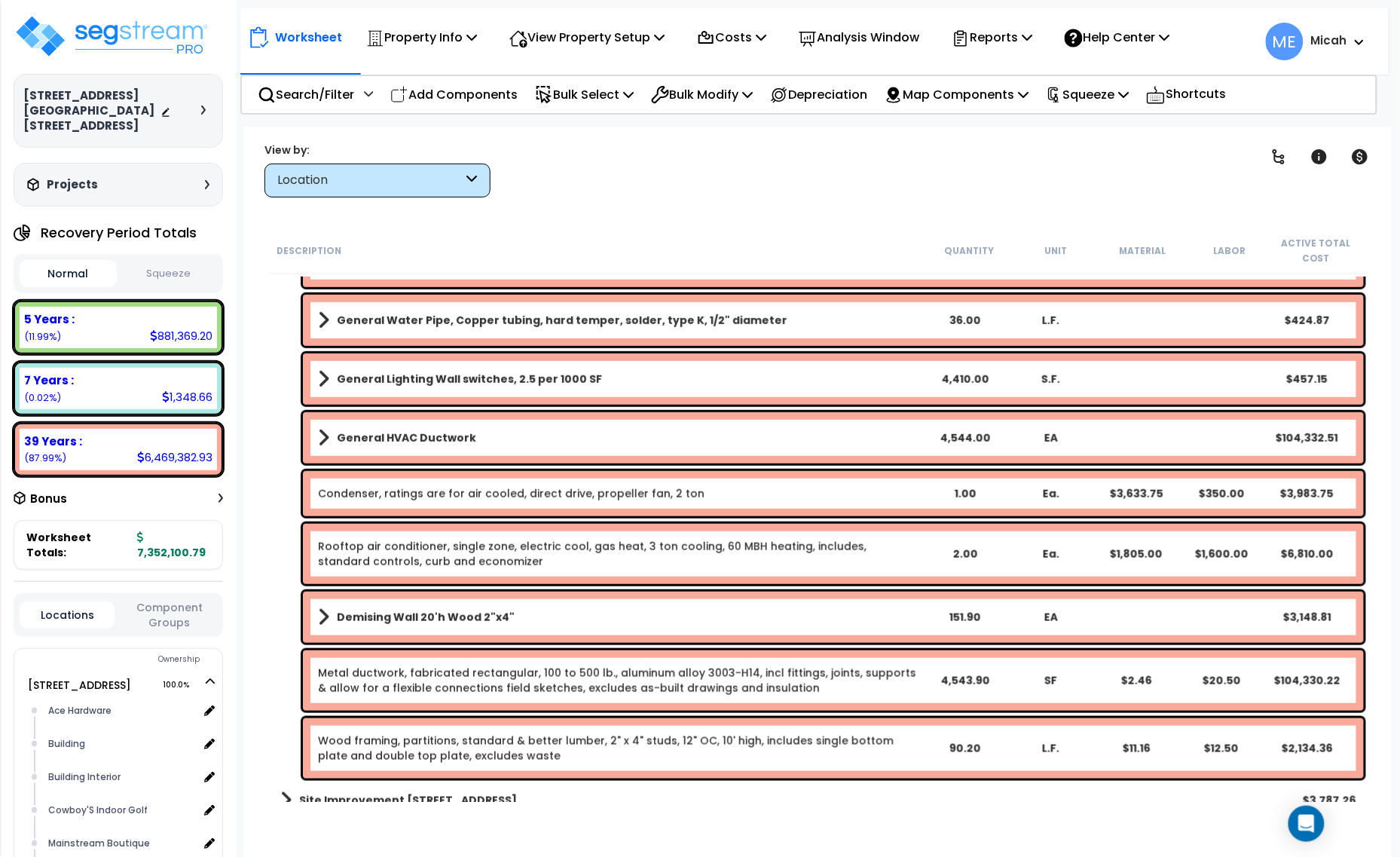
scroll to position [393, 0]
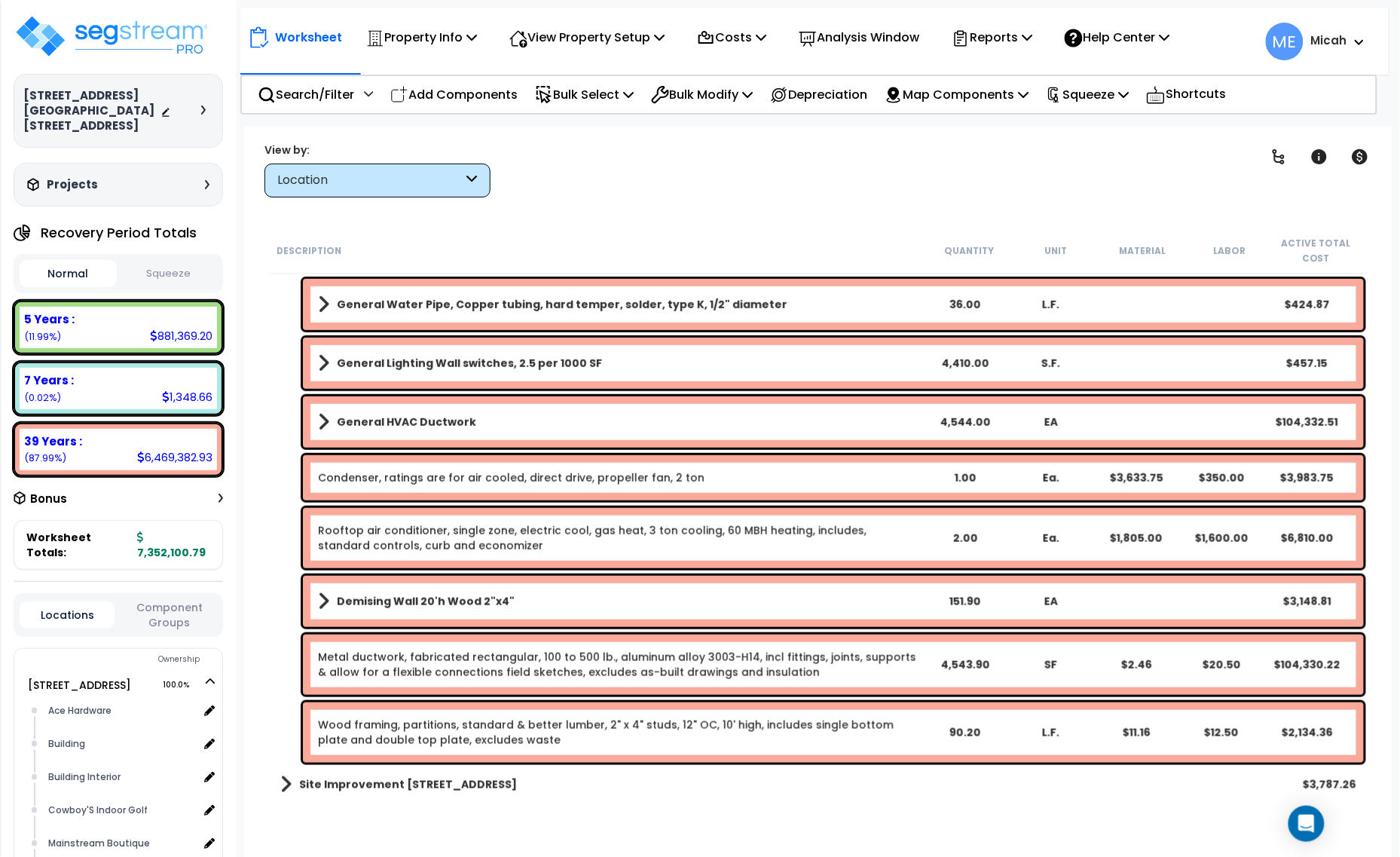
click at [445, 664] on link "Metal ductwork, fabricated rectangular, 100 to 500 lb., aluminum alloy 3003-H14…" at bounding box center [617, 665] width 598 height 30
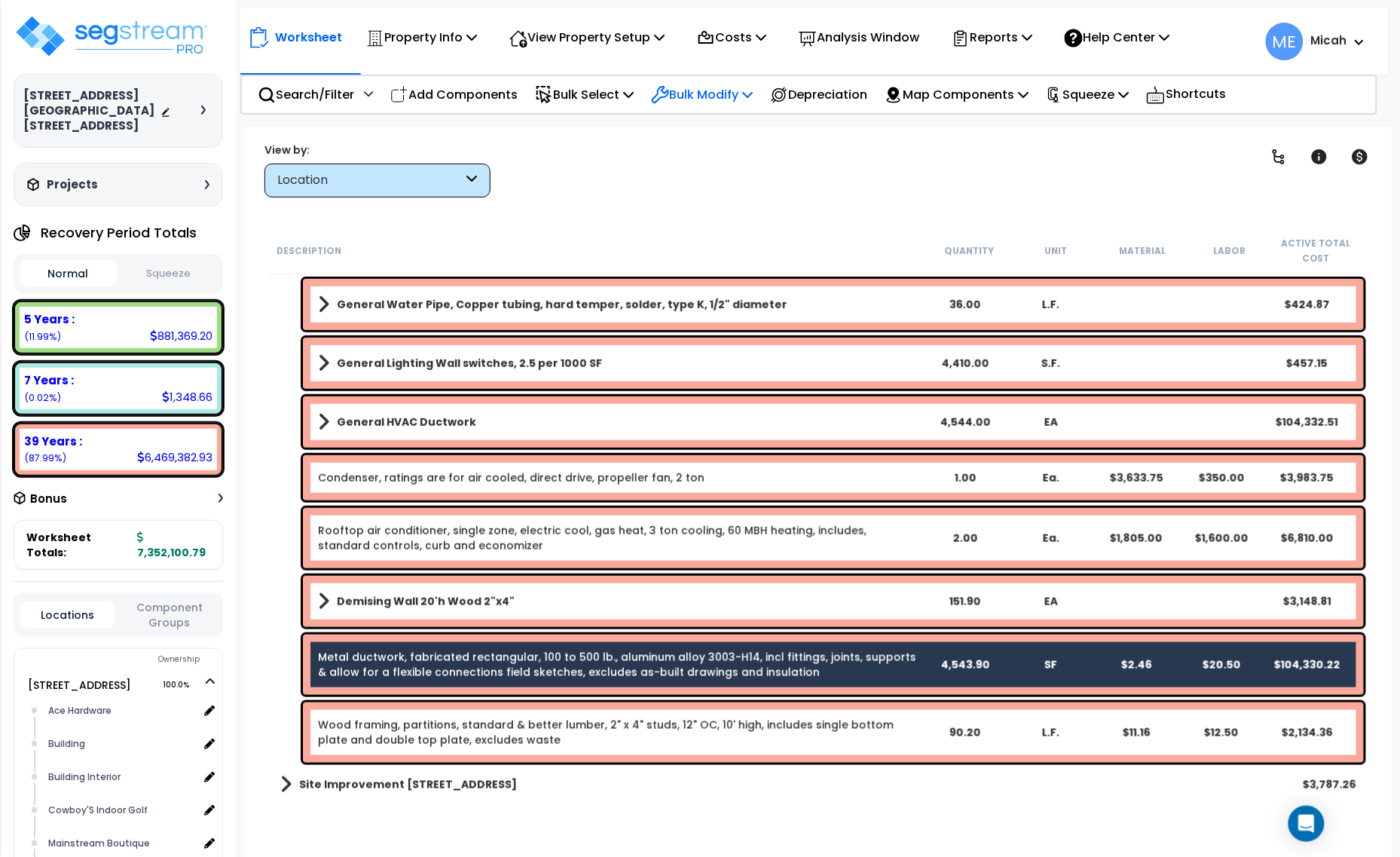
click at [750, 98] on p "Bulk Modify" at bounding box center [701, 94] width 102 height 20
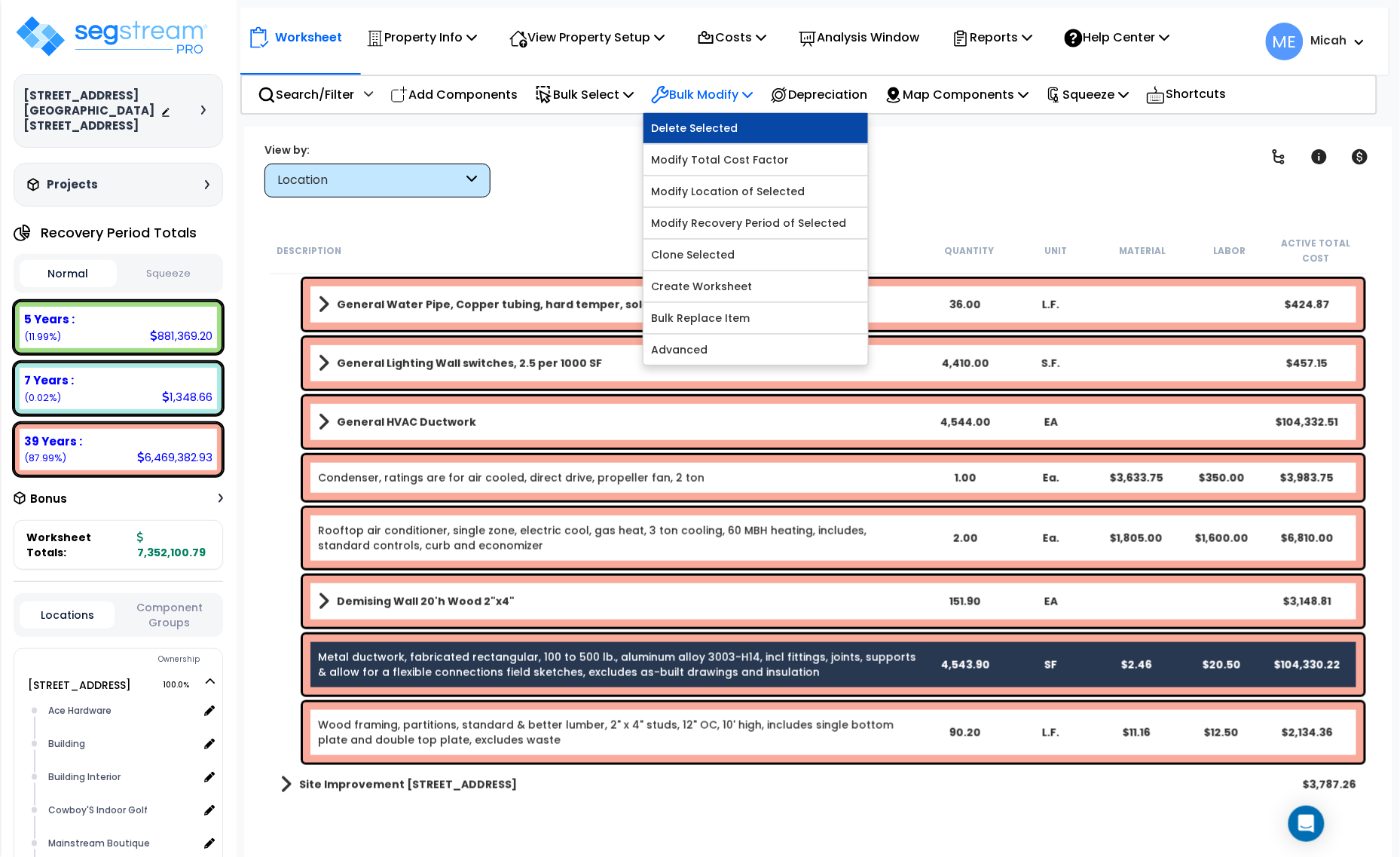
click at [751, 126] on link "Delete Selected" at bounding box center [756, 128] width 225 height 30
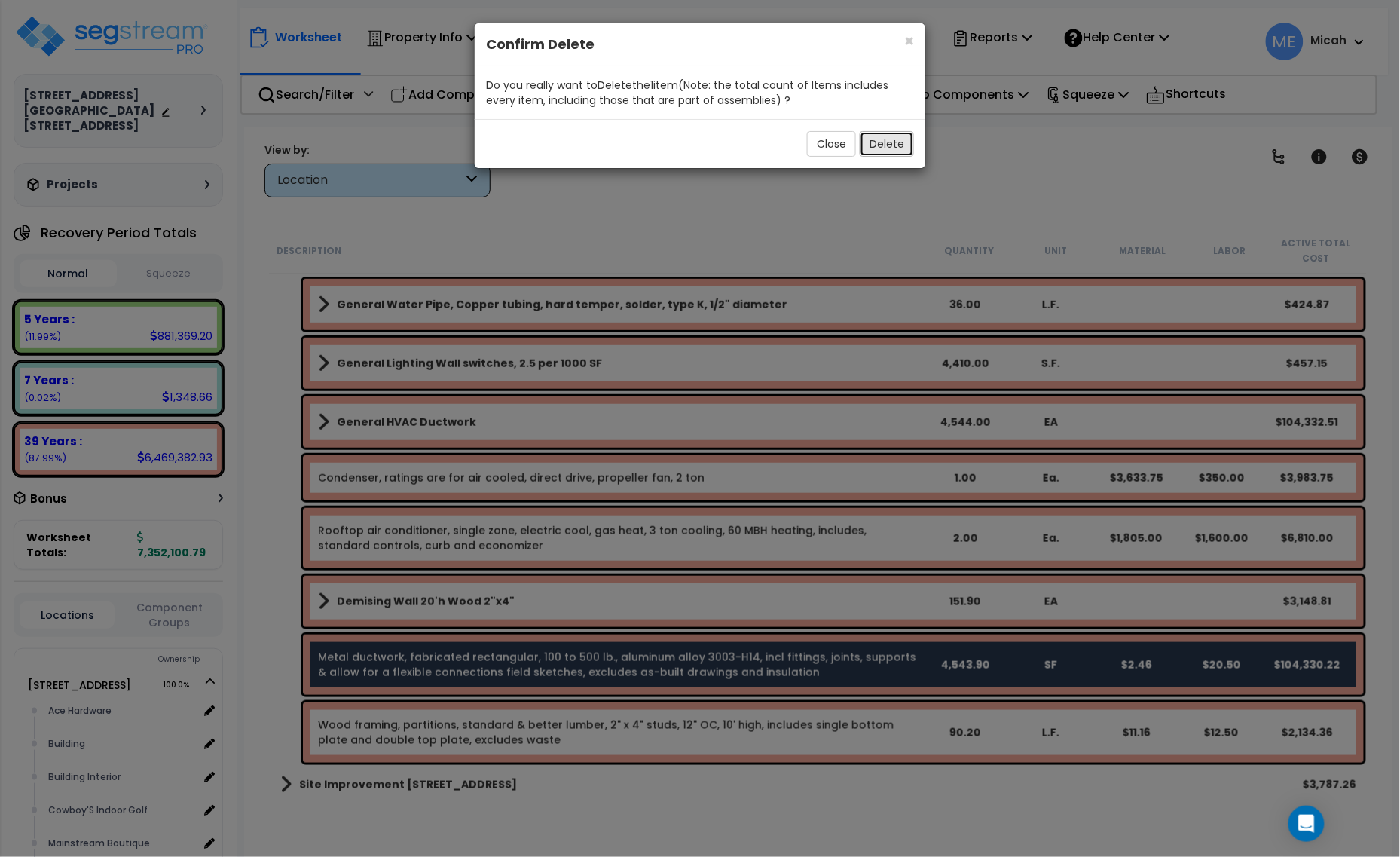
click at [903, 145] on button "Delete" at bounding box center [887, 144] width 54 height 26
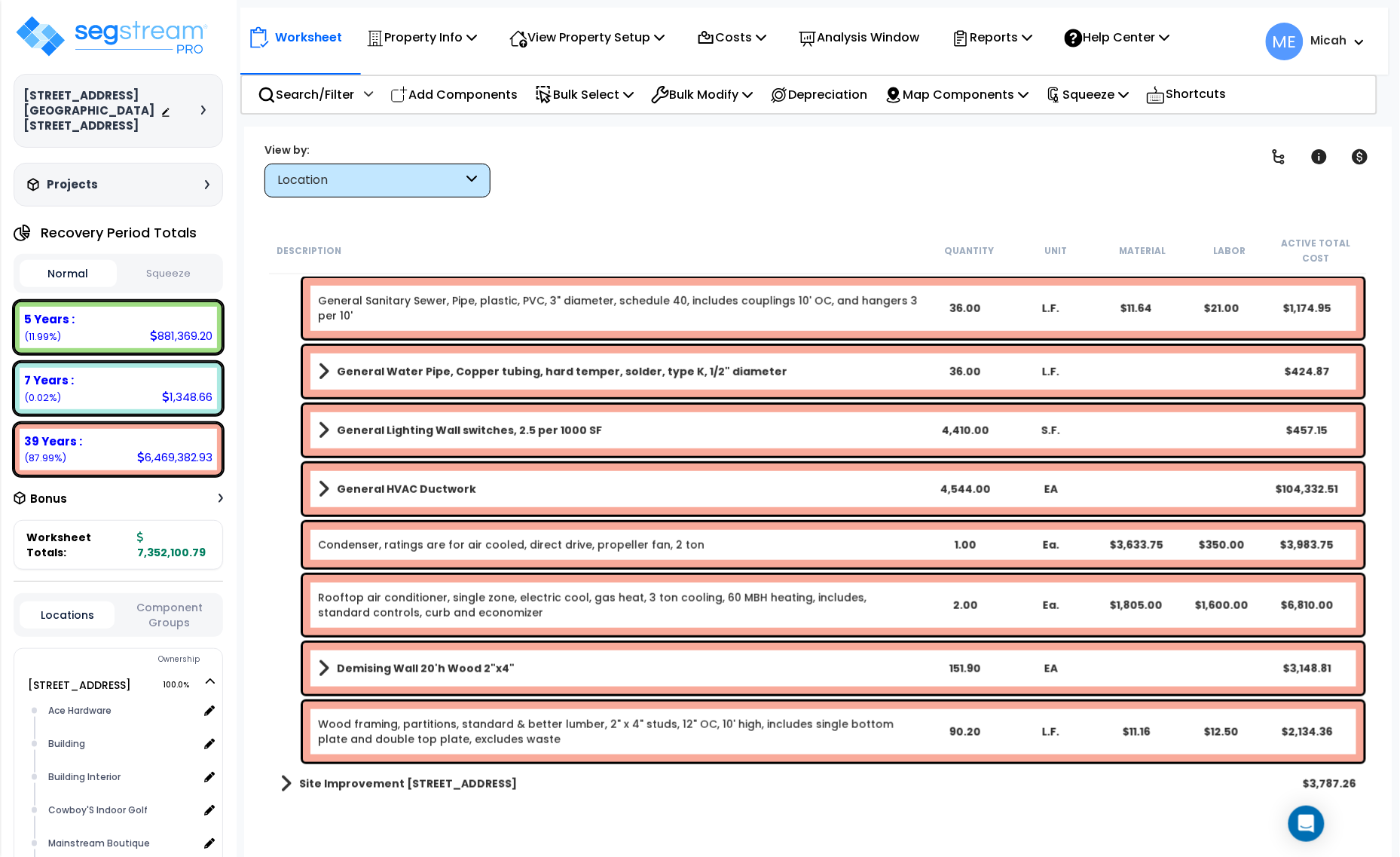
scroll to position [325, 0]
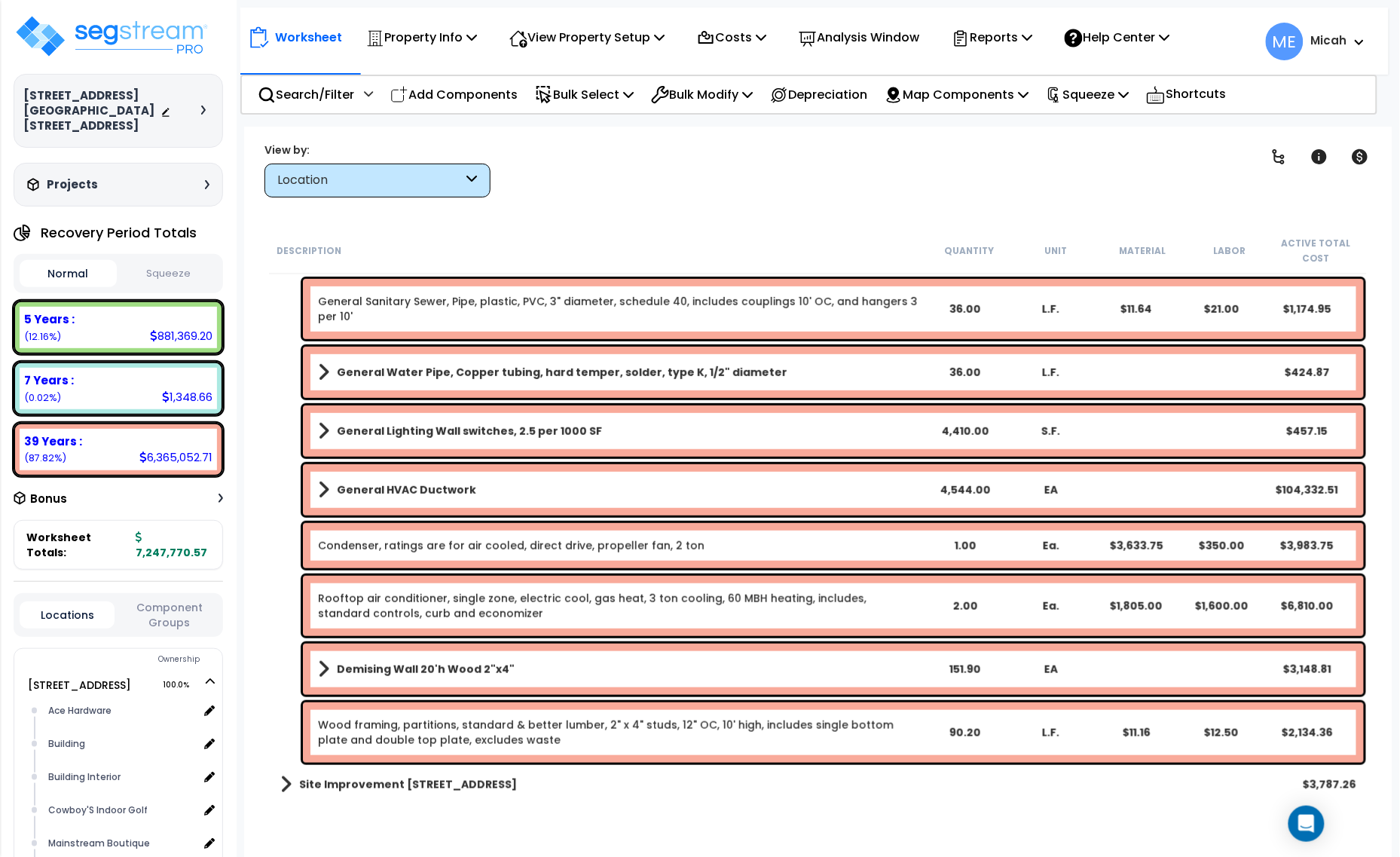
click at [329, 659] on link "Demising Wall 20'h Wood 2"x4"" at bounding box center [620, 669] width 604 height 21
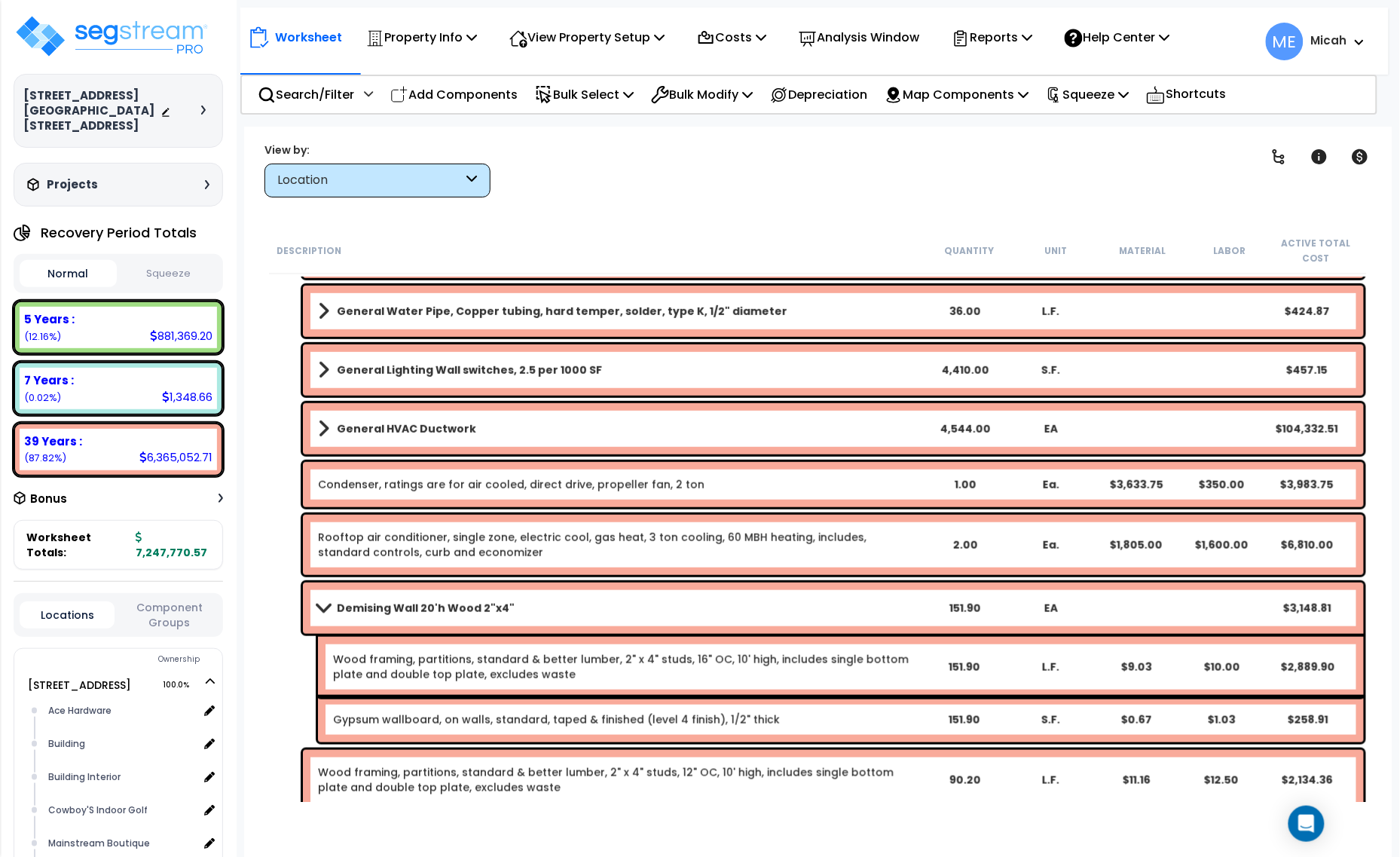
scroll to position [419, 0]
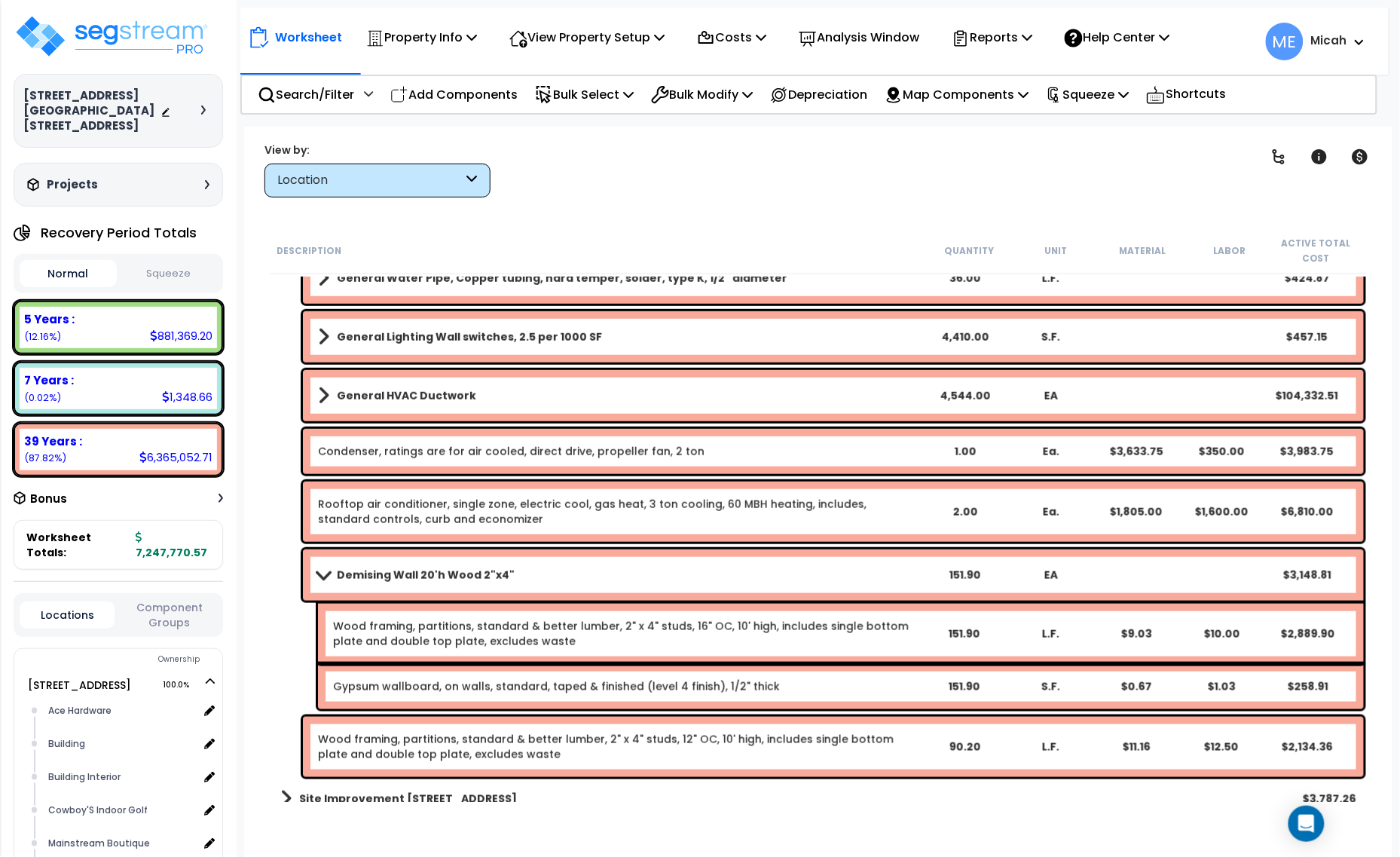
click at [583, 686] on link "Gypsum wallboard, on walls, standard, taped & finished (level 4 finish), 1/2" t…" at bounding box center [556, 686] width 447 height 15
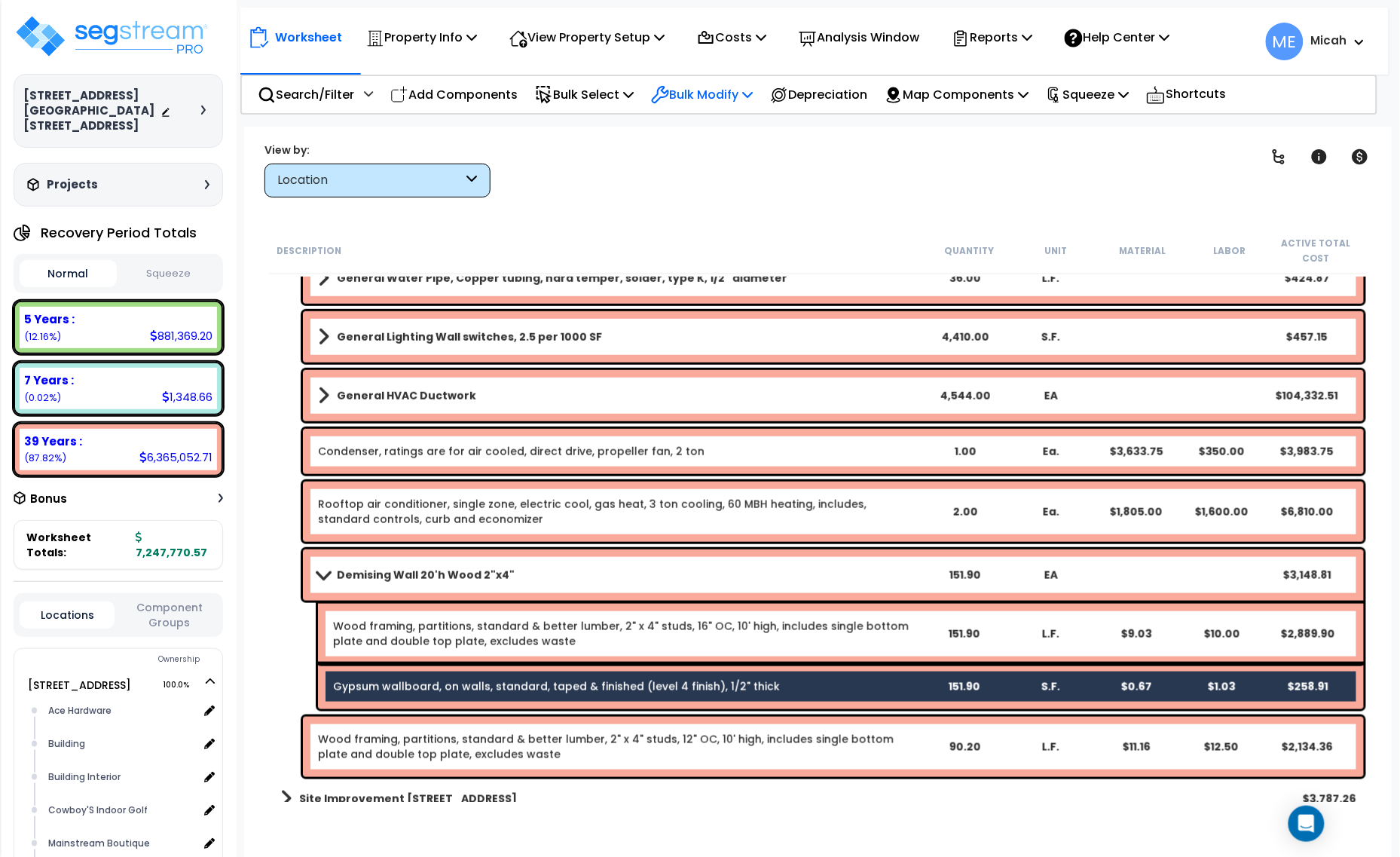
drag, startPoint x: 758, startPoint y: 87, endPoint x: 760, endPoint y: 111, distance: 24.1
click at [753, 89] on icon at bounding box center [748, 94] width 10 height 12
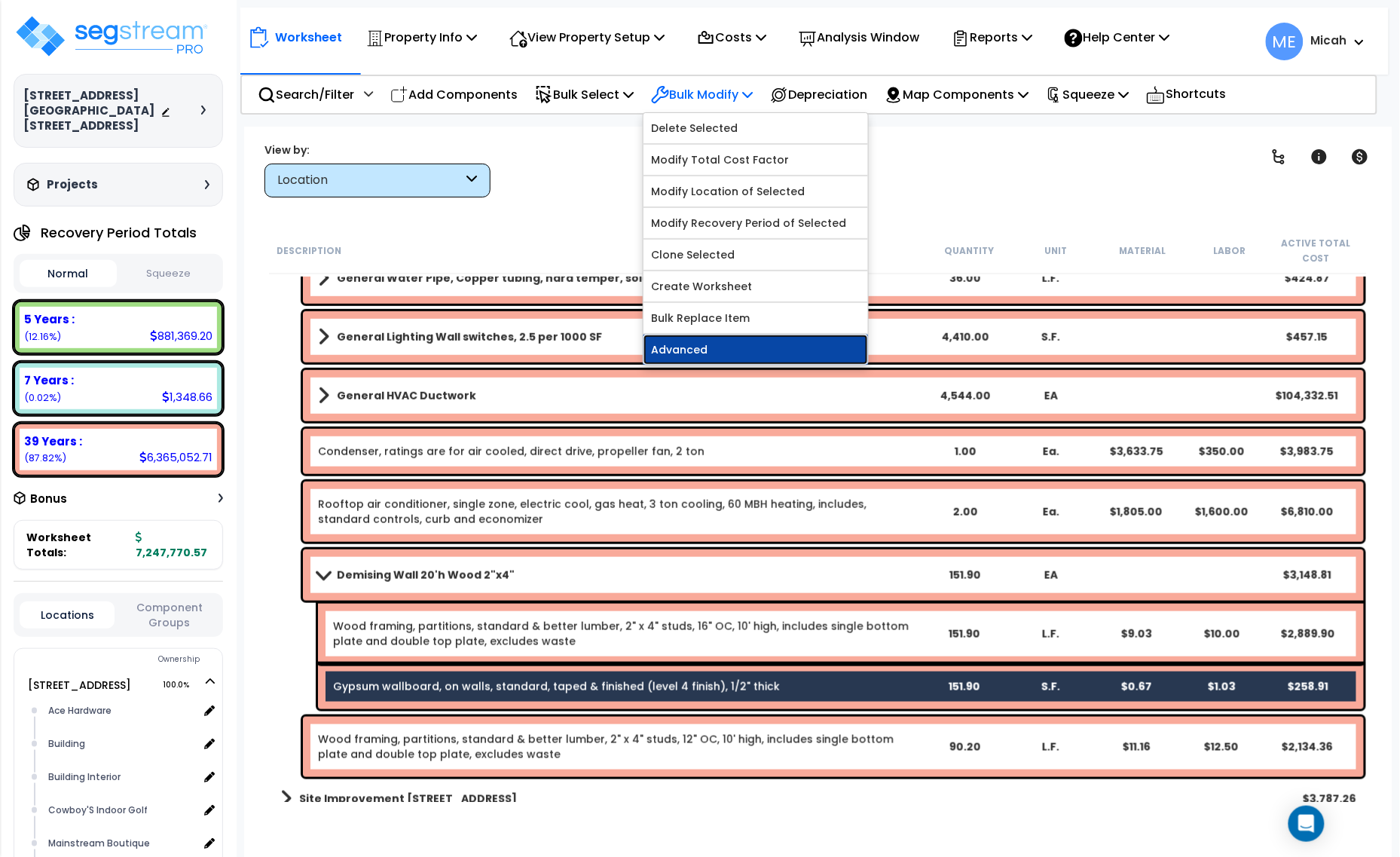
click at [740, 353] on link "Advanced" at bounding box center [756, 350] width 225 height 30
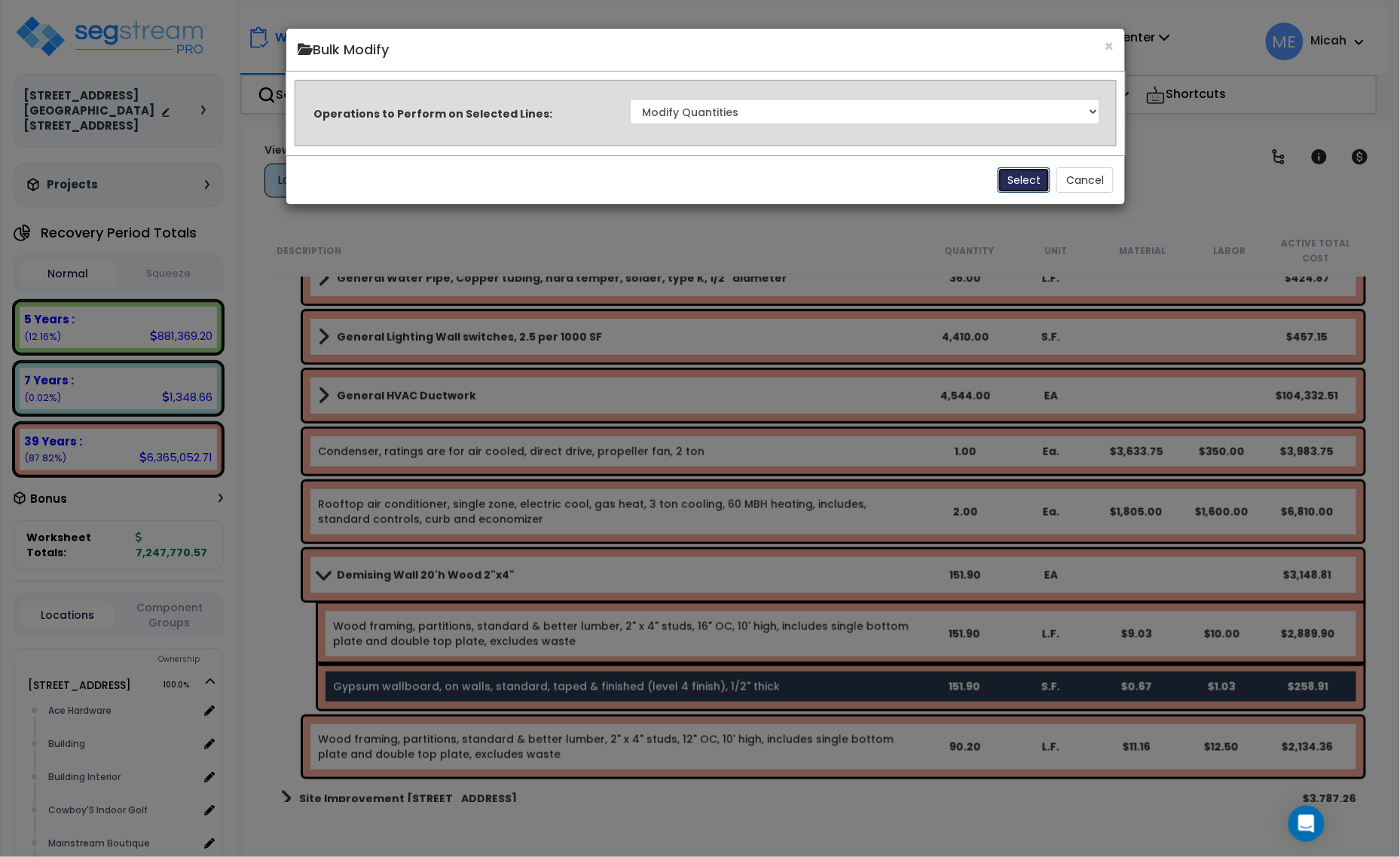
click at [1019, 179] on button "Select" at bounding box center [1024, 180] width 53 height 26
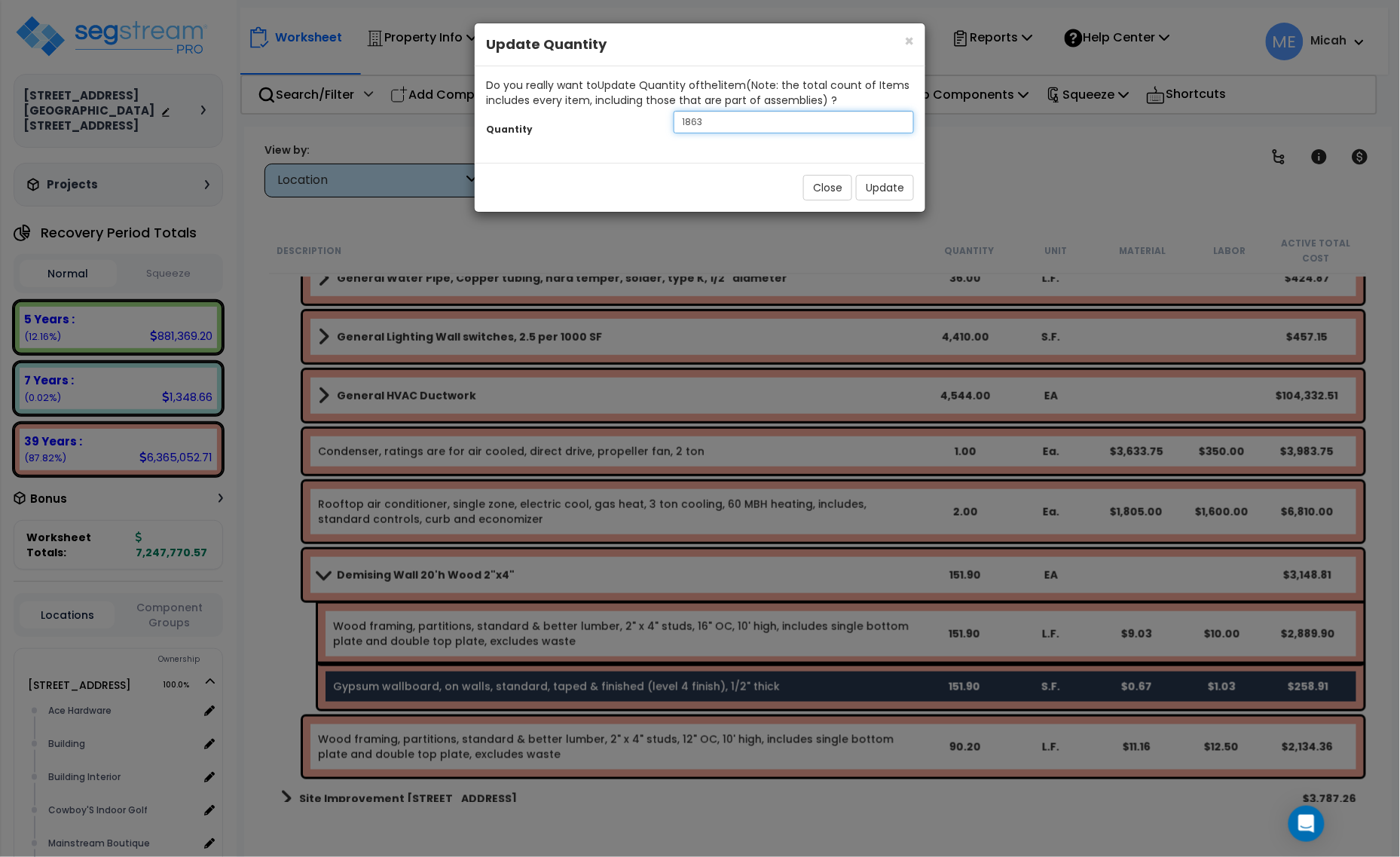
drag, startPoint x: 701, startPoint y: 122, endPoint x: 669, endPoint y: 121, distance: 32.0
click at [671, 122] on div "1863" at bounding box center [794, 122] width 263 height 22
type input "2278.5"
click at [879, 169] on div "Close Update" at bounding box center [700, 187] width 451 height 49
click at [887, 192] on button "Update" at bounding box center [885, 188] width 58 height 26
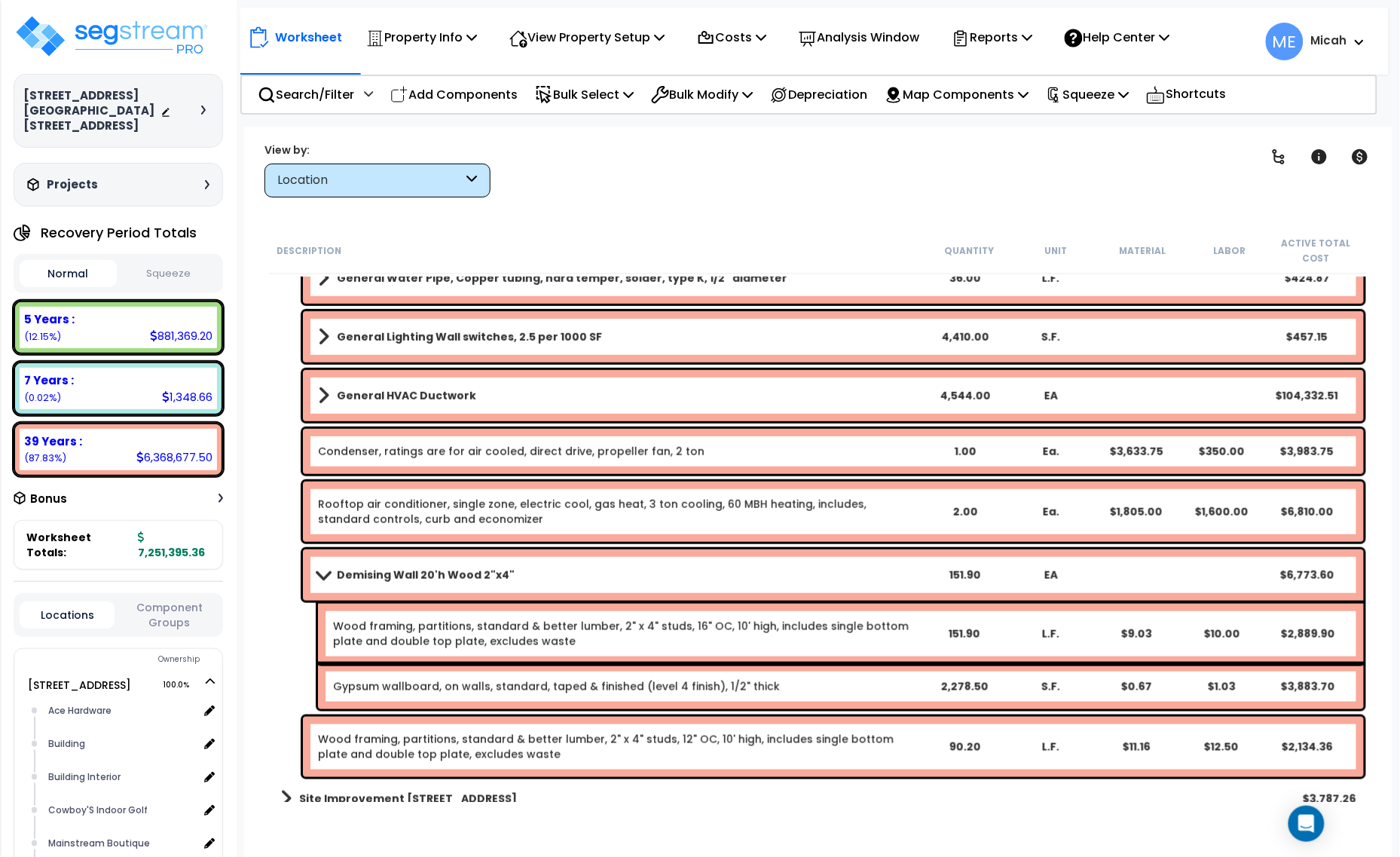
click at [322, 570] on span at bounding box center [323, 575] width 21 height 11
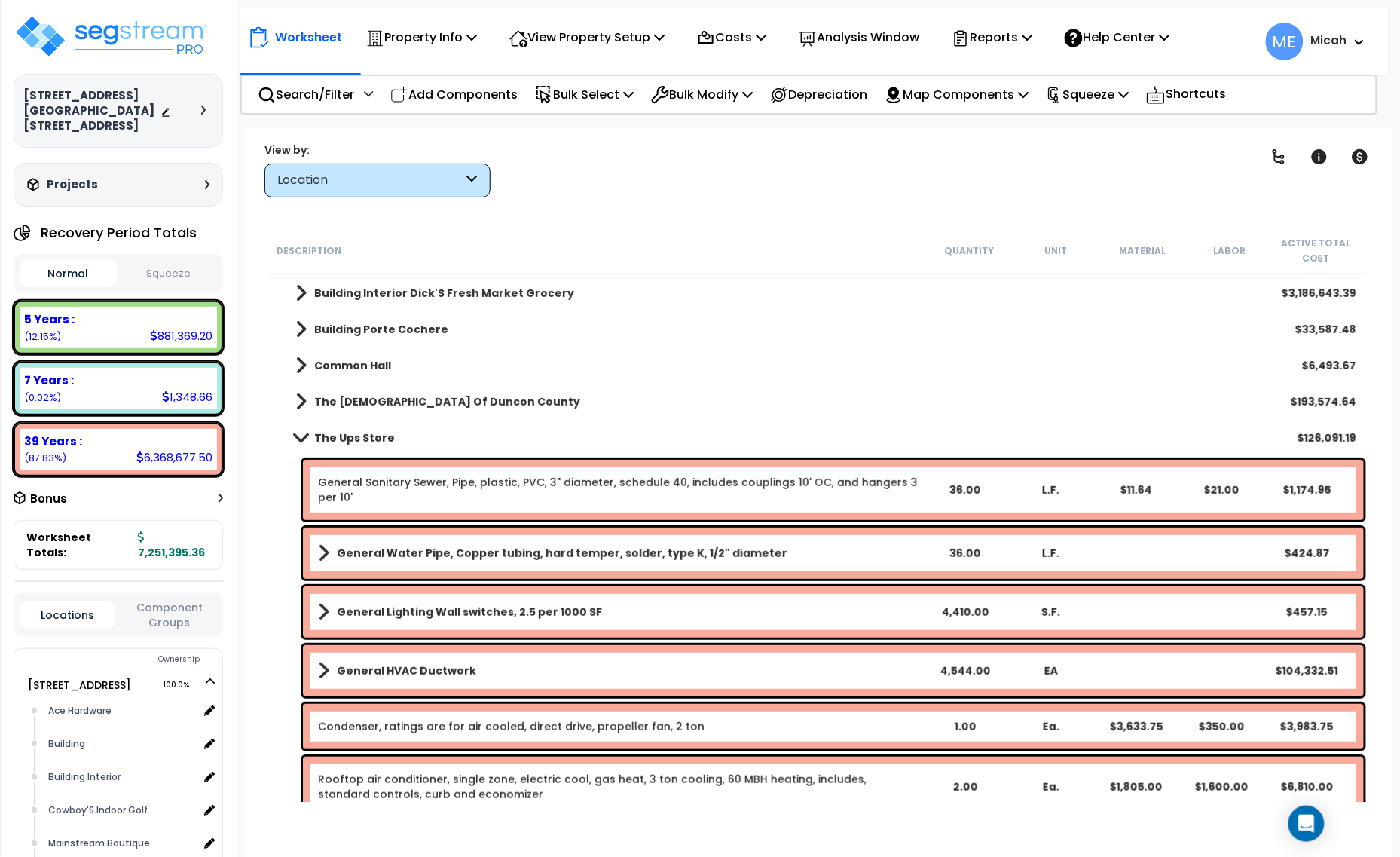
scroll to position [137, 0]
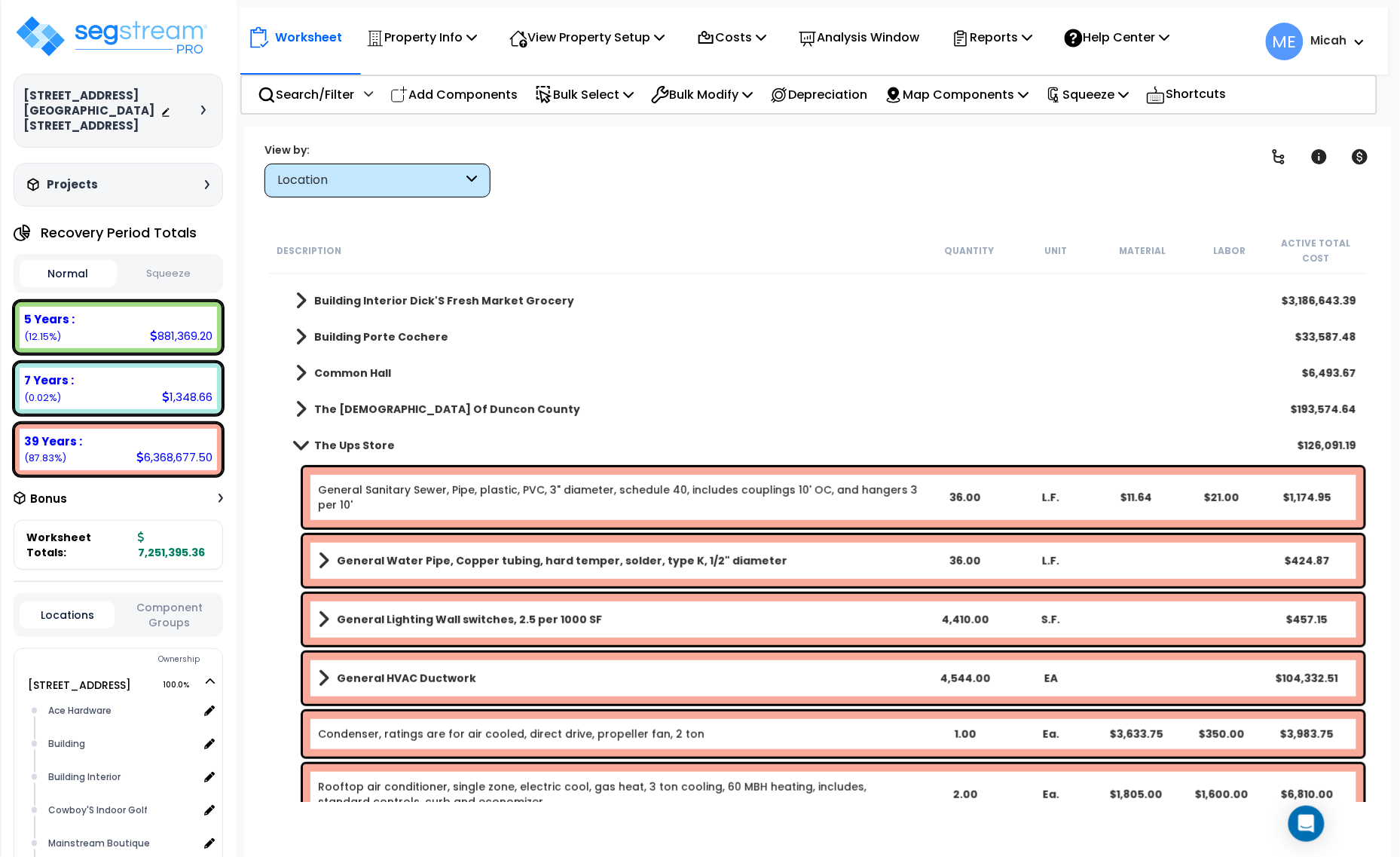
click at [306, 437] on link "The Ups Store" at bounding box center [337, 445] width 114 height 21
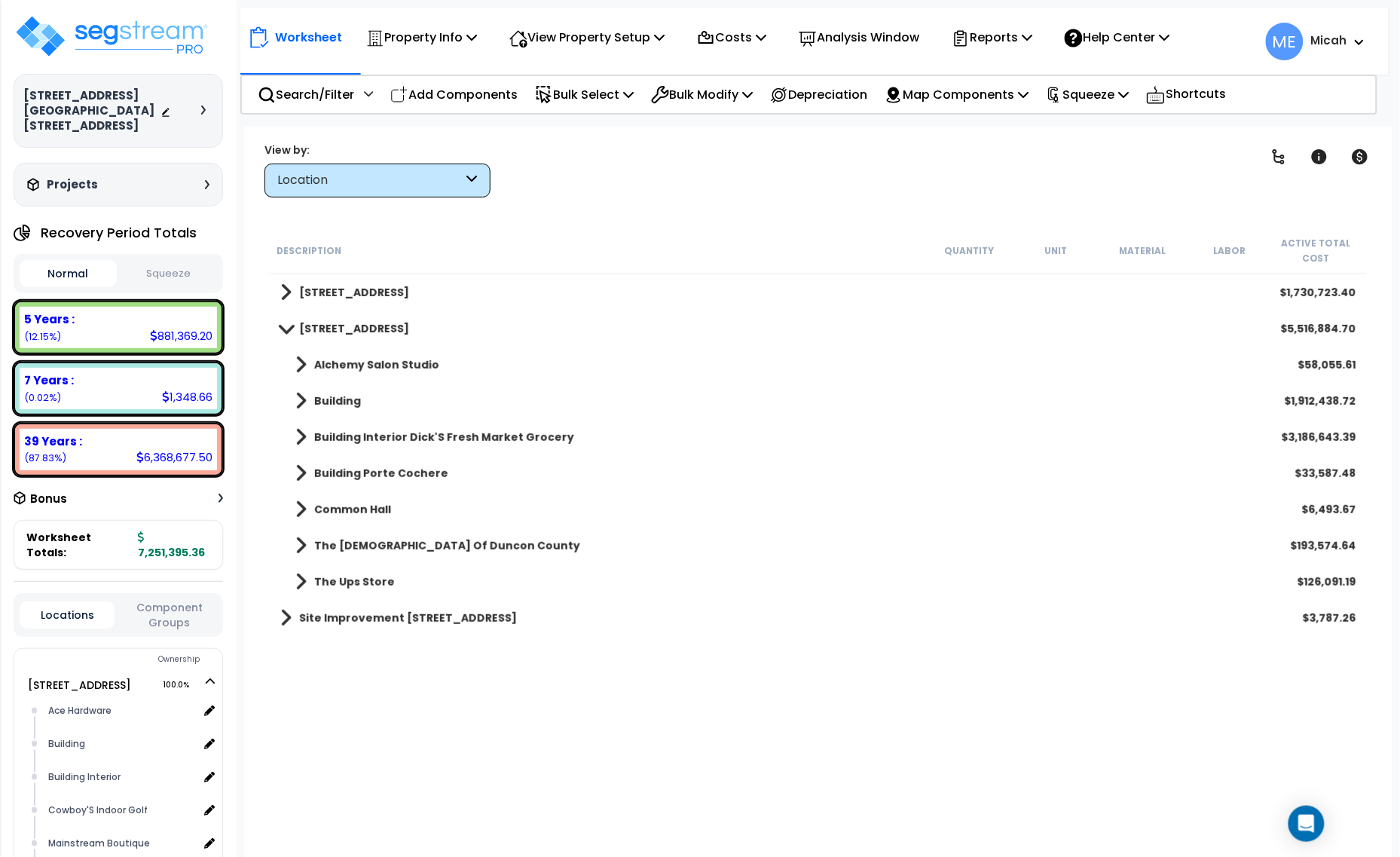
click at [295, 550] on link "The [DEMOGRAPHIC_DATA] Of Duncon County" at bounding box center [430, 545] width 300 height 21
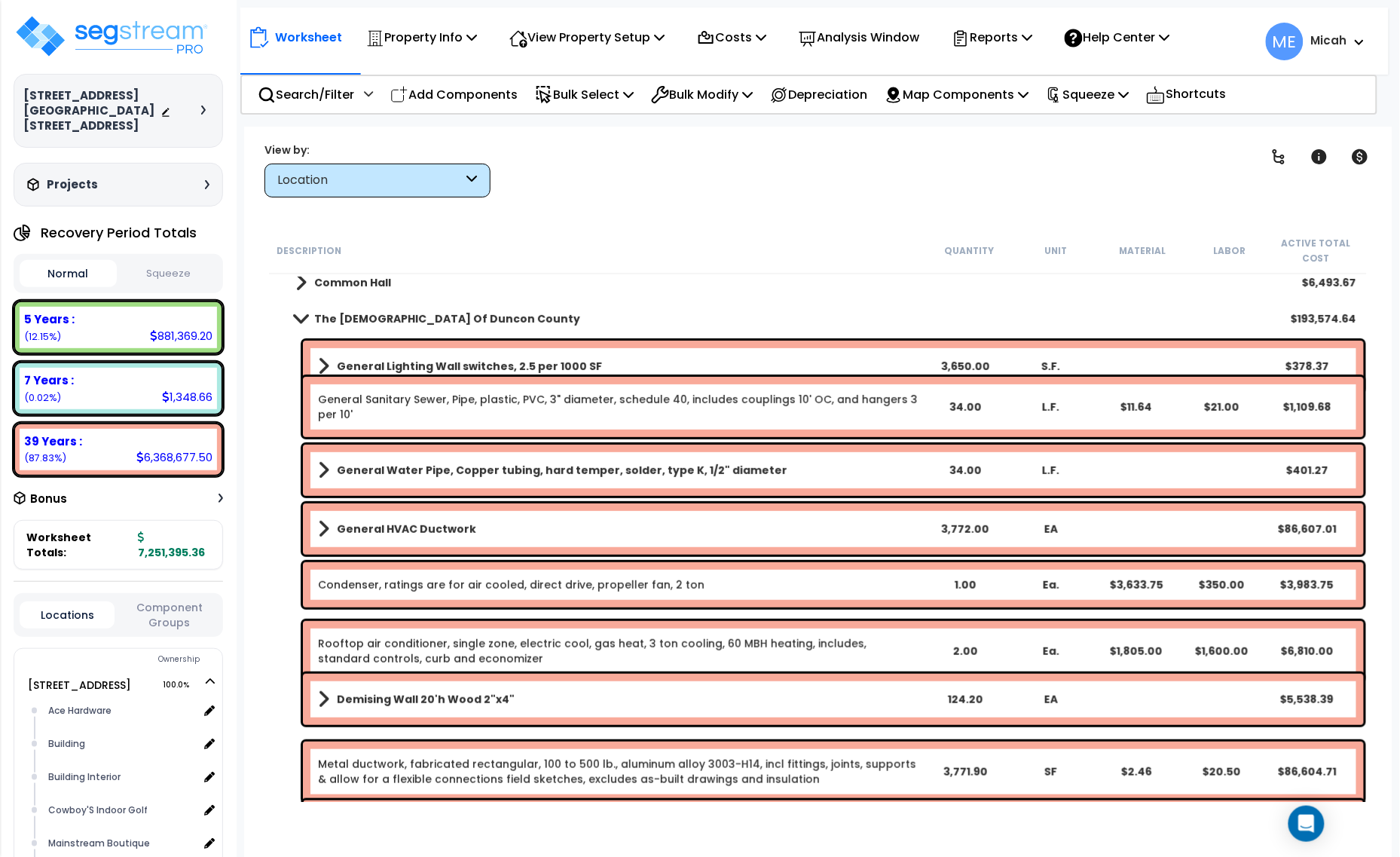
scroll to position [282, 0]
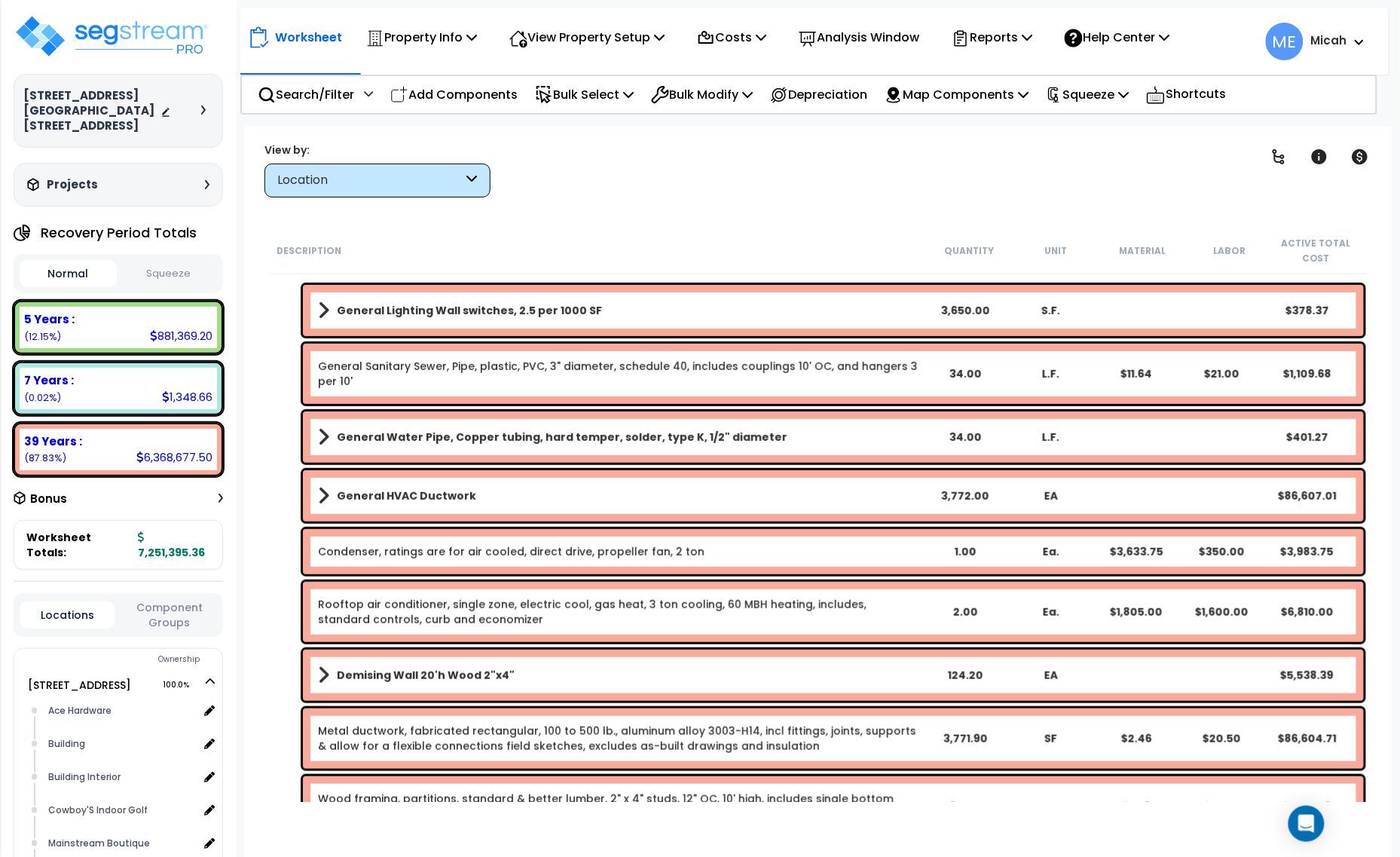
click at [618, 739] on link "Metal ductwork, fabricated rectangular, 100 to 500 lb., aluminum alloy 3003-H14…" at bounding box center [617, 739] width 598 height 30
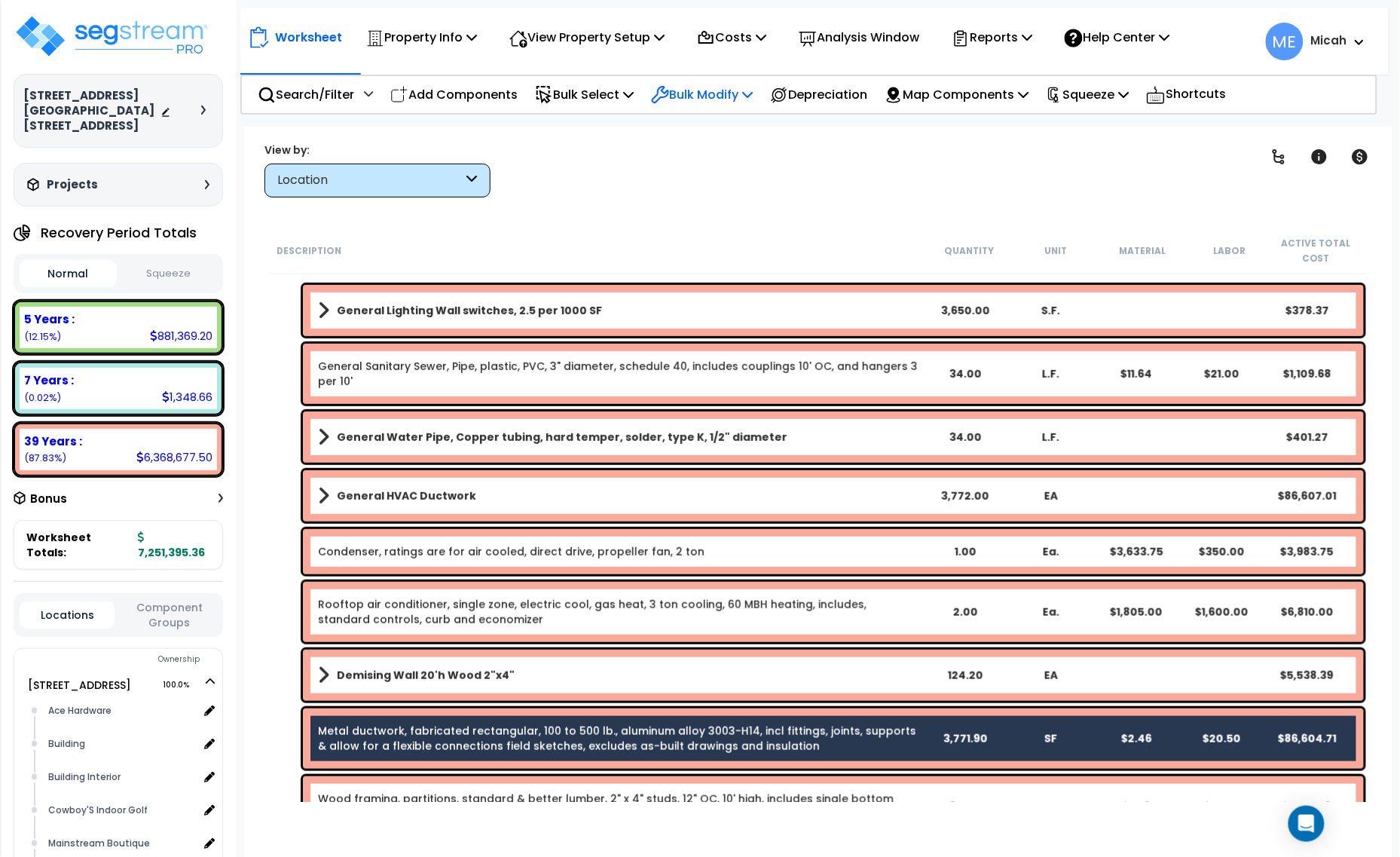
click at [752, 94] on p "Bulk Modify" at bounding box center [701, 94] width 102 height 20
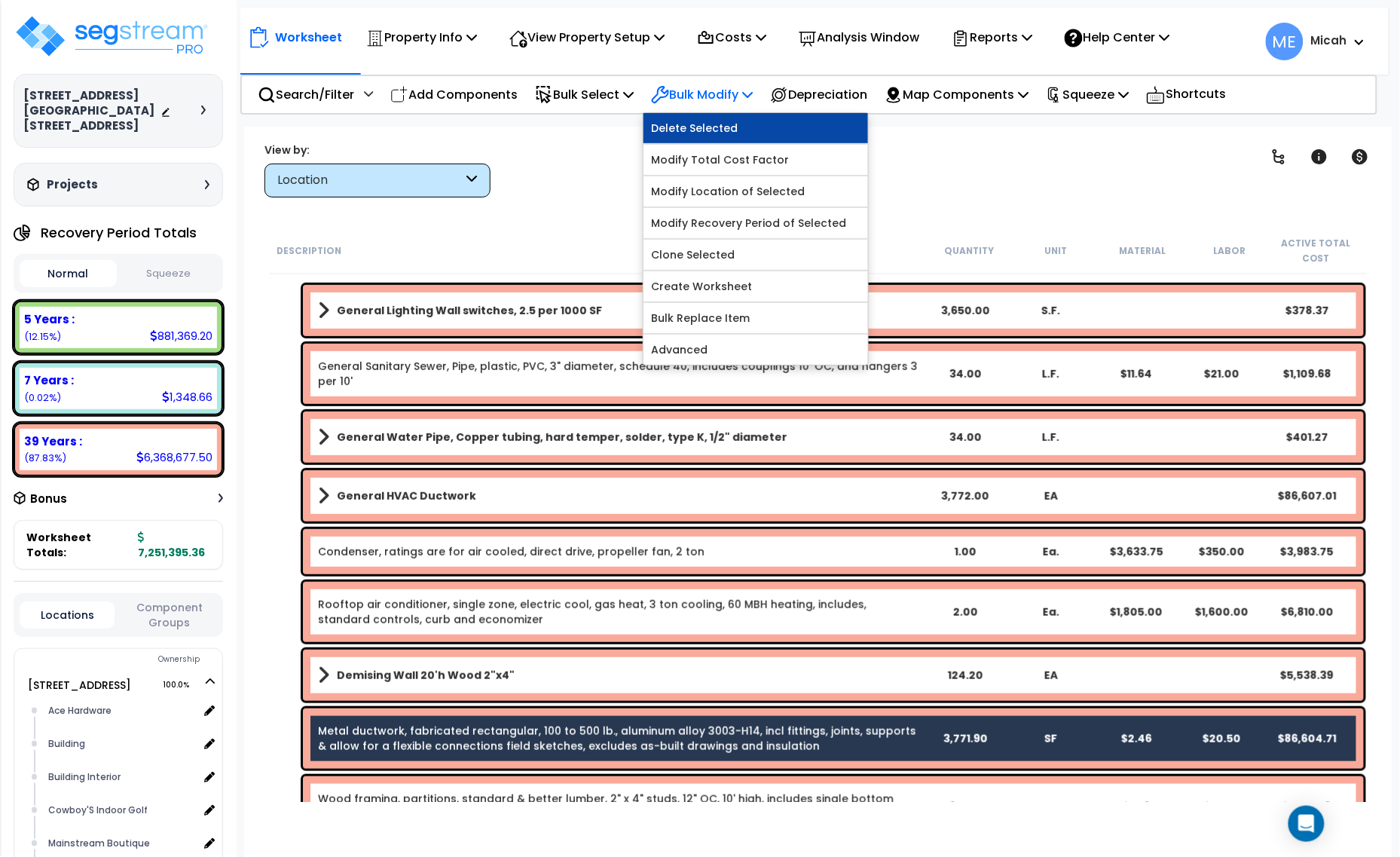
click at [751, 133] on link "Delete Selected" at bounding box center [756, 128] width 225 height 30
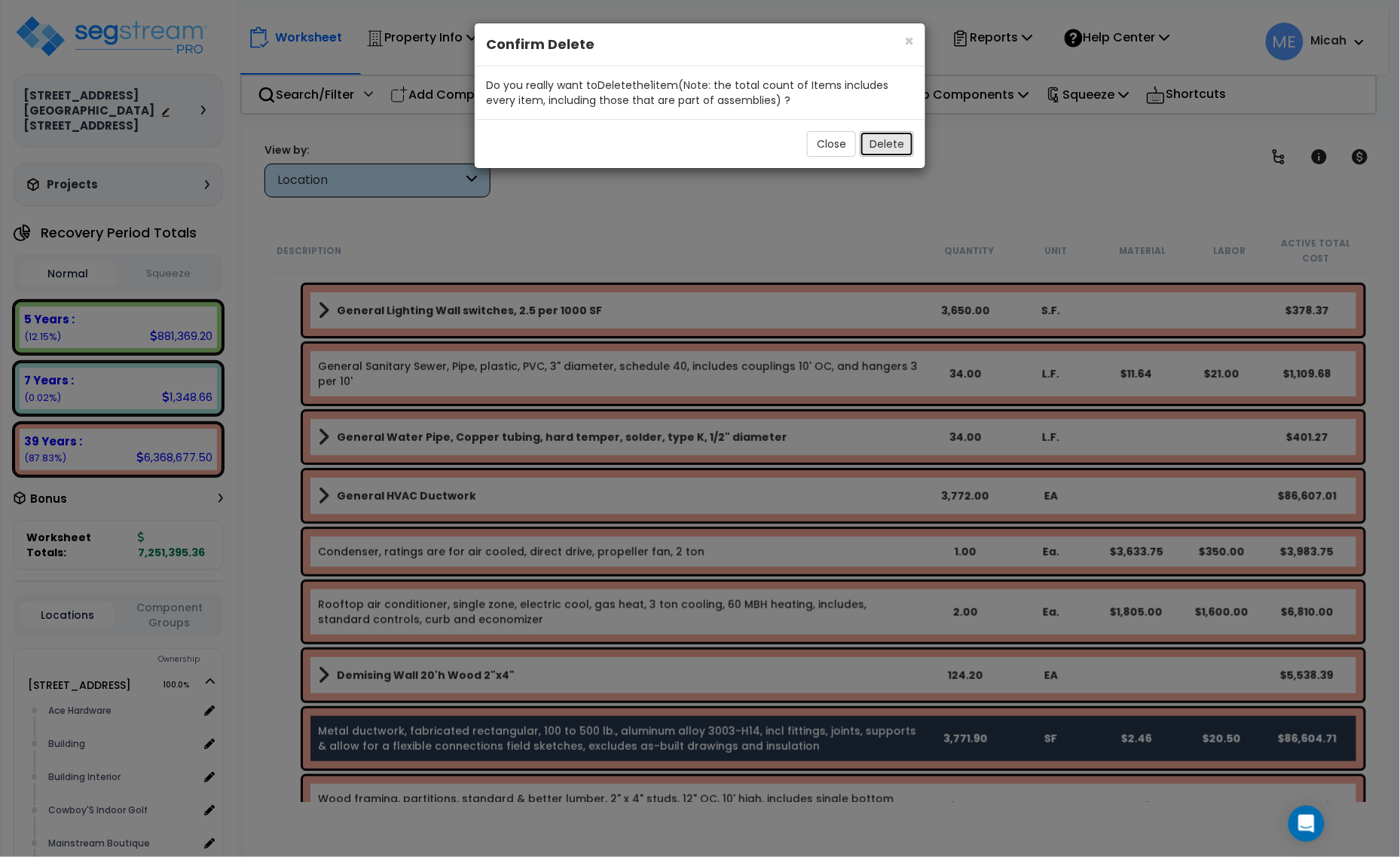
click at [884, 142] on button "Delete" at bounding box center [887, 144] width 54 height 26
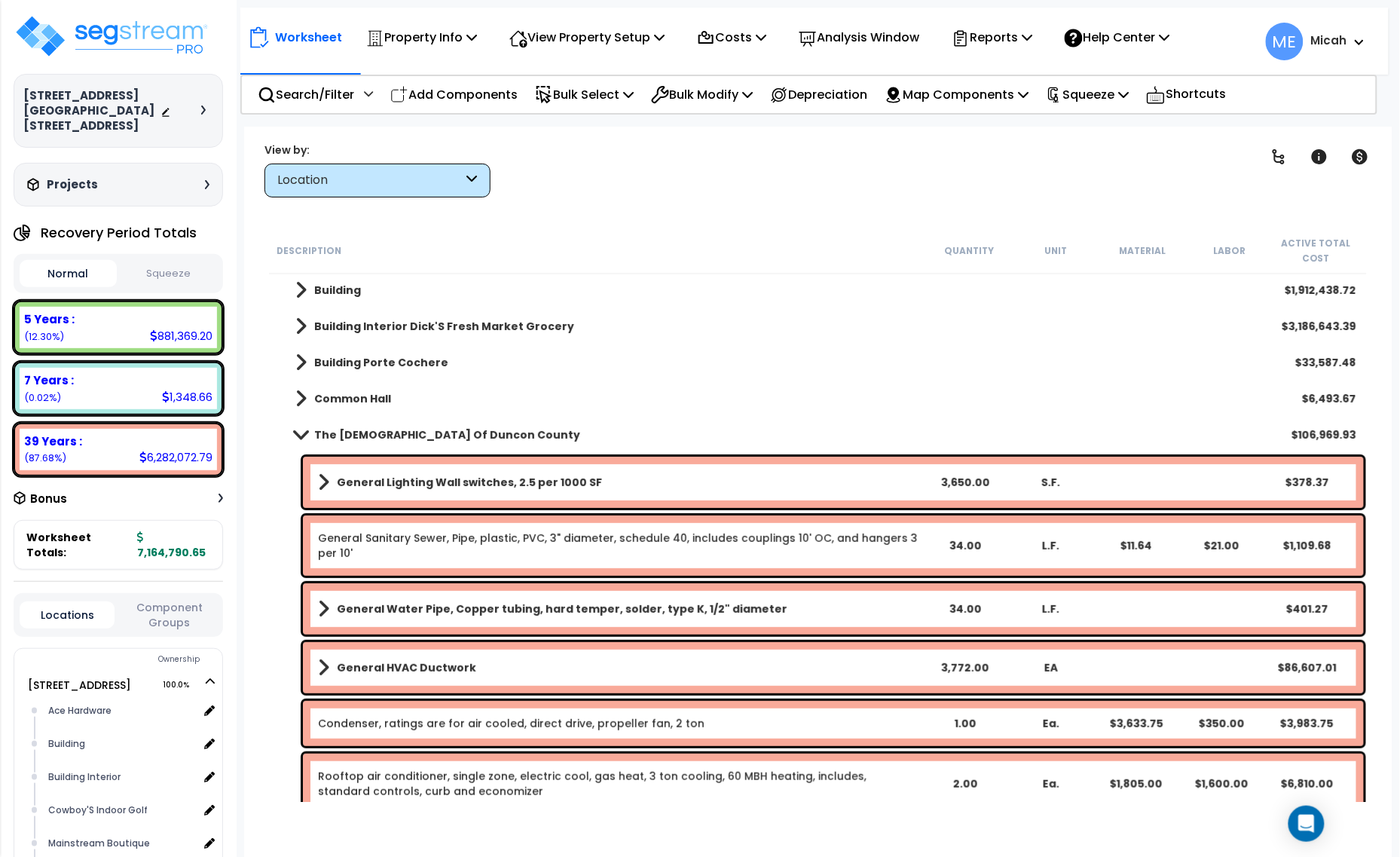
scroll to position [94, 0]
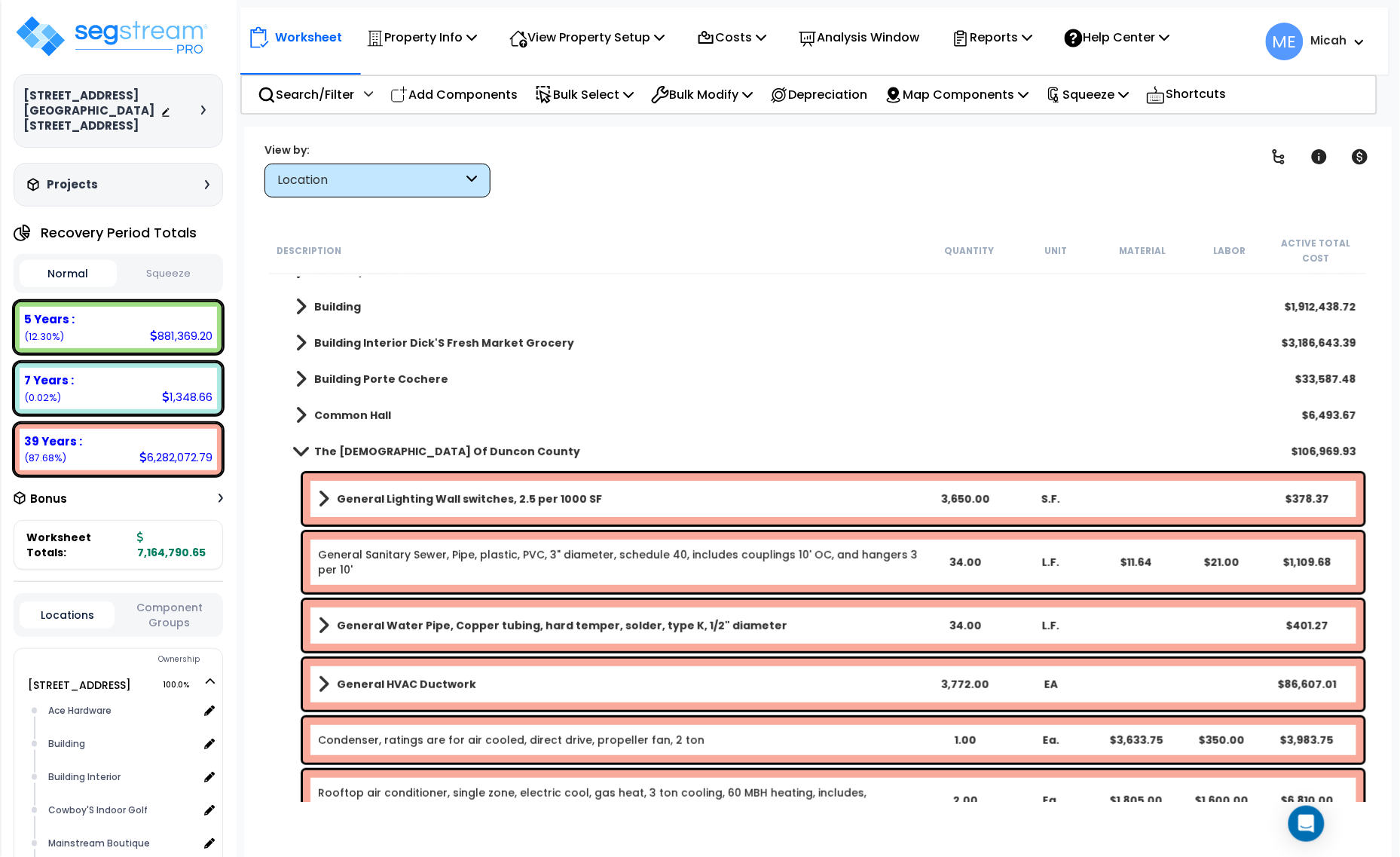
click at [290, 445] on span at bounding box center [301, 451] width 21 height 11
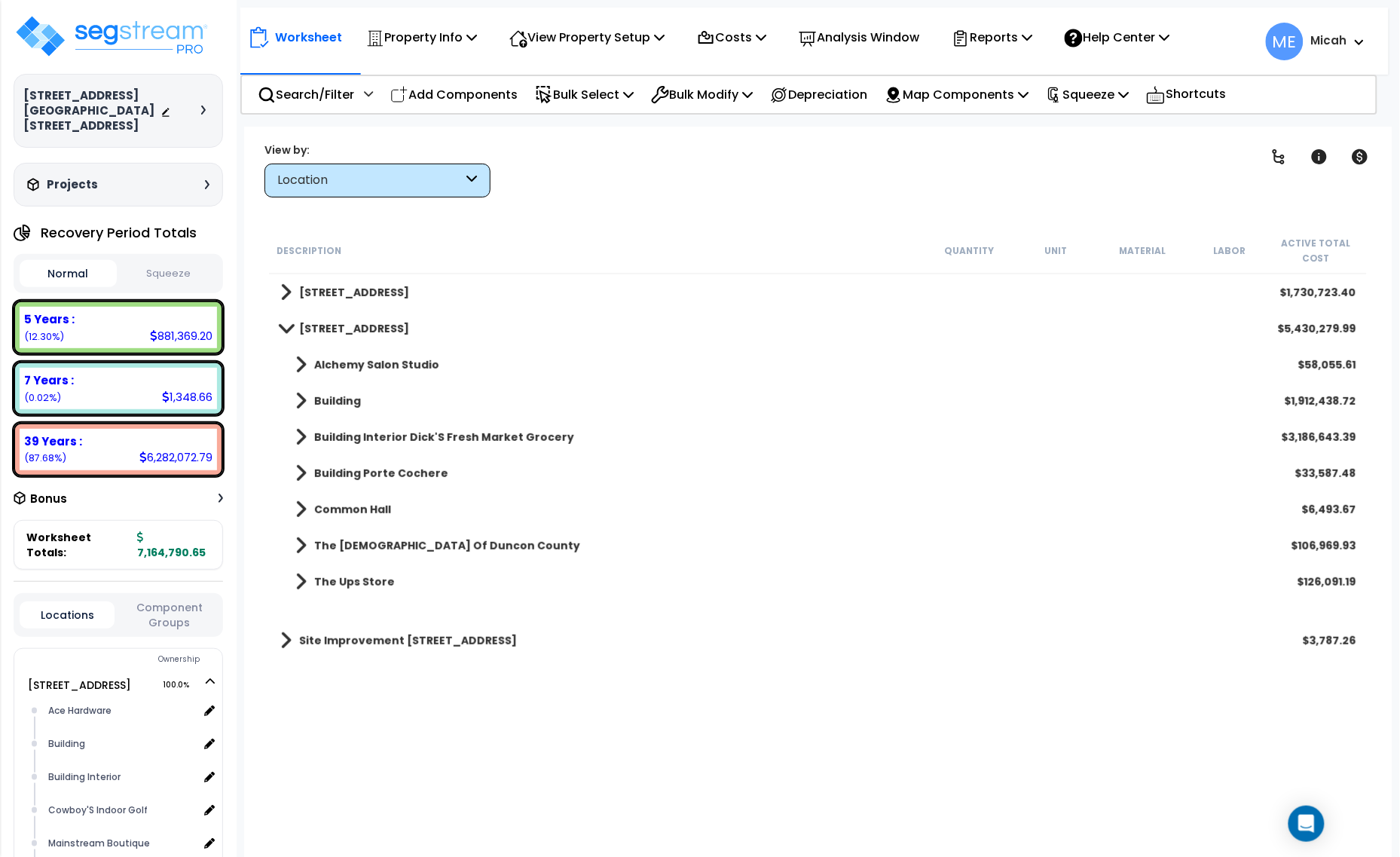
scroll to position [0, 0]
click at [304, 506] on span at bounding box center [301, 509] width 11 height 21
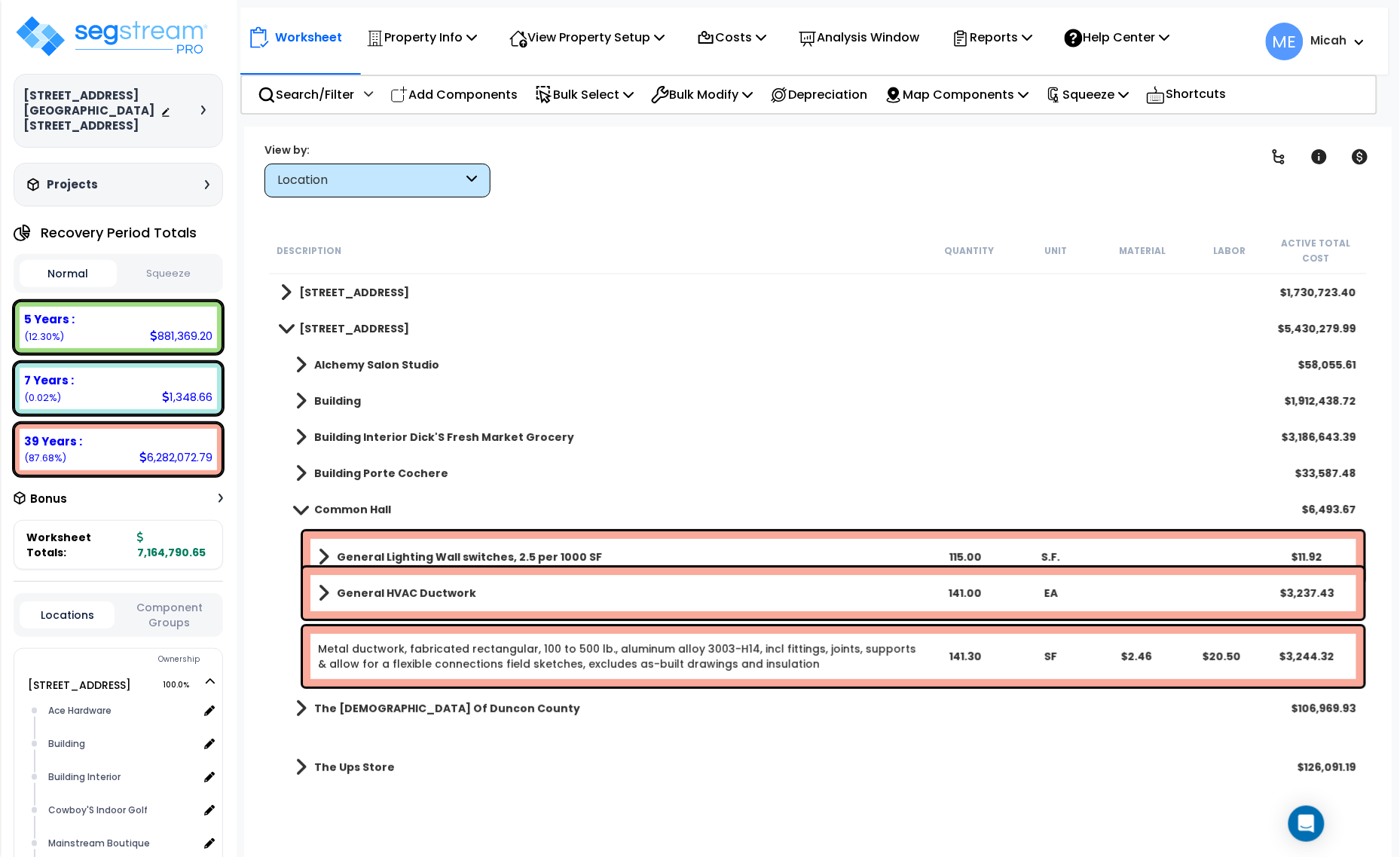
click at [480, 656] on link "Metal ductwork, fabricated rectangular, 100 to 500 lb., aluminum alloy 3003-H14…" at bounding box center [617, 656] width 598 height 30
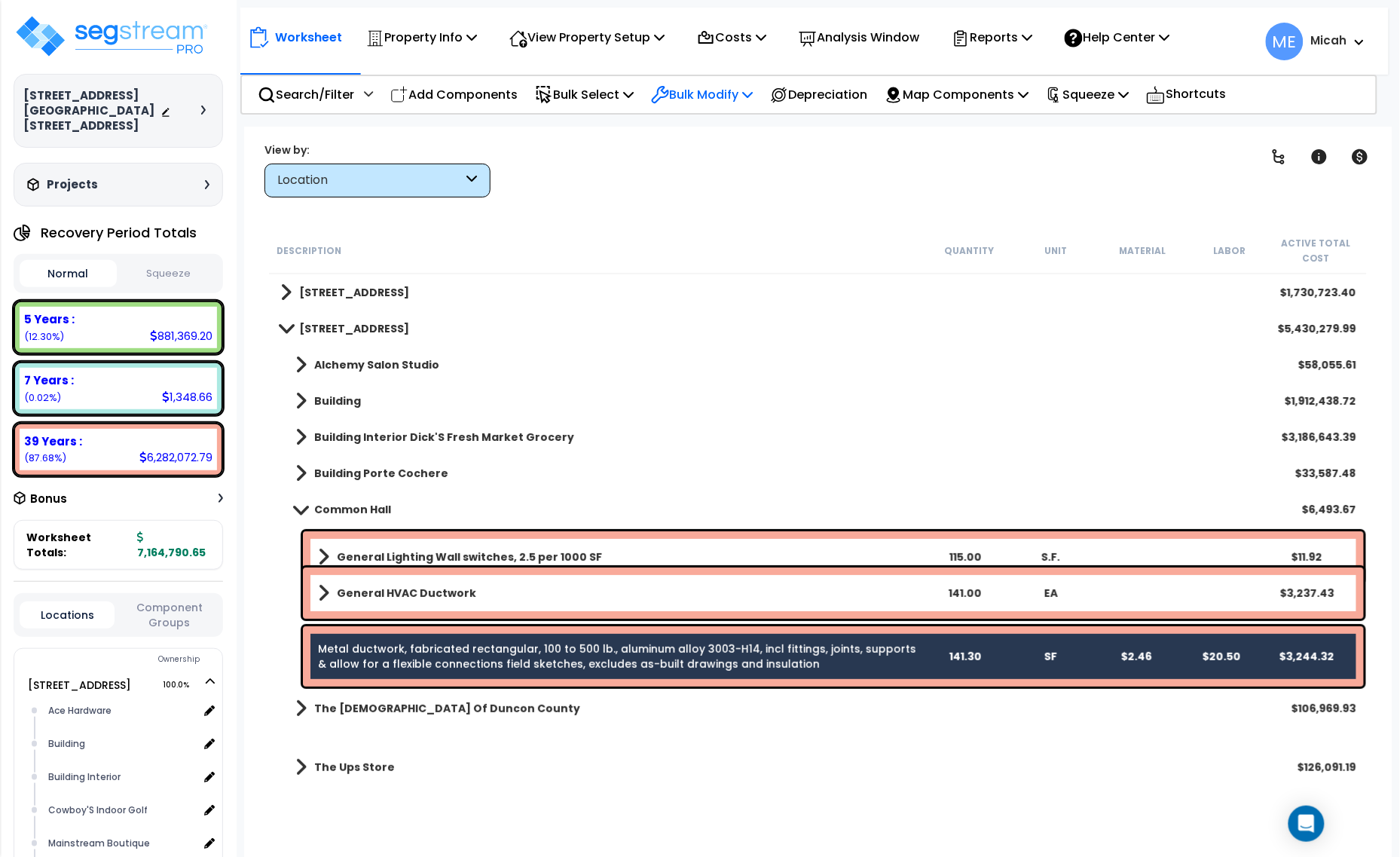
click at [753, 93] on p "Bulk Modify" at bounding box center [701, 94] width 102 height 20
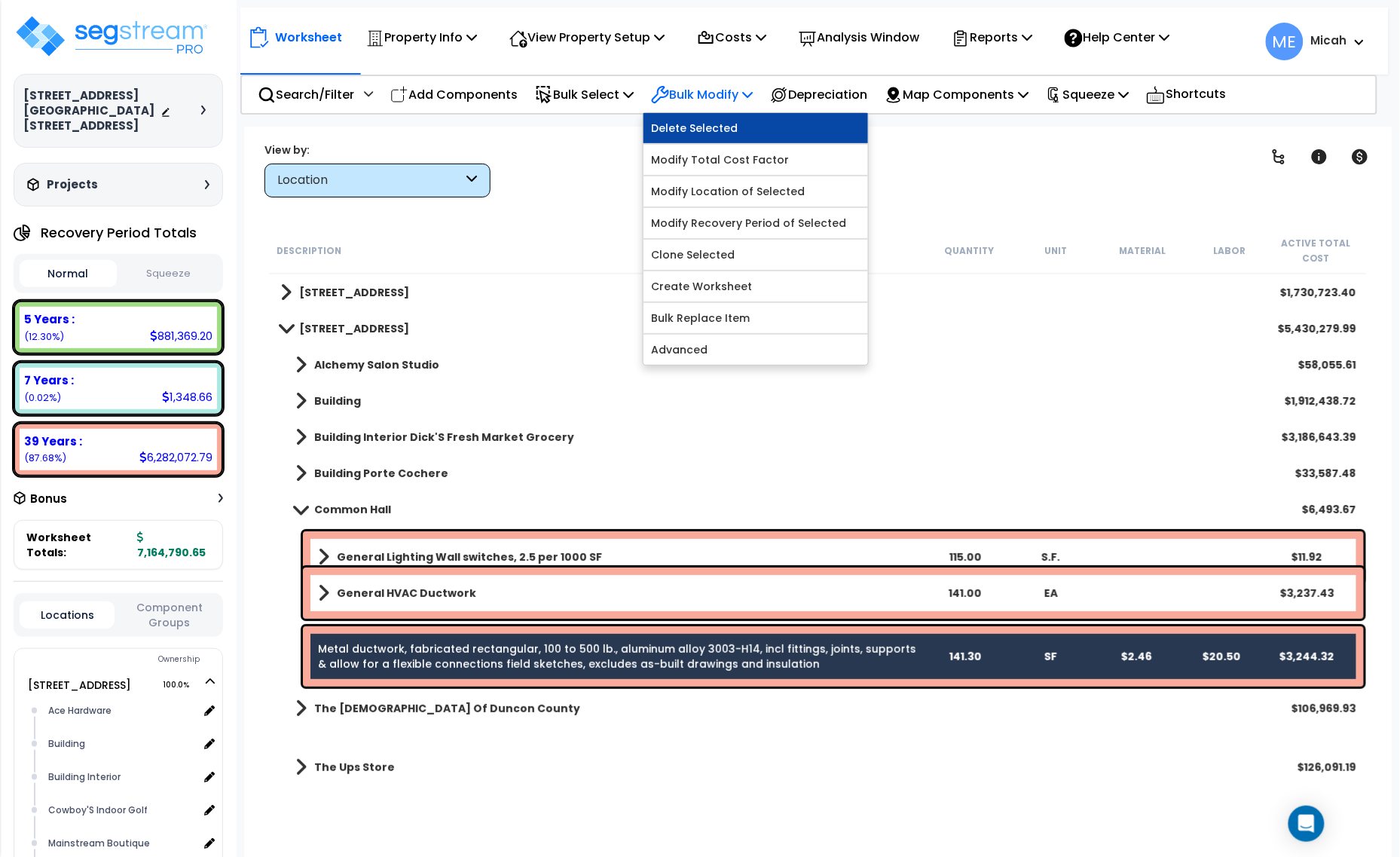
click at [756, 122] on link "Delete Selected" at bounding box center [756, 128] width 225 height 30
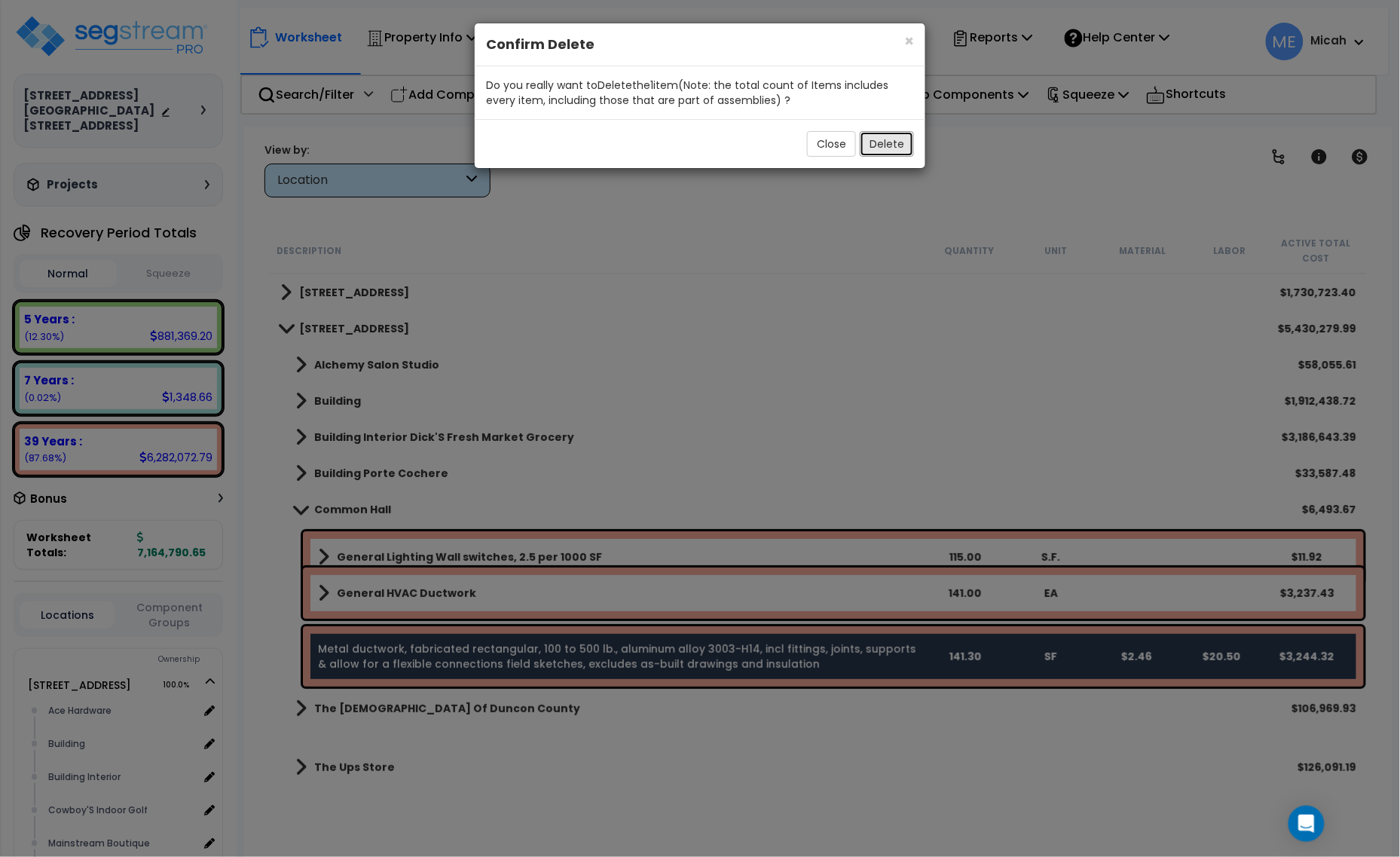
click at [891, 148] on button "Delete" at bounding box center [887, 144] width 54 height 26
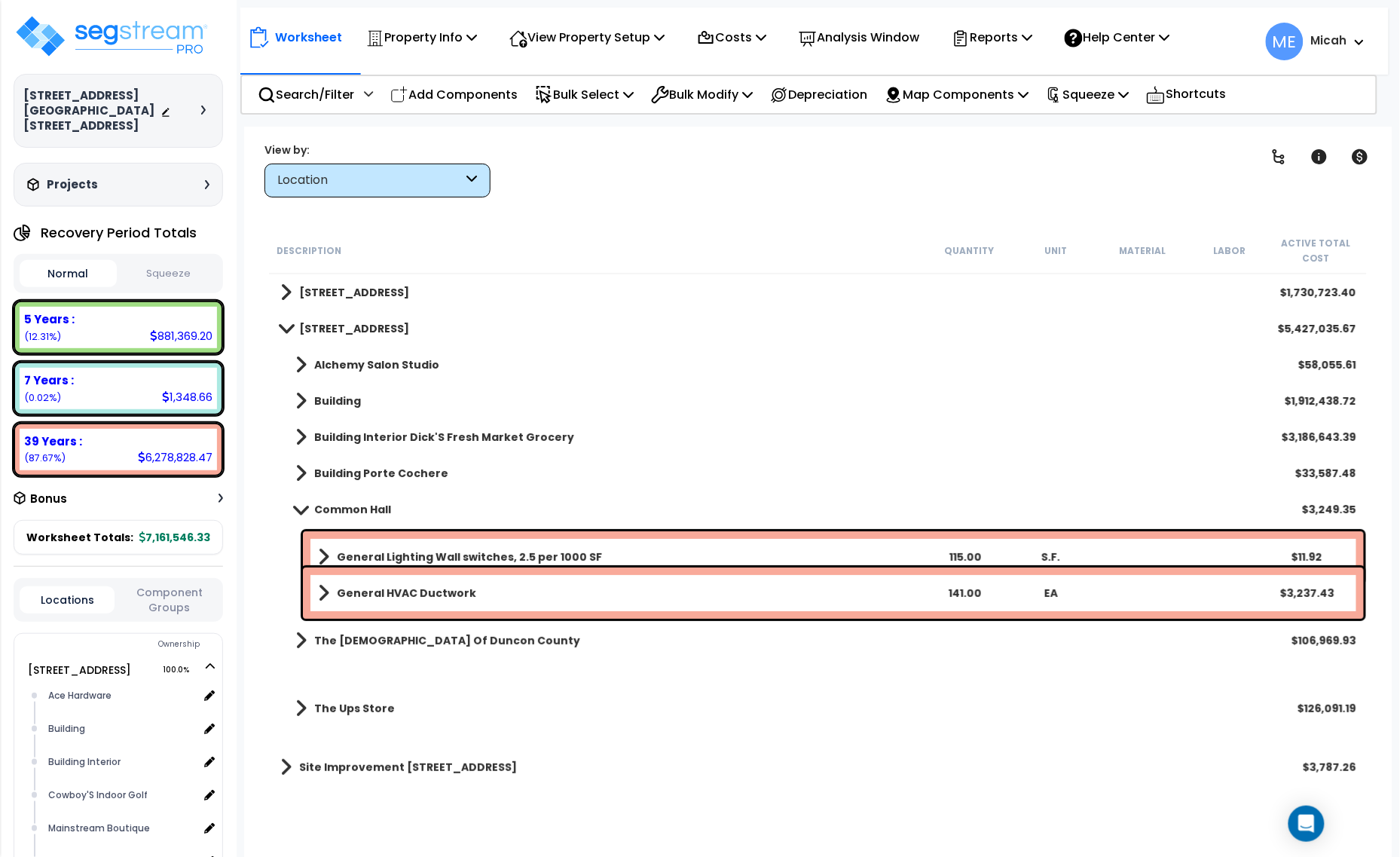
click at [299, 505] on span at bounding box center [301, 509] width 21 height 11
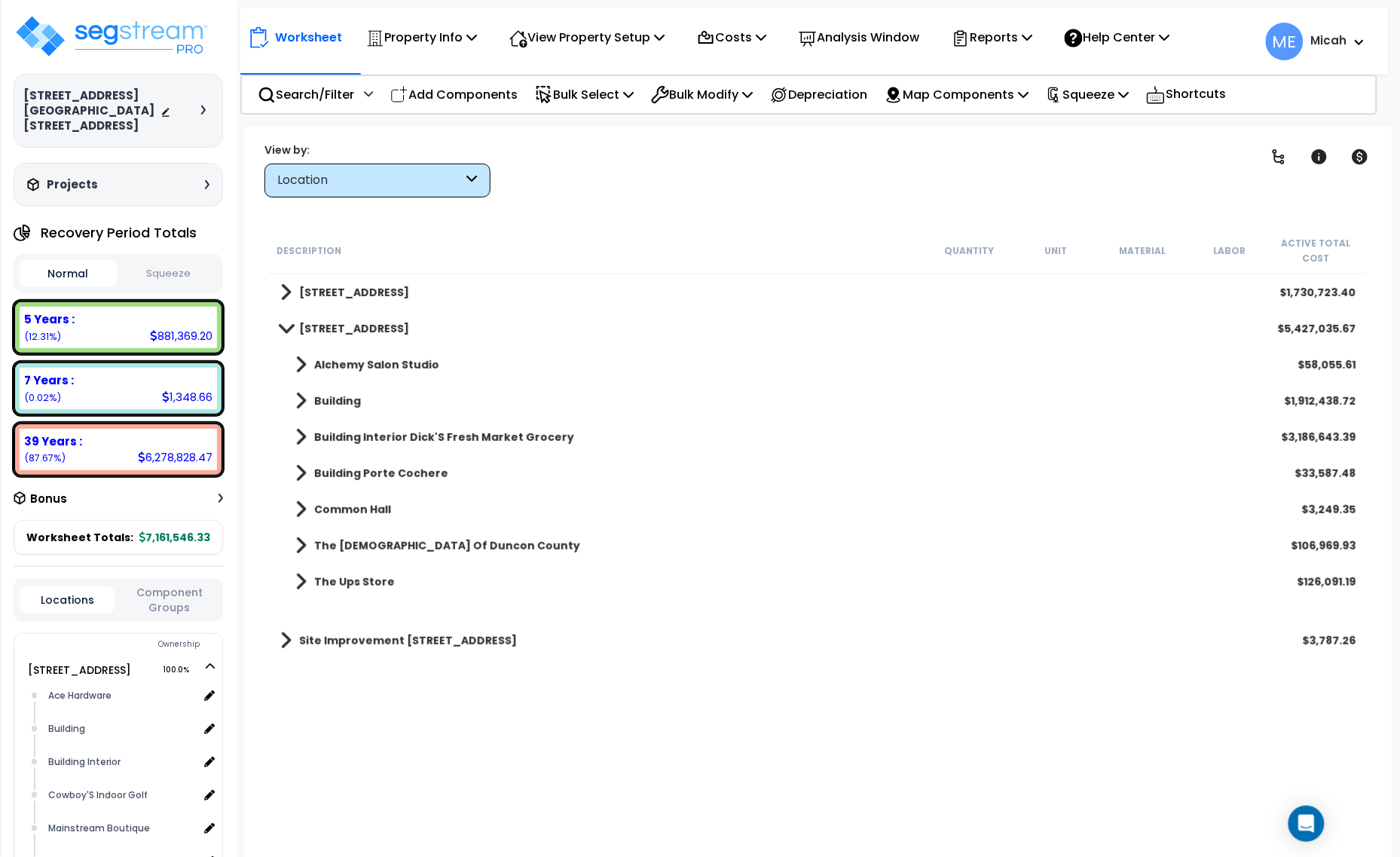
click at [297, 361] on span at bounding box center [301, 365] width 11 height 21
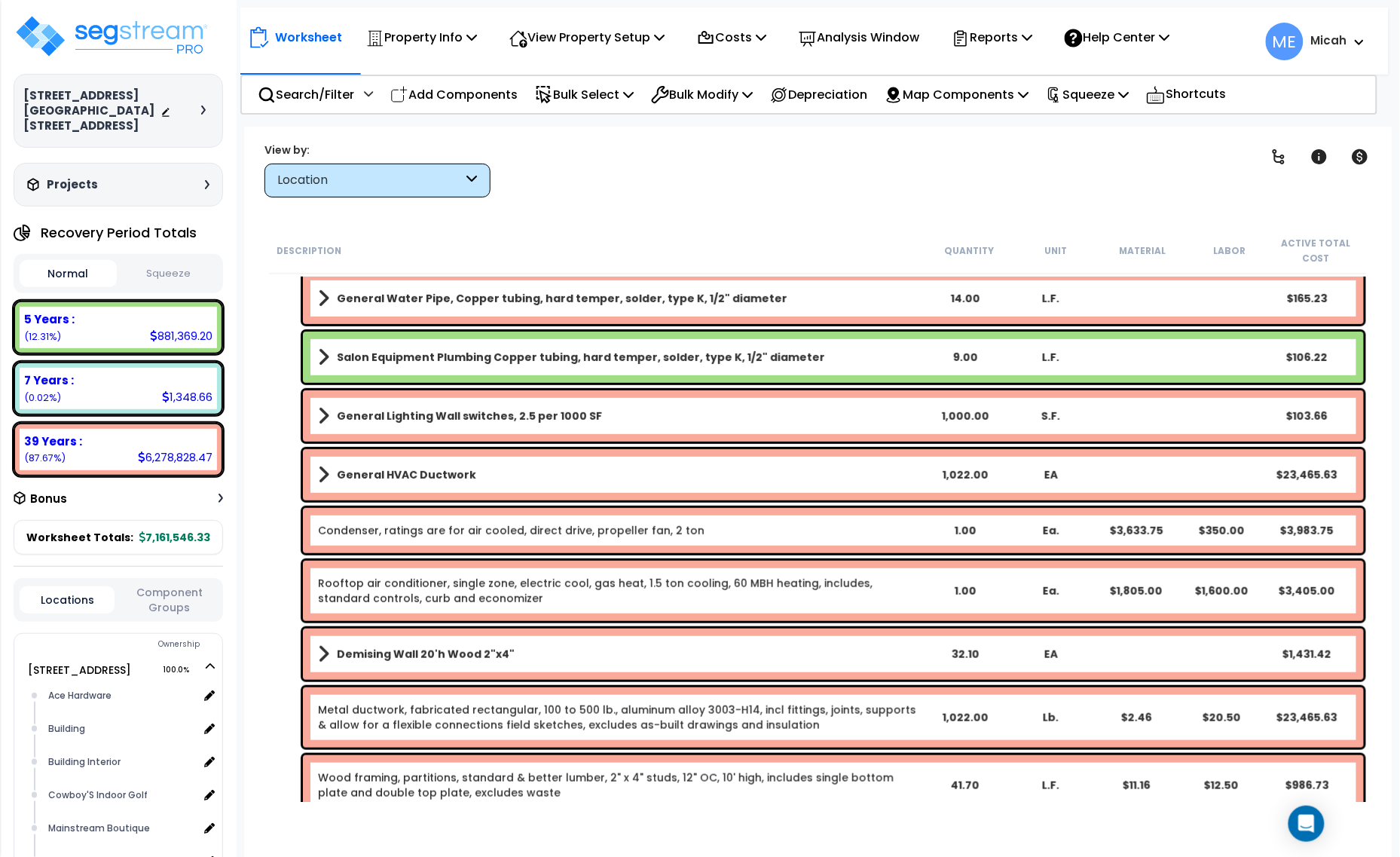
scroll to position [282, 0]
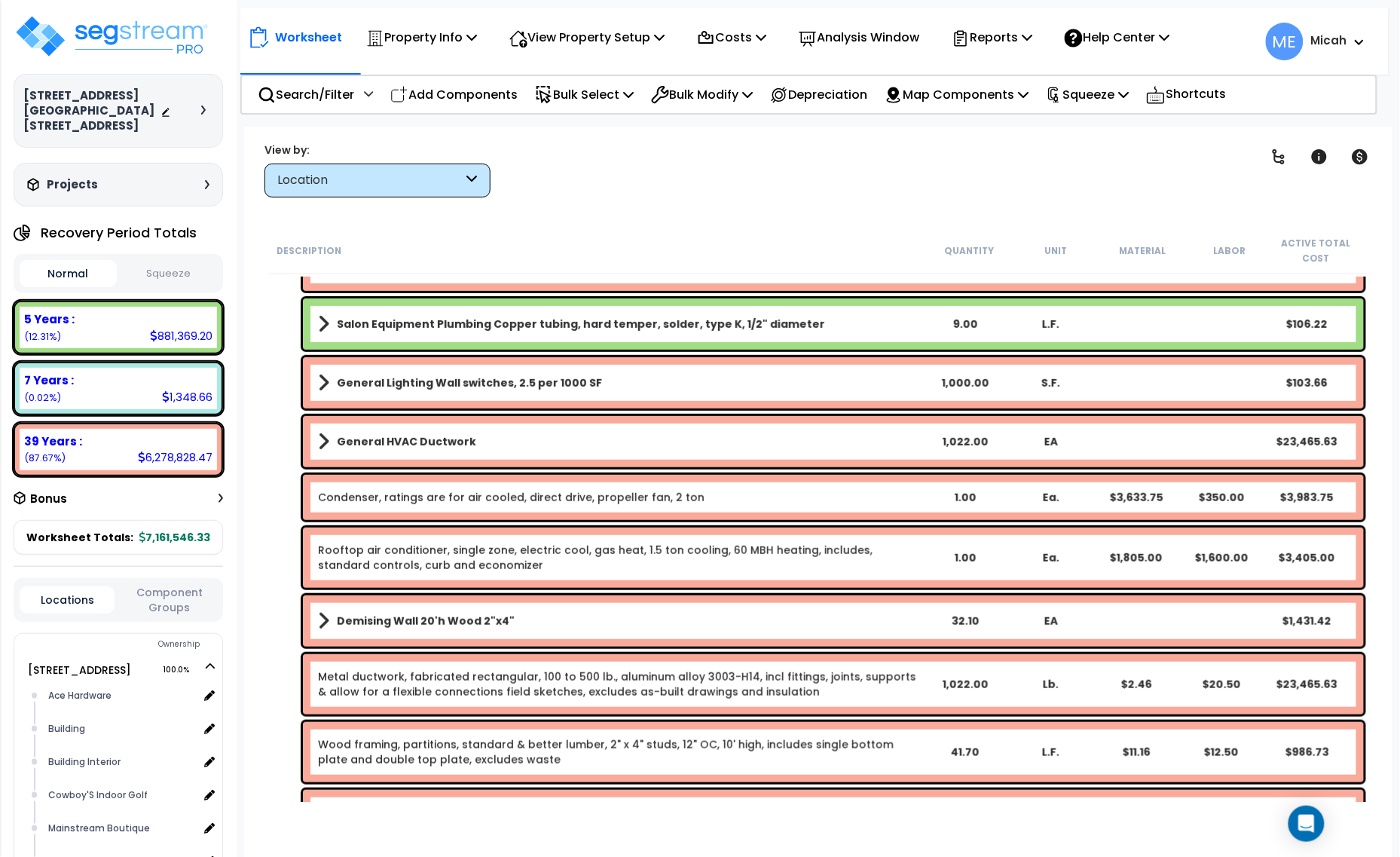
click at [582, 688] on link "Metal ductwork, fabricated rectangular, 100 to 500 lb., aluminum alloy 3003-H14…" at bounding box center [617, 684] width 598 height 30
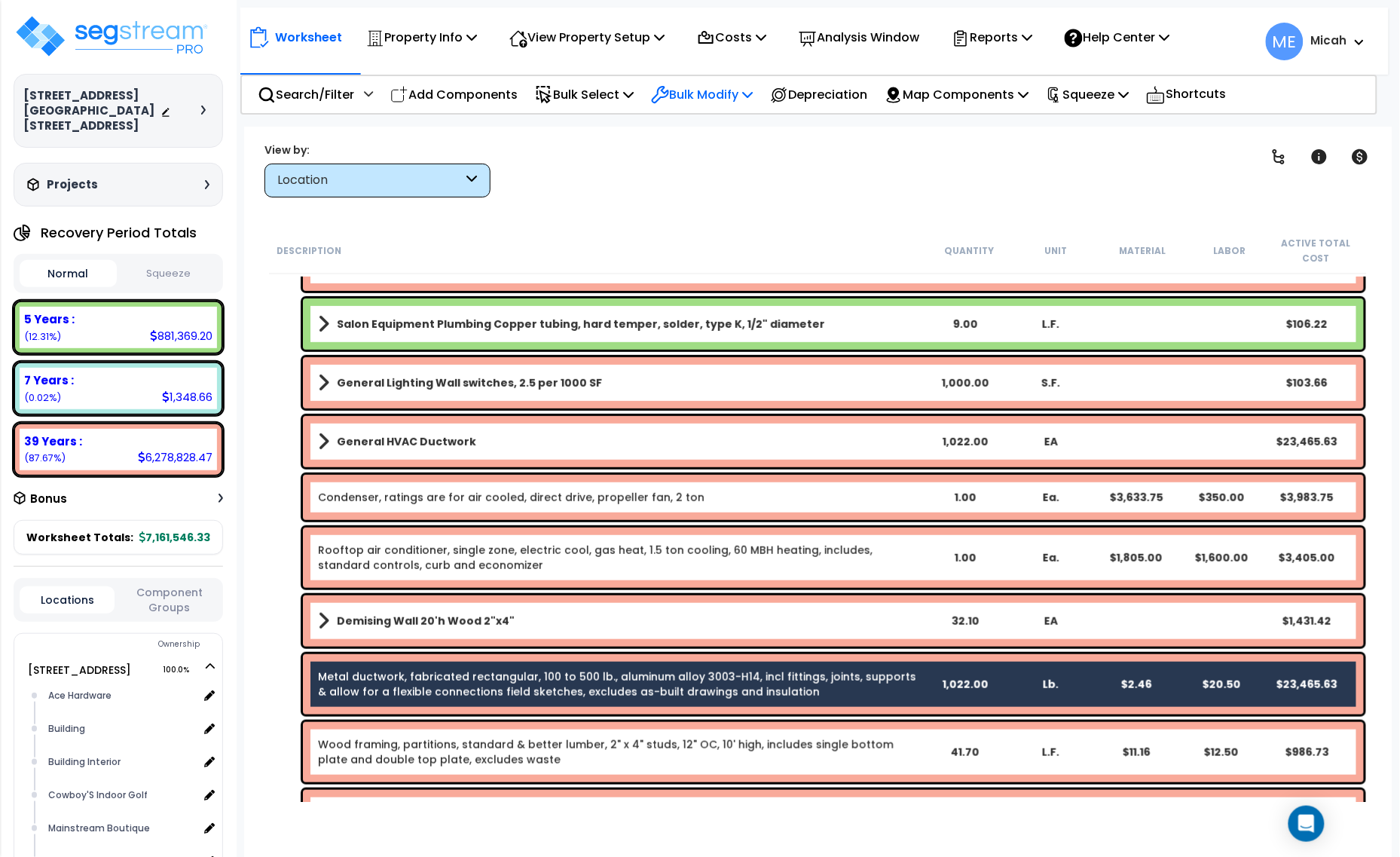
click at [753, 90] on icon at bounding box center [748, 94] width 10 height 12
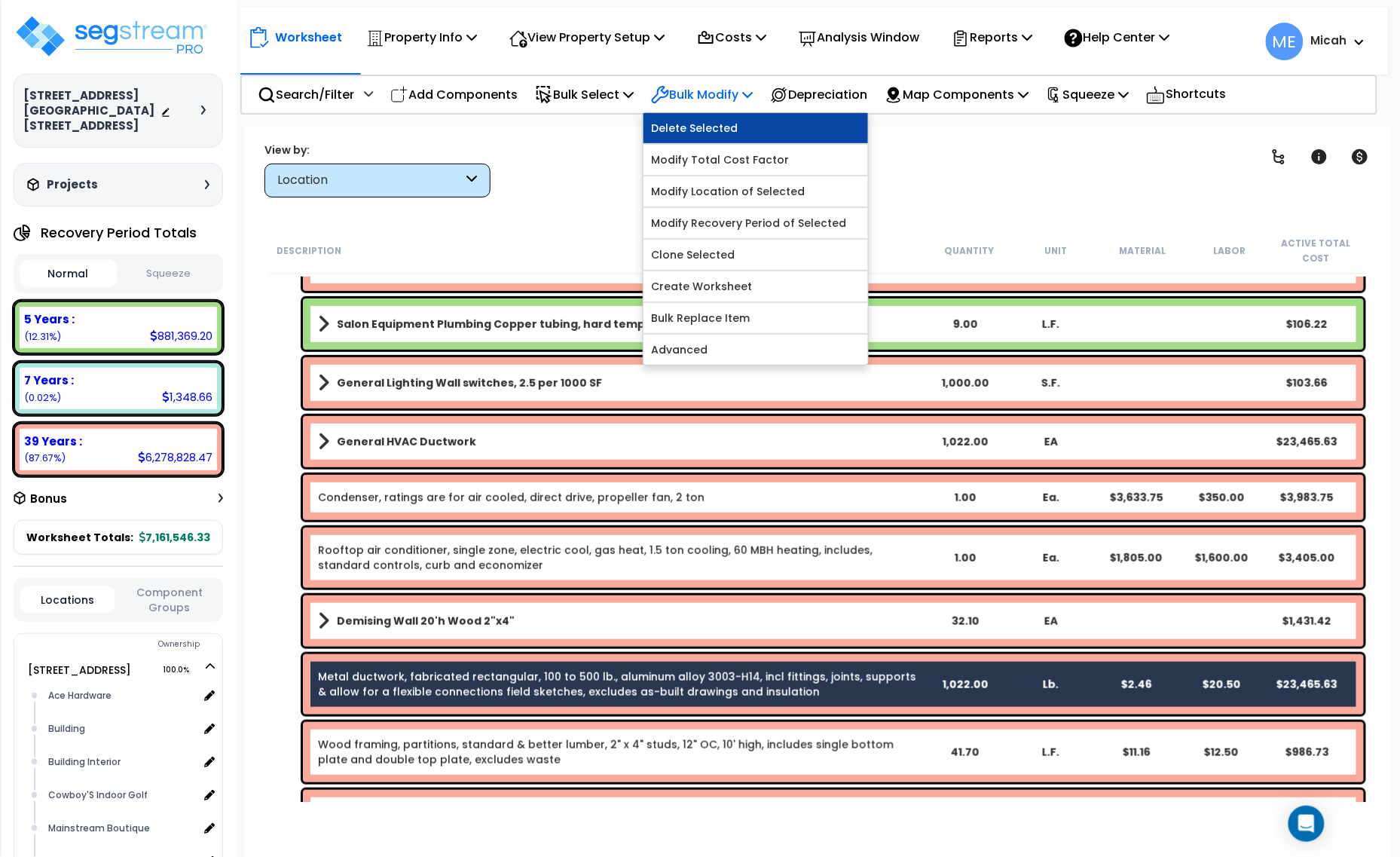
click at [751, 134] on link "Delete Selected" at bounding box center [756, 128] width 225 height 30
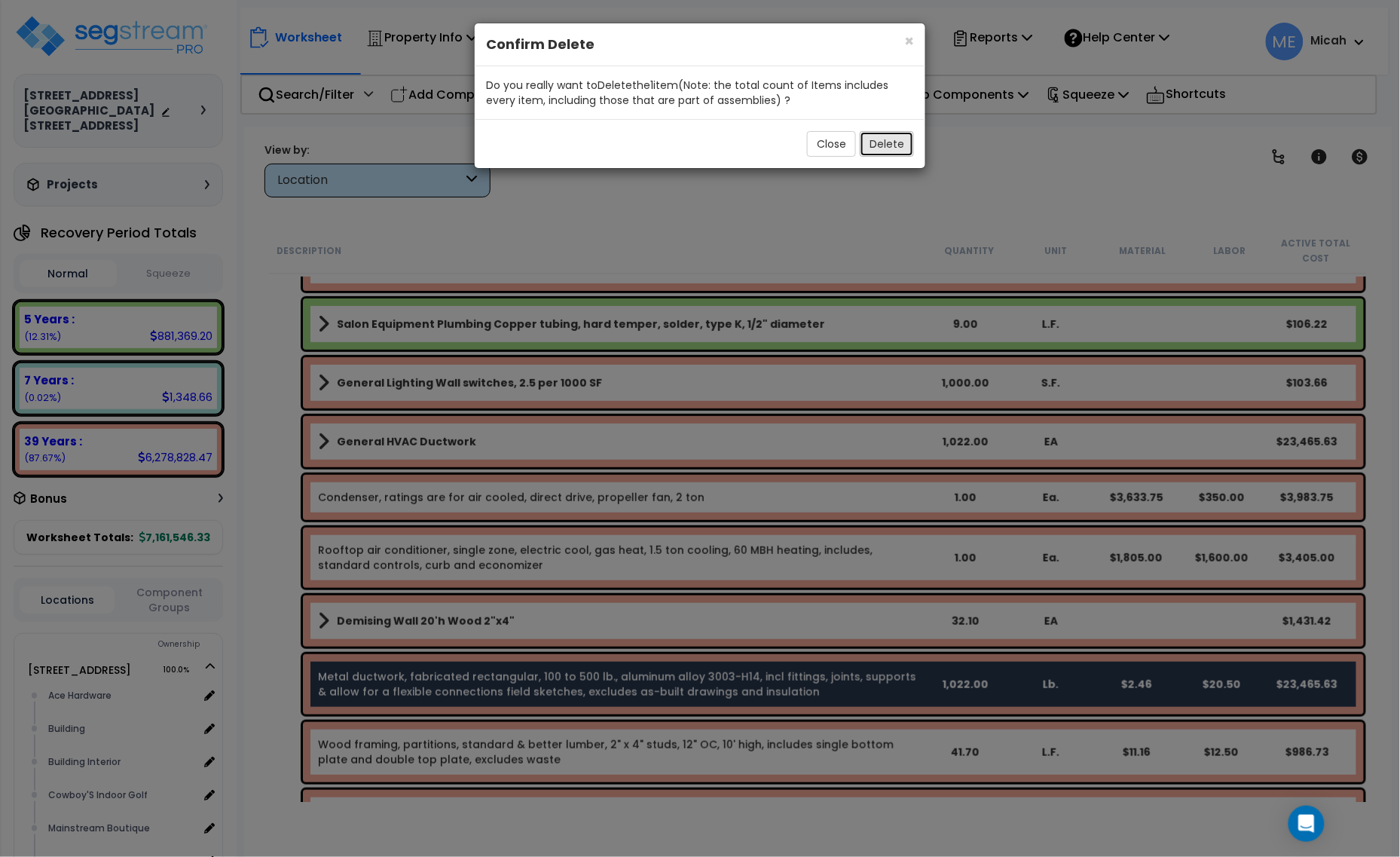
click at [897, 133] on button "Delete" at bounding box center [887, 144] width 54 height 26
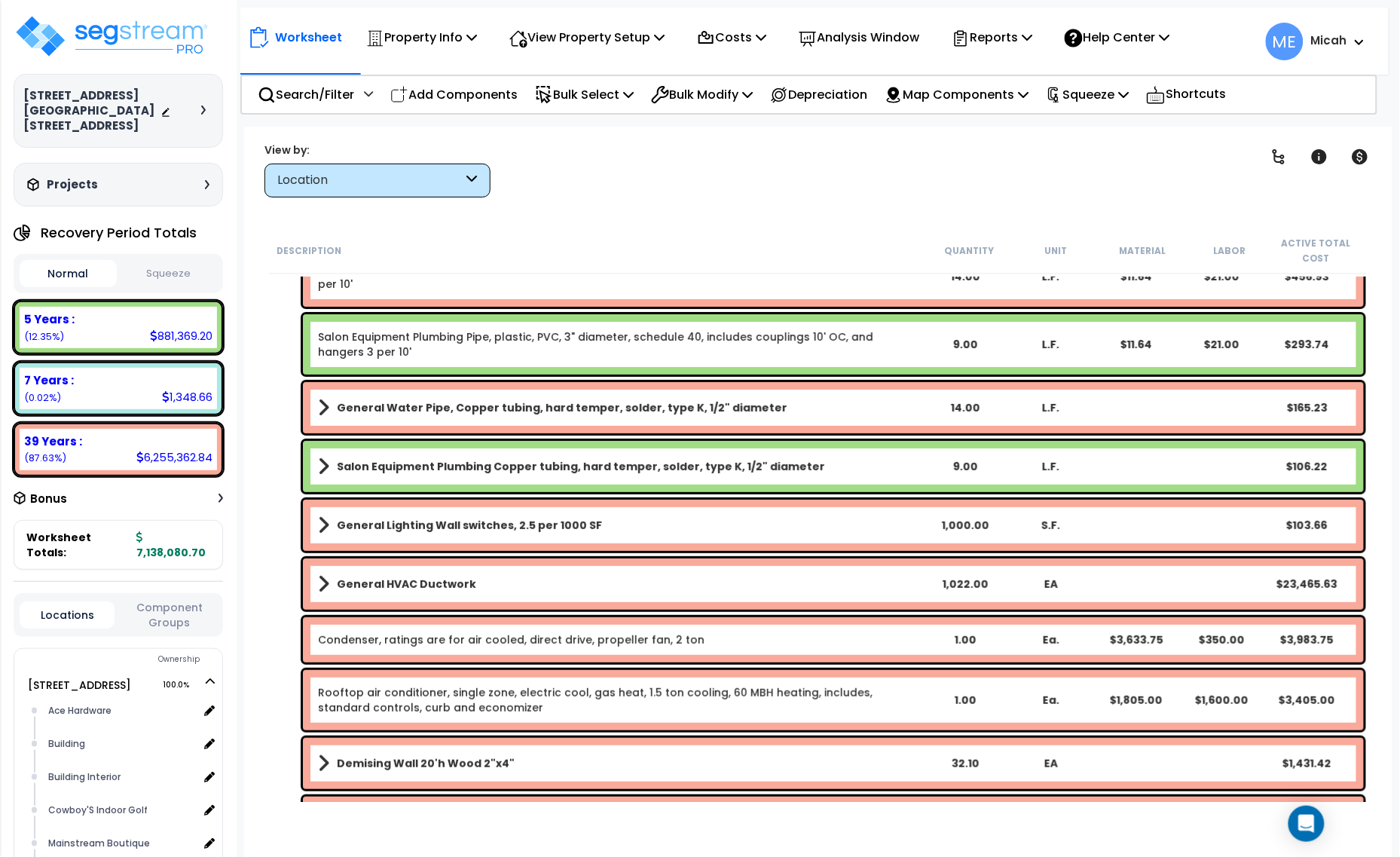
scroll to position [0, 0]
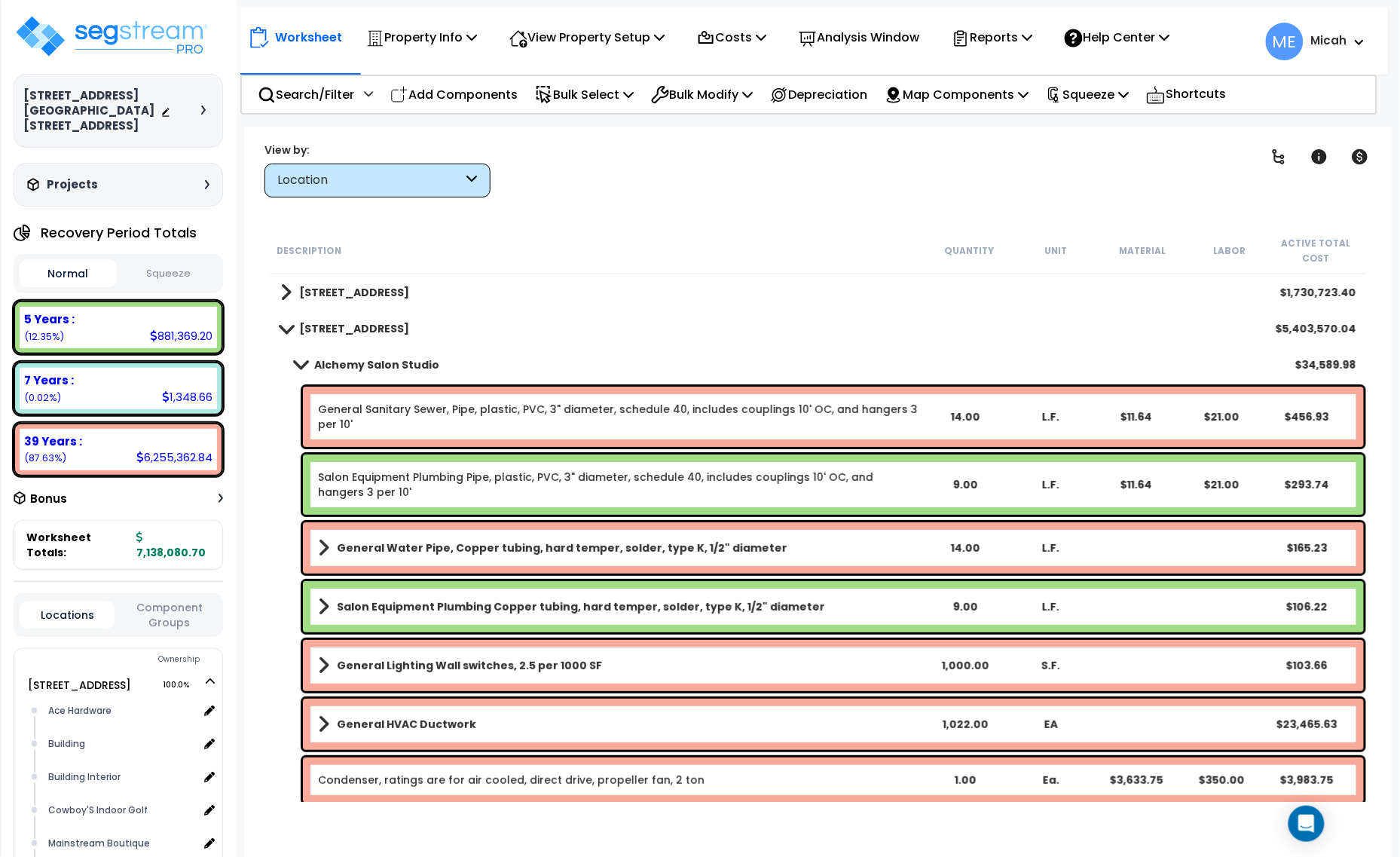
click at [296, 365] on span at bounding box center [301, 365] width 21 height 11
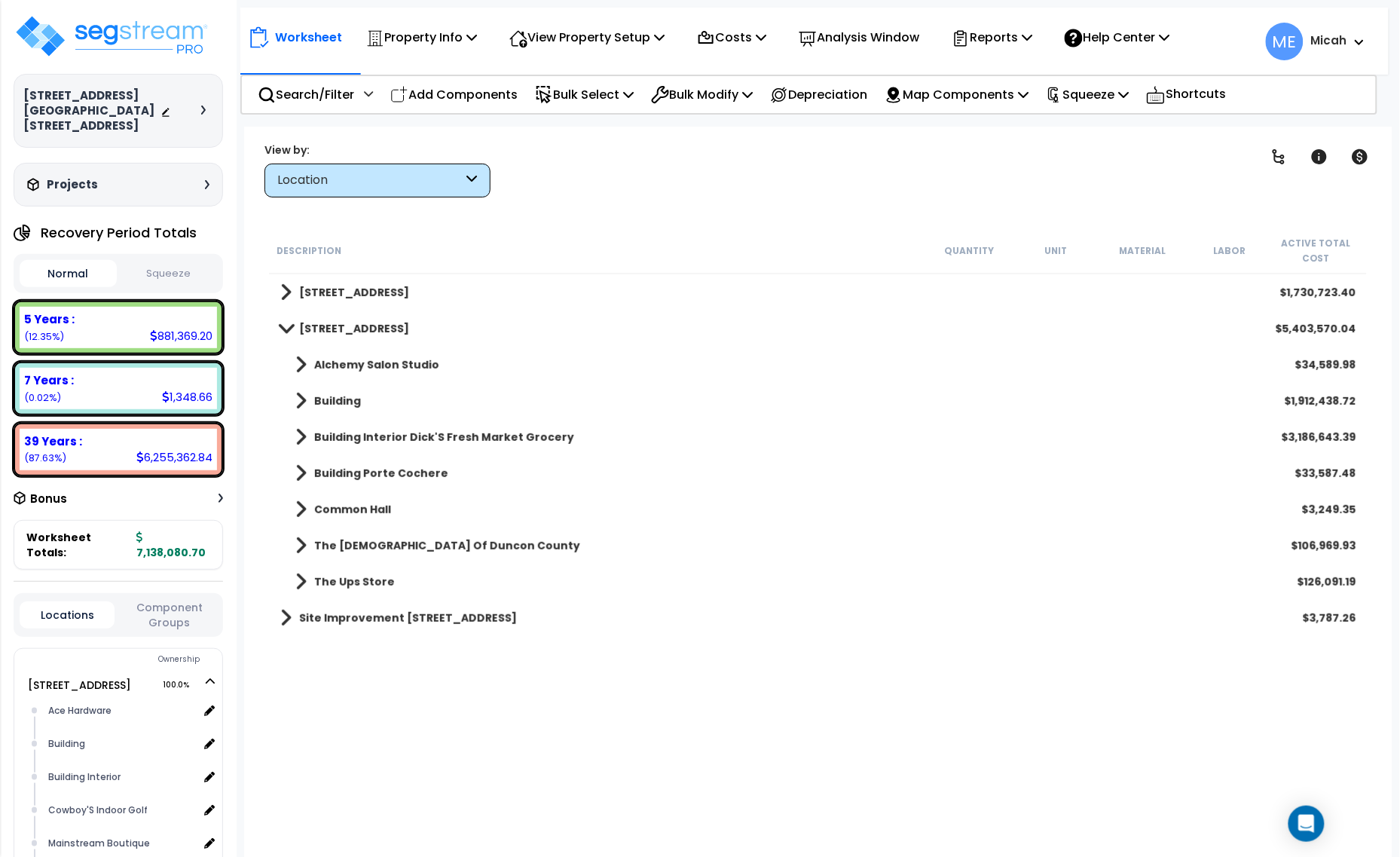
click at [465, 95] on p "Add Components" at bounding box center [453, 94] width 127 height 20
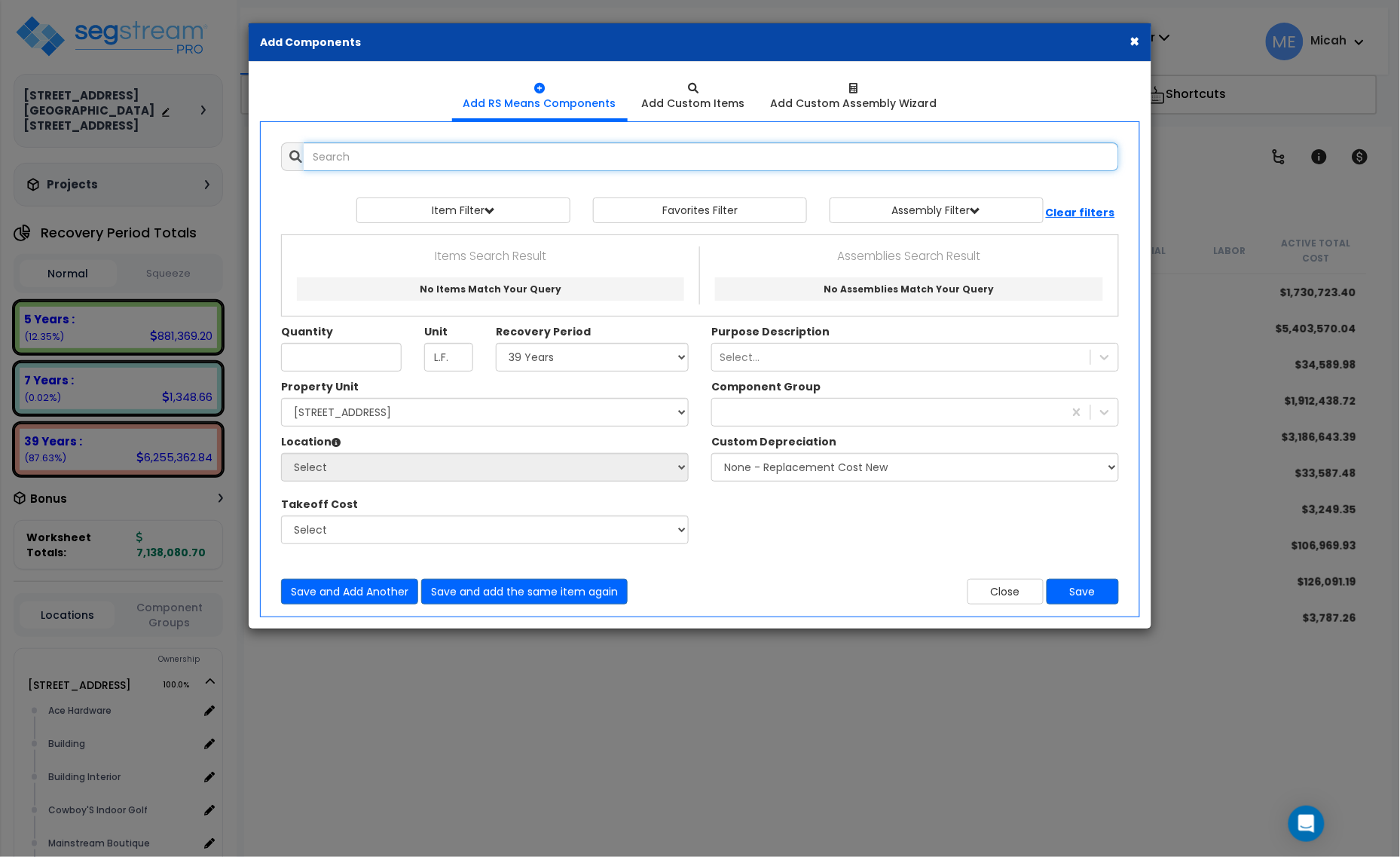
select select
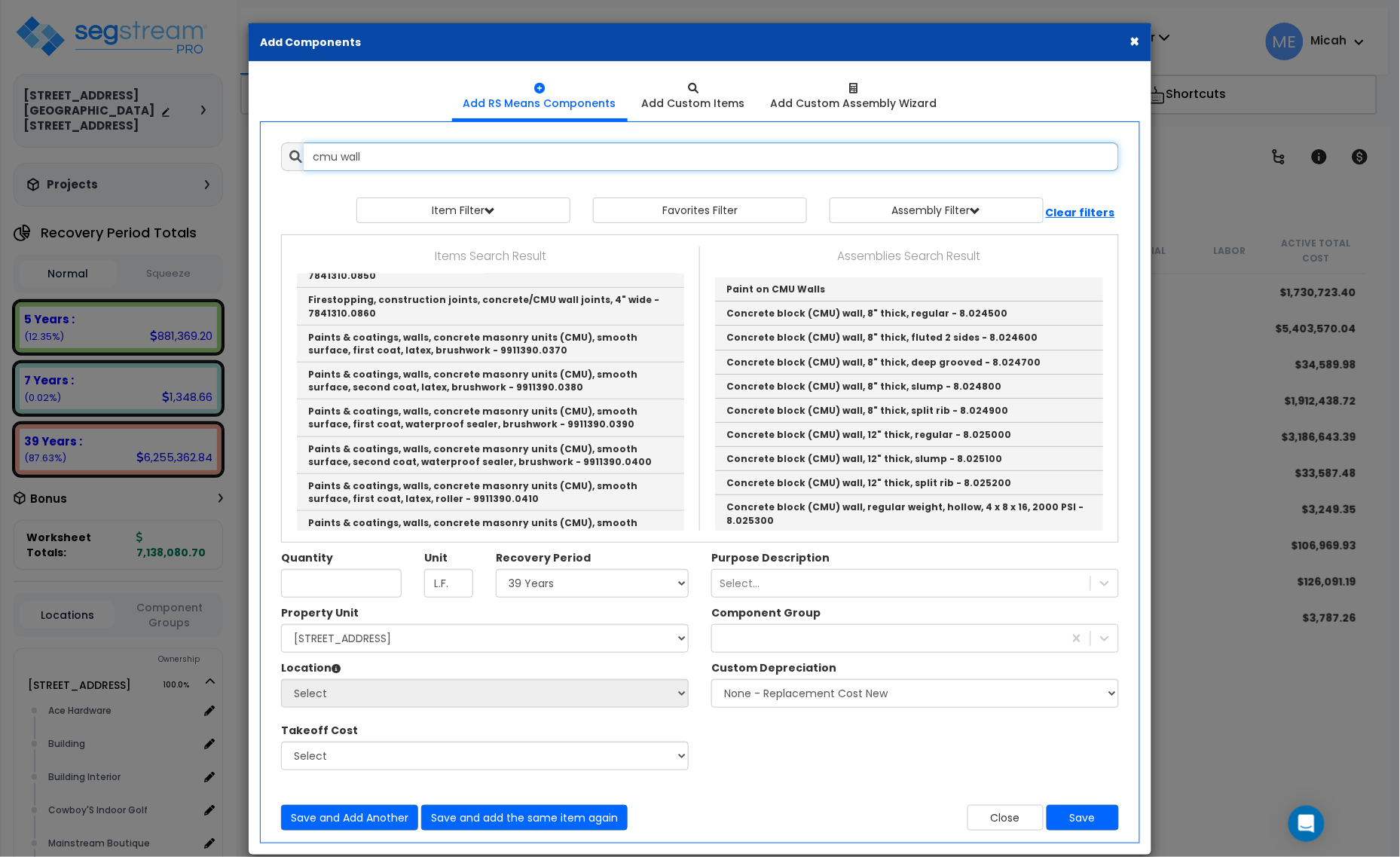
click at [438, 155] on input "cmu wall" at bounding box center [712, 157] width 816 height 29
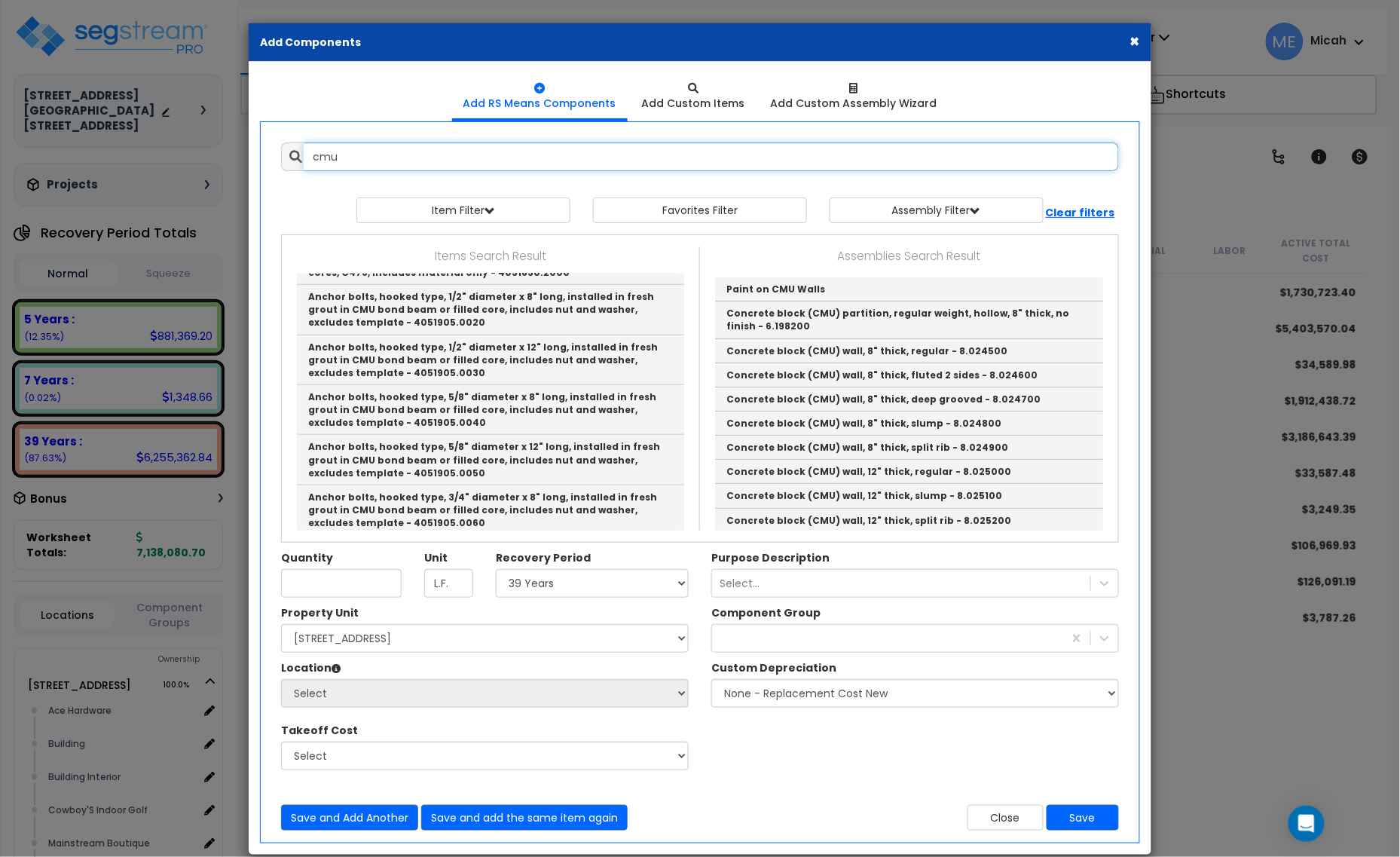
drag, startPoint x: 361, startPoint y: 156, endPoint x: 285, endPoint y: 160, distance: 76.1
click at [285, 160] on div "cmu" at bounding box center [700, 157] width 838 height 29
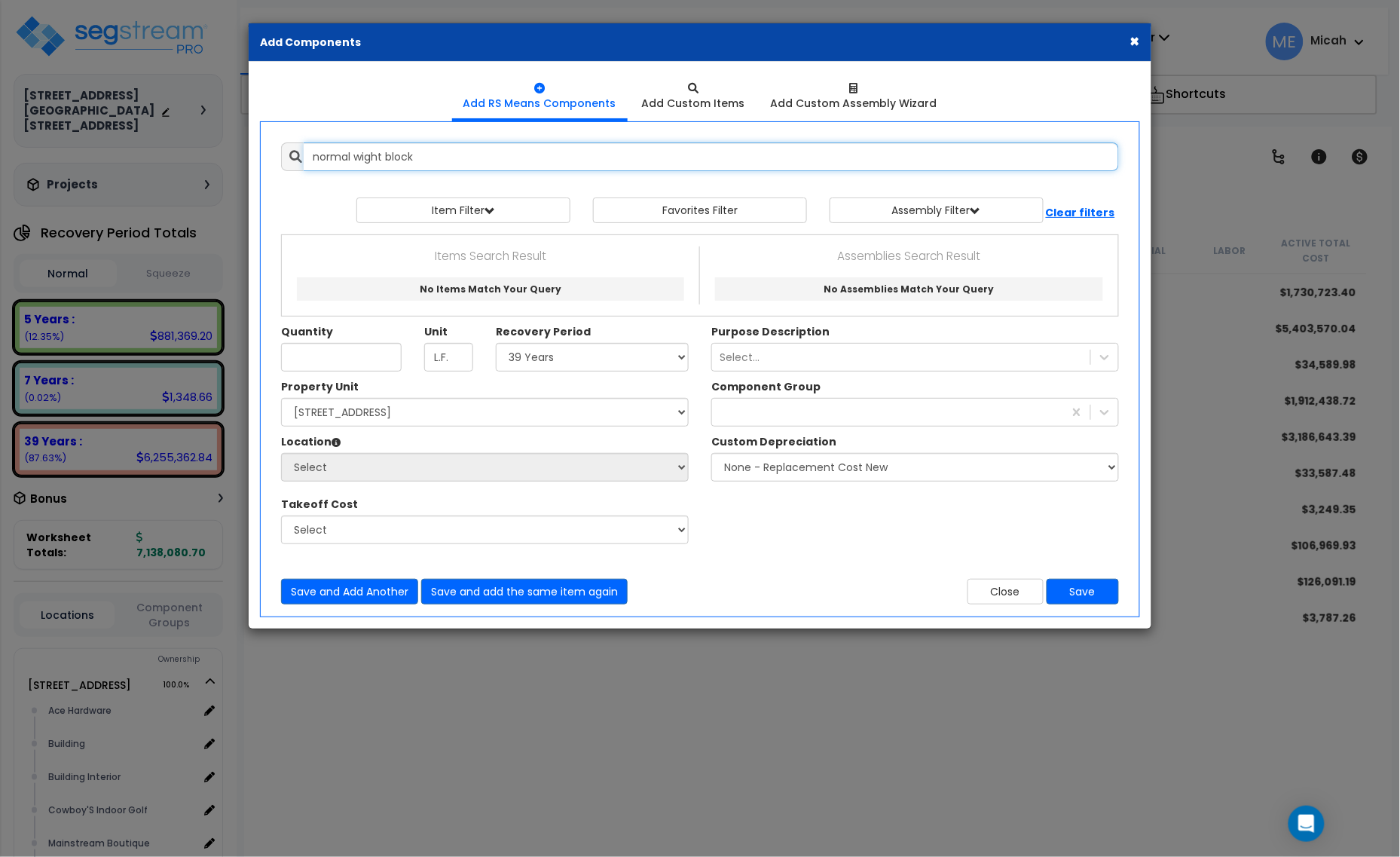
click at [362, 153] on input "normal wight block" at bounding box center [712, 157] width 816 height 29
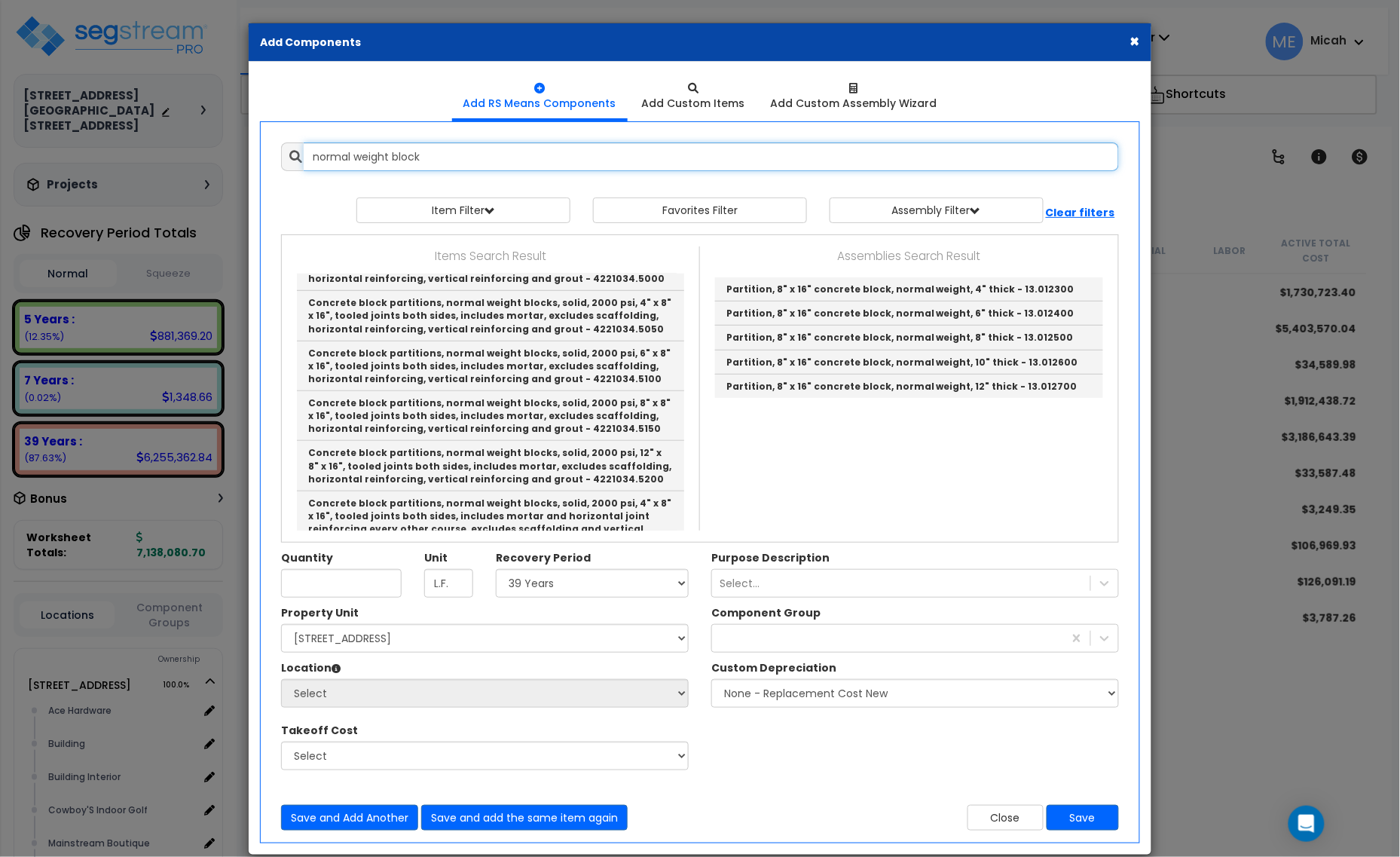
scroll to position [4145, 0]
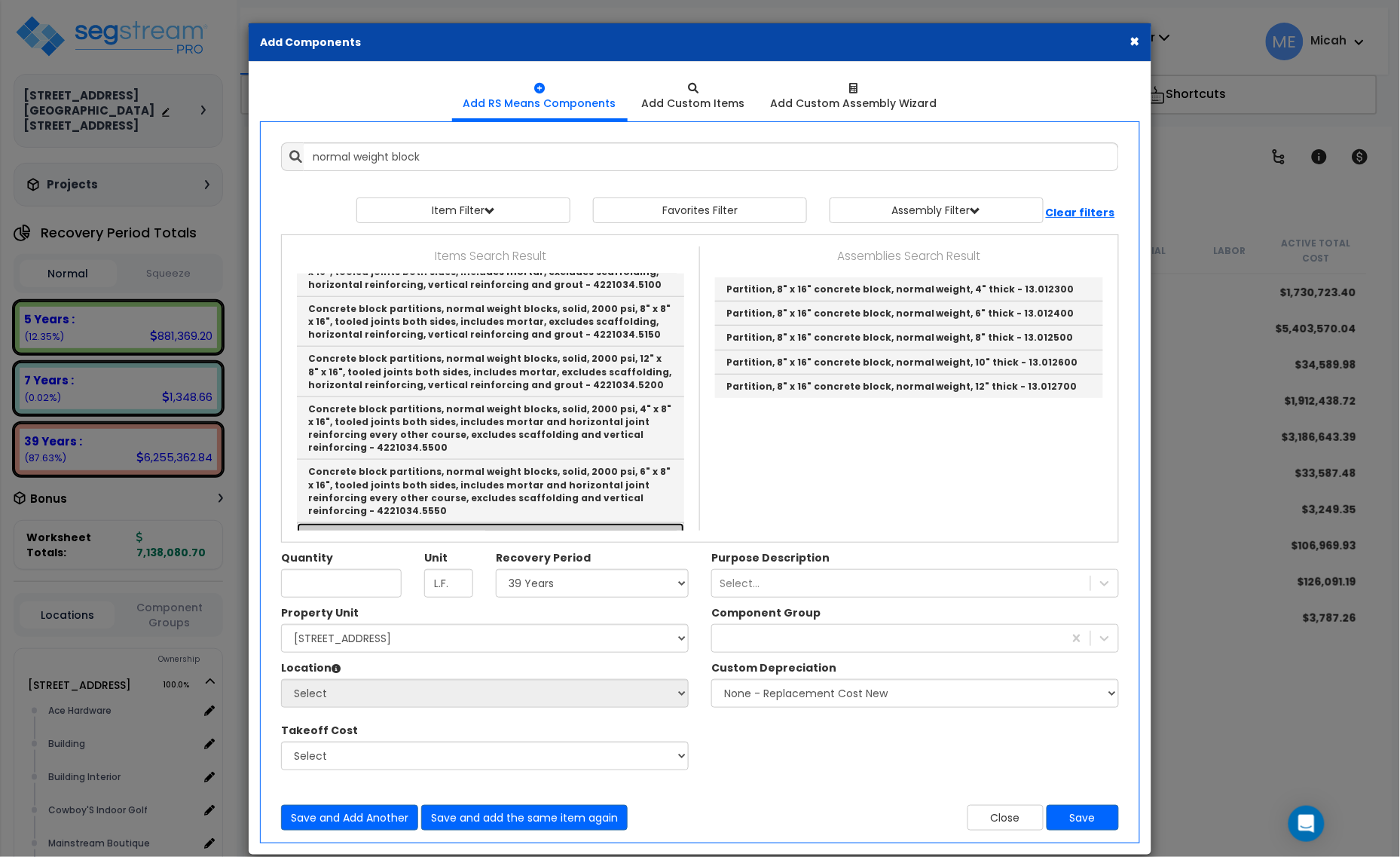
click at [541, 523] on link "Concrete block partitions, normal weight blocks, solid, 2000 psi, 8" x 8" x 16"…" at bounding box center [490, 554] width 388 height 63
type input "Concrete block partitions, normal weight blocks, solid, 2000 psi, 8" x 8" x 16"…"
type input "S.F."
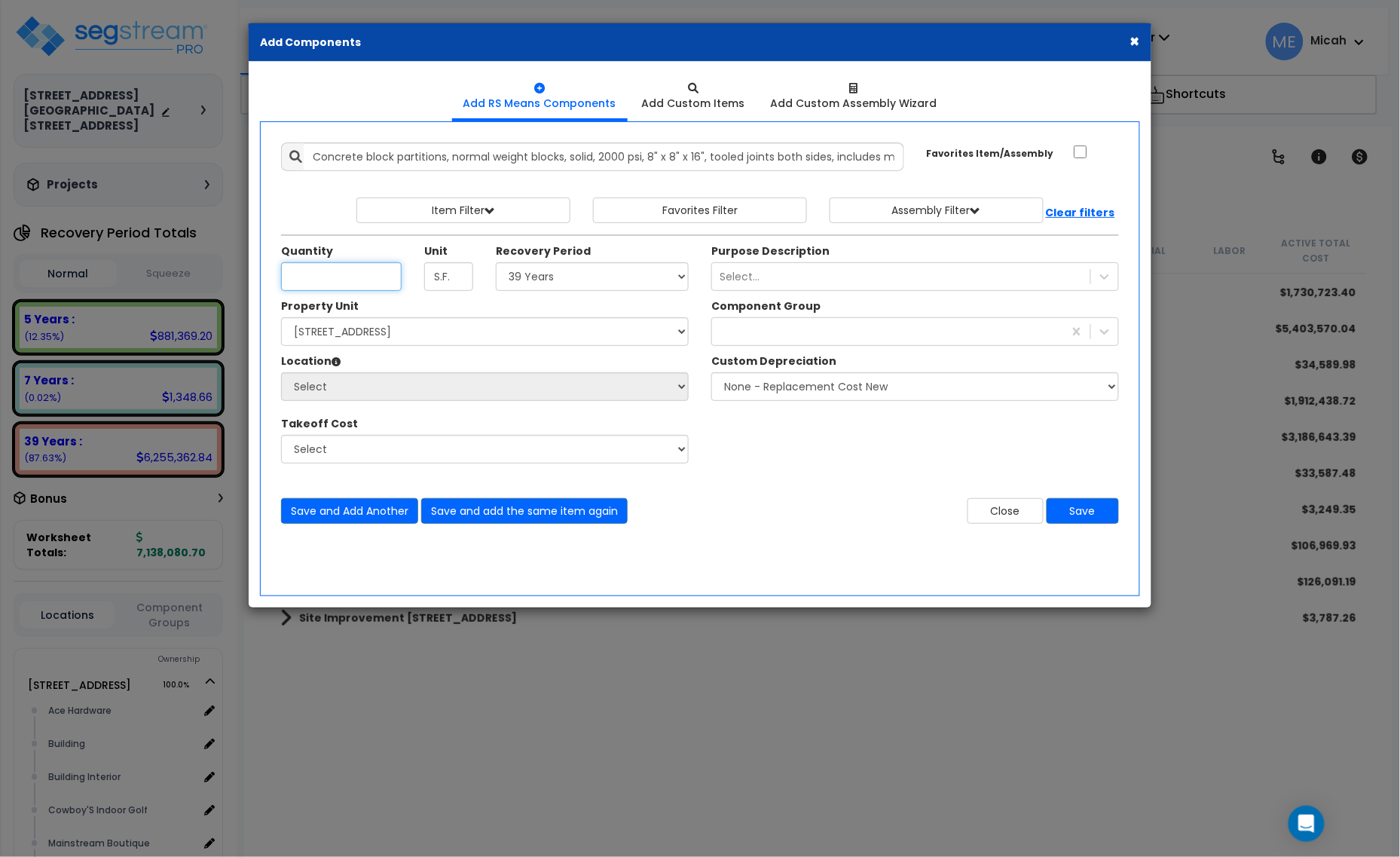
click at [356, 276] on input "Unit Quantity" at bounding box center [341, 277] width 121 height 29
type input "332.6"
click at [576, 282] on select "Select 5 Years 7 Years 15 Years 20 Years 39 Years 27.5 Year" at bounding box center [592, 277] width 193 height 29
select select "39Y"
click at [497, 263] on select "Select 5 Years 7 Years 15 Years 20 Years 39 Years 27.5 Year" at bounding box center [592, 277] width 193 height 29
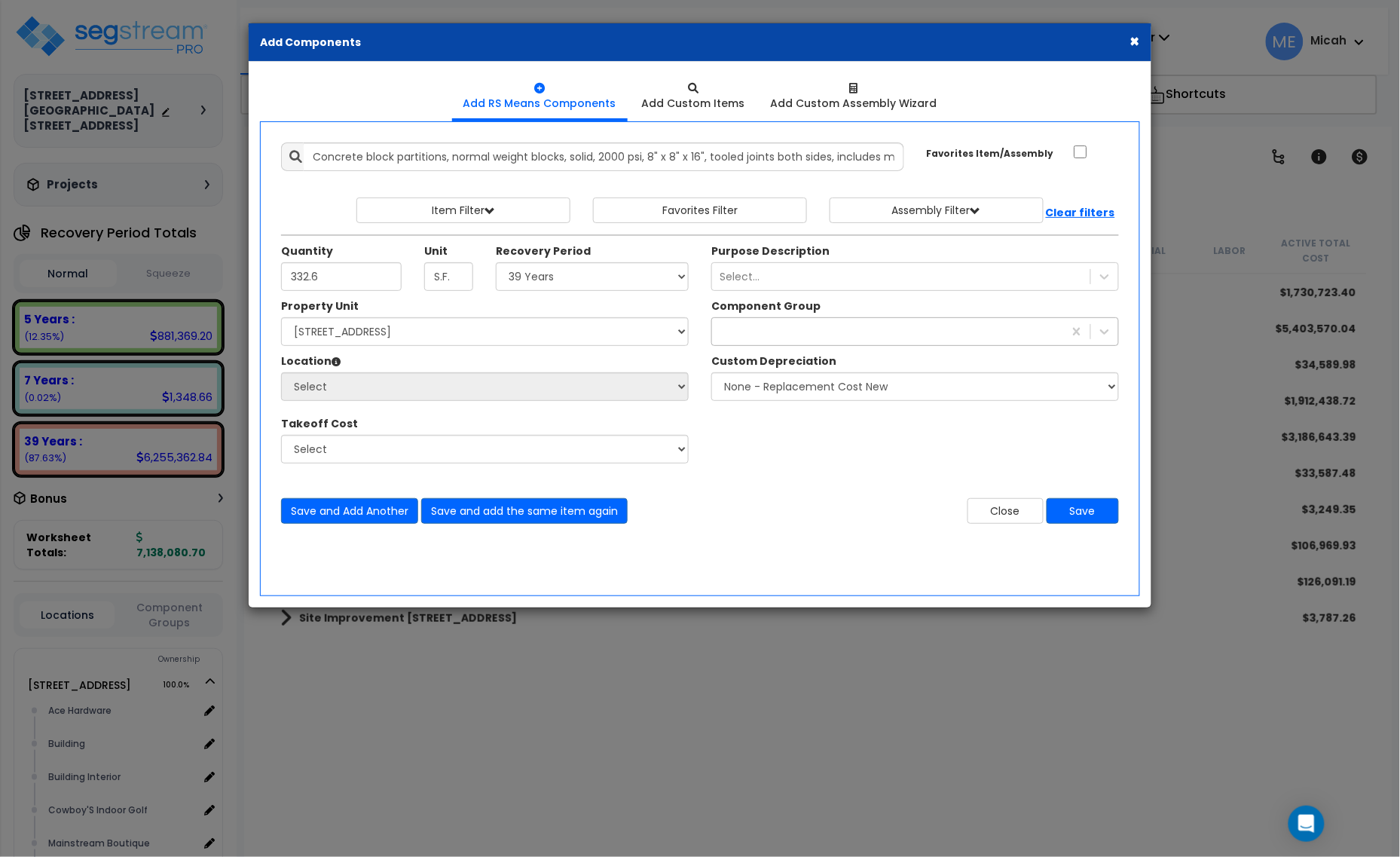
click at [759, 337] on div "inter" at bounding box center [887, 332] width 351 height 24
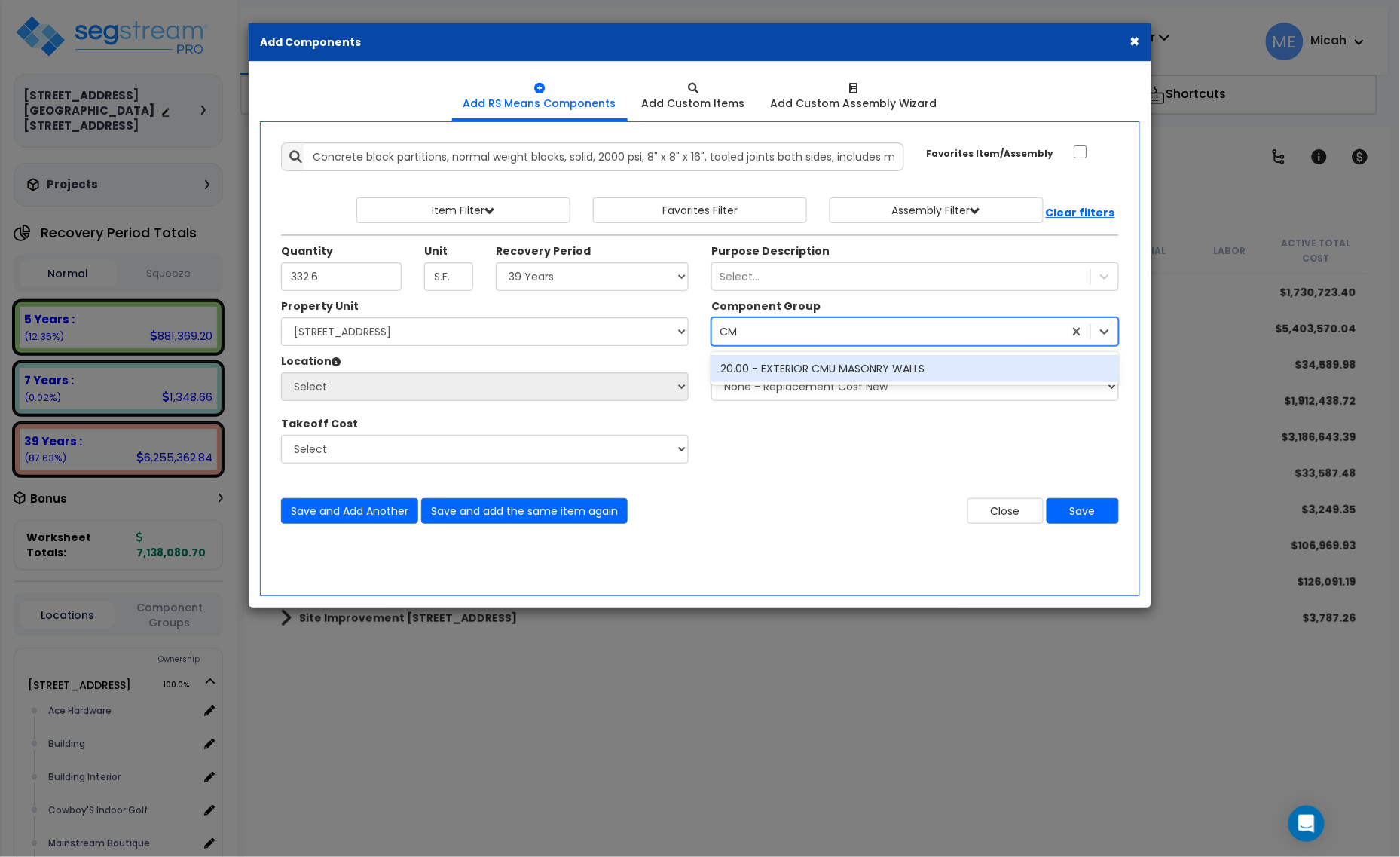
type input "C"
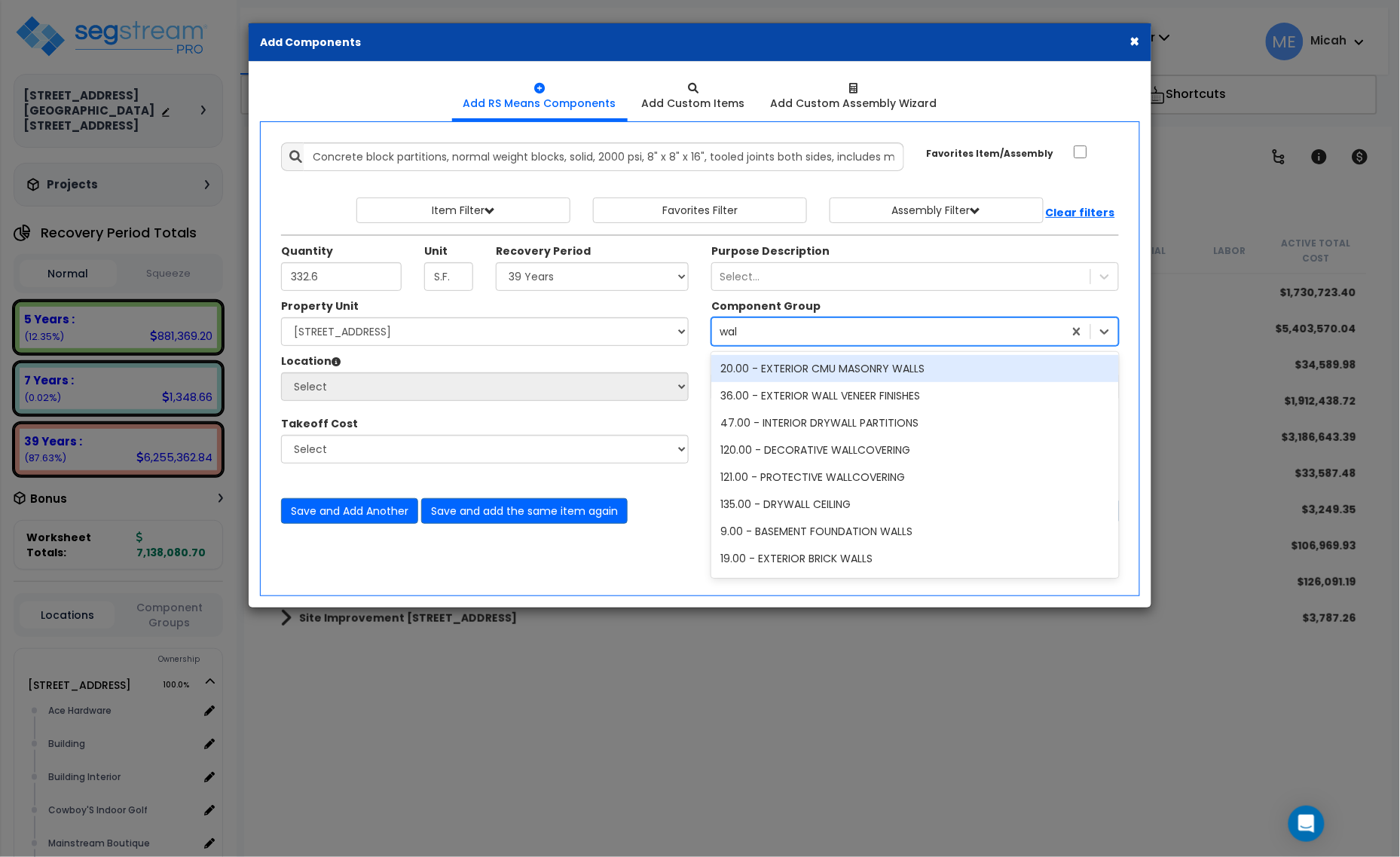
type input "wall"
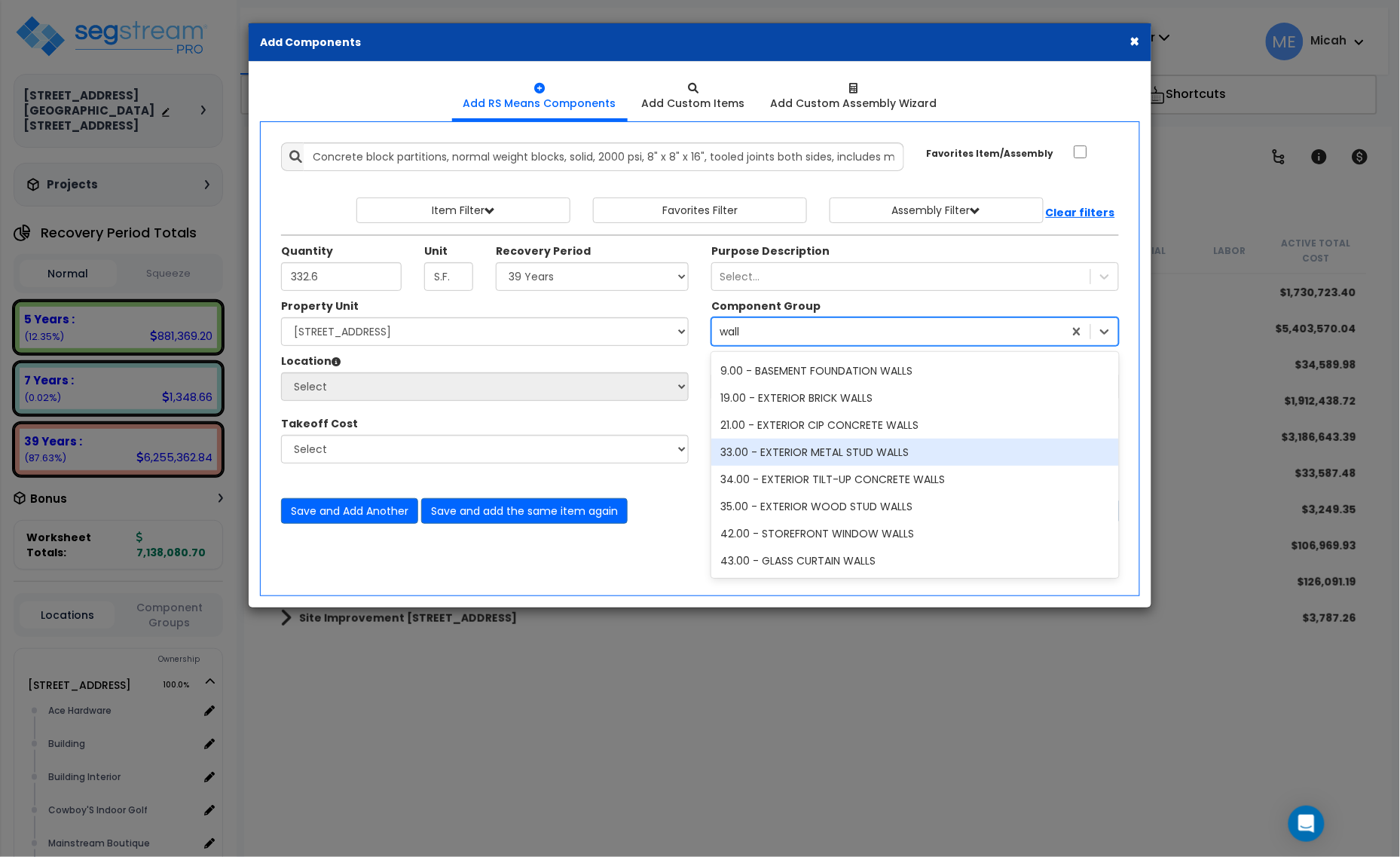
scroll to position [66, 0]
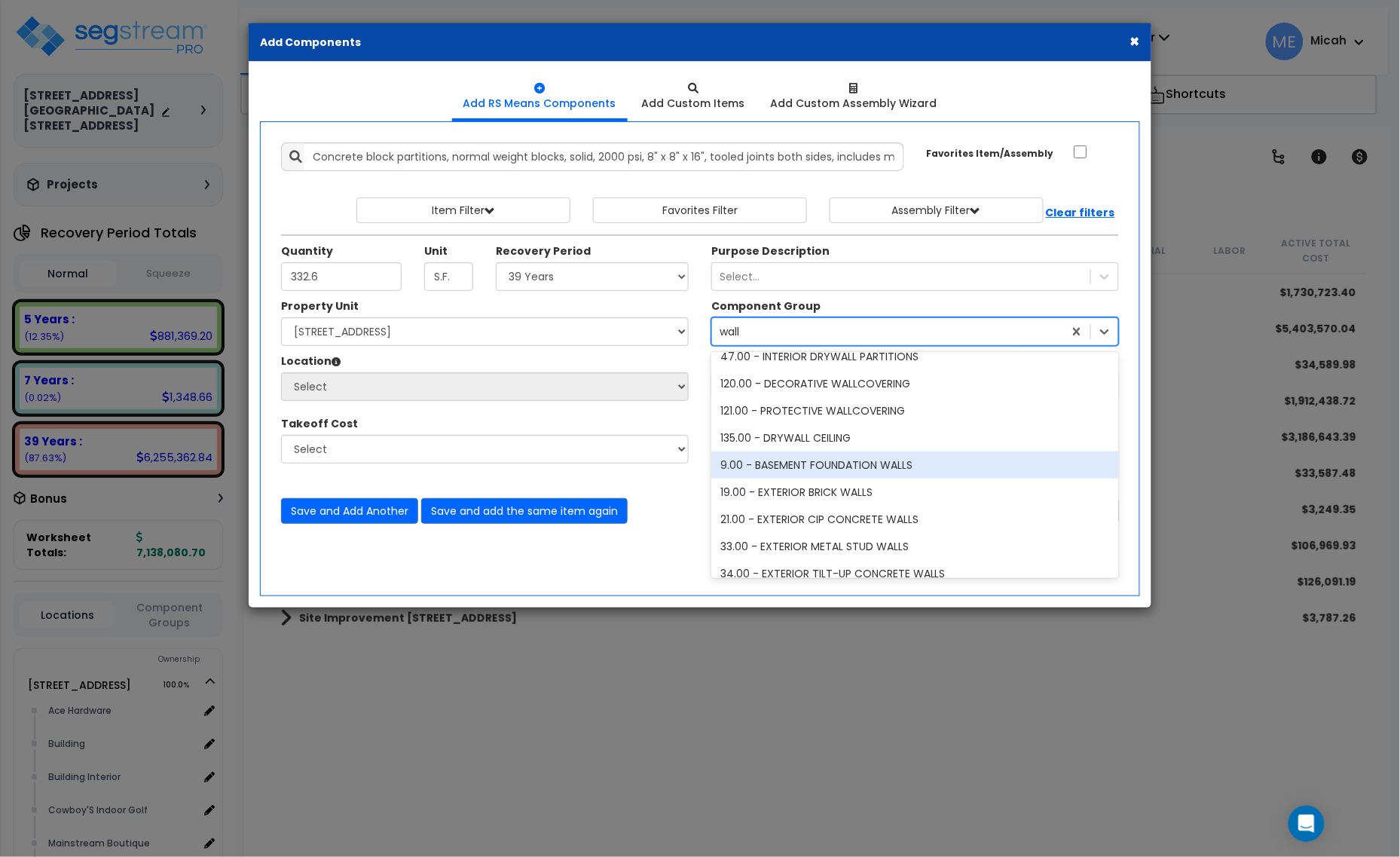
click at [907, 462] on div "9.00 - BASEMENT FOUNDATION WALLS" at bounding box center [915, 465] width 408 height 27
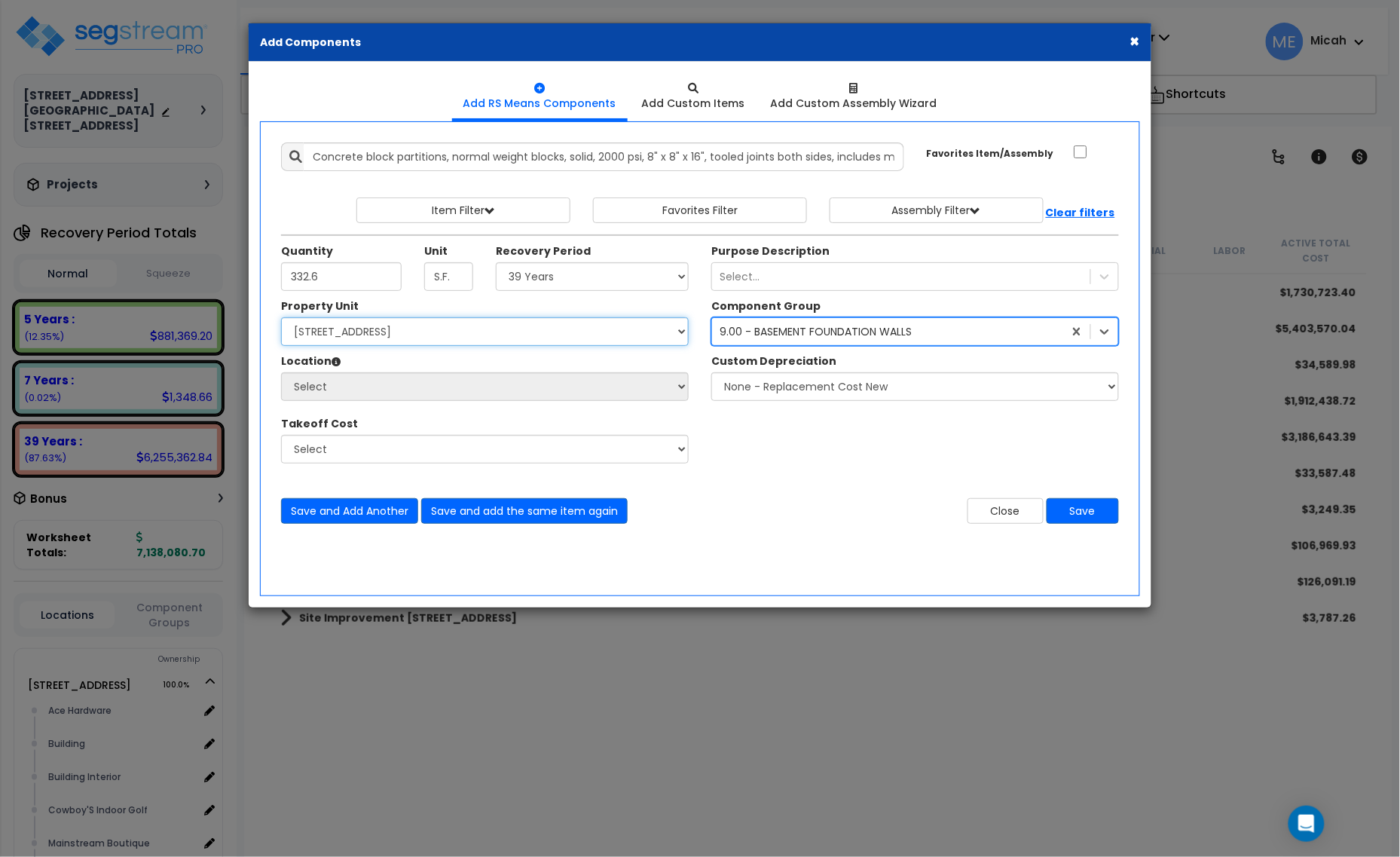
click at [421, 334] on select "Select [STREET_ADDRESS] [STREET_ADDRESS] Site Improvement [STREET_ADDRESS] Site…" at bounding box center [485, 332] width 408 height 29
select select "161428"
click at [281, 318] on select "Select [STREET_ADDRESS] [STREET_ADDRESS] Site Improvement [STREET_ADDRESS] Site…" at bounding box center [485, 332] width 408 height 29
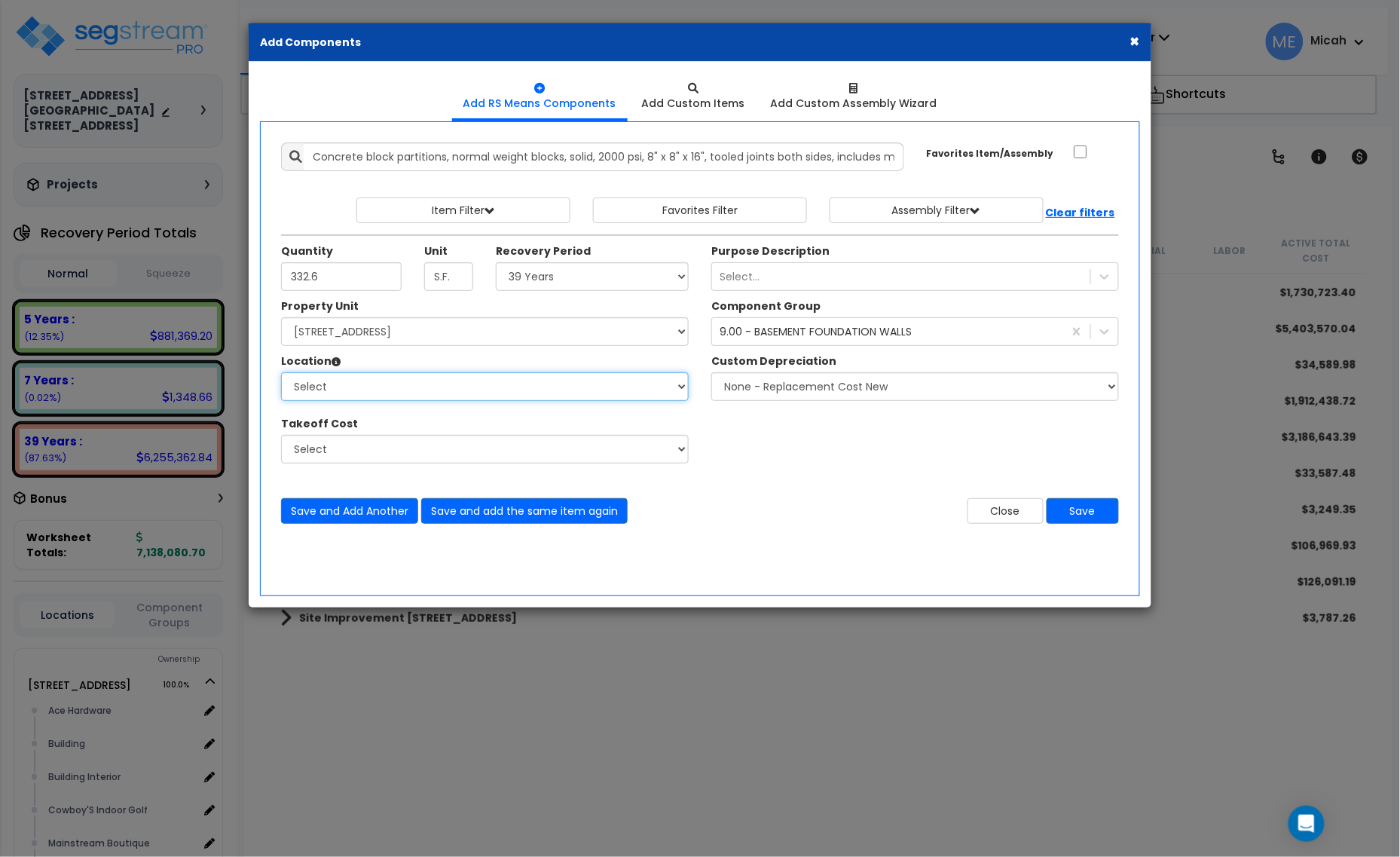
click at [432, 390] on select "Select Alchemy Salon Studio Building Building Interior Building Interior Dick'S…" at bounding box center [485, 387] width 408 height 29
select select "31282"
click at [281, 373] on select "Select Alchemy Salon Studio Building Building Interior Building Interior Dick'S…" at bounding box center [485, 387] width 408 height 29
click at [375, 508] on button "Save and Add Another" at bounding box center [350, 511] width 138 height 26
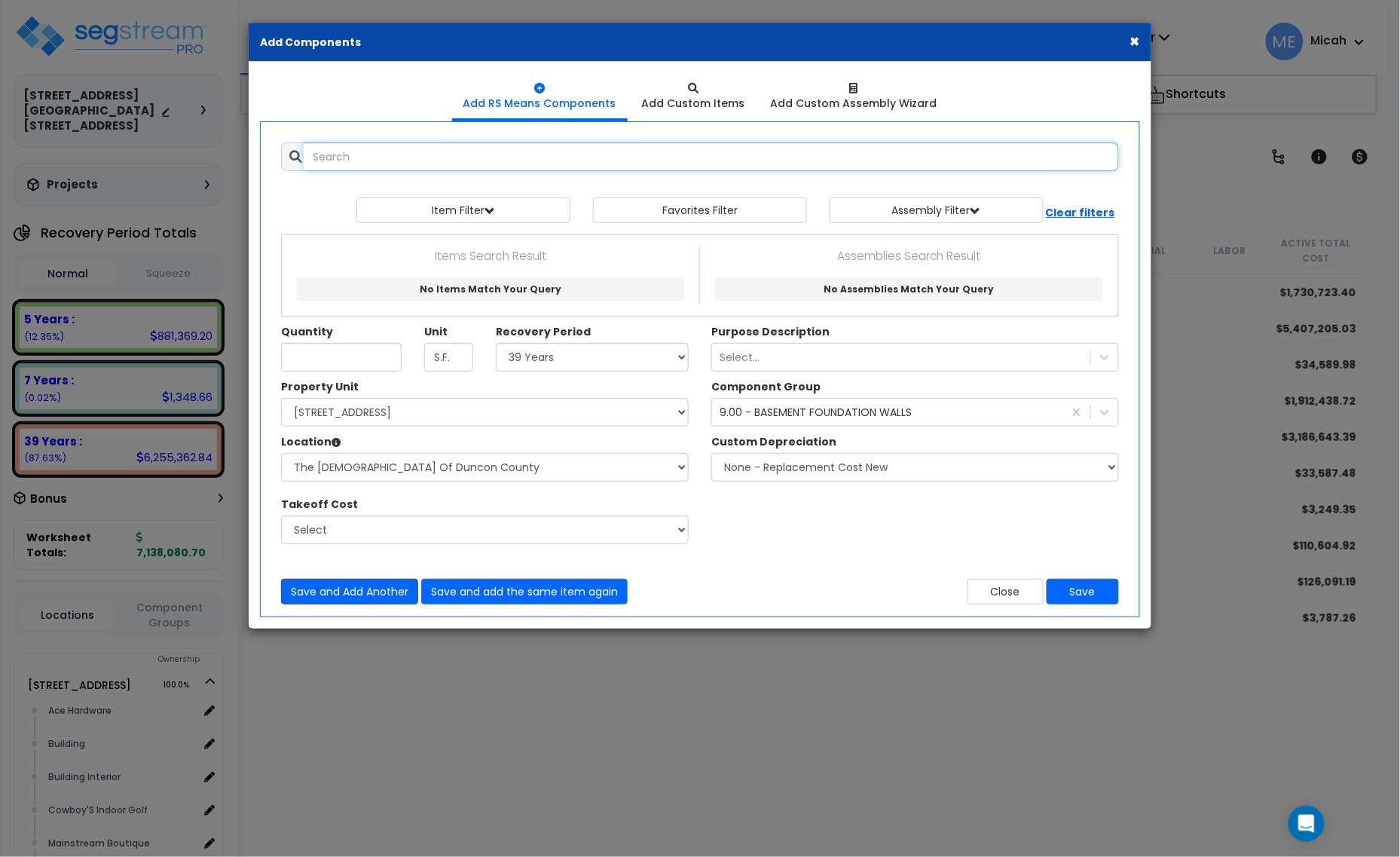
scroll to position [0, 0]
click at [441, 168] on input "text" at bounding box center [712, 157] width 816 height 29
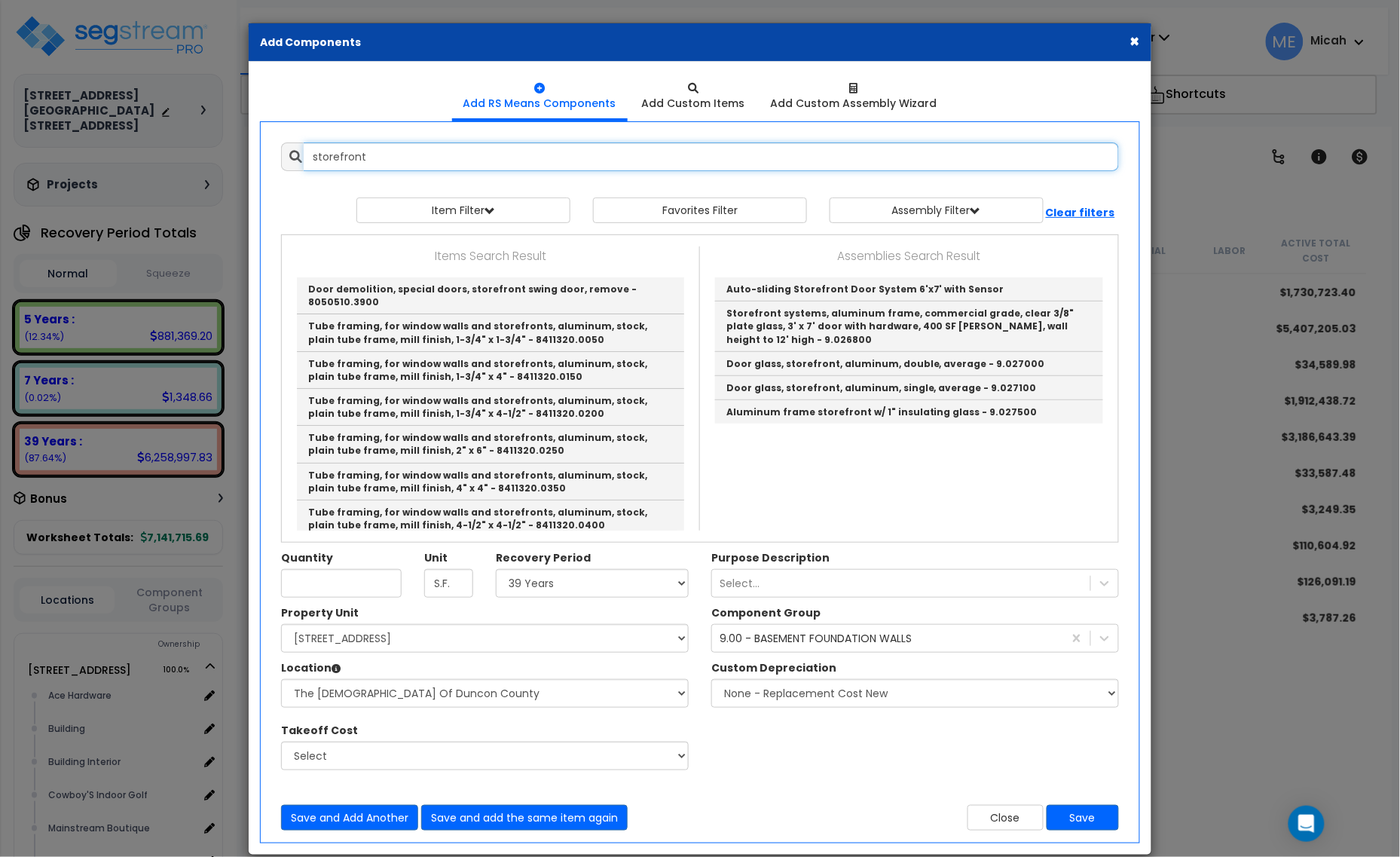
drag, startPoint x: 432, startPoint y: 155, endPoint x: 269, endPoint y: 154, distance: 163.0
click at [269, 154] on div "Add Items Add Assemblies Both storefront 9863608 Select Subgroup" at bounding box center [700, 486] width 883 height 711
click at [409, 145] on input "storefront" at bounding box center [712, 157] width 816 height 29
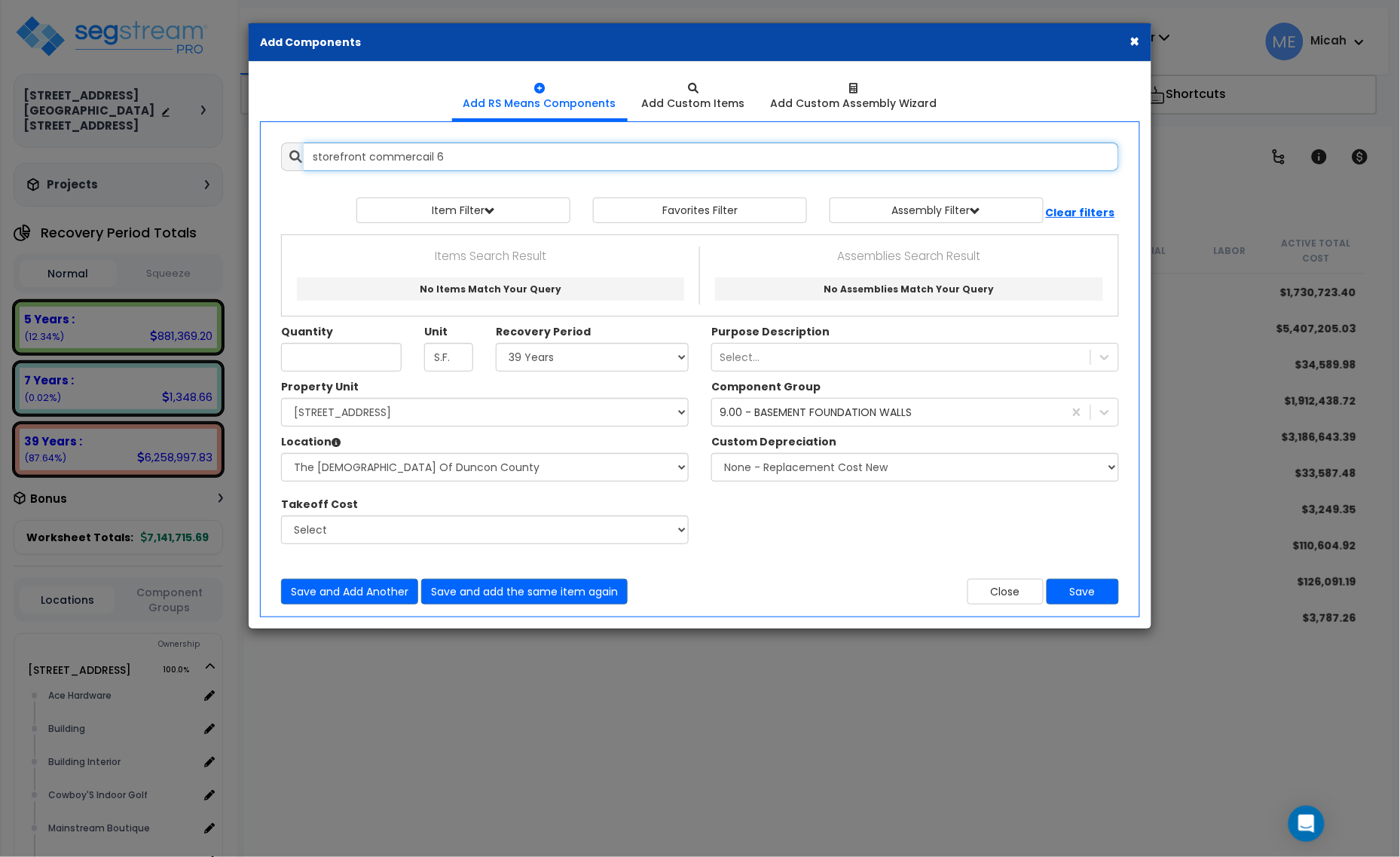
click at [427, 151] on input "storefront commercail 6" at bounding box center [712, 157] width 816 height 29
click at [418, 157] on input "storefront commercal 6" at bounding box center [712, 157] width 816 height 29
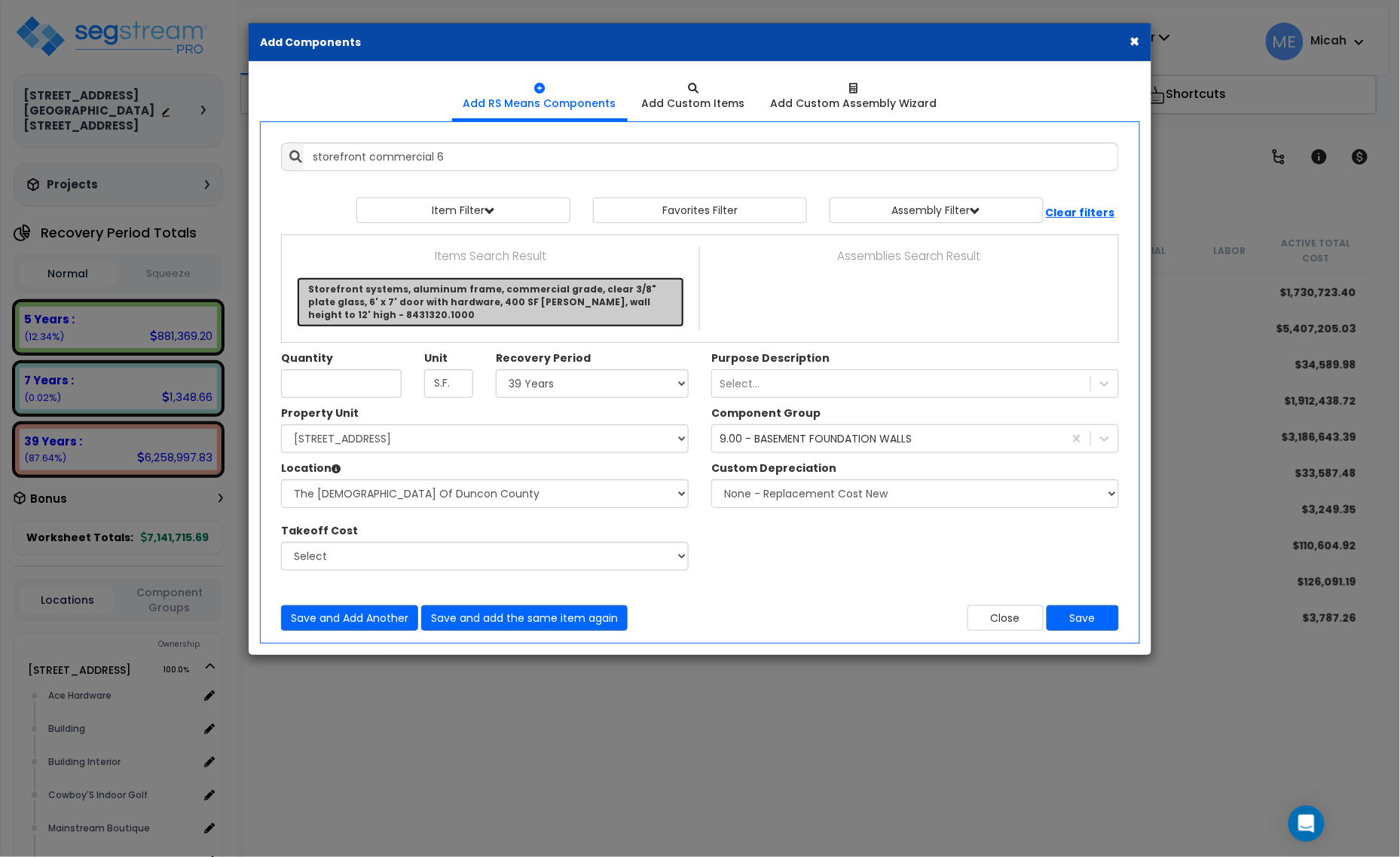
click at [566, 292] on link "Storefront systems, aluminum frame, commercial grade, clear 3/8" plate glass, 6…" at bounding box center [490, 301] width 388 height 49
type input "Storefront systems, aluminum frame, commercial grade, clear 3/8" plate glass, 6…"
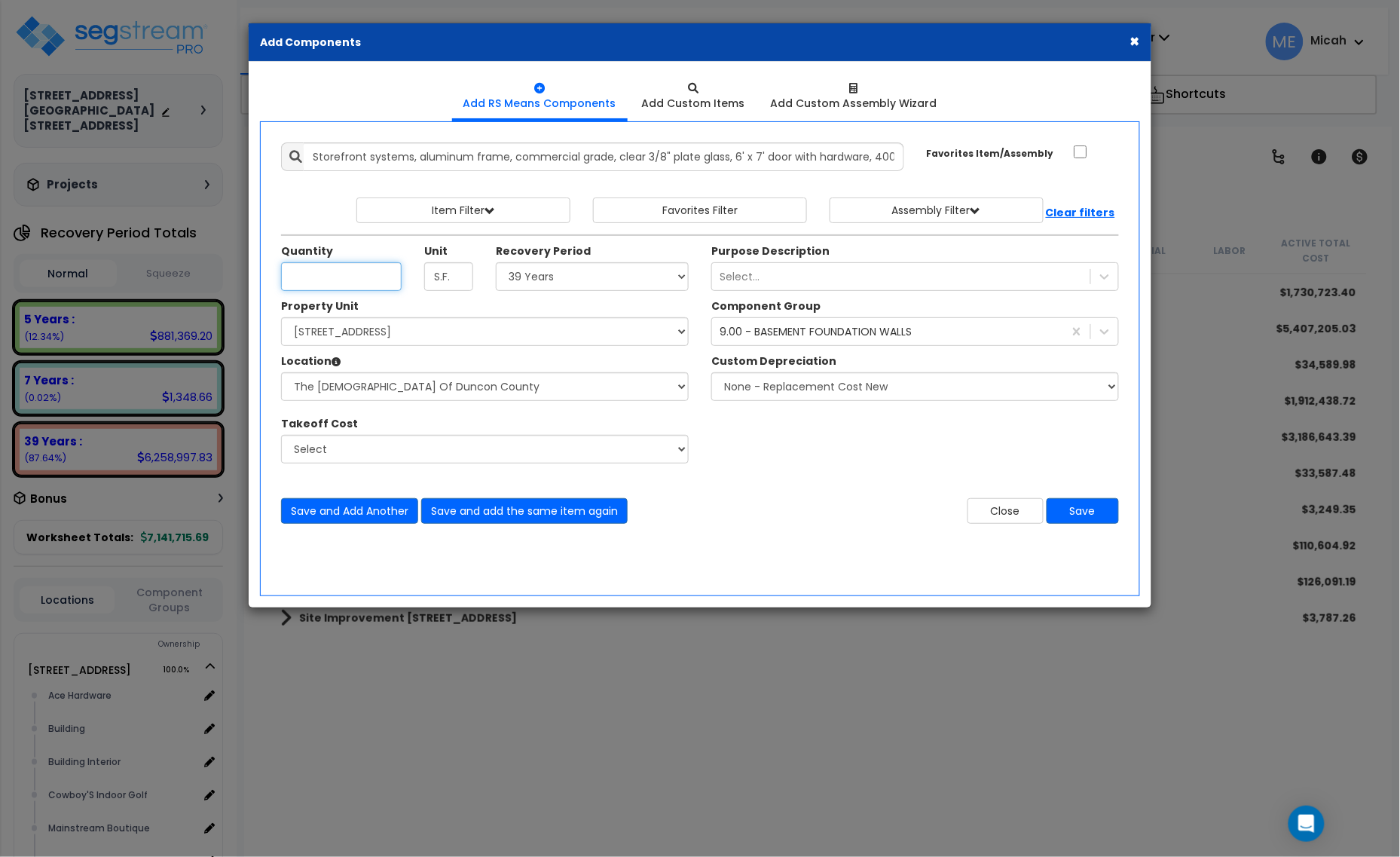
click at [307, 282] on input "Unit Quantity" at bounding box center [341, 277] width 121 height 29
type input "42"
click at [799, 329] on div "9.00 - BASEMENT FOUNDATION WALLS" at bounding box center [816, 331] width 192 height 15
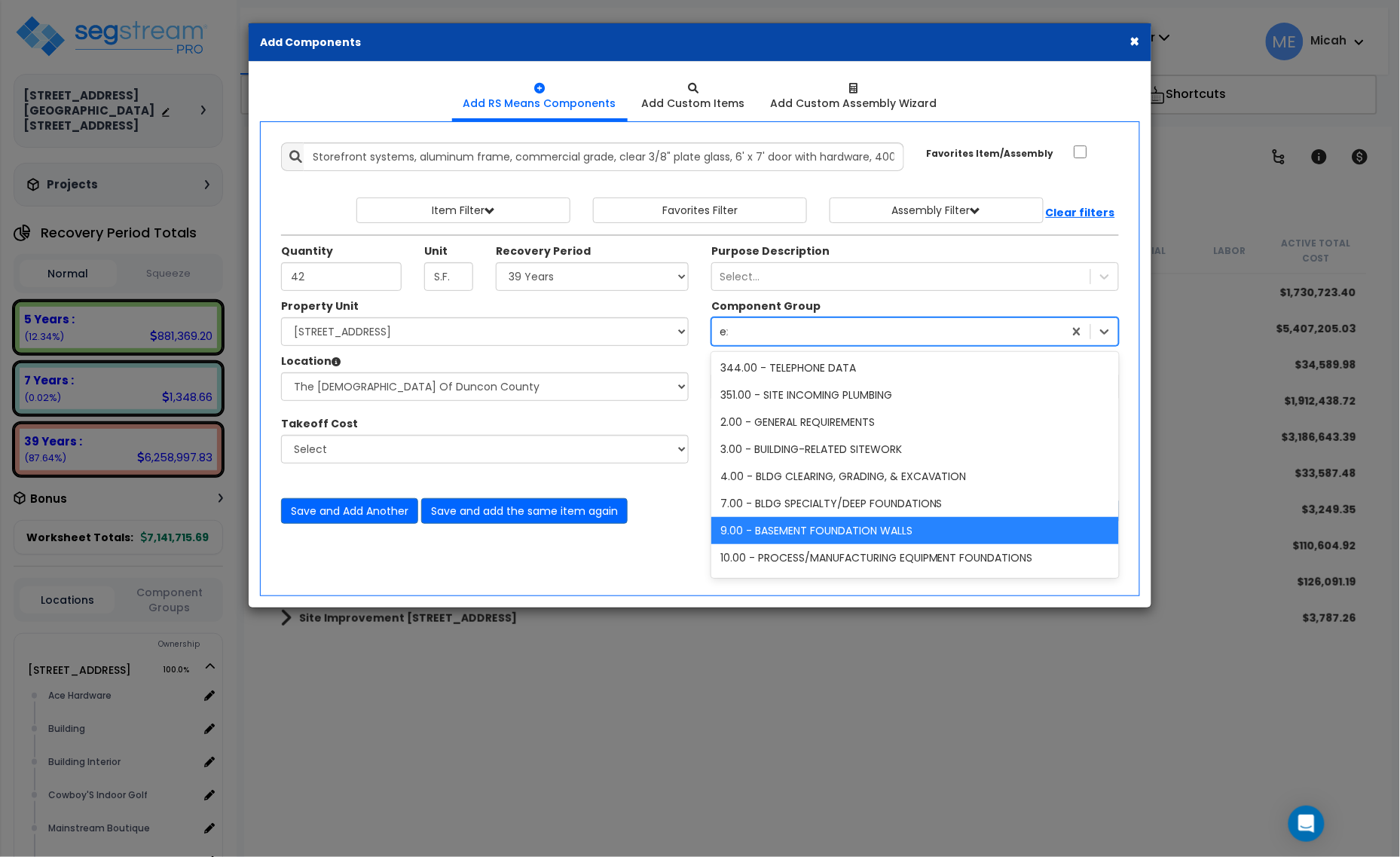
scroll to position [84, 0]
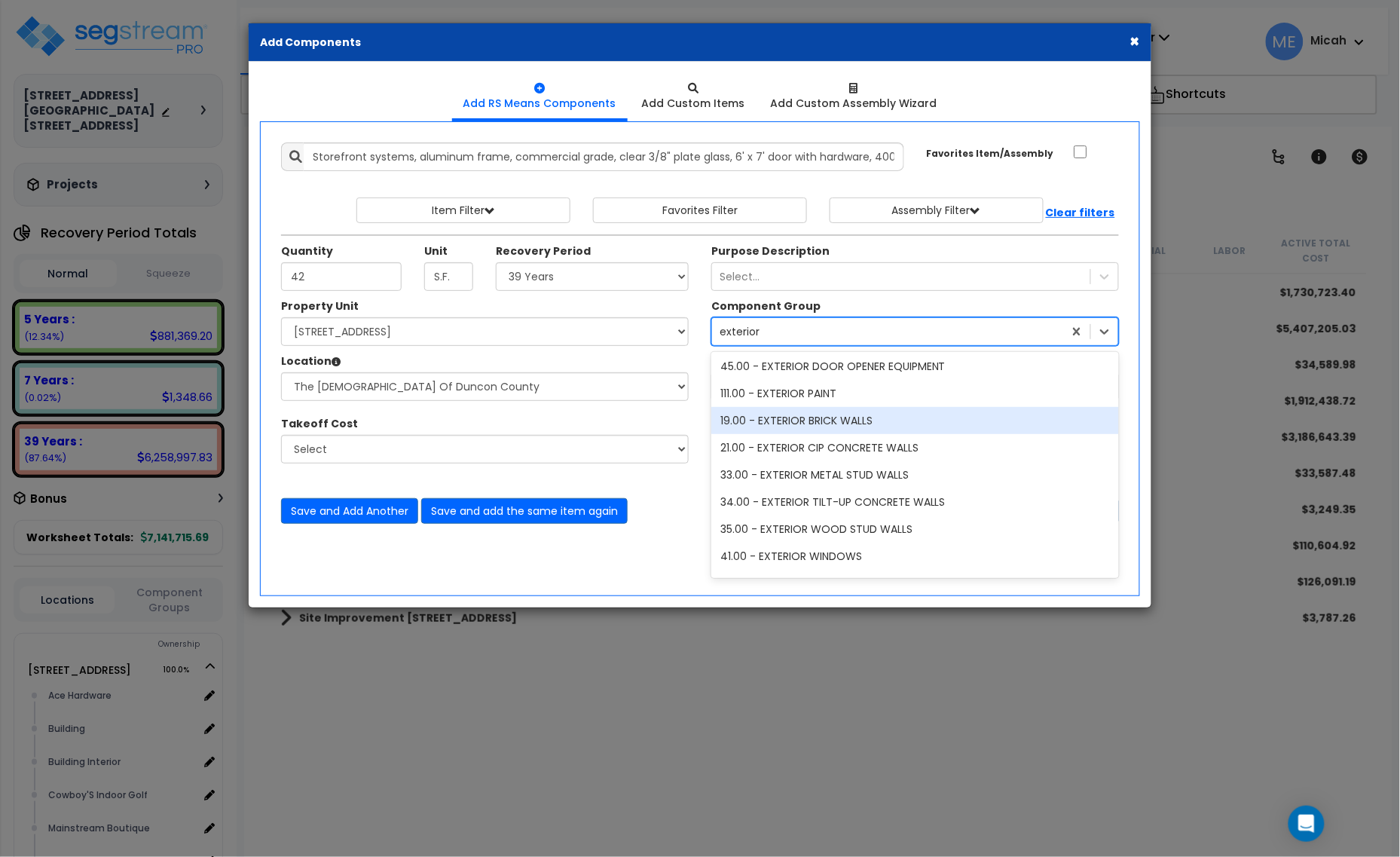
type input "exterior d"
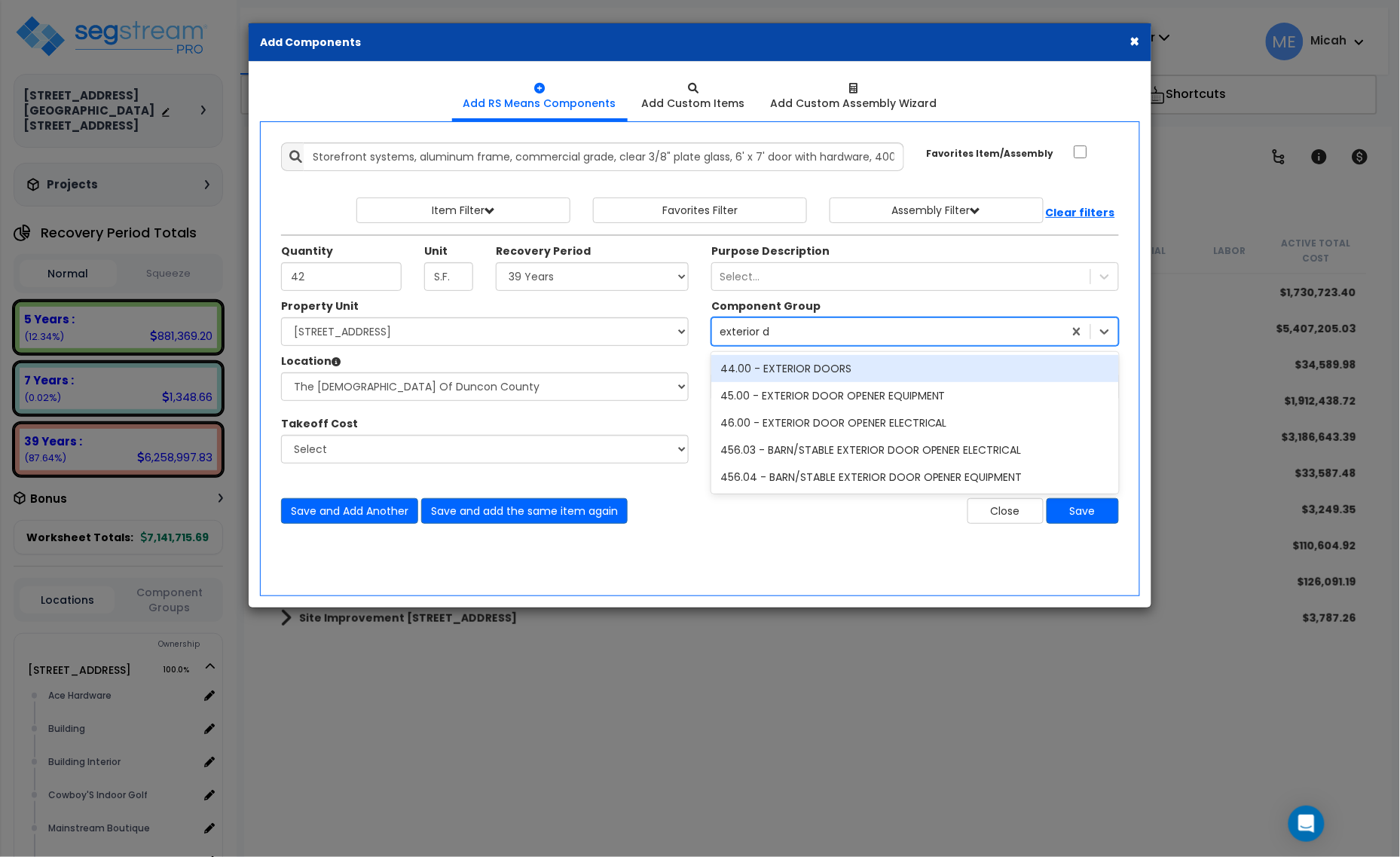
scroll to position [0, 0]
click at [906, 374] on div "44.00 - EXTERIOR DOORS" at bounding box center [915, 369] width 408 height 27
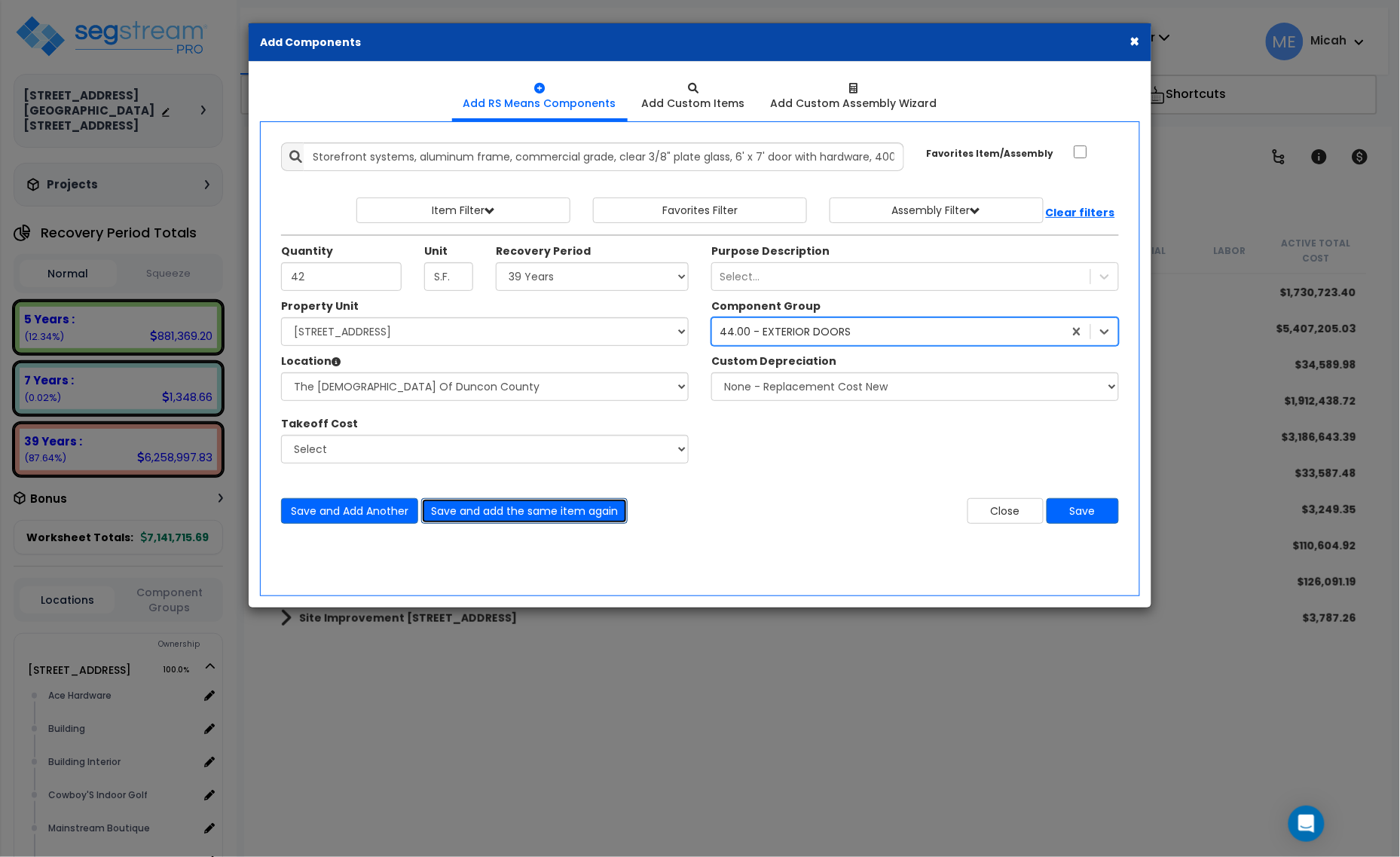
click at [481, 516] on button "Save and add the same item again" at bounding box center [525, 511] width 206 height 26
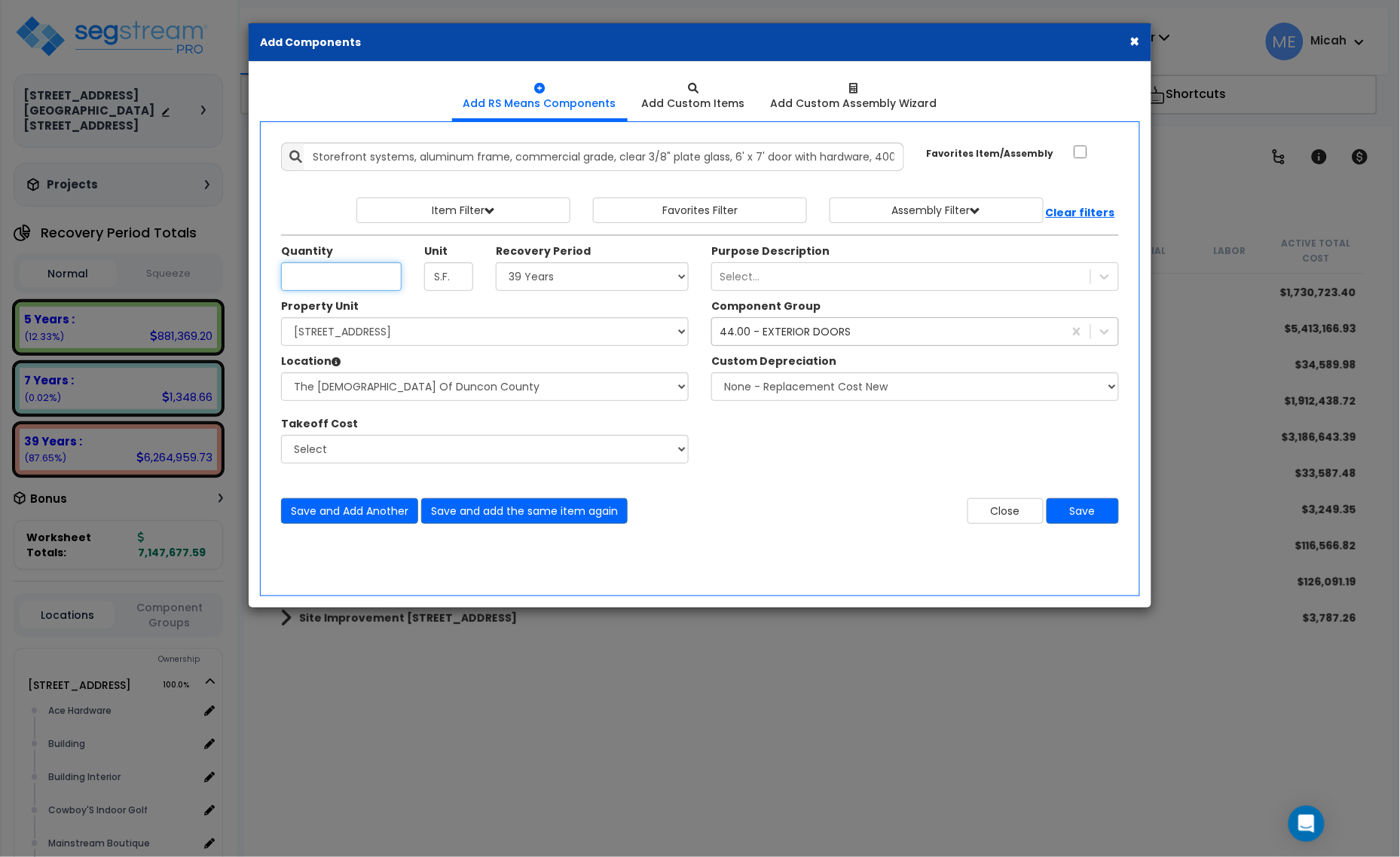
click at [345, 281] on input "Unit Quantity" at bounding box center [341, 277] width 121 height 29
type input "16.3"
click at [433, 393] on select "Select Alchemy Salon Studio Building Building Interior Building Interior Dick'S…" at bounding box center [485, 387] width 408 height 29
select select "2627"
click at [281, 373] on select "Select Alchemy Salon Studio Building Building Interior Building Interior Dick'S…" at bounding box center [485, 387] width 408 height 29
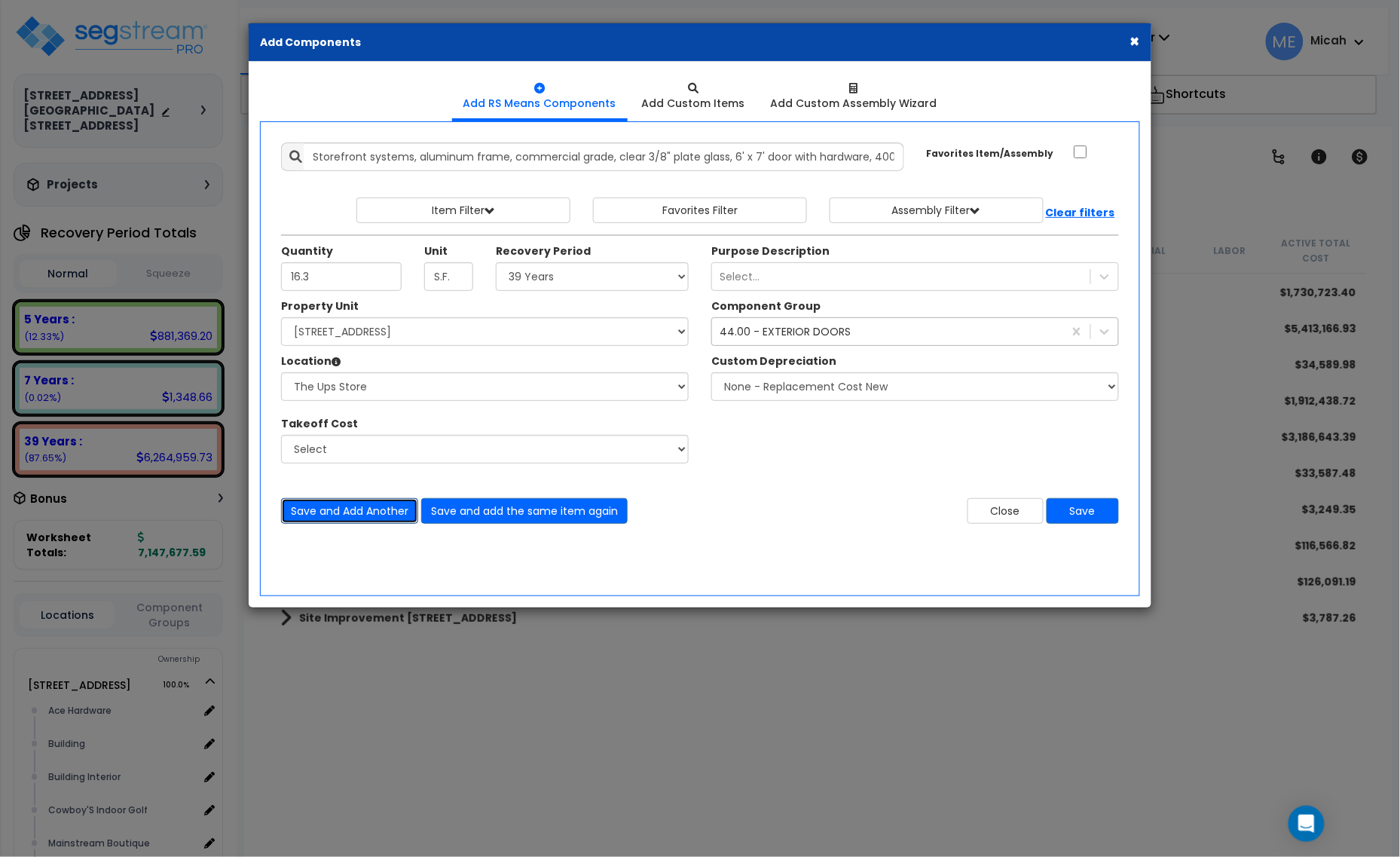
click at [355, 513] on button "Save and Add Another" at bounding box center [350, 511] width 138 height 26
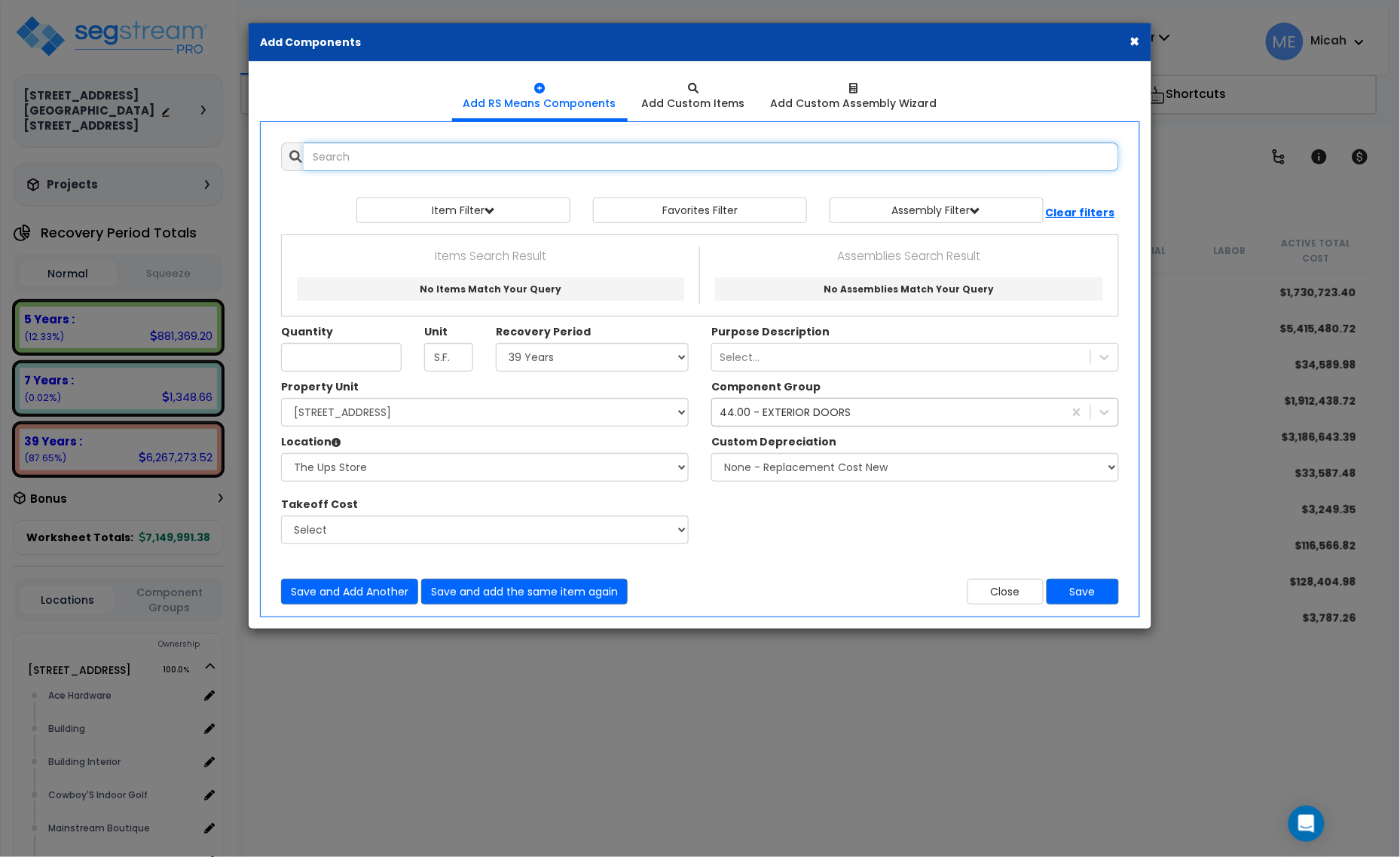
click at [386, 161] on input "text" at bounding box center [712, 157] width 816 height 29
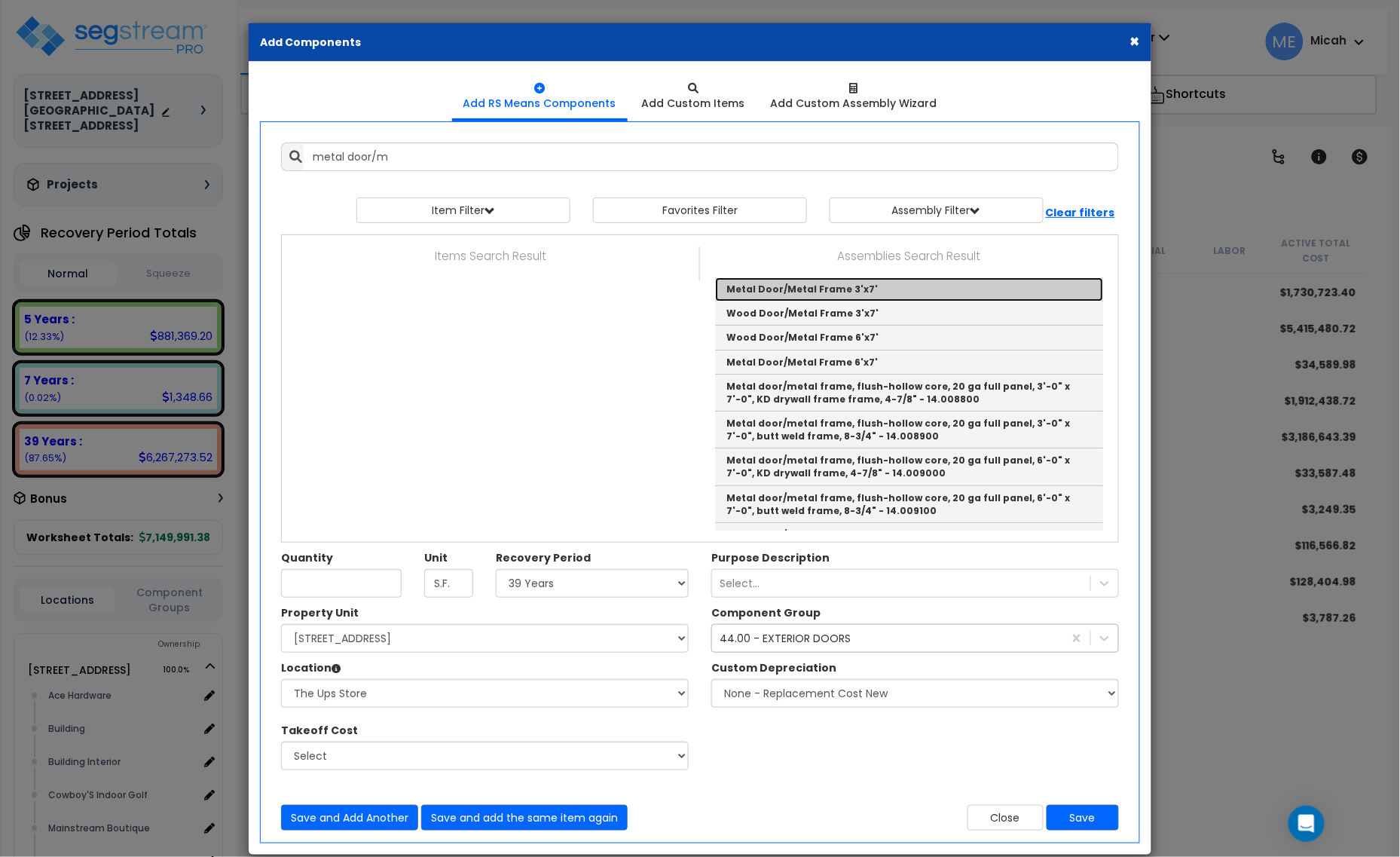
click at [825, 291] on link "Metal Door/Metal Frame 3'x7'" at bounding box center [909, 289] width 388 height 24
type input "Metal Door/Metal Frame 3'x7'"
checkbox input "true"
type input "EA"
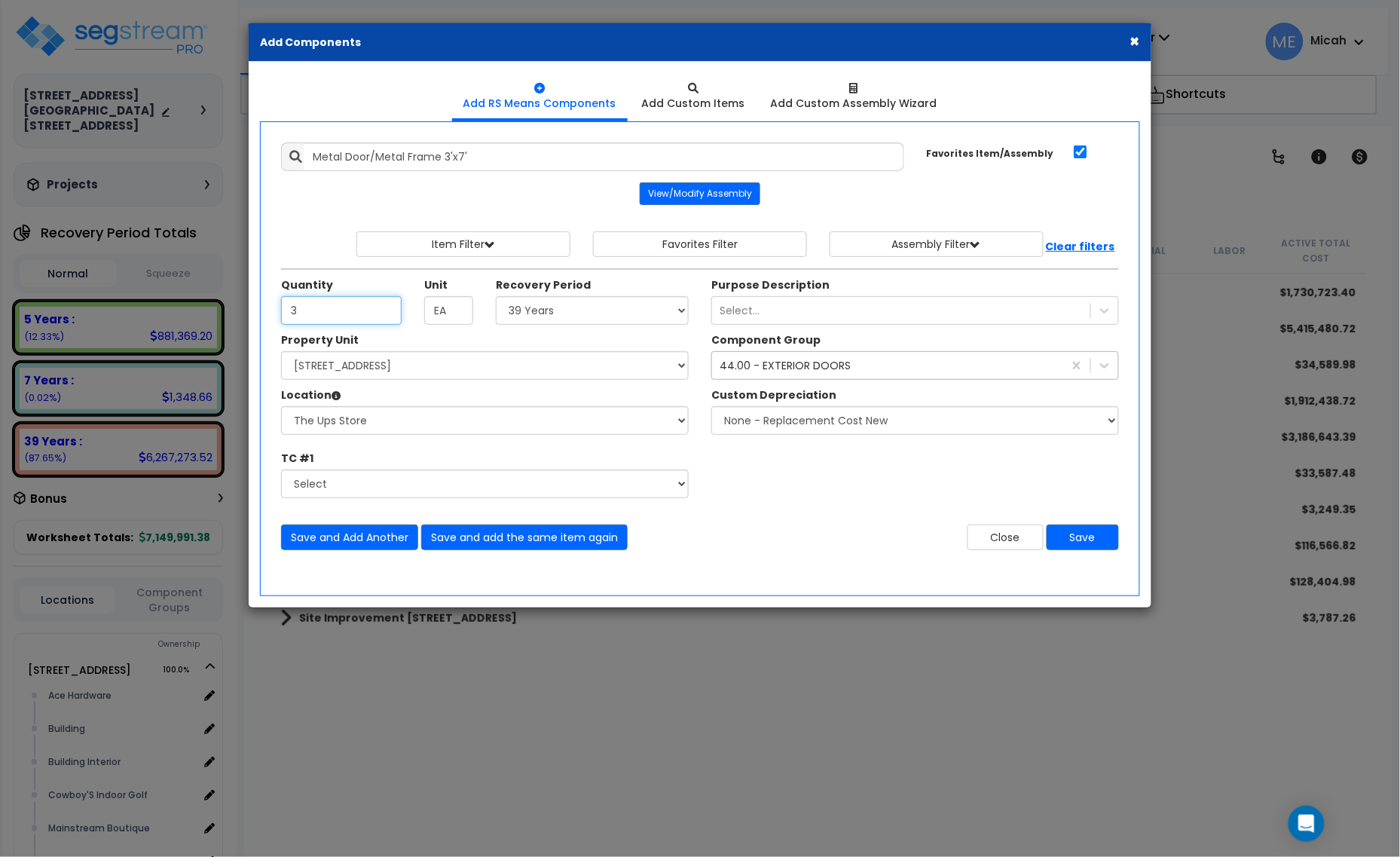
type input "3"
click at [392, 433] on select "Select Alchemy Salon Studio Building Building Interior Building Interior Dick'S…" at bounding box center [485, 421] width 408 height 29
select select "31282"
click at [281, 408] on select "Select Alchemy Salon Studio Building Building Interior Building Interior Dick'S…" at bounding box center [485, 421] width 408 height 29
click at [805, 377] on div "44.00 - EXTERIOR DOORS exterior d" at bounding box center [887, 365] width 351 height 24
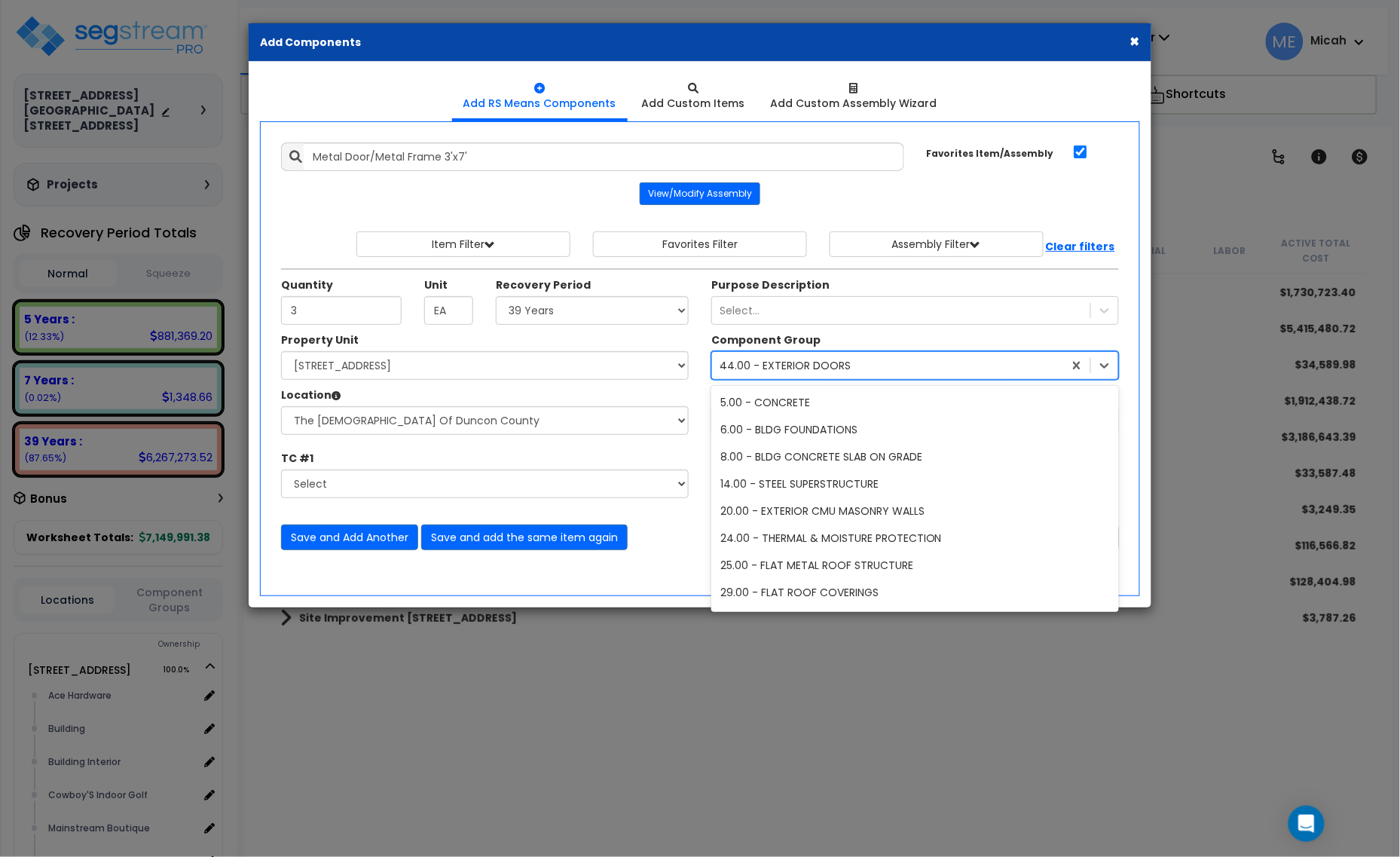
scroll to position [111, 0]
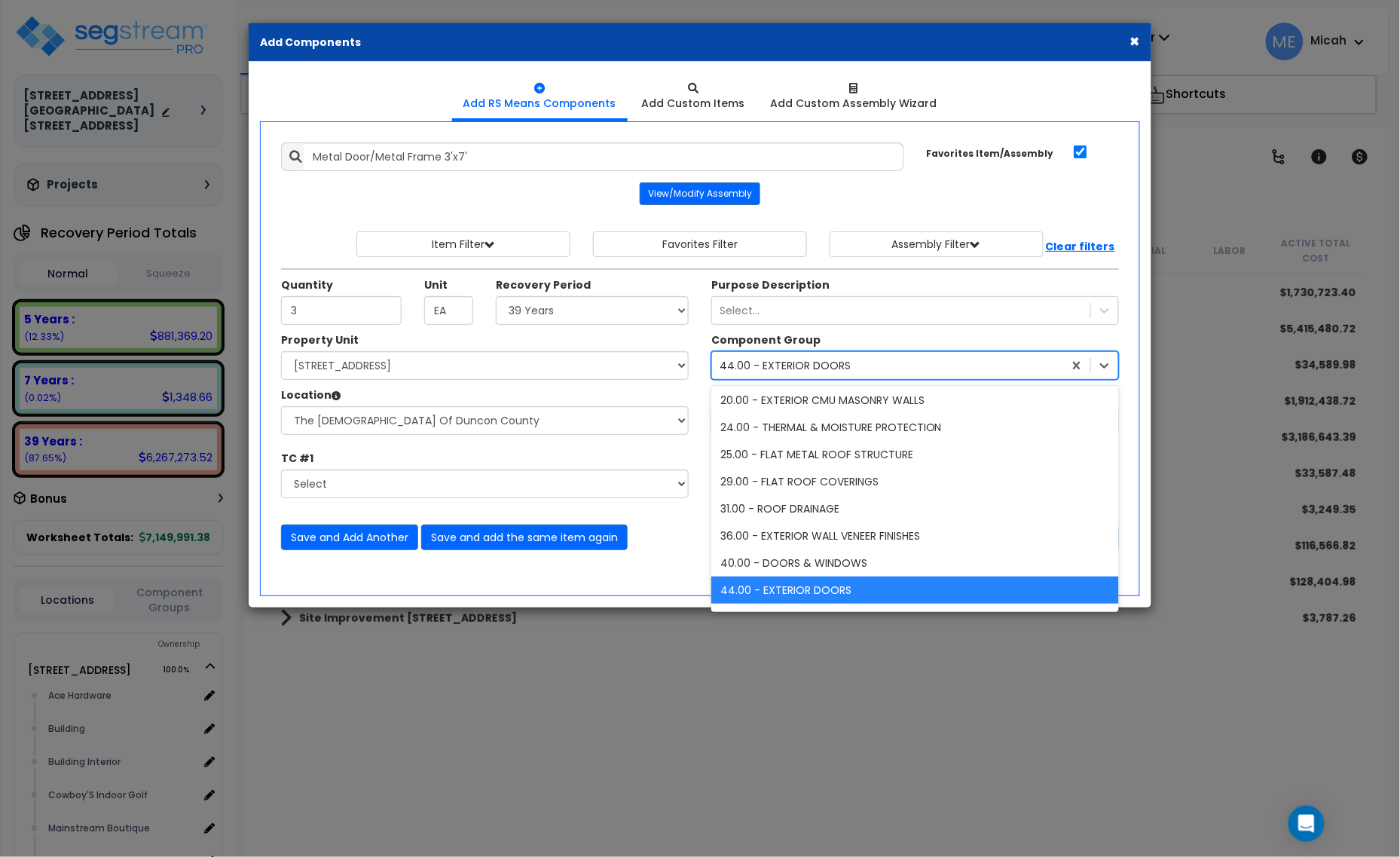
type input "40"
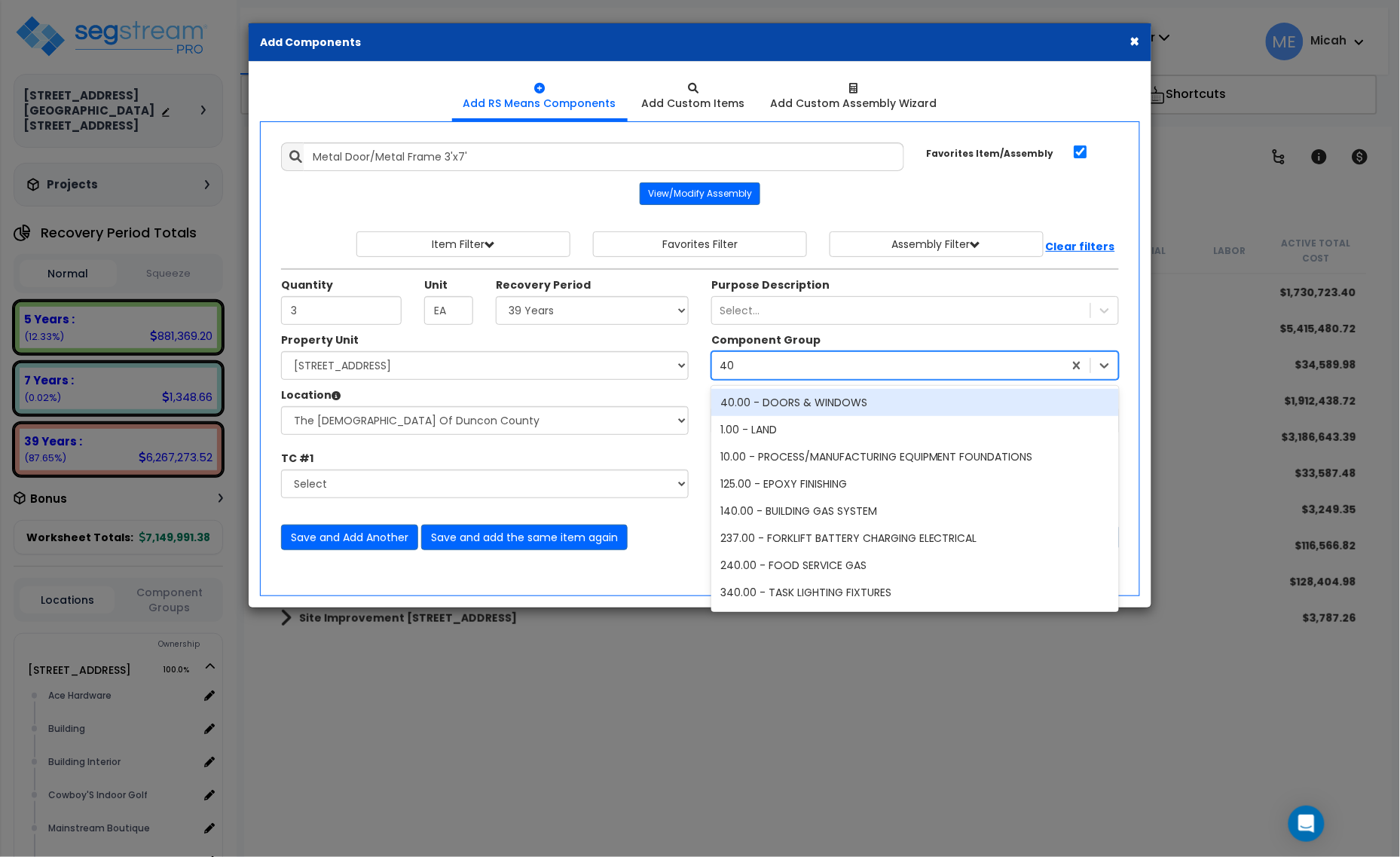
click at [807, 393] on div "40.00 - DOORS & WINDOWS" at bounding box center [915, 402] width 408 height 27
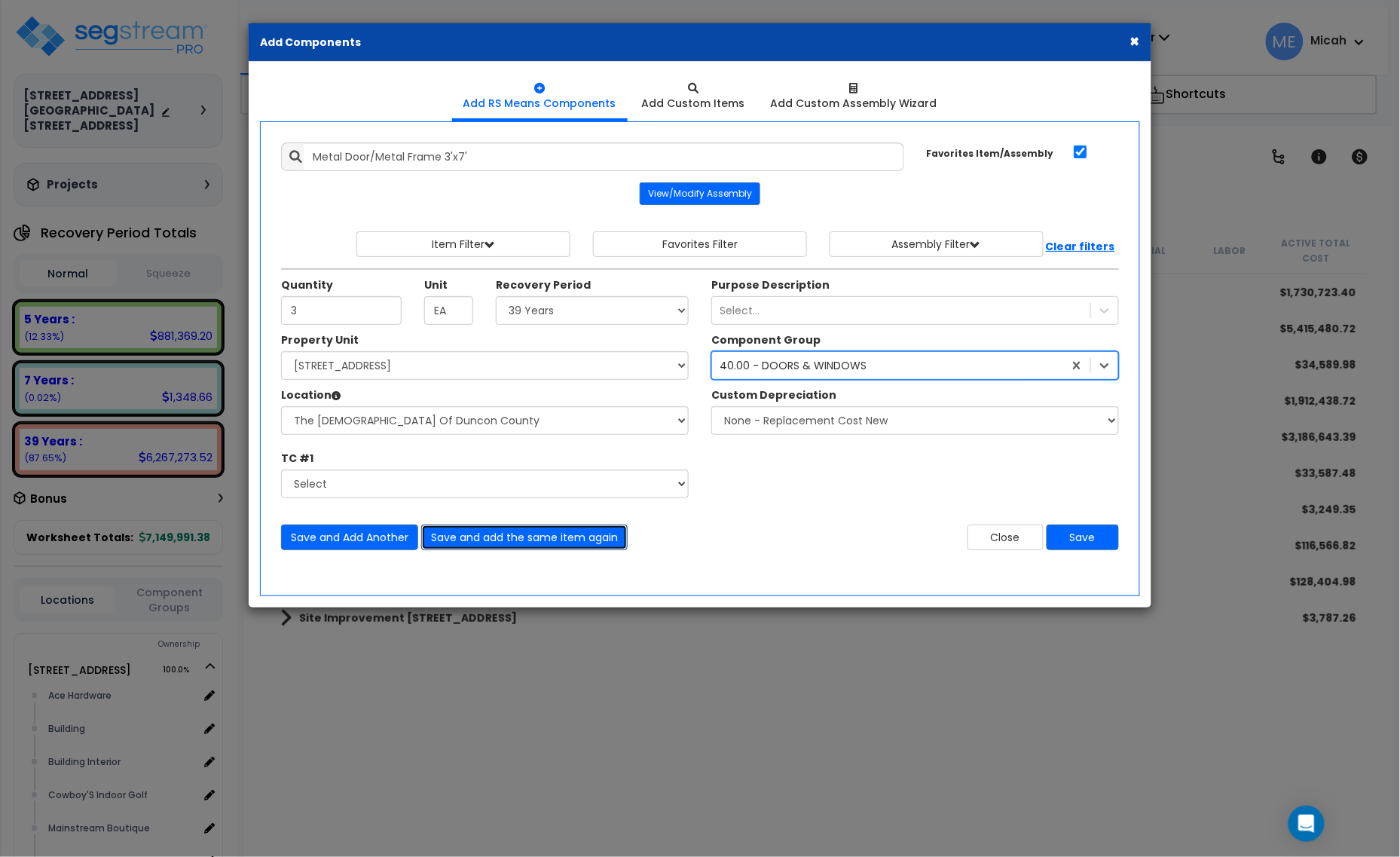
click at [524, 540] on button "Save and add the same item again" at bounding box center [525, 537] width 206 height 26
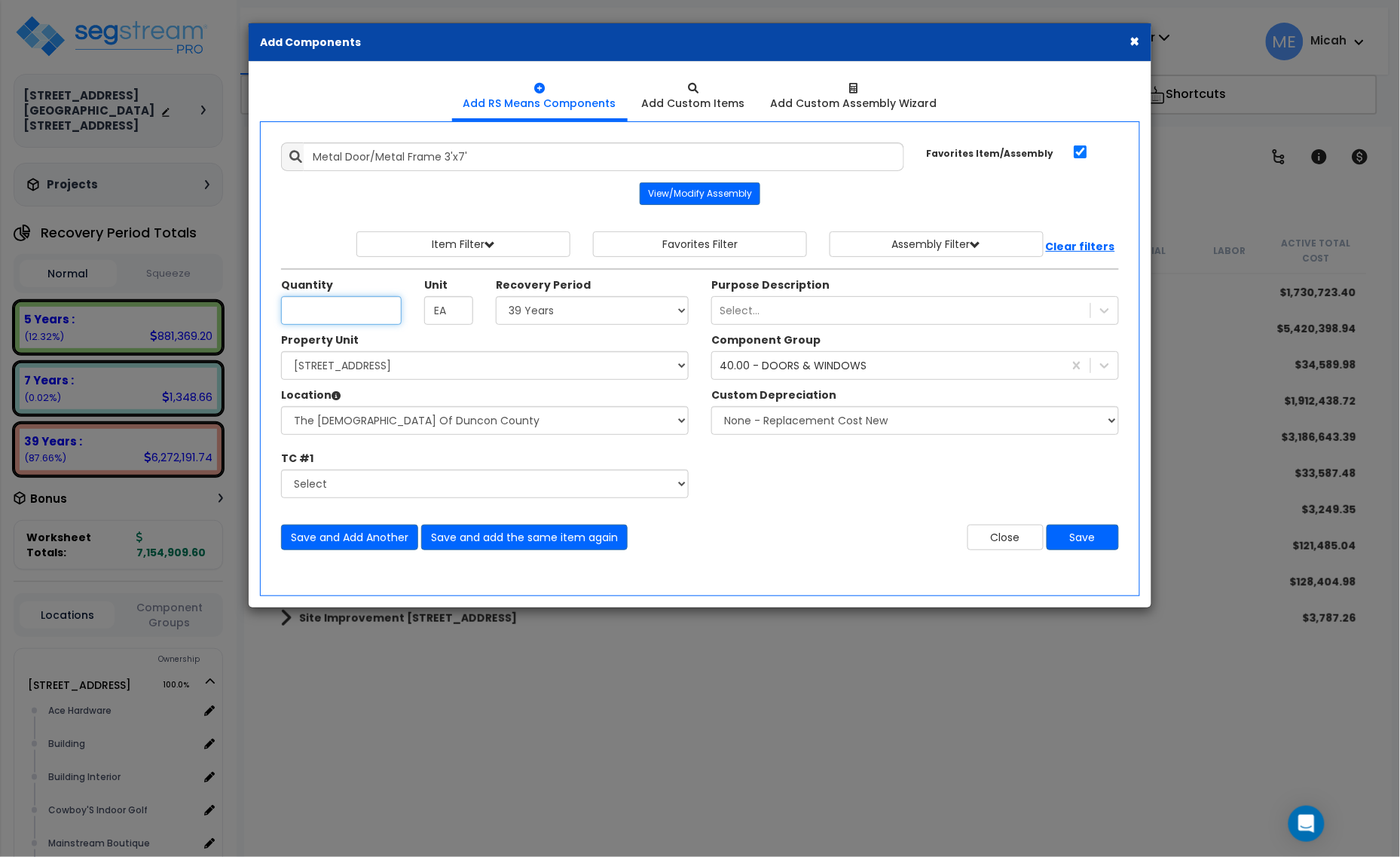
click at [382, 321] on input "Unit Quantity" at bounding box center [341, 310] width 121 height 29
type input "4"
click at [454, 427] on select "Select Alchemy Salon Studio Building Building Interior Building Interior Dick'S…" at bounding box center [485, 421] width 408 height 29
select select "31139"
click at [281, 408] on select "Select Alchemy Salon Studio Building Building Interior Building Interior Dick'S…" at bounding box center [485, 421] width 408 height 29
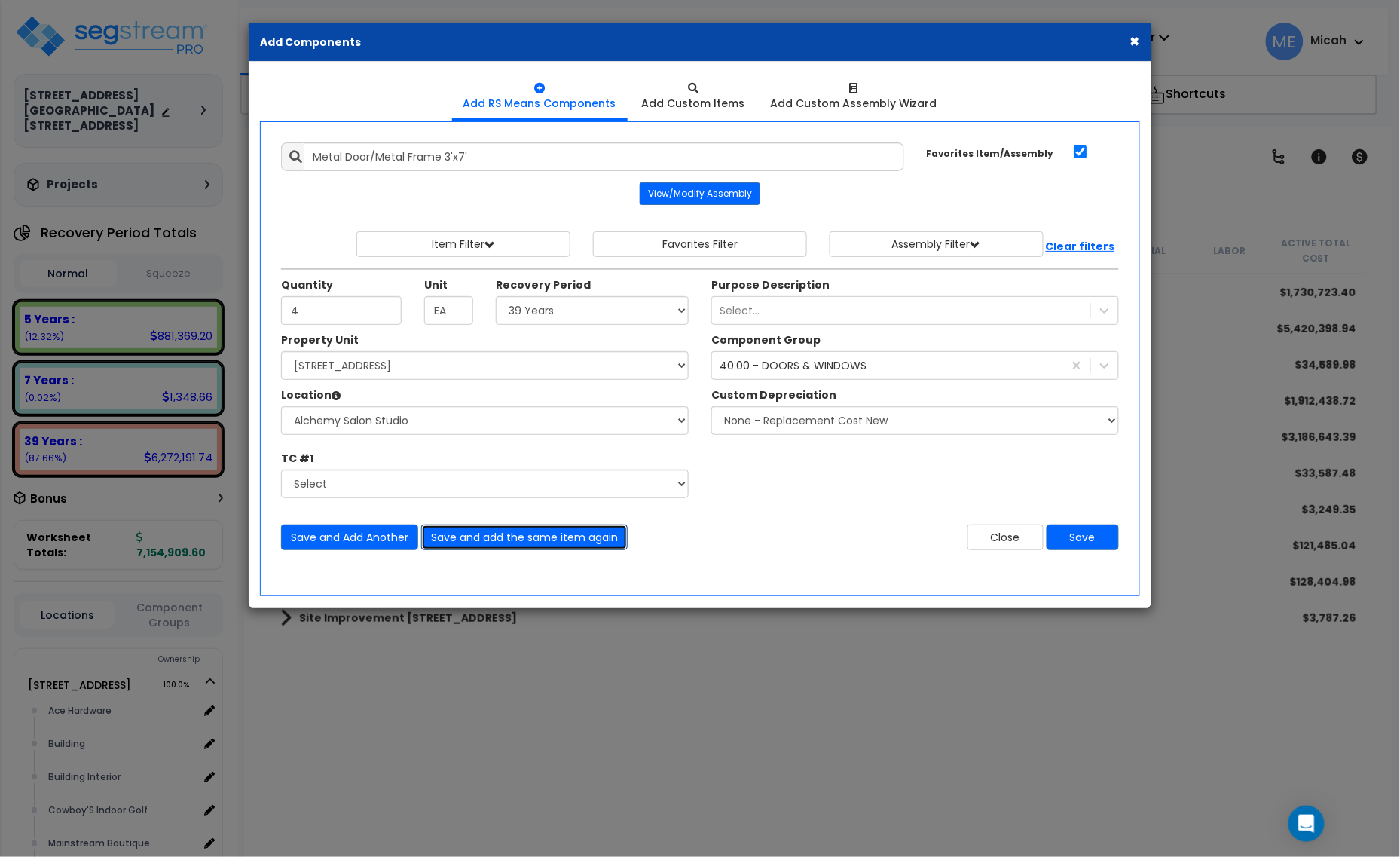
click at [522, 548] on button "Save and add the same item again" at bounding box center [525, 537] width 206 height 26
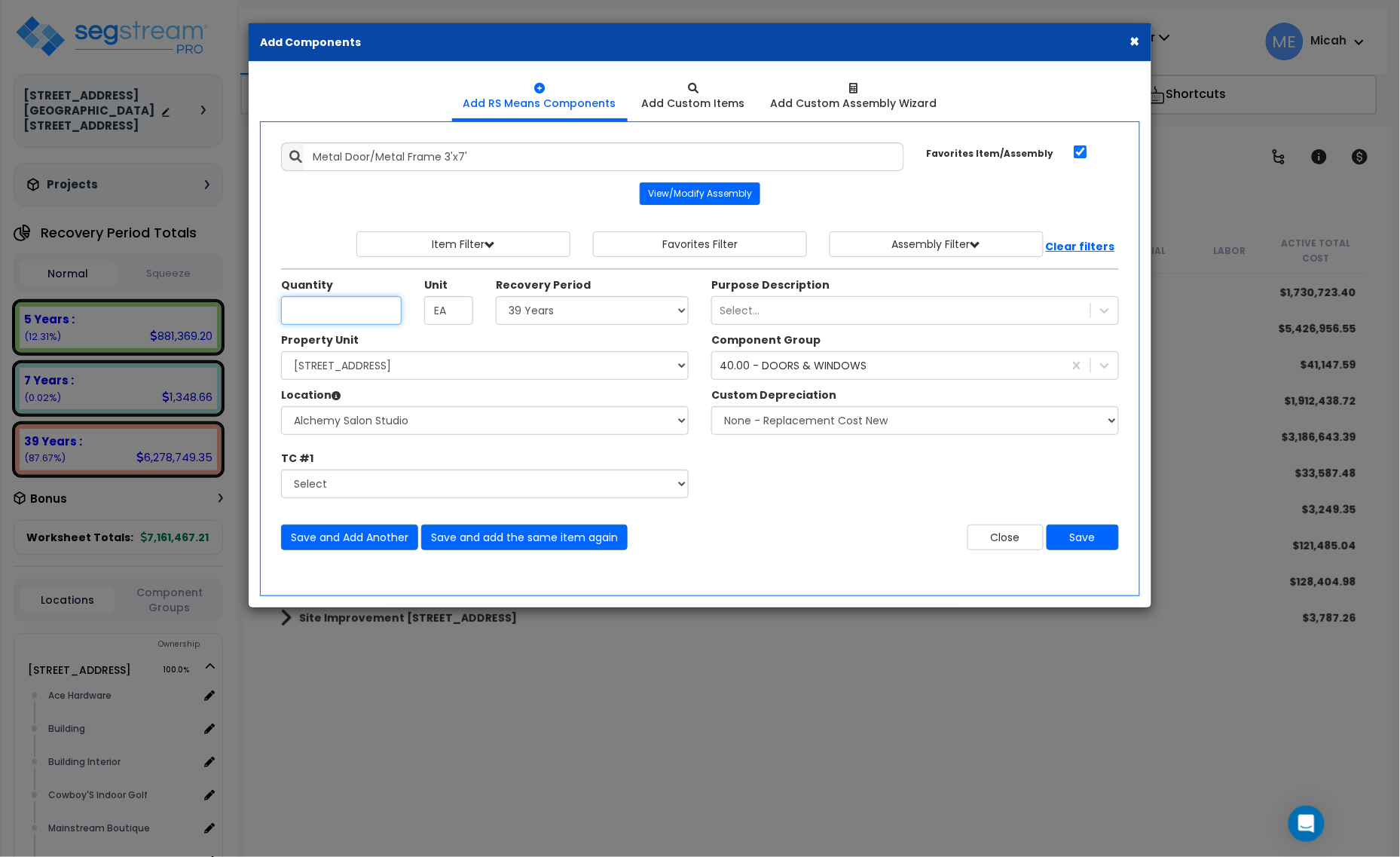
click at [313, 311] on input "Unit Quantity" at bounding box center [341, 310] width 121 height 29
type input "3"
click at [472, 426] on select "Select Alchemy Salon Studio Building Building Interior Building Interior Dick'S…" at bounding box center [485, 421] width 408 height 29
select select "2627"
click at [281, 408] on select "Select Alchemy Salon Studio Building Building Interior Building Interior Dick'S…" at bounding box center [485, 421] width 408 height 29
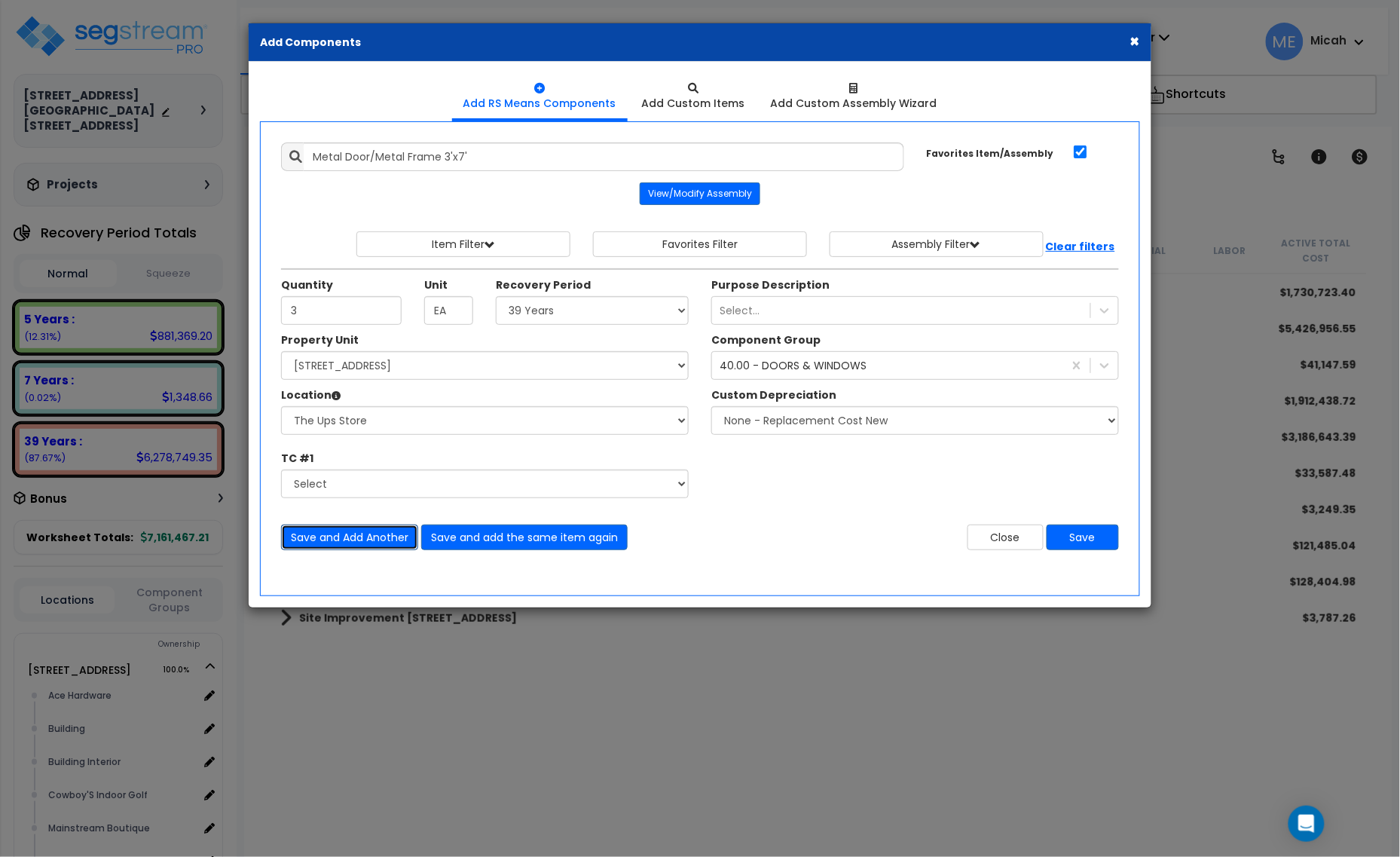
click at [365, 532] on button "Save and Add Another" at bounding box center [350, 537] width 138 height 26
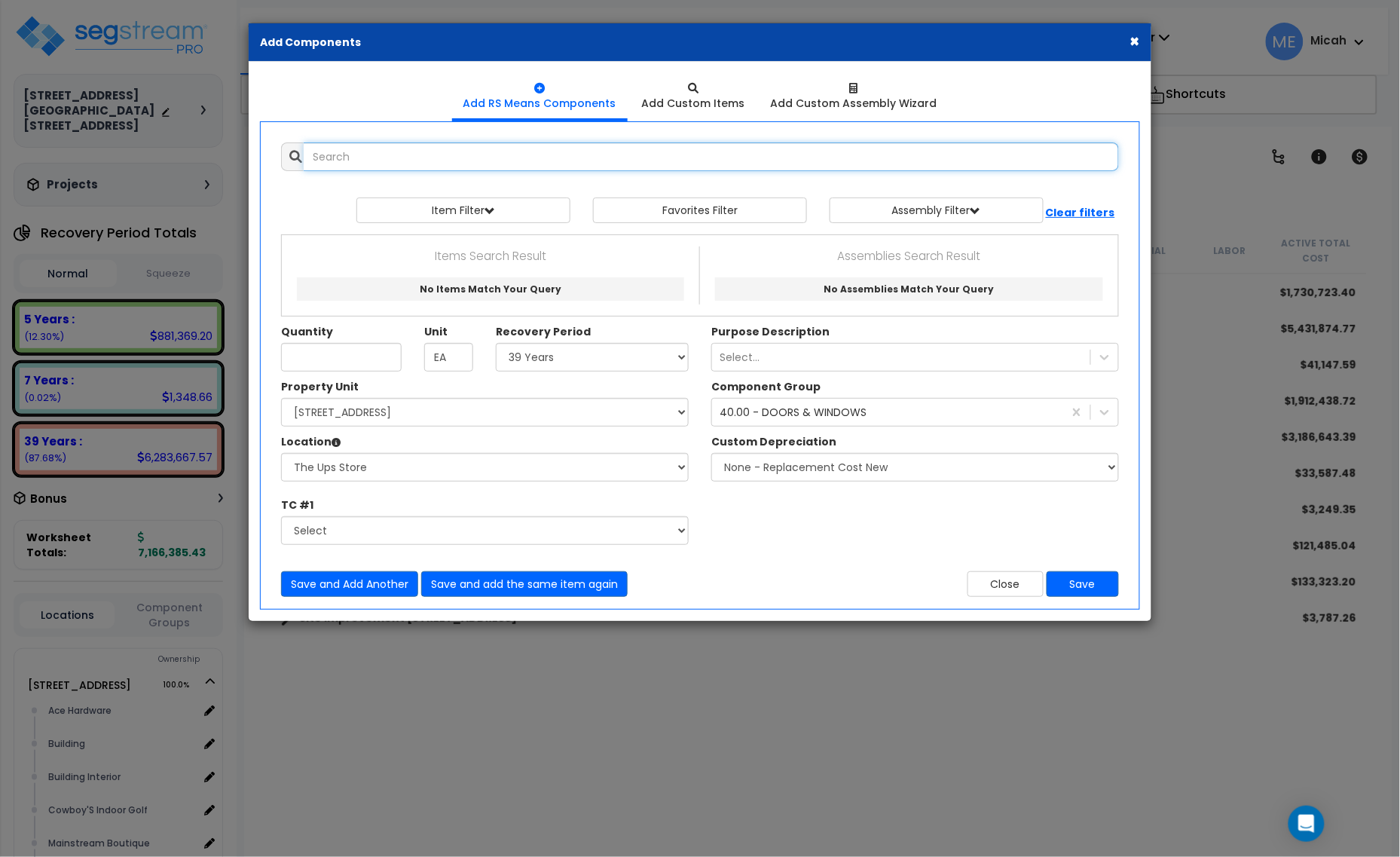
click at [507, 166] on input "text" at bounding box center [712, 157] width 816 height 29
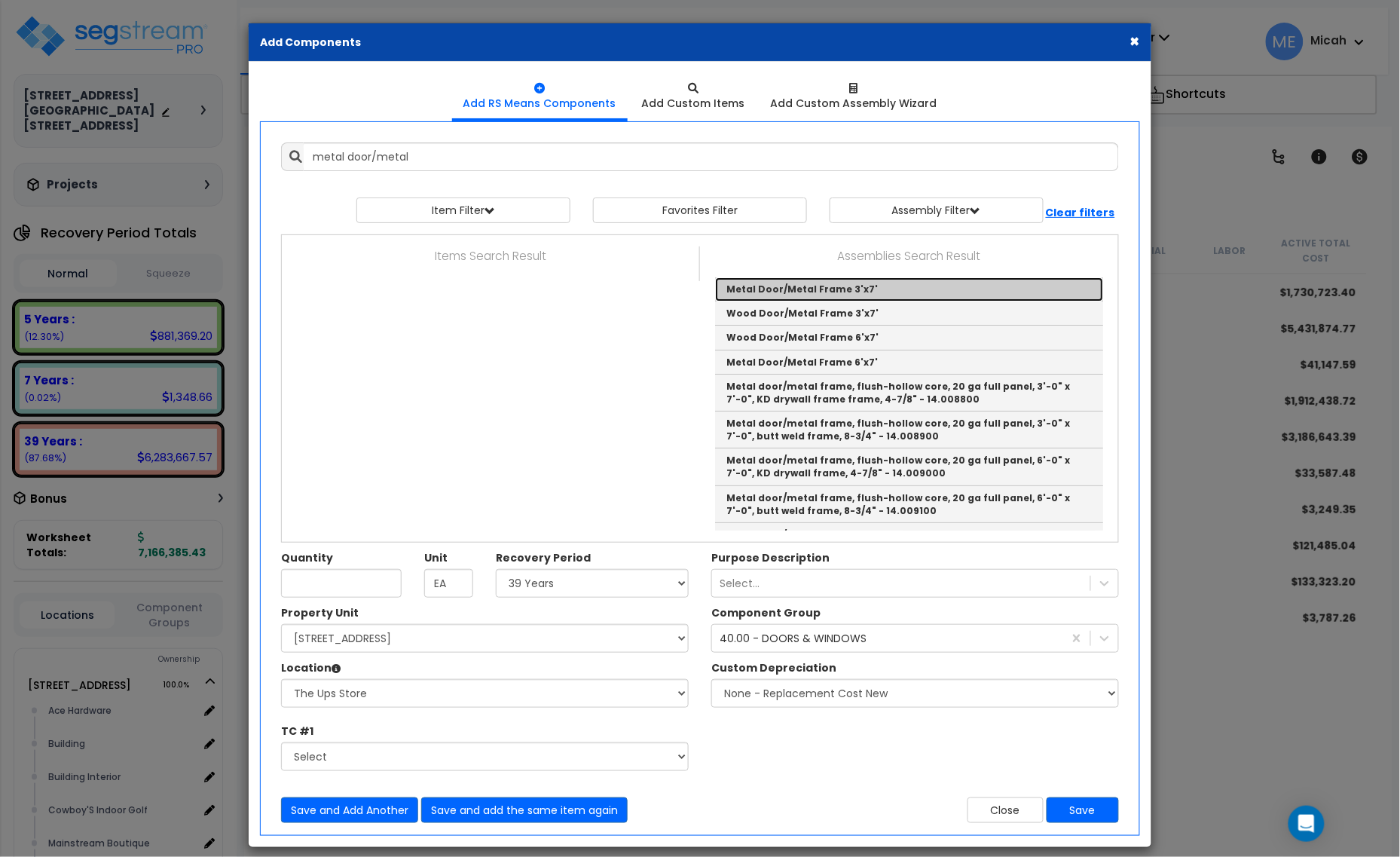
click at [907, 282] on link "Metal Door/Metal Frame 3'x7'" at bounding box center [909, 289] width 388 height 24
type input "Metal Door/Metal Frame 3'x7'"
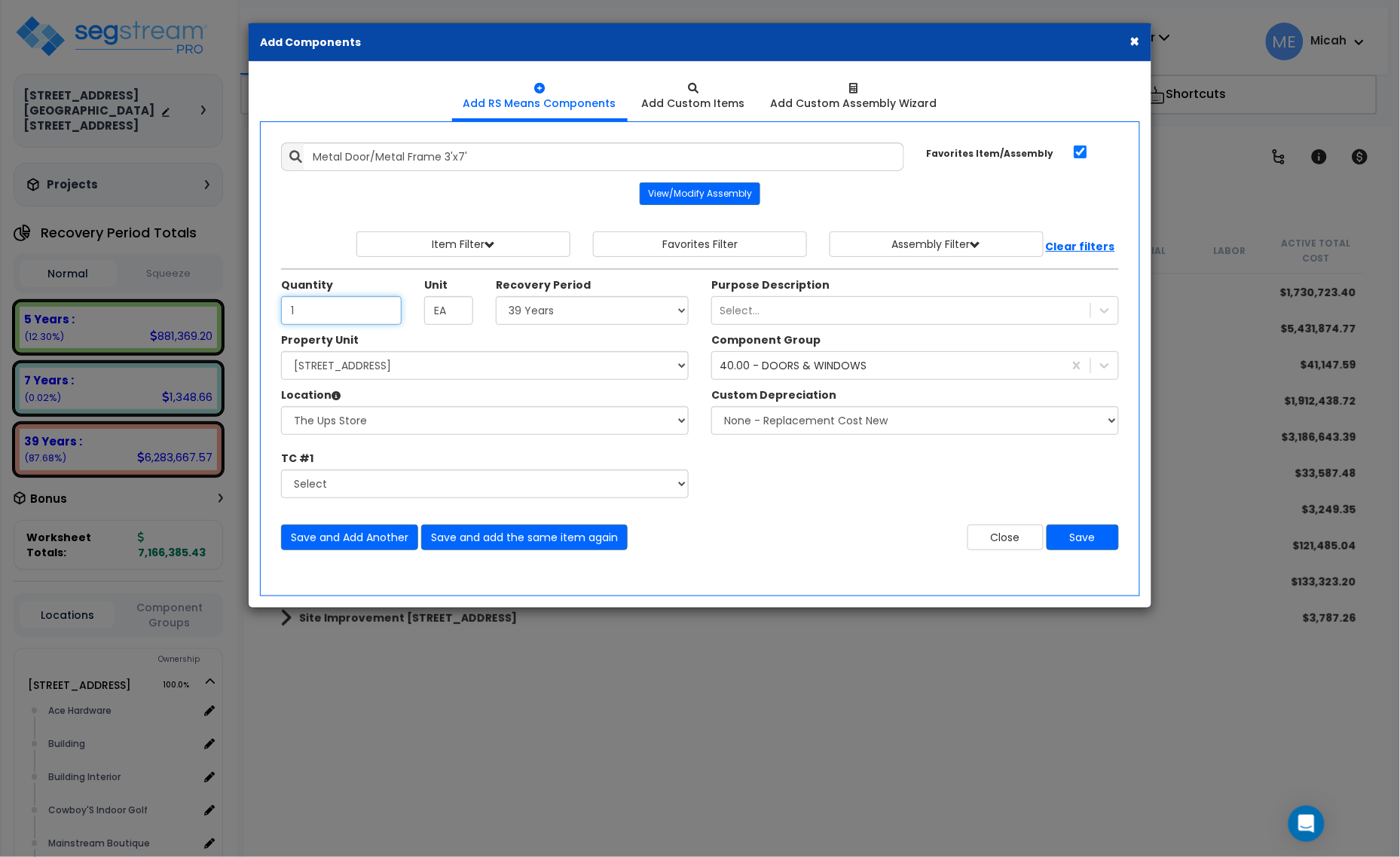
type input "1"
click at [495, 374] on select "Select [STREET_ADDRESS] [STREET_ADDRESS] Site Improvement [STREET_ADDRESS] Site…" at bounding box center [485, 365] width 408 height 29
click at [491, 370] on select "Select [STREET_ADDRESS] [STREET_ADDRESS] Site Improvement [STREET_ADDRESS] Site…" at bounding box center [485, 365] width 408 height 29
click at [425, 421] on select "Select Alchemy Salon Studio Building Building Interior Building Interior Dick'S…" at bounding box center [485, 421] width 408 height 29
select select "31283"
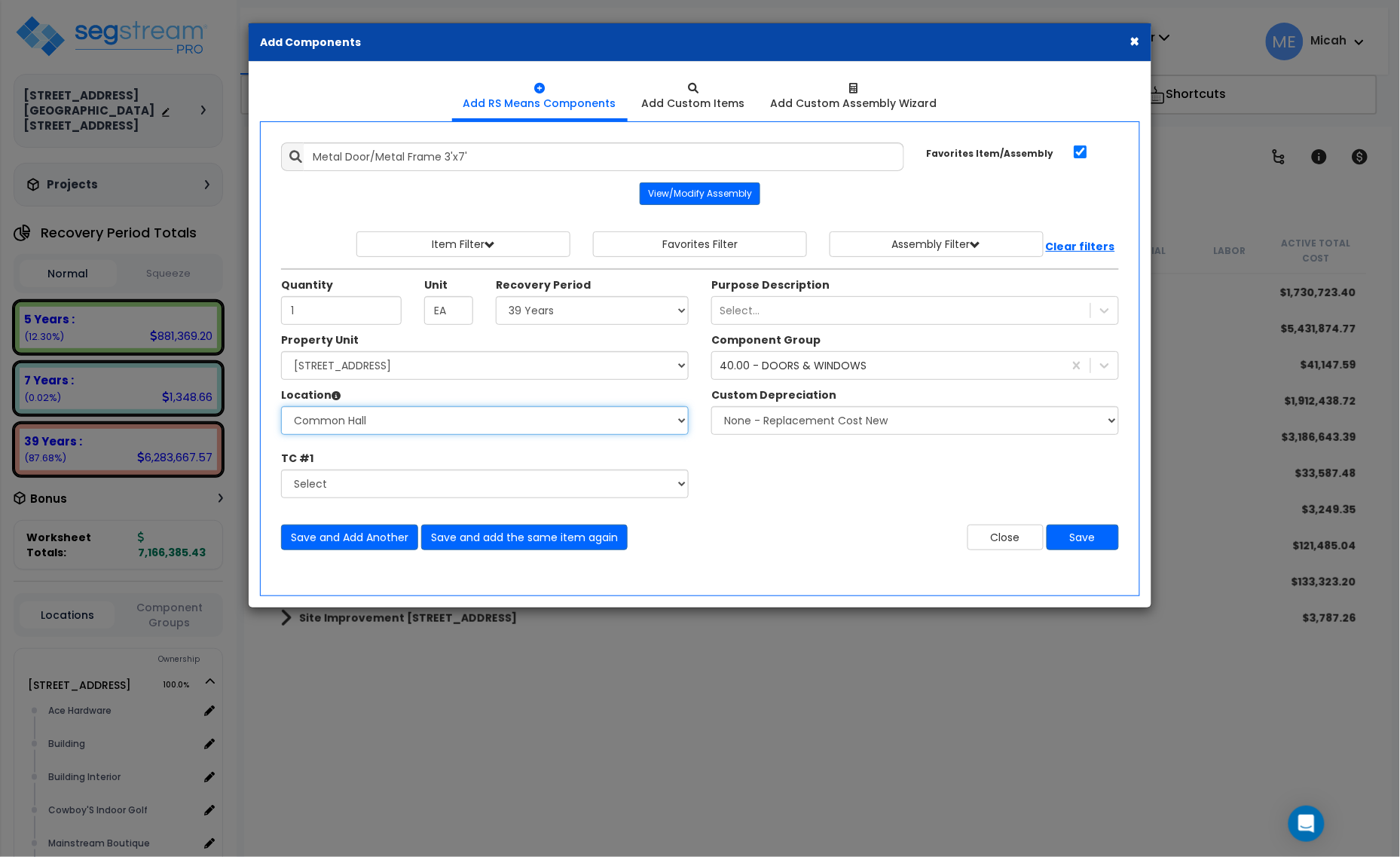
click at [281, 408] on select "Select Alchemy Salon Studio Building Building Interior Building Interior Dick'S…" at bounding box center [485, 421] width 408 height 29
click at [334, 536] on button "Save and Add Another" at bounding box center [350, 537] width 138 height 26
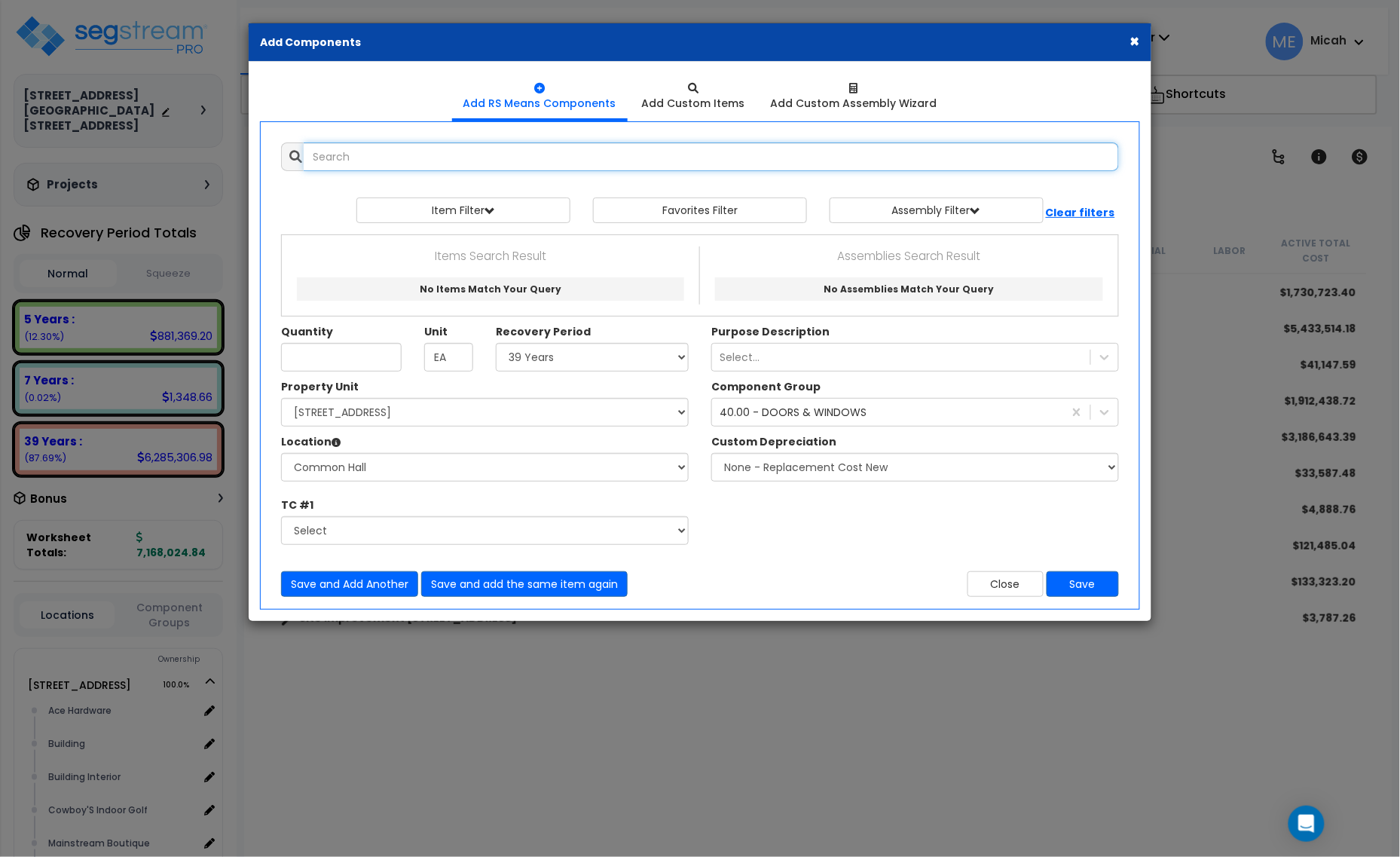
click at [417, 153] on input "text" at bounding box center [712, 157] width 816 height 29
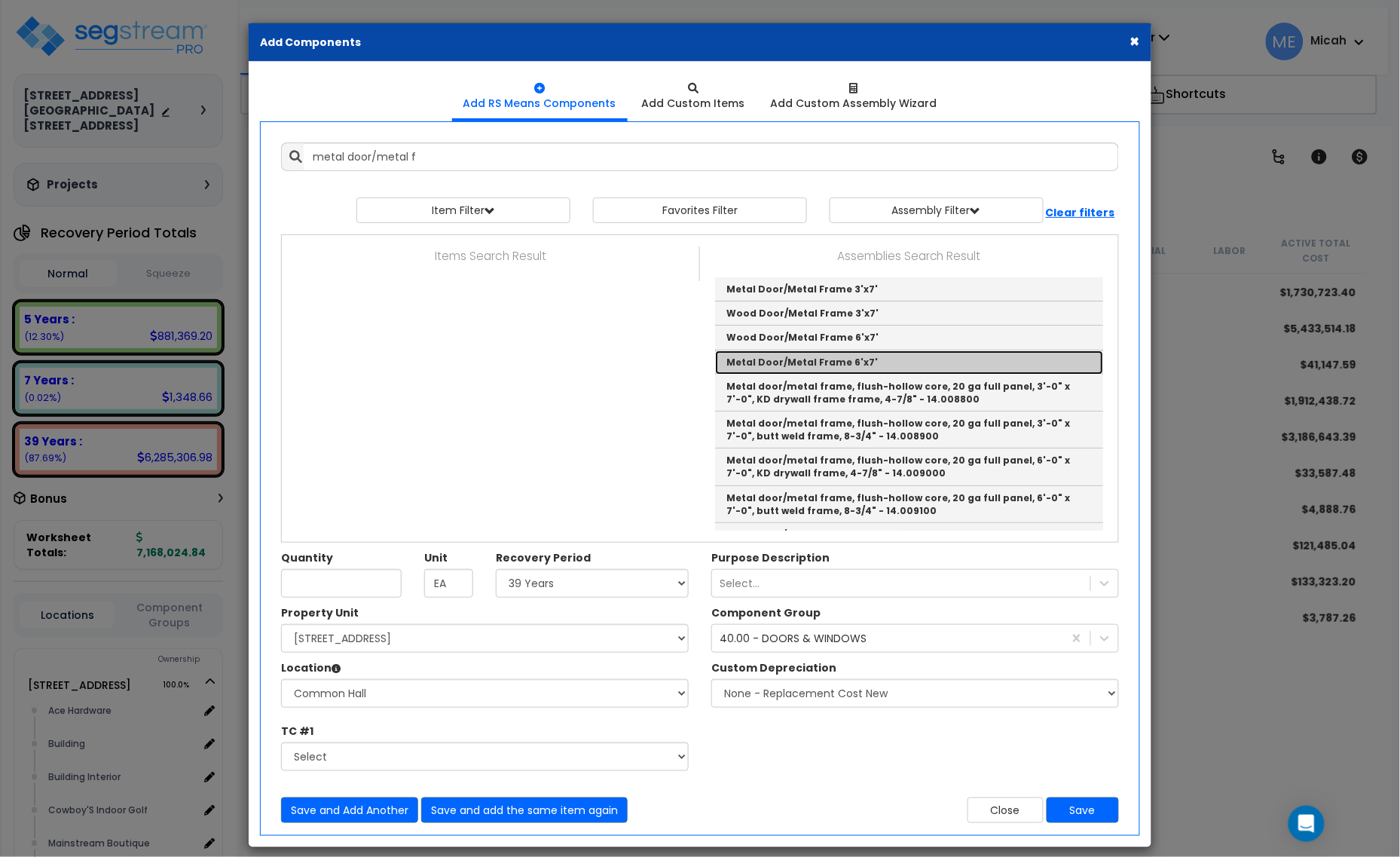
click at [887, 363] on link "Metal Door/Metal Frame 6'x7'" at bounding box center [909, 362] width 388 height 24
type input "Metal Door/Metal Frame 6'x7'"
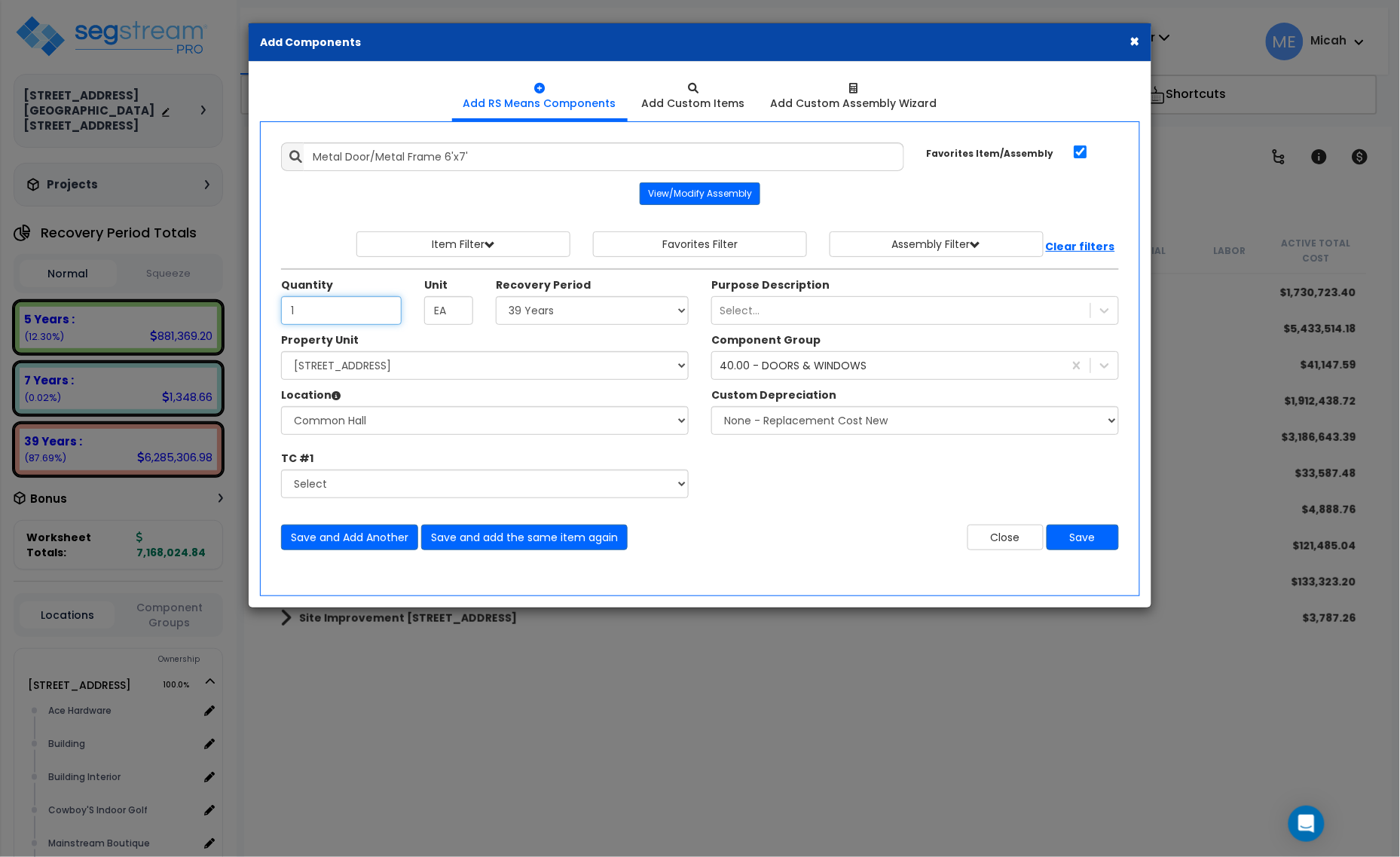
type input "1"
click at [397, 425] on select "Select Alchemy Salon Studio Building Building Interior Building Interior Dick'S…" at bounding box center [485, 421] width 408 height 29
select select "2627"
click at [281, 408] on select "Select Alchemy Salon Studio Building Building Interior Building Interior Dick'S…" at bounding box center [485, 421] width 408 height 29
click at [277, 305] on div "Quantity 1" at bounding box center [341, 301] width 143 height 47
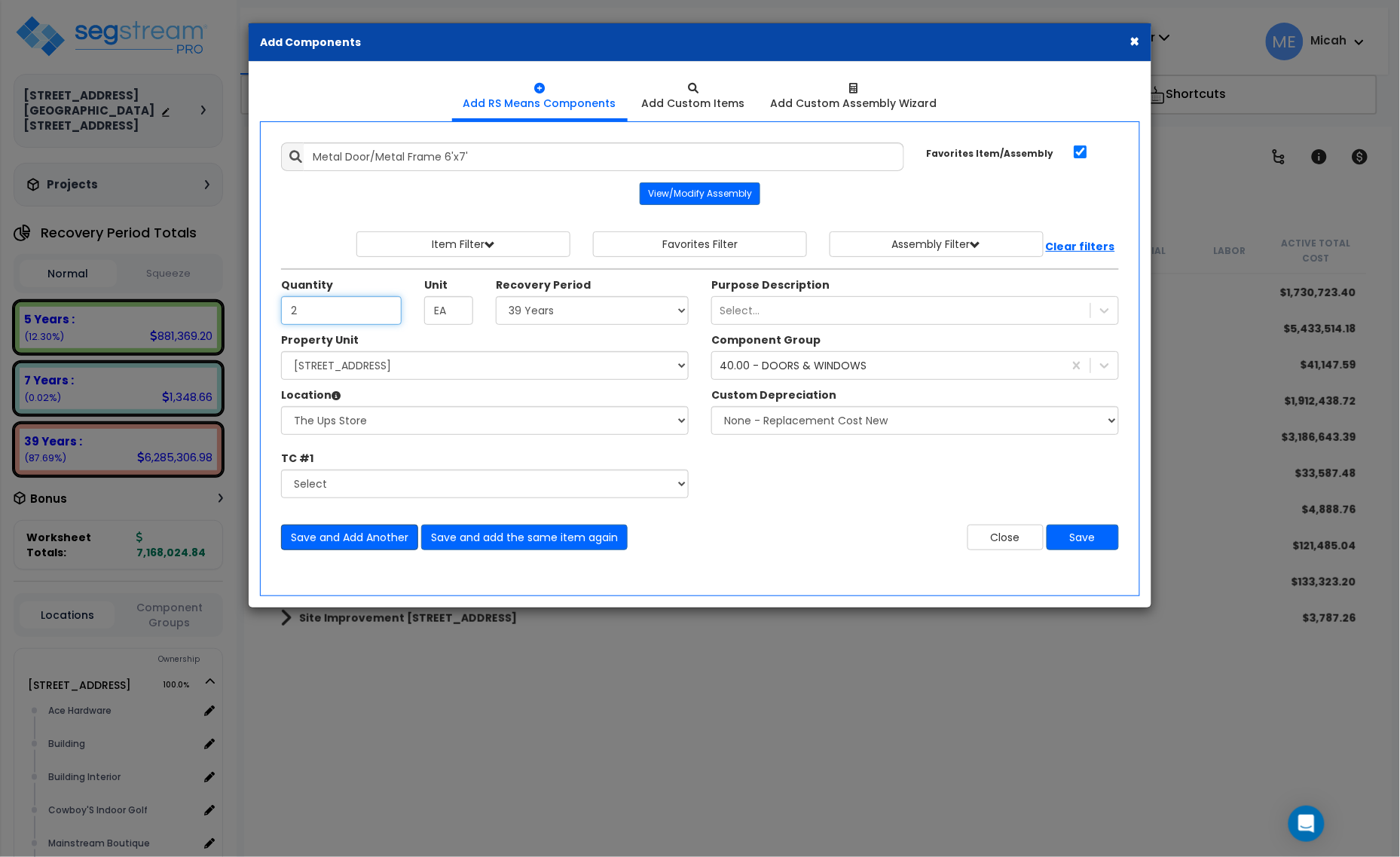
type input "2"
click at [361, 540] on button "Save and Add Another" at bounding box center [350, 537] width 138 height 26
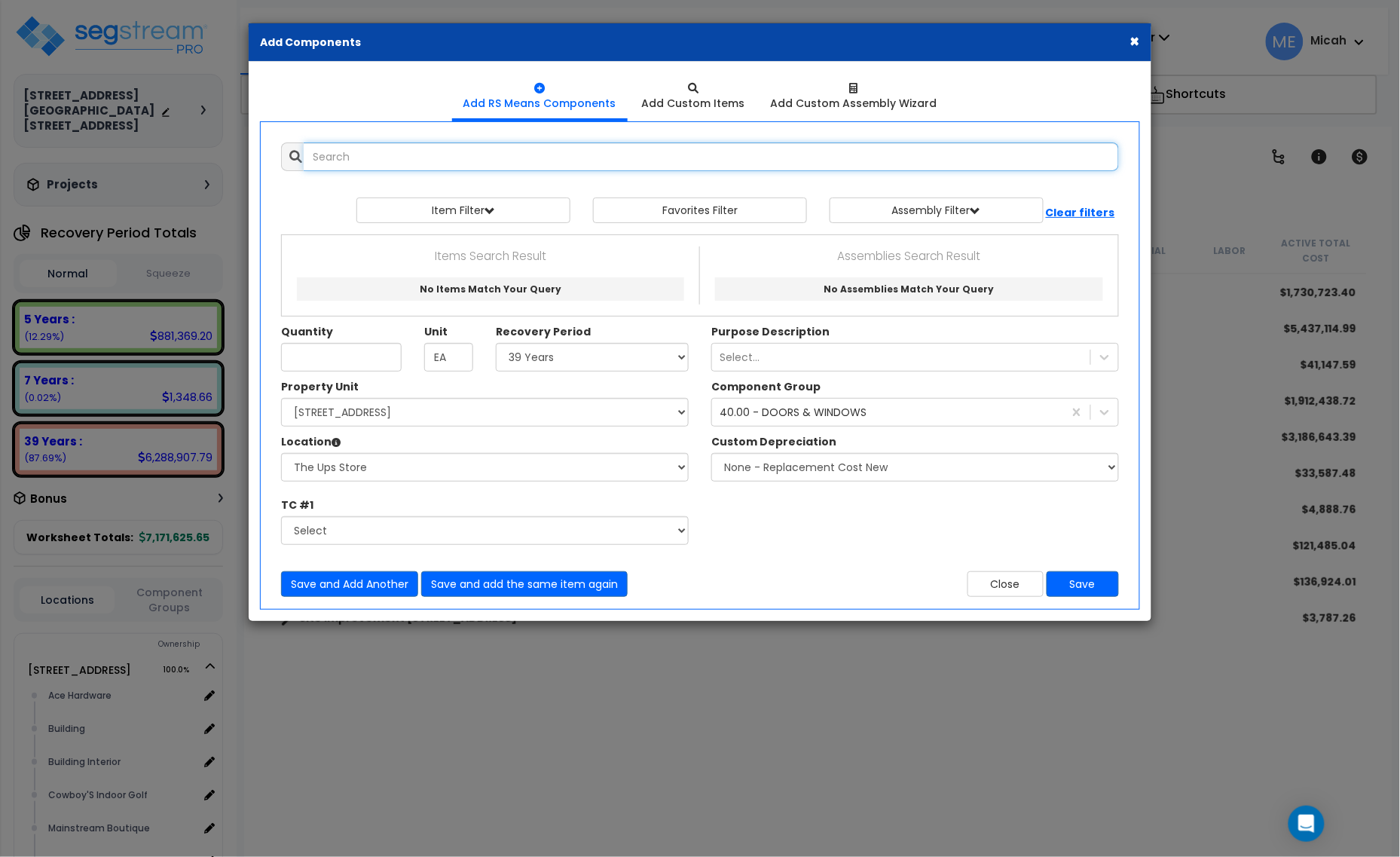
click at [433, 160] on input "text" at bounding box center [712, 157] width 816 height 29
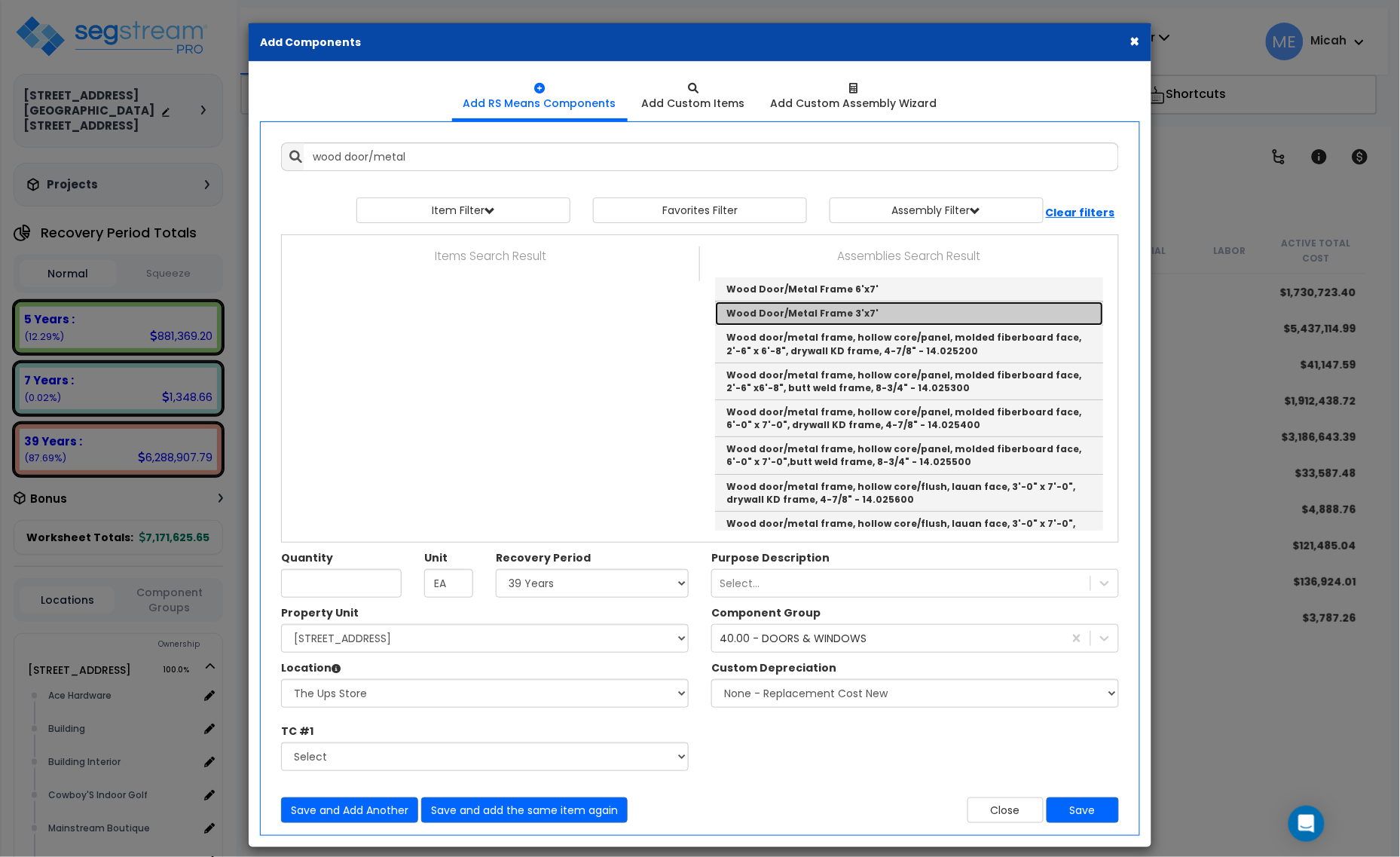
click at [900, 313] on link "Wood Door/Metal Frame 3'x7'" at bounding box center [909, 313] width 388 height 24
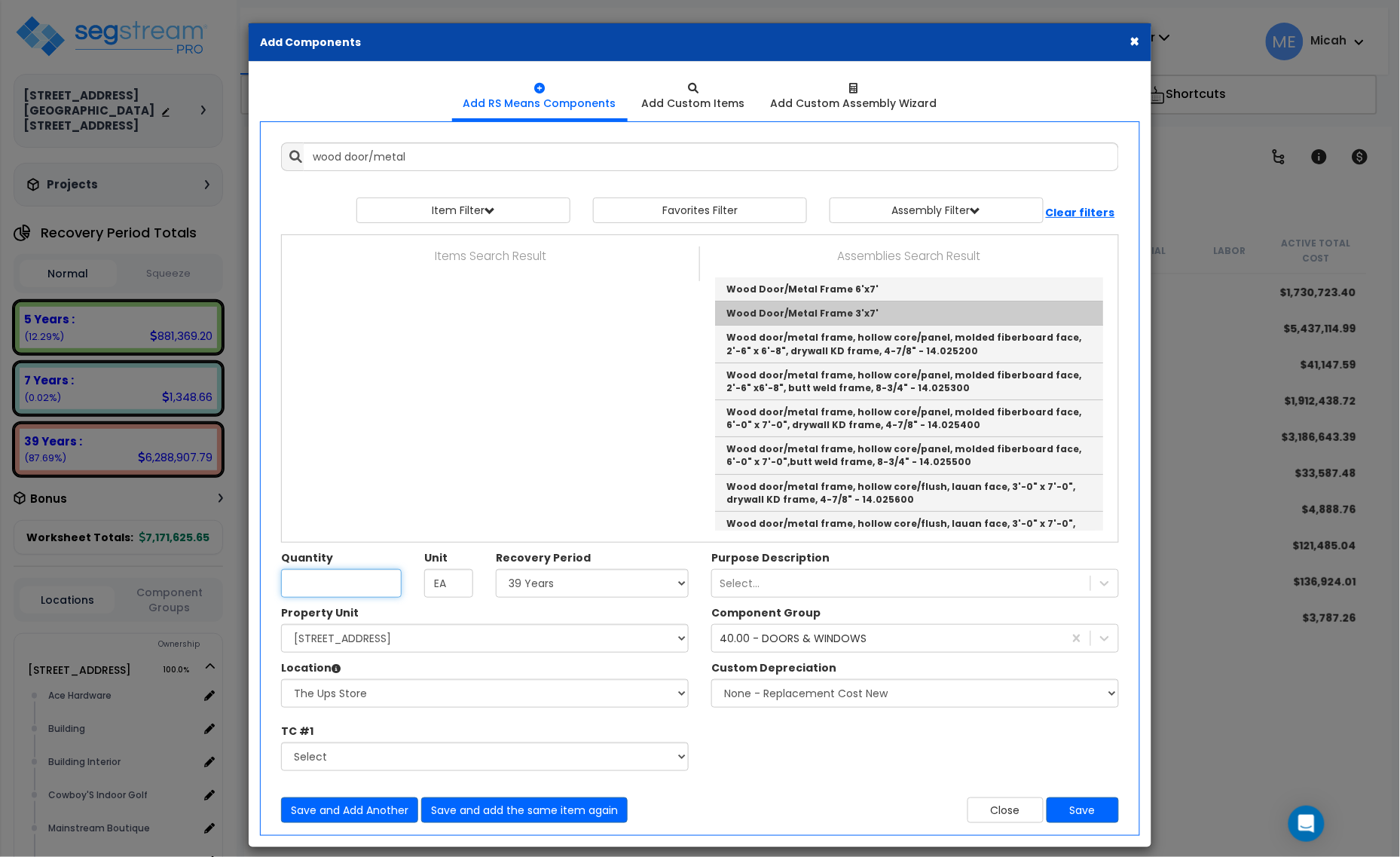
type input "Wood Door/Metal Frame 3'x7'"
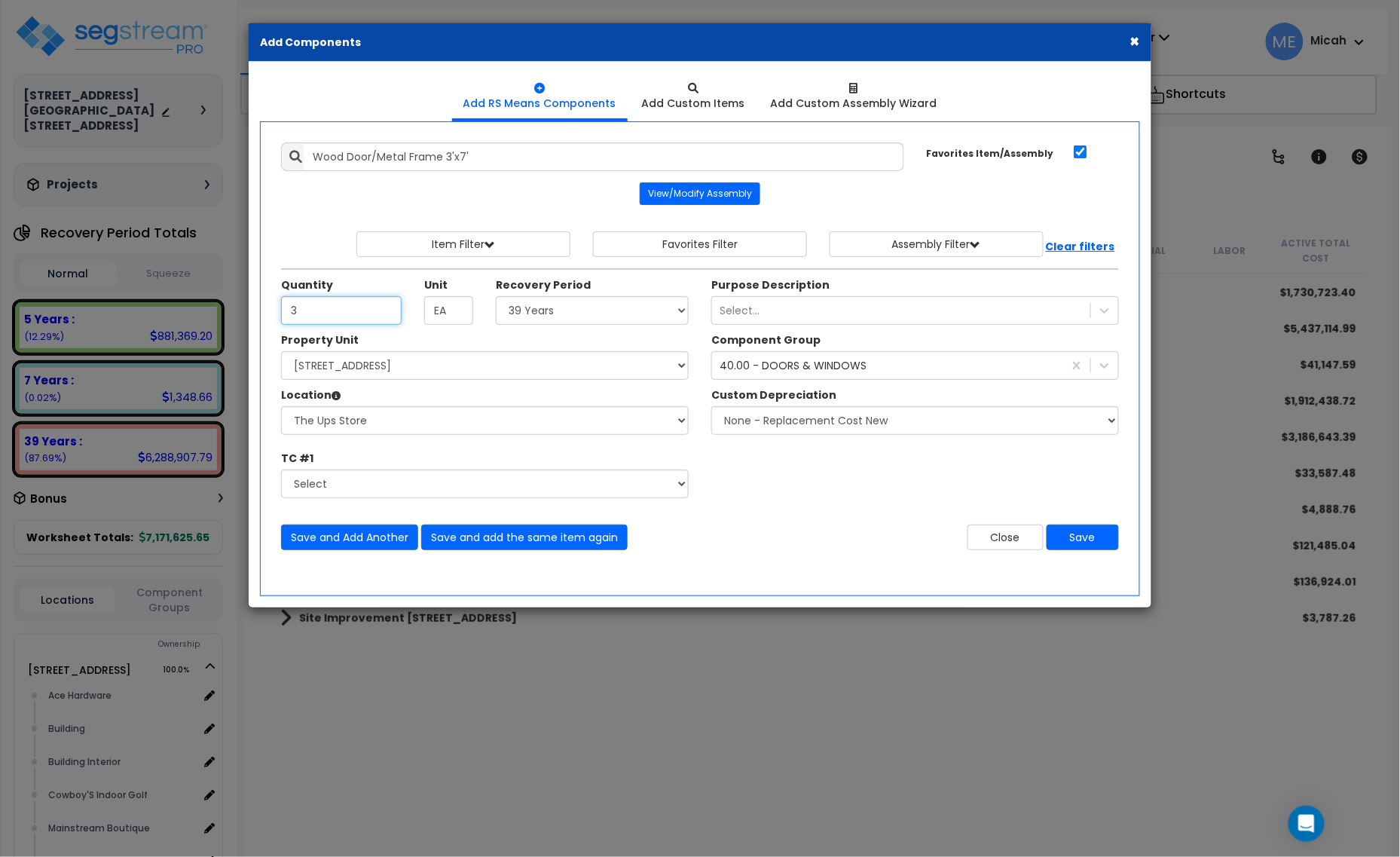
type input "3"
click at [521, 371] on select "Select [STREET_ADDRESS] [STREET_ADDRESS] Site Improvement [STREET_ADDRESS] Site…" at bounding box center [485, 365] width 408 height 29
click at [513, 372] on select "Select [STREET_ADDRESS] [STREET_ADDRESS] Site Improvement [STREET_ADDRESS] Site…" at bounding box center [485, 365] width 408 height 29
click at [481, 413] on select "Select Alchemy Salon Studio Building Building Interior Building Interior Dick'S…" at bounding box center [485, 421] width 408 height 29
select select "31282"
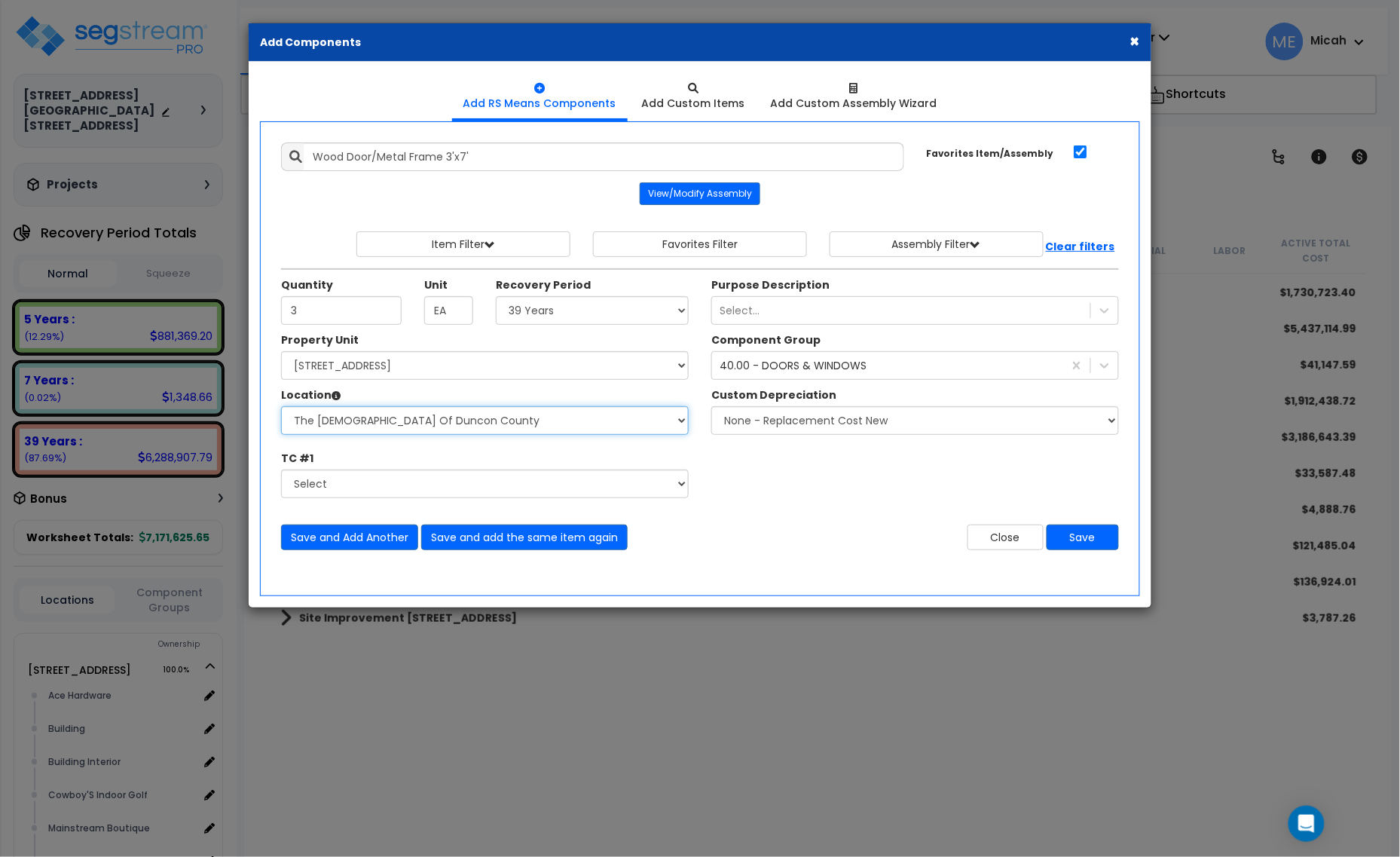
click at [281, 408] on select "Select Alchemy Salon Studio Building Building Interior Building Interior Dick'S…" at bounding box center [485, 421] width 408 height 29
click at [502, 544] on button "Save and add the same item again" at bounding box center [525, 537] width 206 height 26
click at [493, 153] on input "Wood Door/Metal Frame 3'x7'" at bounding box center [604, 157] width 600 height 29
drag, startPoint x: 569, startPoint y: 153, endPoint x: 317, endPoint y: 156, distance: 252.0
click at [317, 156] on input "Wood Door/Metal Frame 3'x7'" at bounding box center [604, 157] width 600 height 29
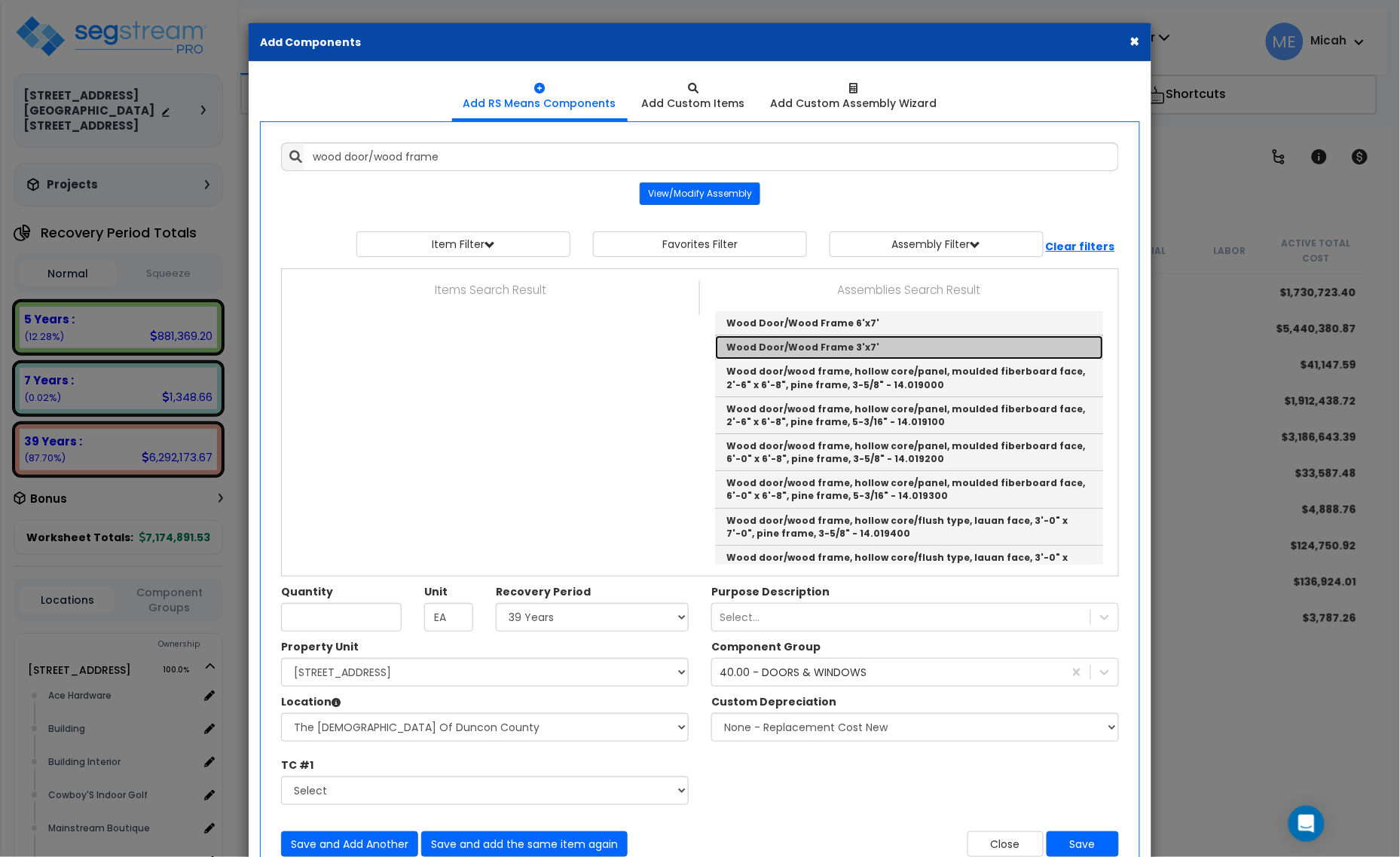
click at [887, 345] on link "Wood Door/Wood Frame 3'x7'" at bounding box center [909, 347] width 388 height 24
type input "Wood Door/Wood Frame 3'x7'"
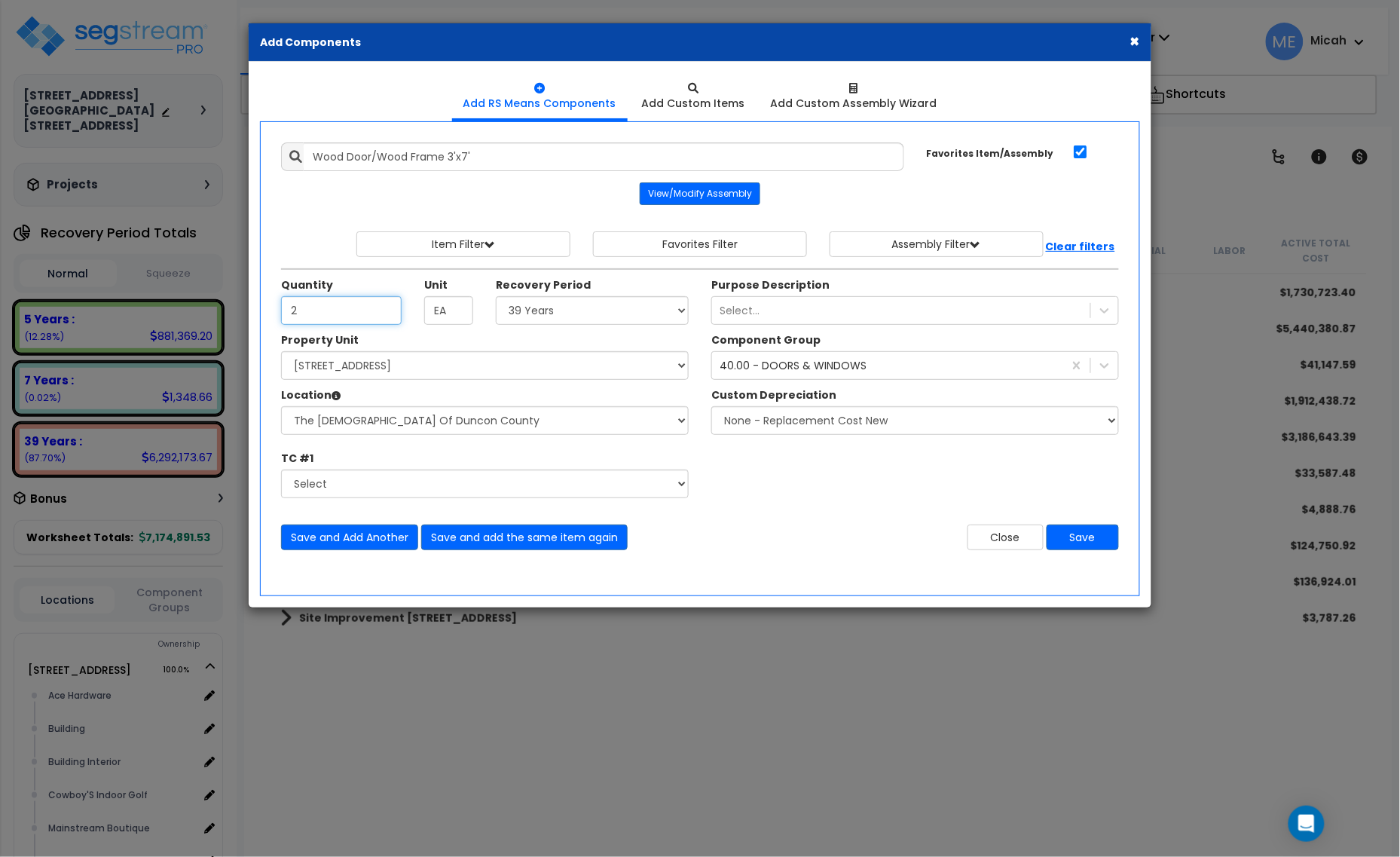
type input "2"
click at [370, 427] on select "Select Alchemy Salon Studio Building Building Interior Building Interior Dick'S…" at bounding box center [485, 421] width 408 height 29
select select "31139"
click at [281, 408] on select "Select Alchemy Salon Studio Building Building Interior Building Interior Dick'S…" at bounding box center [485, 421] width 408 height 29
click at [1087, 536] on button "Save" at bounding box center [1083, 537] width 72 height 26
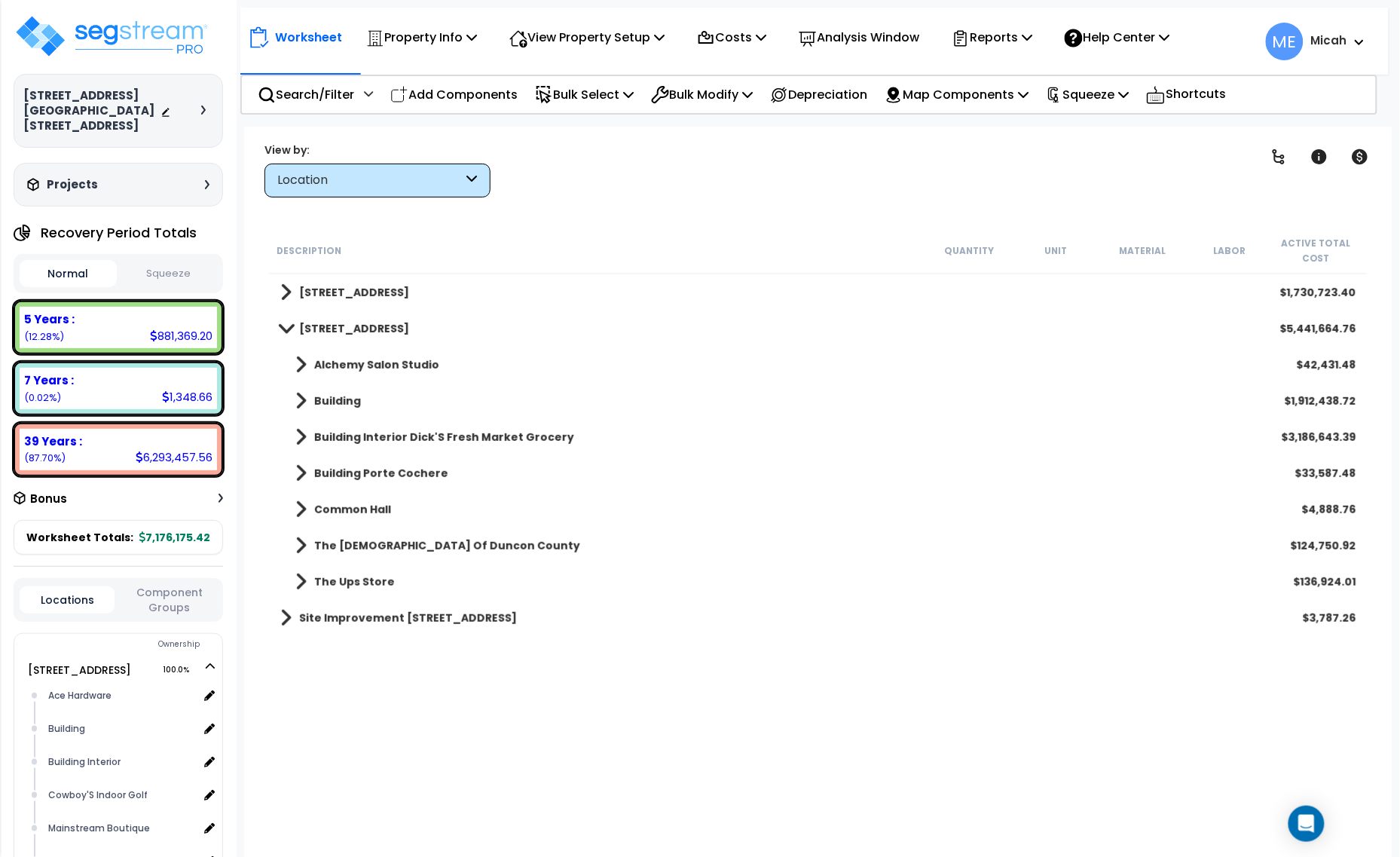
click at [305, 362] on span at bounding box center [301, 365] width 11 height 21
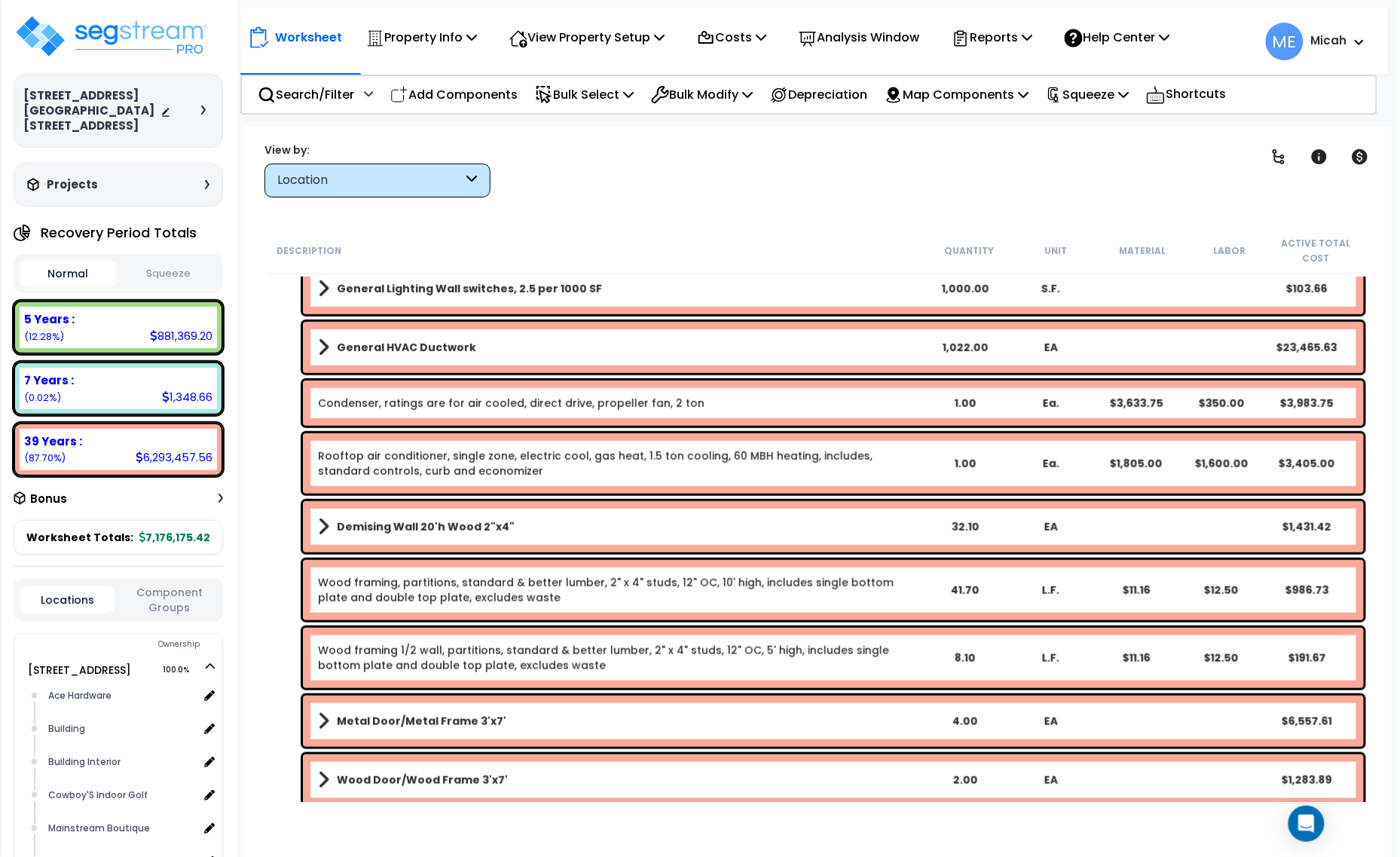
scroll to position [565, 0]
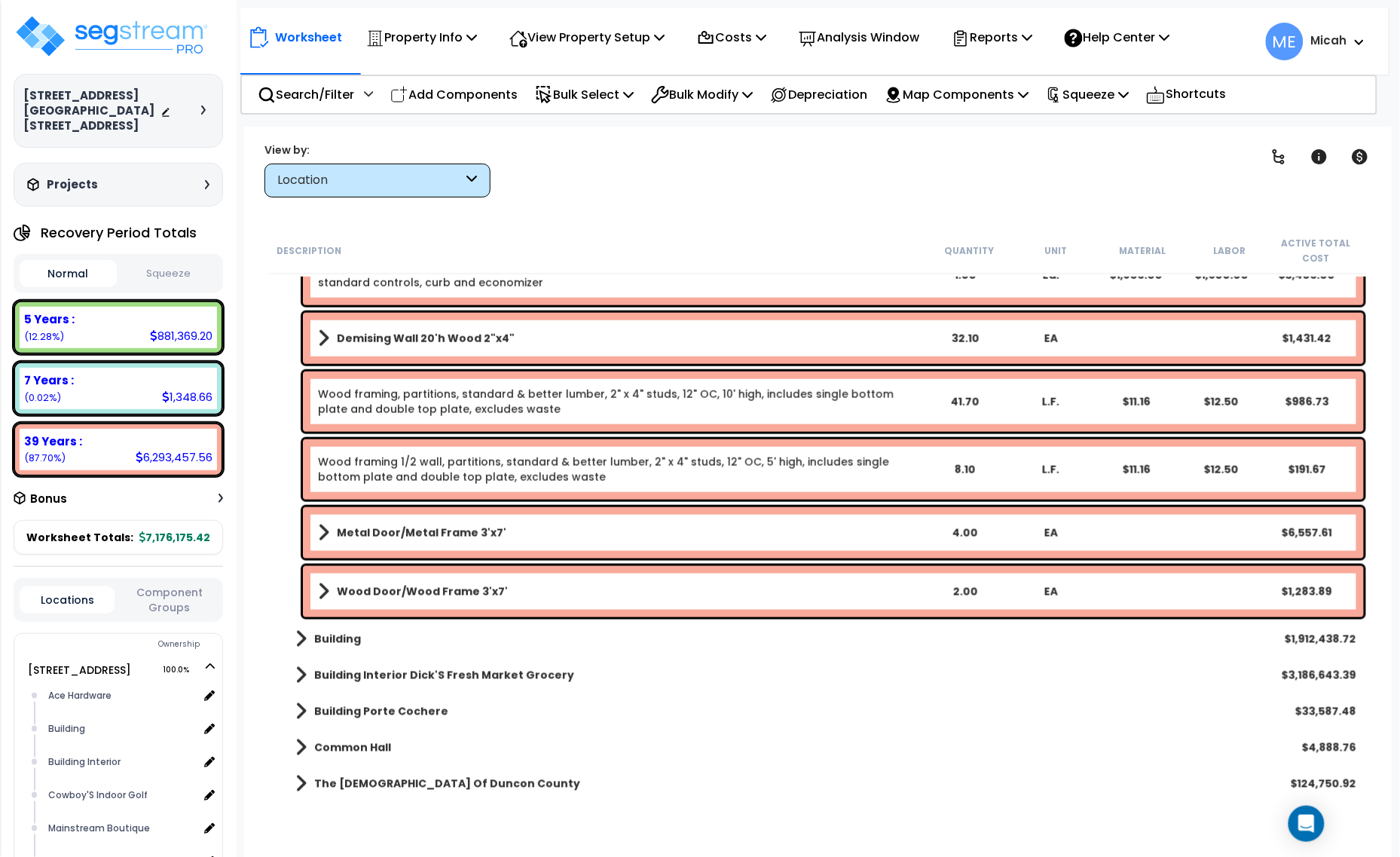
click at [321, 589] on span at bounding box center [324, 592] width 11 height 21
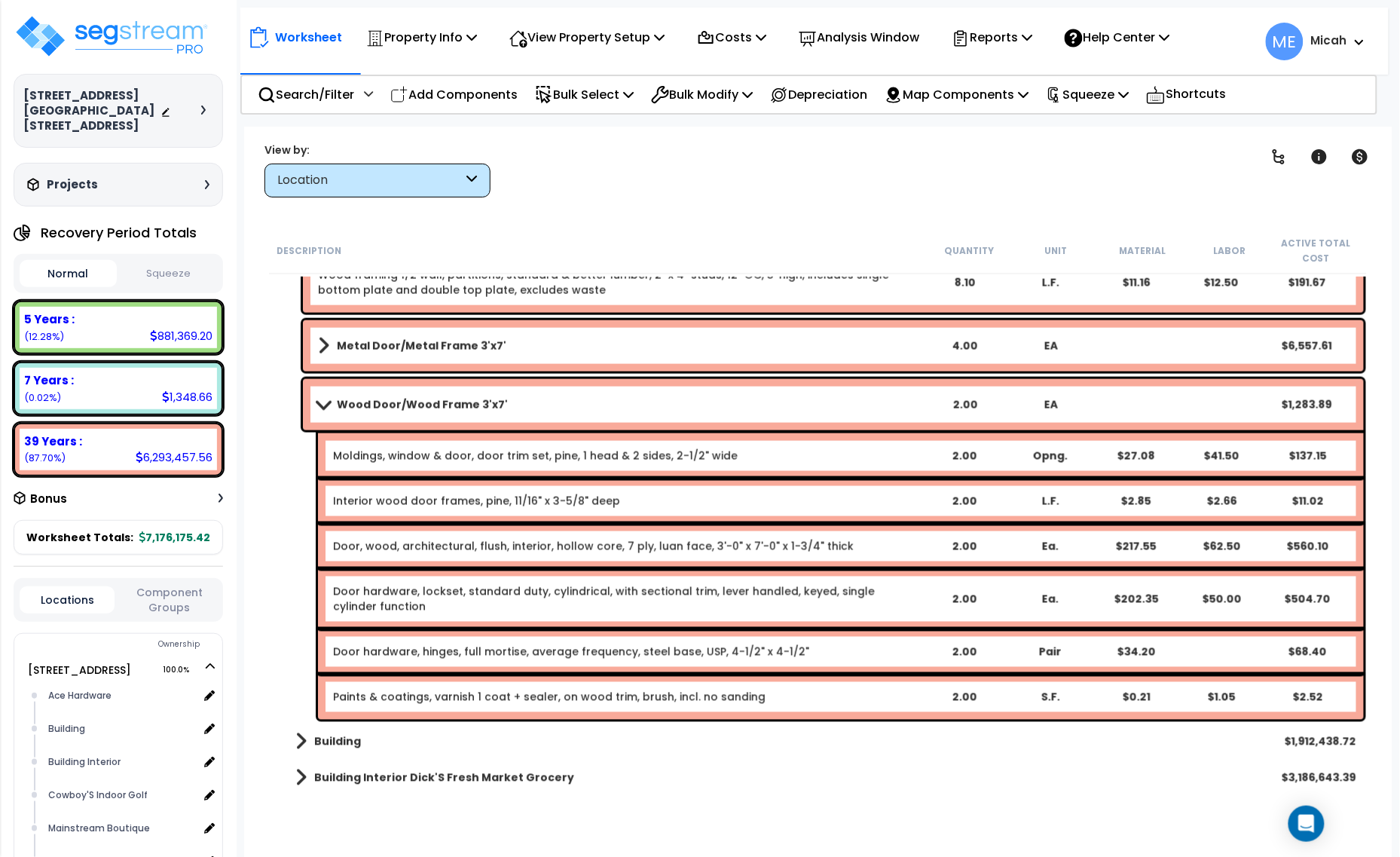
scroll to position [754, 0]
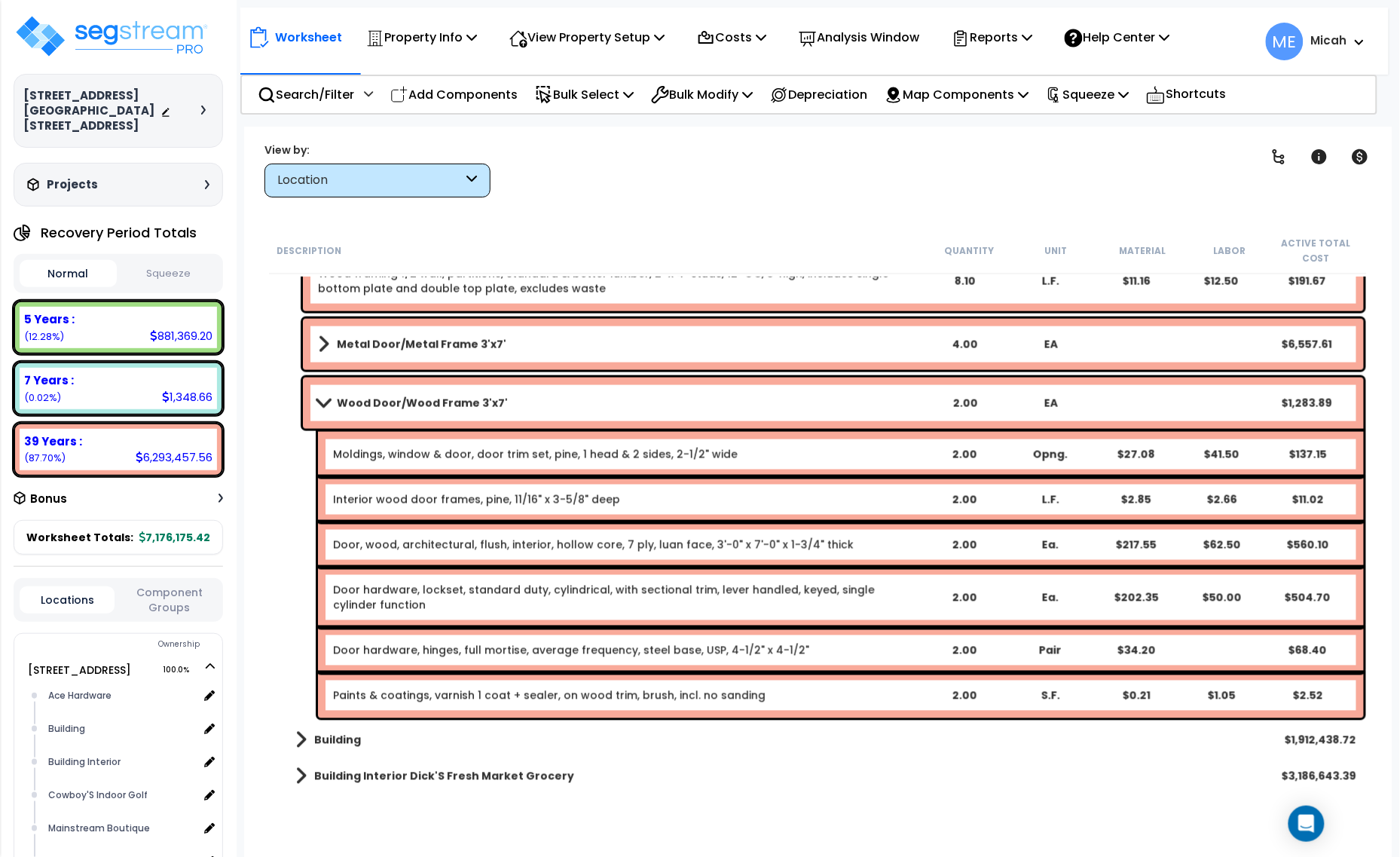
click at [590, 506] on link "Interior wood door frames, pine, 11/16" x 3-5/8" deep" at bounding box center [477, 500] width 287 height 15
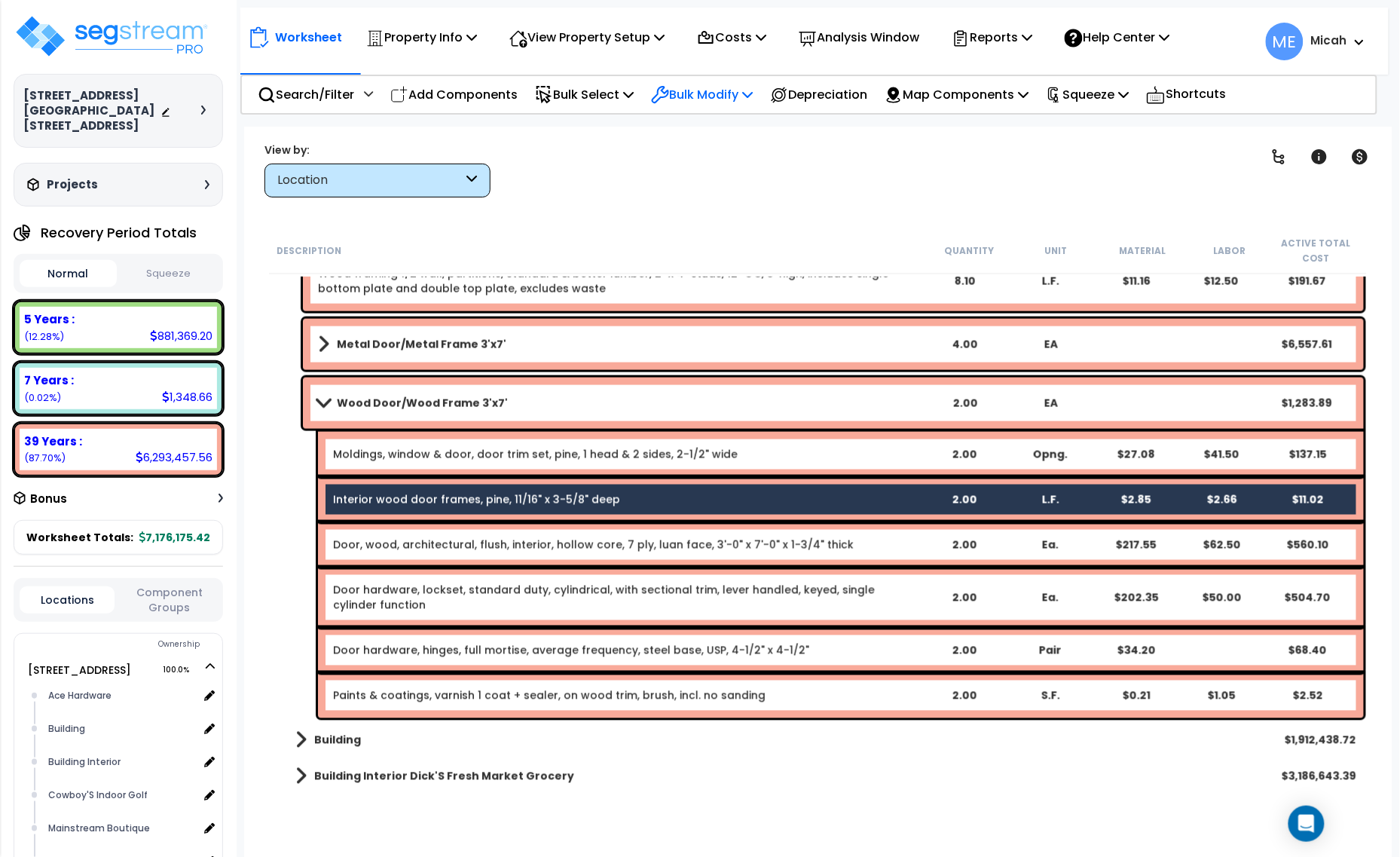
click at [744, 98] on p "Bulk Modify" at bounding box center [701, 94] width 102 height 20
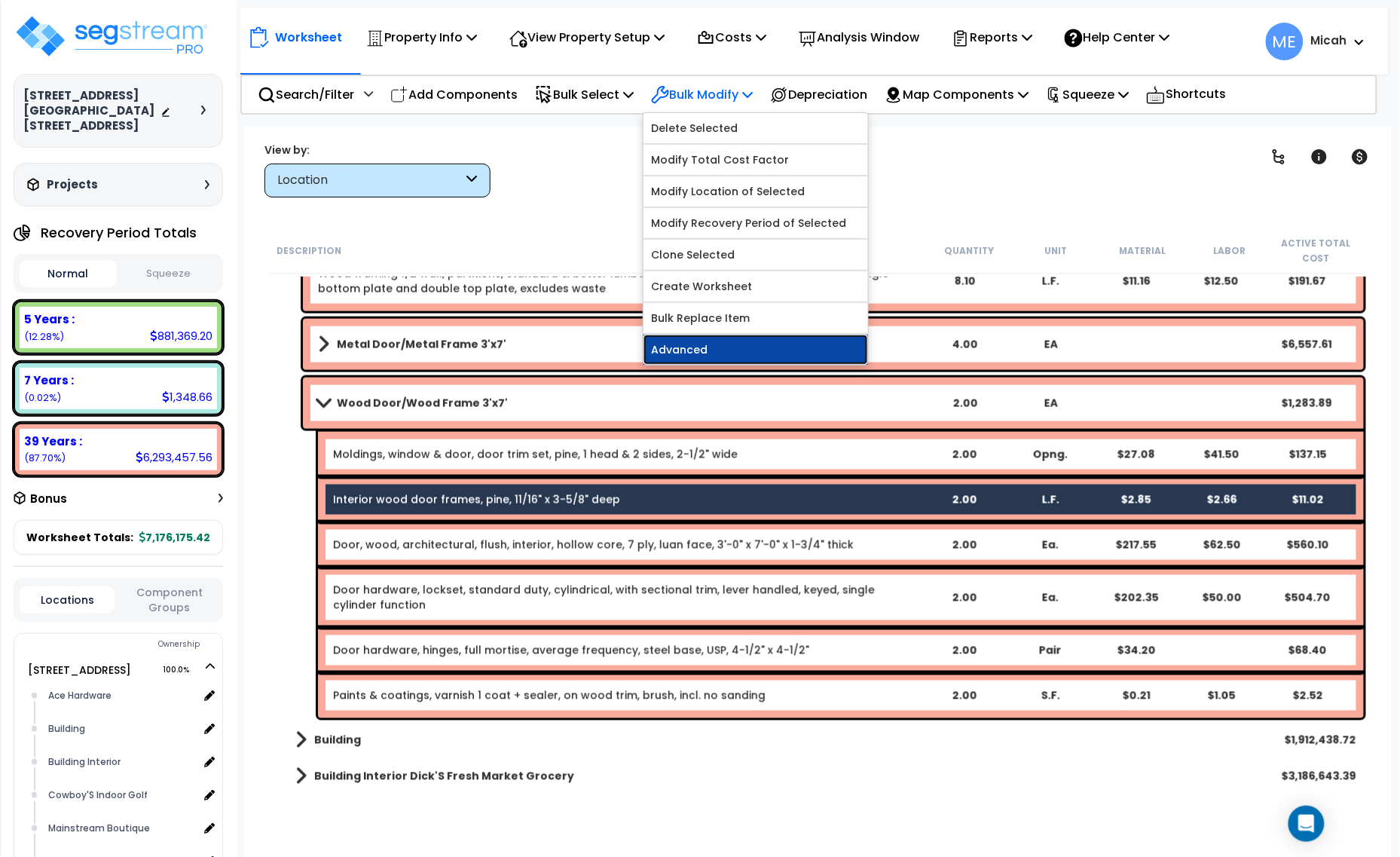
click at [779, 350] on link "Advanced" at bounding box center [756, 350] width 225 height 30
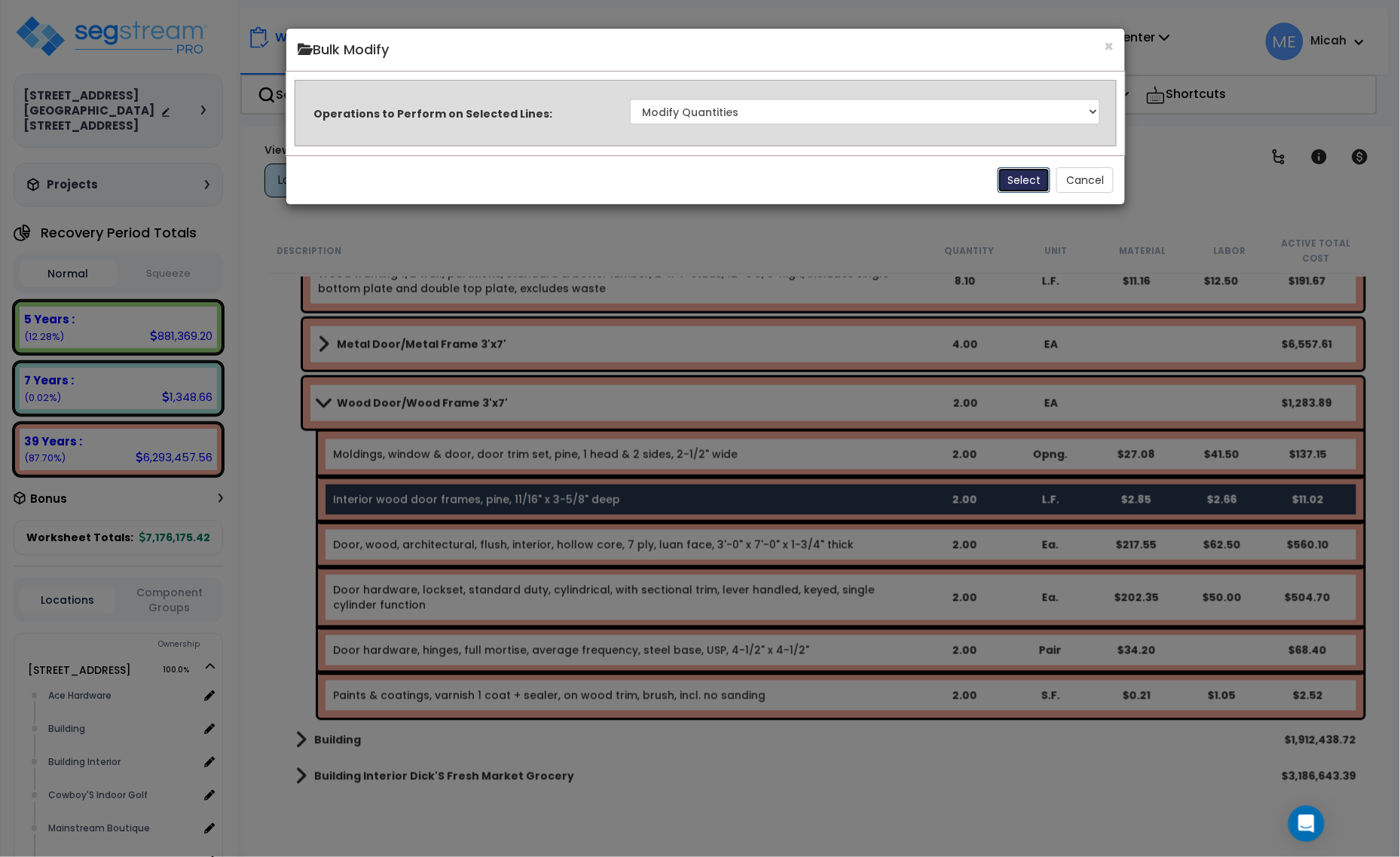
click at [1007, 173] on button "Select" at bounding box center [1024, 180] width 53 height 26
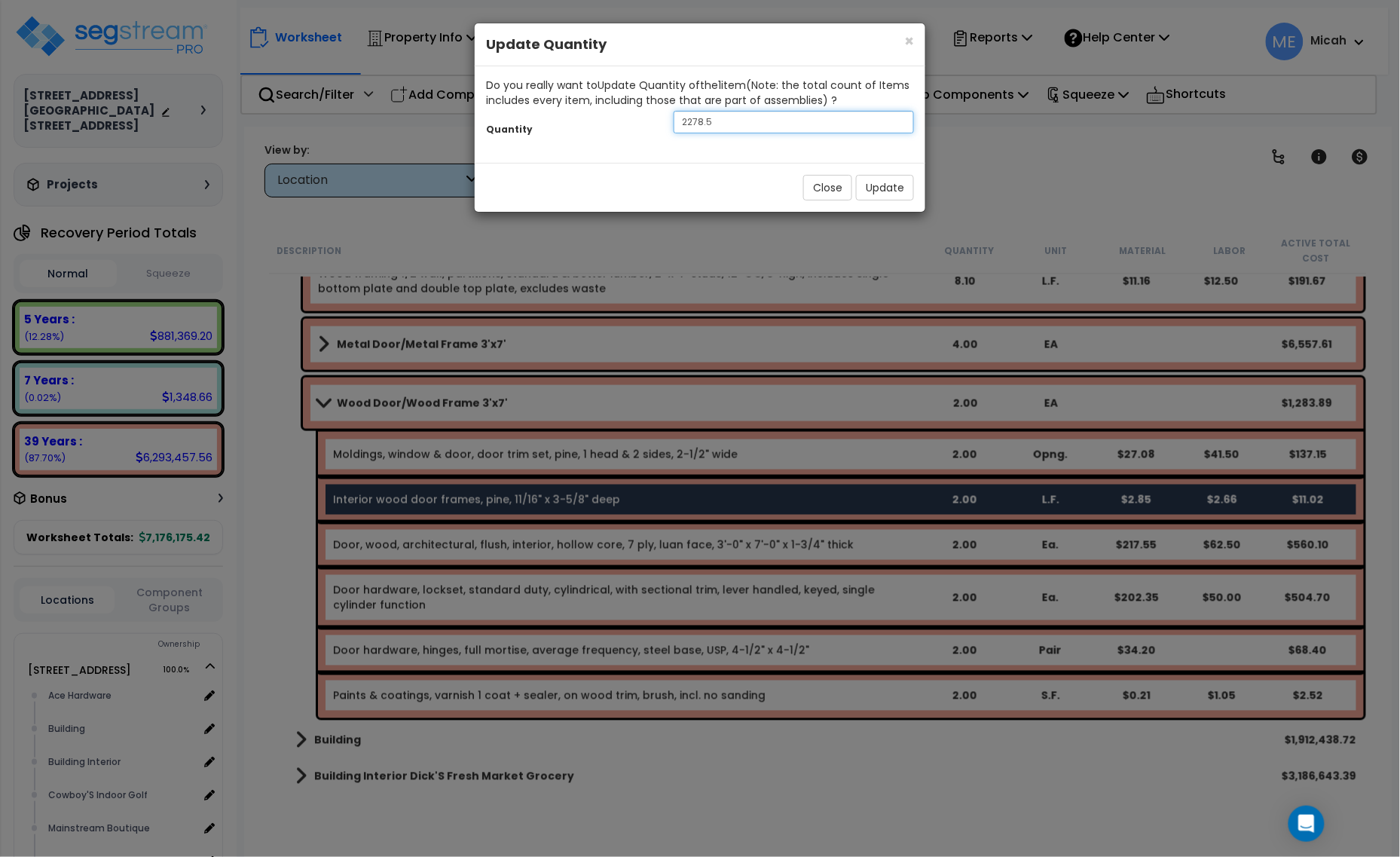
drag, startPoint x: 731, startPoint y: 125, endPoint x: 635, endPoint y: 126, distance: 96.0
click at [635, 126] on div "Quantity 2278.5" at bounding box center [700, 124] width 451 height 33
type input "68"
click at [883, 189] on button "Update" at bounding box center [885, 188] width 58 height 26
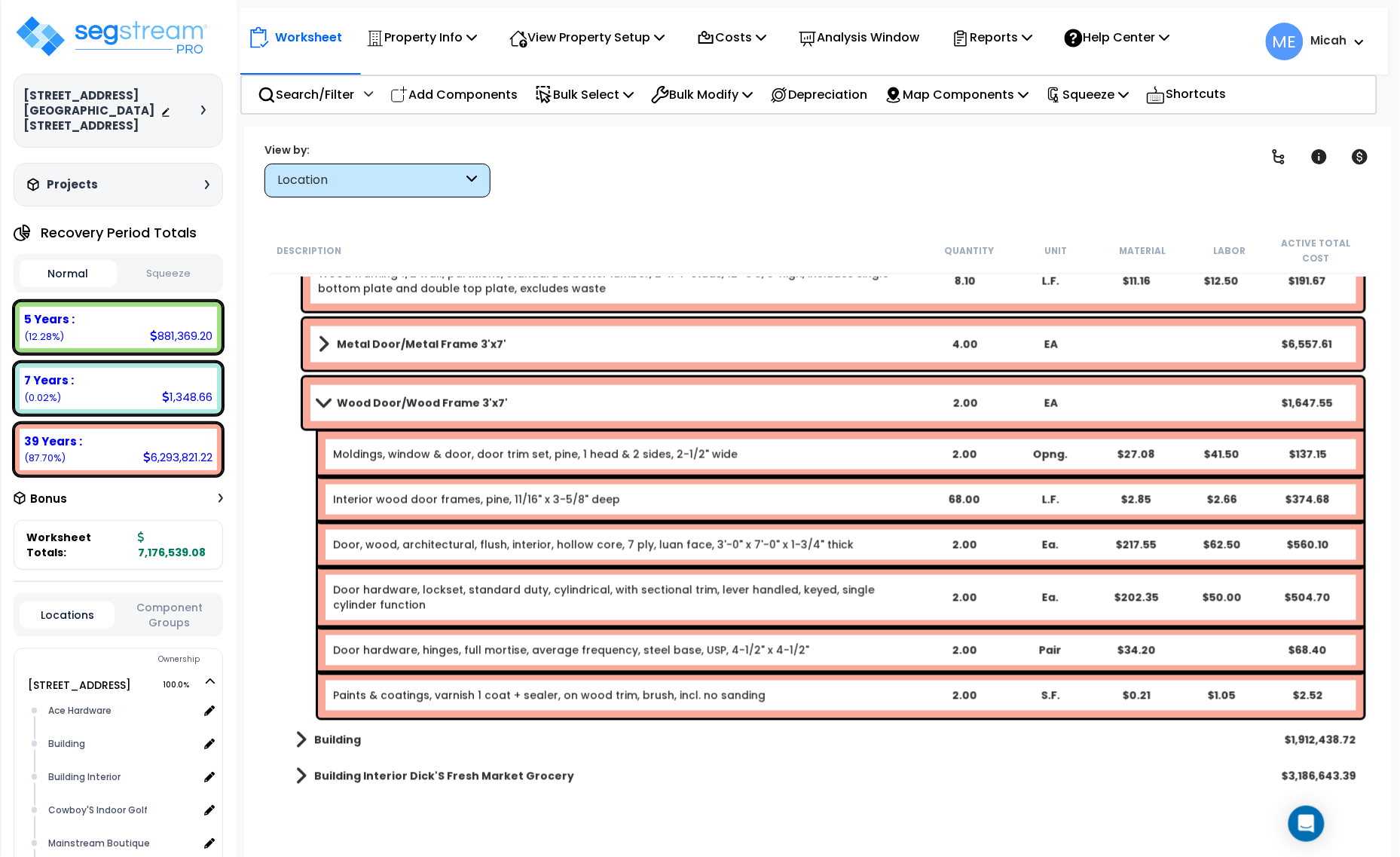
click at [849, 700] on div "Paints & coatings, varnish 1 coat + sealer, on wood trim, brush, incl. no sandi…" at bounding box center [627, 696] width 587 height 15
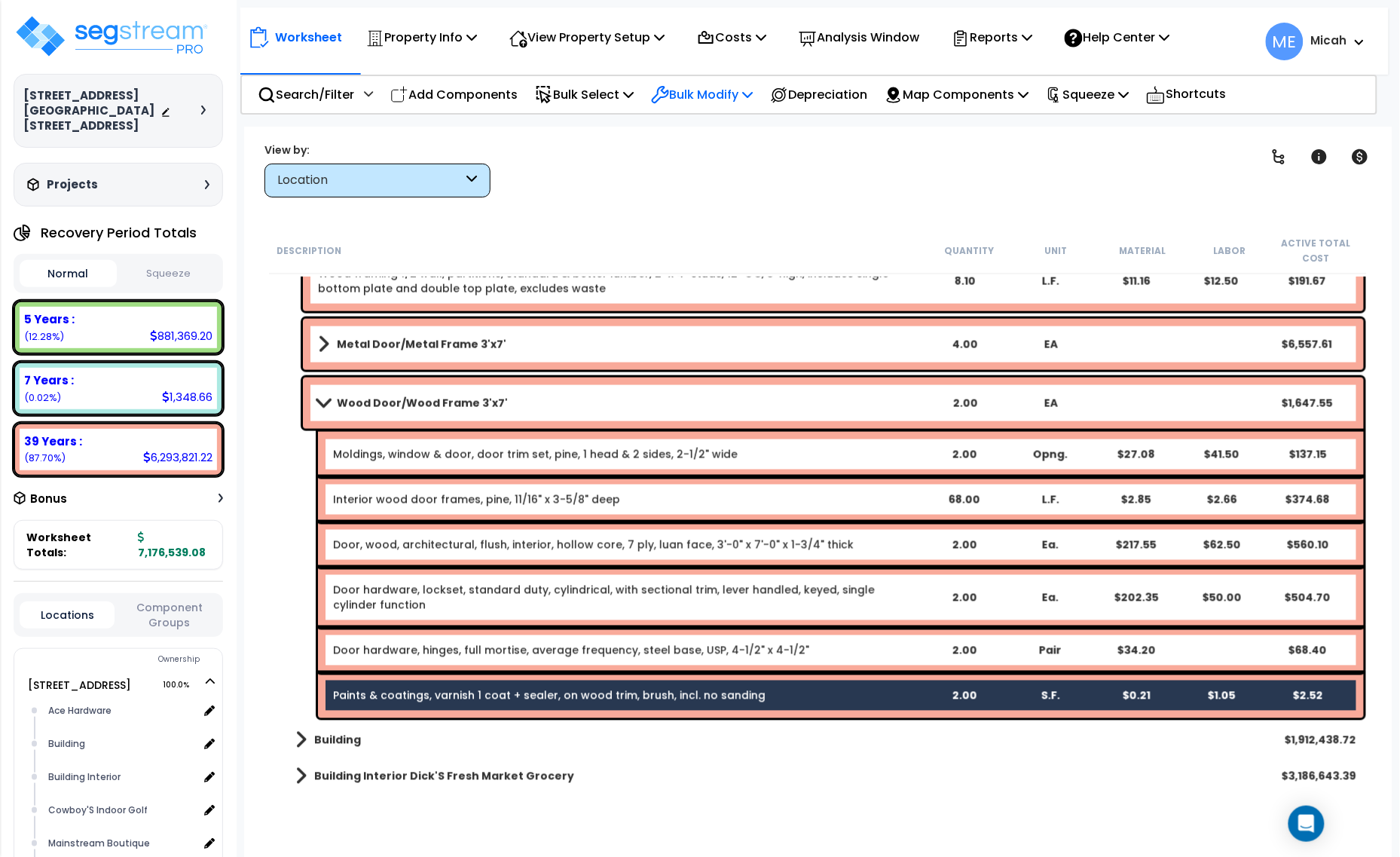
click at [748, 90] on p "Bulk Modify" at bounding box center [701, 94] width 102 height 20
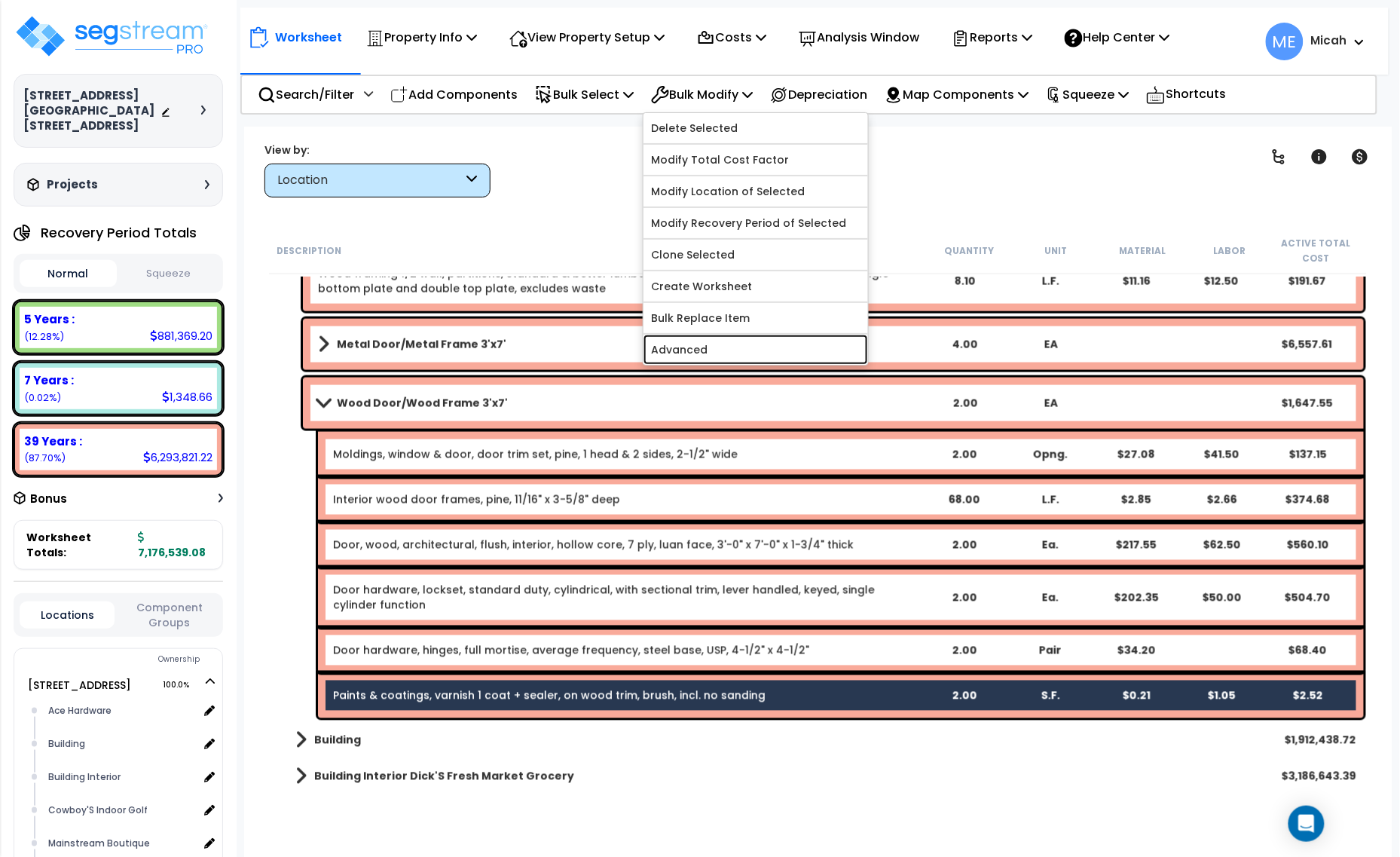
click at [762, 351] on link "Advanced" at bounding box center [756, 350] width 225 height 30
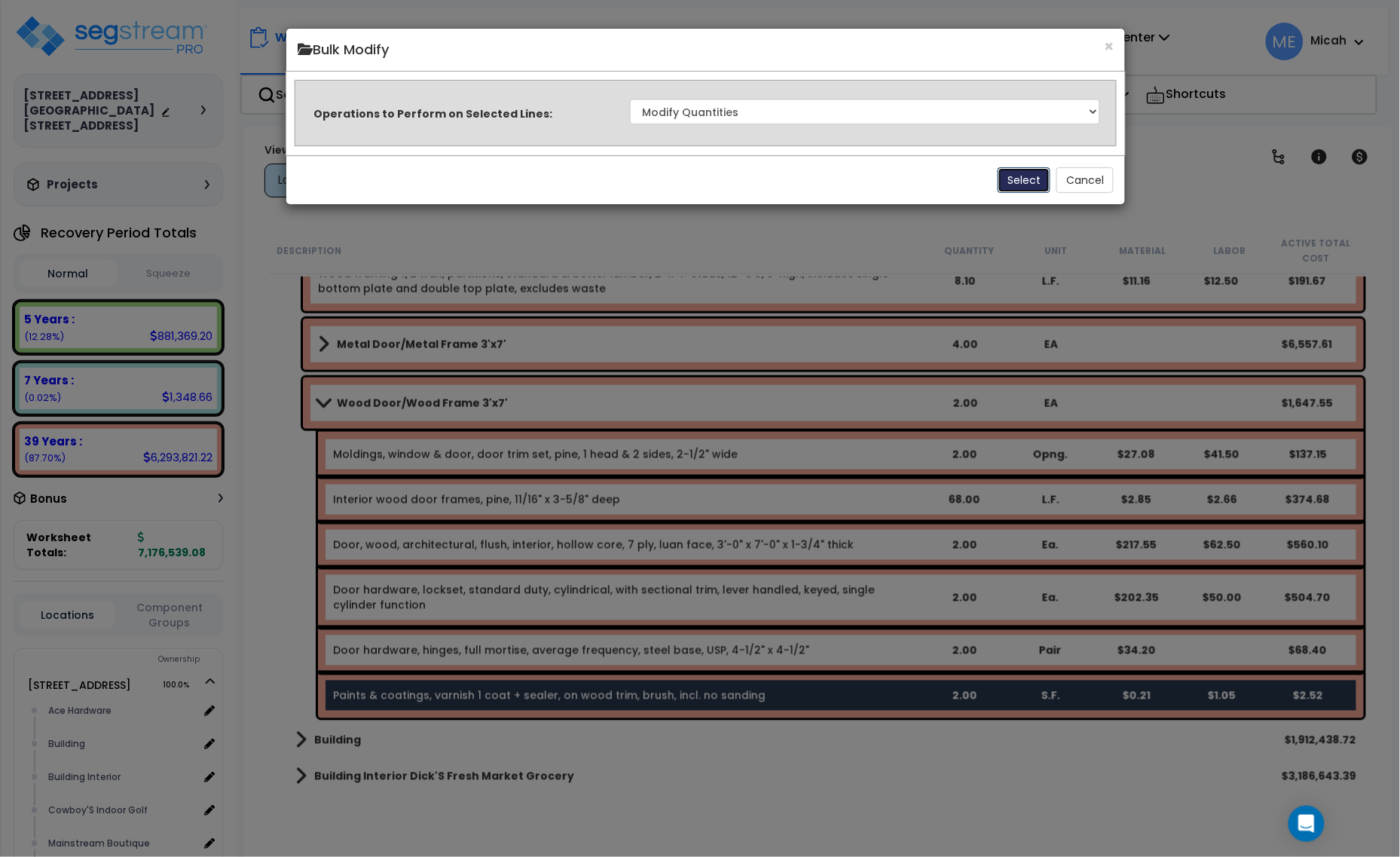
click at [1015, 176] on button "Select" at bounding box center [1024, 180] width 53 height 26
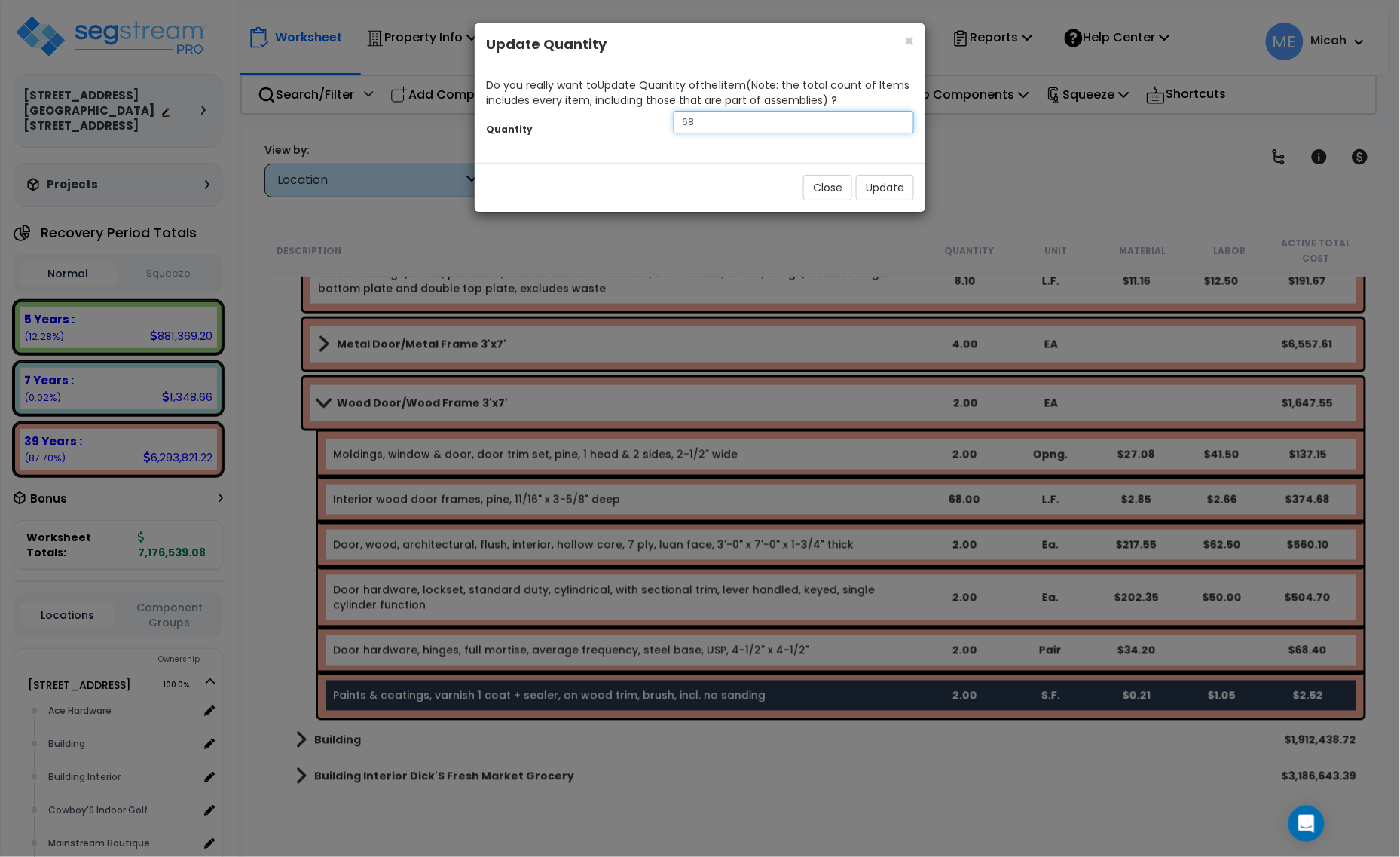
drag, startPoint x: 750, startPoint y: 123, endPoint x: 626, endPoint y: 134, distance: 124.5
click at [626, 134] on div "Quantity 68" at bounding box center [700, 124] width 451 height 33
type input "84"
click at [872, 209] on div "Close Update" at bounding box center [700, 187] width 451 height 49
click at [891, 192] on button "Update" at bounding box center [885, 188] width 58 height 26
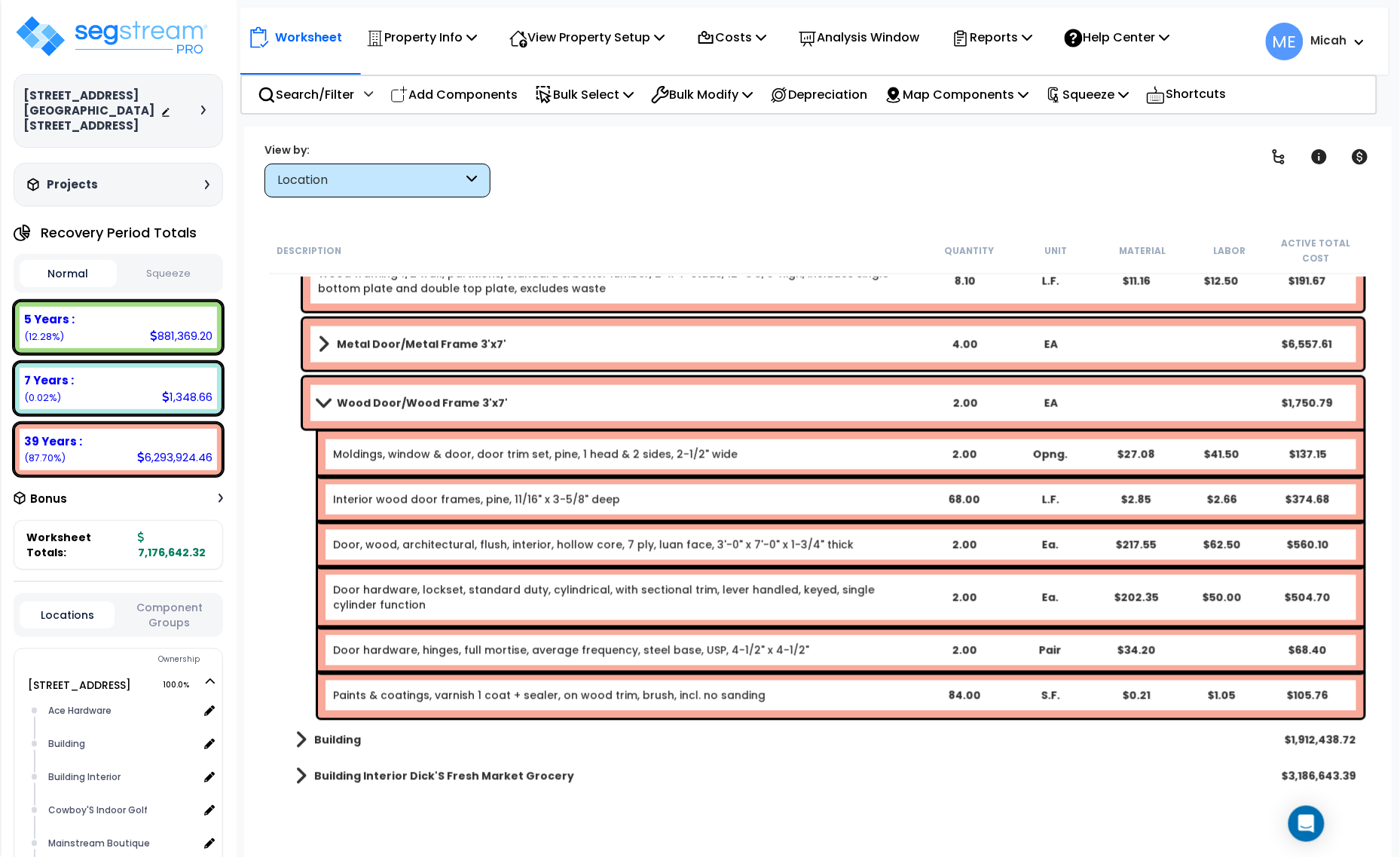
click at [322, 401] on span at bounding box center [323, 403] width 21 height 11
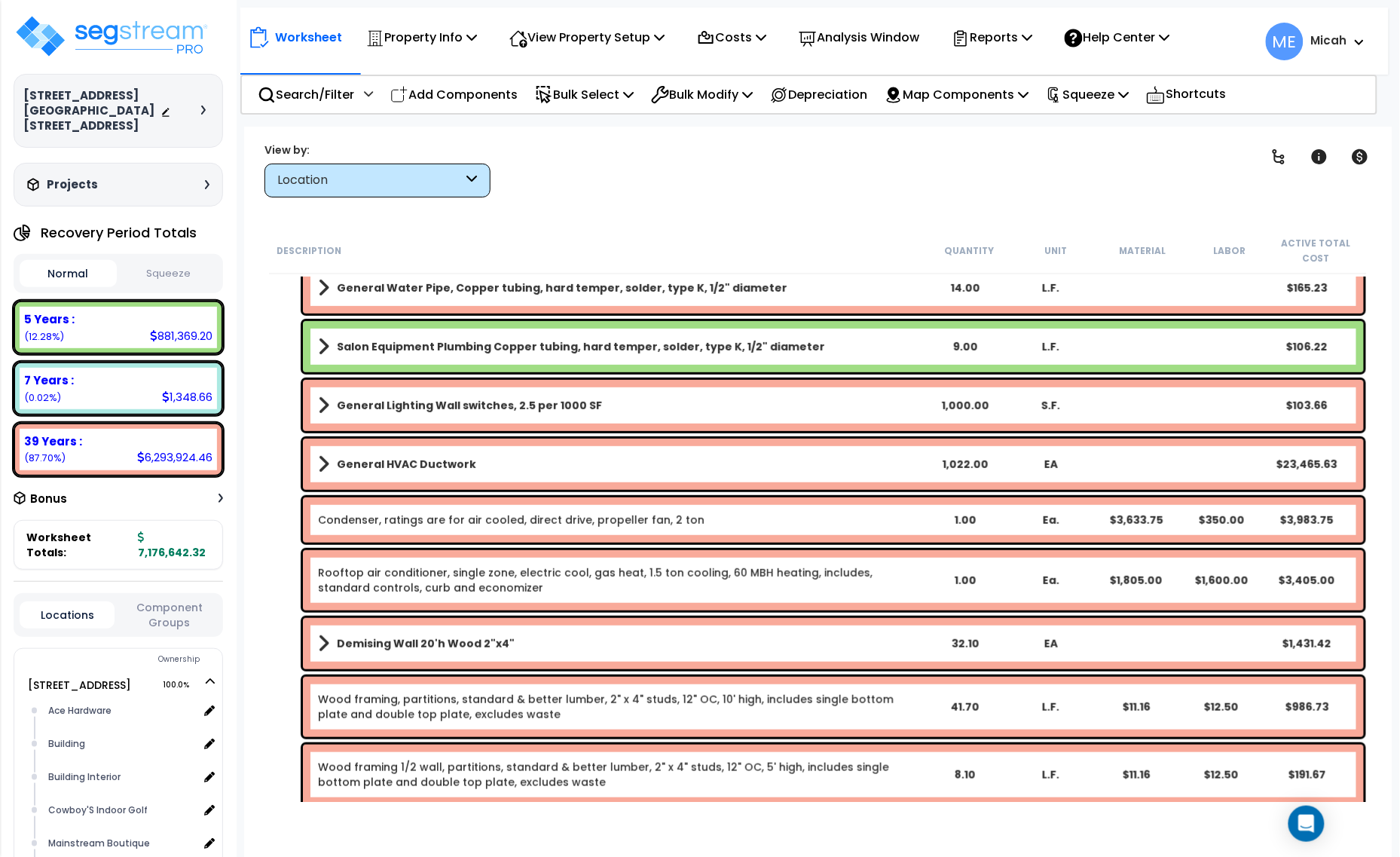
scroll to position [0, 0]
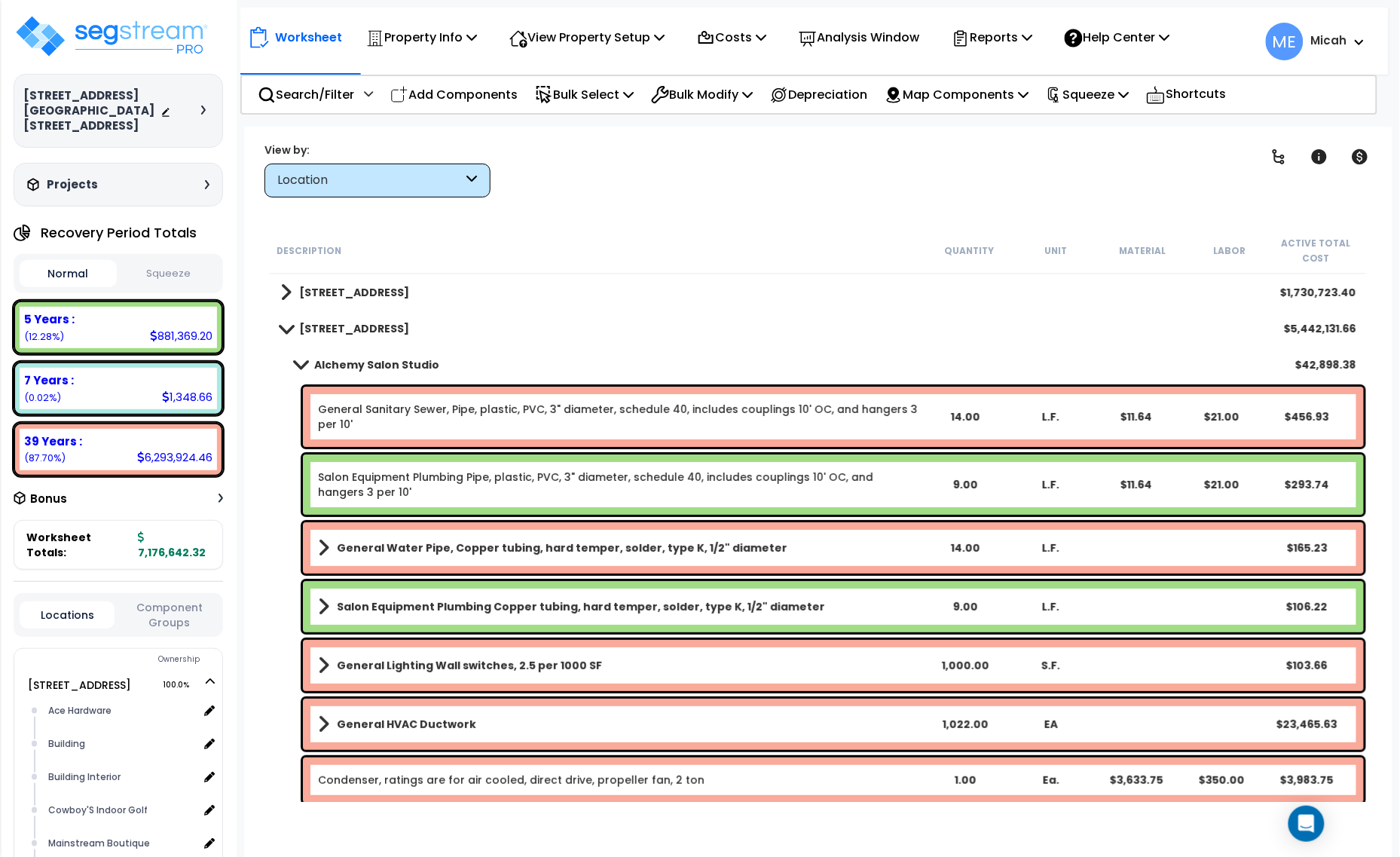
click at [302, 363] on span at bounding box center [301, 365] width 21 height 11
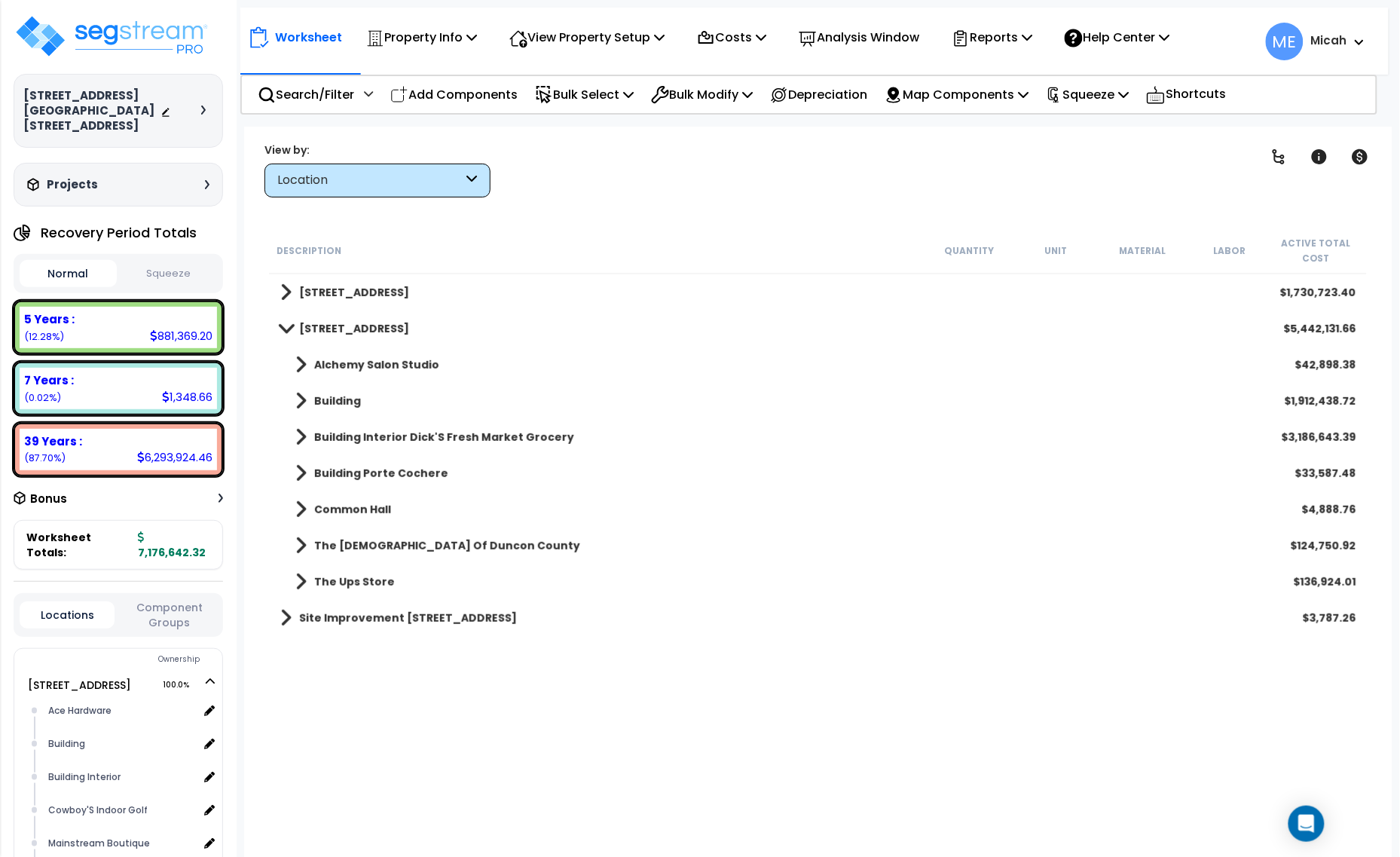
click at [297, 540] on span at bounding box center [301, 545] width 11 height 21
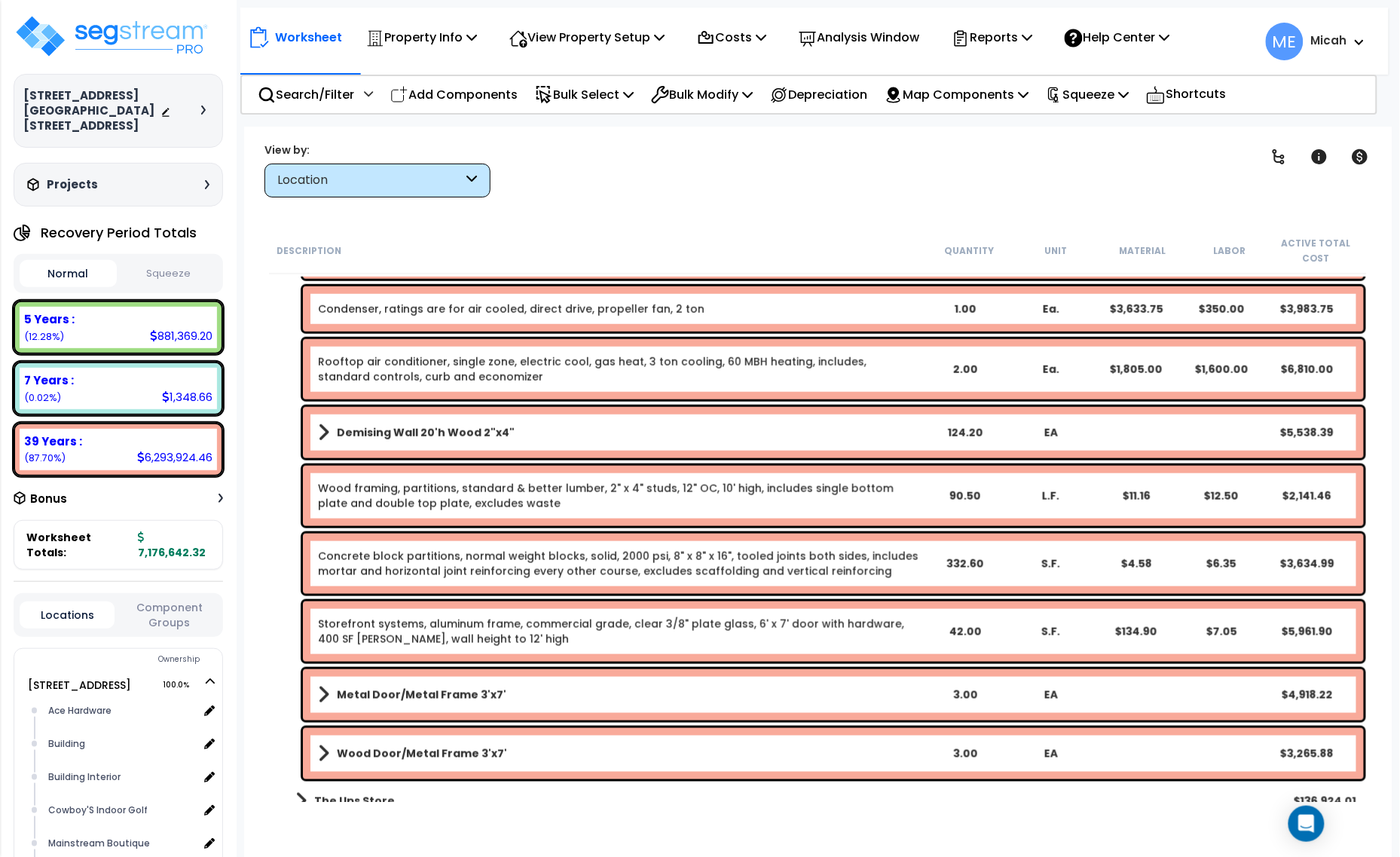
scroll to position [577, 0]
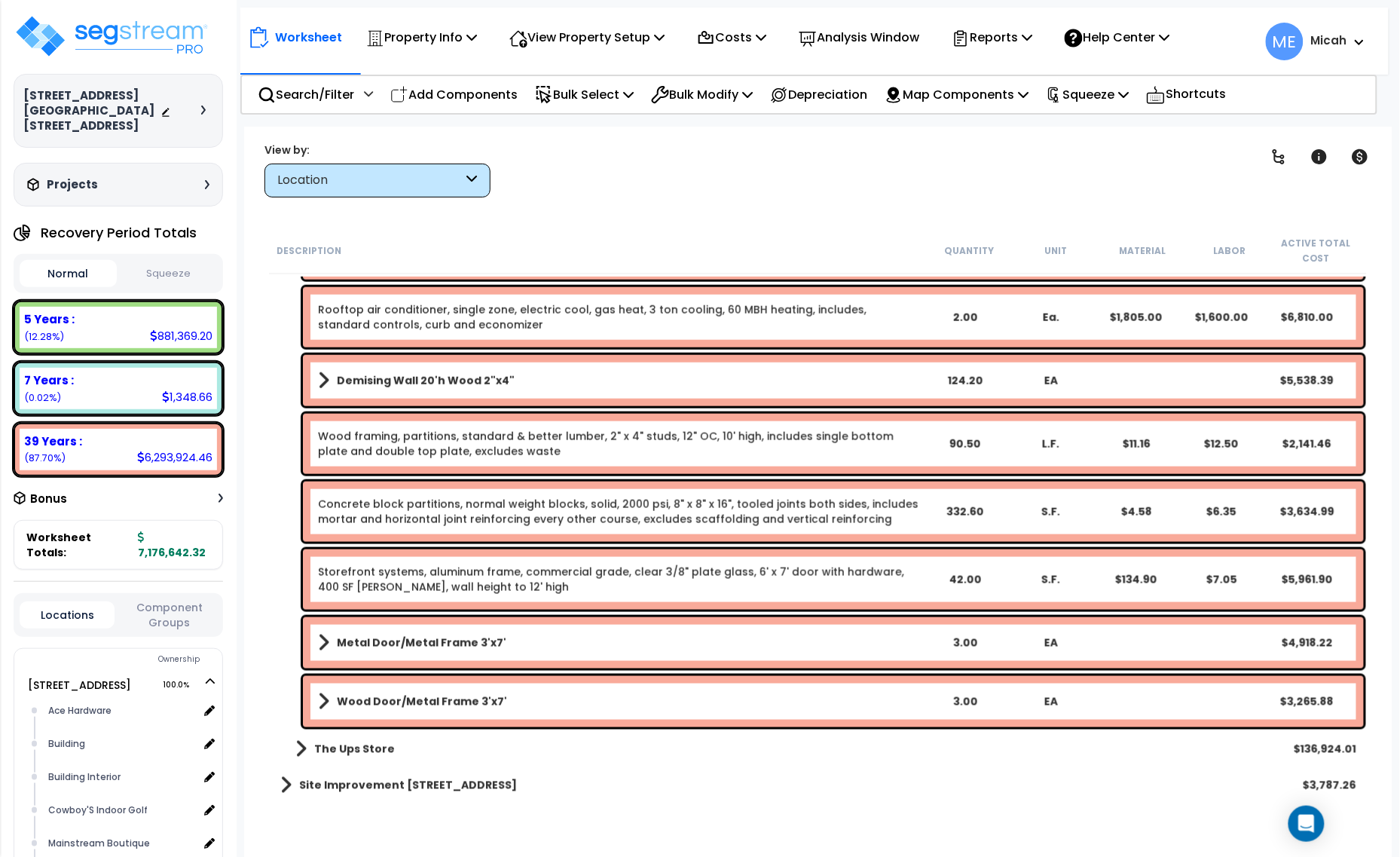
click at [325, 704] on span at bounding box center [324, 701] width 11 height 21
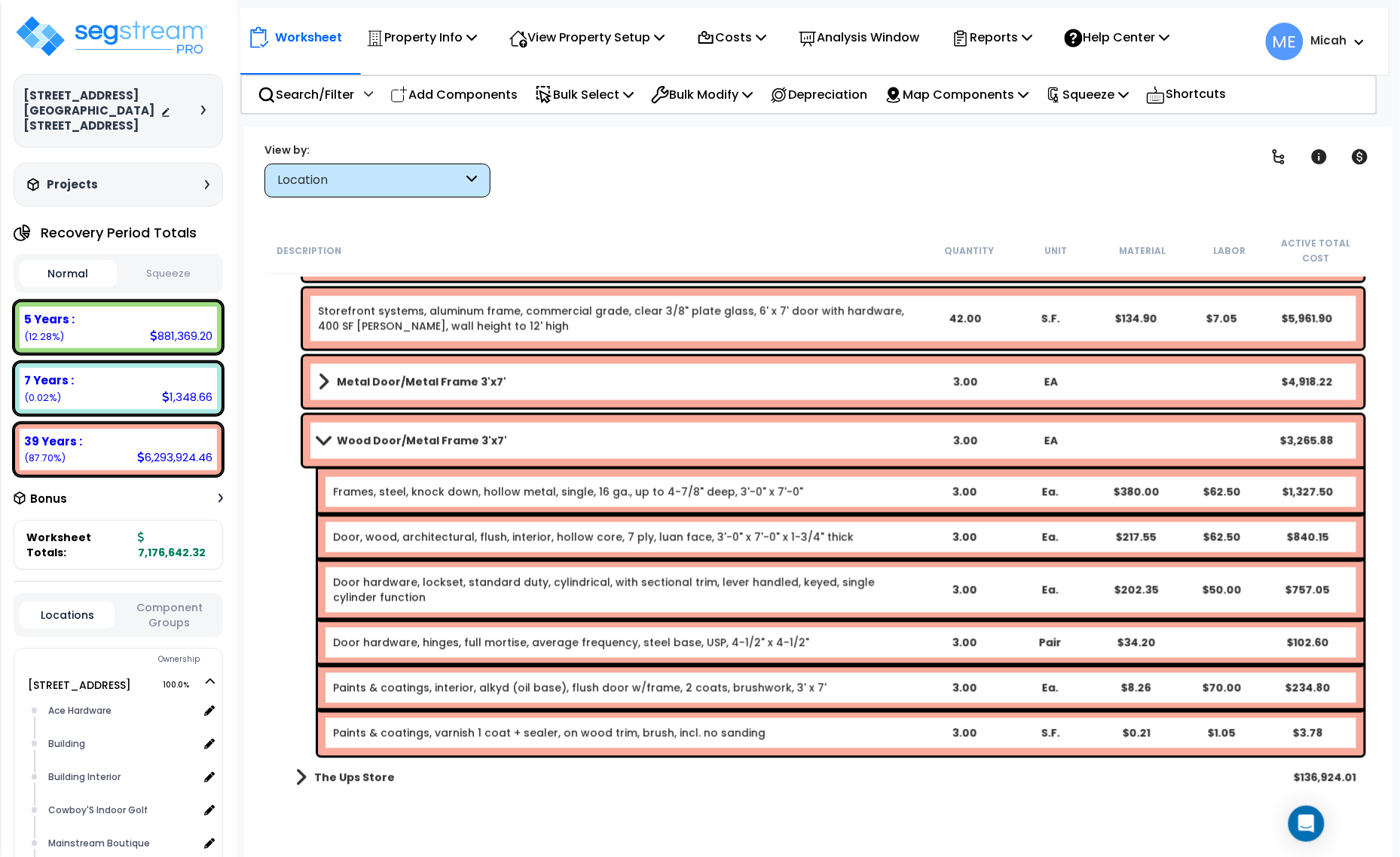
scroll to position [867, 0]
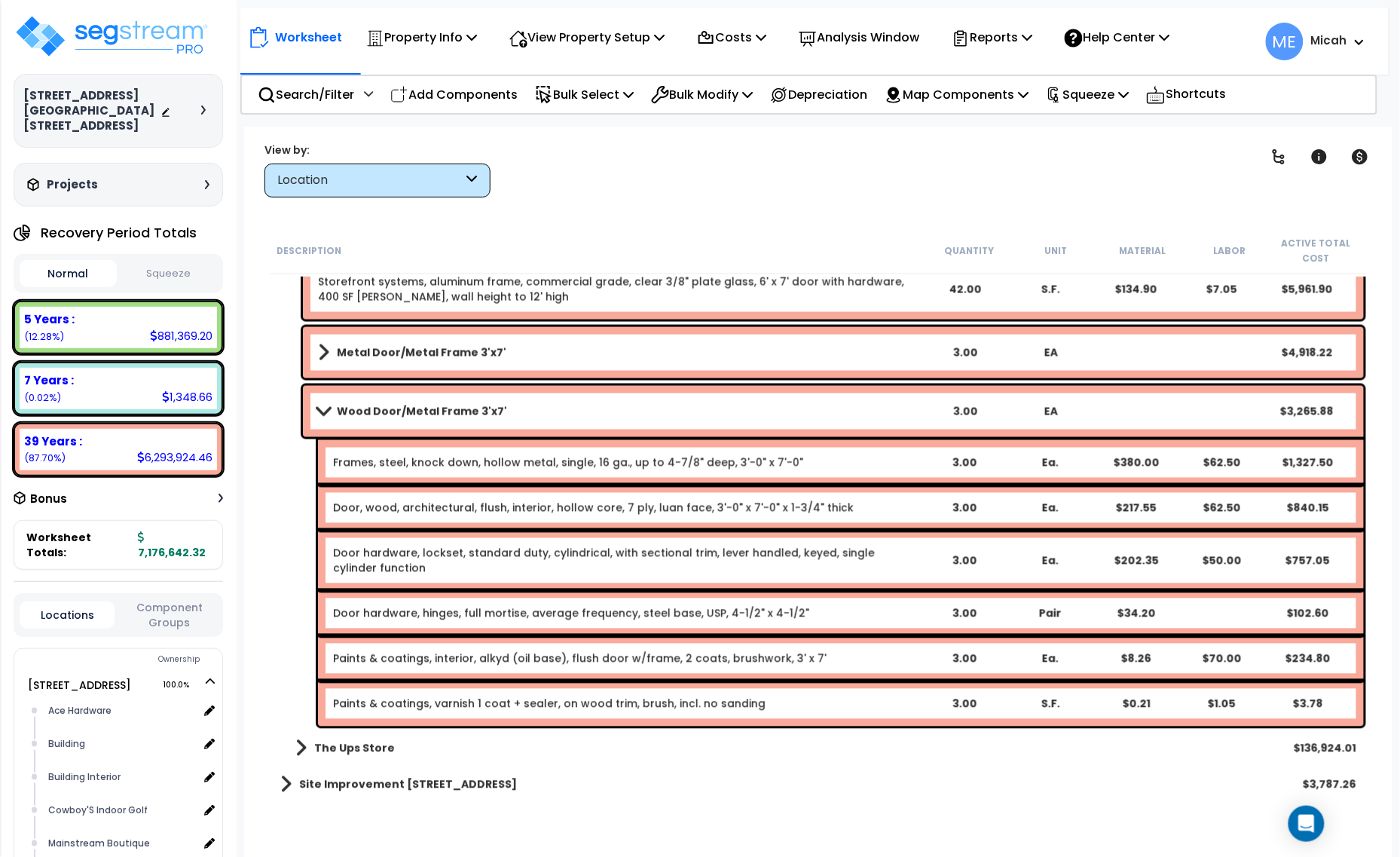
click at [630, 701] on link "Paints & coatings, varnish 1 coat + sealer, on wood trim, brush, incl. no sandi…" at bounding box center [549, 704] width 433 height 15
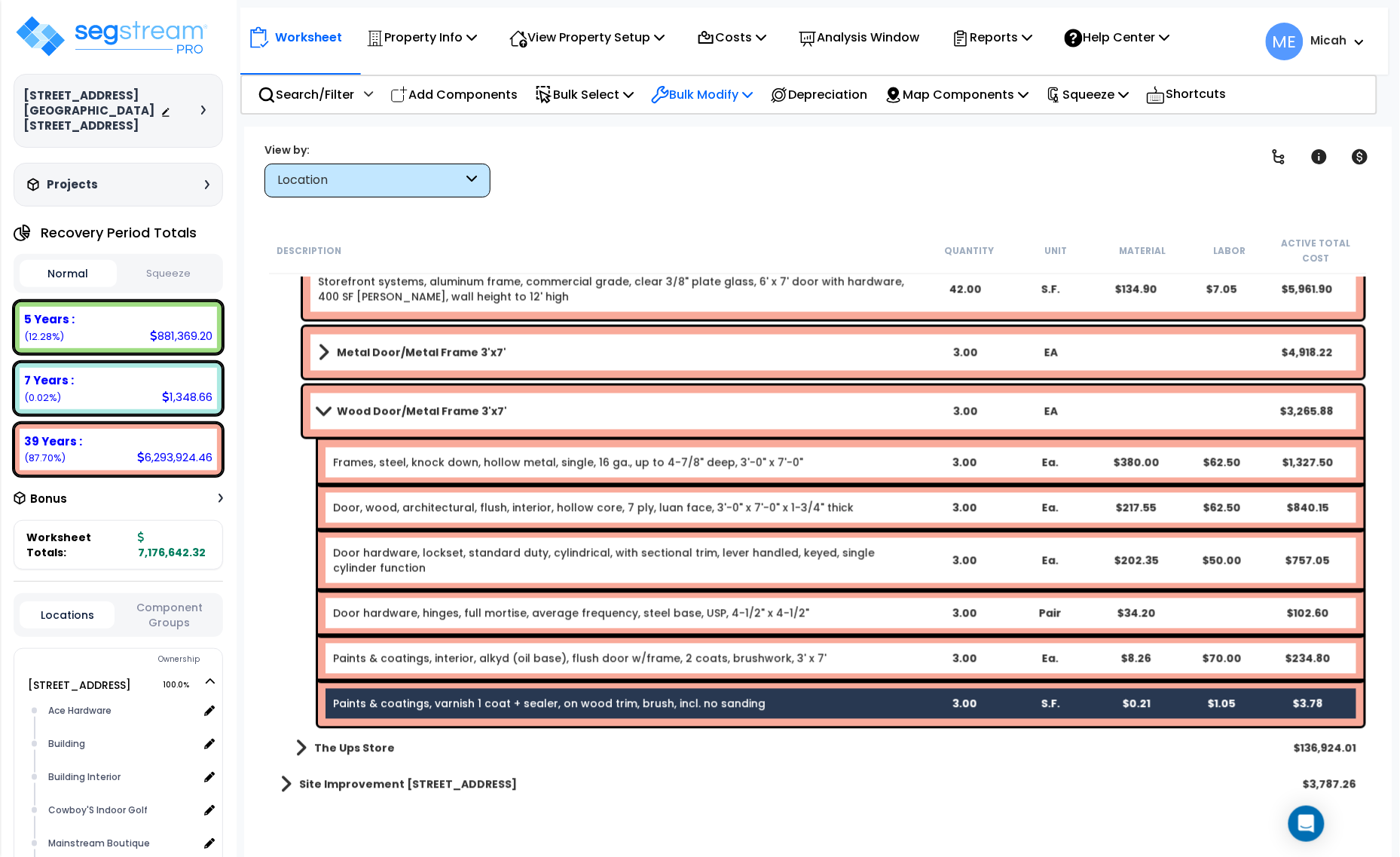
click at [753, 90] on icon at bounding box center [748, 94] width 10 height 12
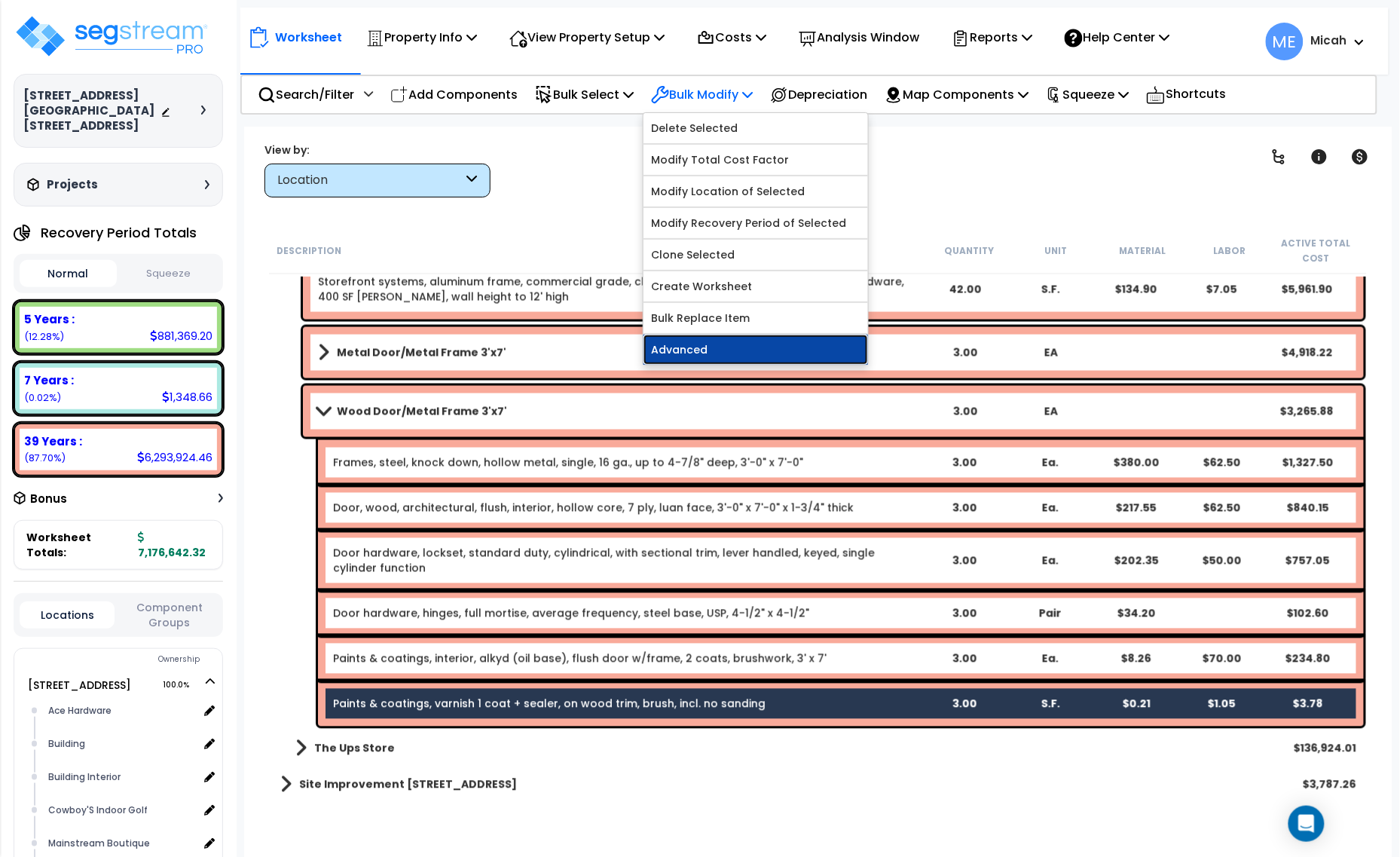
click at [759, 345] on link "Advanced" at bounding box center [756, 350] width 225 height 30
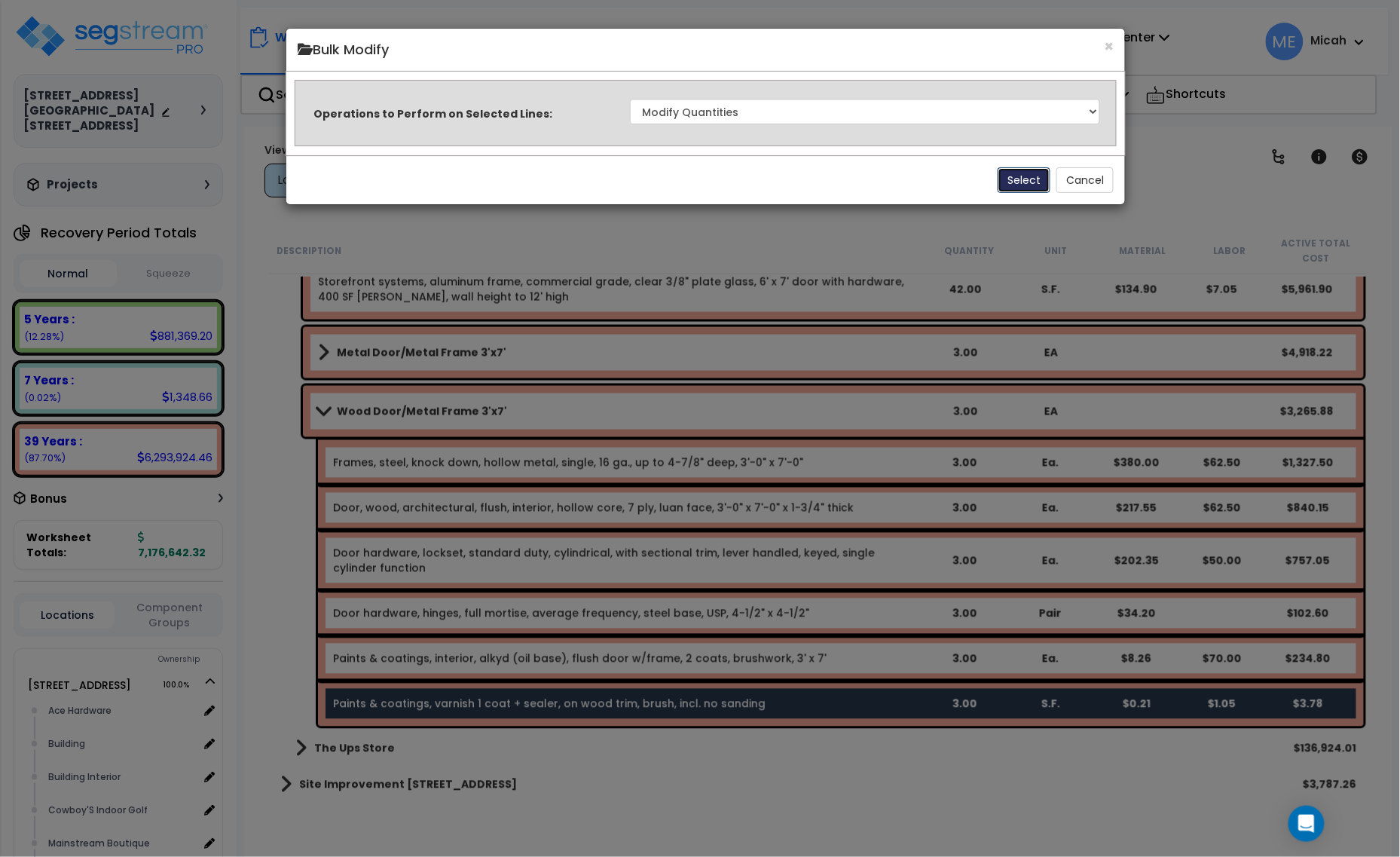
click at [1023, 179] on button "Select" at bounding box center [1024, 180] width 53 height 26
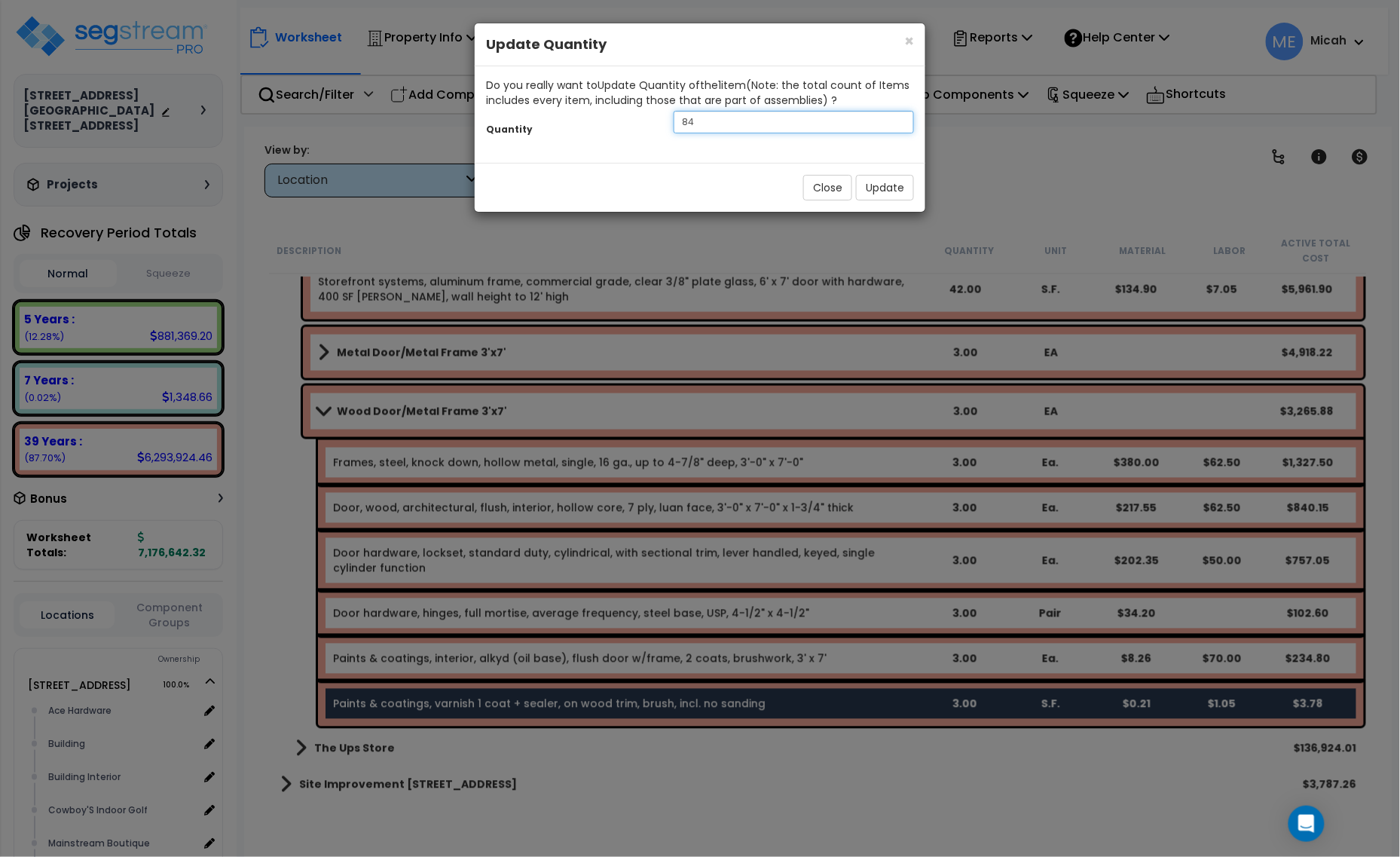
drag, startPoint x: 761, startPoint y: 128, endPoint x: 620, endPoint y: 137, distance: 141.3
click at [620, 137] on div "Quantity 84" at bounding box center [700, 124] width 451 height 33
type input "126"
click at [887, 178] on button "Update" at bounding box center [885, 188] width 58 height 26
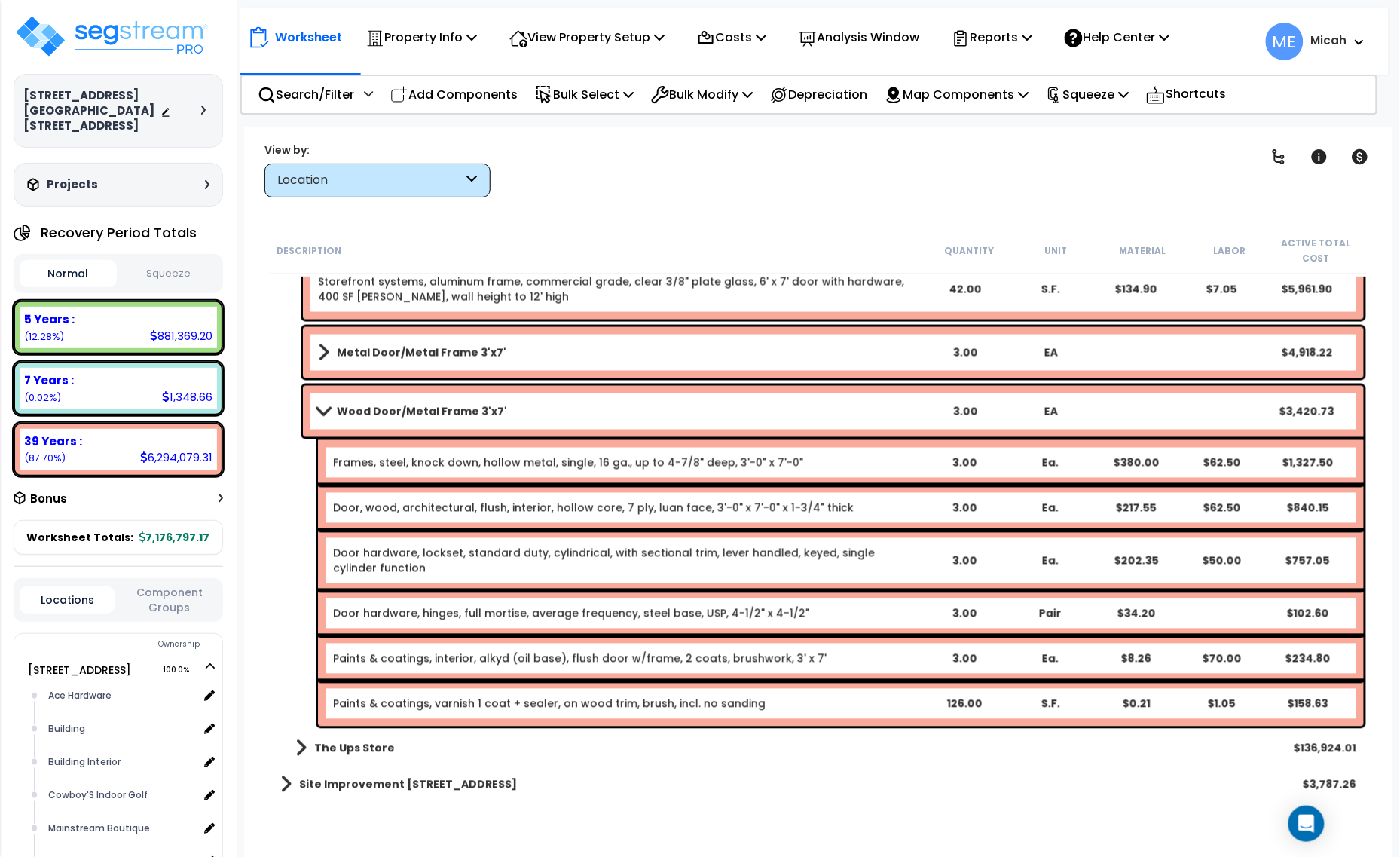
click at [313, 412] on span at bounding box center [323, 411] width 21 height 11
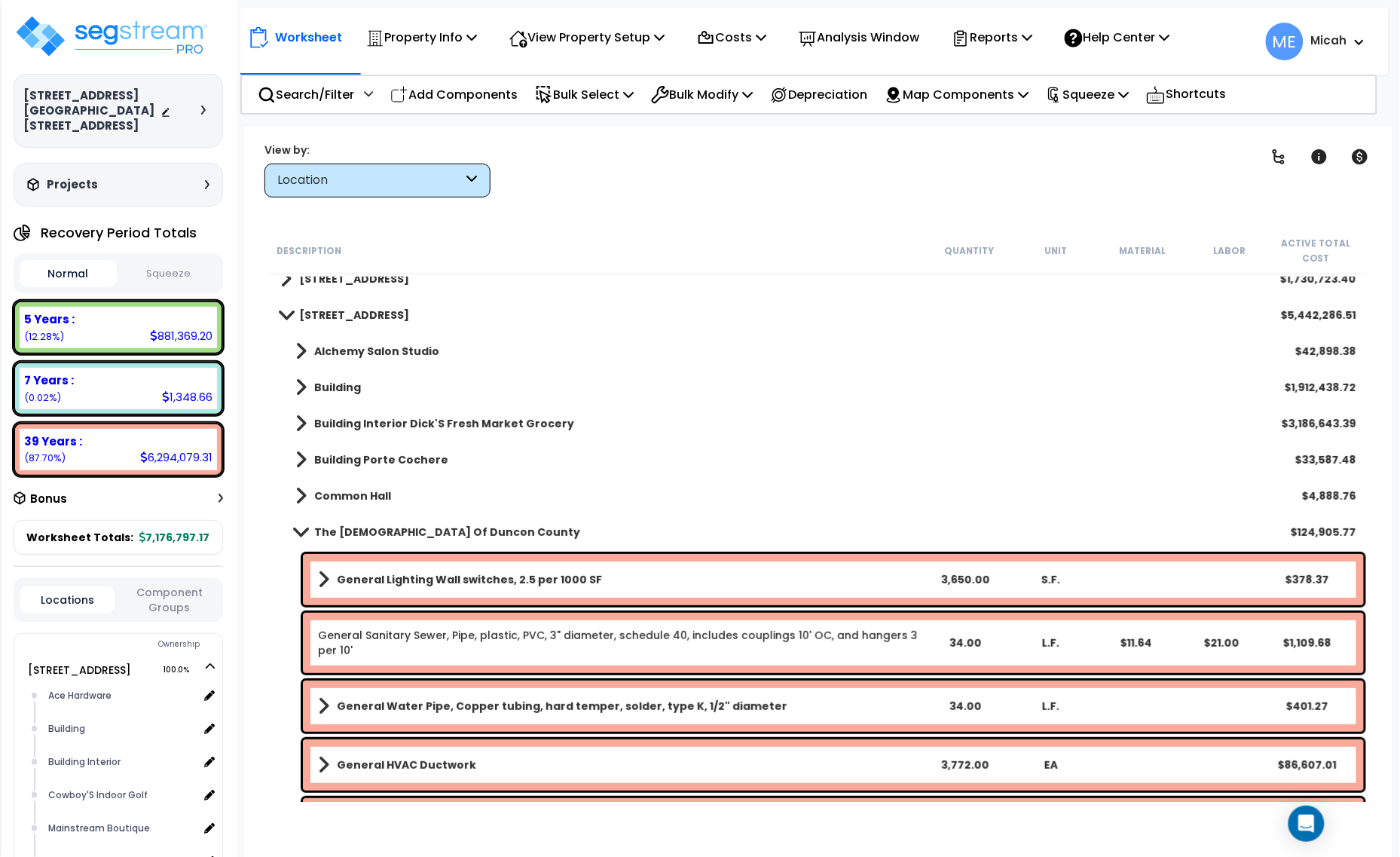
scroll to position [0, 0]
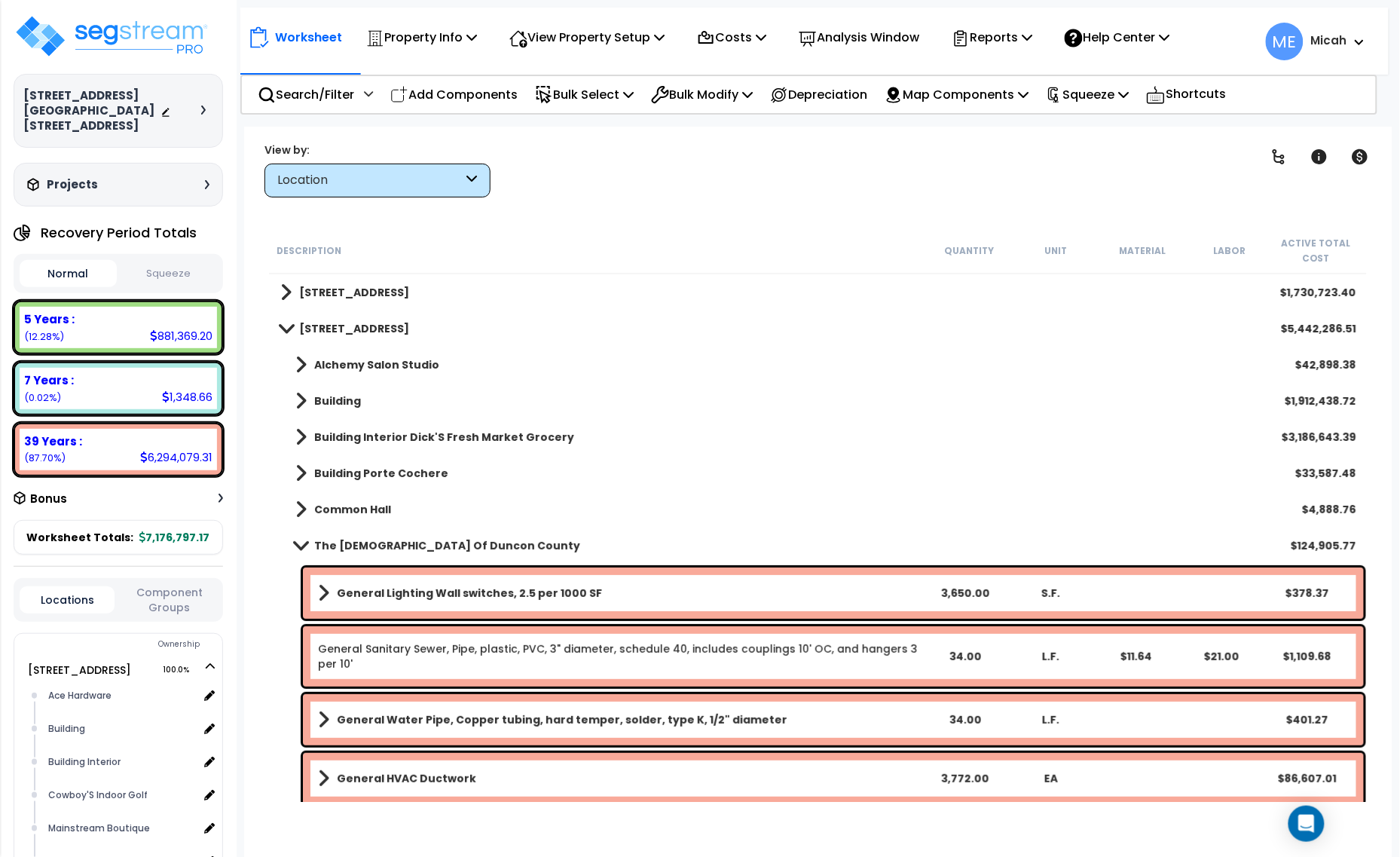
click at [295, 544] on span at bounding box center [301, 545] width 21 height 11
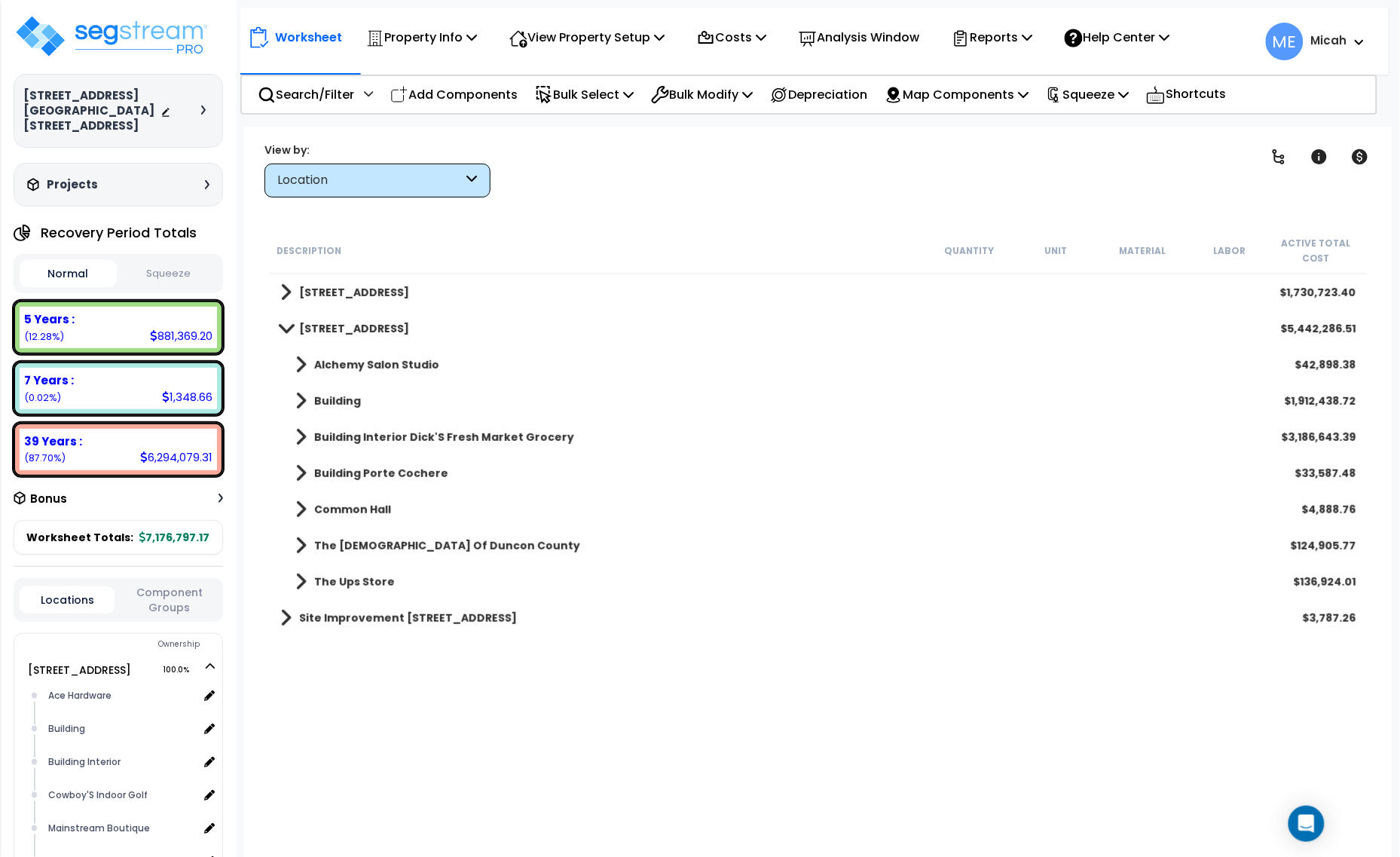
click at [308, 579] on link "The Ups Store" at bounding box center [337, 582] width 114 height 21
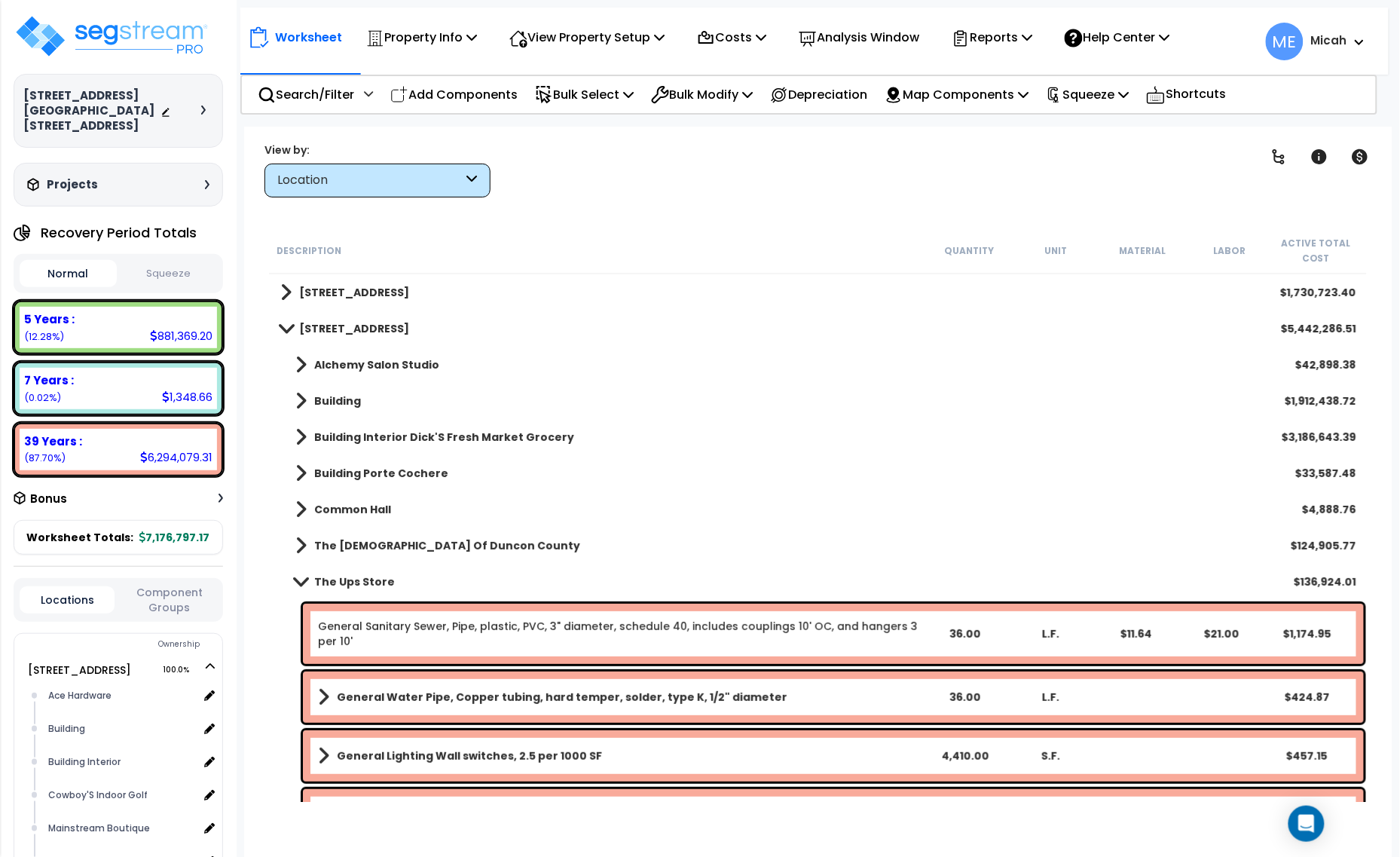
click at [293, 583] on span at bounding box center [301, 581] width 21 height 11
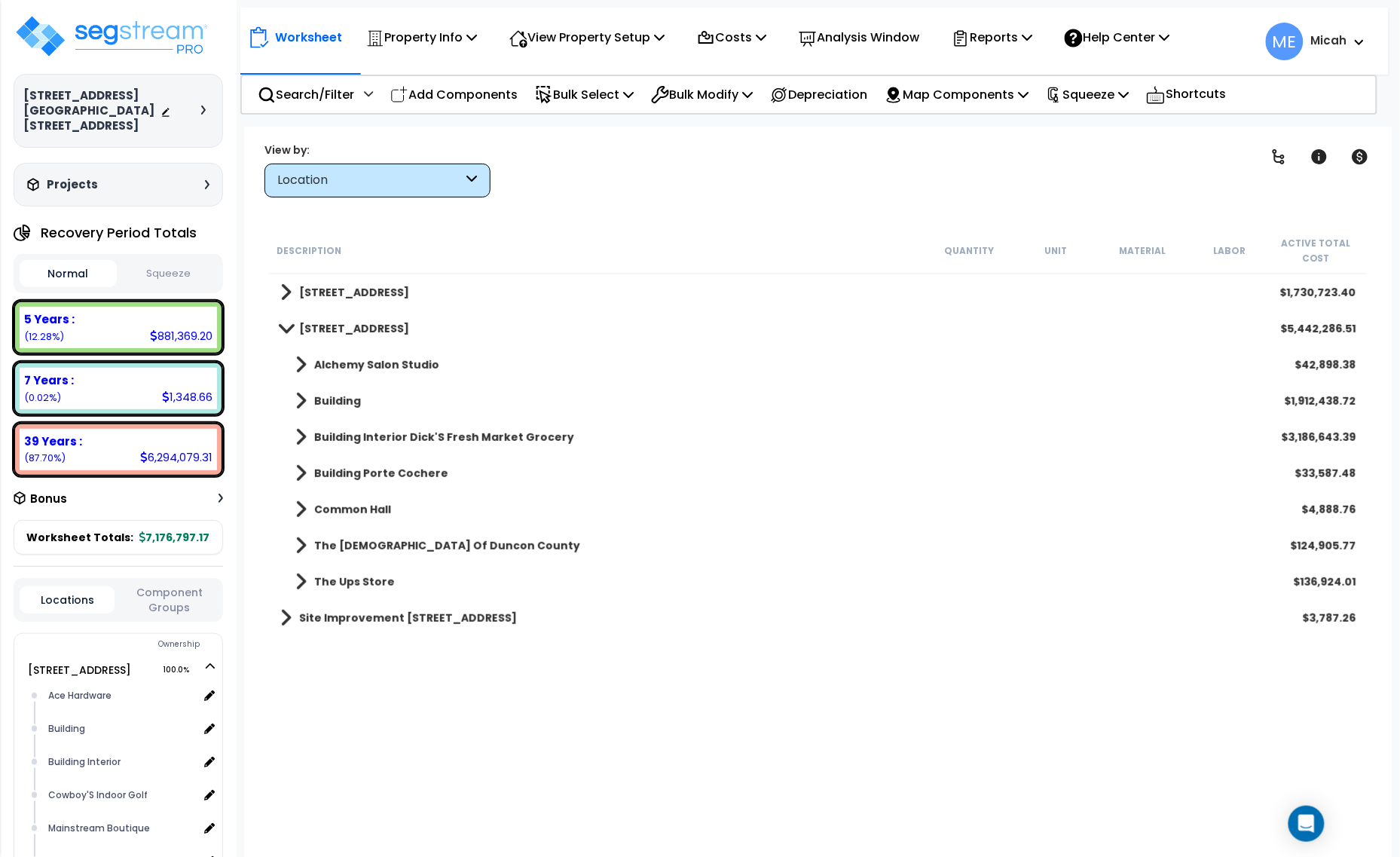
drag, startPoint x: 468, startPoint y: 87, endPoint x: 536, endPoint y: 313, distance: 236.0
click at [468, 87] on p "Add Components" at bounding box center [453, 94] width 127 height 20
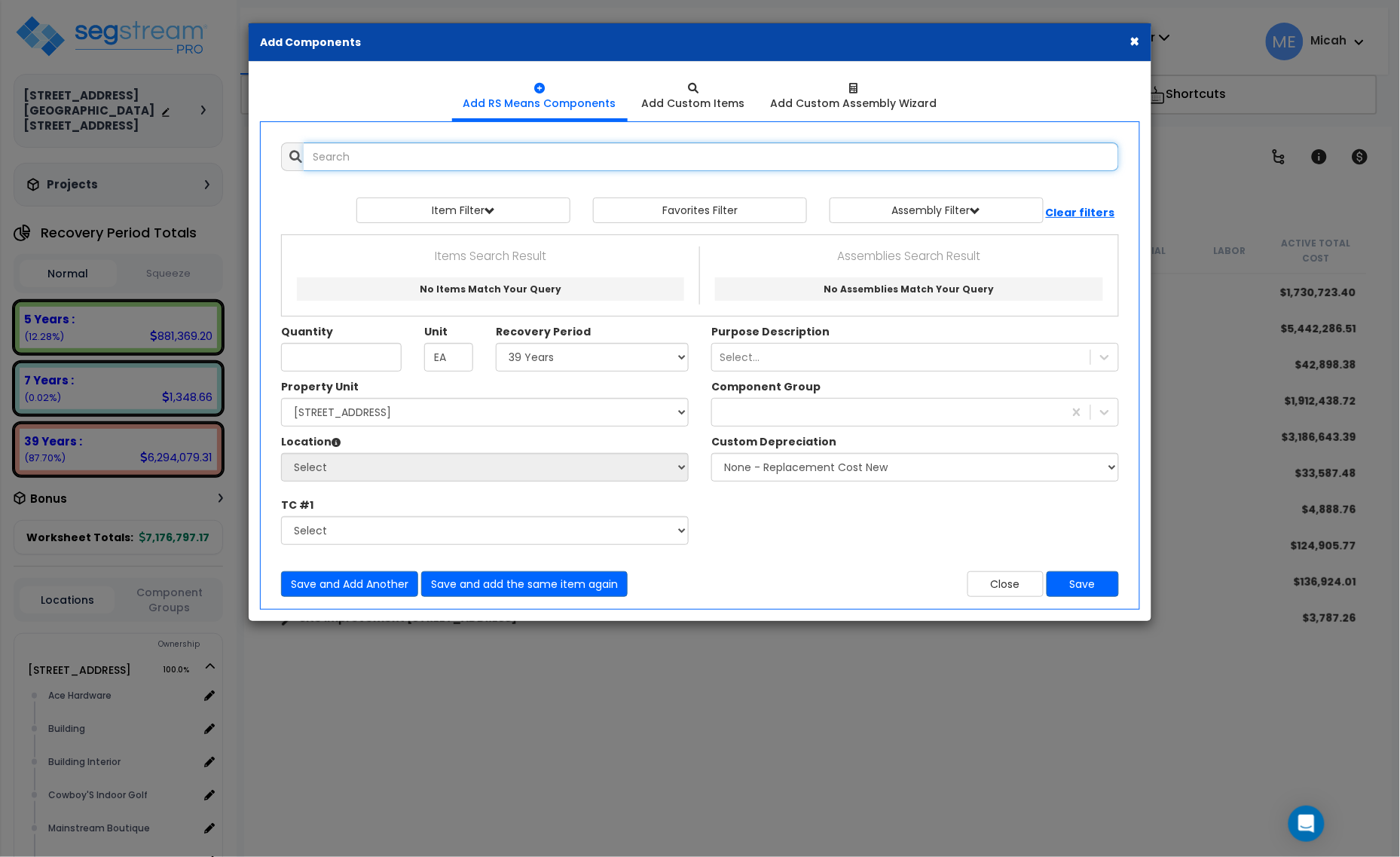
select select
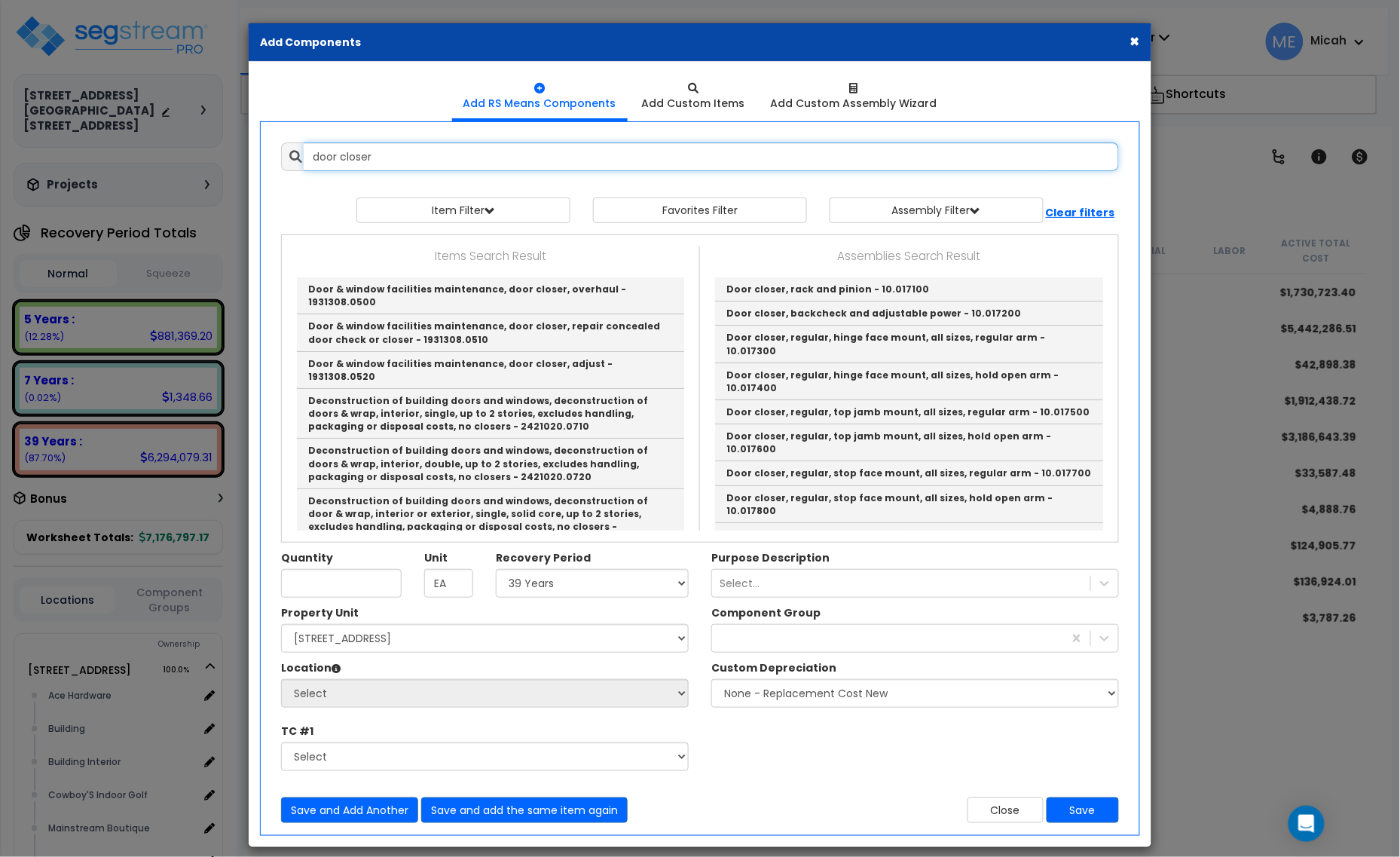
click at [419, 159] on input "door closer" at bounding box center [712, 157] width 816 height 29
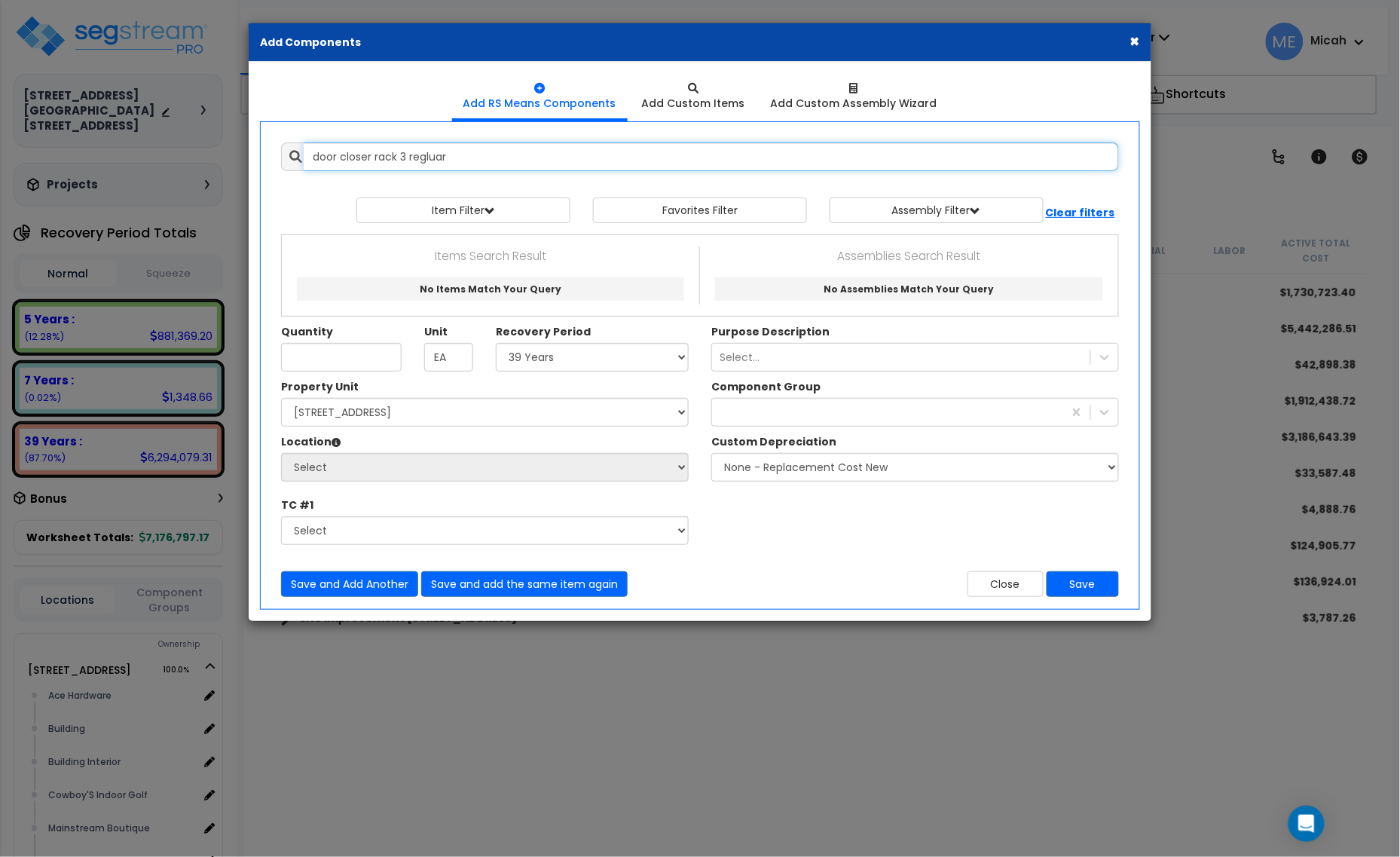
click at [435, 151] on input "door closer rack 3 regluar" at bounding box center [712, 157] width 816 height 29
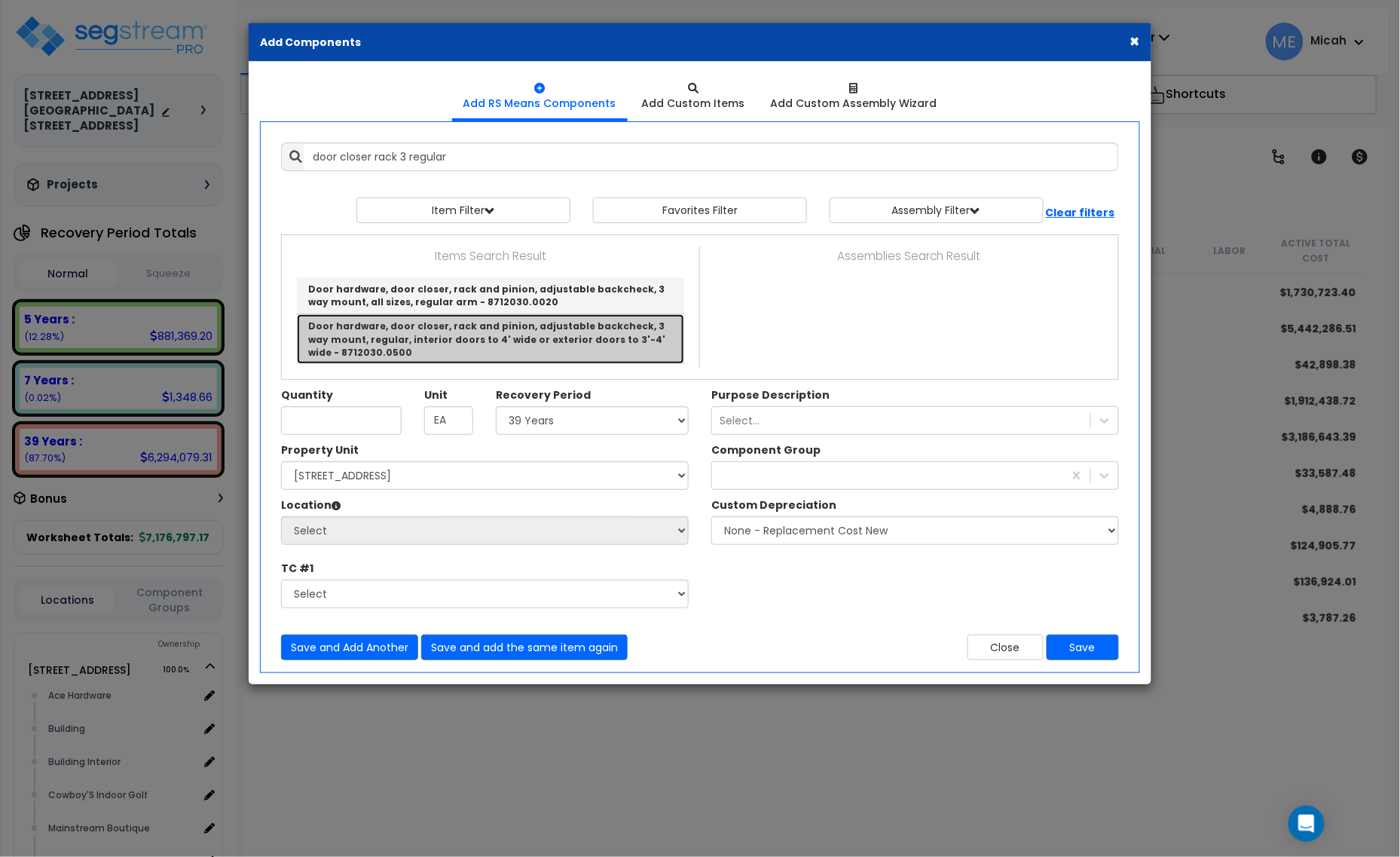
click at [585, 329] on link "Door hardware, door closer, rack and pinion, adjustable backcheck, 3 way mount,…" at bounding box center [490, 338] width 388 height 49
type input "Door hardware, door closer, rack and pinion, adjustable backcheck, 3 way mount,…"
checkbox input "false"
type input "Ea."
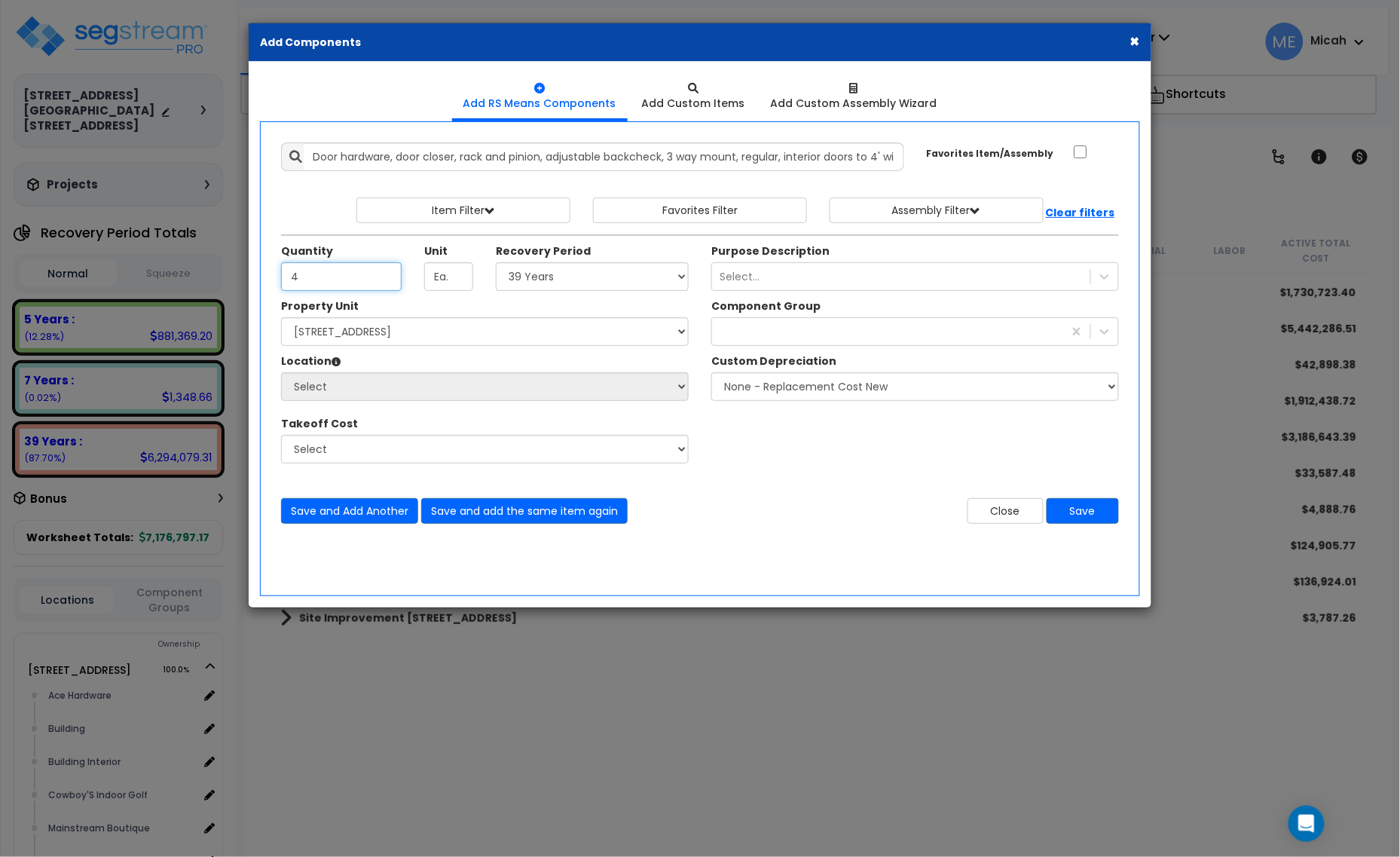
type input "4"
click at [547, 333] on select "Select [STREET_ADDRESS] [STREET_ADDRESS] Site Improvement [STREET_ADDRESS] Site…" at bounding box center [485, 332] width 408 height 29
select select "161428"
click at [281, 318] on select "Select [STREET_ADDRESS] [STREET_ADDRESS] Site Improvement [STREET_ADDRESS] Site…" at bounding box center [485, 332] width 408 height 29
click at [510, 393] on select "Select Alchemy Salon Studio Building Building Interior Building Interior Dick'S…" at bounding box center [485, 387] width 408 height 29
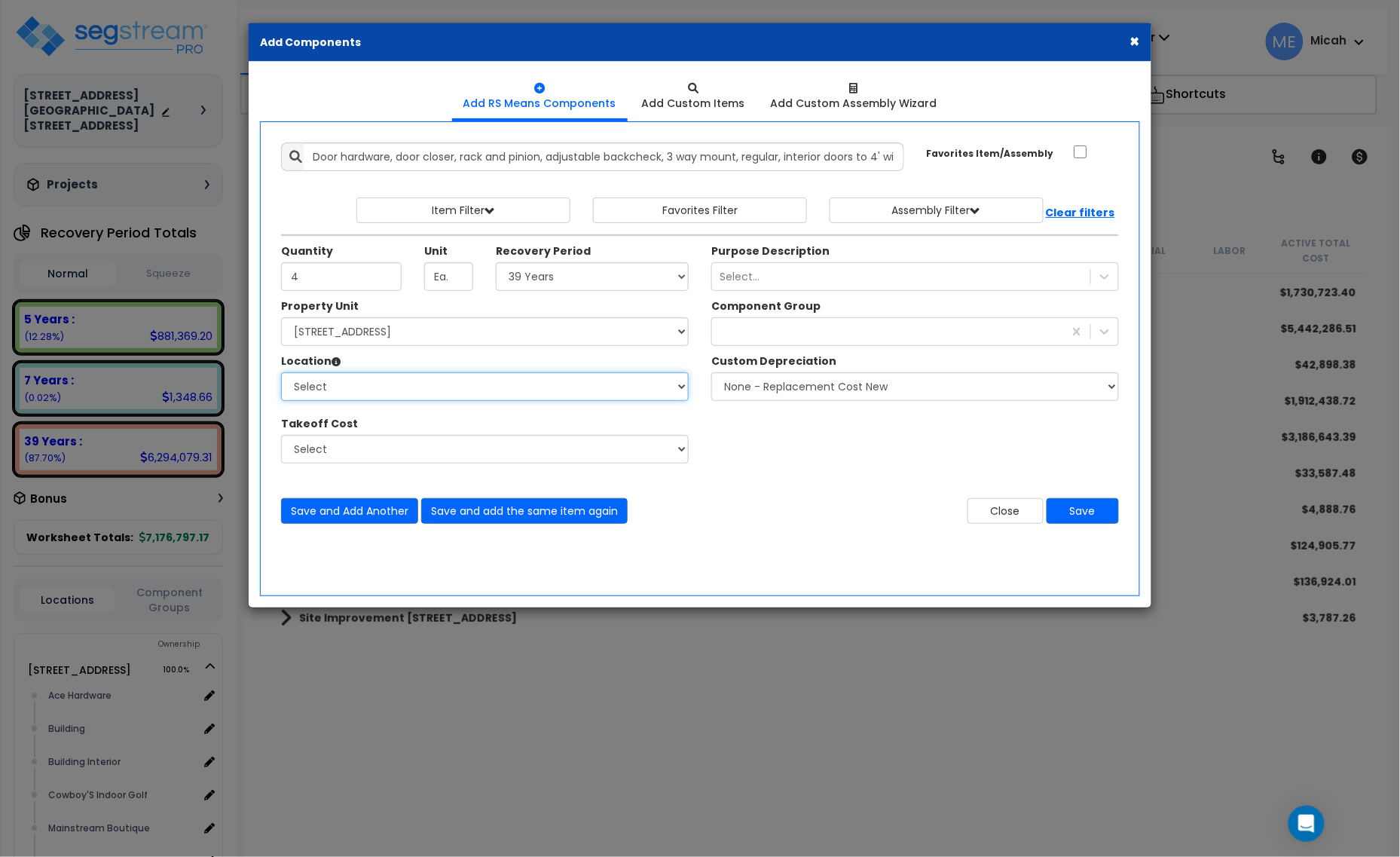
select select "31139"
click at [281, 373] on select "Select Alchemy Salon Studio Building Building Interior Building Interior Dick'S…" at bounding box center [485, 387] width 408 height 29
click at [841, 329] on div at bounding box center [887, 332] width 351 height 24
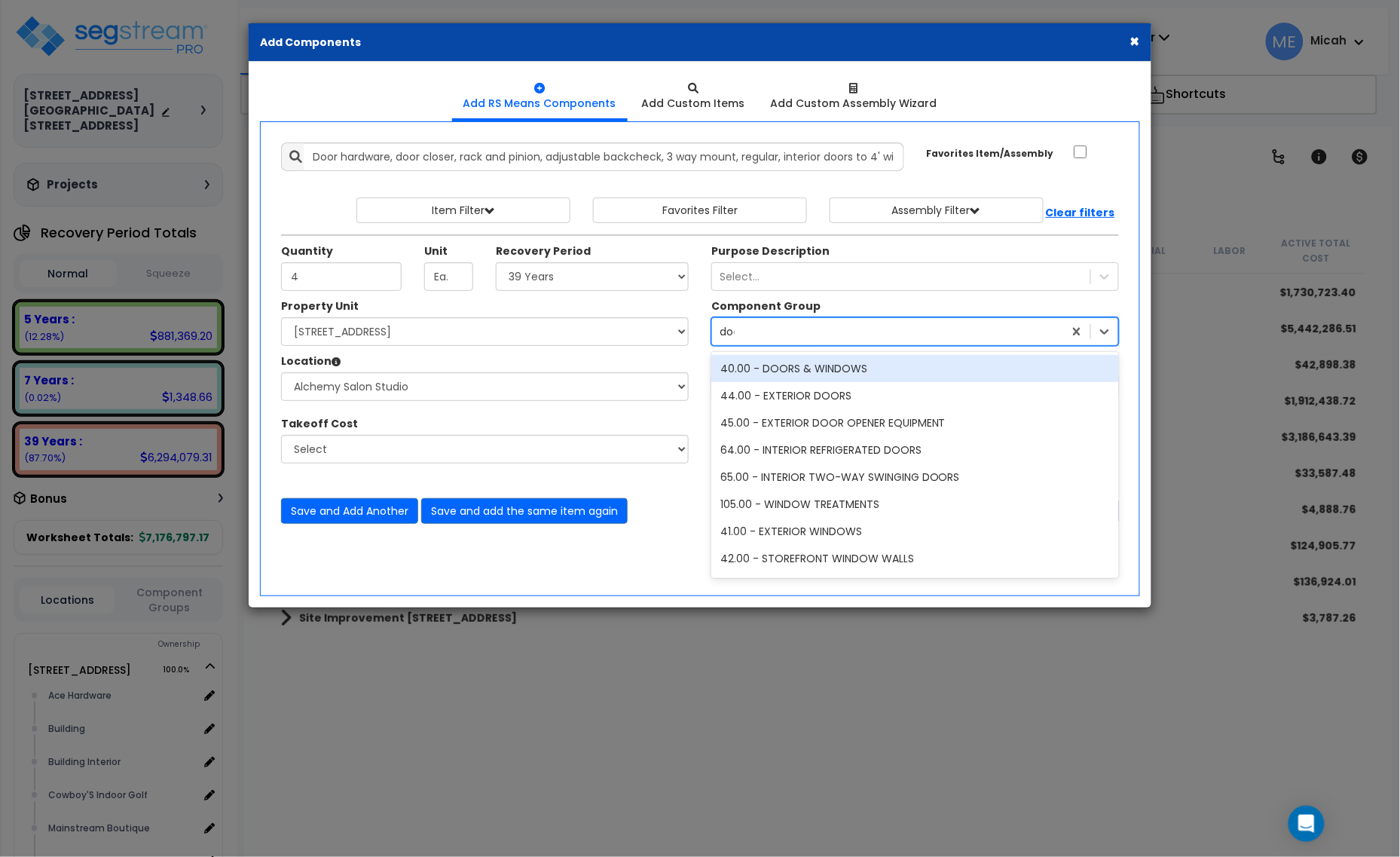
type input "door"
click at [865, 366] on div "40.00 - DOORS & WINDOWS" at bounding box center [915, 369] width 408 height 27
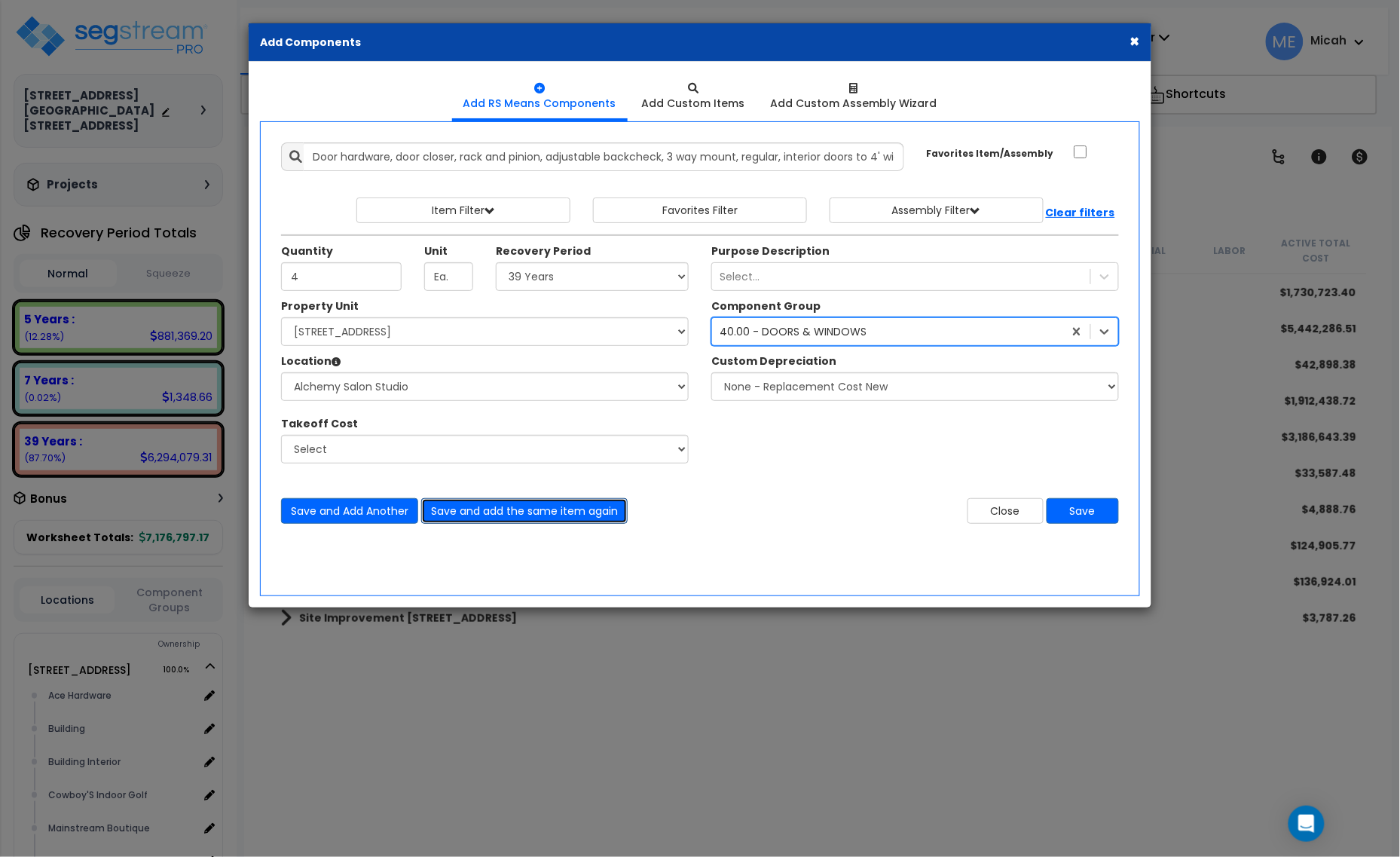
click at [571, 517] on button "Save and add the same item again" at bounding box center [525, 511] width 206 height 26
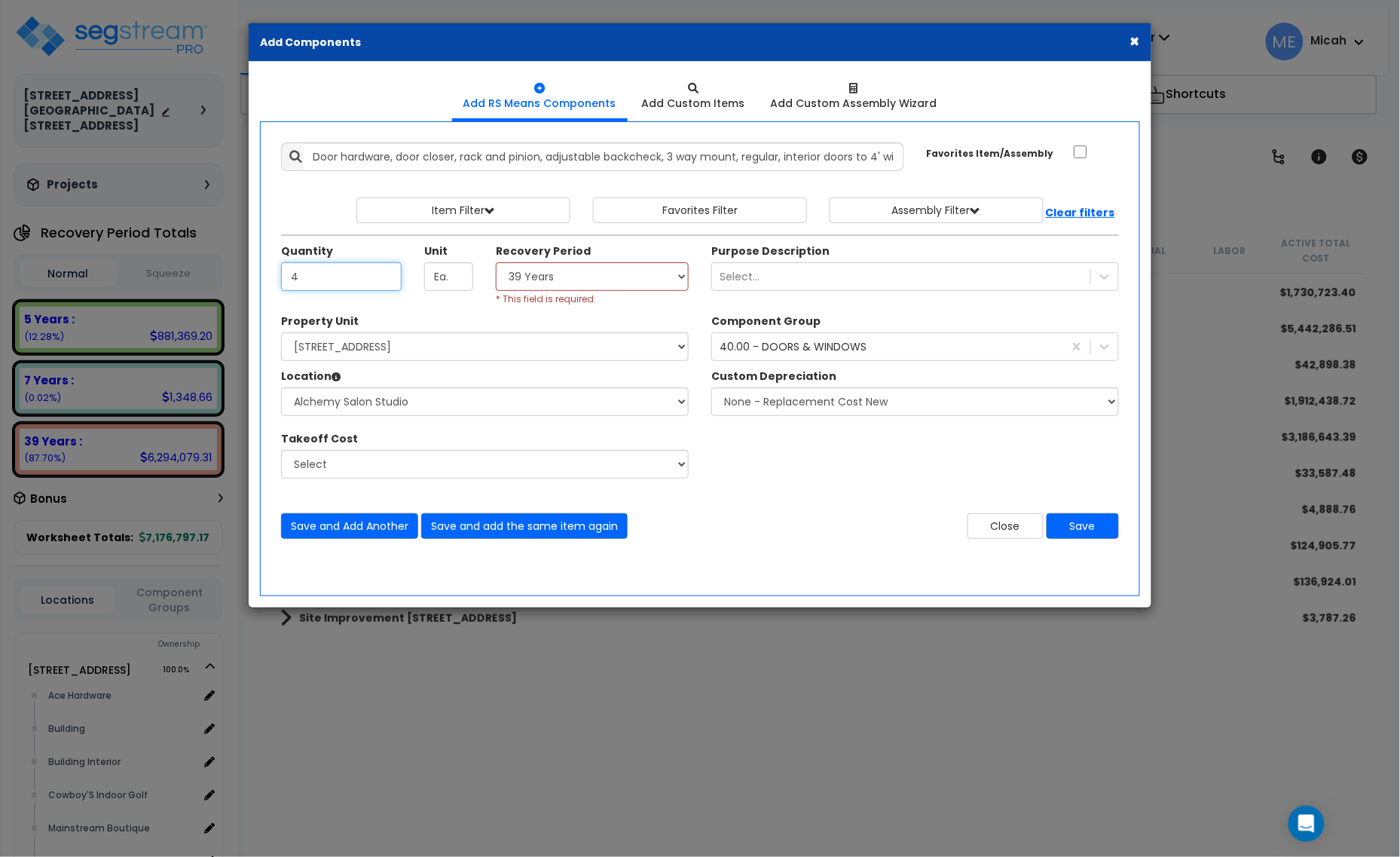
drag, startPoint x: 325, startPoint y: 269, endPoint x: 271, endPoint y: 277, distance: 54.6
click at [272, 277] on div "Quantity 4" at bounding box center [341, 266] width 143 height 47
click at [555, 271] on select "Select 5 Years 7 Years 15 Years 20 Years 39 Years 27.5 Year" at bounding box center [592, 277] width 193 height 29
select select "39Y"
click at [497, 263] on select "Select 5 Years 7 Years 15 Years 20 Years 39 Years 27.5 Year" at bounding box center [592, 277] width 193 height 29
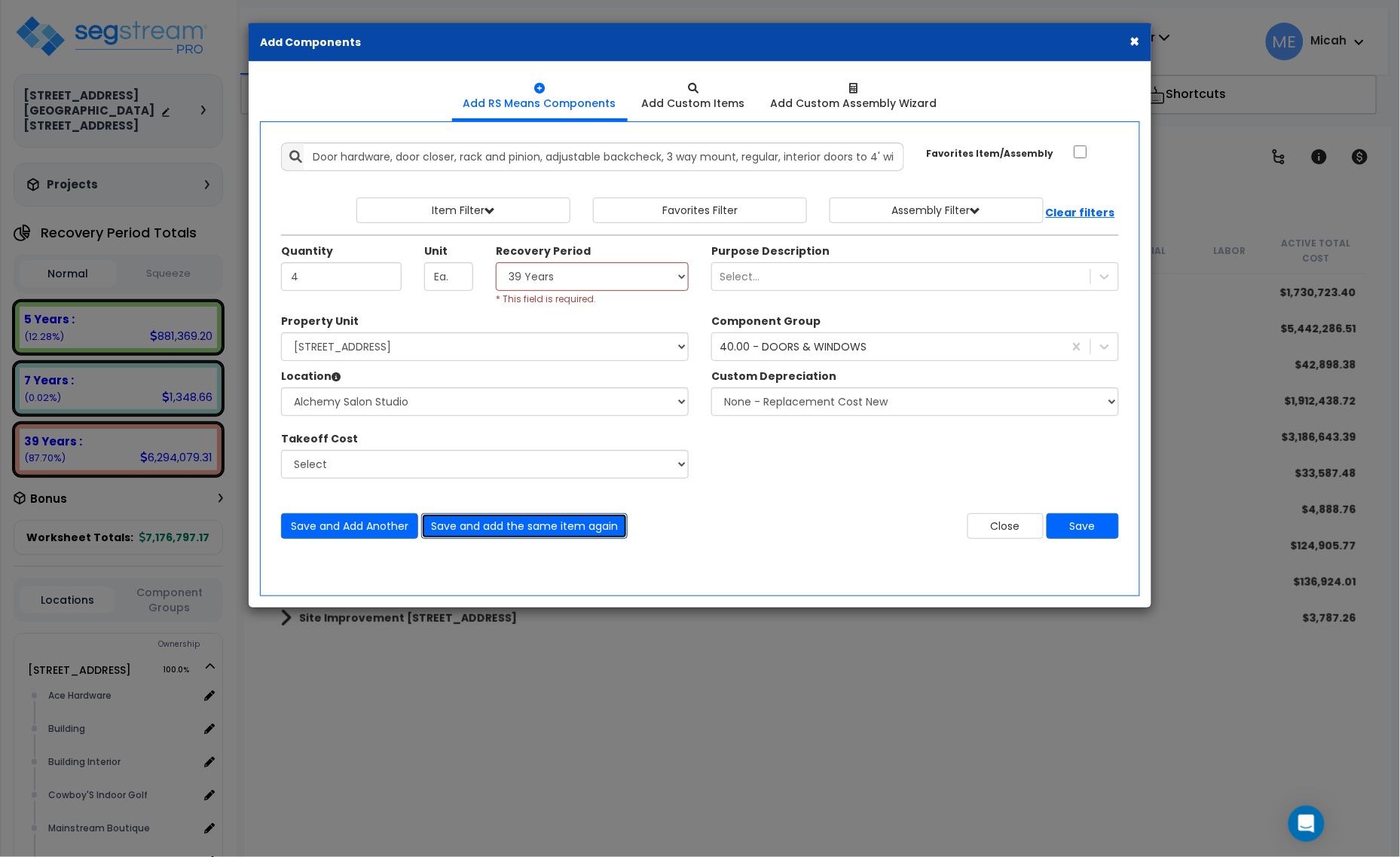
click at [525, 528] on button "Save and add the same item again" at bounding box center [525, 526] width 206 height 26
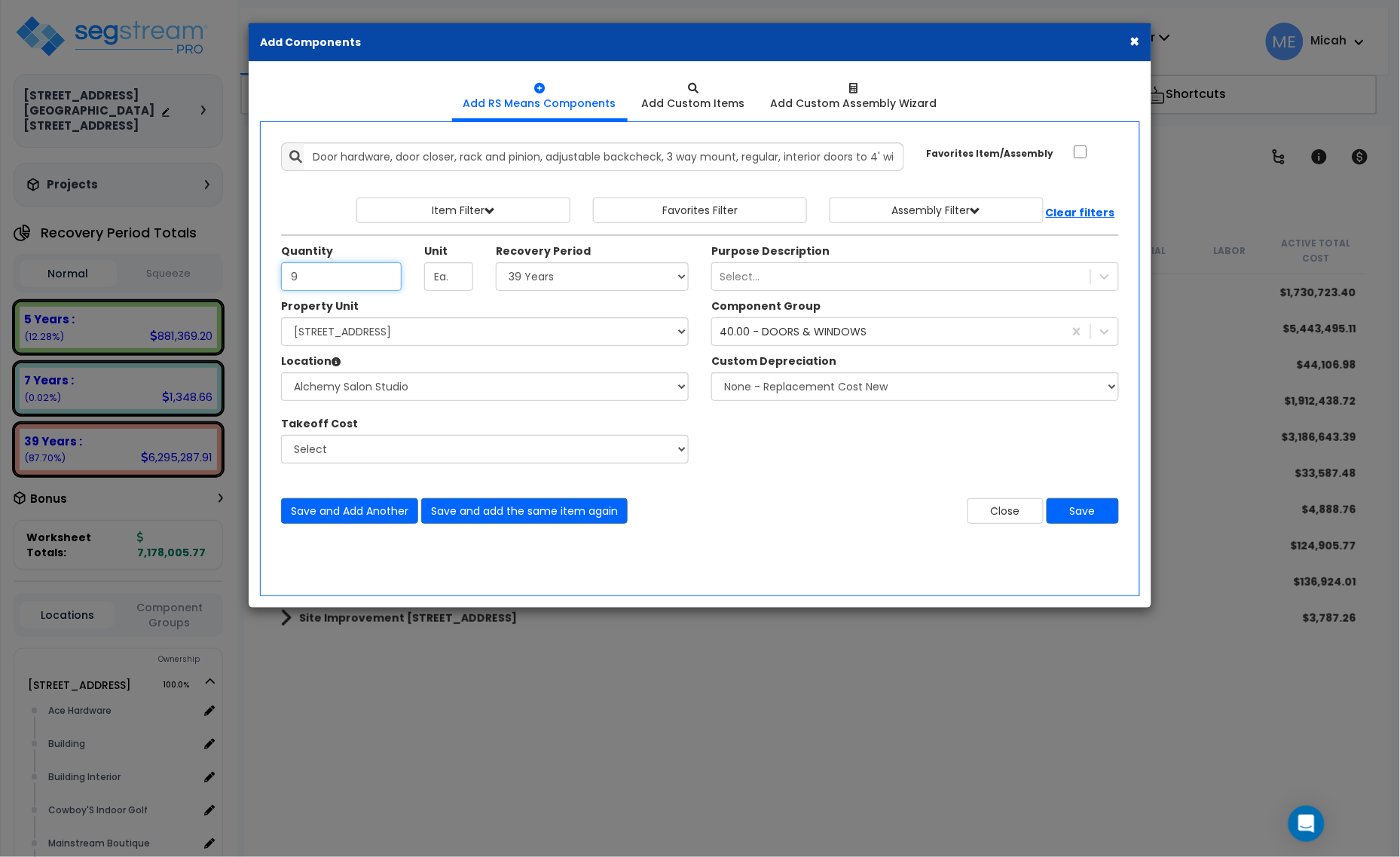
type input "9"
click at [378, 385] on select "Select Alchemy Salon Studio Building Building Interior Building Interior Dick'S…" at bounding box center [485, 387] width 408 height 29
select select "2627"
click at [281, 373] on select "Select Alchemy Salon Studio Building Building Interior Building Interior Dick'S…" at bounding box center [485, 387] width 408 height 29
click at [521, 520] on button "Save and add the same item again" at bounding box center [525, 511] width 206 height 26
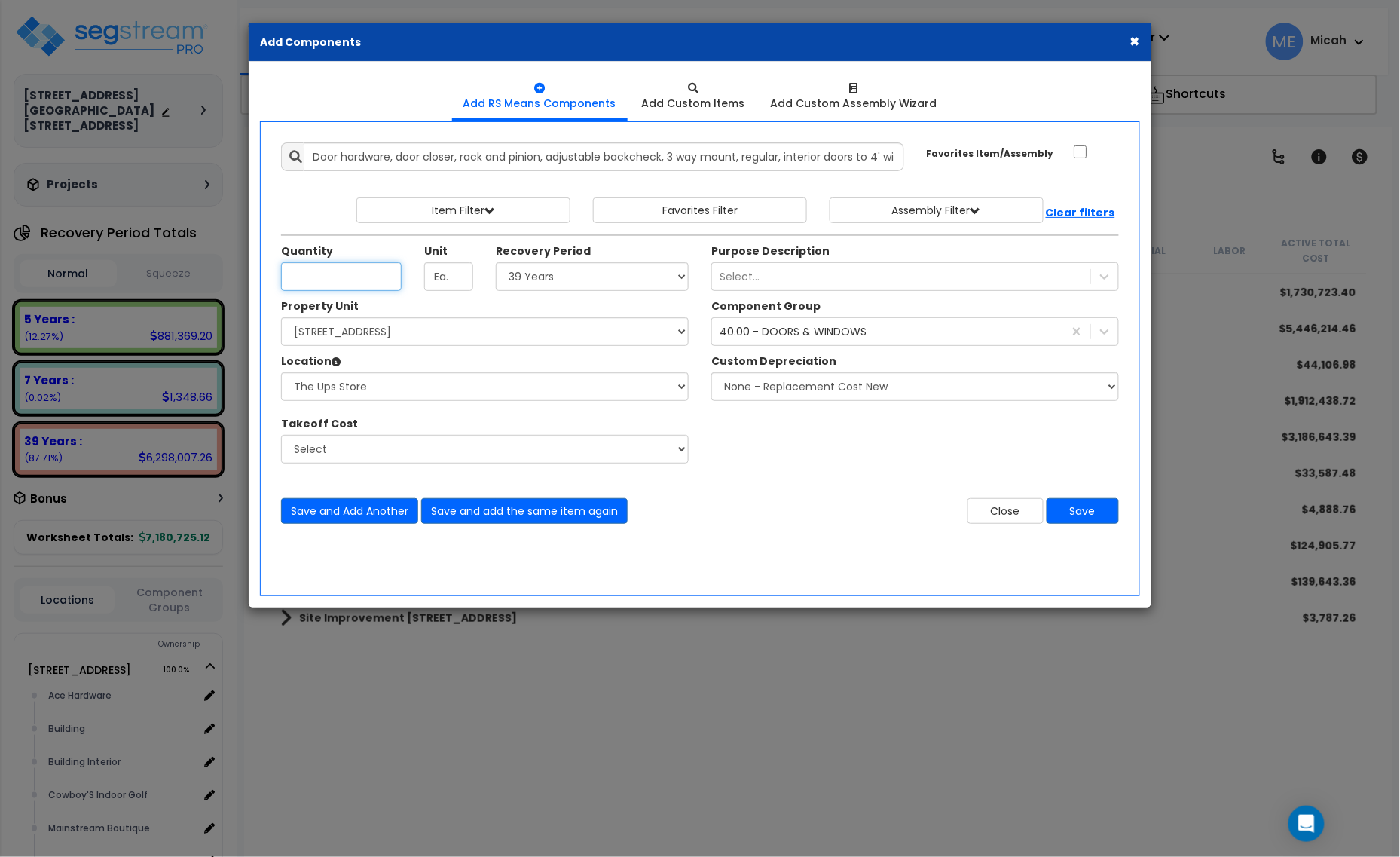
click at [332, 288] on input "Unit Quantity" at bounding box center [341, 277] width 121 height 29
type input "1"
click at [416, 378] on select "Select Alchemy Salon Studio Building Building Interior Building Interior Dick'S…" at bounding box center [485, 387] width 408 height 29
select select "31283"
click at [281, 373] on select "Select Alchemy Salon Studio Building Building Interior Building Interior Dick'S…" at bounding box center [485, 387] width 408 height 29
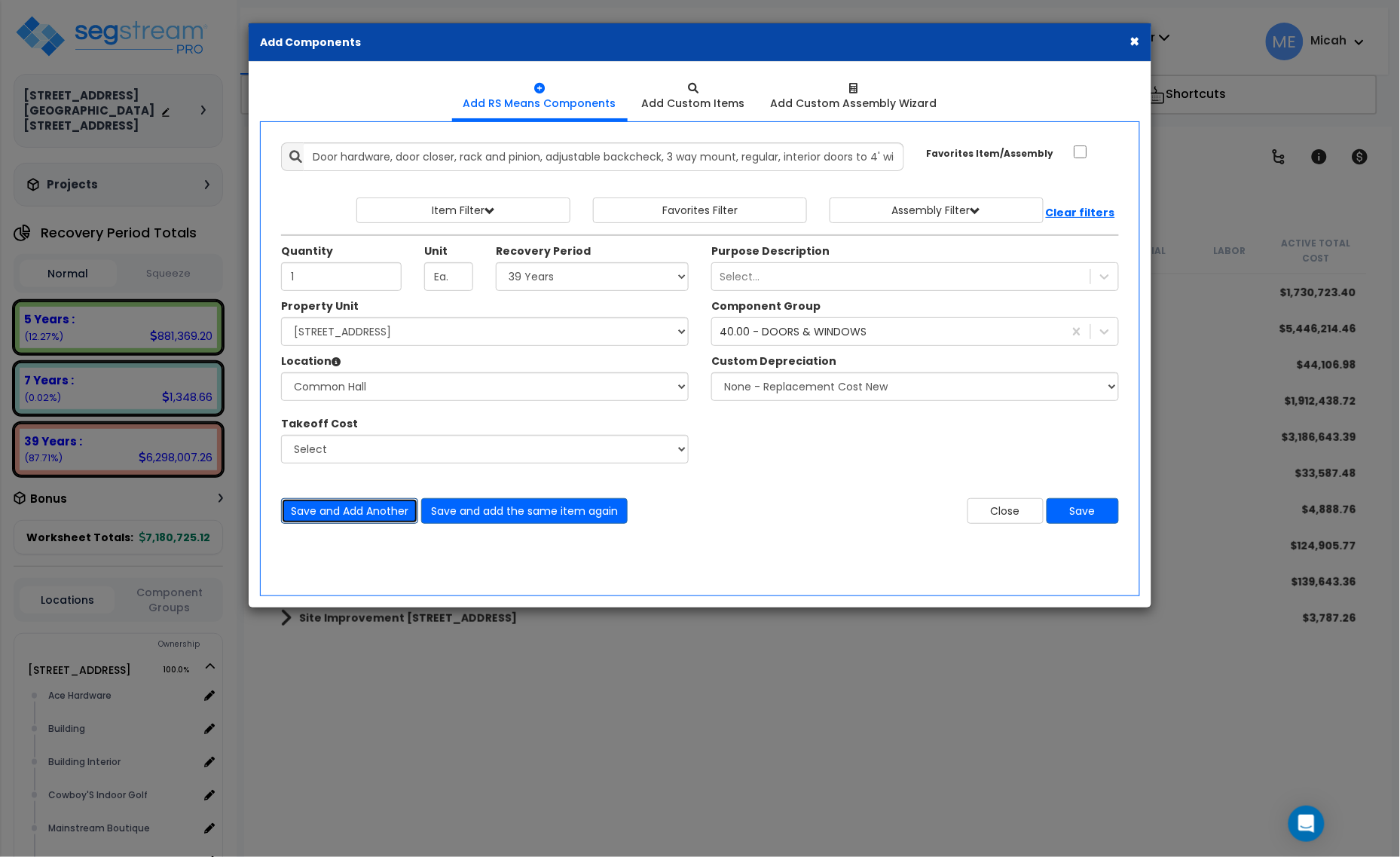
click at [369, 515] on button "Save and Add Another" at bounding box center [350, 511] width 138 height 26
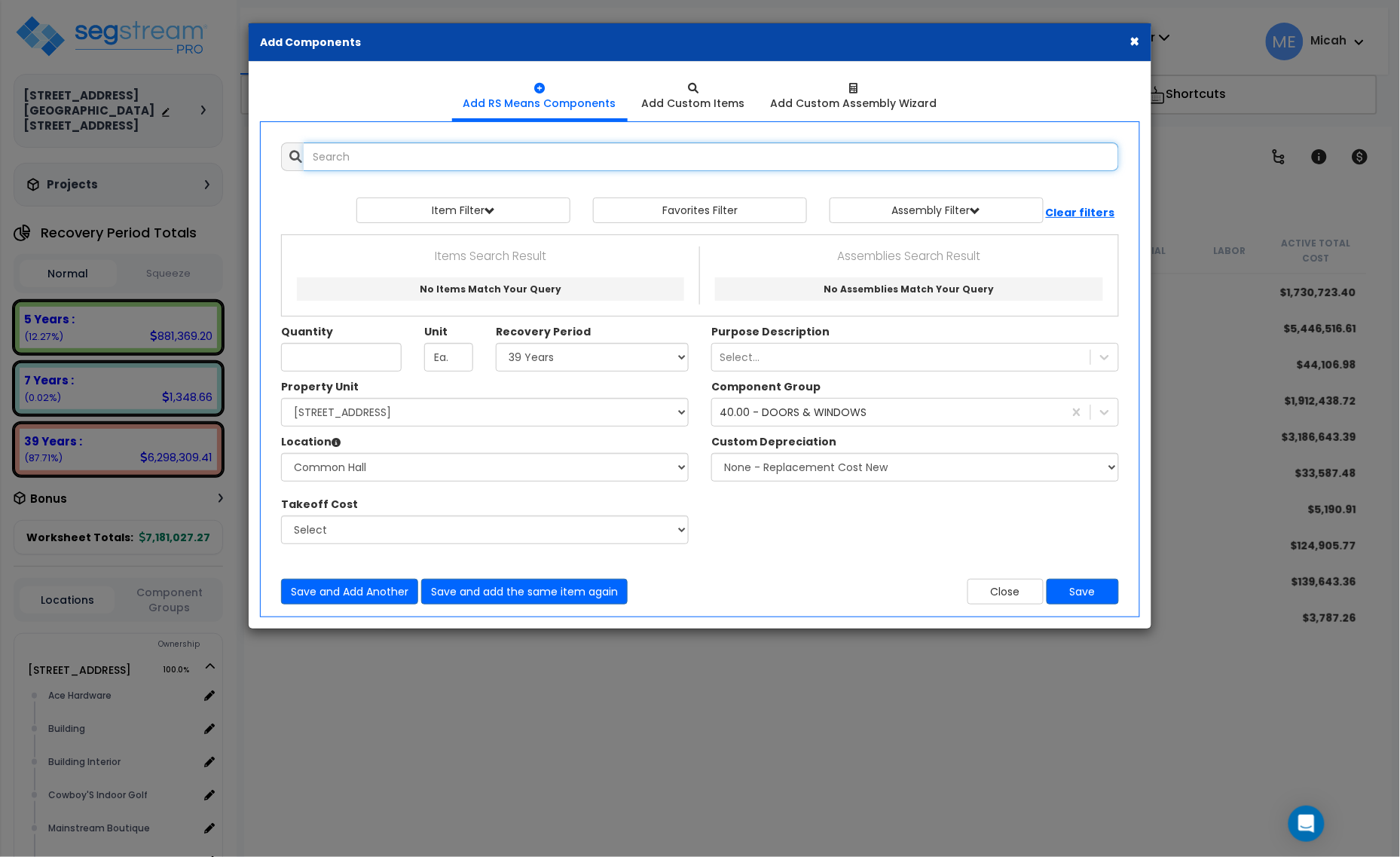
click at [372, 164] on input "text" at bounding box center [712, 157] width 816 height 29
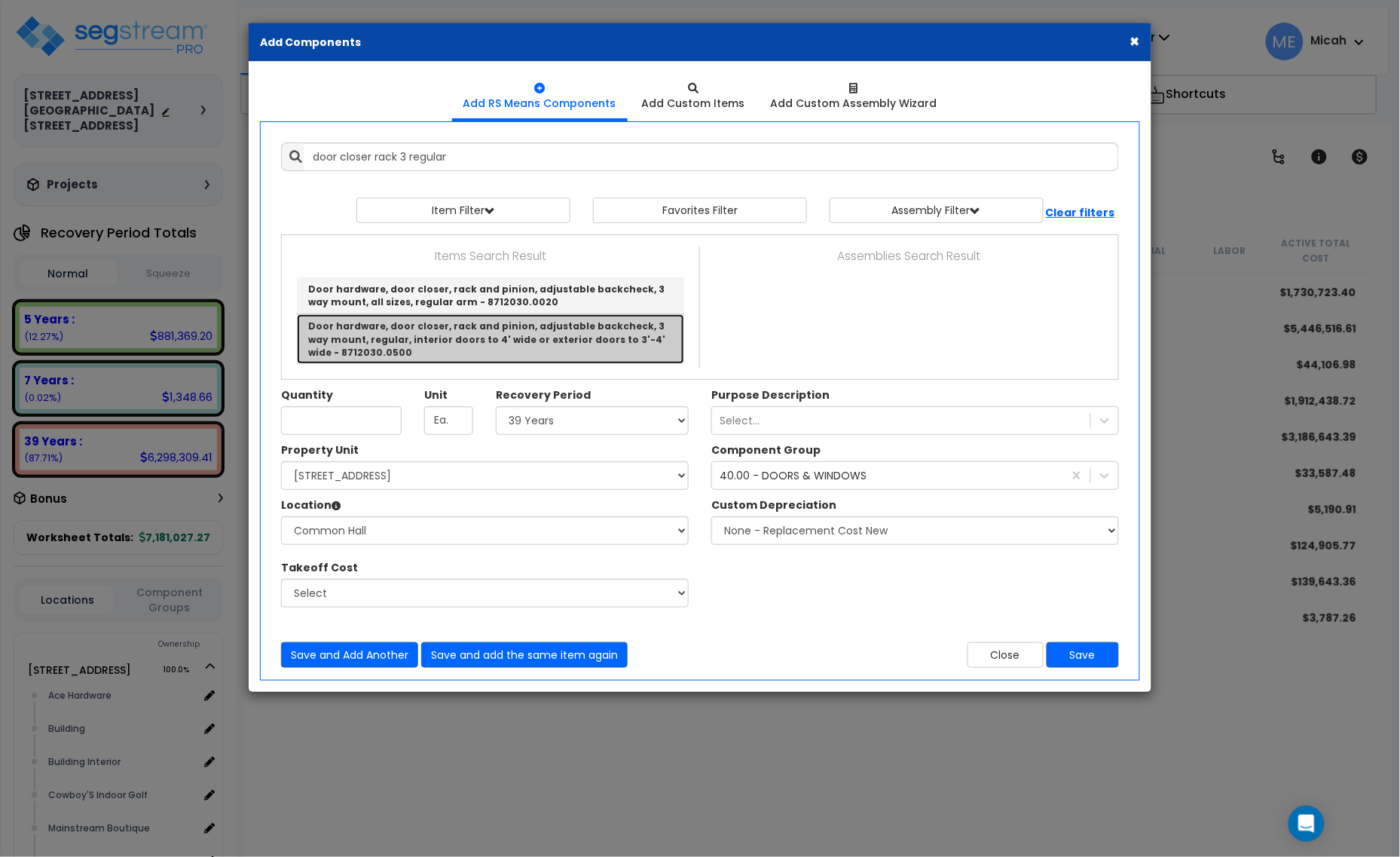
click at [566, 352] on link "Door hardware, door closer, rack and pinion, adjustable backcheck, 3 way mount,…" at bounding box center [490, 338] width 388 height 49
type input "Door hardware, door closer, rack and pinion, adjustable backcheck, 3 way mount,…"
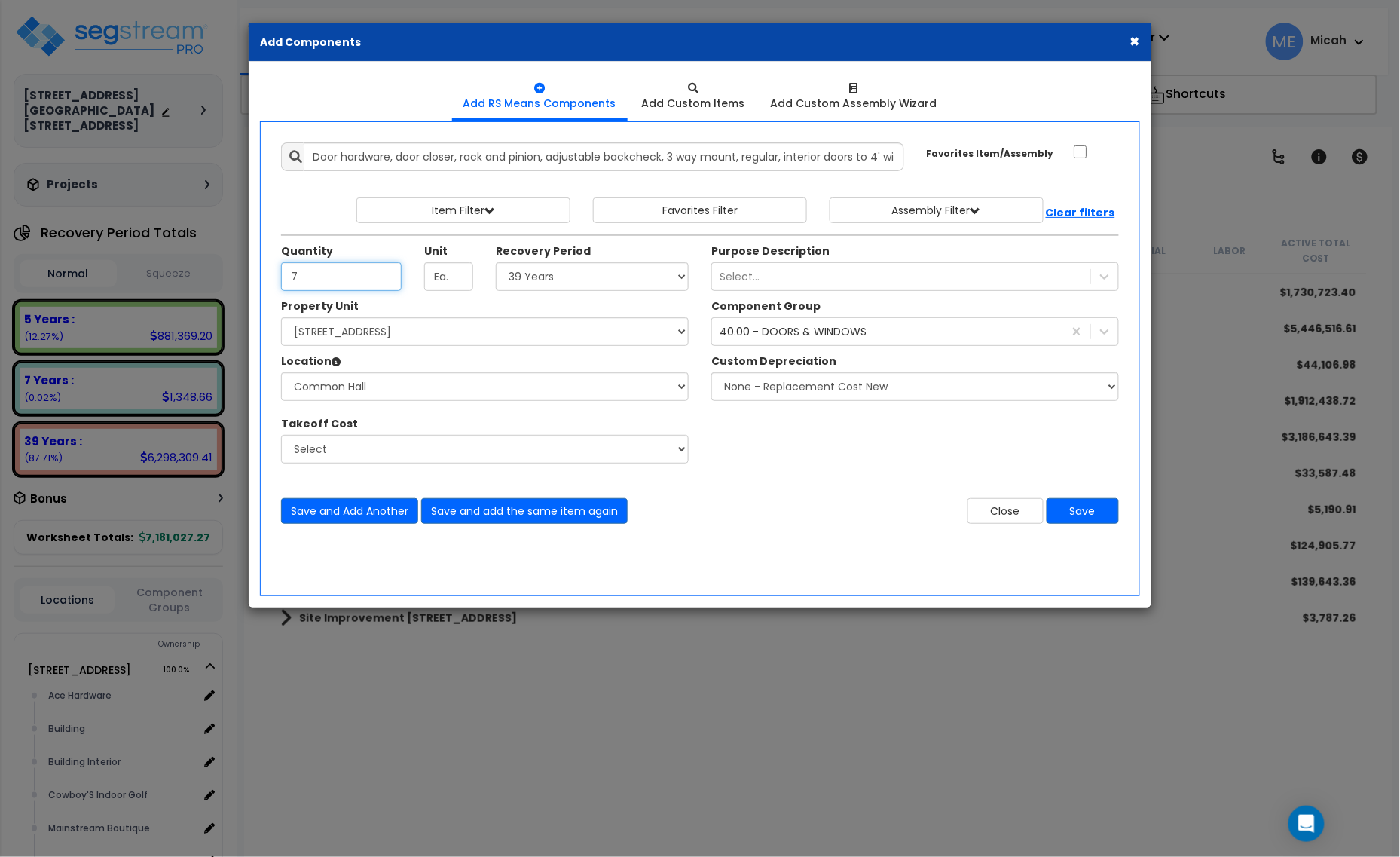
type input "7"
click at [445, 396] on select "Select Alchemy Salon Studio Building Building Interior Building Interior Dick'S…" at bounding box center [485, 387] width 408 height 29
select select "31282"
click at [281, 373] on select "Select Alchemy Salon Studio Building Building Interior Building Interior Dick'S…" at bounding box center [485, 387] width 408 height 29
click at [353, 505] on button "Save and Add Another" at bounding box center [350, 511] width 138 height 26
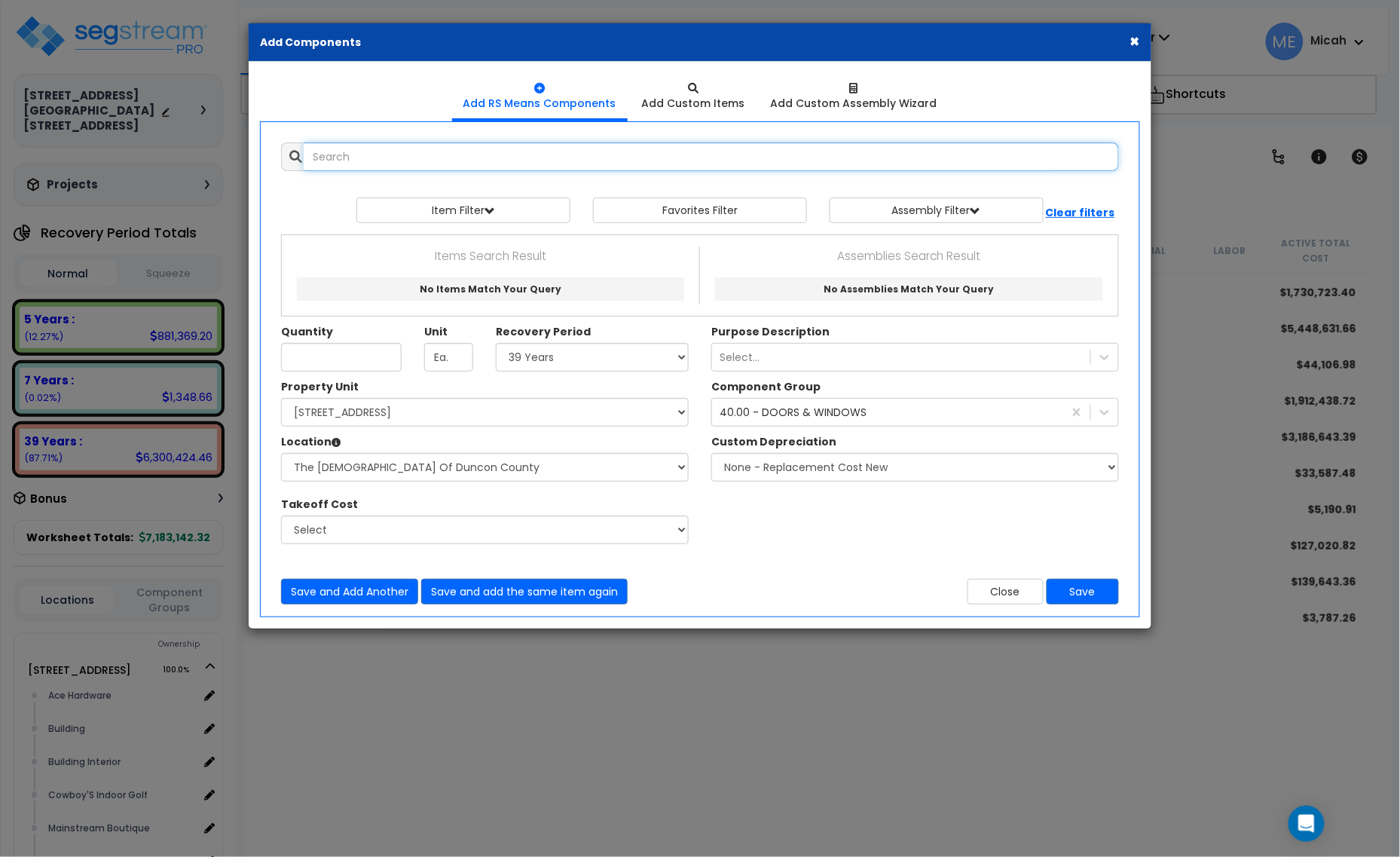
click at [367, 149] on input "text" at bounding box center [712, 157] width 816 height 29
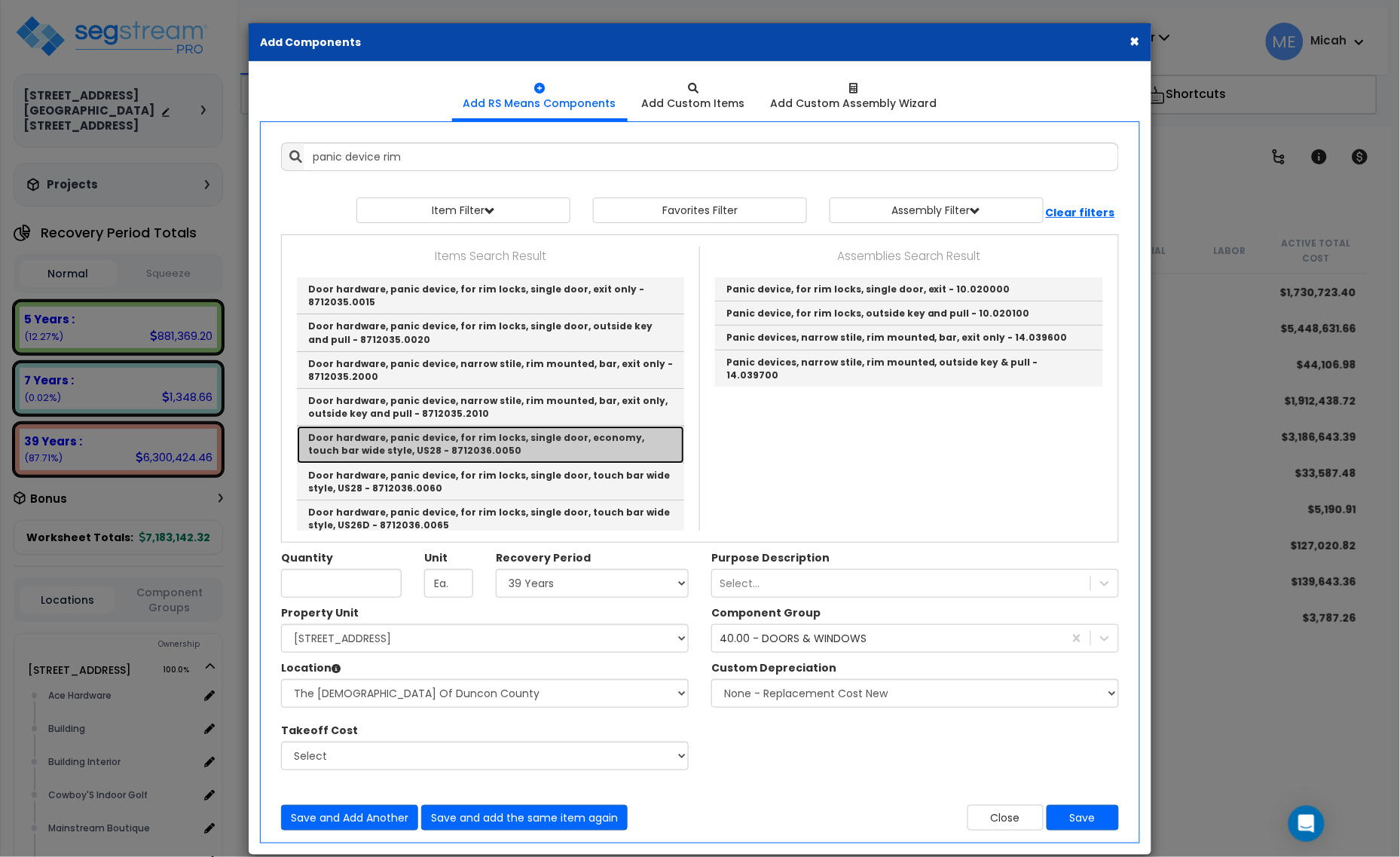
click at [598, 440] on link "Door hardware, panic device, for rim locks, single door, economy, touch bar wid…" at bounding box center [490, 444] width 388 height 37
type input "Door hardware, panic device, for rim locks, single door, economy, touch bar wid…"
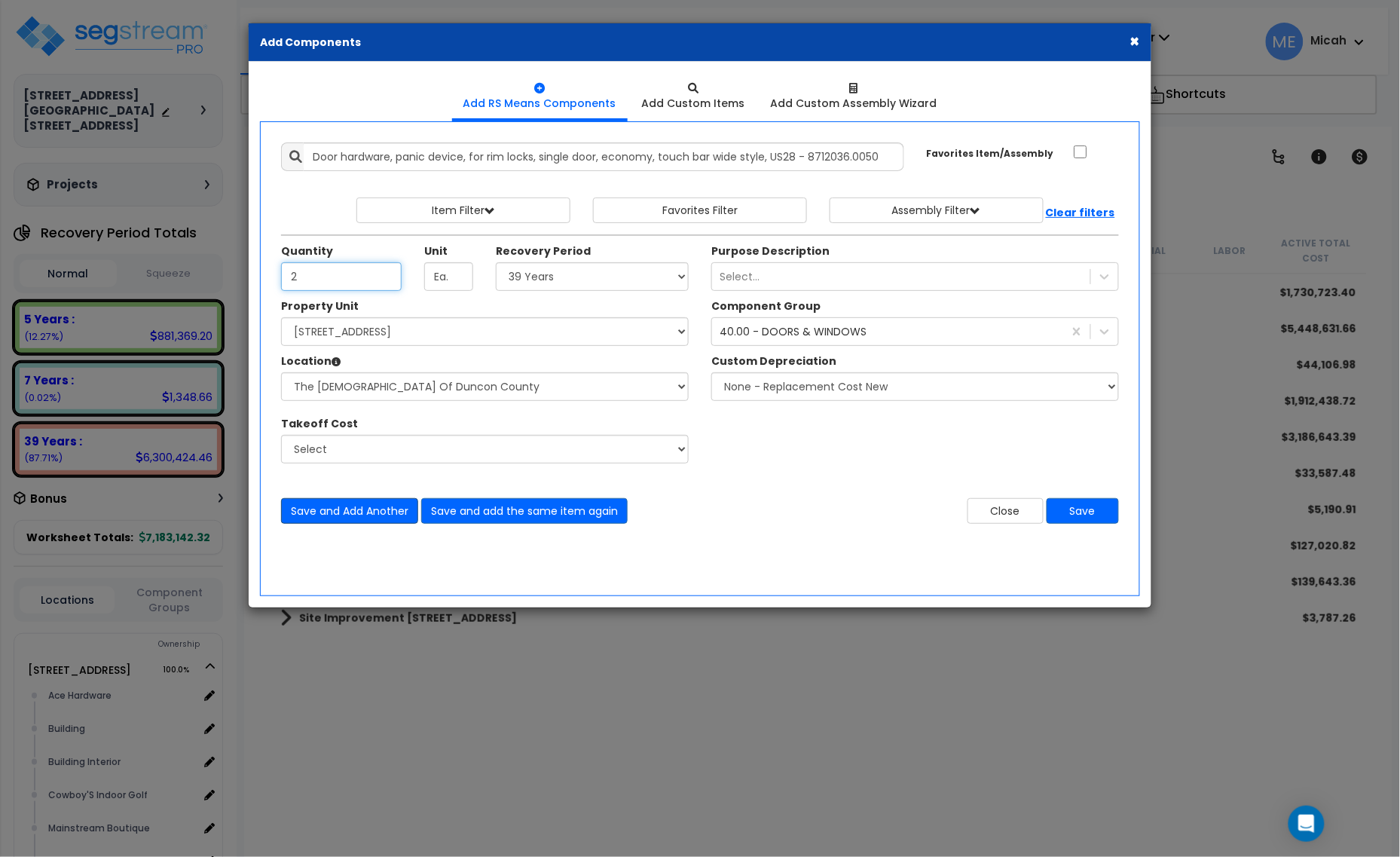
type input "2"
click at [366, 510] on button "Save and Add Another" at bounding box center [350, 511] width 138 height 26
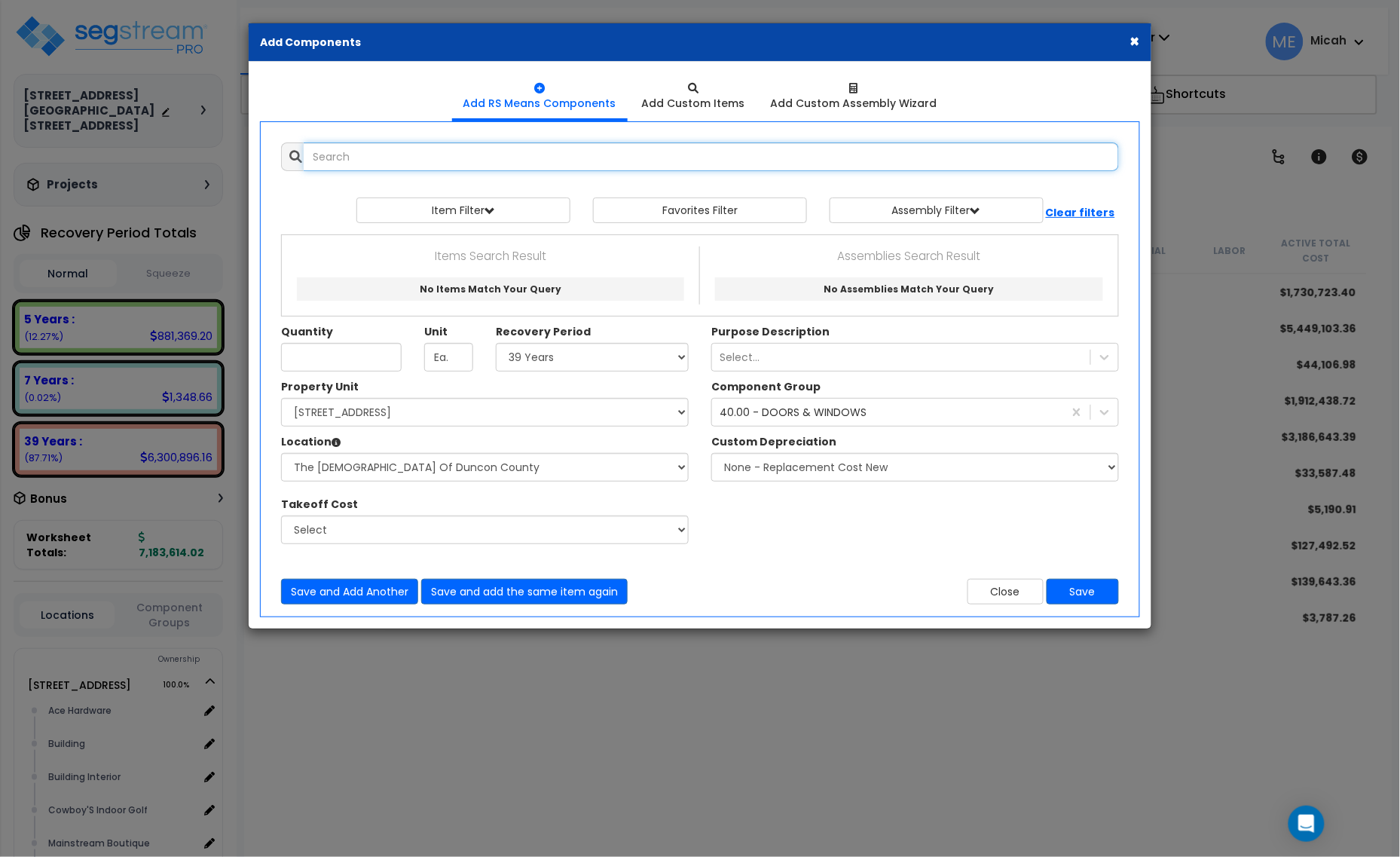
click at [350, 164] on input "text" at bounding box center [712, 157] width 816 height 29
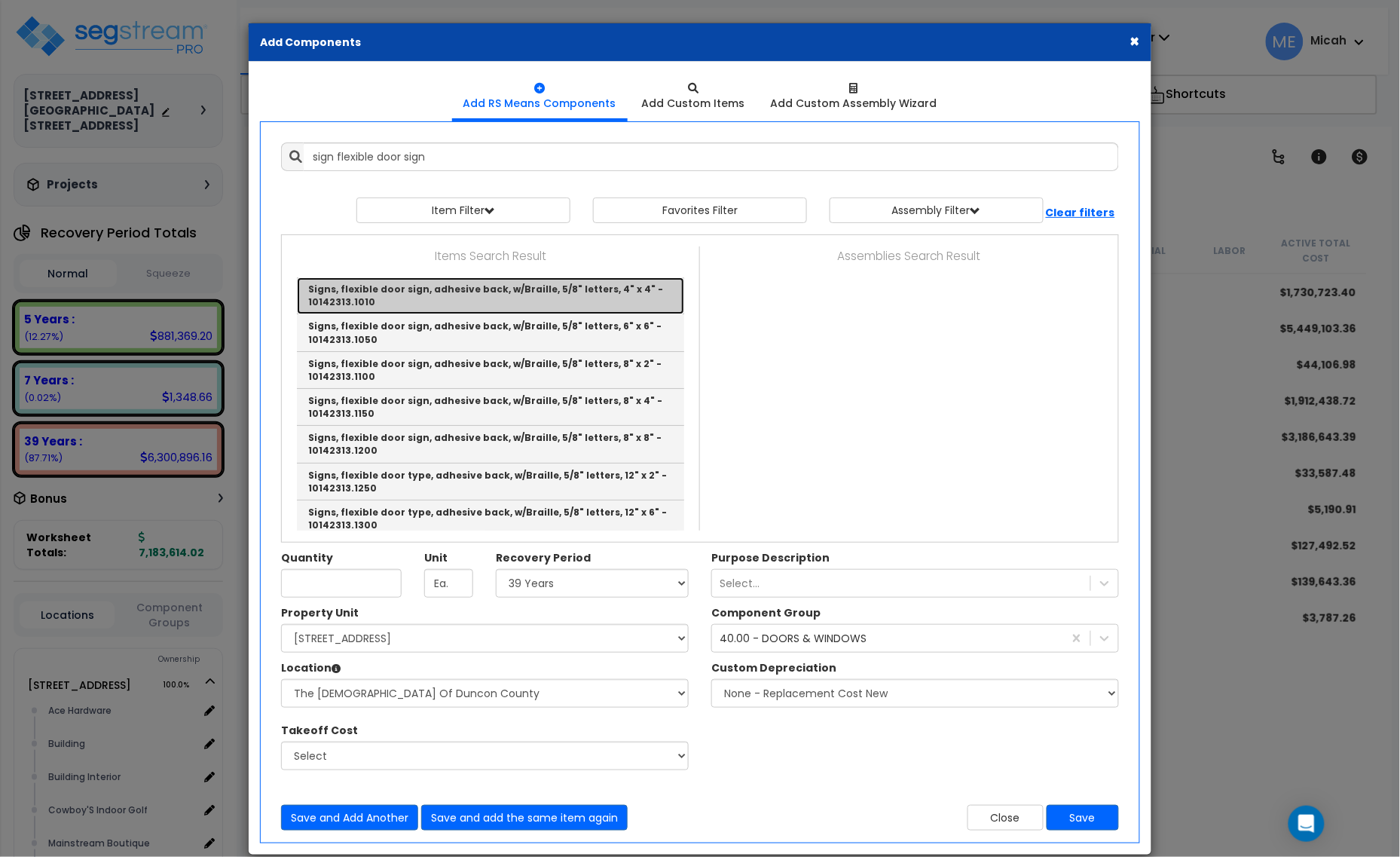
click at [401, 296] on link "Signs, flexible door sign, adhesive back, w/Braille, 5/8" letters, 4" x 4" - 10…" at bounding box center [490, 296] width 388 height 37
type input "Signs, flexible door sign, adhesive back, w/Braille, 5/8" letters, 4" x 4" - 10…"
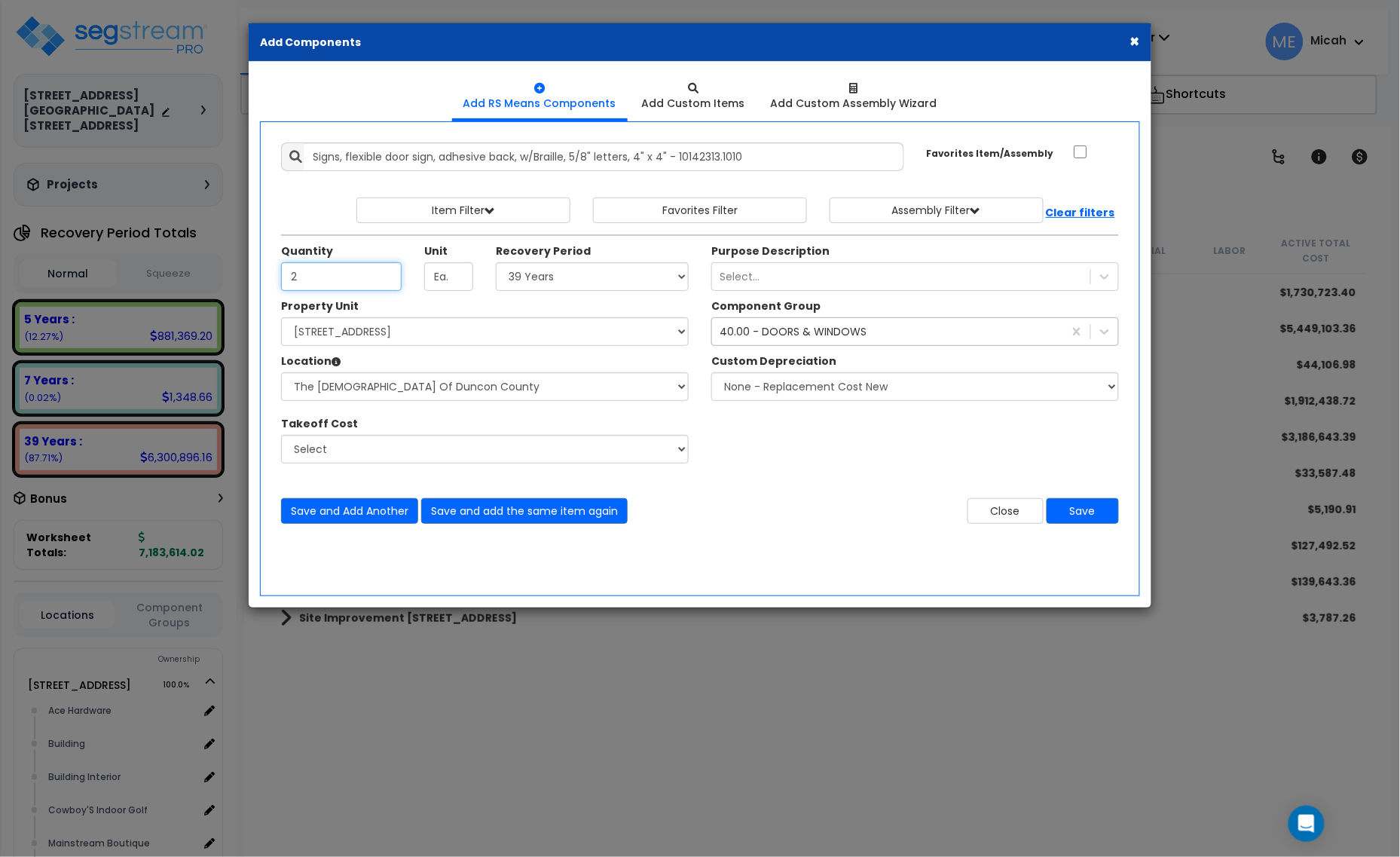
type input "2"
click at [743, 329] on div "40.00 - DOORS & WINDOWS" at bounding box center [793, 331] width 147 height 15
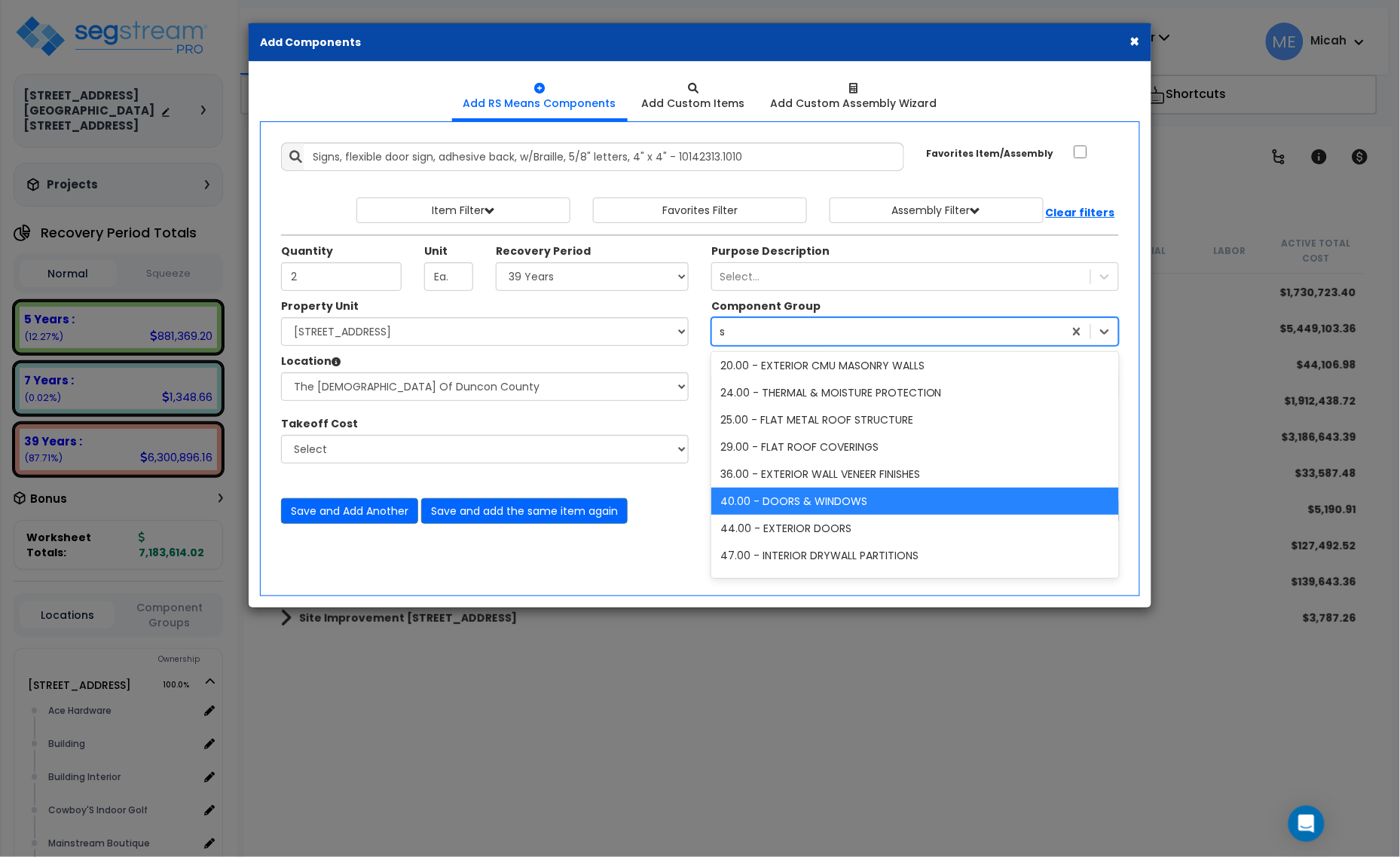
scroll to position [58, 0]
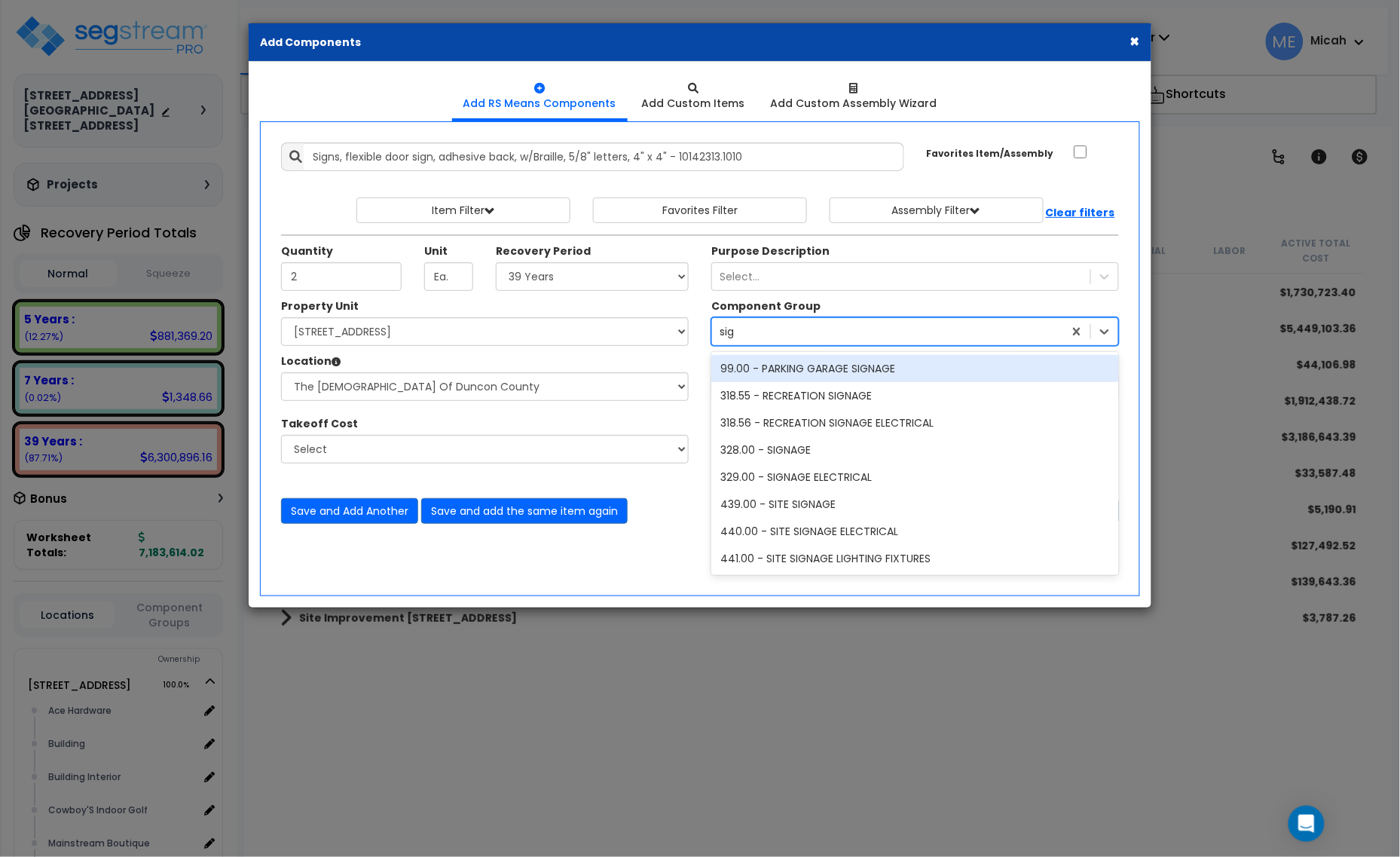
type input "sign"
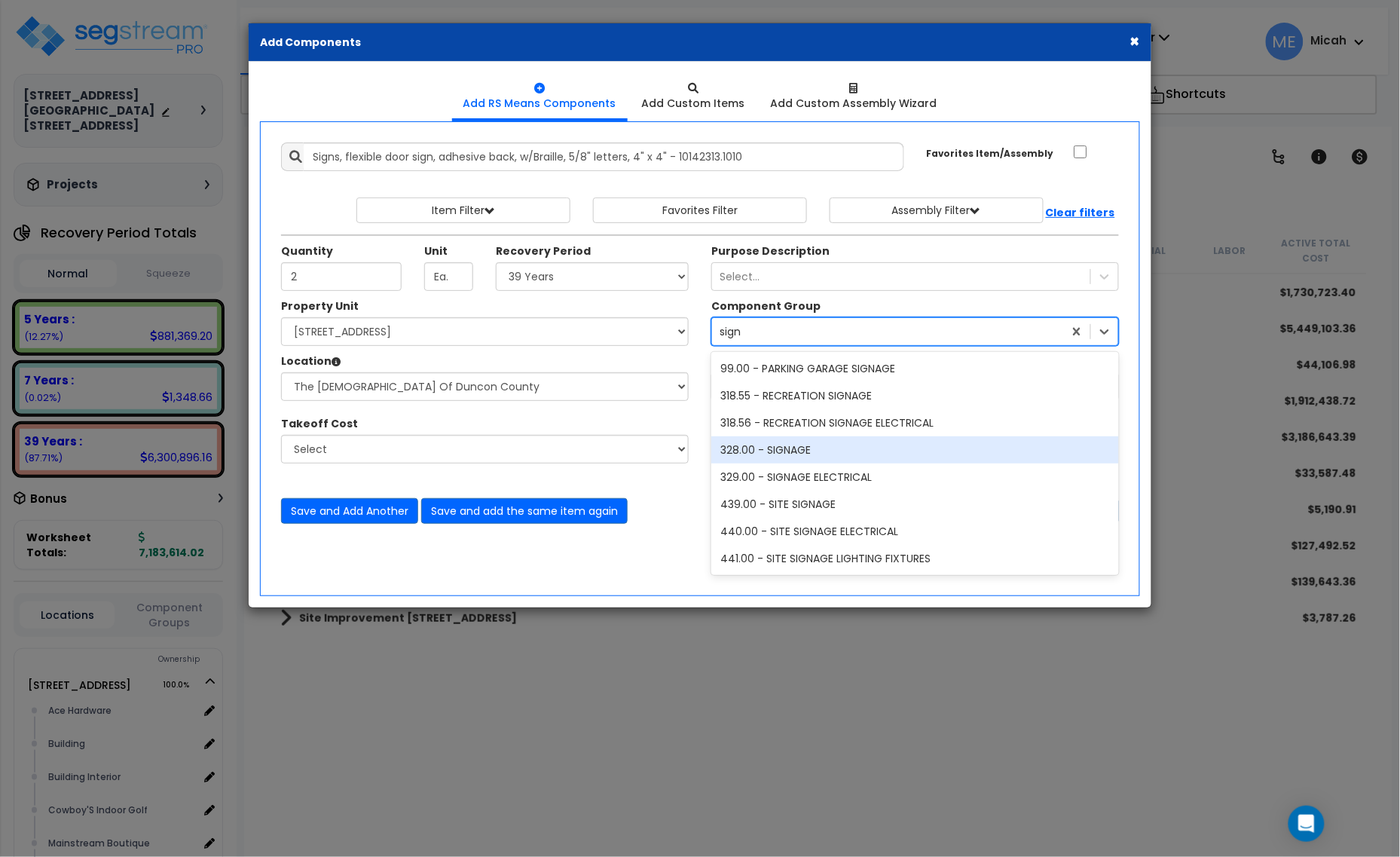
click at [814, 451] on div "328.00 - SIGNAGE" at bounding box center [915, 450] width 408 height 27
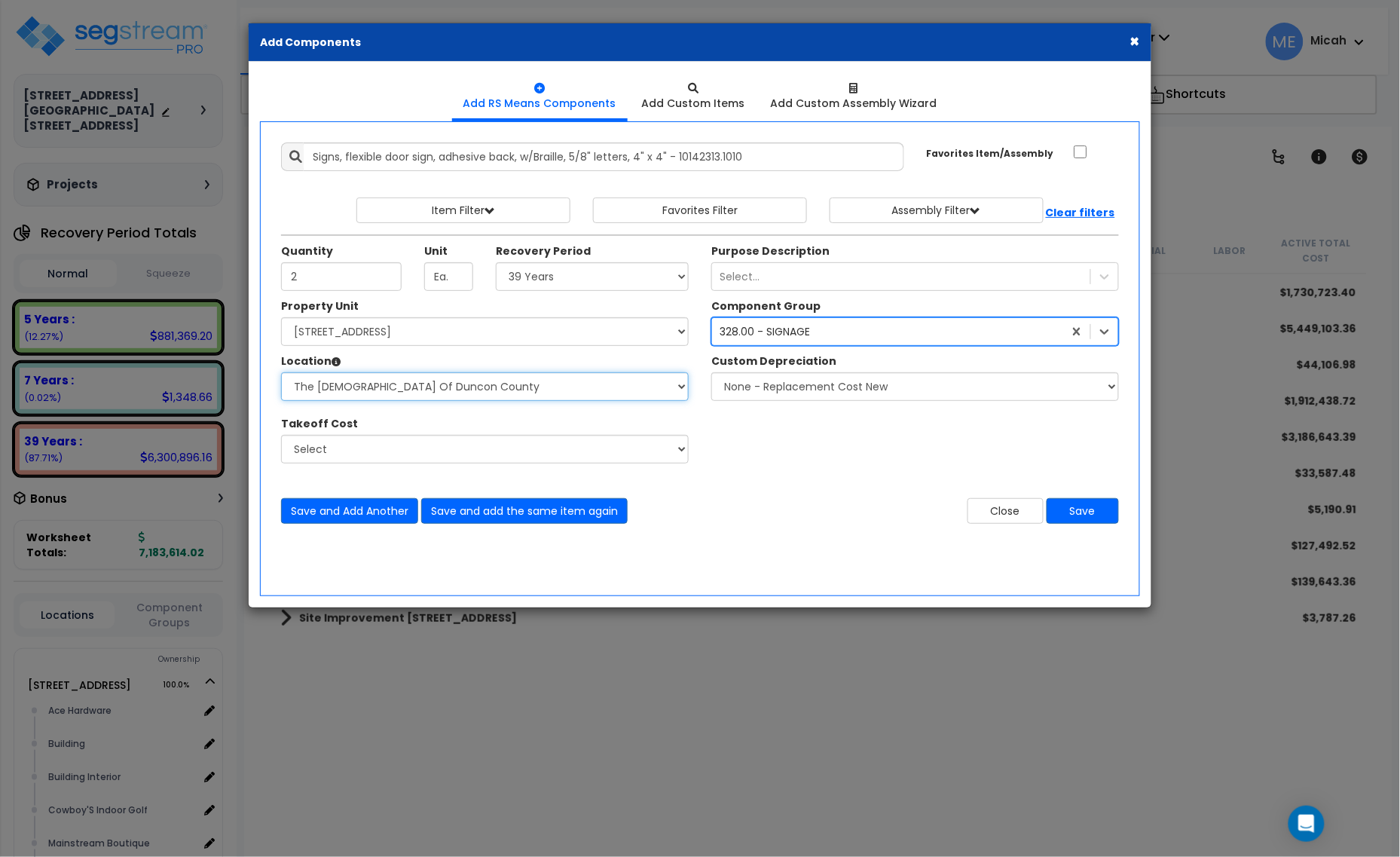
click at [442, 390] on select "Select Alchemy Salon Studio Building Building Interior Building Interior Dick'S…" at bounding box center [485, 387] width 408 height 29
click at [281, 373] on select "Select Alchemy Salon Studio Building Building Interior Building Interior Dick'S…" at bounding box center [485, 387] width 408 height 29
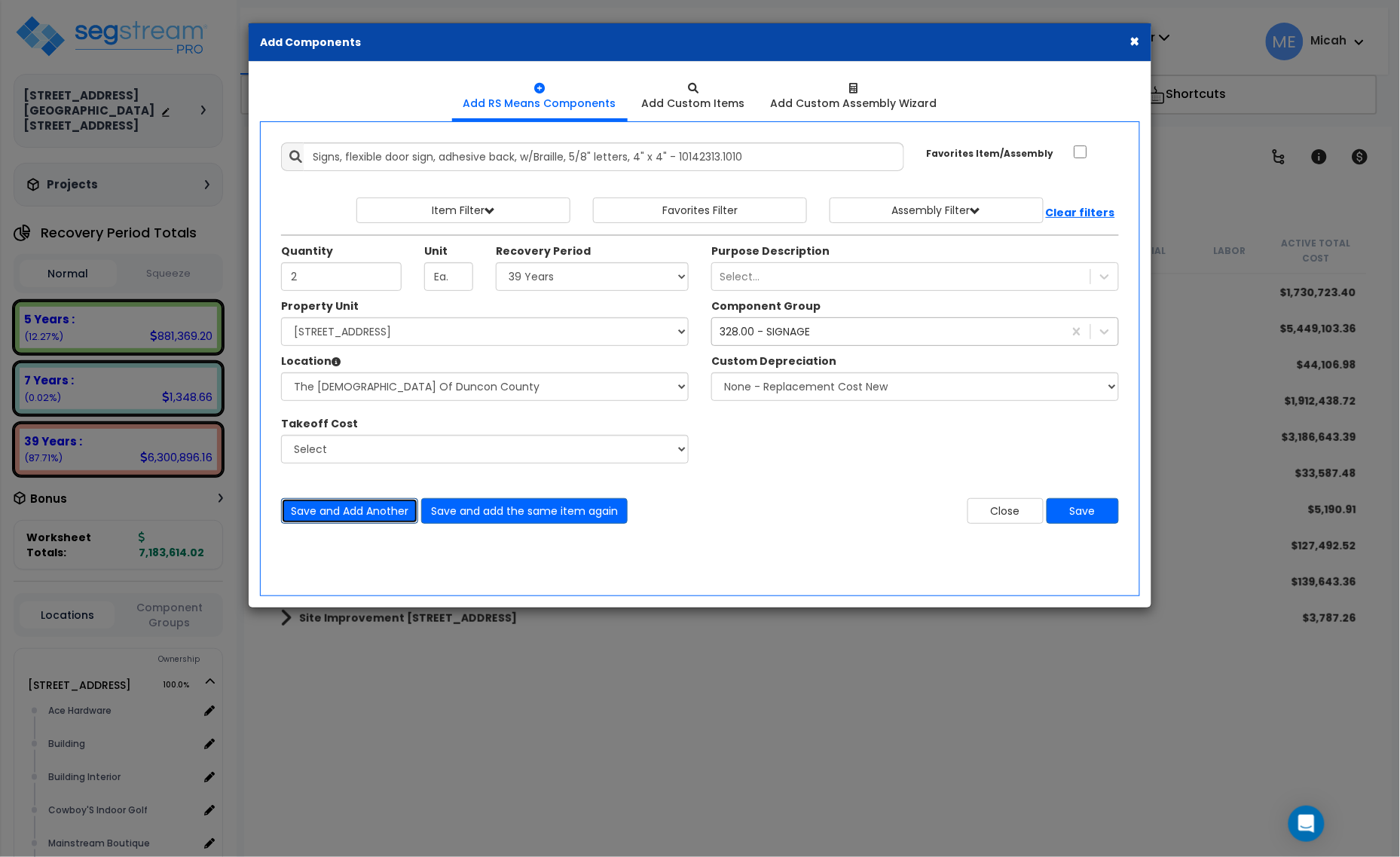
click at [350, 515] on button "Save and Add Another" at bounding box center [350, 511] width 138 height 26
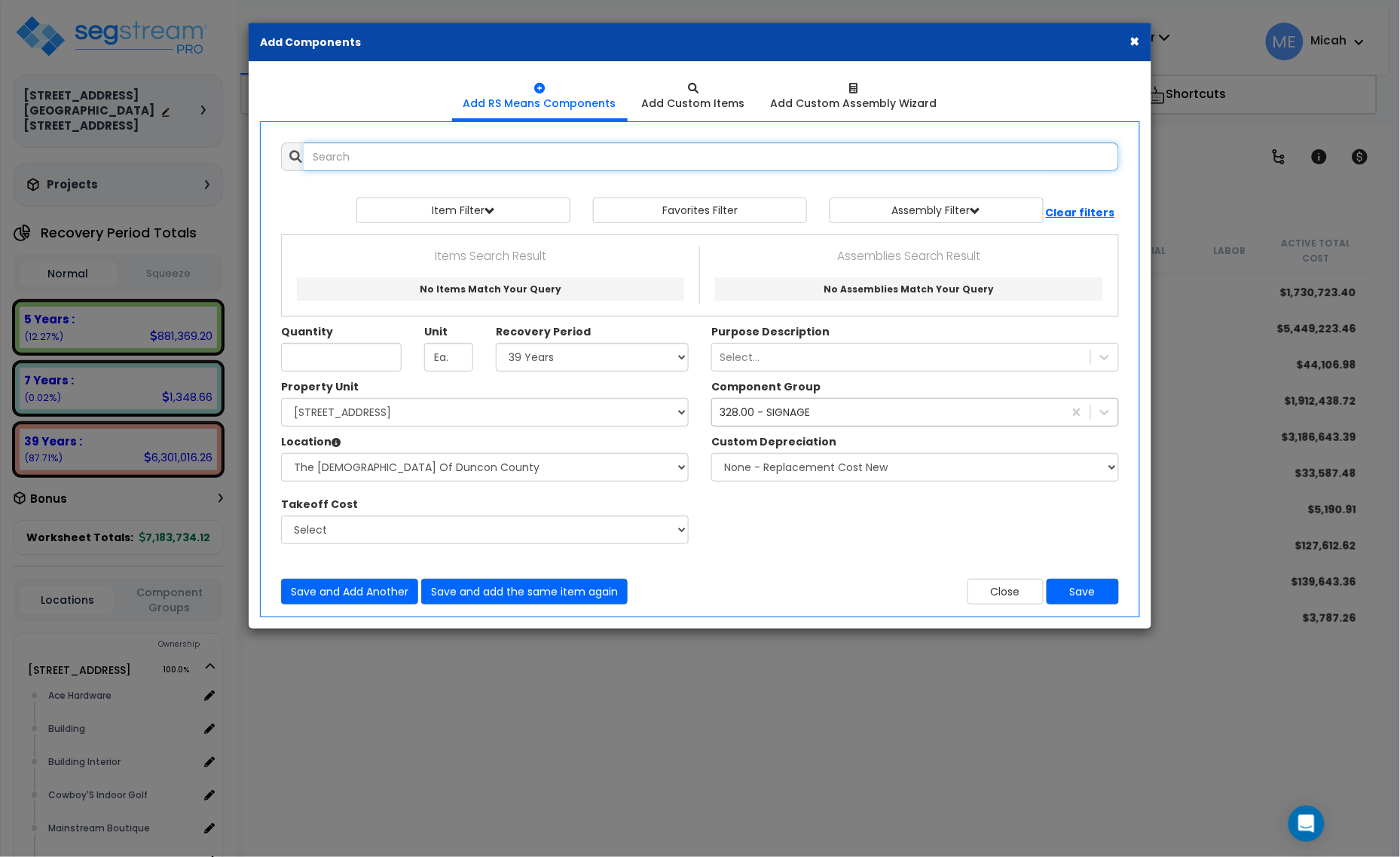
click at [446, 148] on input "text" at bounding box center [712, 157] width 816 height 29
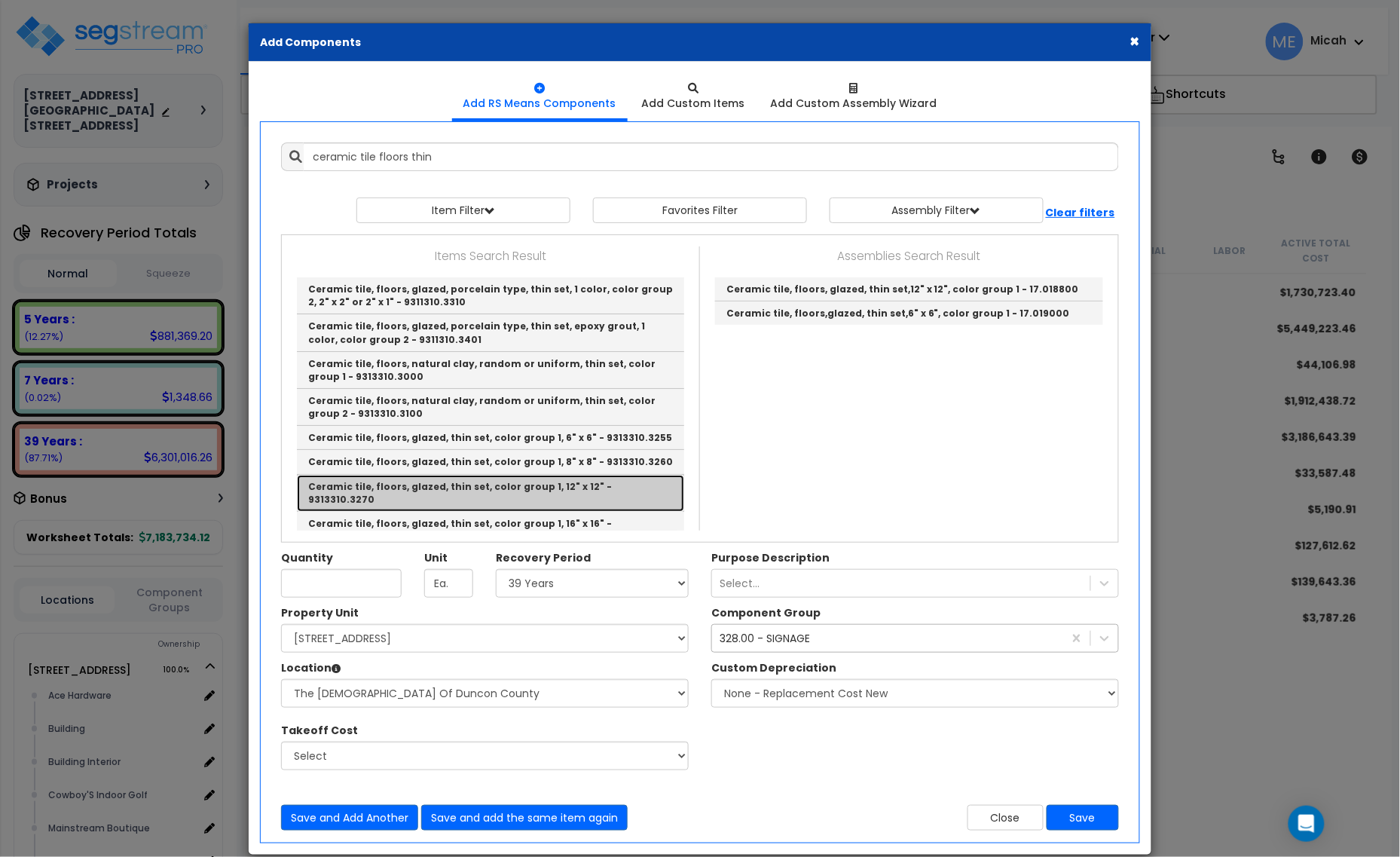
click at [650, 487] on link "Ceramic tile, floors, glazed, thin set, color group 1, 12" x 12" - 9313310.3270" at bounding box center [490, 493] width 388 height 37
type input "Ceramic tile, floors, glazed, thin set, color group 1, 12" x 12" - 9313310.3270"
type input "S.F."
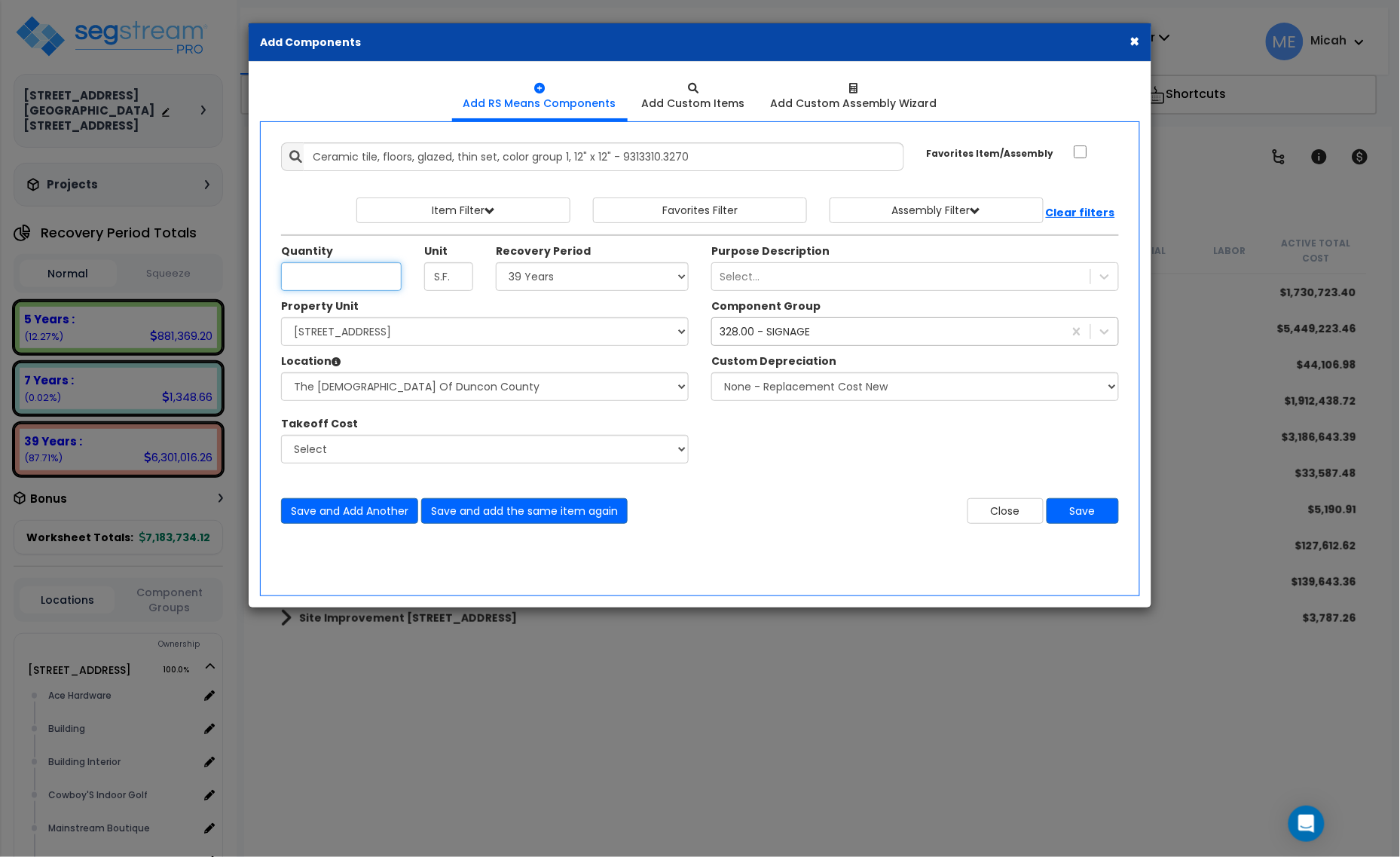
click at [310, 280] on input "Unit Quantity" at bounding box center [341, 277] width 121 height 29
type input "222"
click at [781, 334] on div "328.00 - SIGNAGE" at bounding box center [764, 331] width 90 height 15
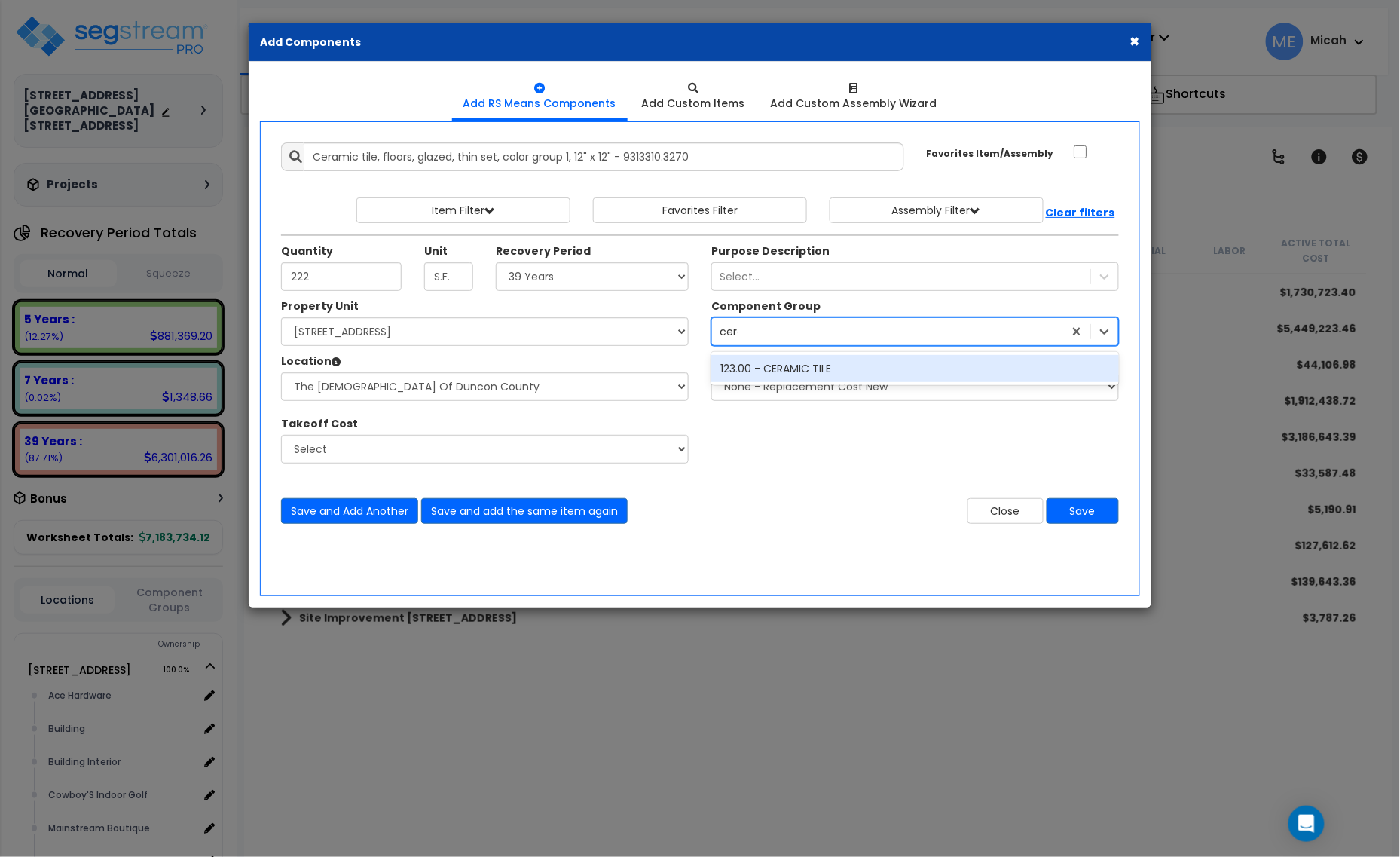
type input "ceram"
click at [800, 374] on div "123.00 - CERAMIC TILE" at bounding box center [915, 369] width 408 height 27
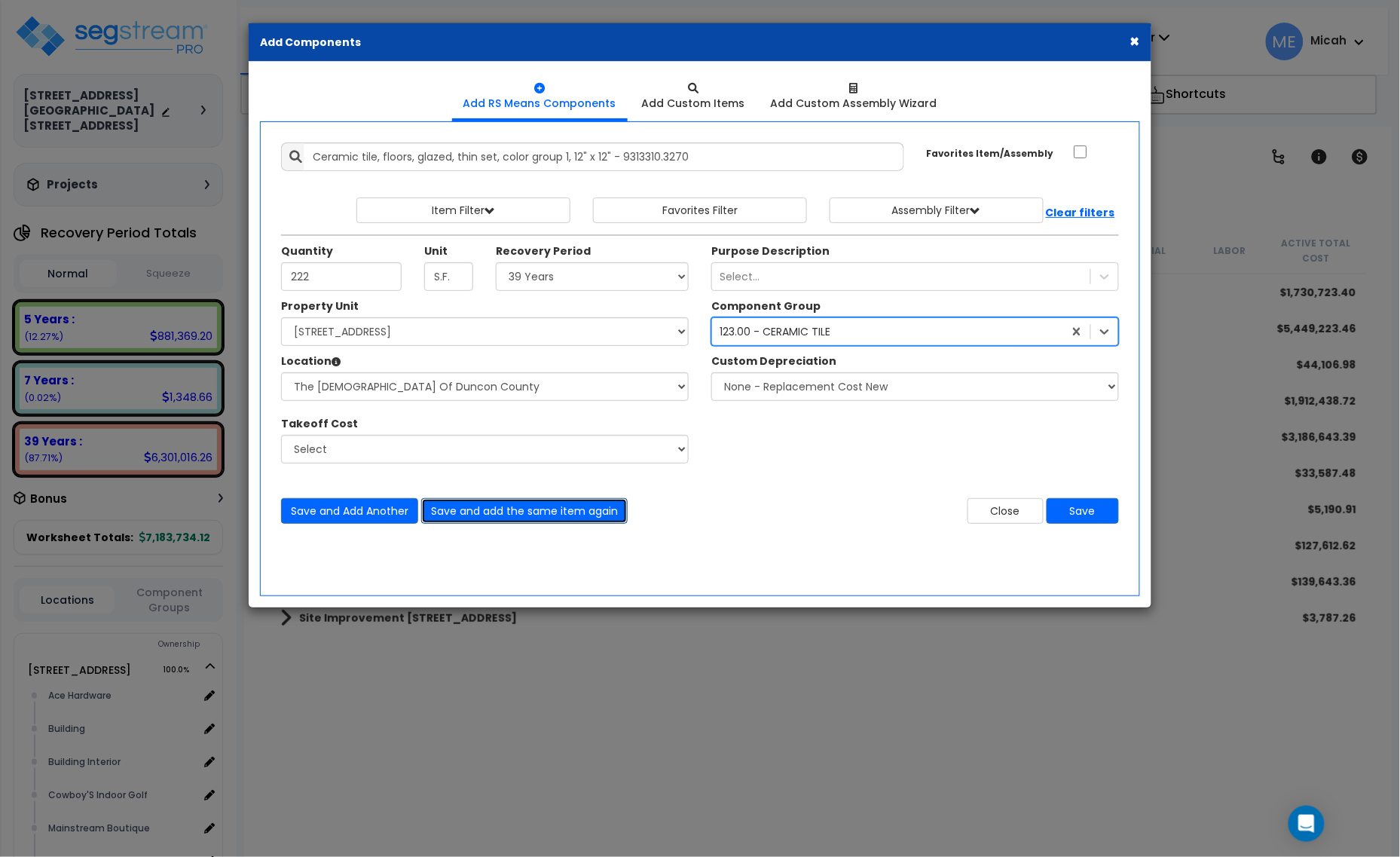
click at [554, 507] on button "Save and add the same item again" at bounding box center [525, 511] width 206 height 26
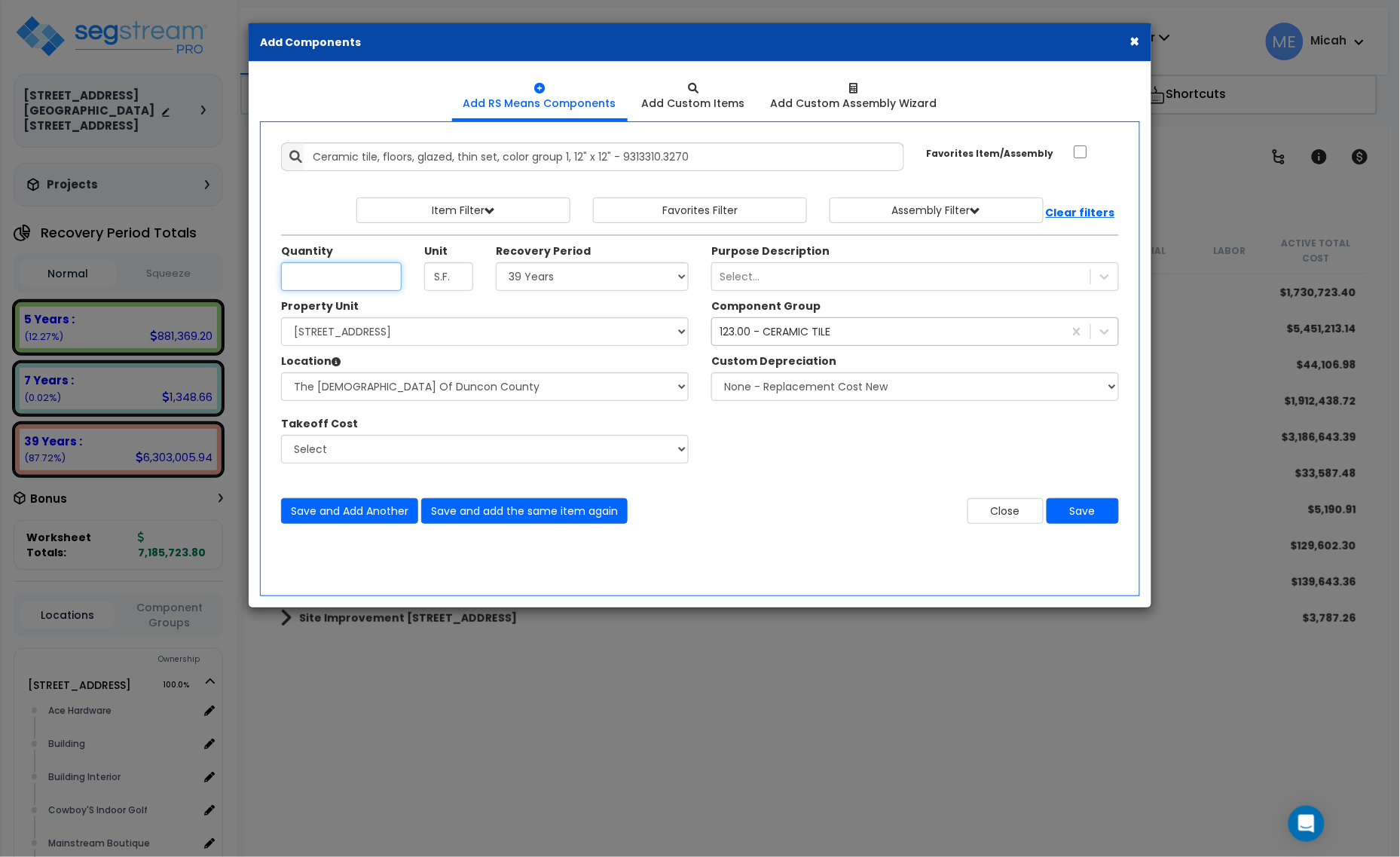
click at [321, 276] on input "Unit Quantity" at bounding box center [341, 277] width 121 height 29
type input "26.4"
click at [377, 381] on select "Select Alchemy Salon Studio Building Building Interior Building Interior Dick'S…" at bounding box center [485, 387] width 408 height 29
select select "31139"
click at [281, 373] on select "Select Alchemy Salon Studio Building Building Interior Building Interior Dick'S…" at bounding box center [485, 387] width 408 height 29
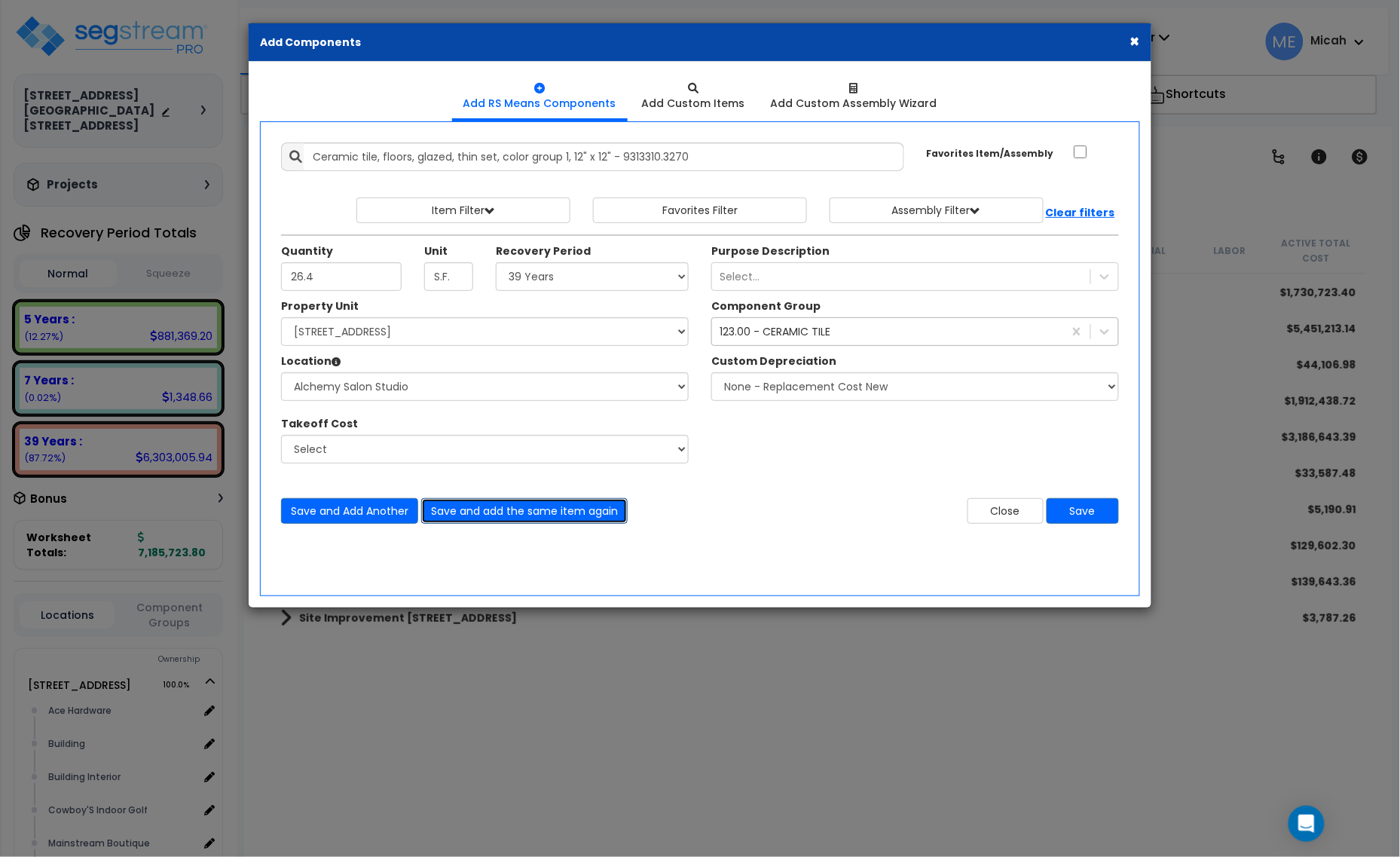
click at [469, 513] on button "Save and add the same item again" at bounding box center [525, 511] width 206 height 26
click at [344, 277] on input "Unit Quantity" at bounding box center [341, 277] width 121 height 29
type input "31.4"
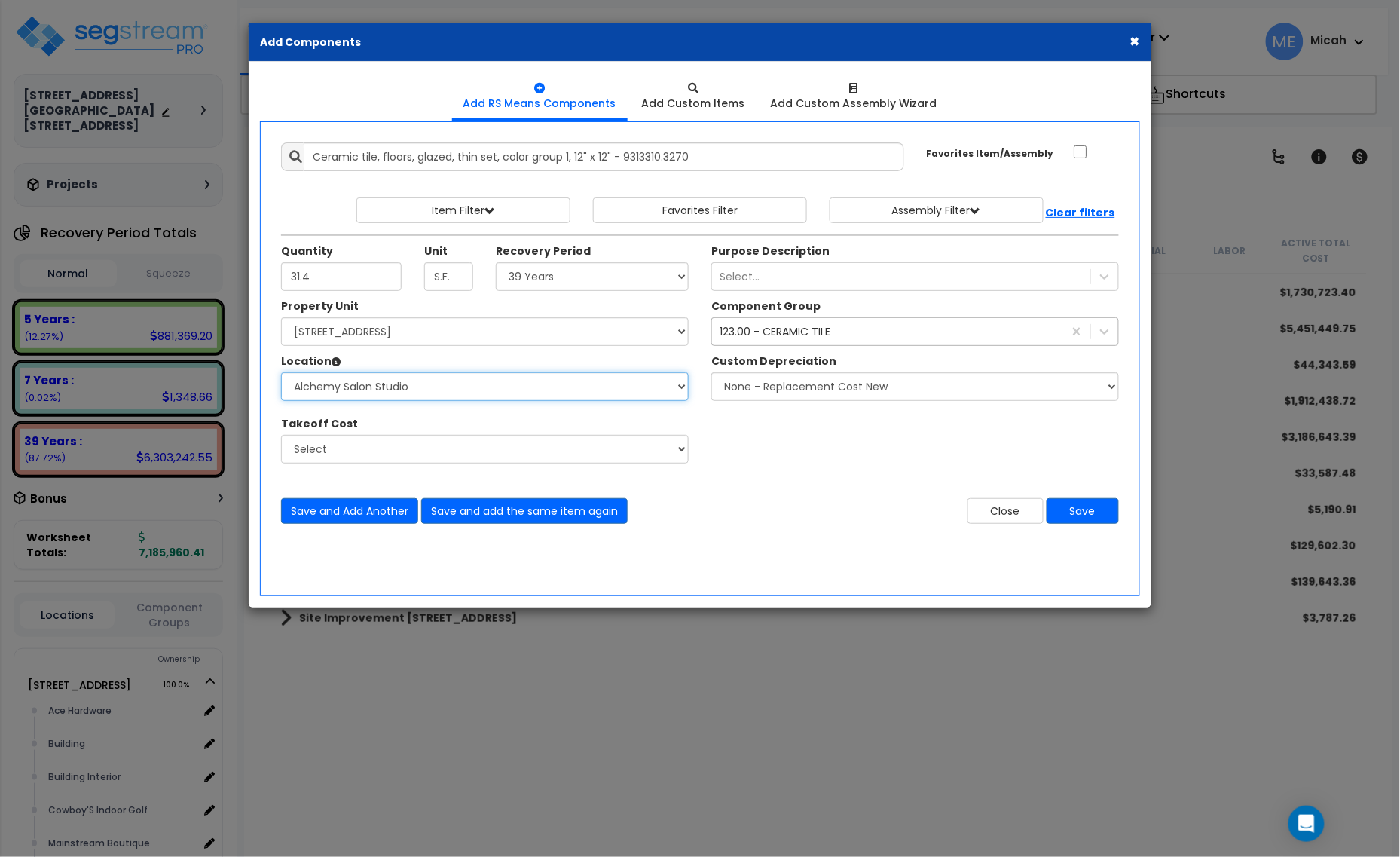
click at [609, 389] on select "Select Alchemy Salon Studio Building Building Interior Building Interior Dick'S…" at bounding box center [485, 387] width 408 height 29
select select "2627"
click at [281, 373] on select "Select Alchemy Salon Studio Building Building Interior Building Interior Dick'S…" at bounding box center [485, 387] width 408 height 29
click at [371, 507] on button "Save and Add Another" at bounding box center [350, 511] width 138 height 26
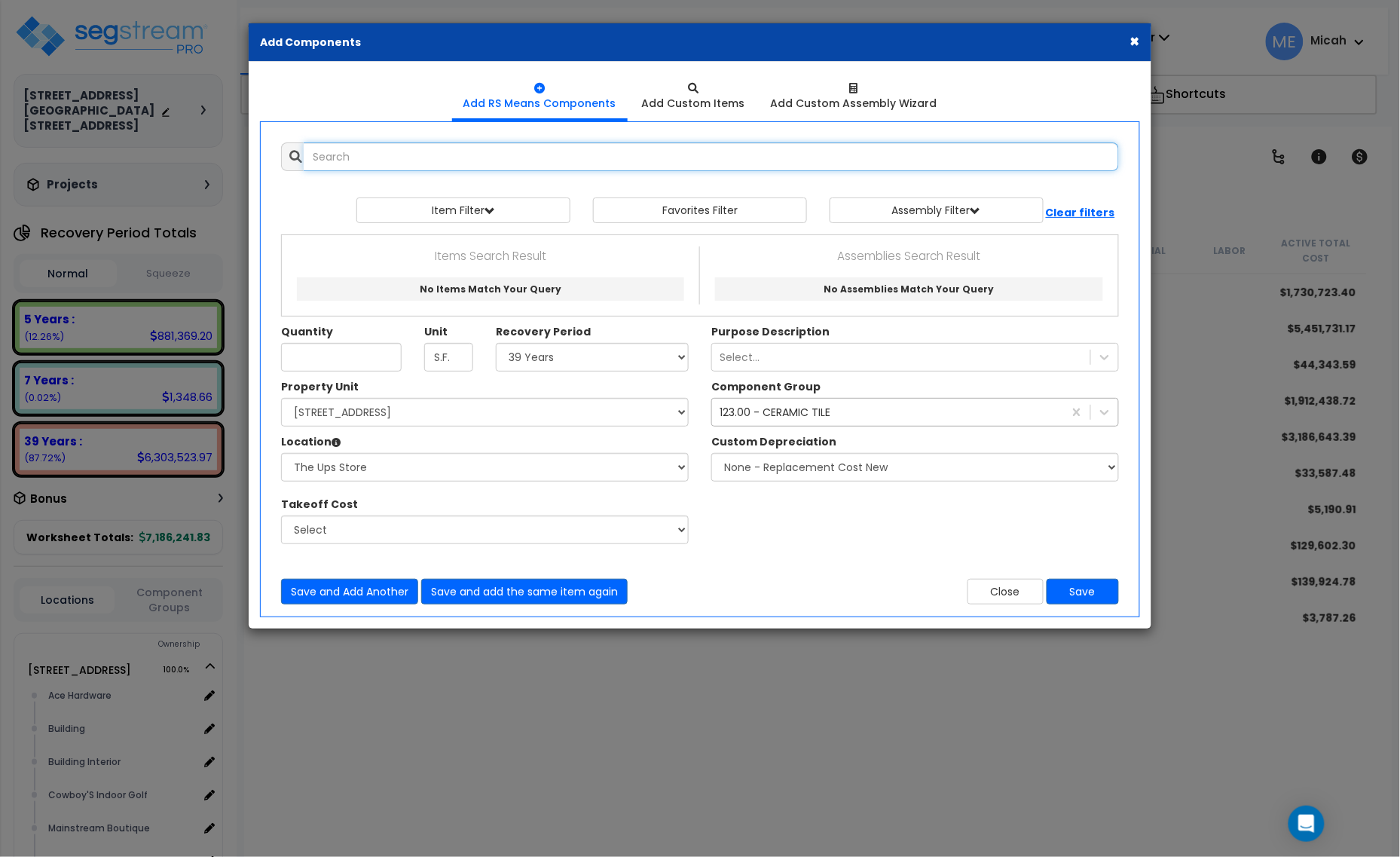
click at [322, 158] on input "text" at bounding box center [712, 157] width 816 height 29
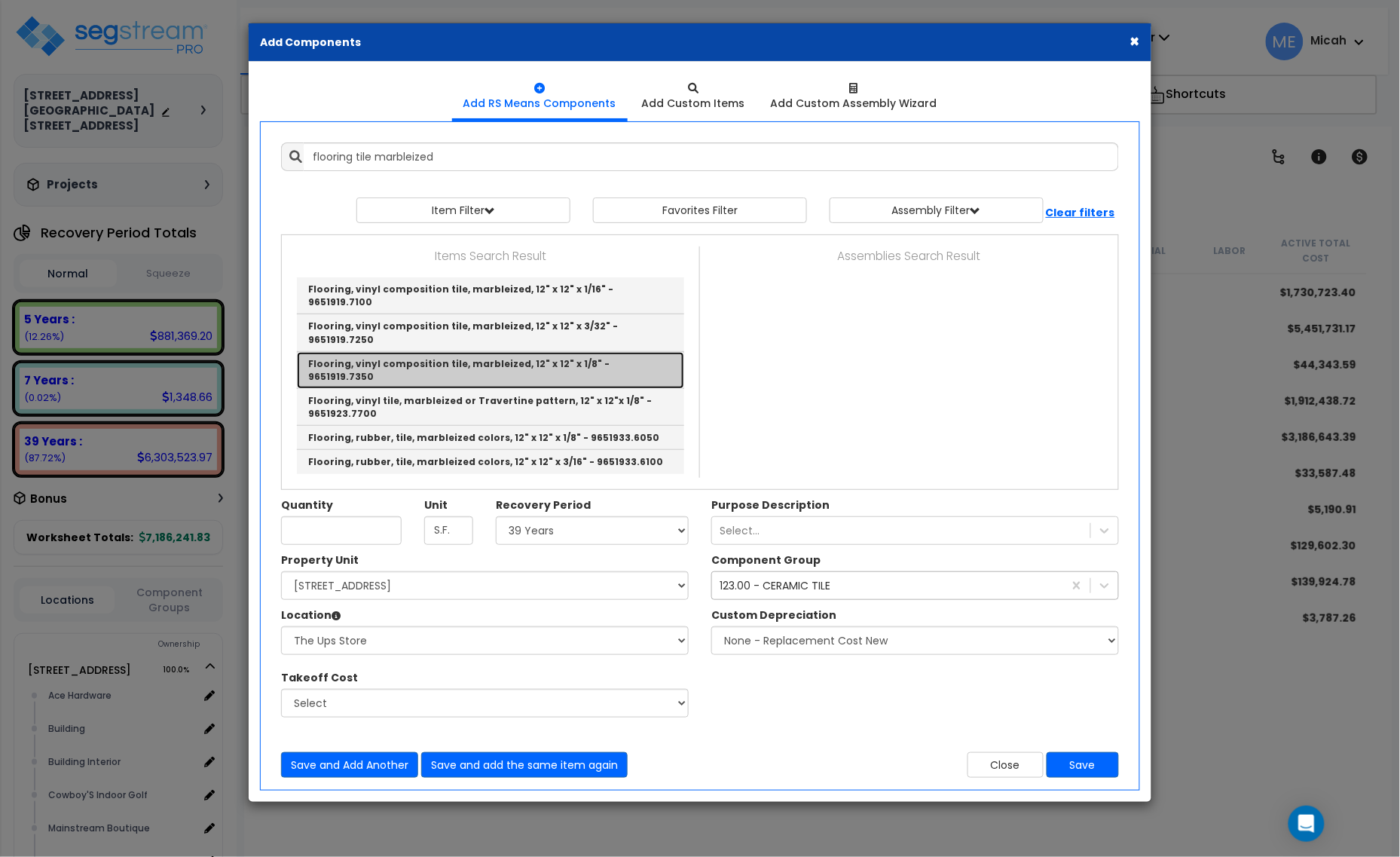
click at [653, 352] on link "Flooring, vinyl composition tile, marbleized, 12" x 12" x 1/8" - 9651919.7350" at bounding box center [490, 370] width 388 height 37
type input "Flooring, vinyl composition tile, marbleized, 12" x 12" x 1/8" - 9651919.7350"
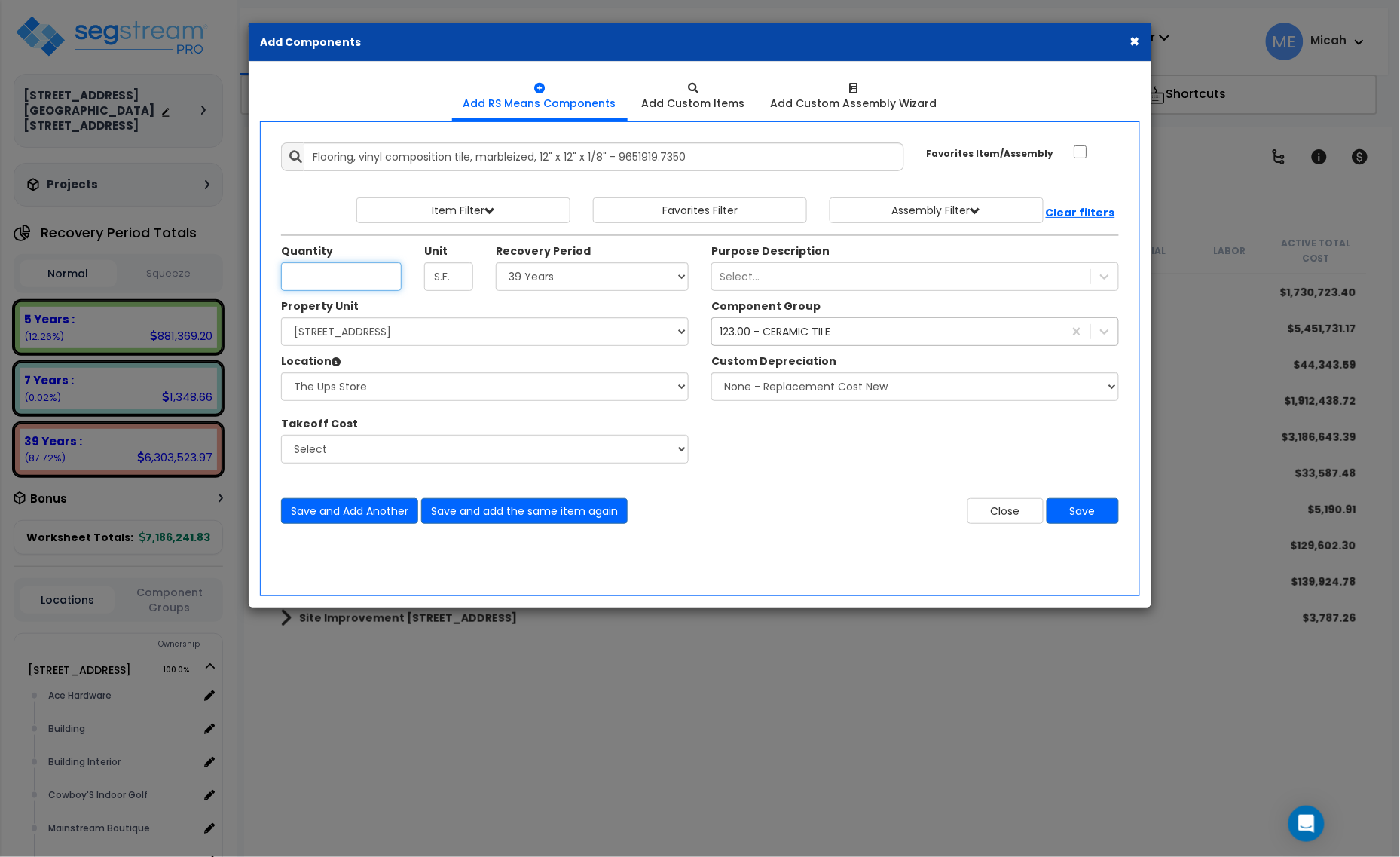
click at [351, 275] on input "Unit Quantity" at bounding box center [341, 277] width 121 height 29
type input "2,787.7"
click at [558, 394] on select "Select Alchemy Salon Studio Building Building Interior Building Interior Dick'S…" at bounding box center [485, 387] width 408 height 29
select select "31282"
click at [281, 373] on select "Select Alchemy Salon Studio Building Building Interior Building Interior Dick'S…" at bounding box center [485, 387] width 408 height 29
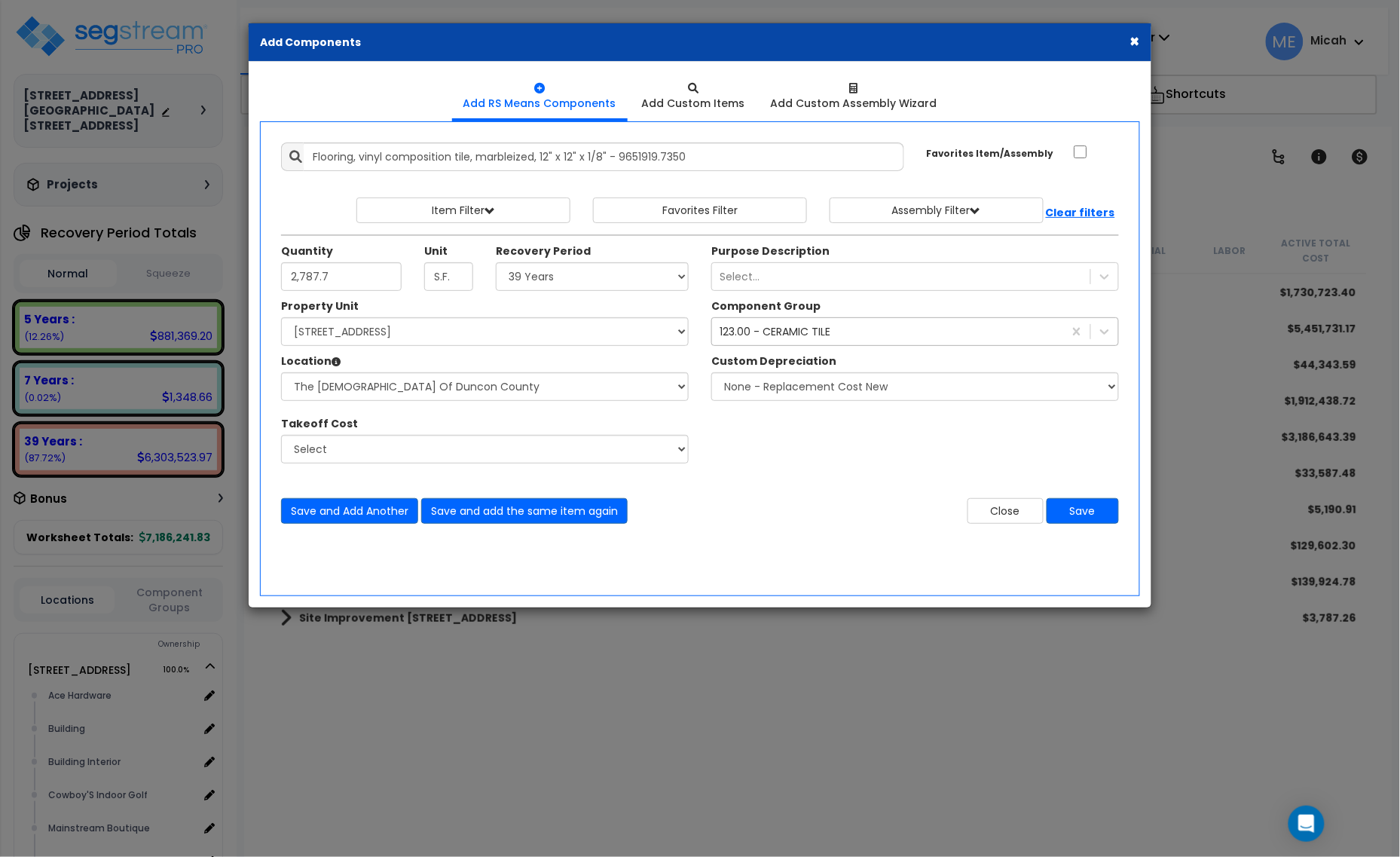
click at [777, 335] on div "123.00 - CERAMIC TILE" at bounding box center [775, 331] width 111 height 15
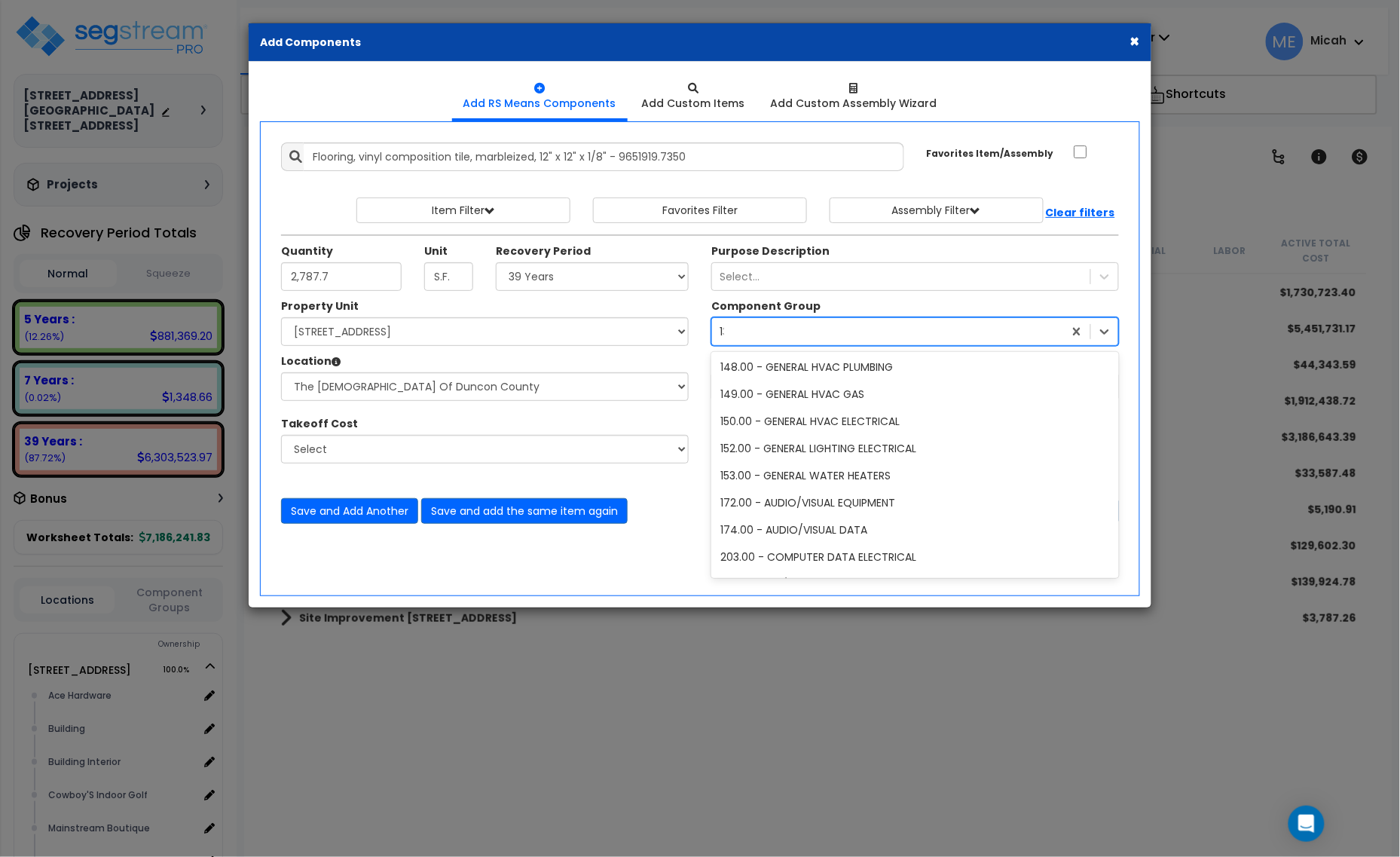
scroll to position [245, 0]
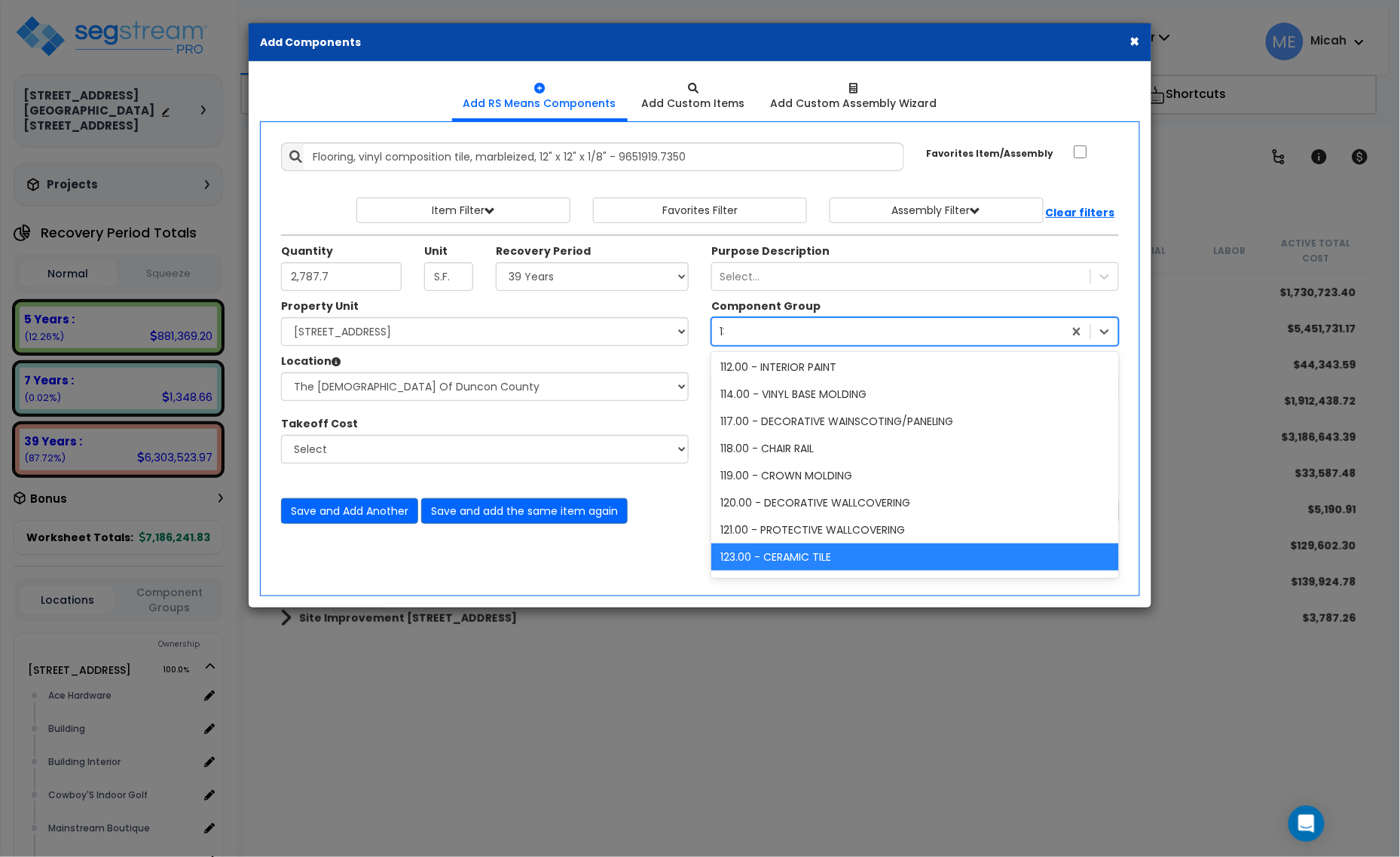
type input "130"
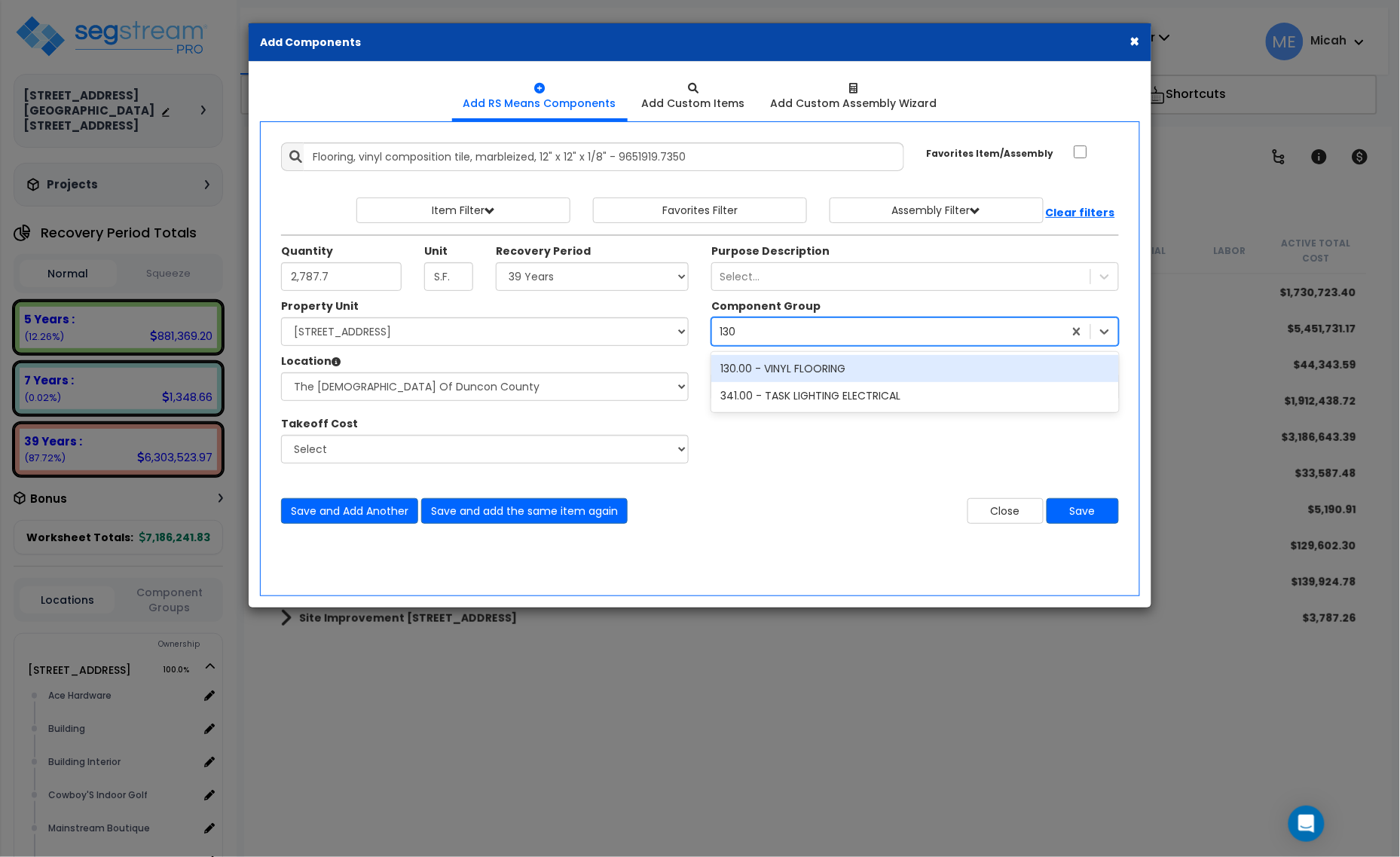
scroll to position [0, 0]
click at [800, 369] on div "130.00 - VINYL FLOORING" at bounding box center [915, 369] width 408 height 27
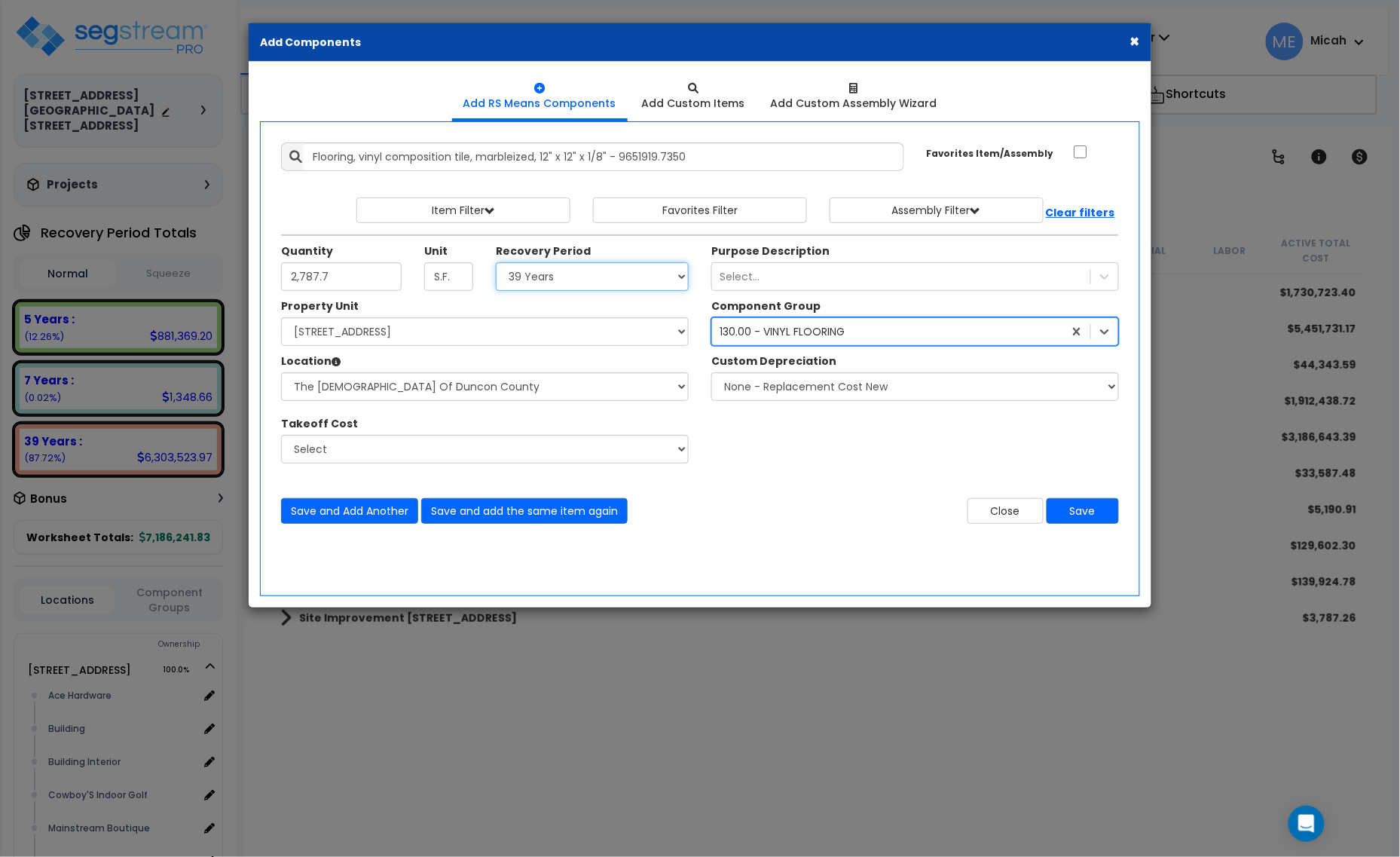
click at [631, 288] on select "Select 5 Years 7 Years 15 Years 20 Years 39 Years 27.5 Year" at bounding box center [592, 277] width 193 height 29
select select "5Y"
click at [497, 263] on select "Select 5 Years 7 Years 15 Years 20 Years 39 Years 27.5 Year" at bounding box center [592, 277] width 193 height 29
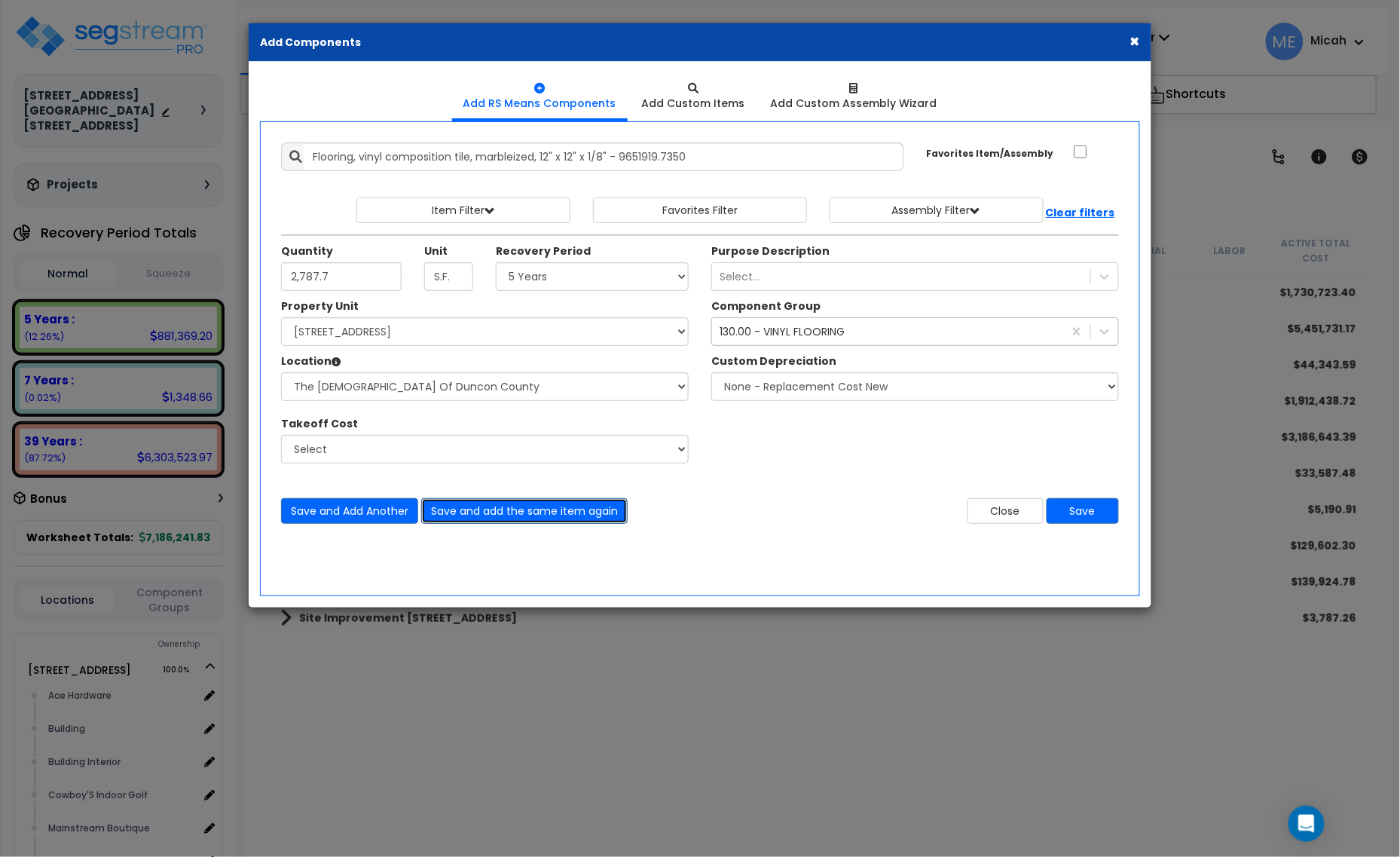
click at [543, 515] on button "Save and add the same item again" at bounding box center [525, 511] width 206 height 26
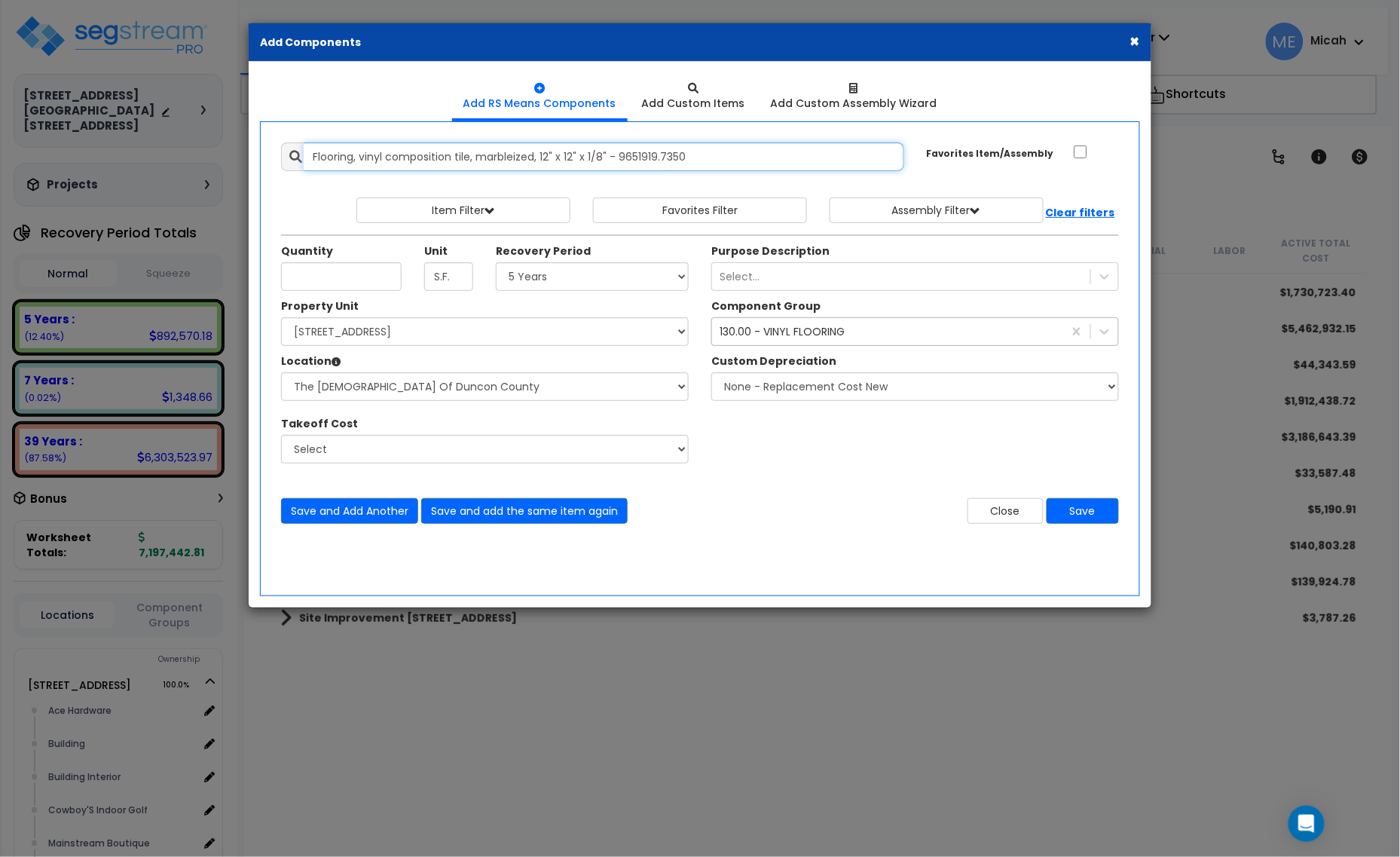
drag, startPoint x: 743, startPoint y: 158, endPoint x: 296, endPoint y: 157, distance: 447.0
click at [291, 156] on div "Flooring, vinyl composition tile, marbleized, 12" x 12" x 1/8" - 9651919.7350" at bounding box center [593, 157] width 624 height 29
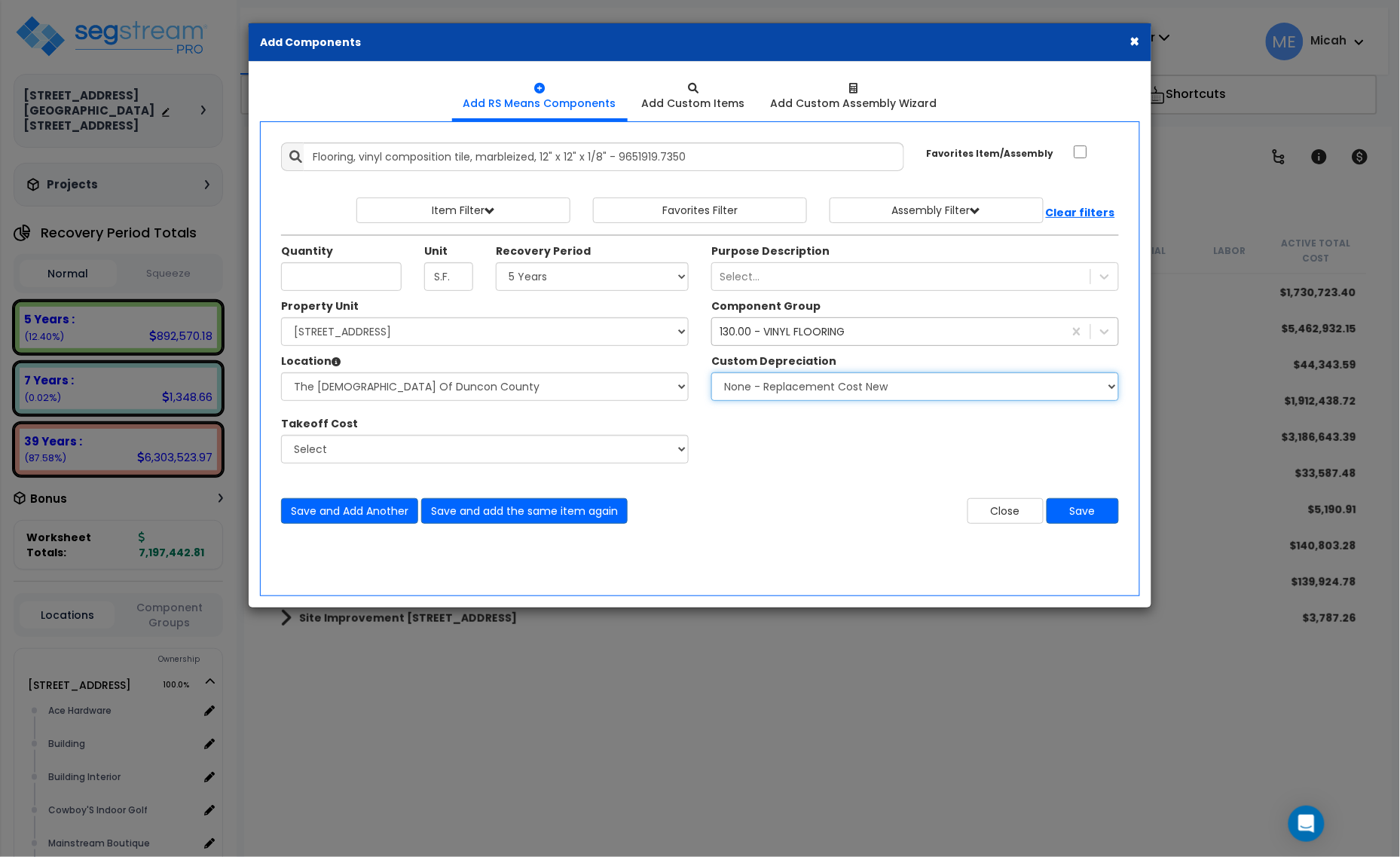
click at [1127, 396] on div "Custom Depreciation None - Replacement Cost New Excellent - 90% Good - 75% Fair…" at bounding box center [915, 377] width 430 height 47
select select "0.50"
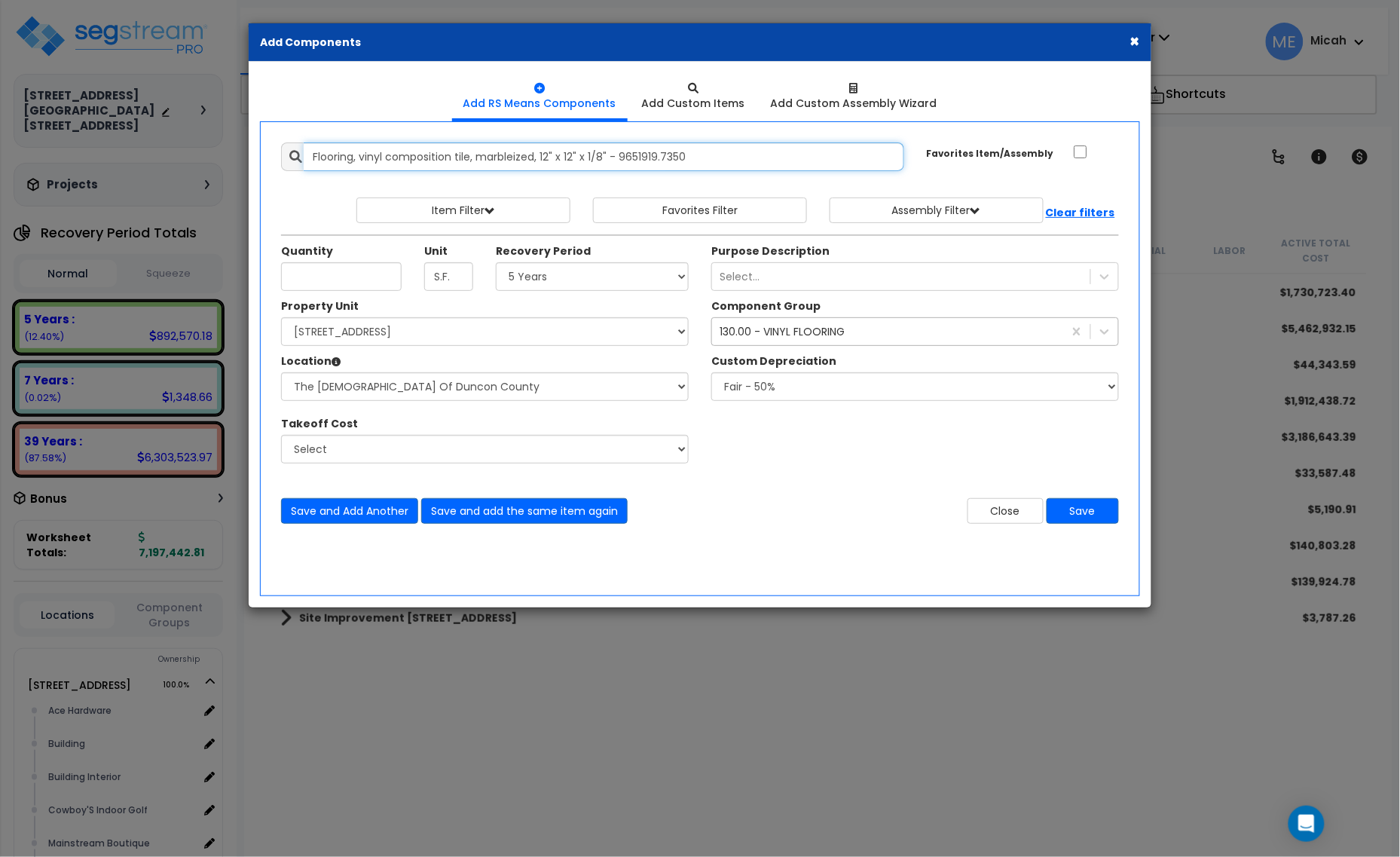
click at [744, 159] on input "Flooring, vinyl composition tile, marbleized, 12" x 12" x 1/8" - 9651919.7350" at bounding box center [604, 157] width 600 height 29
drag, startPoint x: 739, startPoint y: 155, endPoint x: 288, endPoint y: 165, distance: 451.1
click at [288, 165] on div "Flooring, vinyl composition tile, marbleized, 12" x 12" x 1/8" - 9651919.7350" at bounding box center [593, 157] width 624 height 29
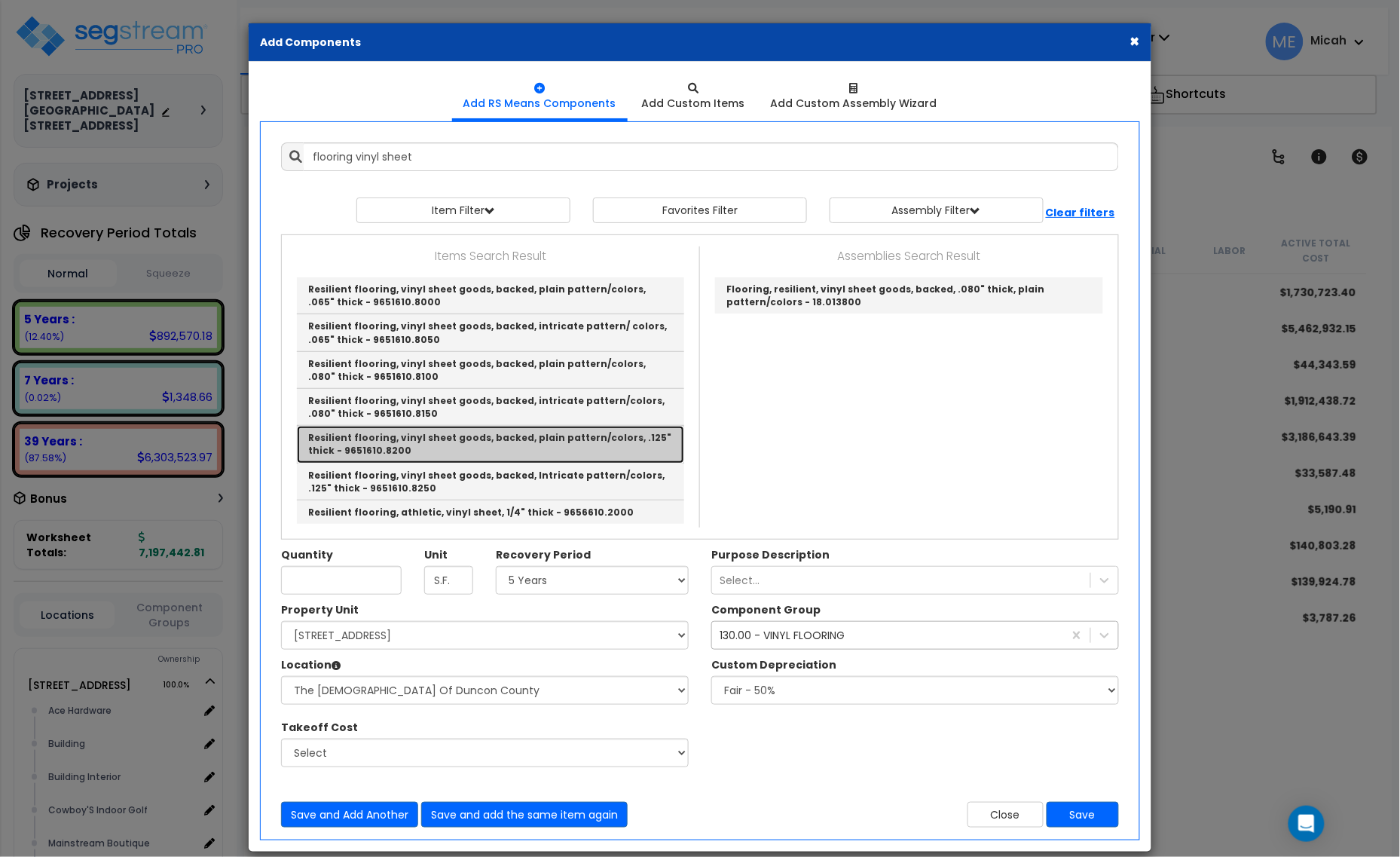
click at [608, 446] on link "Resilient flooring, vinyl sheet goods, backed, plain pattern/colors, .125" thic…" at bounding box center [490, 444] width 388 height 37
type input "Resilient flooring, vinyl sheet goods, backed, plain pattern/colors, .125" thic…"
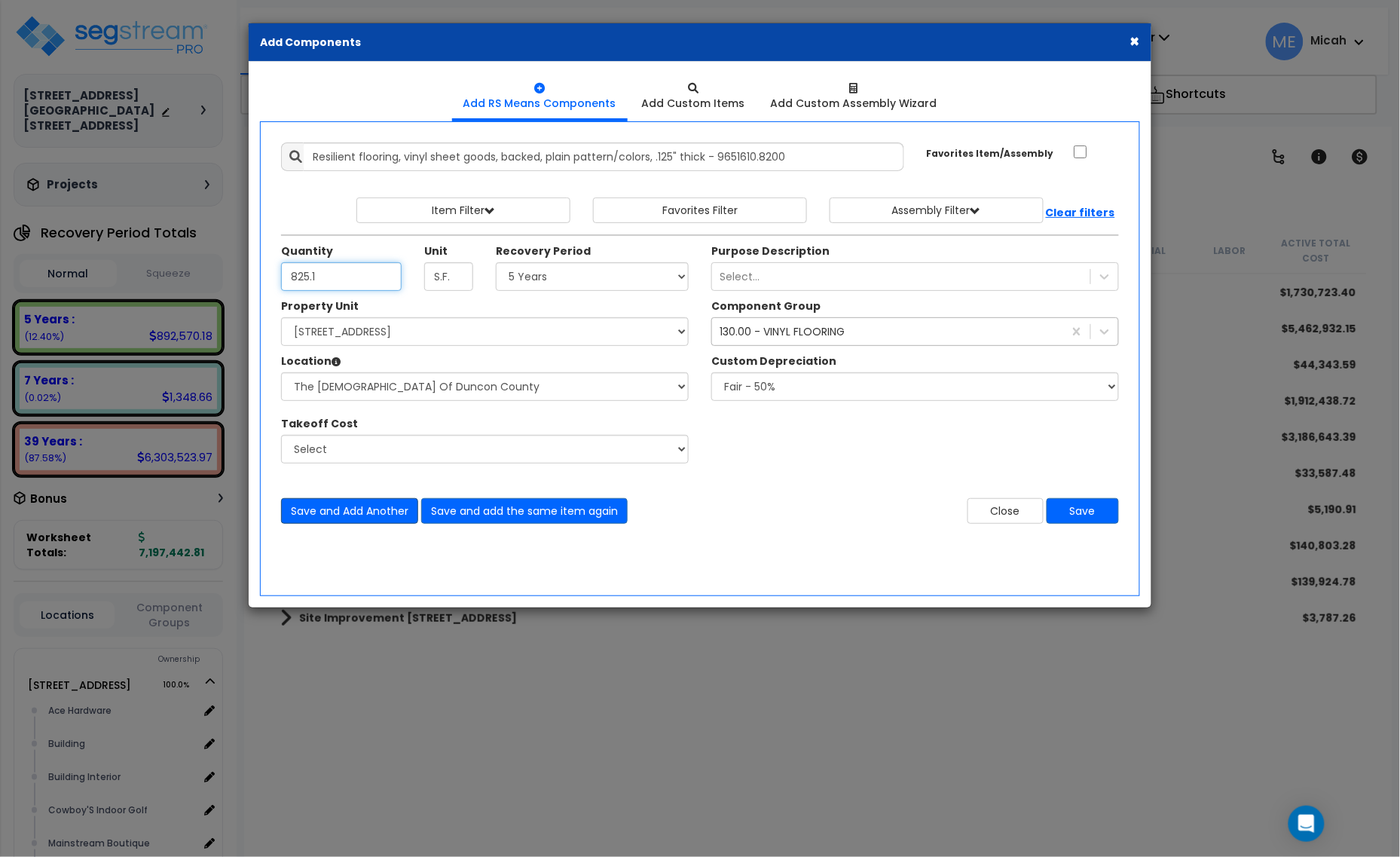
type input "825.1"
click at [389, 510] on button "Save and Add Another" at bounding box center [350, 511] width 138 height 26
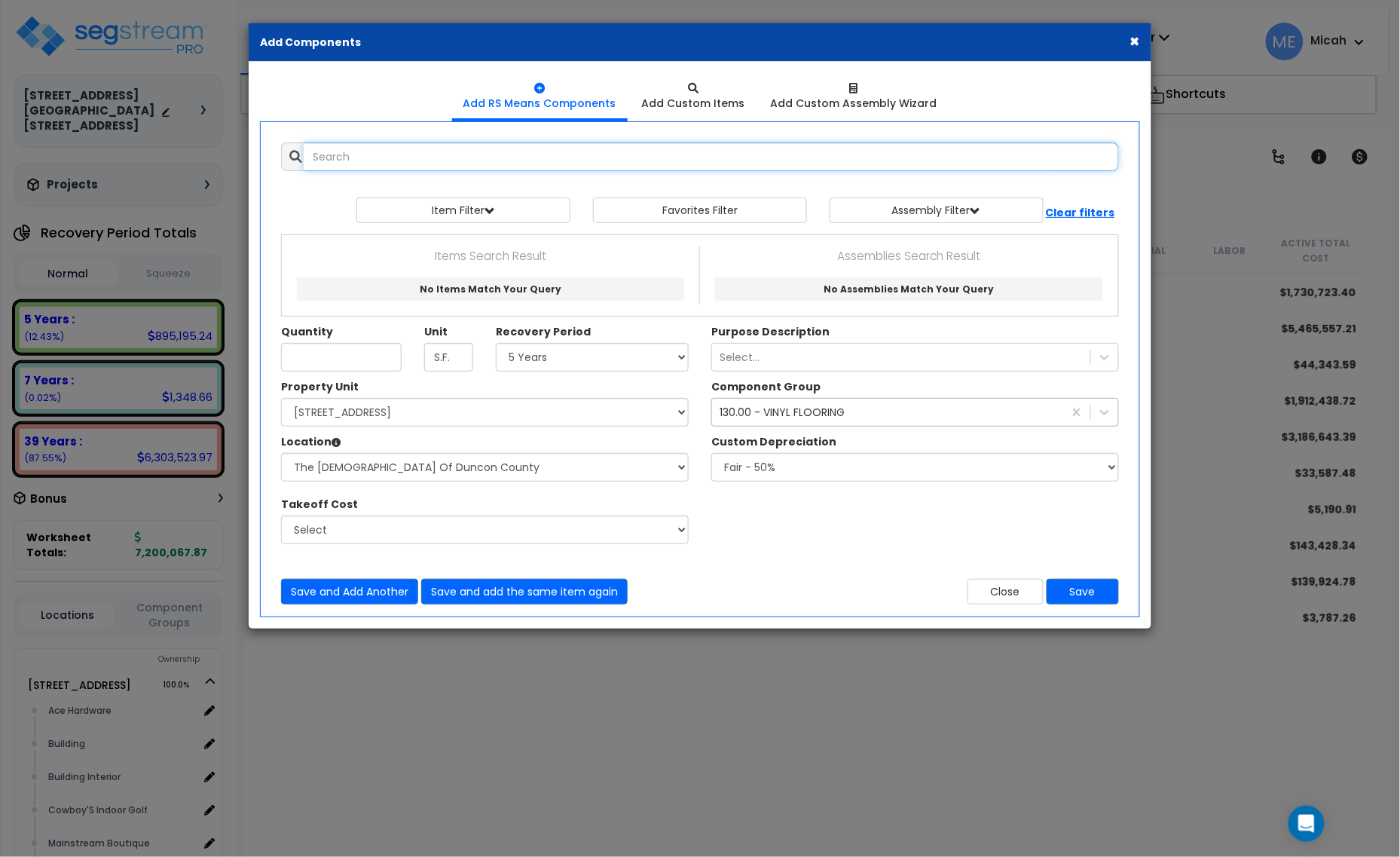
click at [383, 158] on input "text" at bounding box center [712, 157] width 816 height 29
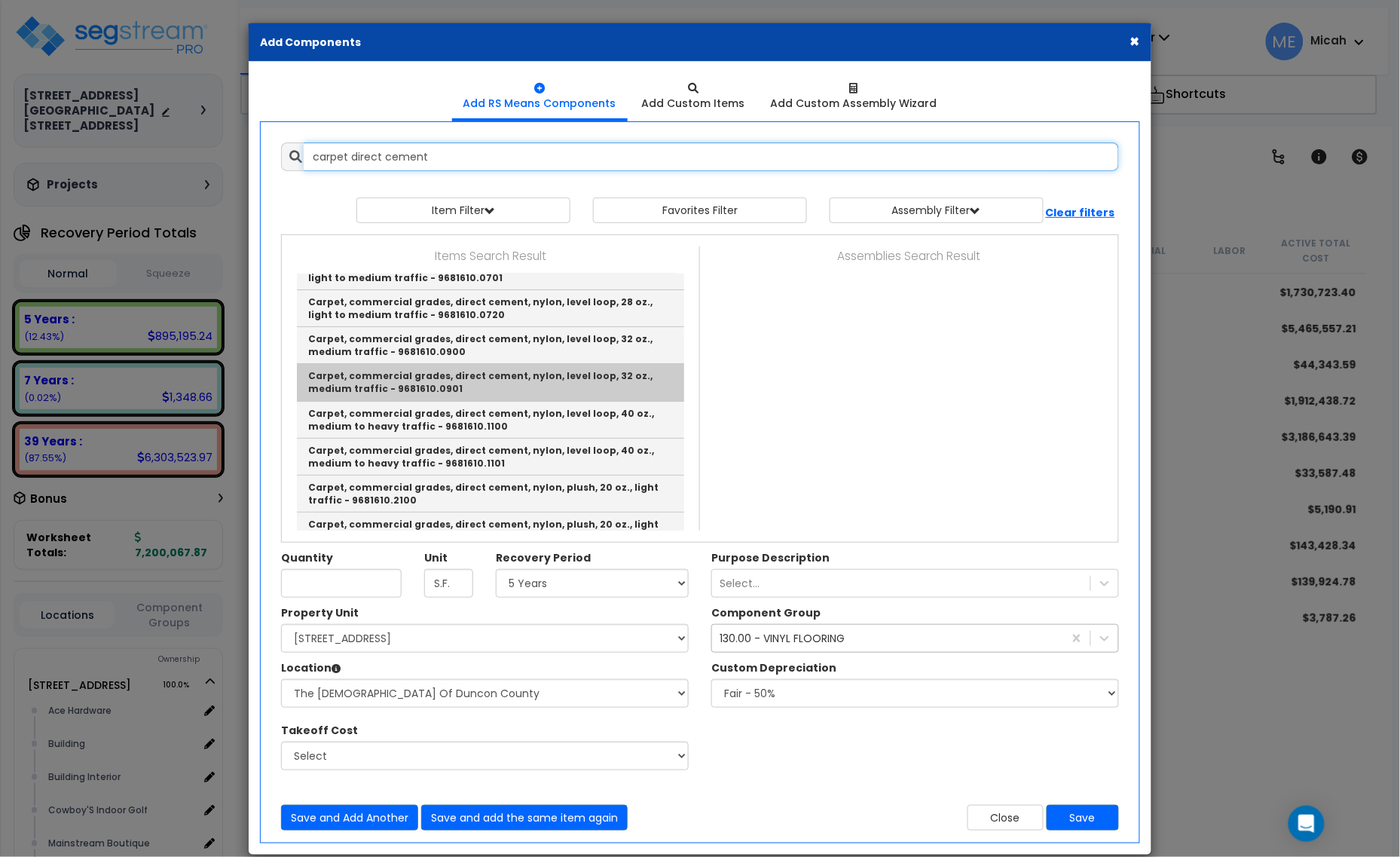
scroll to position [94, 0]
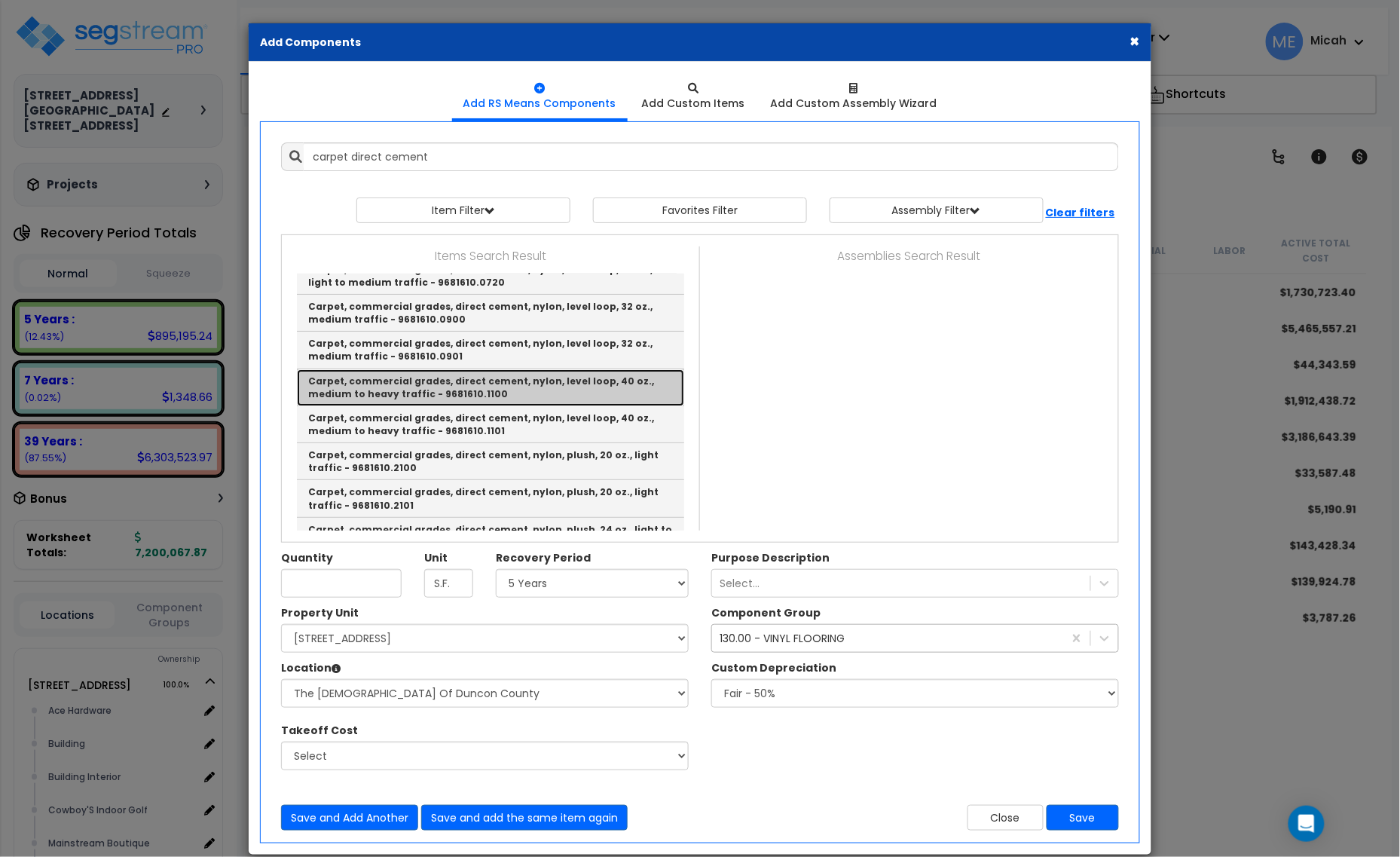
click at [566, 396] on link "Carpet, commercial grades, direct cement, nylon, level loop, 40 oz., medium to …" at bounding box center [490, 388] width 388 height 37
type input "Carpet, commercial grades, direct cement, nylon, level loop, 40 oz., medium to …"
type input "S.Y."
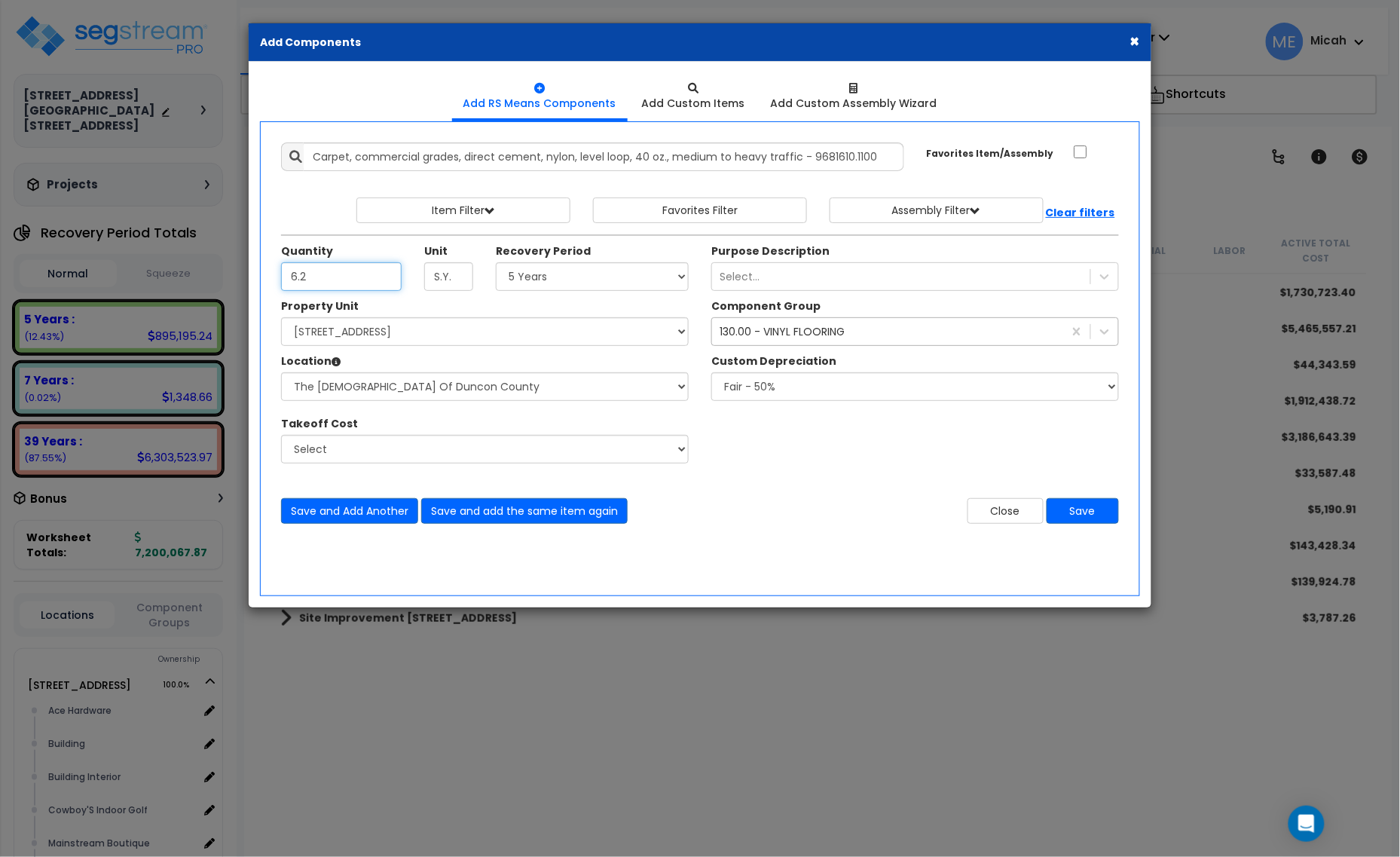
type input "6.2"
click at [411, 385] on select "Select Alchemy Salon Studio Building Building Interior Building Interior Dick'S…" at bounding box center [485, 387] width 408 height 29
select select "31139"
click at [281, 373] on select "Select Alchemy Salon Studio Building Building Interior Building Interior Dick'S…" at bounding box center [485, 387] width 408 height 29
click at [800, 333] on div "130.00 - VINYL FLOORING" at bounding box center [782, 331] width 125 height 15
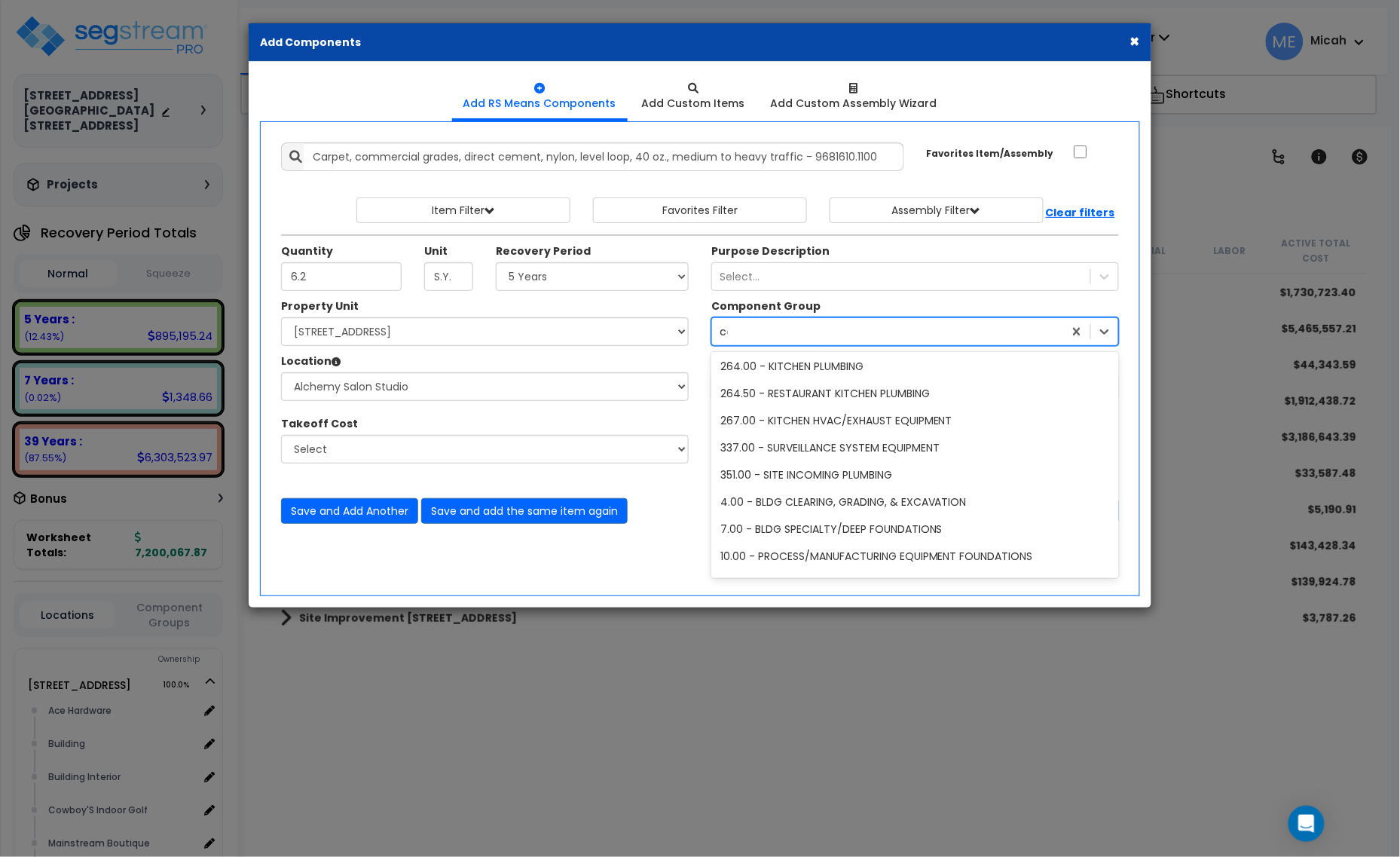
scroll to position [0, 0]
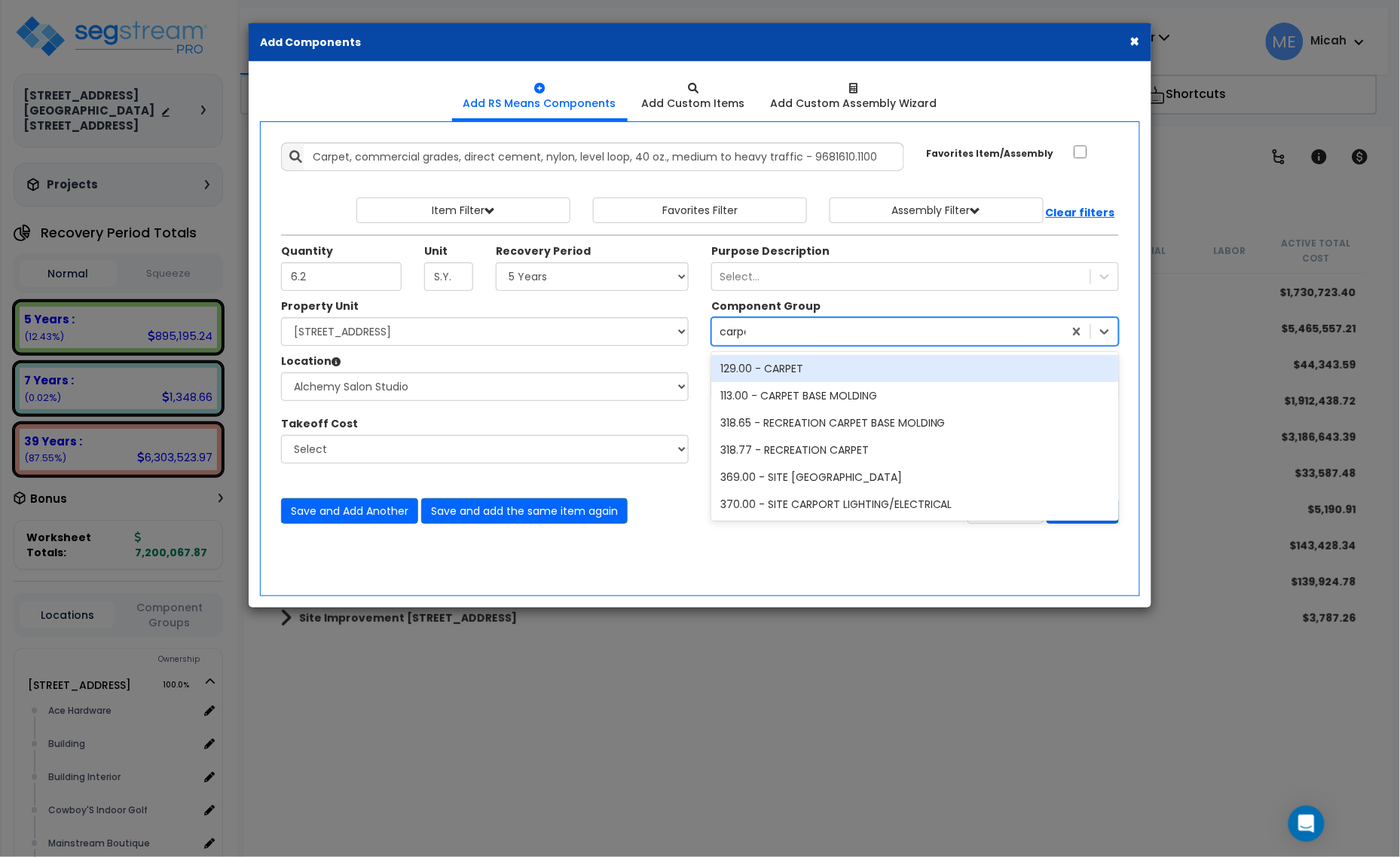
type input "carpet"
click at [804, 374] on div "129.00 - CARPET" at bounding box center [915, 369] width 408 height 27
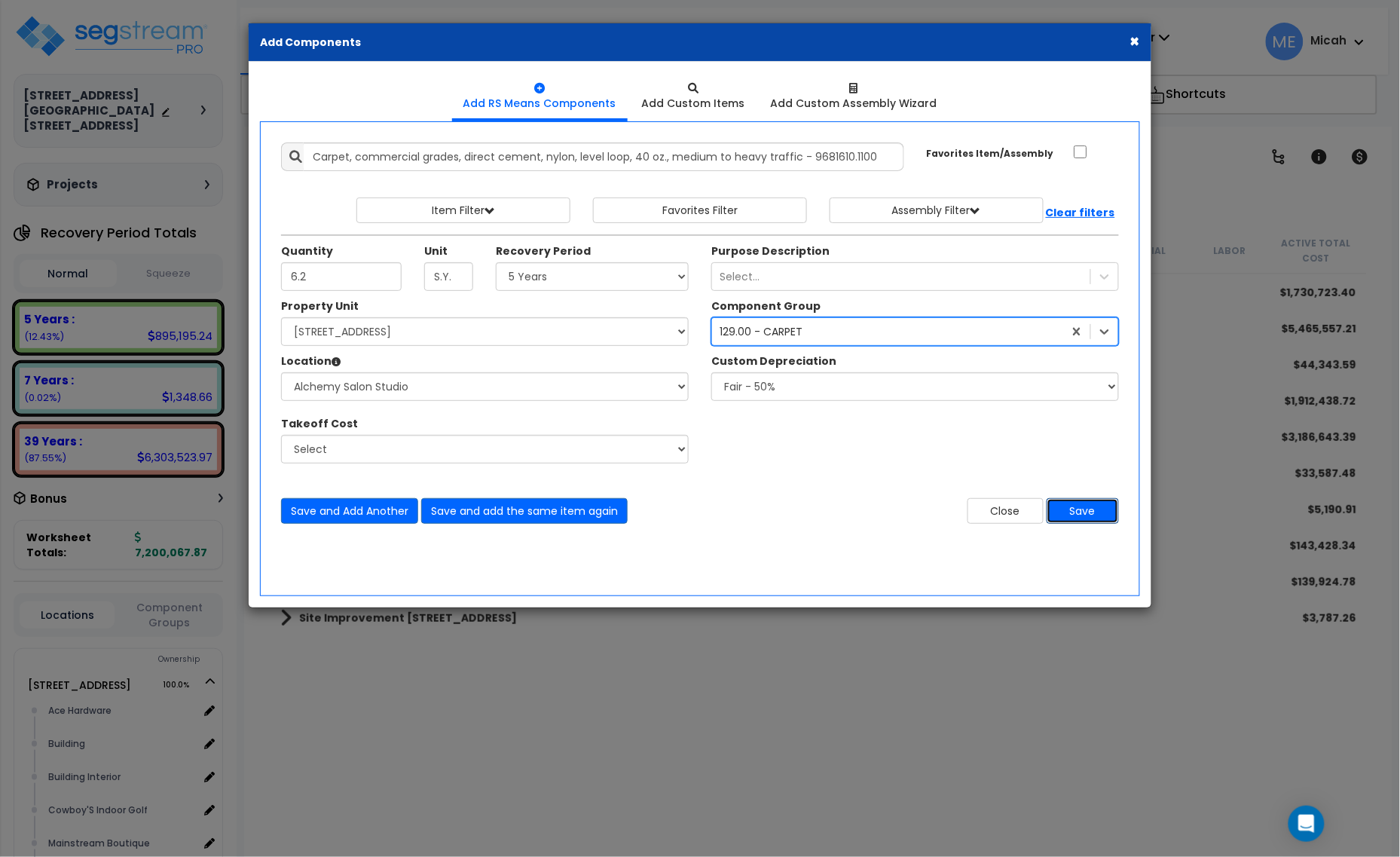
click at [1074, 514] on button "Save" at bounding box center [1083, 511] width 72 height 26
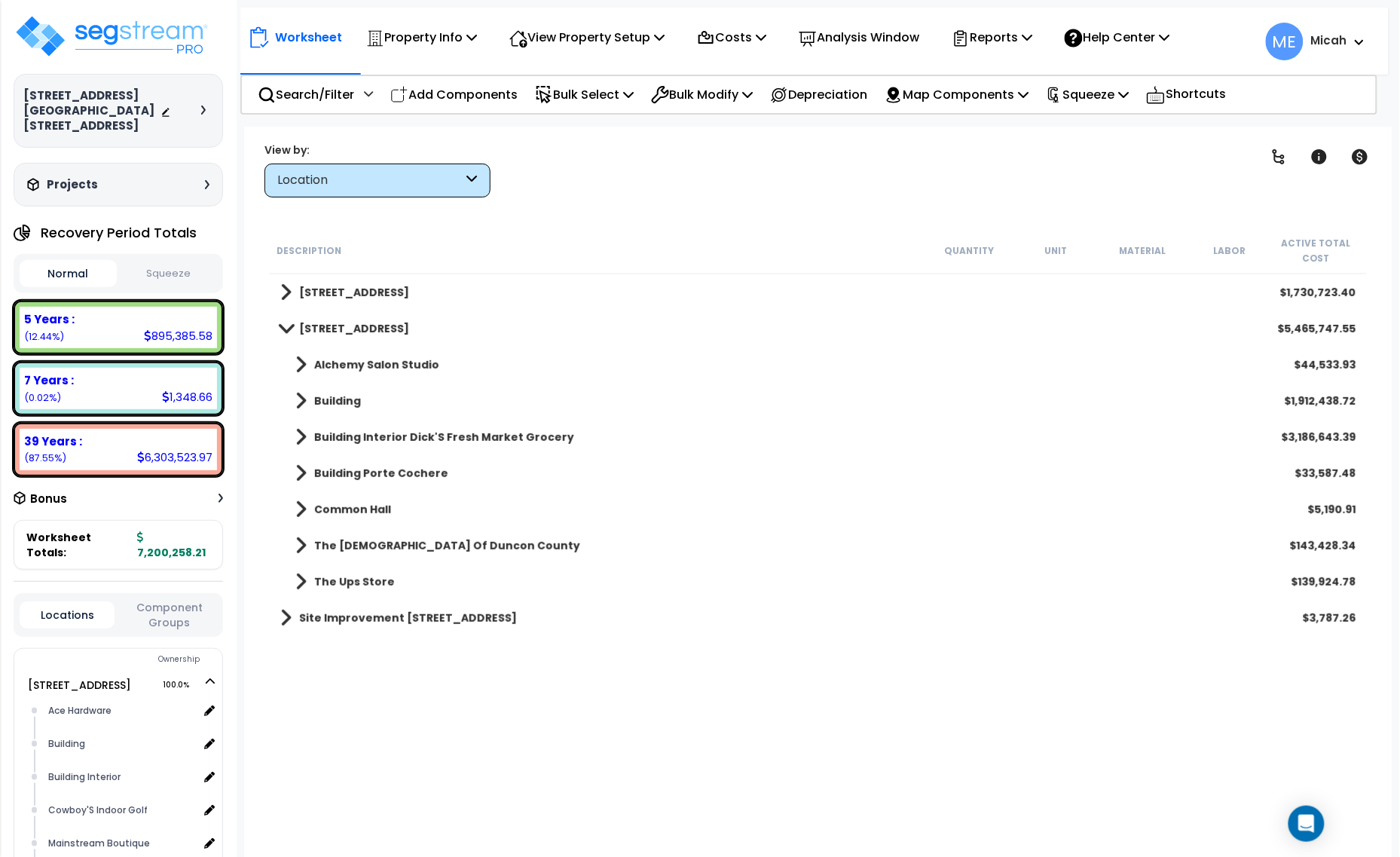
drag, startPoint x: 429, startPoint y: 98, endPoint x: 1159, endPoint y: 440, distance: 806.1
click at [429, 98] on p "Add Components" at bounding box center [453, 94] width 127 height 20
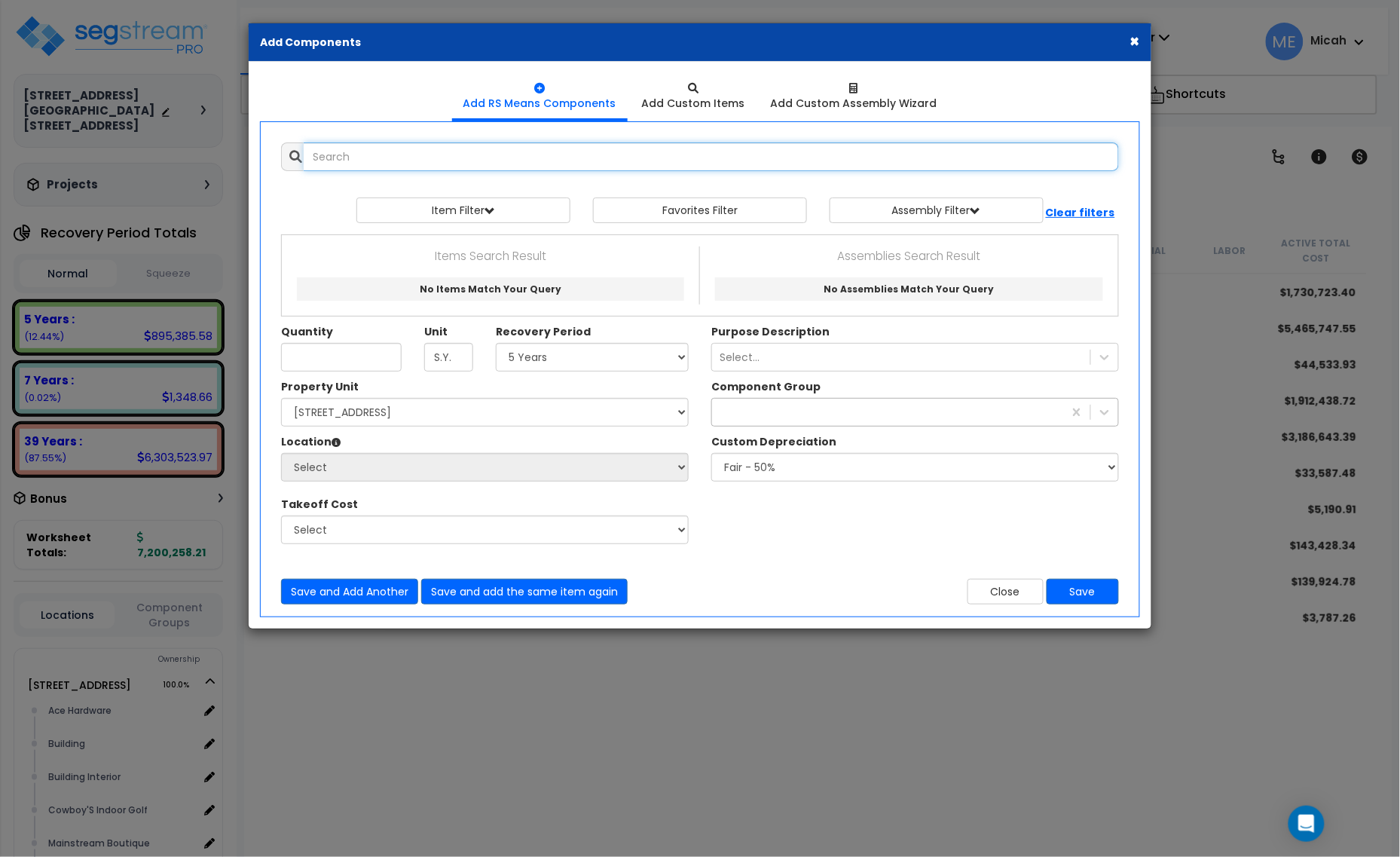
select select
click at [445, 148] on input "text" at bounding box center [712, 157] width 816 height 29
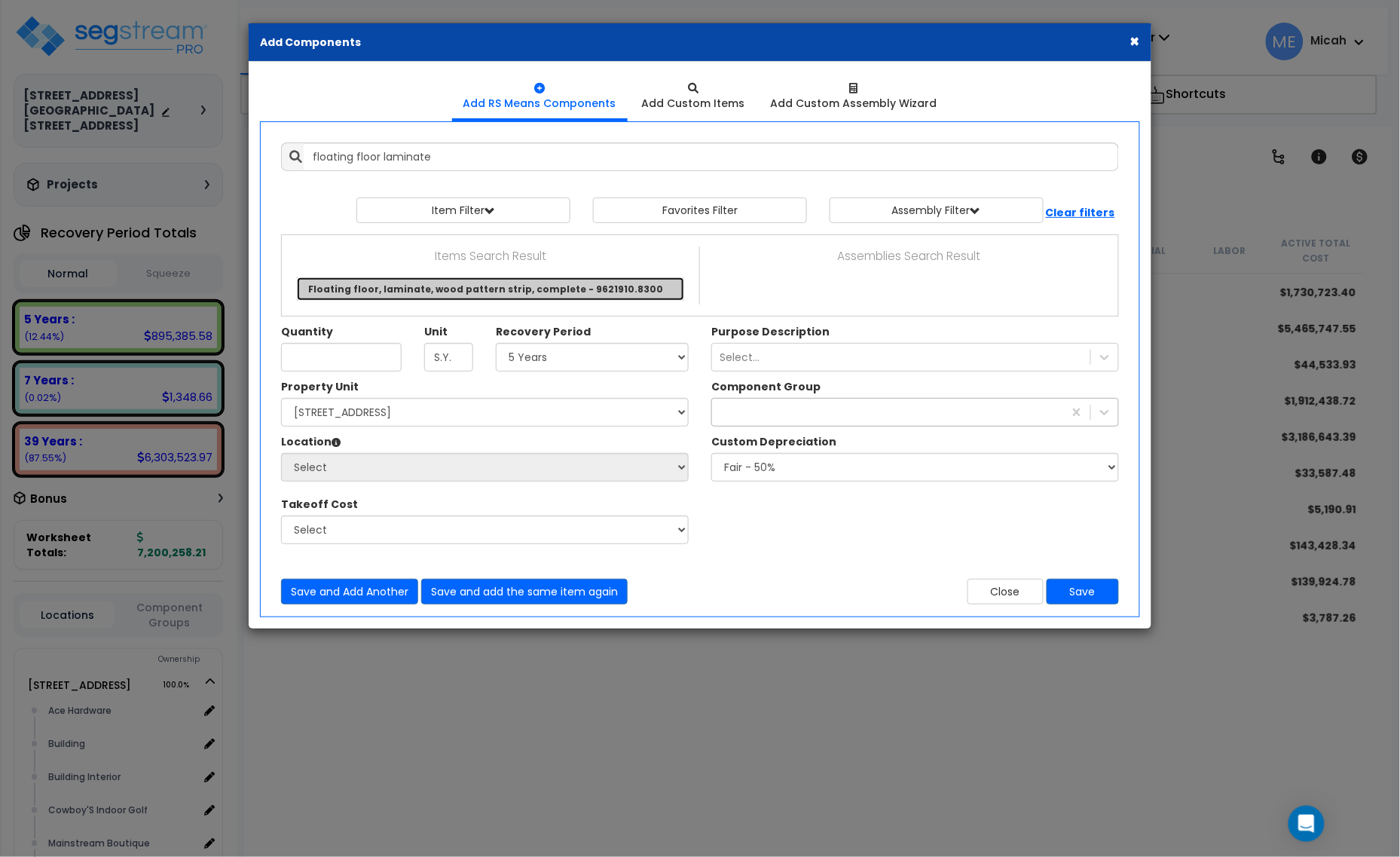
click at [526, 287] on link "Floating floor, laminate, wood pattern strip, complete - 9621910.8300" at bounding box center [490, 289] width 388 height 23
type input "Floating floor, laminate, wood pattern strip, complete - 9621910.8300"
checkbox input "true"
type input "S.F."
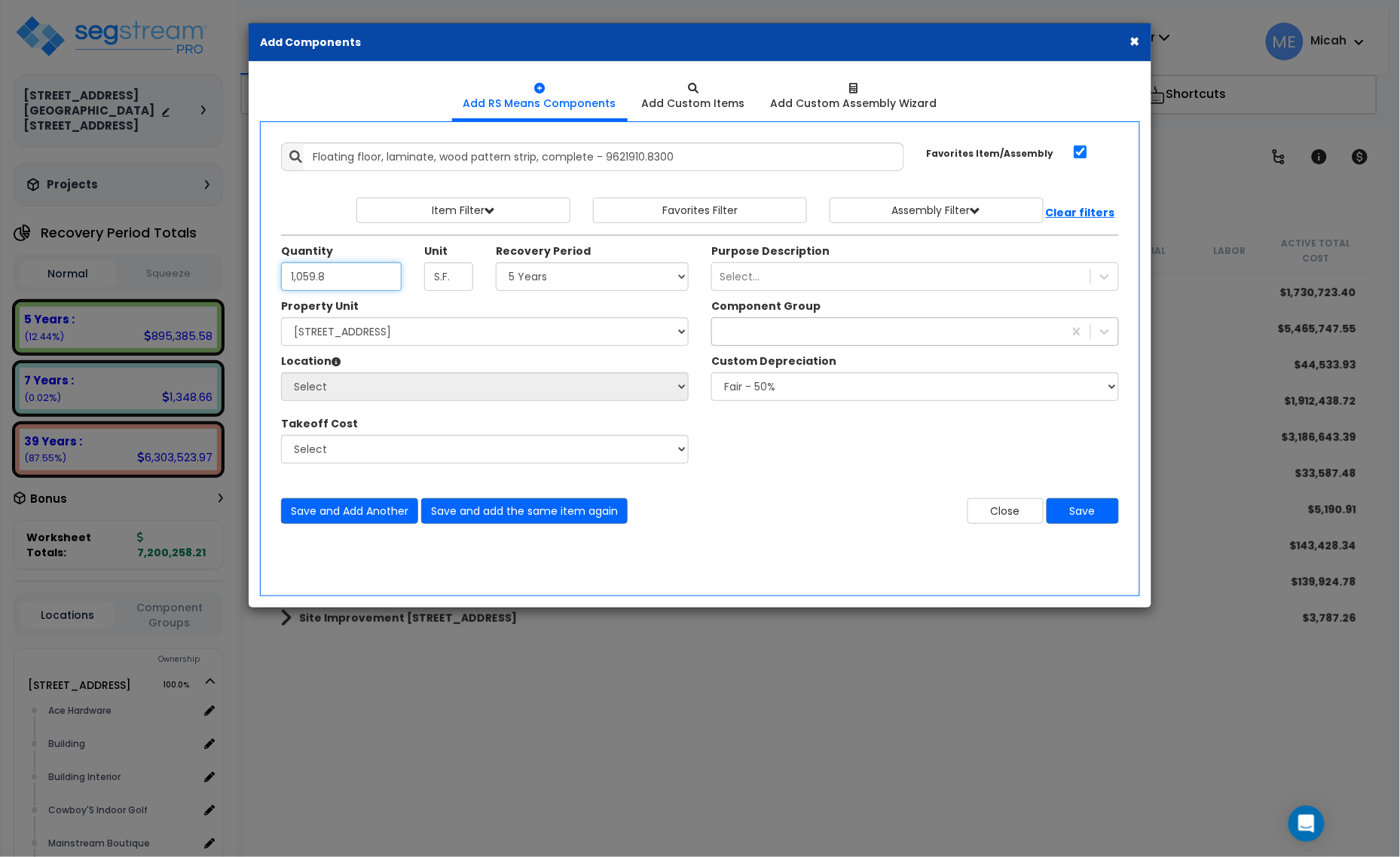
type input "1,059.8"
drag, startPoint x: 592, startPoint y: 266, endPoint x: 597, endPoint y: 279, distance: 13.9
click at [594, 269] on select "Select 5 Years 7 Years 15 Years 20 Years 39 Years 27.5 Year" at bounding box center [592, 277] width 193 height 29
select select "5Y"
click at [497, 263] on select "Select 5 Years 7 Years 15 Years 20 Years 39 Years 27.5 Year" at bounding box center [592, 277] width 193 height 29
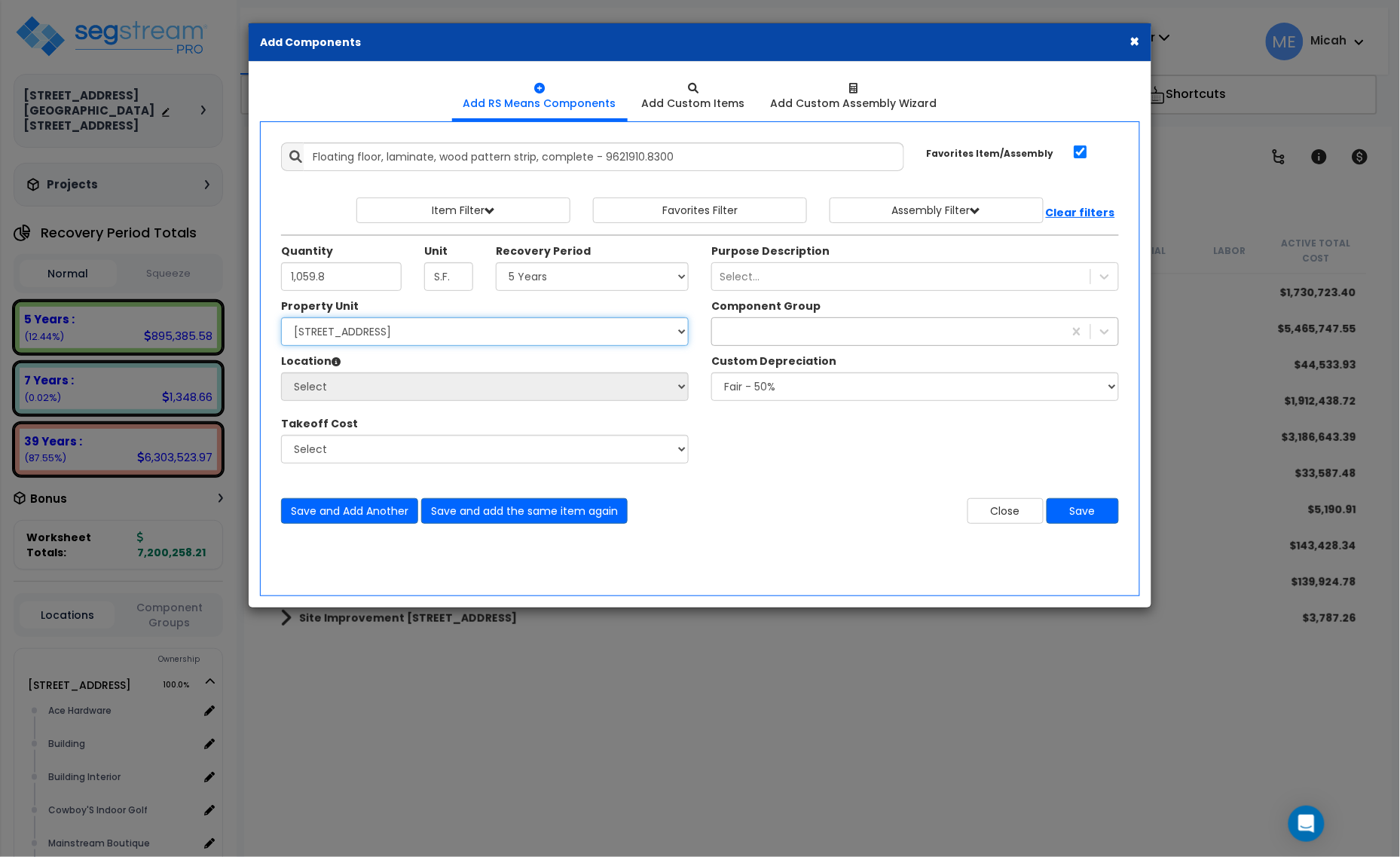
click at [490, 336] on select "Select [STREET_ADDRESS] [STREET_ADDRESS] Site Improvement [STREET_ADDRESS] Site…" at bounding box center [485, 332] width 408 height 29
select select "161428"
click at [281, 318] on select "Select [STREET_ADDRESS] [STREET_ADDRESS] Site Improvement [STREET_ADDRESS] Site…" at bounding box center [485, 332] width 408 height 29
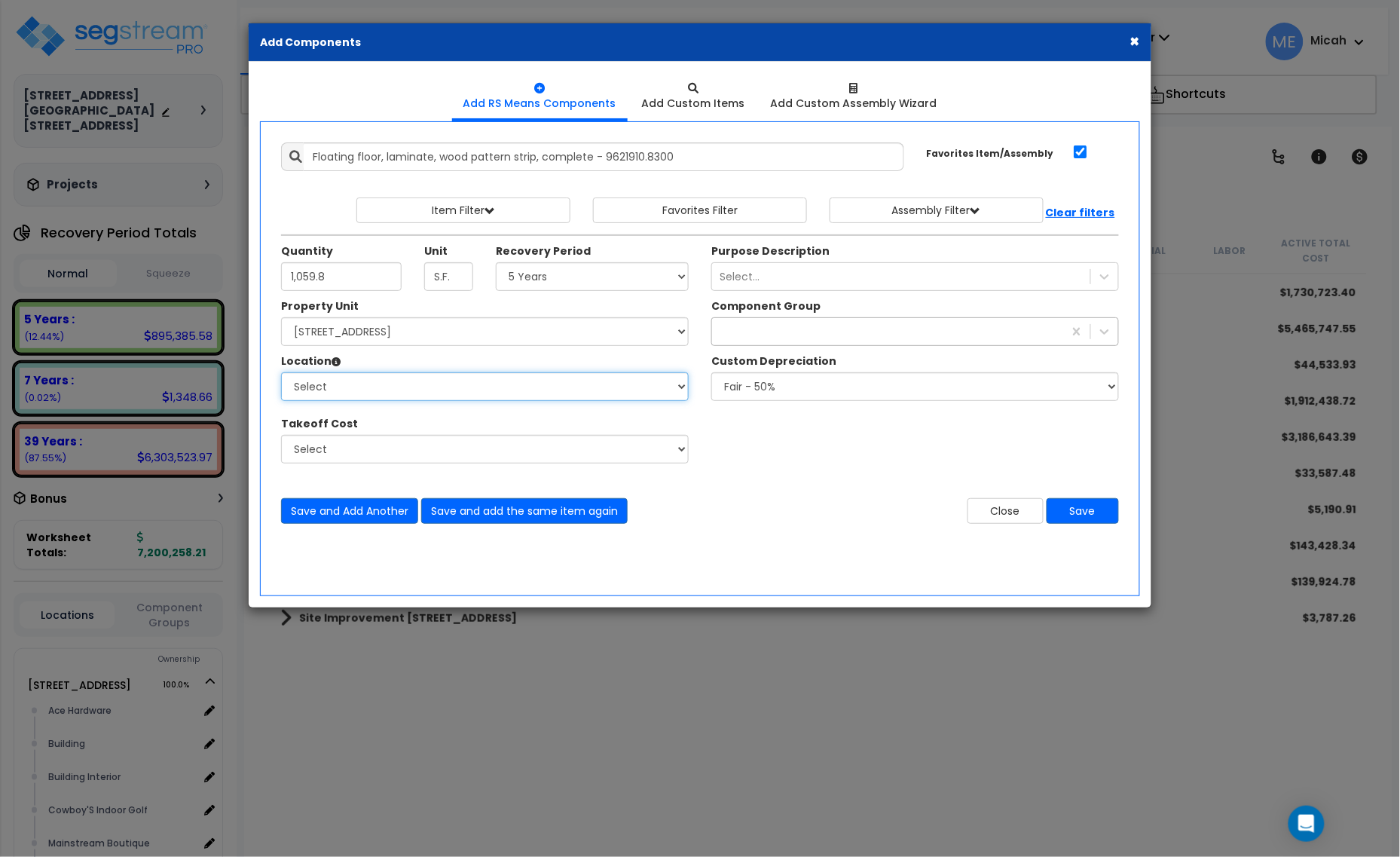
click at [469, 393] on select "Select Alchemy Salon Studio Building Building Interior Building Interior Dick'S…" at bounding box center [485, 387] width 408 height 29
select select "2627"
click at [281, 373] on select "Select Alchemy Salon Studio Building Building Interior Building Interior Dick'S…" at bounding box center [485, 387] width 408 height 29
click at [796, 333] on div "carpet" at bounding box center [887, 332] width 351 height 24
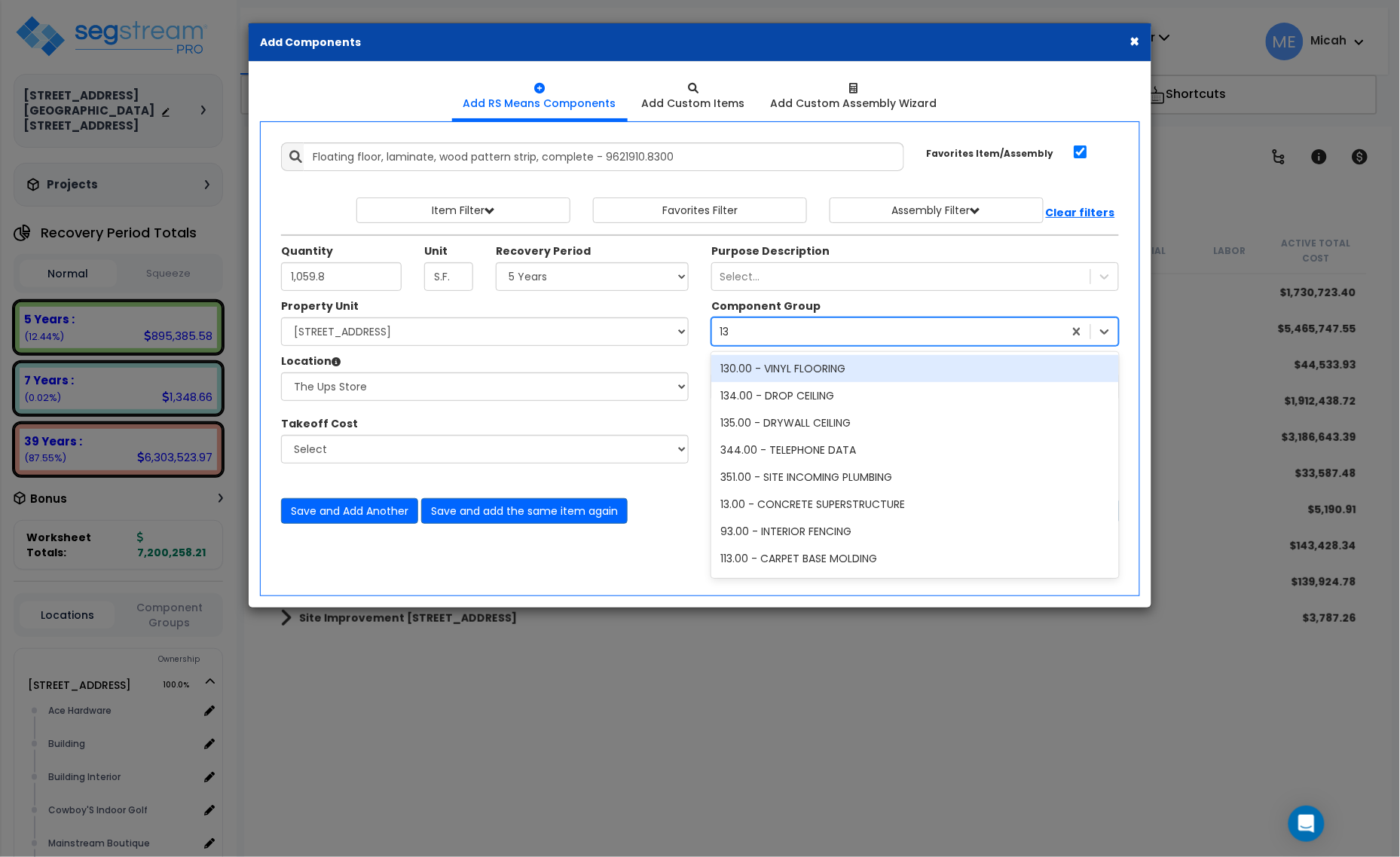
type input "130"
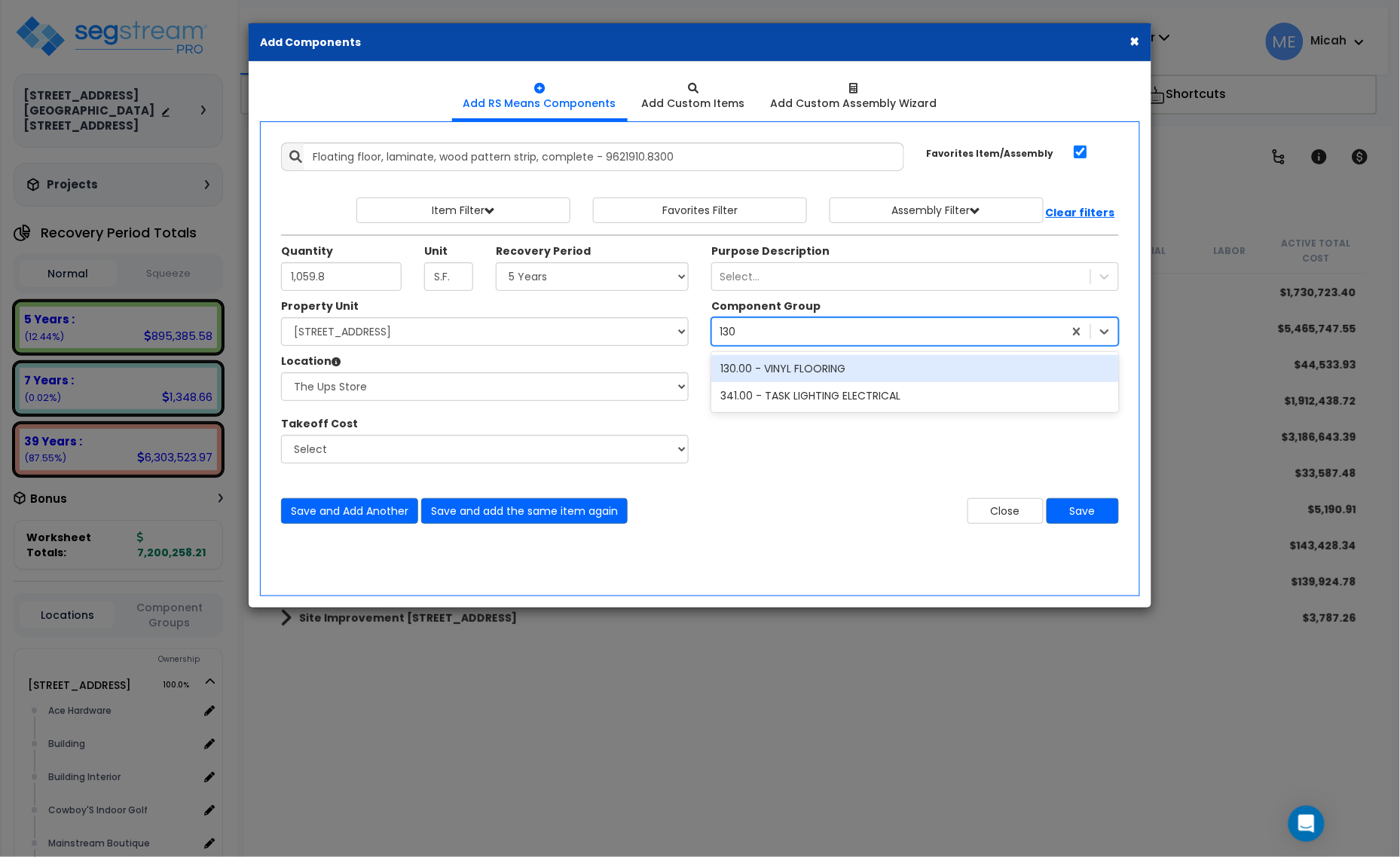
click at [797, 367] on div "130.00 - VINYL FLOORING" at bounding box center [915, 369] width 408 height 27
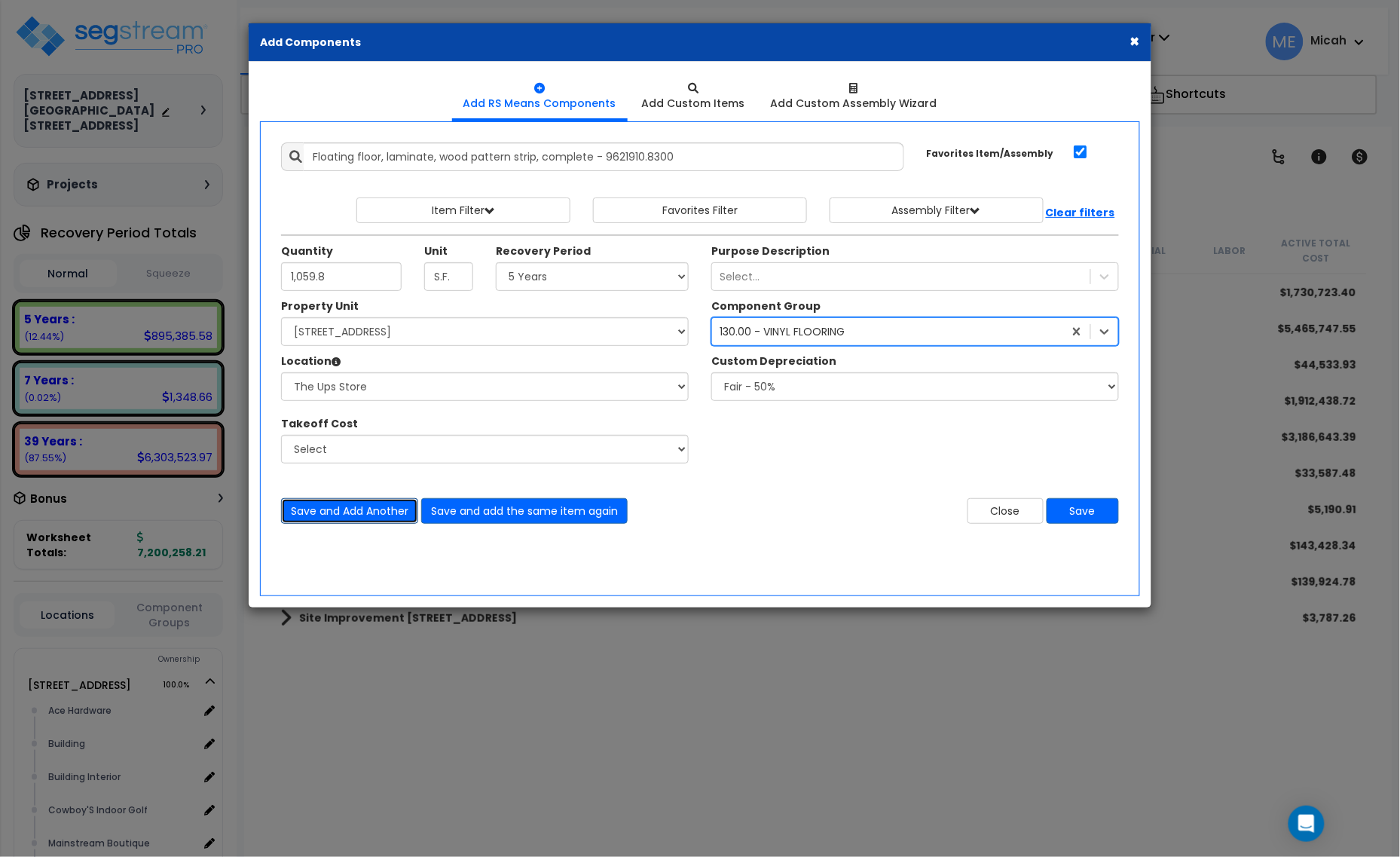
click at [367, 517] on button "Save and Add Another" at bounding box center [350, 511] width 138 height 26
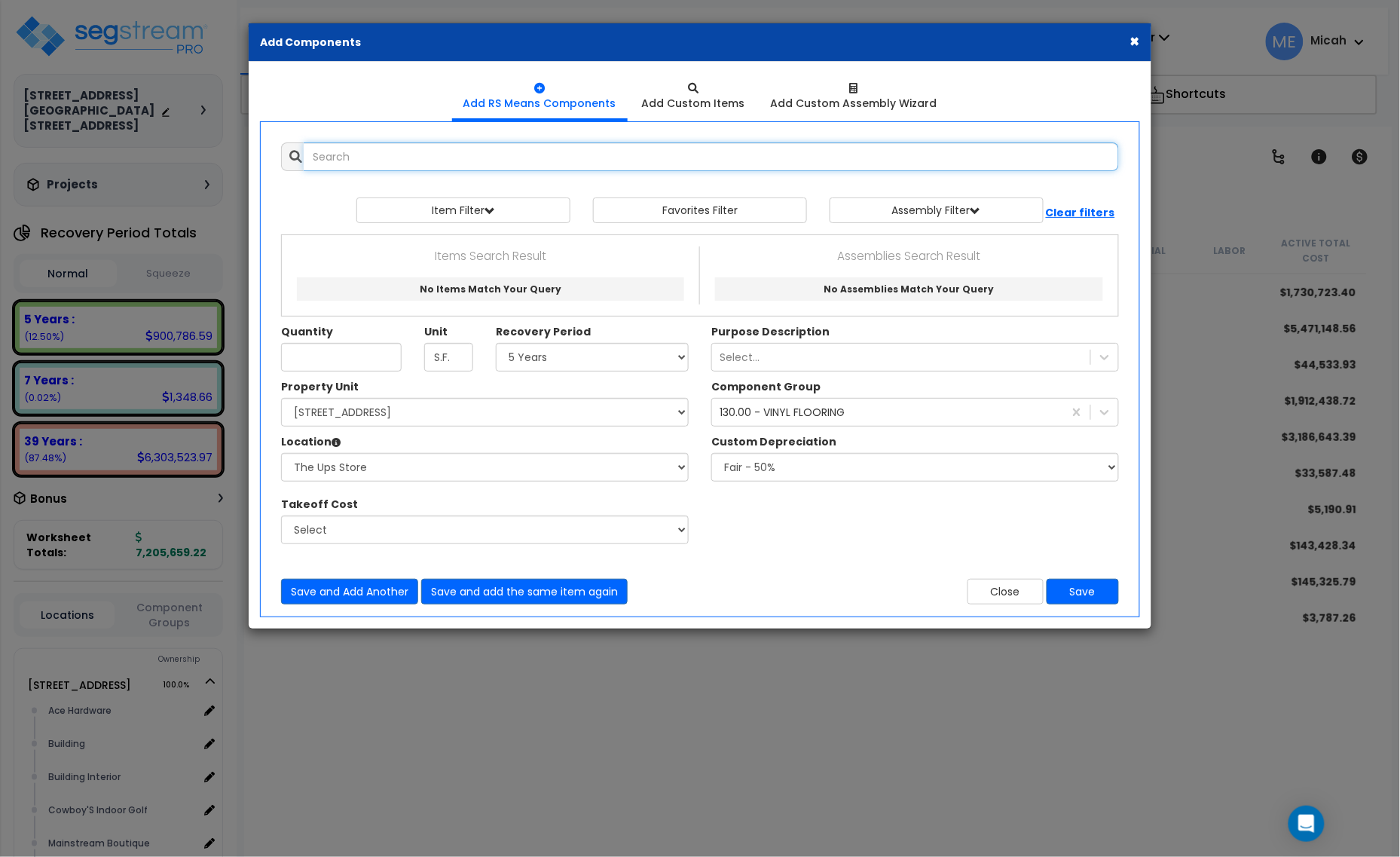
click at [401, 164] on input "text" at bounding box center [712, 157] width 816 height 29
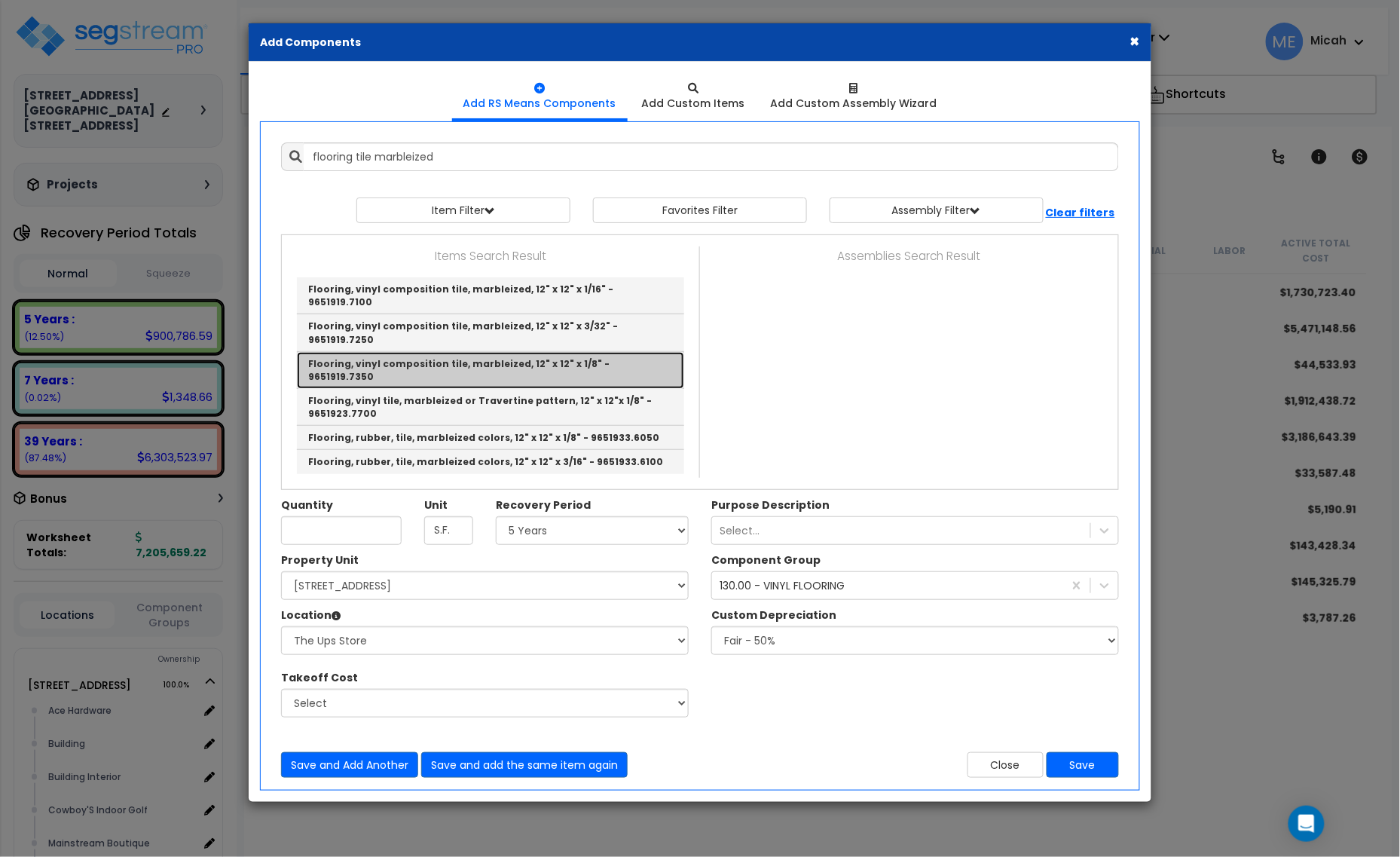
click at [558, 352] on link "Flooring, vinyl composition tile, marbleized, 12" x 12" x 1/8" - 9651919.7350" at bounding box center [490, 370] width 388 height 37
type input "Flooring, vinyl composition tile, marbleized, 12" x 12" x 1/8" - 9651919.7350"
checkbox input "false"
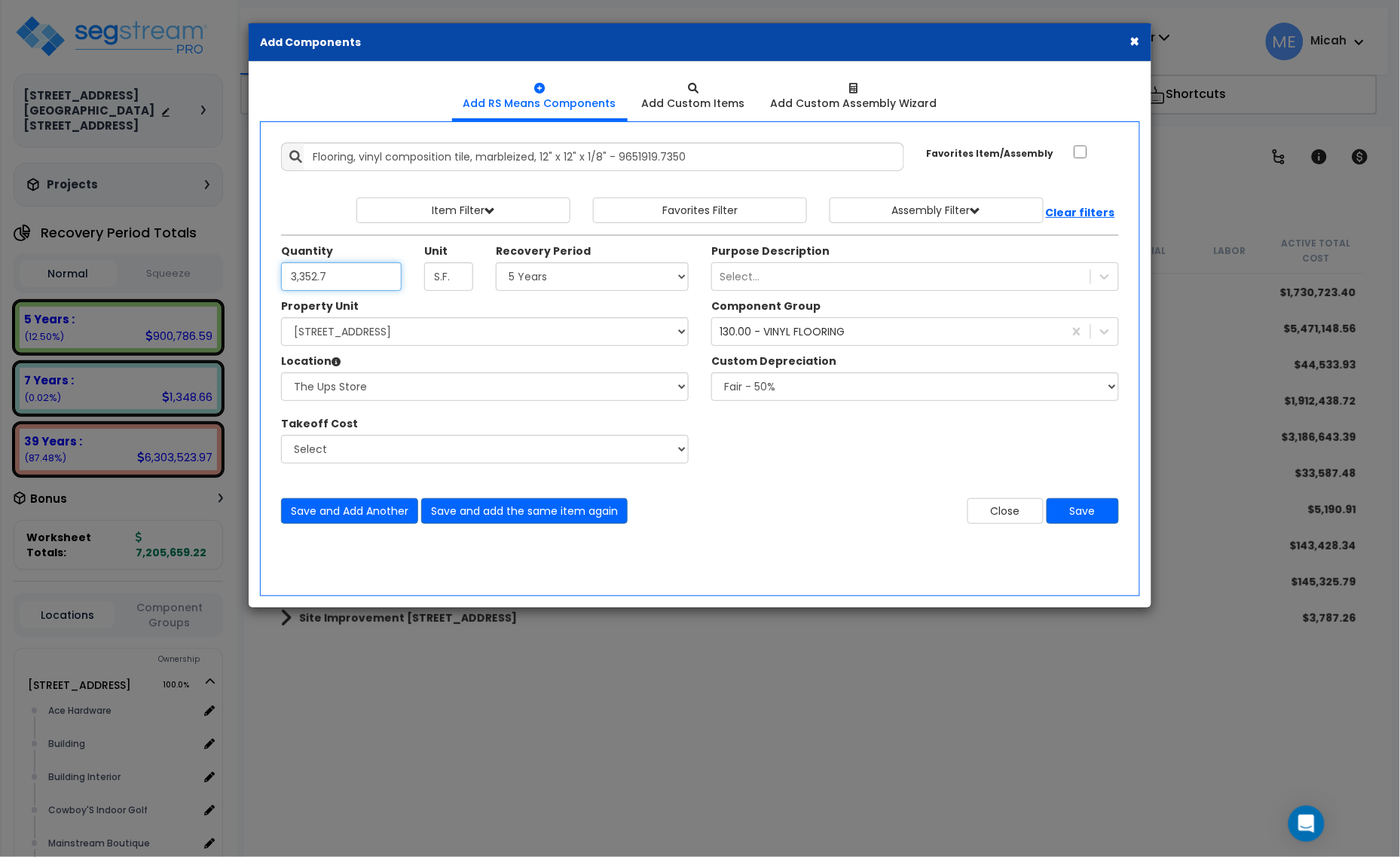
type input "3,352.7"
click at [359, 509] on button "Save and Add Another" at bounding box center [350, 511] width 138 height 26
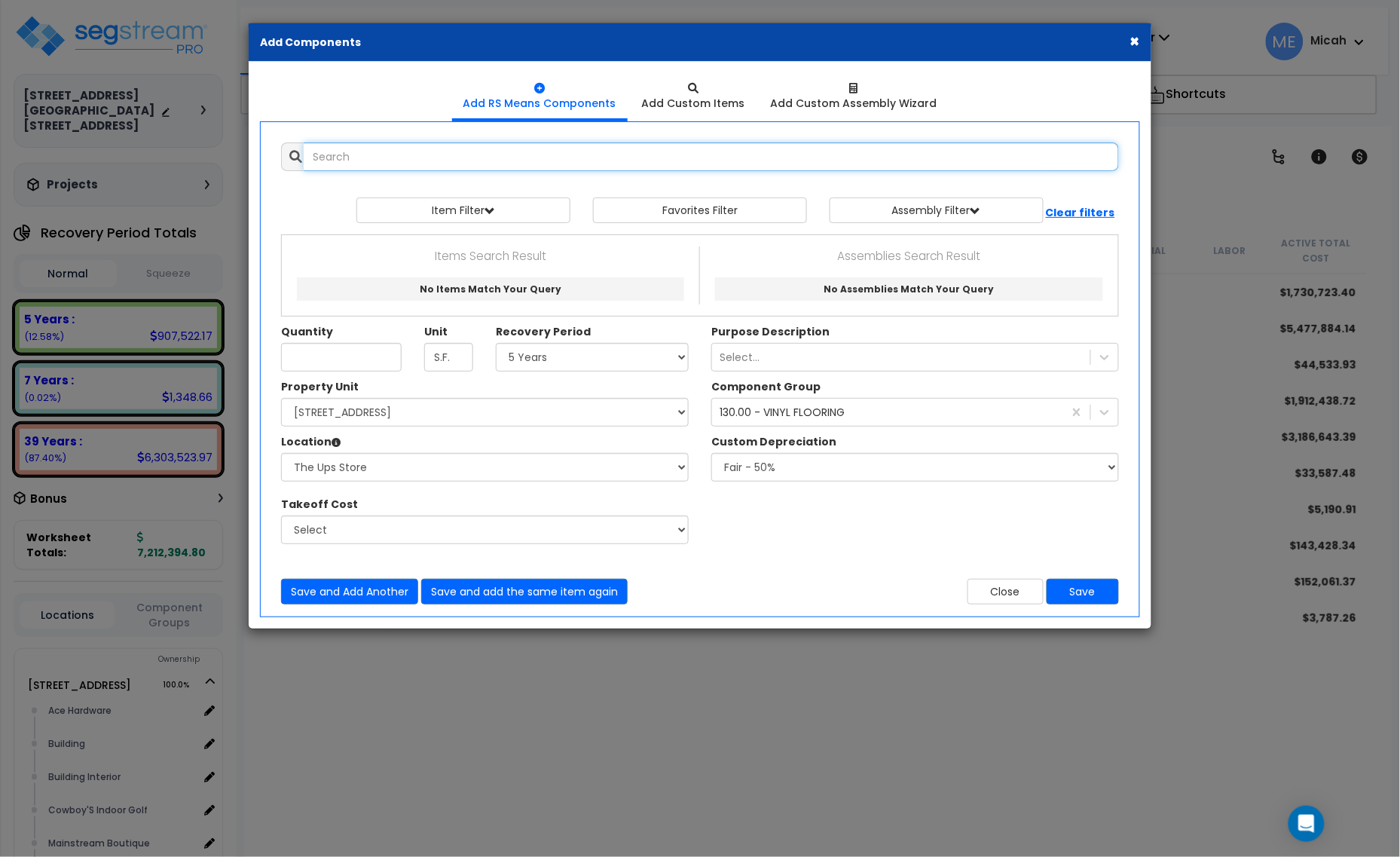
click at [377, 161] on input "text" at bounding box center [712, 157] width 816 height 29
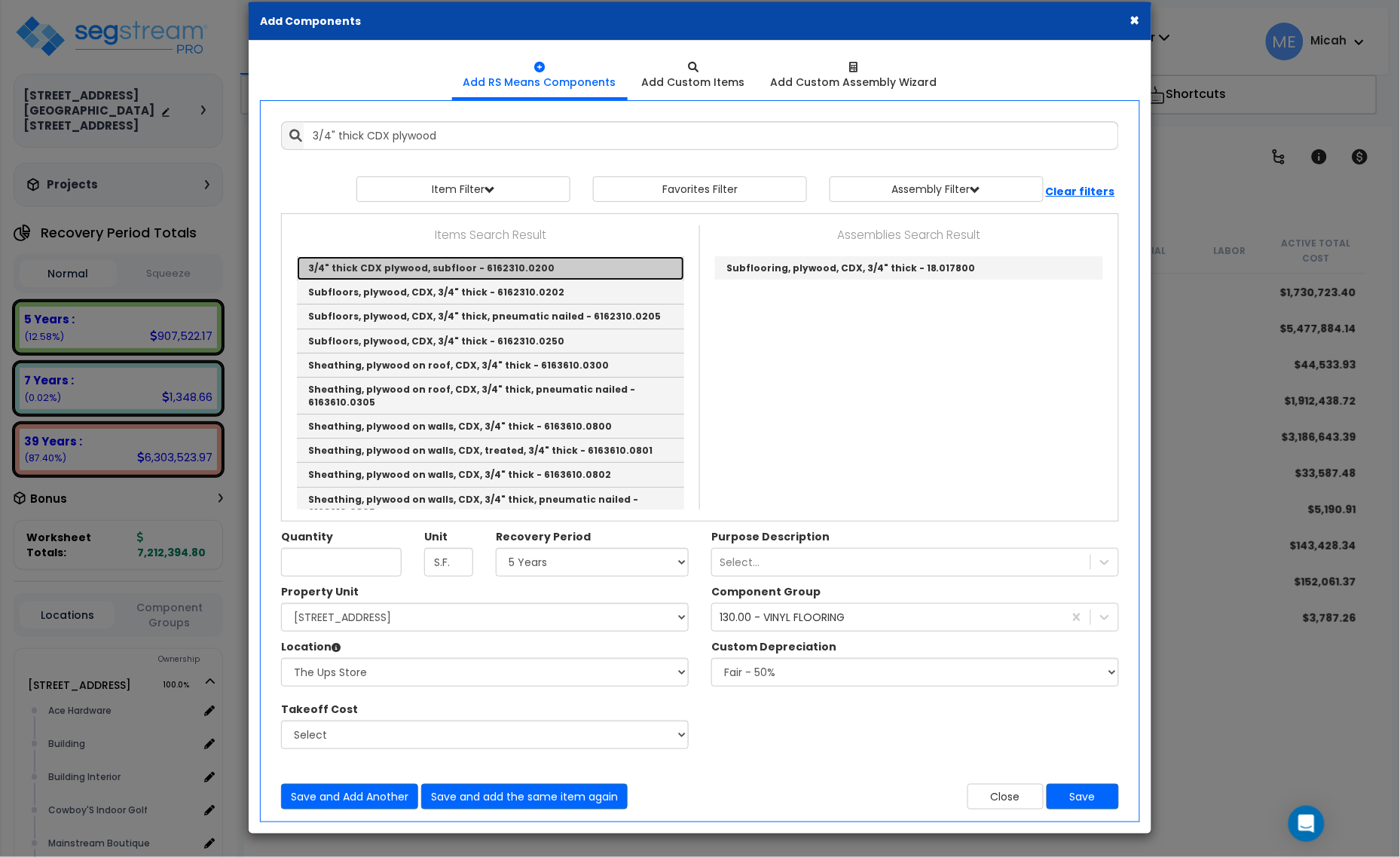
click at [437, 264] on link "3/4" thick CDX plywood, subfloor - 6162310.0200" at bounding box center [490, 268] width 388 height 24
type input "3/4" thick CDX plywood, subfloor - 6162310.0200"
type input "SF Flr."
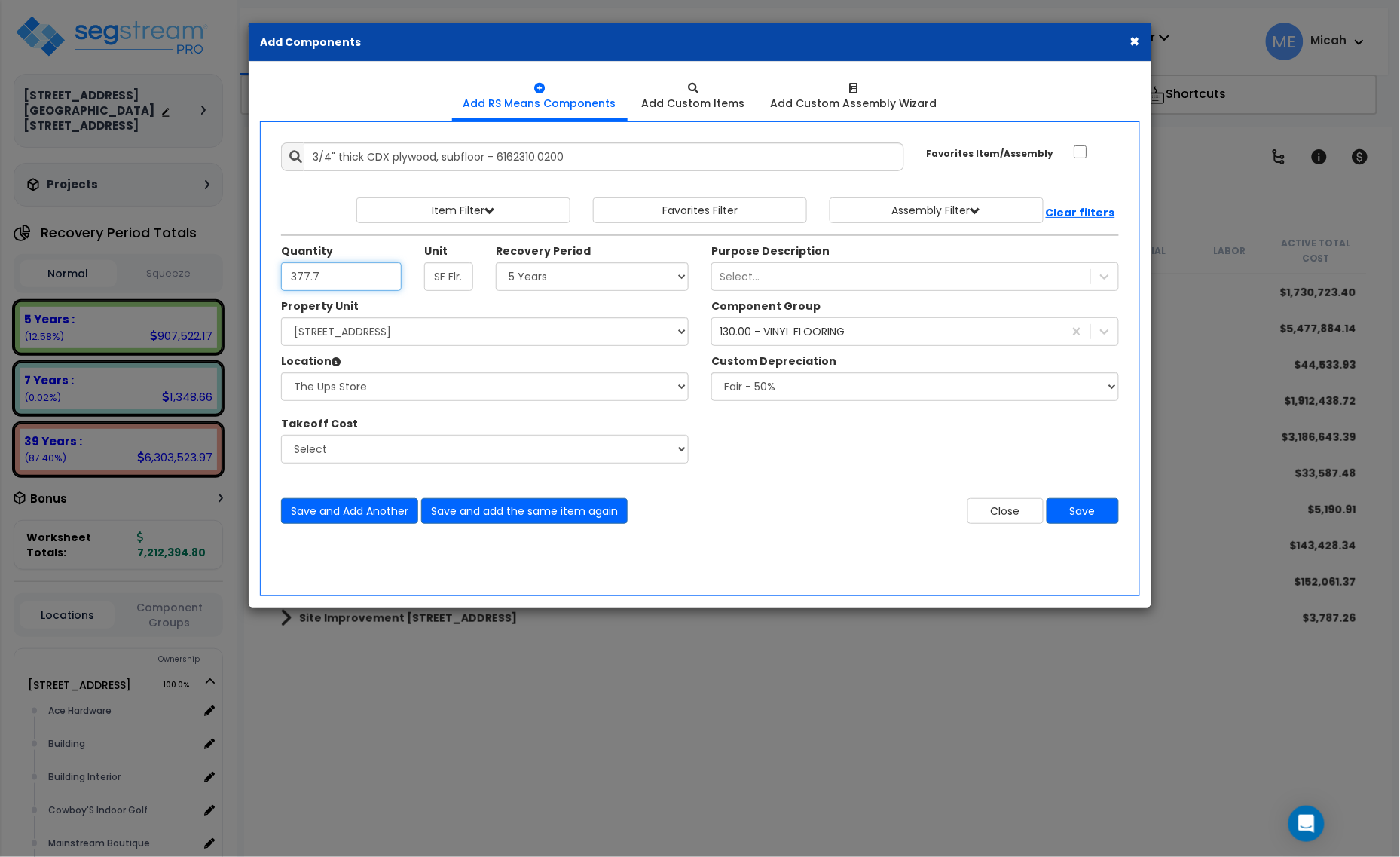
type input "377.7"
click at [548, 277] on select "Select 5 Years 7 Years 15 Years 20 Years 39 Years 27.5 Year" at bounding box center [592, 277] width 193 height 29
select select "39Y"
click at [497, 263] on select "Select 5 Years 7 Years 15 Years 20 Years 39 Years 27.5 Year" at bounding box center [592, 277] width 193 height 29
click at [760, 335] on div "130.00 - VINYL FLOORING" at bounding box center [782, 331] width 125 height 15
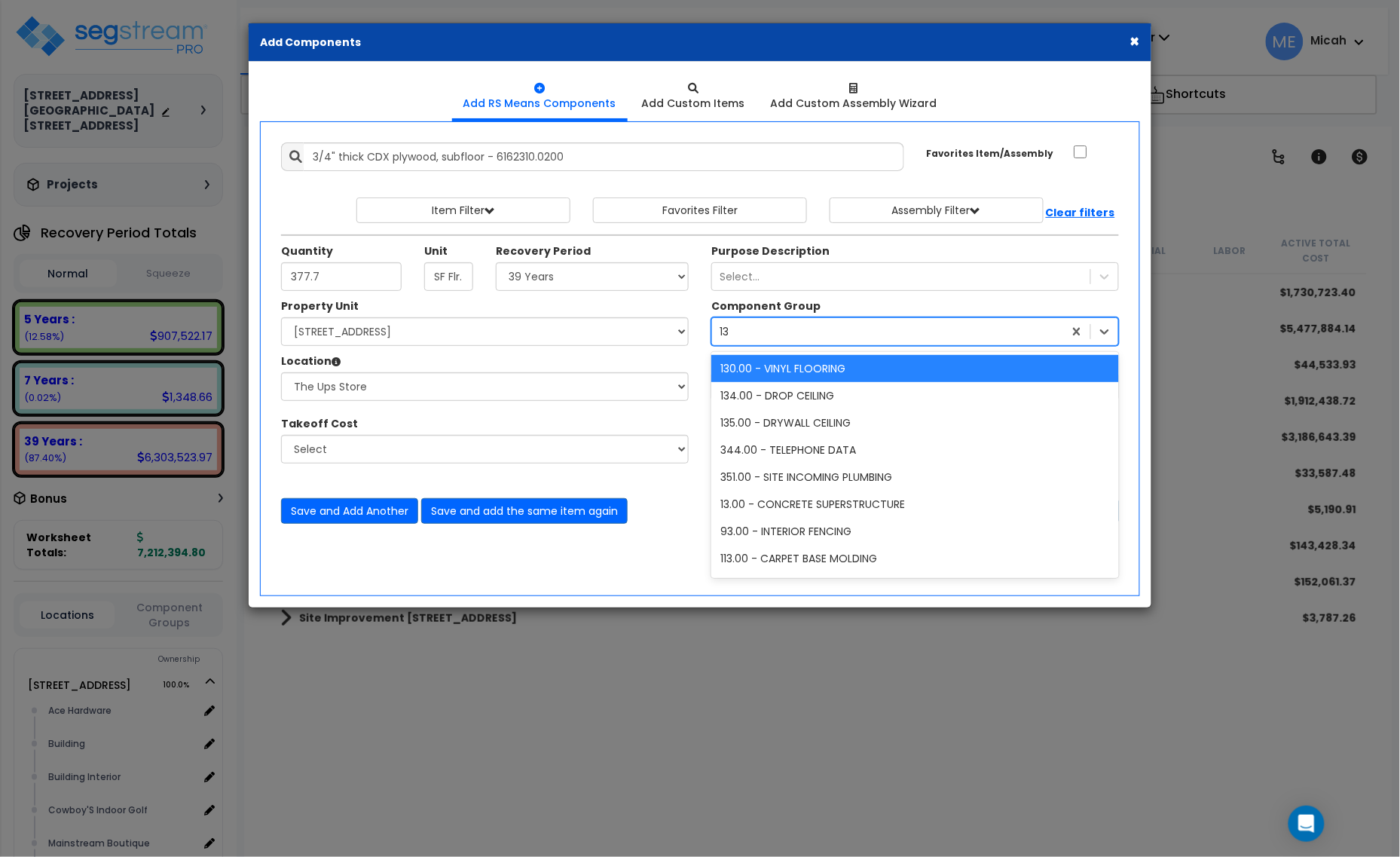
type input "131"
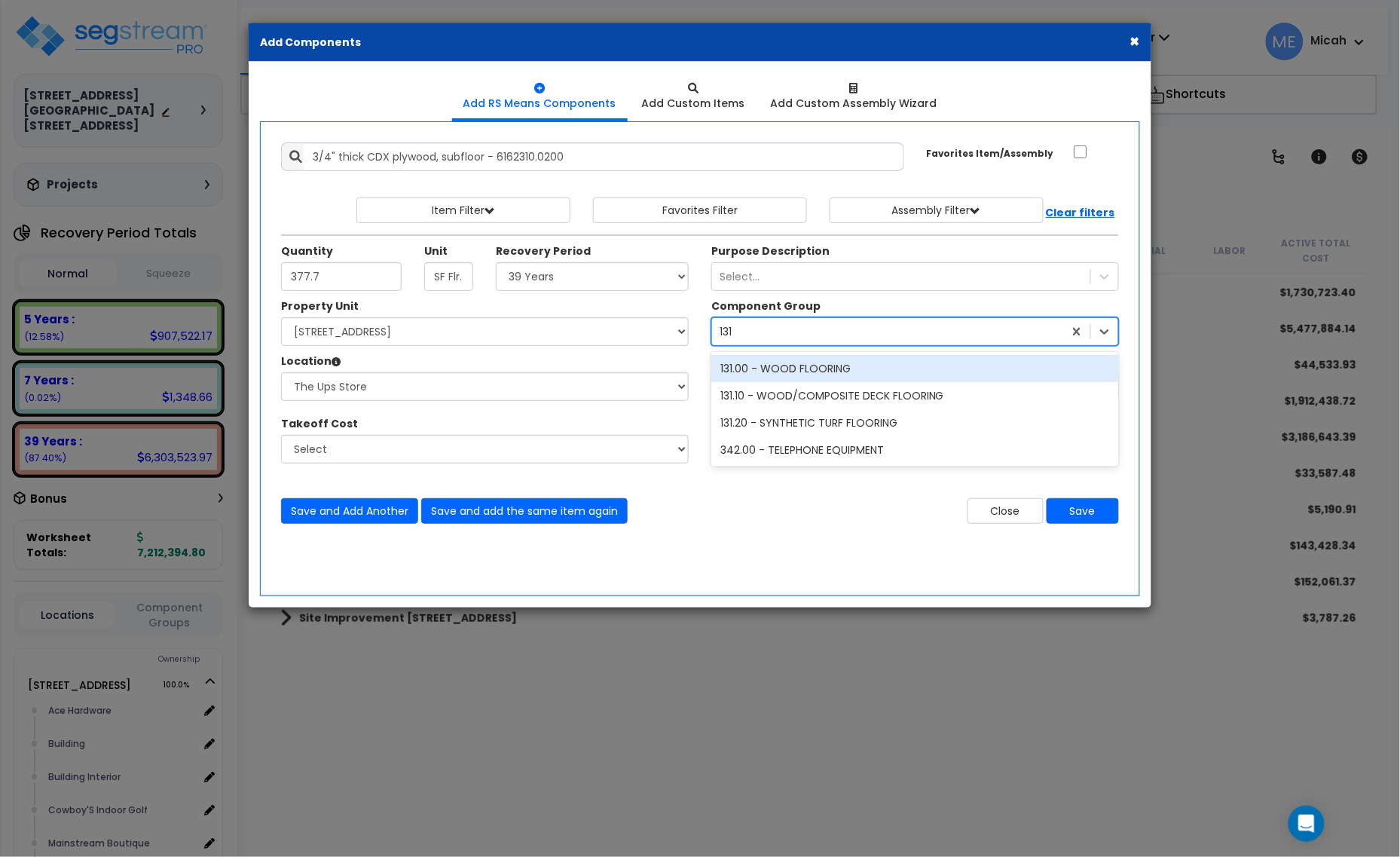
click at [829, 375] on div "131.00 - WOOD FLOORING" at bounding box center [915, 369] width 408 height 27
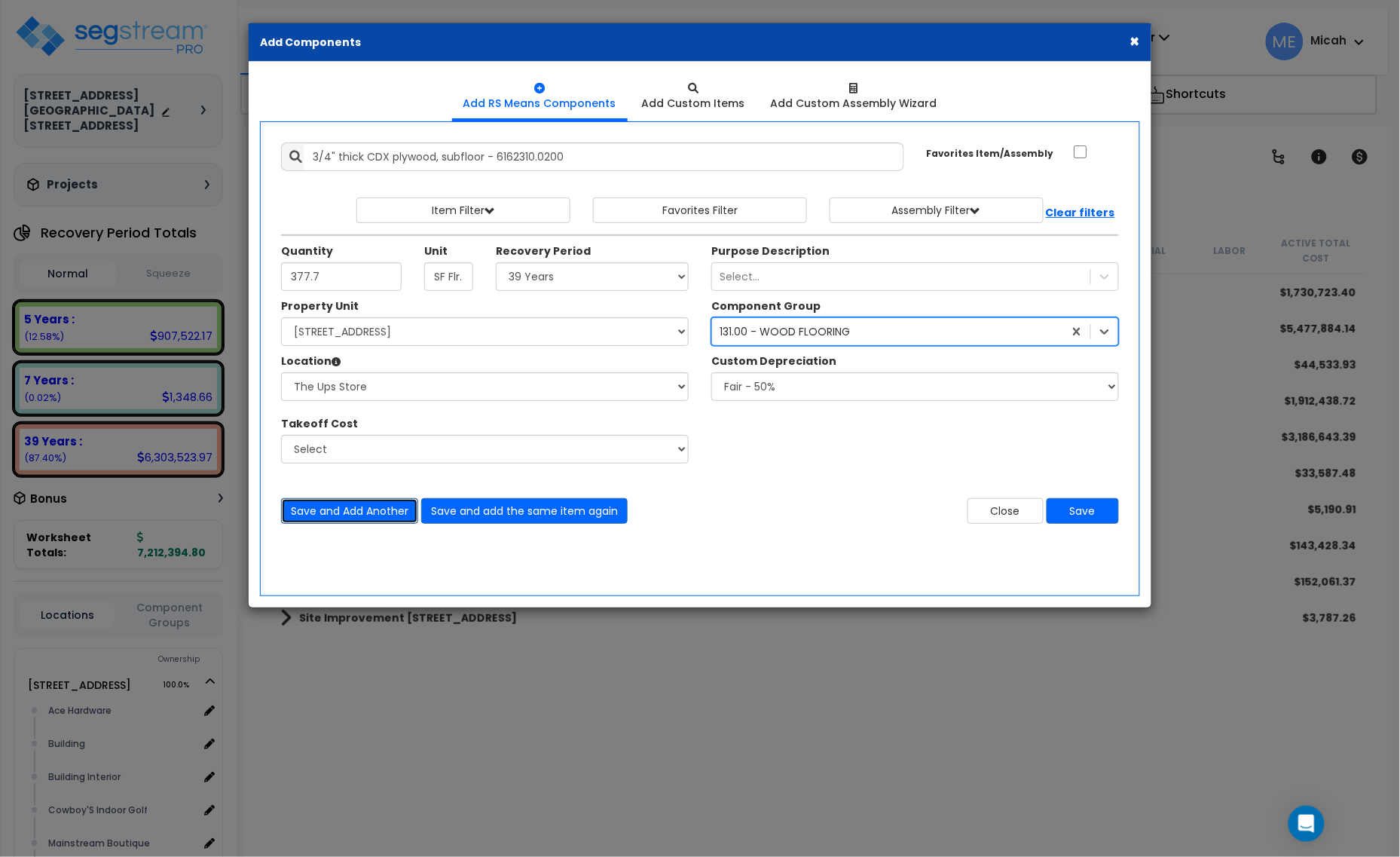
click at [337, 520] on button "Save and Add Another" at bounding box center [350, 511] width 138 height 26
